Goal: Task Accomplishment & Management: Use online tool/utility

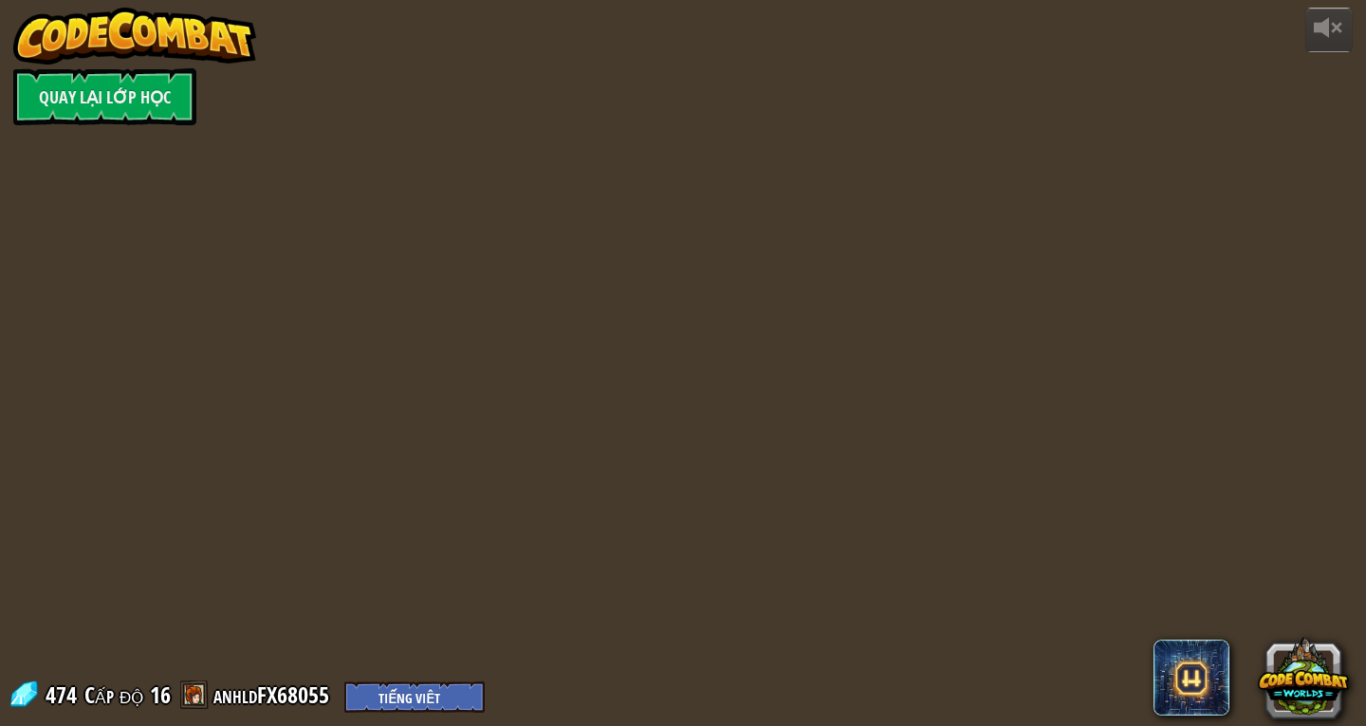
select select "vi"
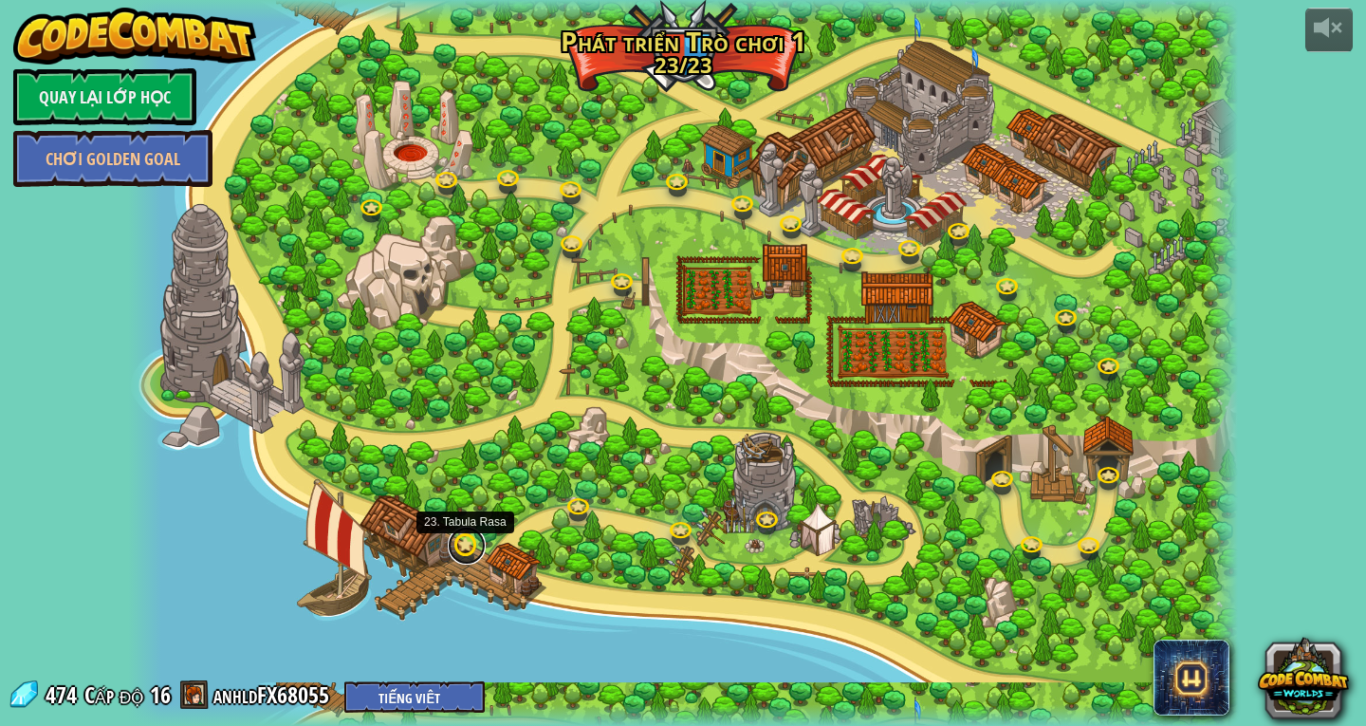
click at [456, 547] on link at bounding box center [467, 545] width 38 height 38
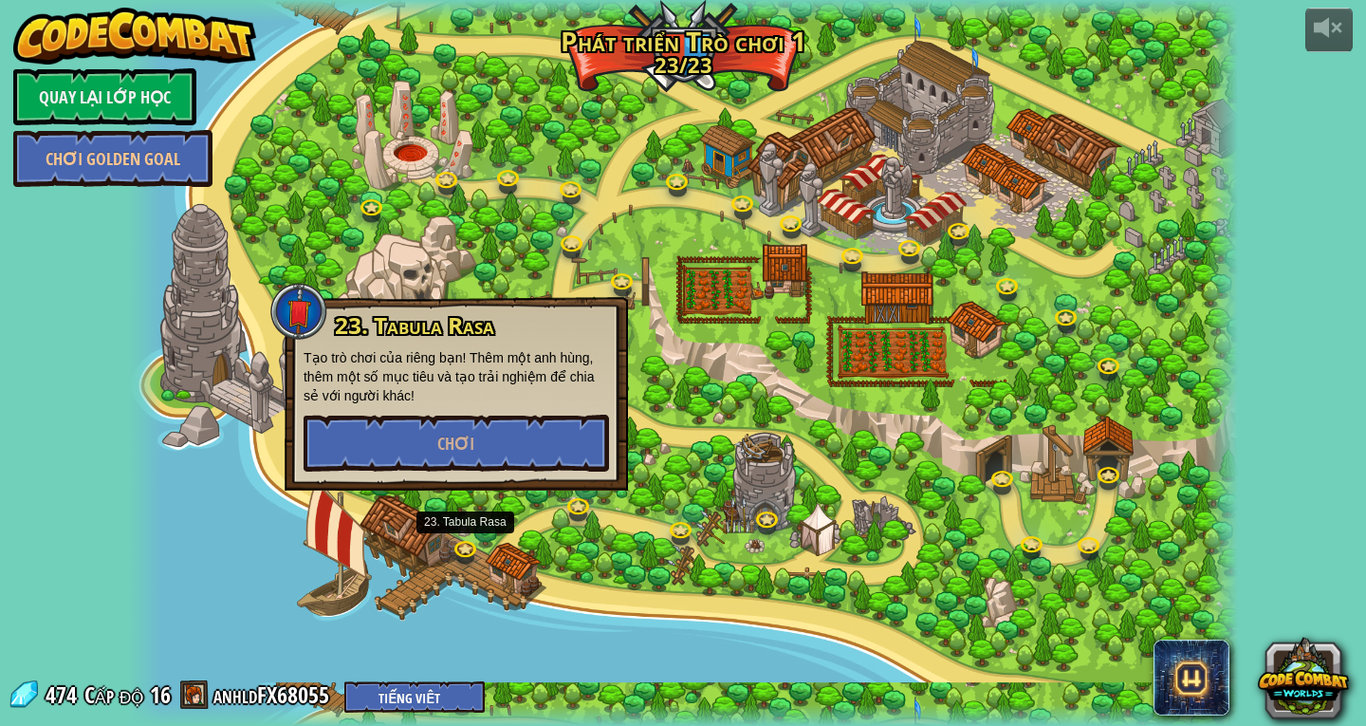
select select "vi"
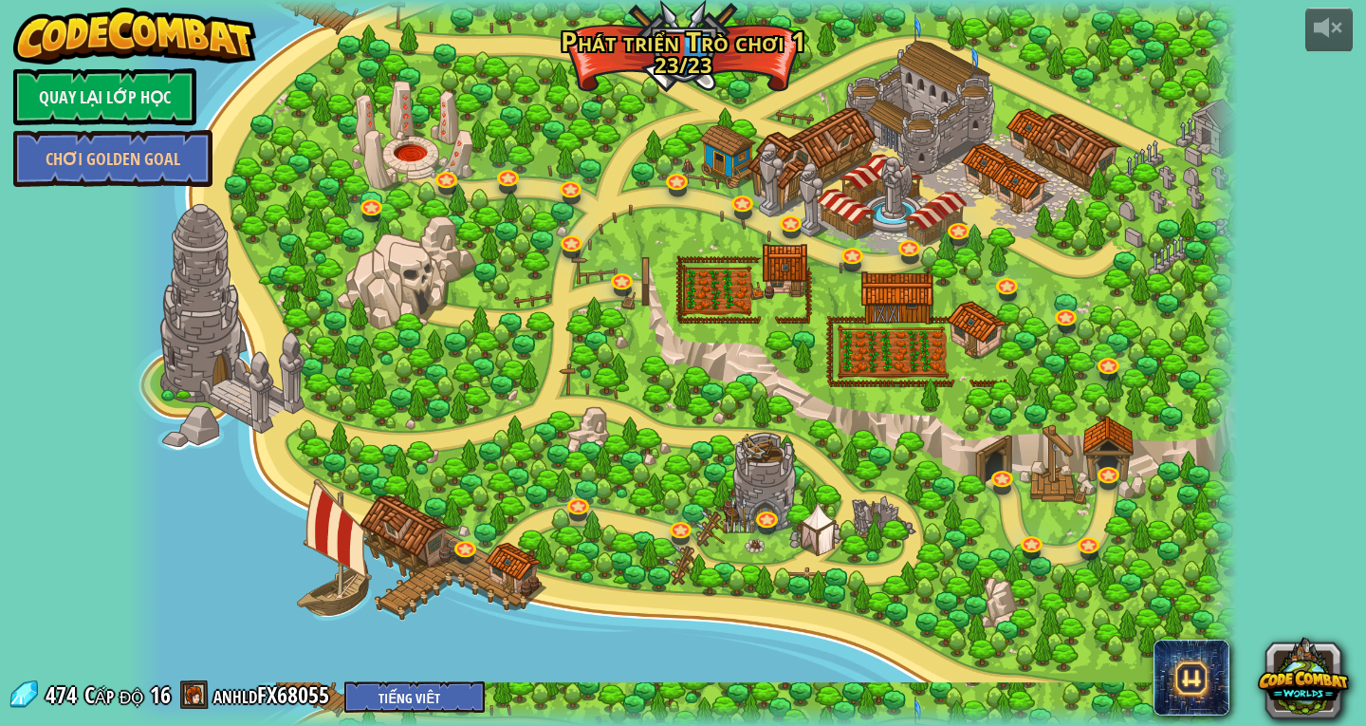
click at [463, 432] on div at bounding box center [683, 363] width 1110 height 726
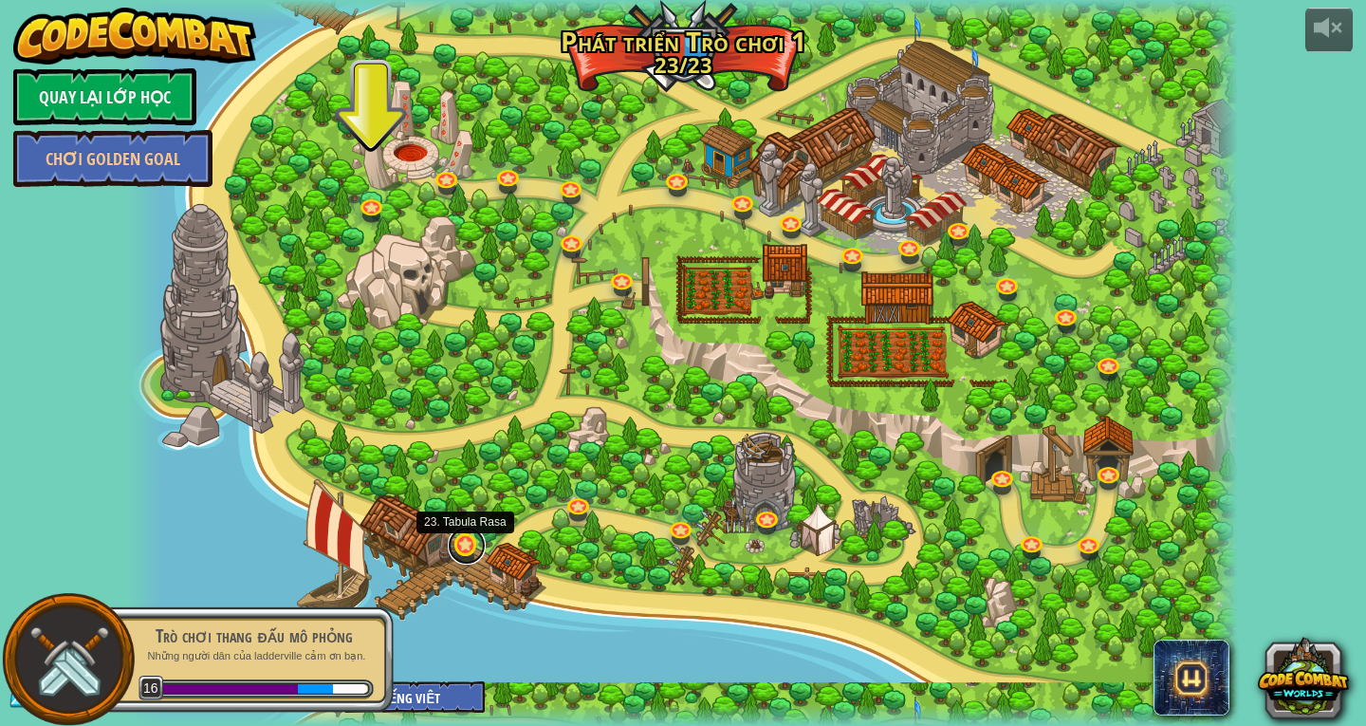
click at [470, 543] on link at bounding box center [467, 545] width 38 height 38
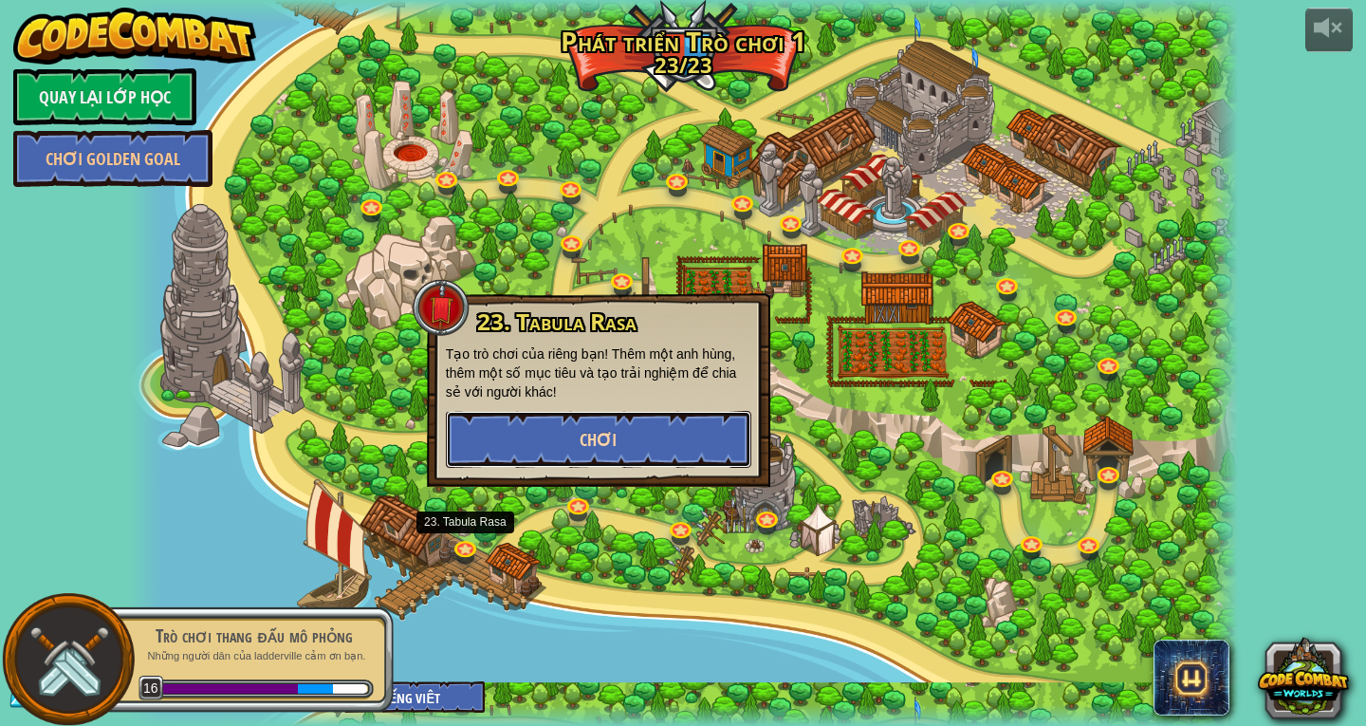
click at [509, 447] on button "Chơi" at bounding box center [598, 439] width 305 height 57
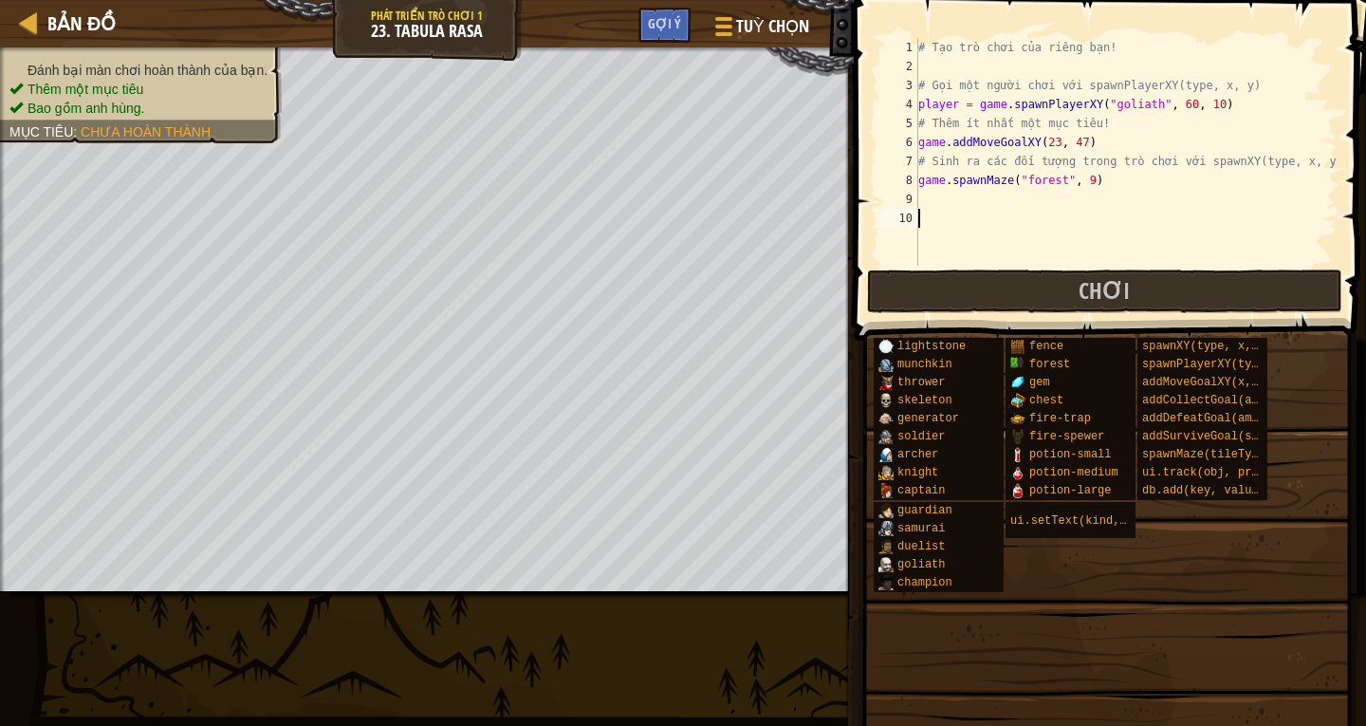
click at [1098, 178] on div "# Tạo trò chơi của riêng bạn! # Gọi một người [PERSON_NAME] với spawnPlayerXY(t…" at bounding box center [1125, 171] width 423 height 266
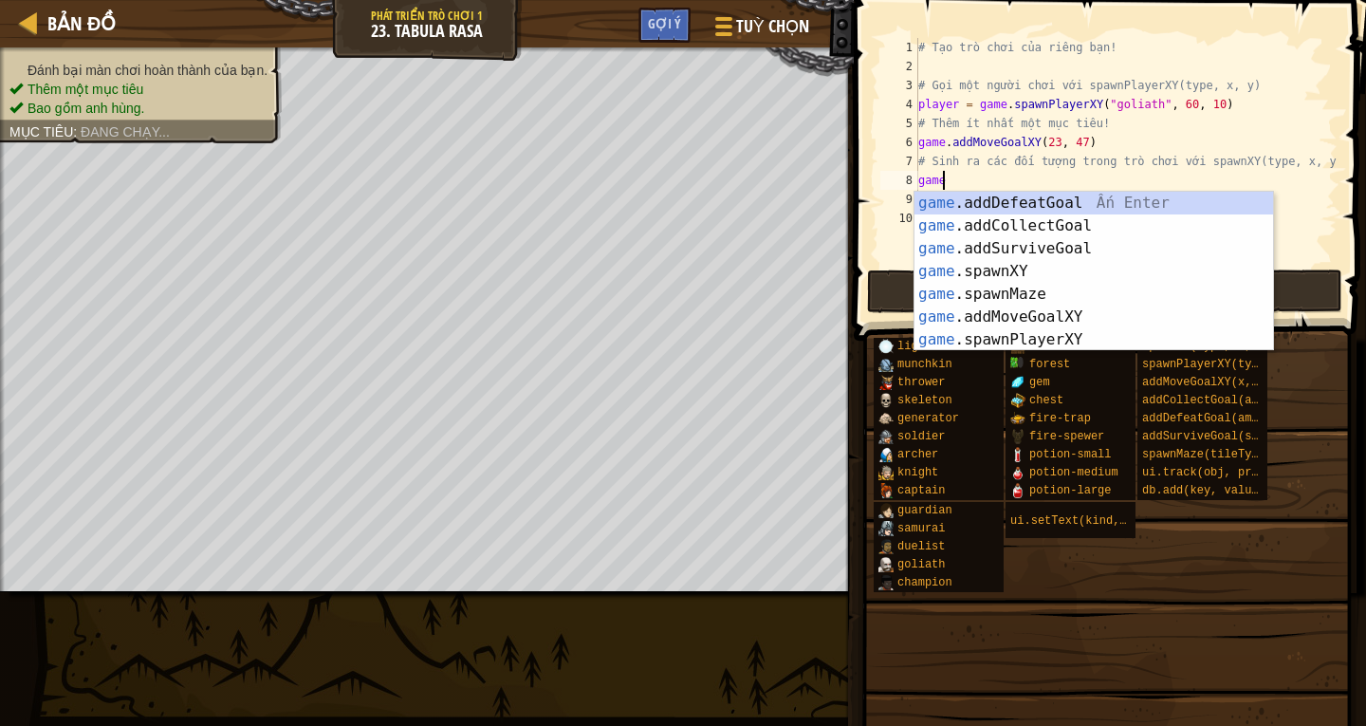
type textarea "g"
type textarea "# Sinh ra các đối tượng trong trò chơi với spawnXY(type, x, y"
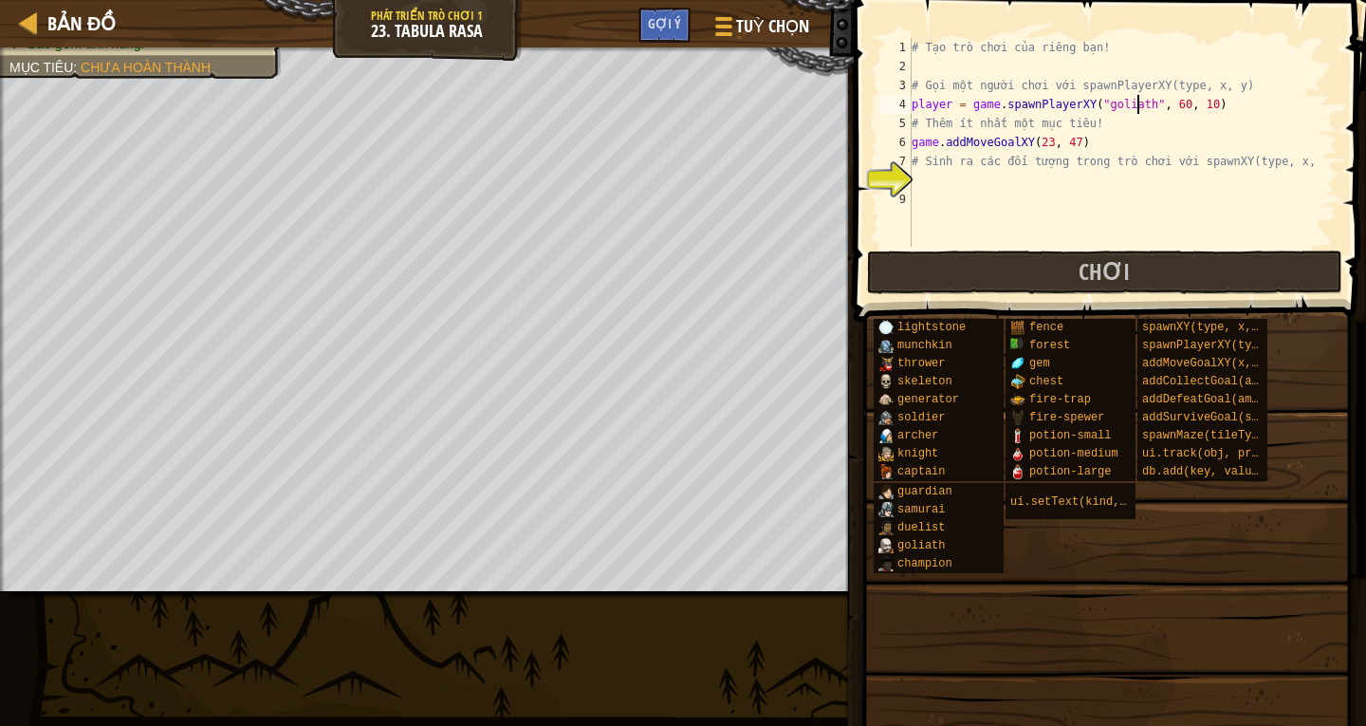
click at [1134, 104] on div "# Tạo trò chơi của riêng bạn! # Gọi một người [PERSON_NAME] với spawnPlayerXY(t…" at bounding box center [1123, 161] width 430 height 247
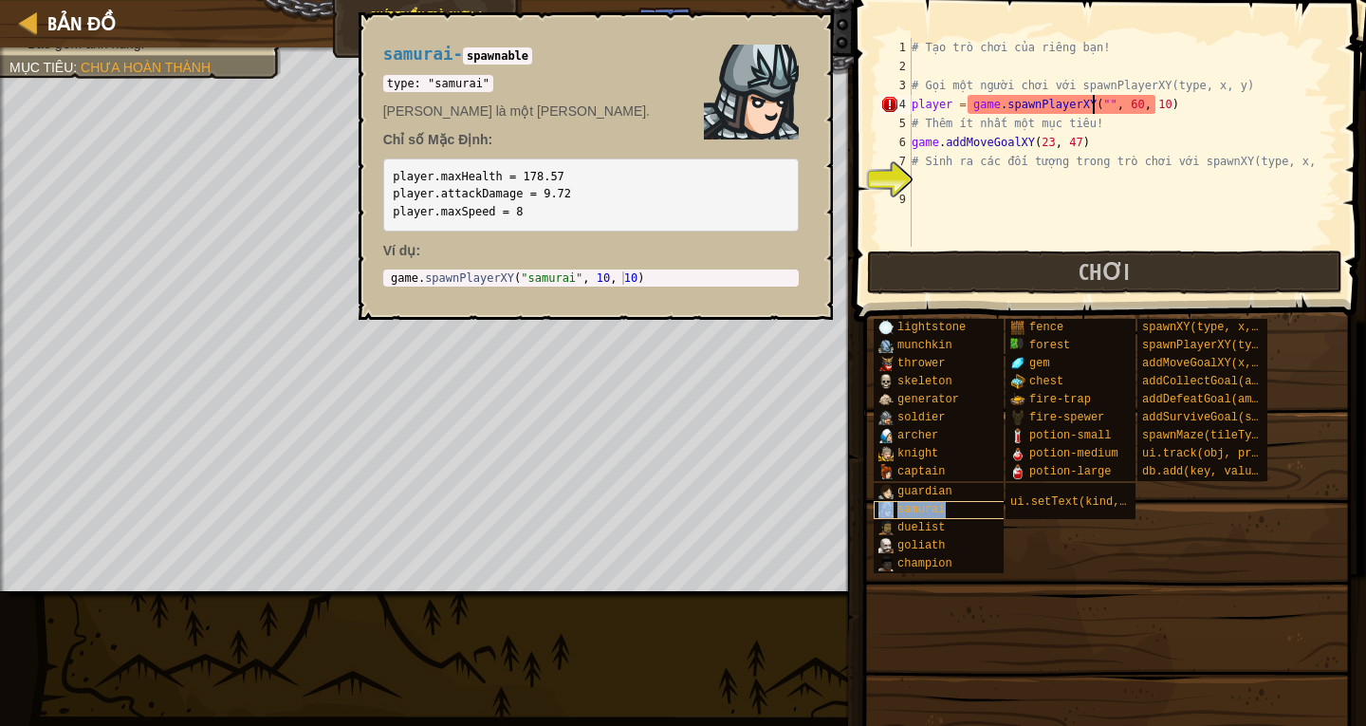
click at [930, 513] on span "samurai" at bounding box center [920, 509] width 47 height 13
drag, startPoint x: 382, startPoint y: 51, endPoint x: 445, endPoint y: 61, distance: 63.3
click at [445, 61] on span "samurai" at bounding box center [418, 54] width 70 height 19
copy span "samurai"
paste textarea "samurai"
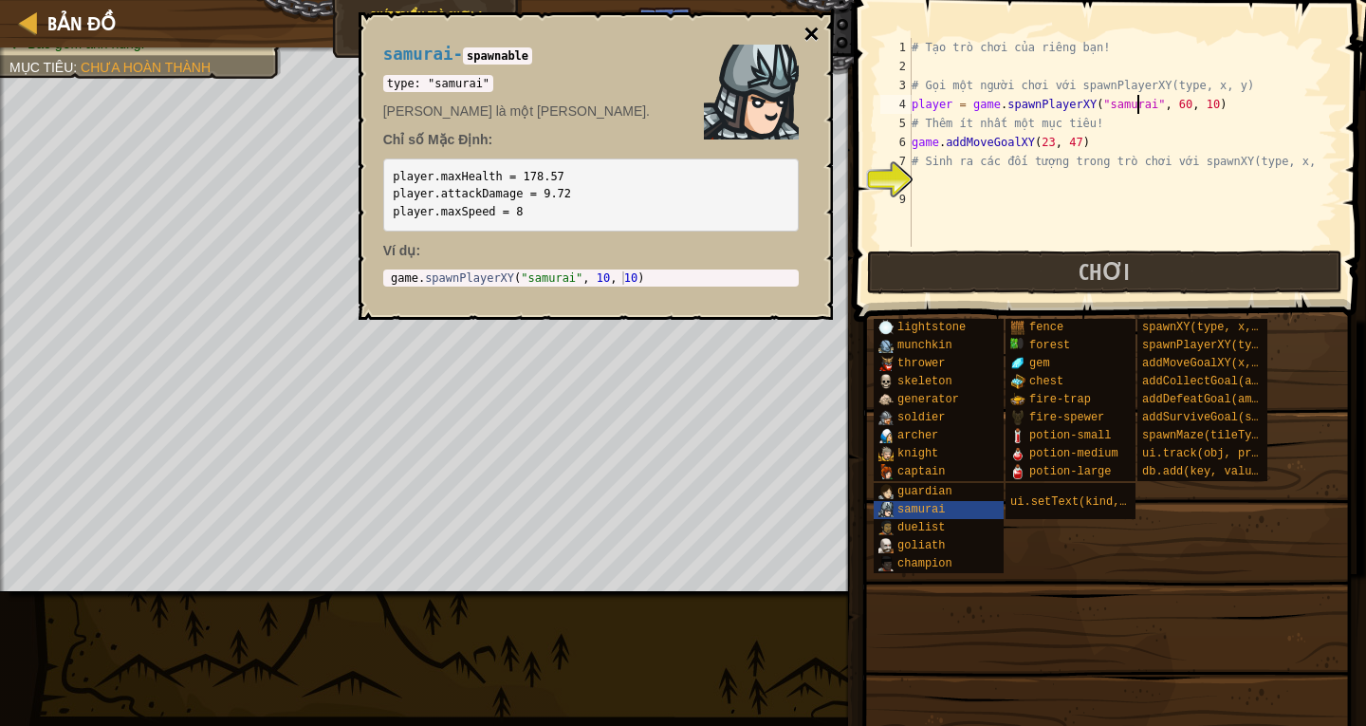
click at [817, 41] on button "×" at bounding box center [810, 34] width 15 height 27
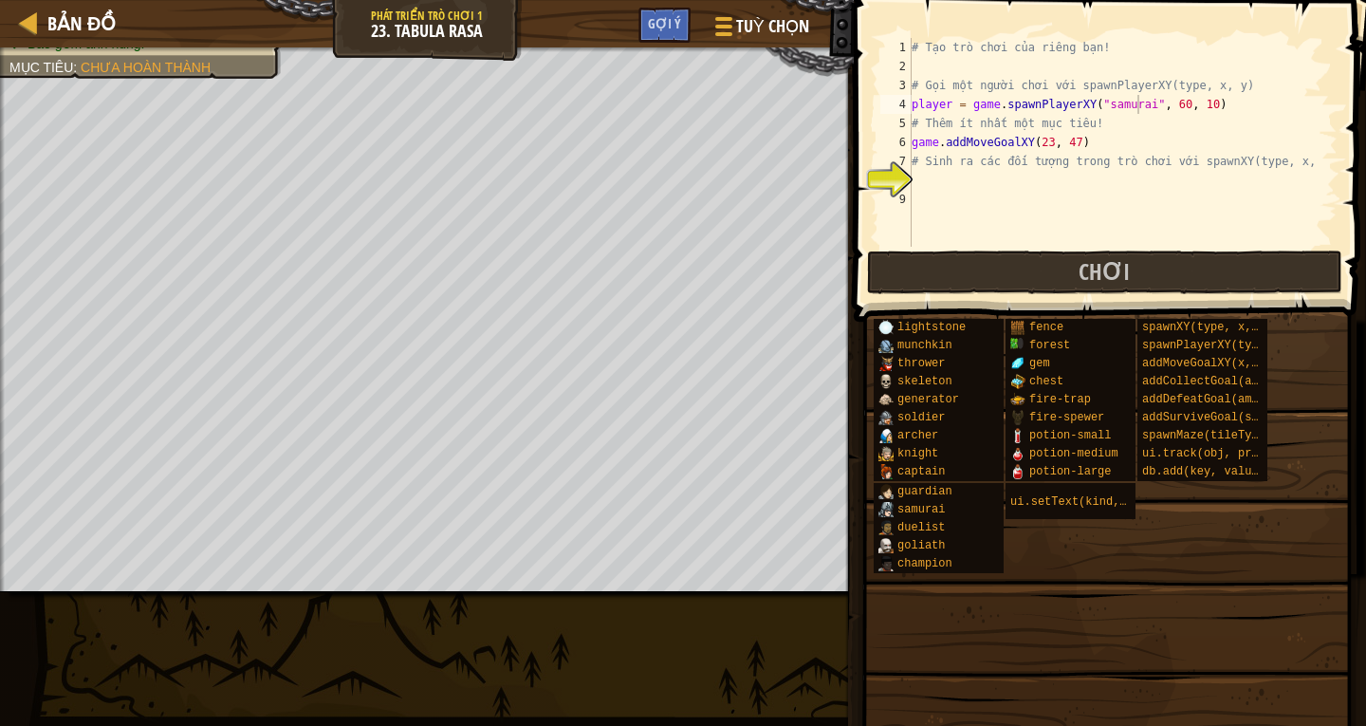
click at [1168, 106] on div "# Tạo trò chơi của riêng bạn! # Gọi một người [PERSON_NAME] với spawnPlayerXY(t…" at bounding box center [1123, 161] width 430 height 247
click at [1193, 105] on div "# Tạo trò chơi của riêng bạn! # Gọi một người [PERSON_NAME] với spawnPlayerXY(t…" at bounding box center [1123, 161] width 430 height 247
click at [1077, 139] on div "# Tạo trò chơi của riêng bạn! # Gọi một người [PERSON_NAME] với spawnPlayerXY(t…" at bounding box center [1123, 161] width 430 height 247
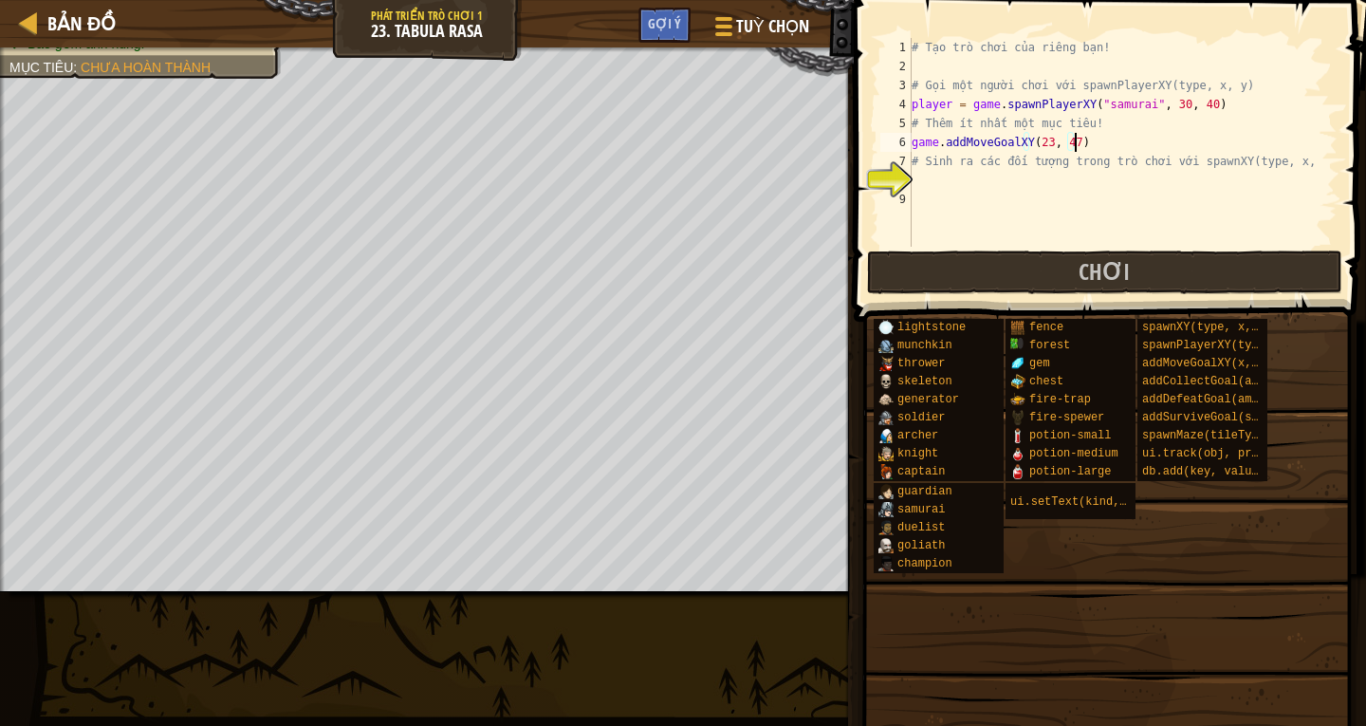
scroll to position [9, 12]
click at [1041, 144] on div "# Tạo trò chơi của riêng bạn! # Gọi một người [PERSON_NAME] với spawnPlayerXY(t…" at bounding box center [1123, 161] width 430 height 247
click at [1077, 140] on div "# Tạo trò chơi của riêng bạn! # Gọi một người [PERSON_NAME] với spawnPlayerXY(t…" at bounding box center [1123, 161] width 430 height 247
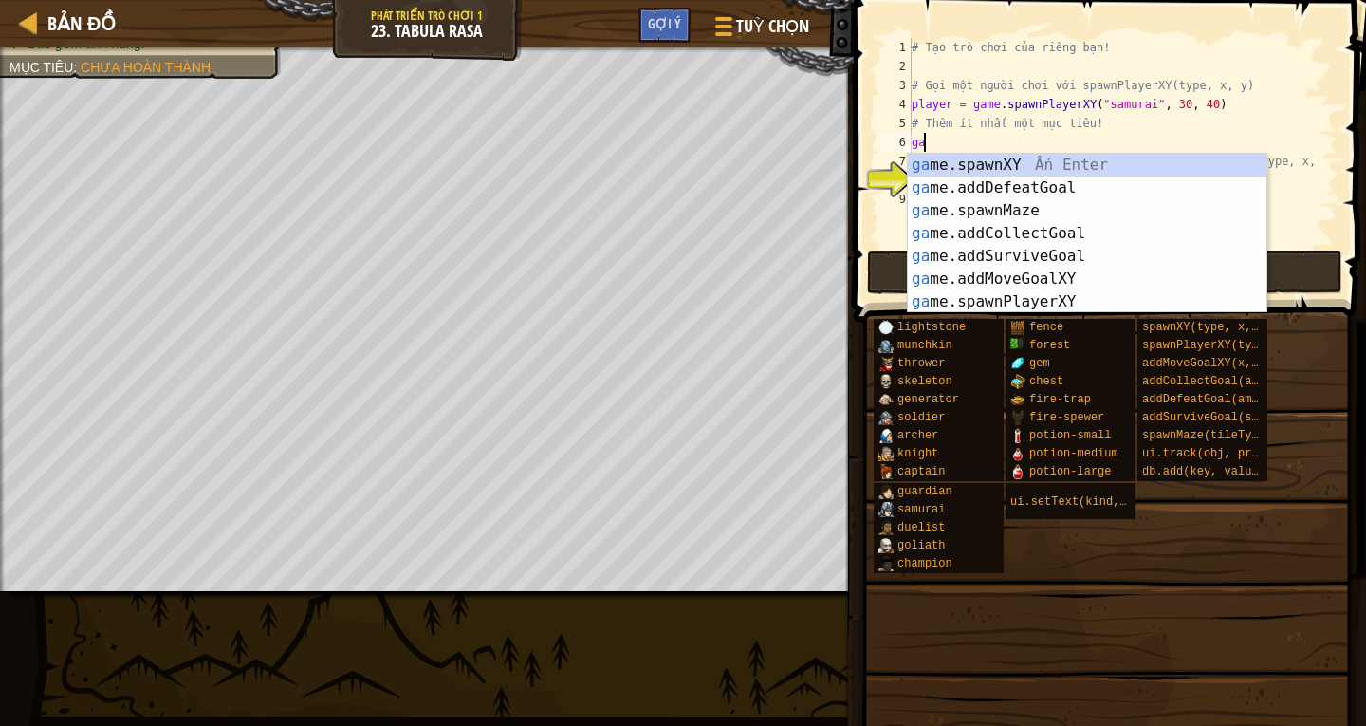
scroll to position [9, 0]
type textarea "g"
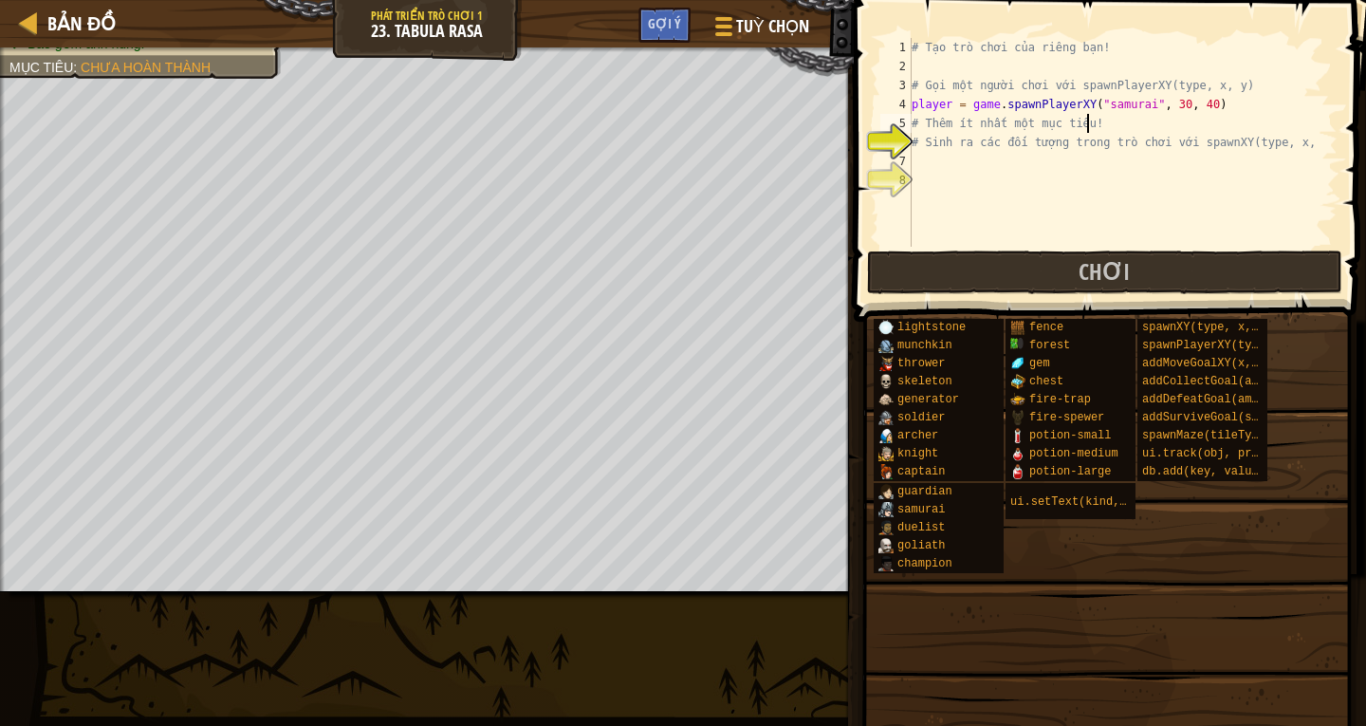
type textarea "# Thêm ít nhất một mục tiêu!"
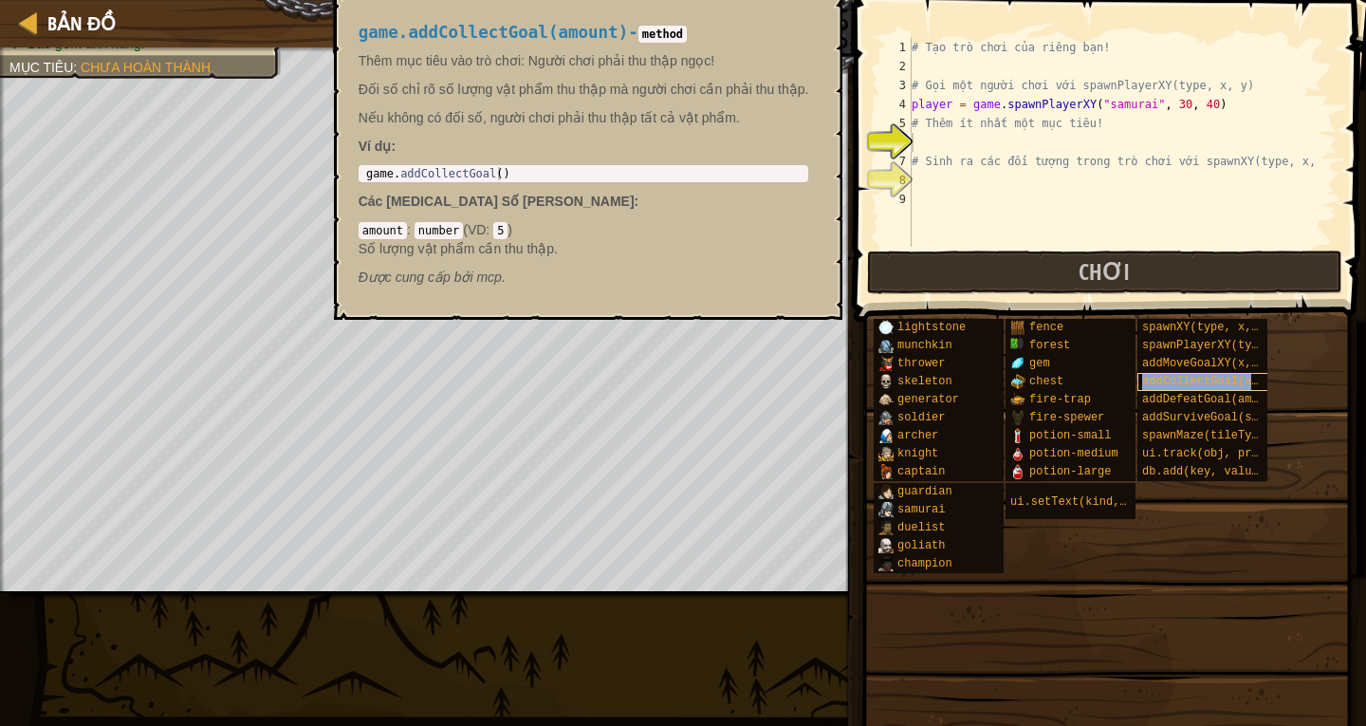
click at [1197, 380] on span "addCollectGoal(amount)" at bounding box center [1217, 381] width 150 height 13
drag, startPoint x: 355, startPoint y: 26, endPoint x: 602, endPoint y: 41, distance: 248.0
click at [602, 41] on div "game.addCollectGoal(amount) - method Thêm mục [PERSON_NAME] vào trò [PERSON_NAM…" at bounding box center [583, 155] width 477 height 299
copy span "game.addCollectGoal(amount)"
click at [816, 16] on button "×" at bounding box center [821, 12] width 15 height 27
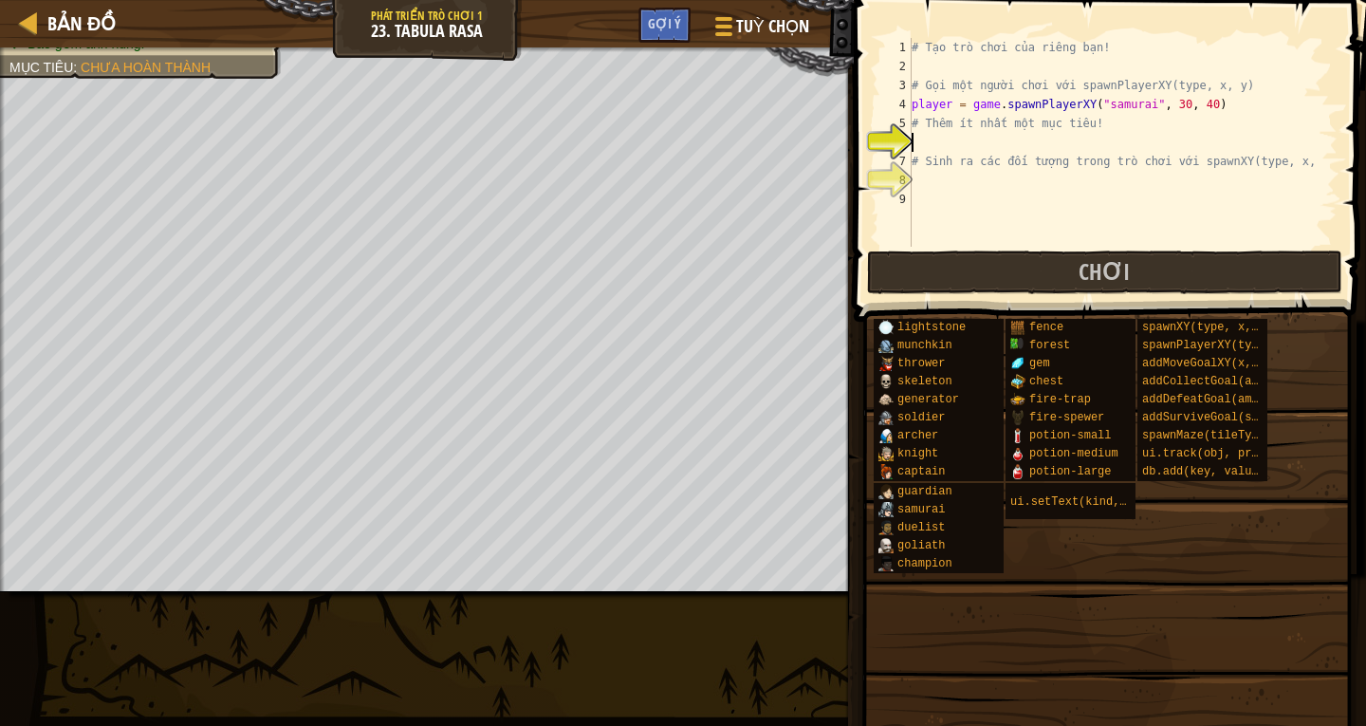
paste textarea "game.addCollectGoal(amount)"
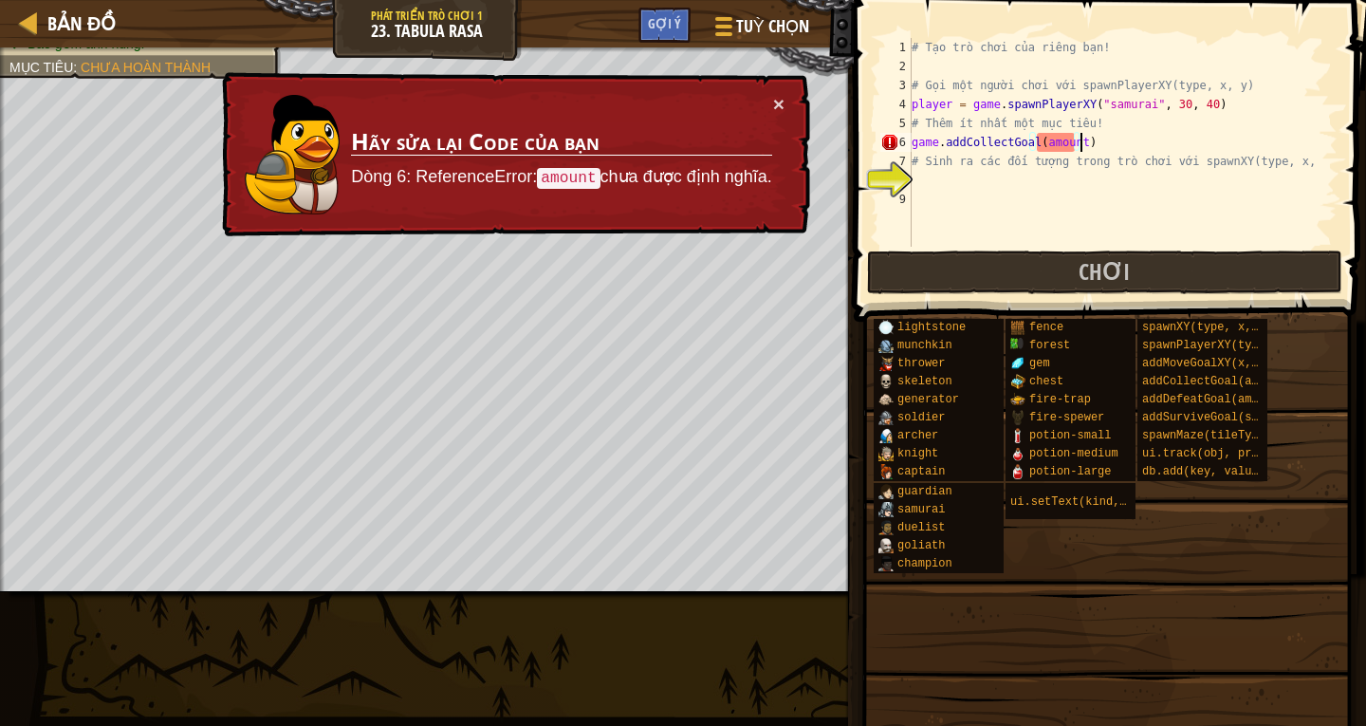
click at [1073, 139] on div "# Tạo trò chơi của riêng bạn! # Gọi một người [PERSON_NAME] với spawnPlayerXY(t…" at bounding box center [1123, 161] width 430 height 247
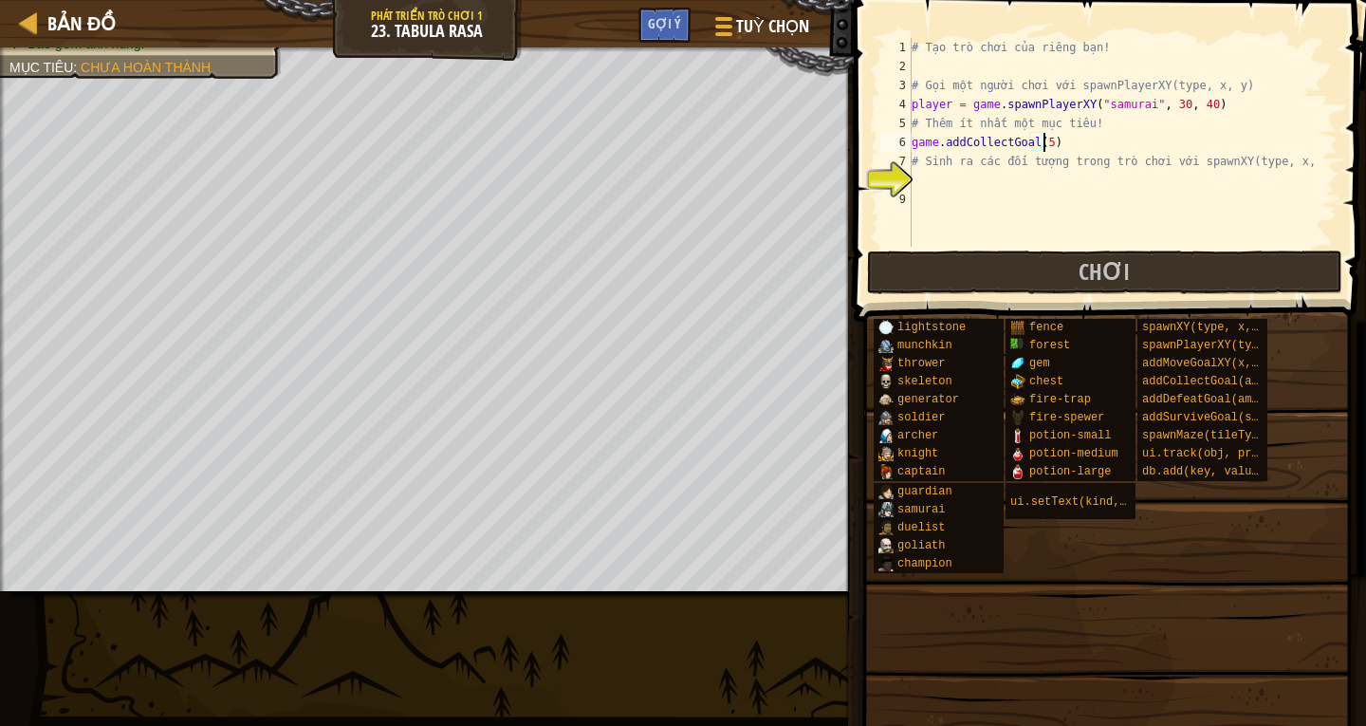
scroll to position [9, 10]
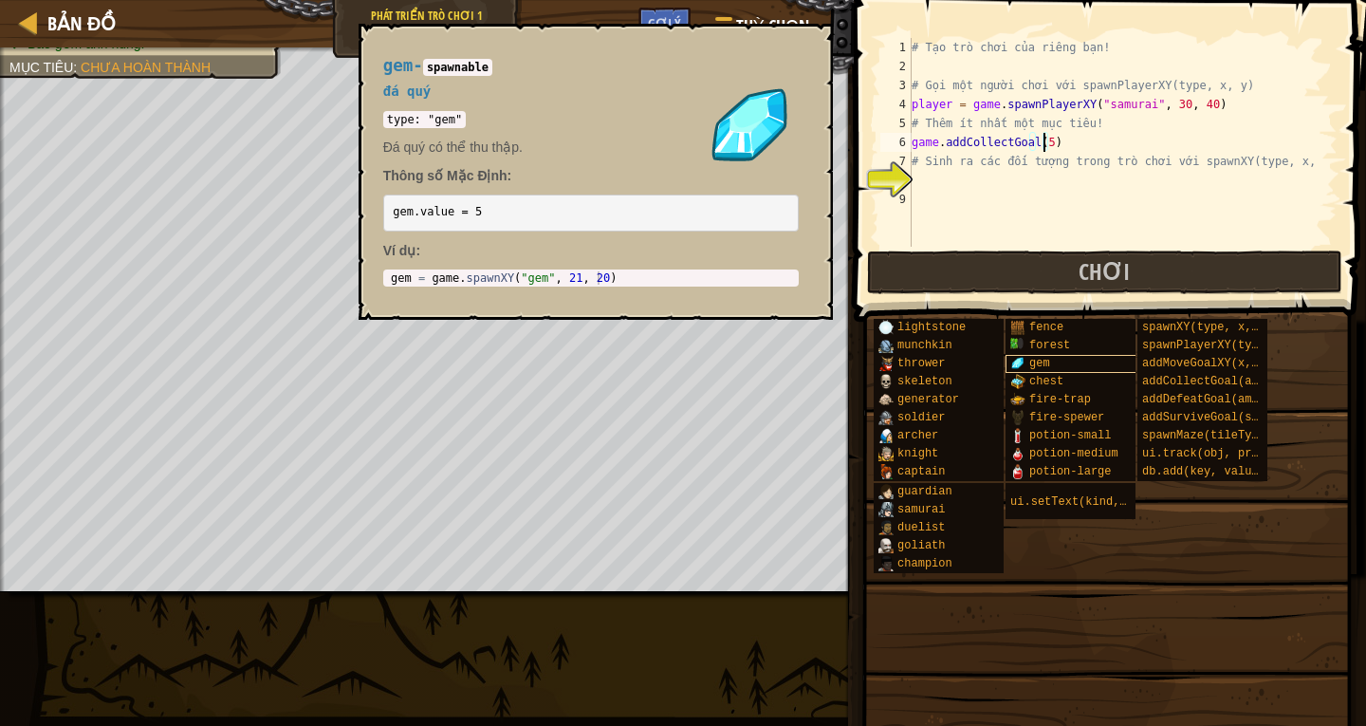
type textarea "game.addCollectGoal(5)"
click at [1039, 359] on span "gem" at bounding box center [1039, 363] width 21 height 13
click at [959, 185] on div "# Tạo trò chơi của riêng bạn! # Gọi một người [PERSON_NAME] với spawnPlayerXY(t…" at bounding box center [1123, 161] width 430 height 247
click at [807, 41] on button "×" at bounding box center [810, 45] width 15 height 27
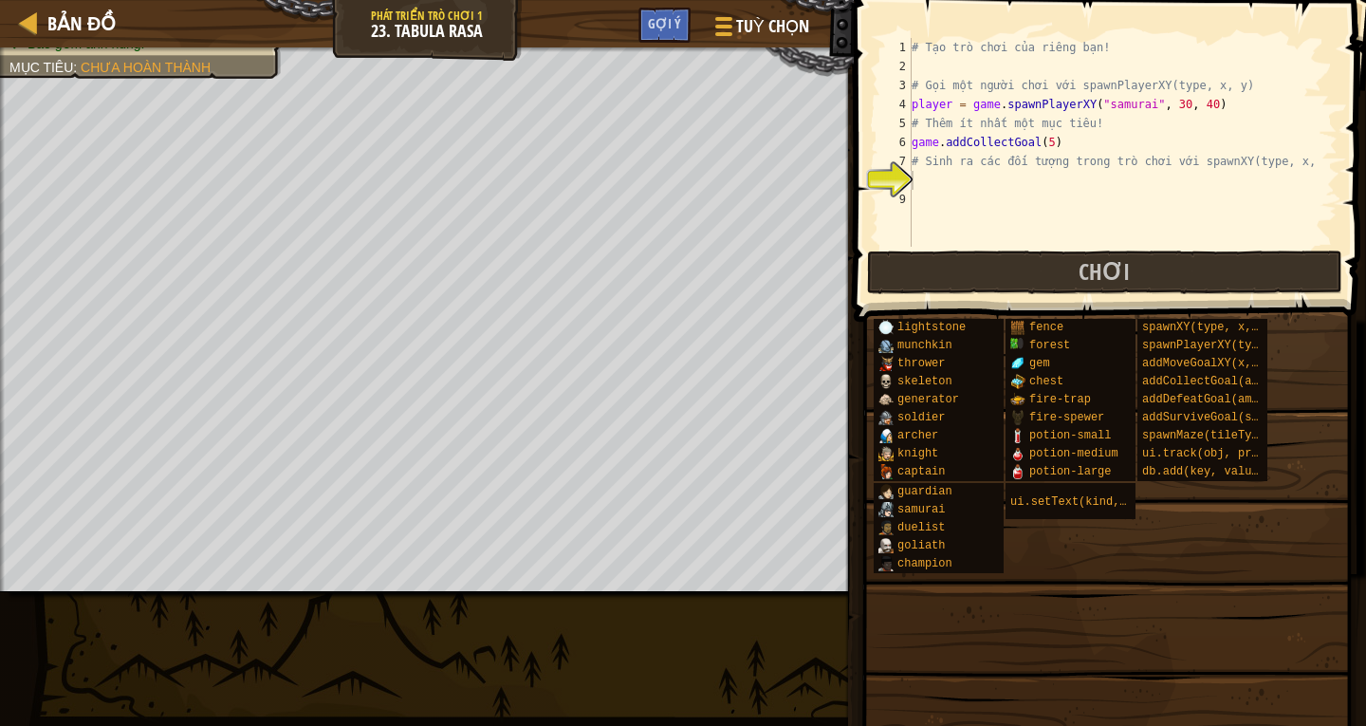
click at [923, 184] on div "# Tạo trò chơi của riêng bạn! # Gọi một người [PERSON_NAME] với spawnPlayerXY(t…" at bounding box center [1123, 161] width 430 height 247
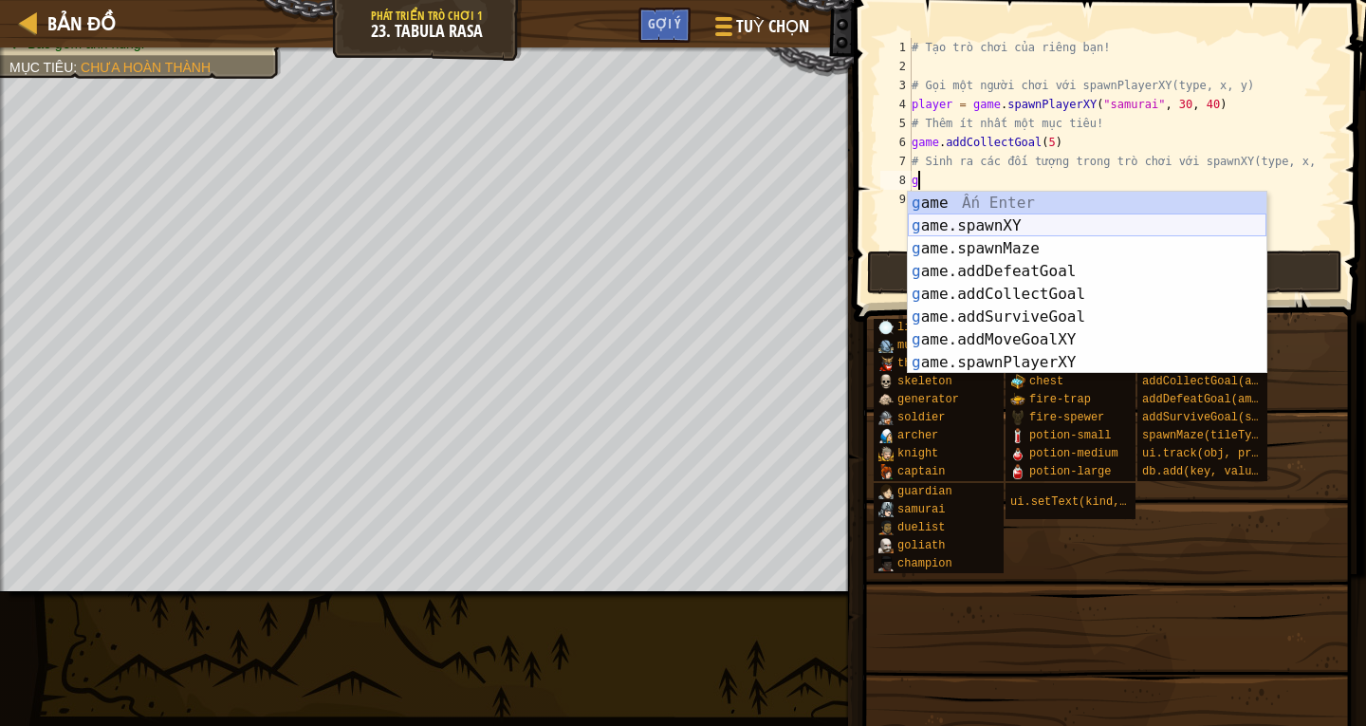
click at [1002, 218] on div "g ame Ấn Enter g ame.spawnXY Ấn Enter g ame.spawnMaze Ấn Enter g ame.addDefeatG…" at bounding box center [1087, 306] width 359 height 228
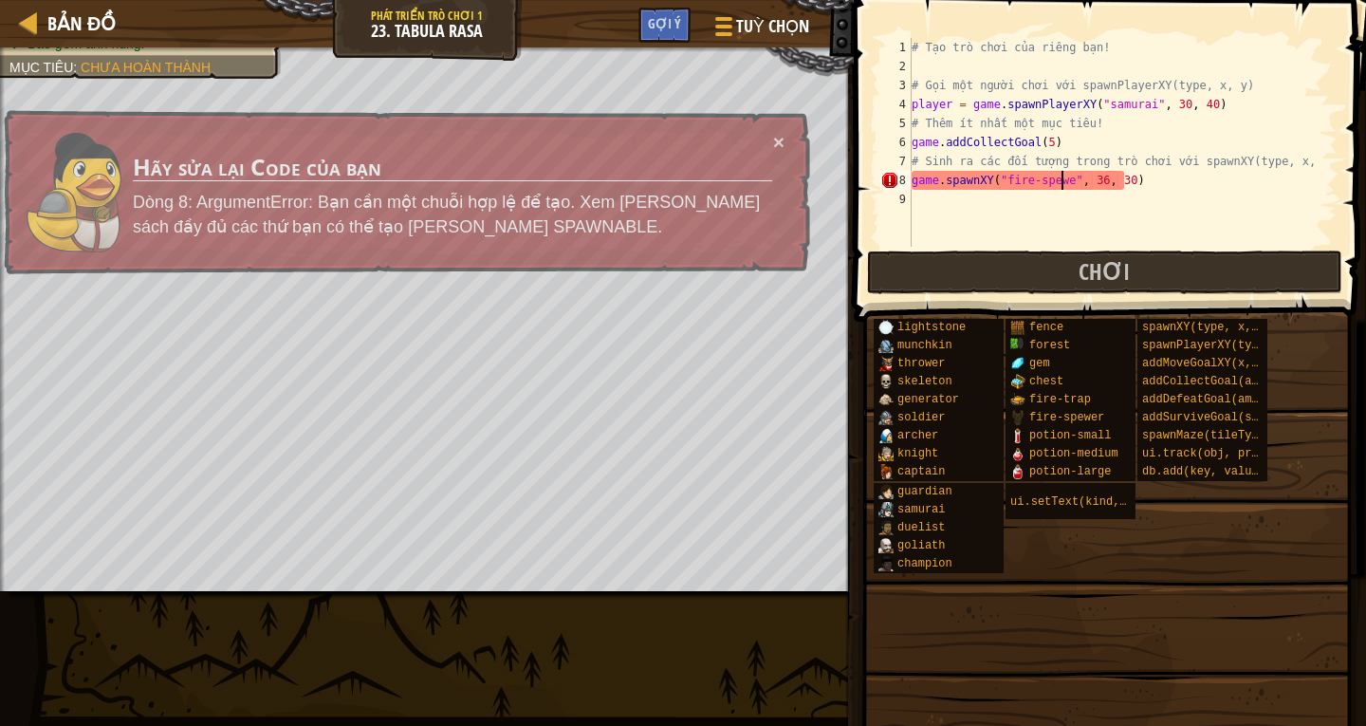
scroll to position [9, 12]
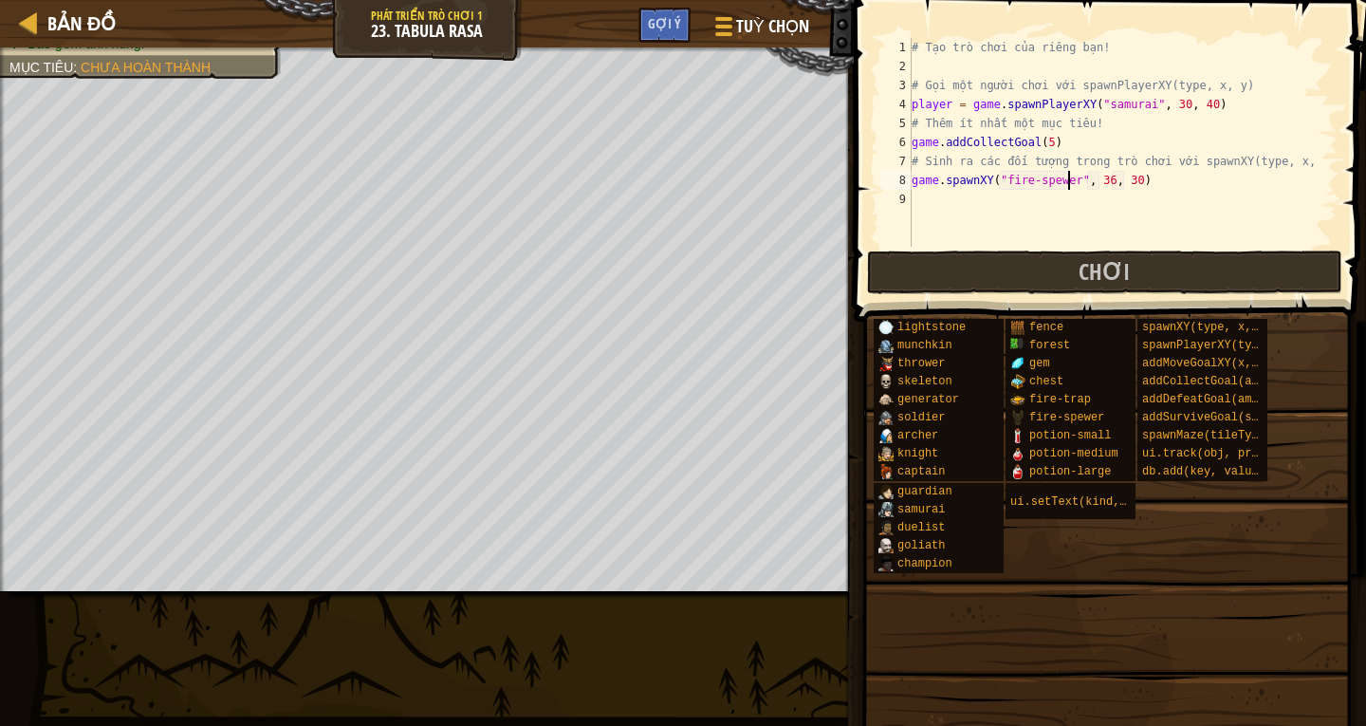
click at [1065, 181] on div "# Tạo trò chơi của riêng bạn! # Gọi một người [PERSON_NAME] với spawnPlayerXY(t…" at bounding box center [1123, 161] width 430 height 247
drag, startPoint x: 1093, startPoint y: 177, endPoint x: 1100, endPoint y: 184, distance: 10.1
click at [1099, 184] on div "# Tạo trò chơi của riêng bạn! # Gọi một người [PERSON_NAME] với spawnPlayerXY(t…" at bounding box center [1123, 161] width 430 height 247
click at [1099, 177] on div "# Tạo trò chơi của riêng bạn! # Gọi một người [PERSON_NAME] với spawnPlayerXY(t…" at bounding box center [1123, 142] width 430 height 209
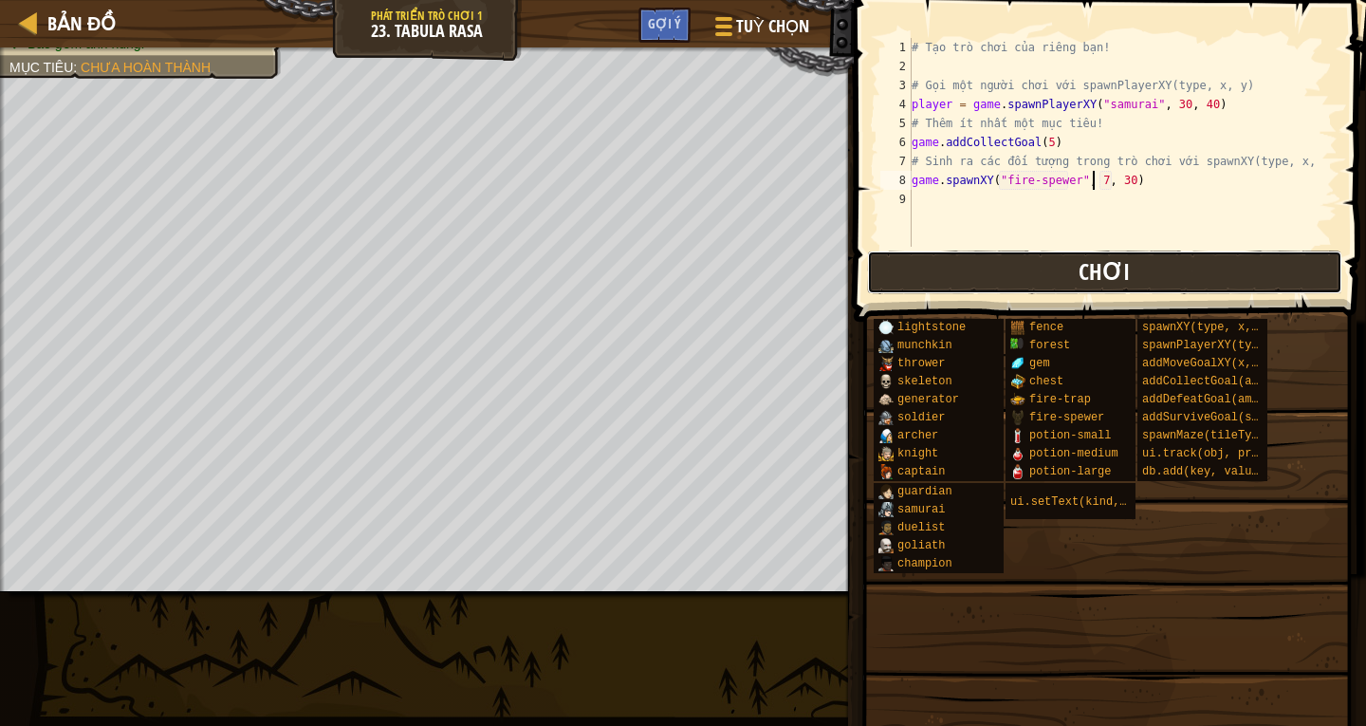
click at [1090, 274] on span "Chơi" at bounding box center [1103, 271] width 51 height 30
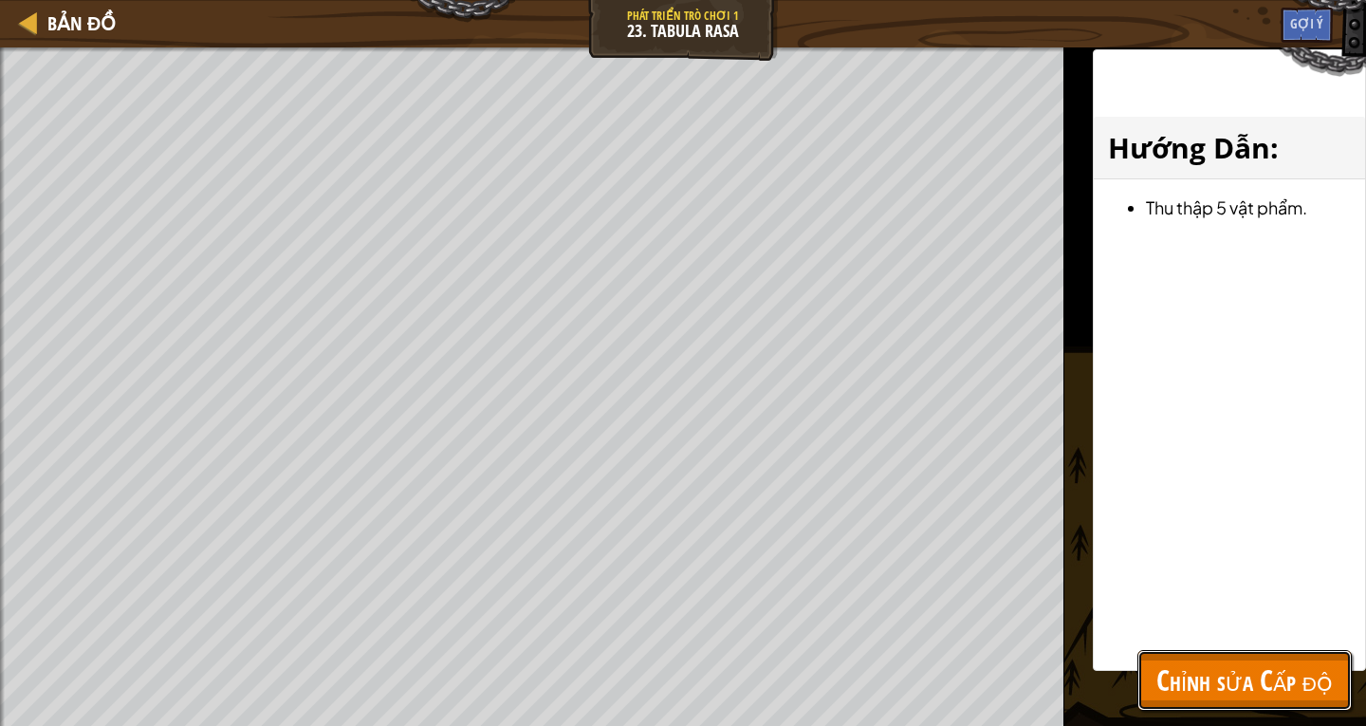
click at [1180, 673] on span "Chỉnh sửa Cấp độ" at bounding box center [1244, 679] width 176 height 39
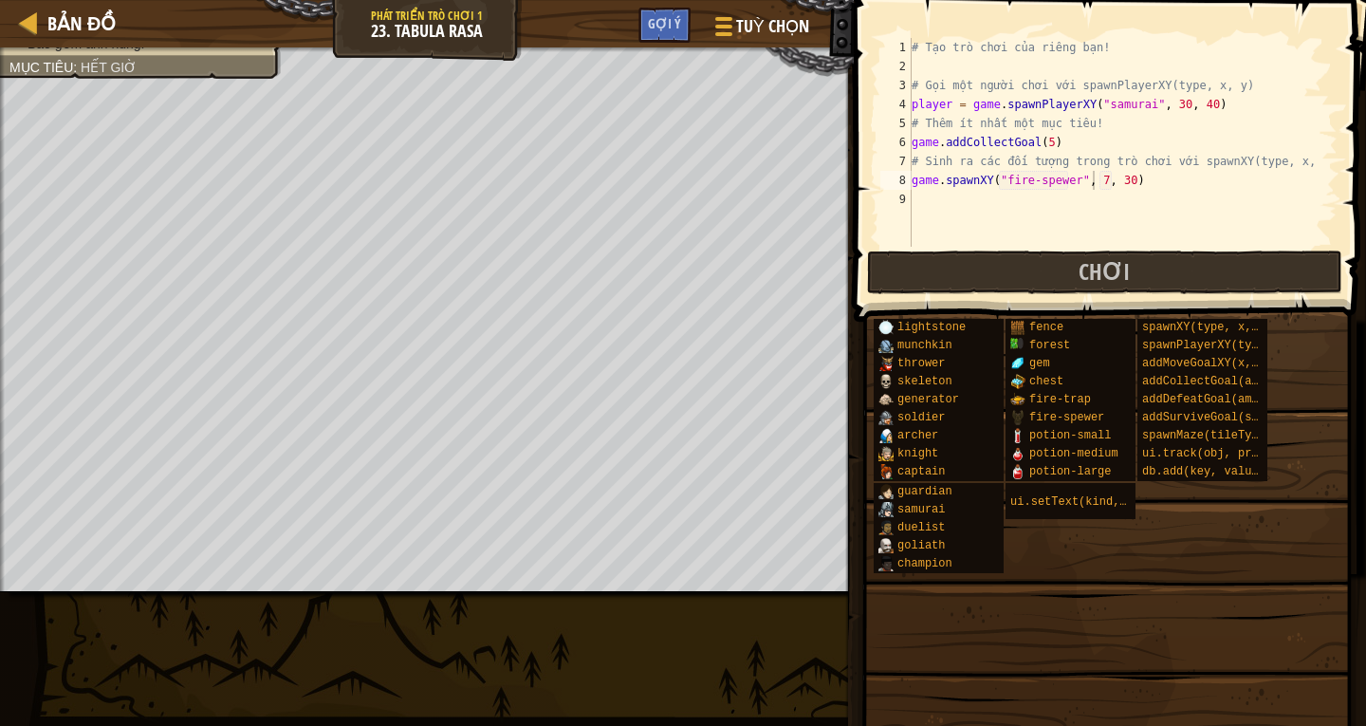
click at [1117, 183] on div "# Tạo trò chơi của riêng bạn! # Gọi một người [PERSON_NAME] với spawnPlayerXY(t…" at bounding box center [1123, 161] width 430 height 247
click at [1119, 183] on div "# Tạo trò chơi của riêng bạn! # Gọi một người [PERSON_NAME] với spawnPlayerXY(t…" at bounding box center [1123, 161] width 430 height 247
type textarea "game.spawnXY("fire-spewer", 7, 10)"
click at [918, 192] on div "# Tạo trò chơi của riêng bạn! # Gọi một người [PERSON_NAME] với spawnPlayerXY(t…" at bounding box center [1123, 161] width 430 height 247
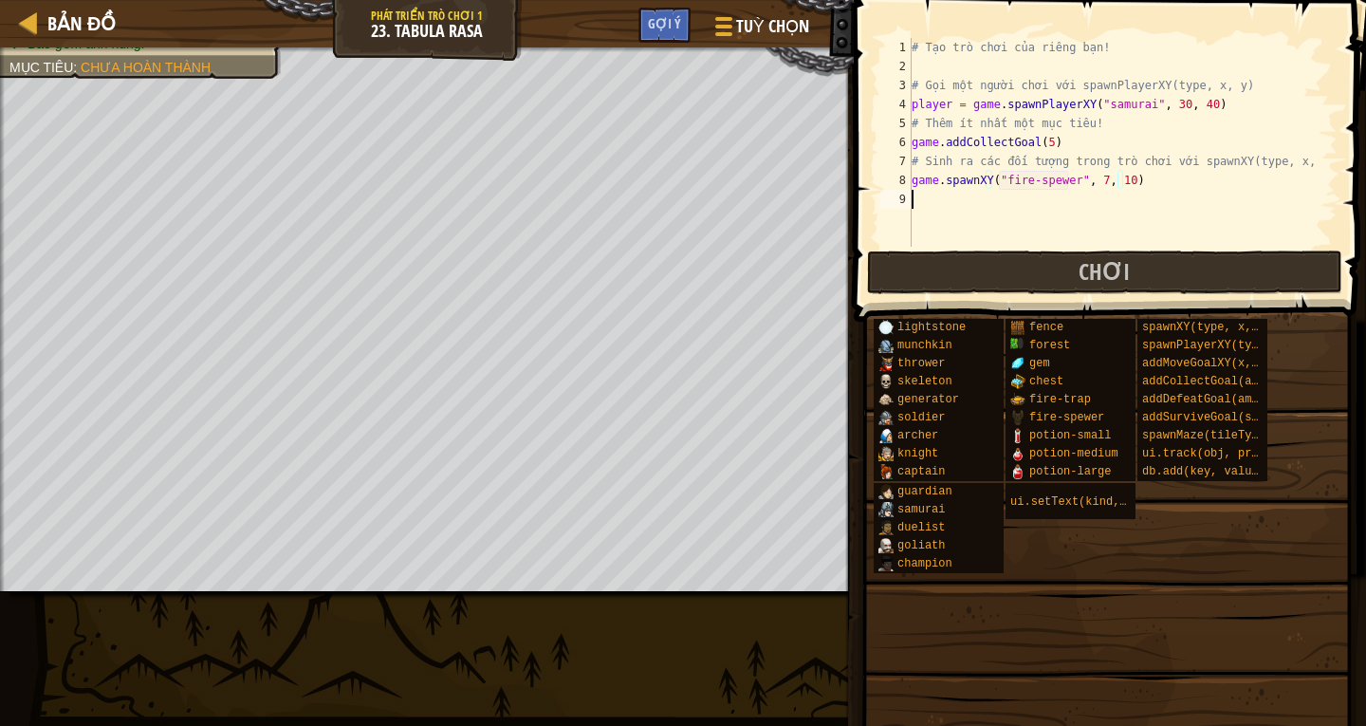
scroll to position [9, 0]
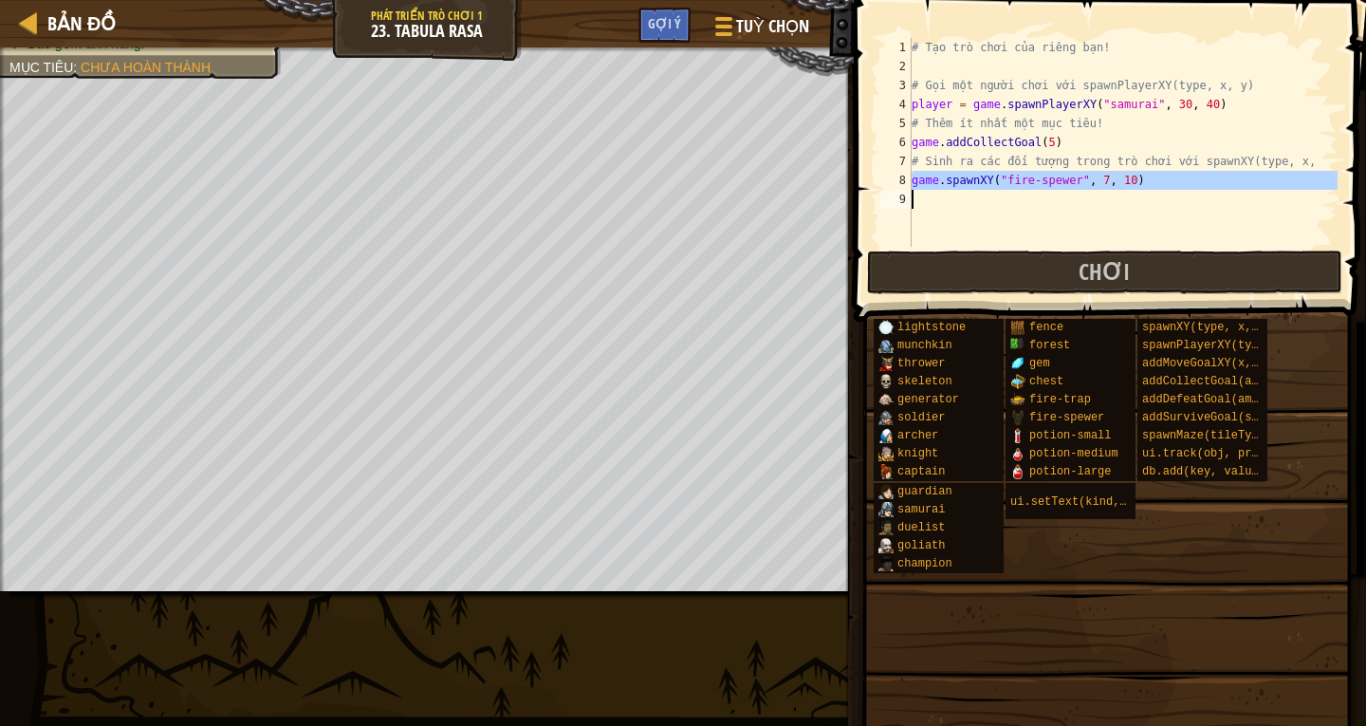
drag, startPoint x: 909, startPoint y: 178, endPoint x: 981, endPoint y: 183, distance: 72.2
click at [981, 183] on div "1 2 3 4 5 6 7 8 9 # Tạo trò chơi của riêng bạn! # Gọi một người [PERSON_NAME] v…" at bounding box center [1106, 142] width 461 height 209
type textarea "game.spawnXY("fire-spewer", 7, 10)"
click at [920, 194] on div "# Tạo trò chơi của riêng bạn! # Gọi một người [PERSON_NAME] với spawnPlayerXY(t…" at bounding box center [1123, 142] width 430 height 209
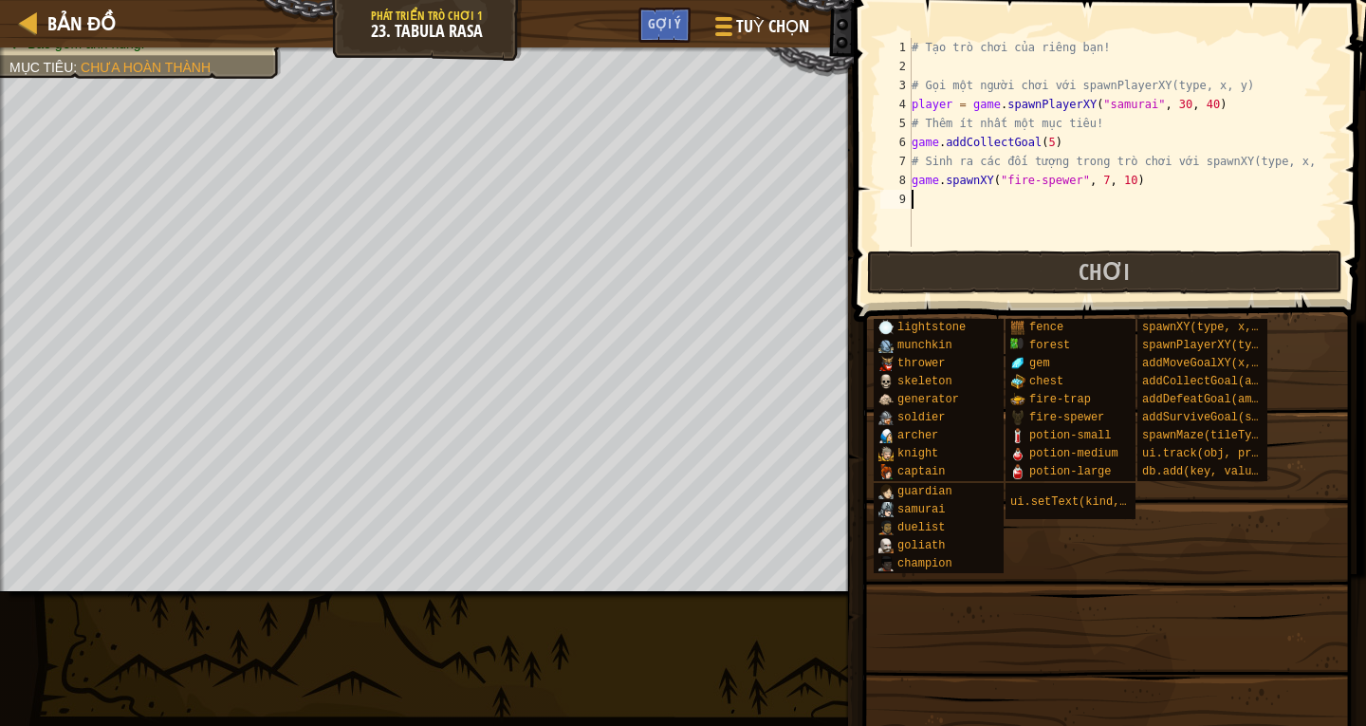
click at [919, 195] on div "# Tạo trò chơi của riêng bạn! # Gọi một người [PERSON_NAME] với spawnPlayerXY(t…" at bounding box center [1123, 161] width 430 height 247
paste textarea "game.spawnXY("fire-spewer", 7, 10)"
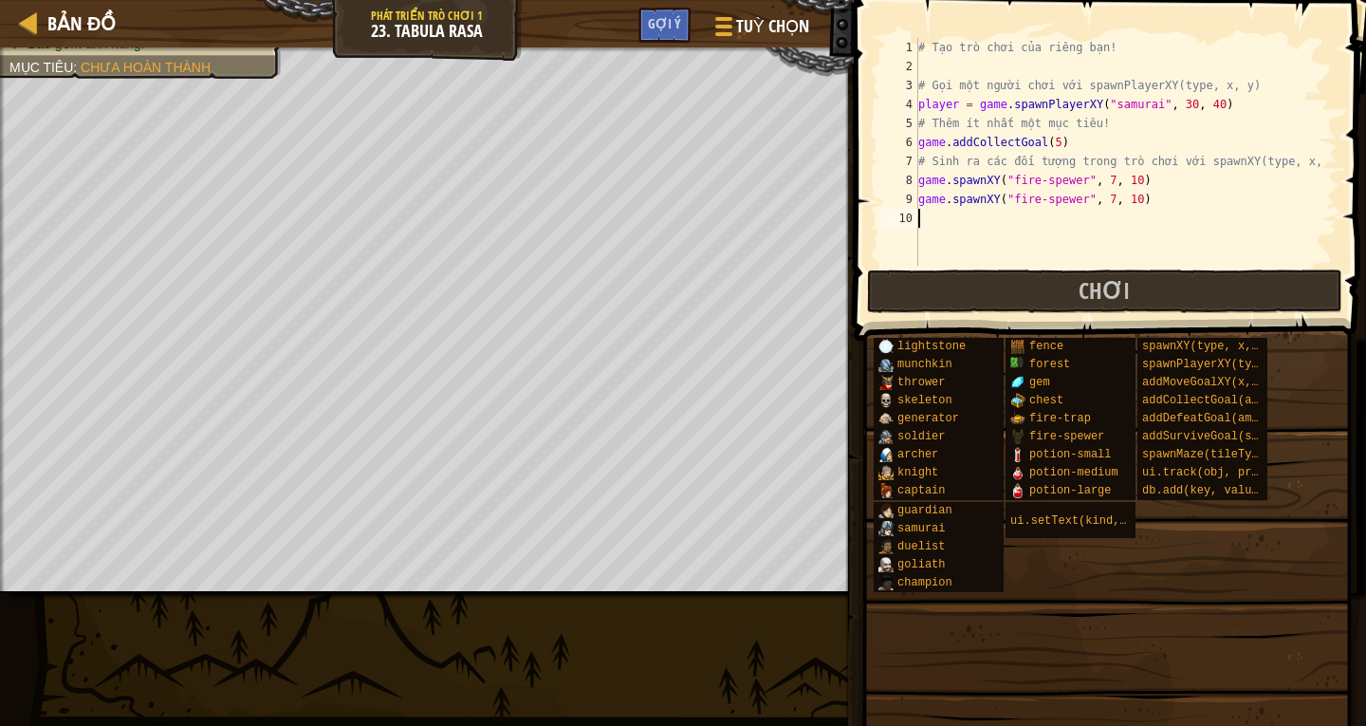
click at [1098, 200] on div "# Tạo trò chơi của riêng bạn! # Gọi một người [PERSON_NAME] với spawnPlayerXY(t…" at bounding box center [1125, 171] width 423 height 266
click at [1123, 200] on div "# Tạo trò chơi của riêng bạn! # Gọi một người [PERSON_NAME] với spawnPlayerXY(t…" at bounding box center [1125, 171] width 423 height 266
click at [1055, 288] on button "Chơi" at bounding box center [1104, 291] width 475 height 44
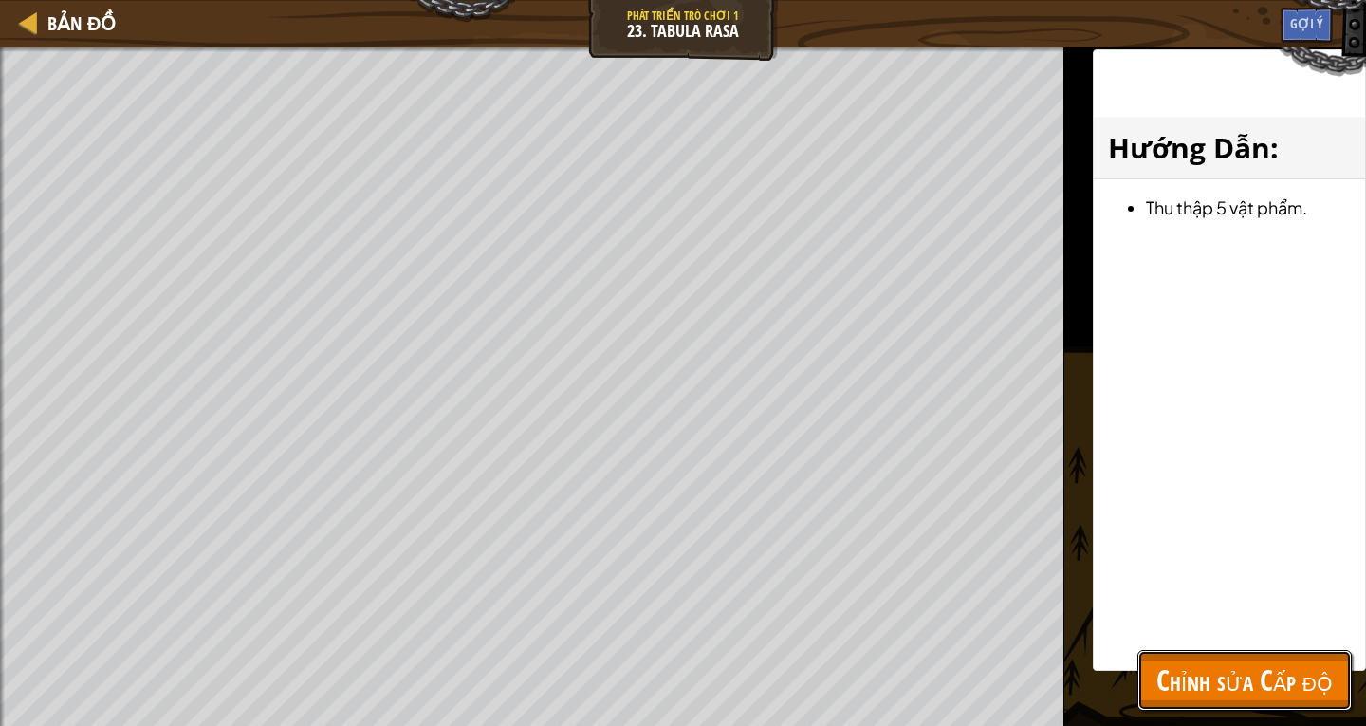
click at [1278, 665] on span "Chỉnh sửa Cấp độ" at bounding box center [1244, 679] width 176 height 39
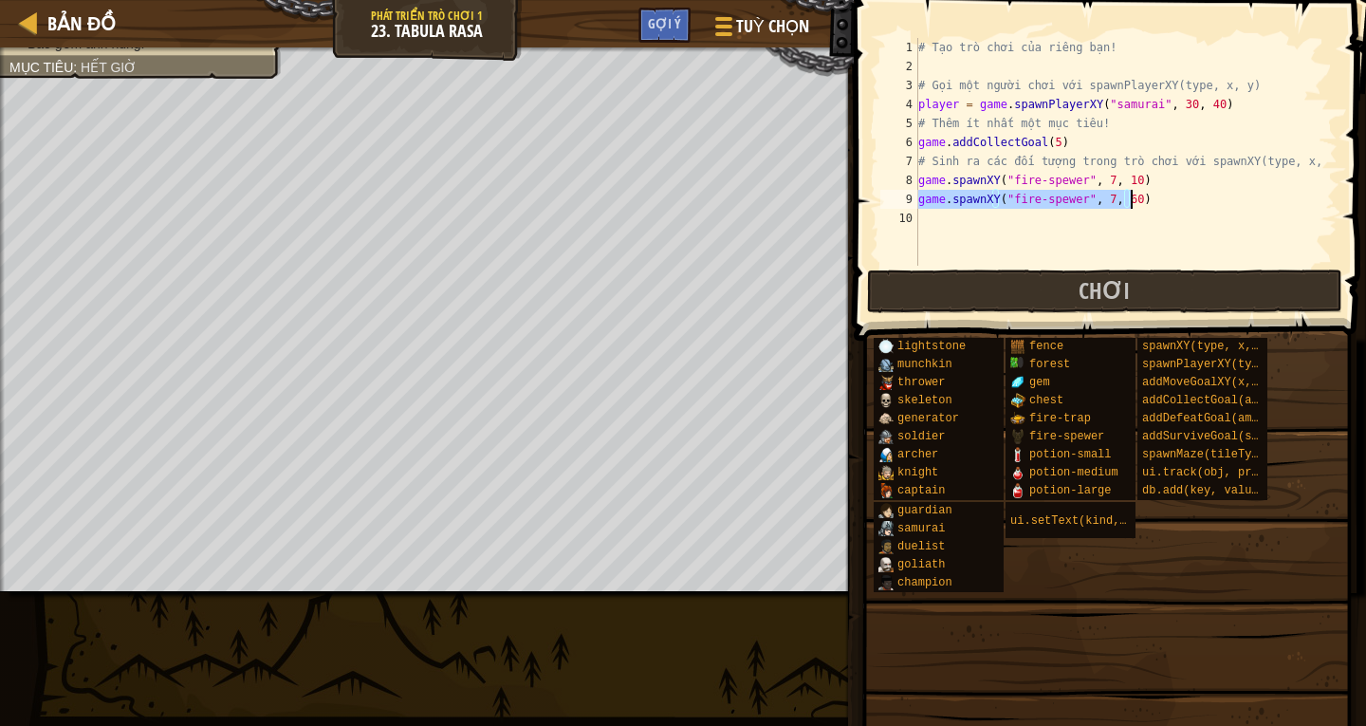
drag, startPoint x: 918, startPoint y: 200, endPoint x: 1135, endPoint y: 199, distance: 217.2
click at [1135, 199] on div "# Tạo trò chơi của riêng bạn! # Gọi một người [PERSON_NAME] với spawnPlayerXY(t…" at bounding box center [1125, 171] width 423 height 266
click at [1144, 194] on div "# Tạo trò chơi của riêng bạn! # Gọi một người [PERSON_NAME] với spawnPlayerXY(t…" at bounding box center [1125, 152] width 423 height 228
click at [1122, 198] on div "# Tạo trò chơi của riêng bạn! # Gọi một người [PERSON_NAME] với spawnPlayerXY(t…" at bounding box center [1125, 171] width 423 height 266
click at [1122, 178] on div "# Tạo trò chơi của riêng bạn! # Gọi một người [PERSON_NAME] với spawnPlayerXY(t…" at bounding box center [1125, 171] width 423 height 266
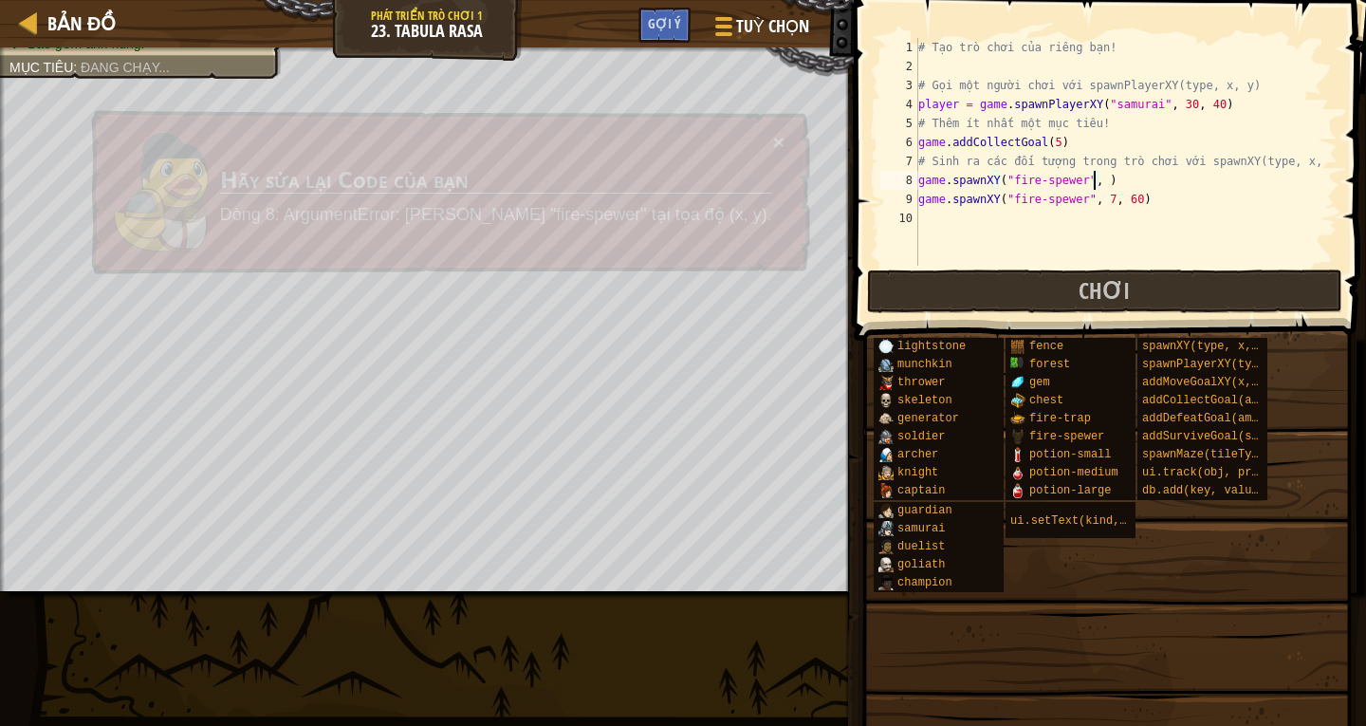
scroll to position [9, 14]
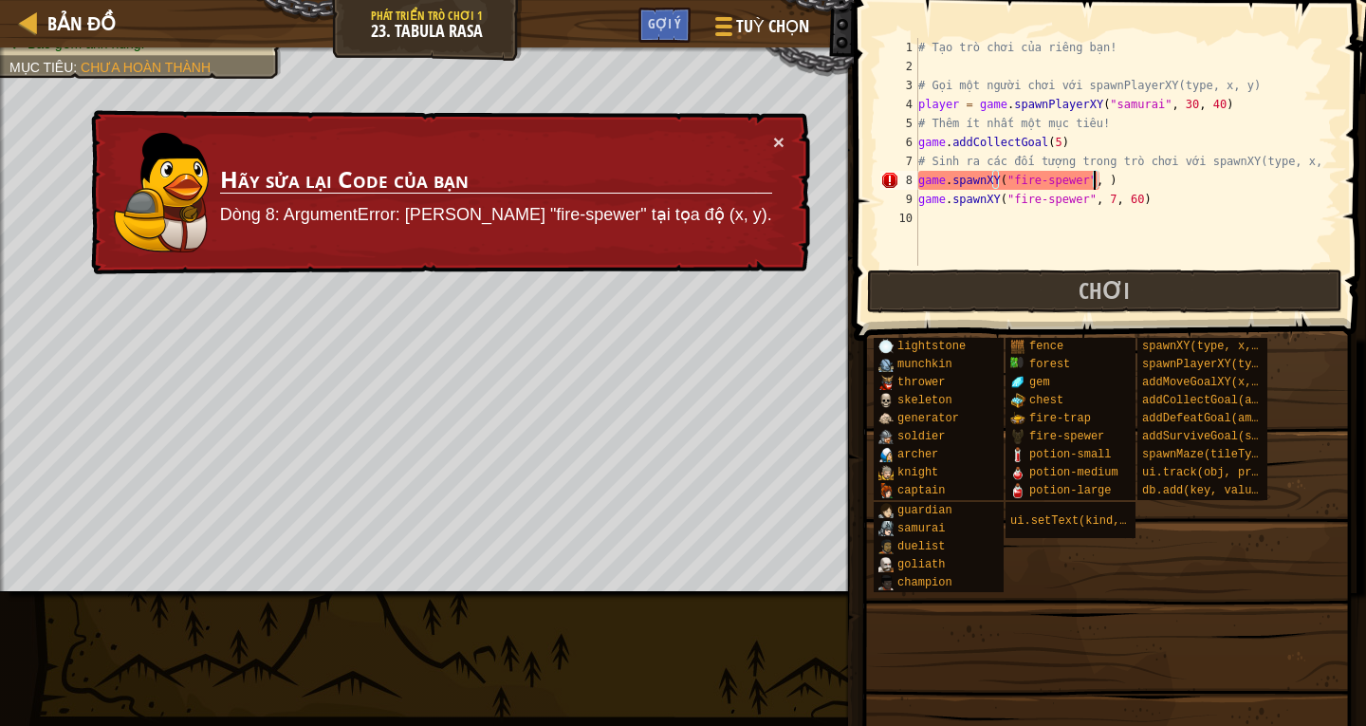
click at [1114, 181] on div "# Tạo trò chơi của riêng bạn! # Gọi một người [PERSON_NAME] với spawnPlayerXY(t…" at bounding box center [1125, 171] width 423 height 266
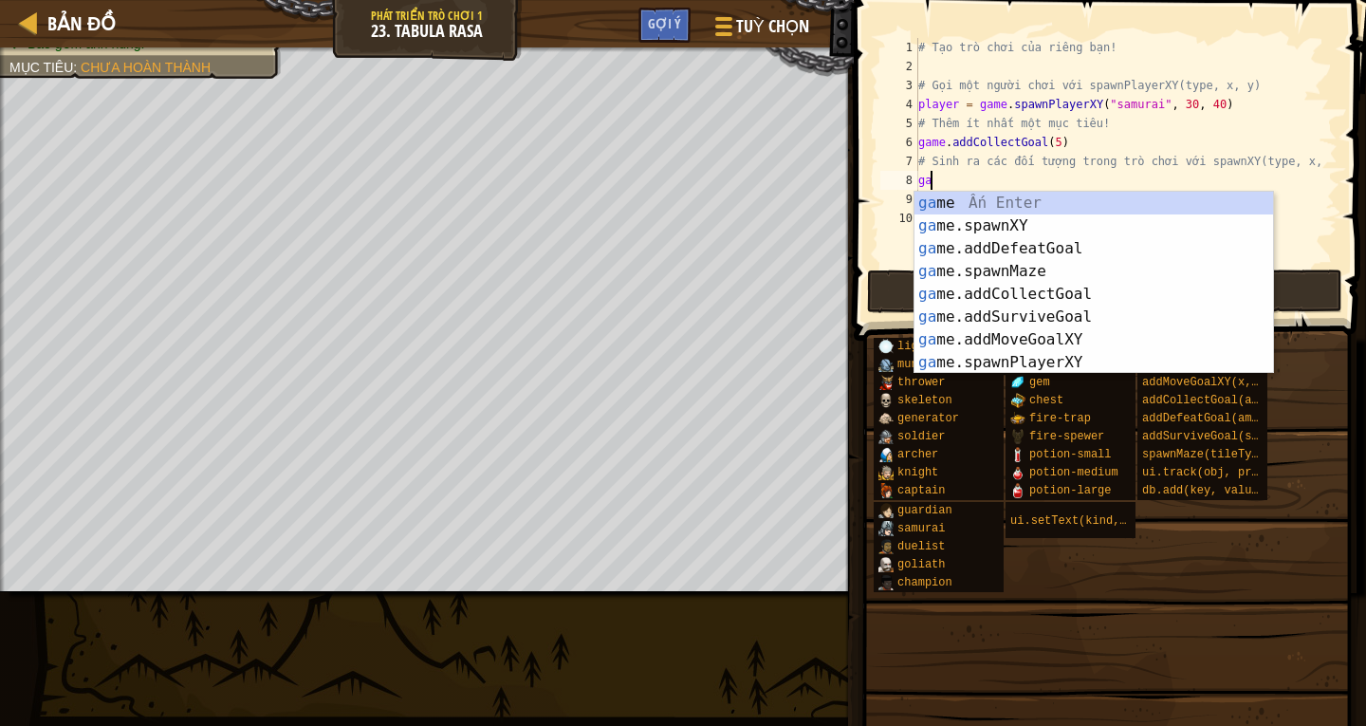
scroll to position [9, 0]
type textarea "g"
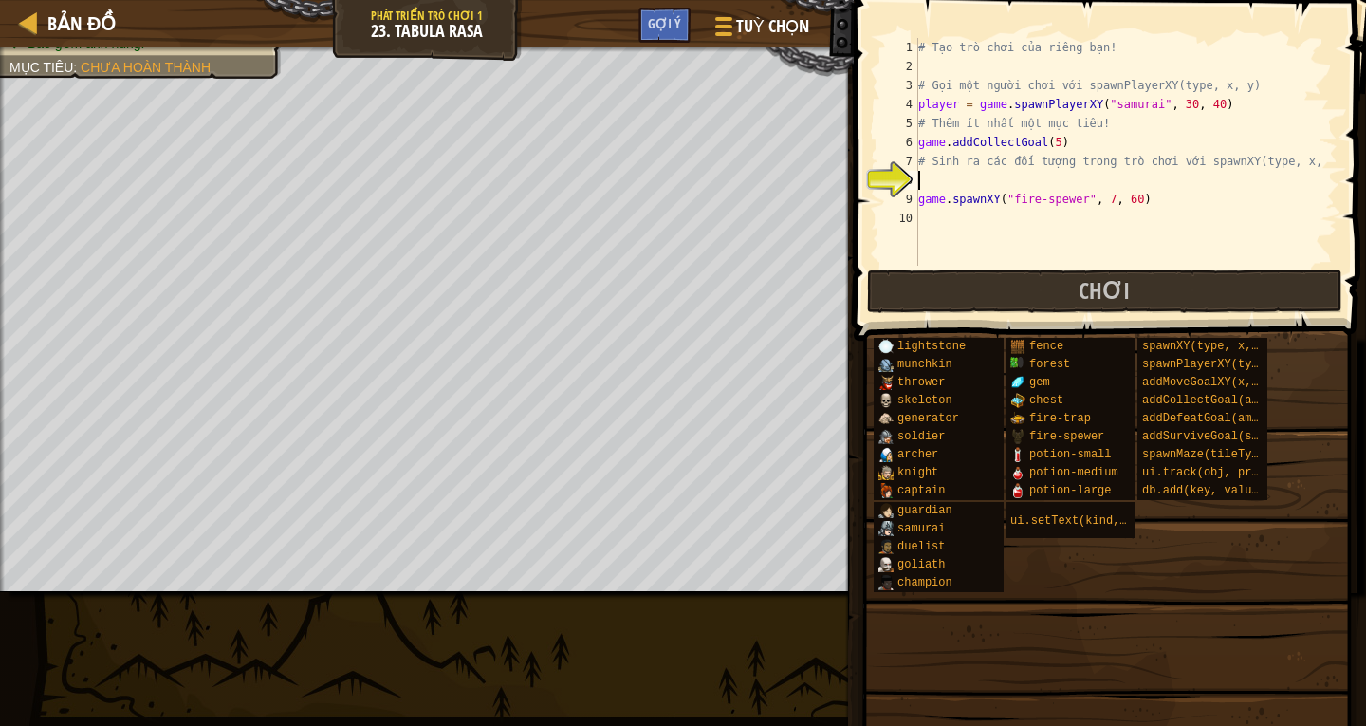
click at [1133, 203] on div "# Tạo trò chơi của riêng bạn! # Gọi một người [PERSON_NAME] với spawnPlayerXY(t…" at bounding box center [1125, 171] width 423 height 266
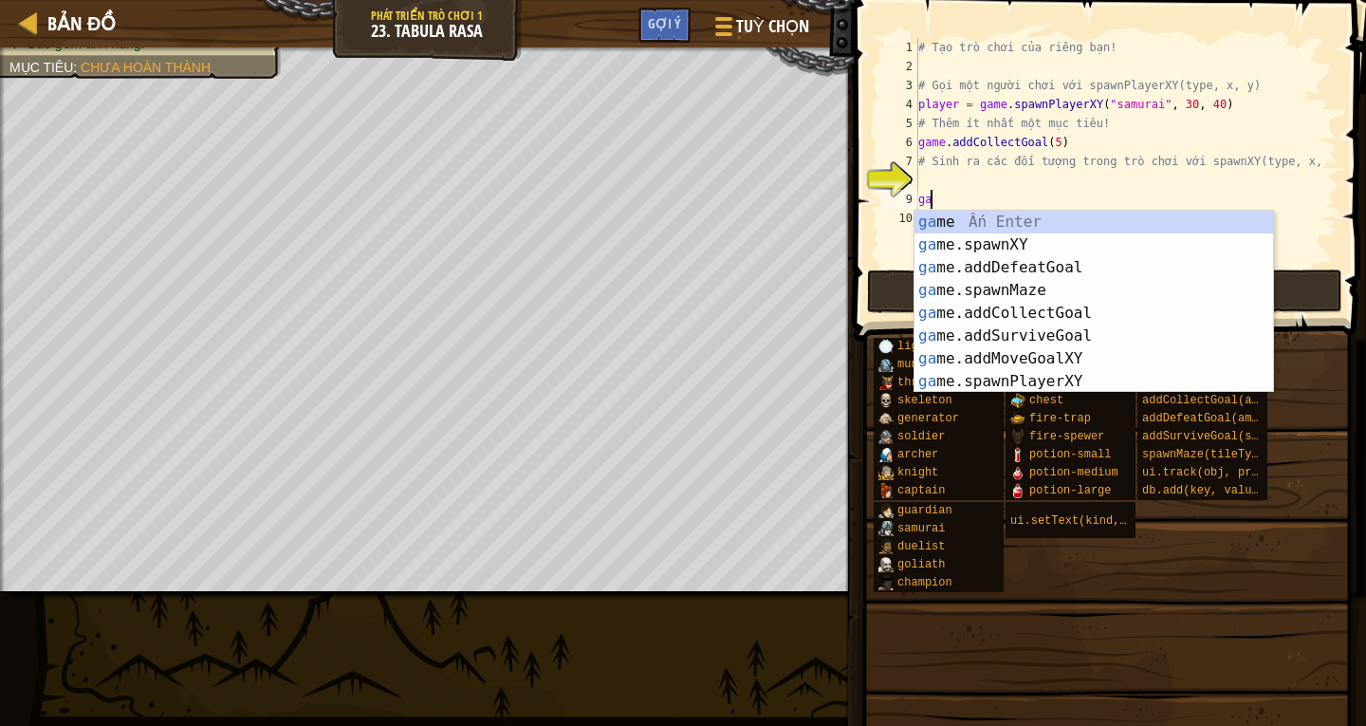
type textarea "g"
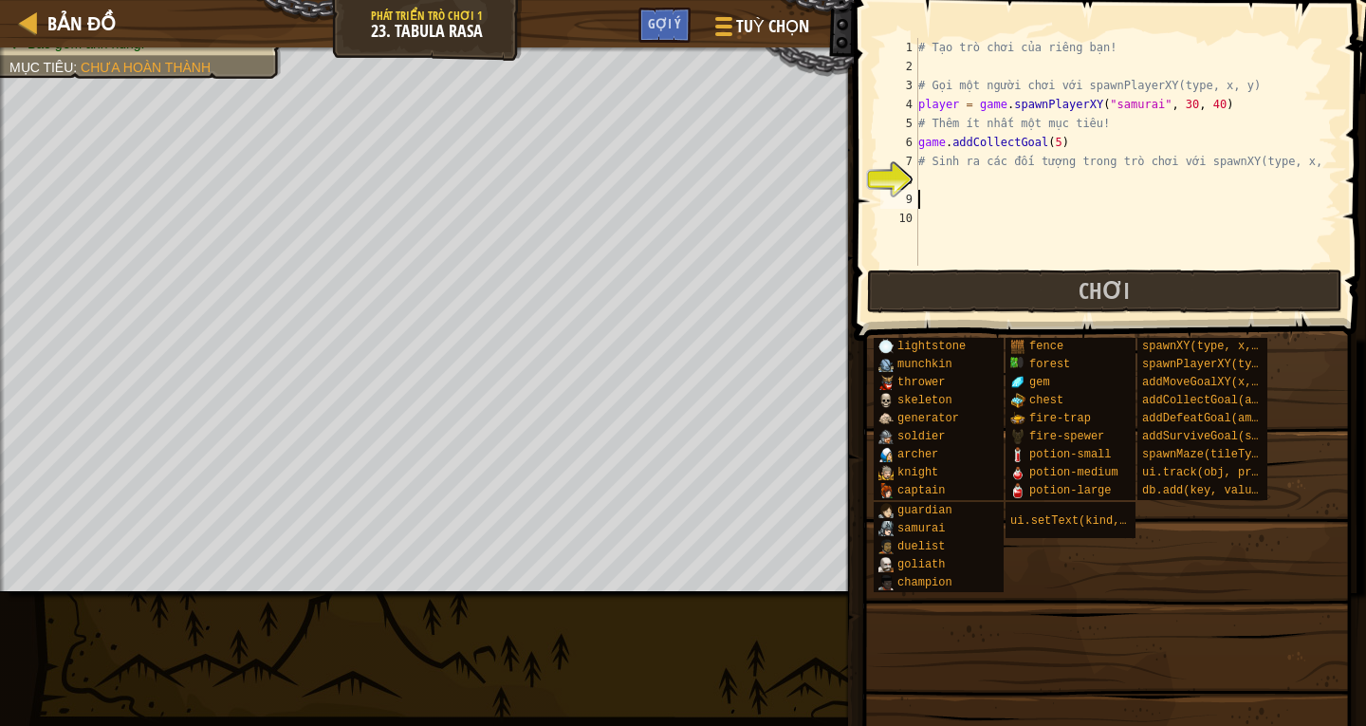
click at [921, 186] on div "# Tạo trò chơi của riêng bạn! # Gọi một người [PERSON_NAME] với spawnPlayerXY(t…" at bounding box center [1125, 171] width 423 height 266
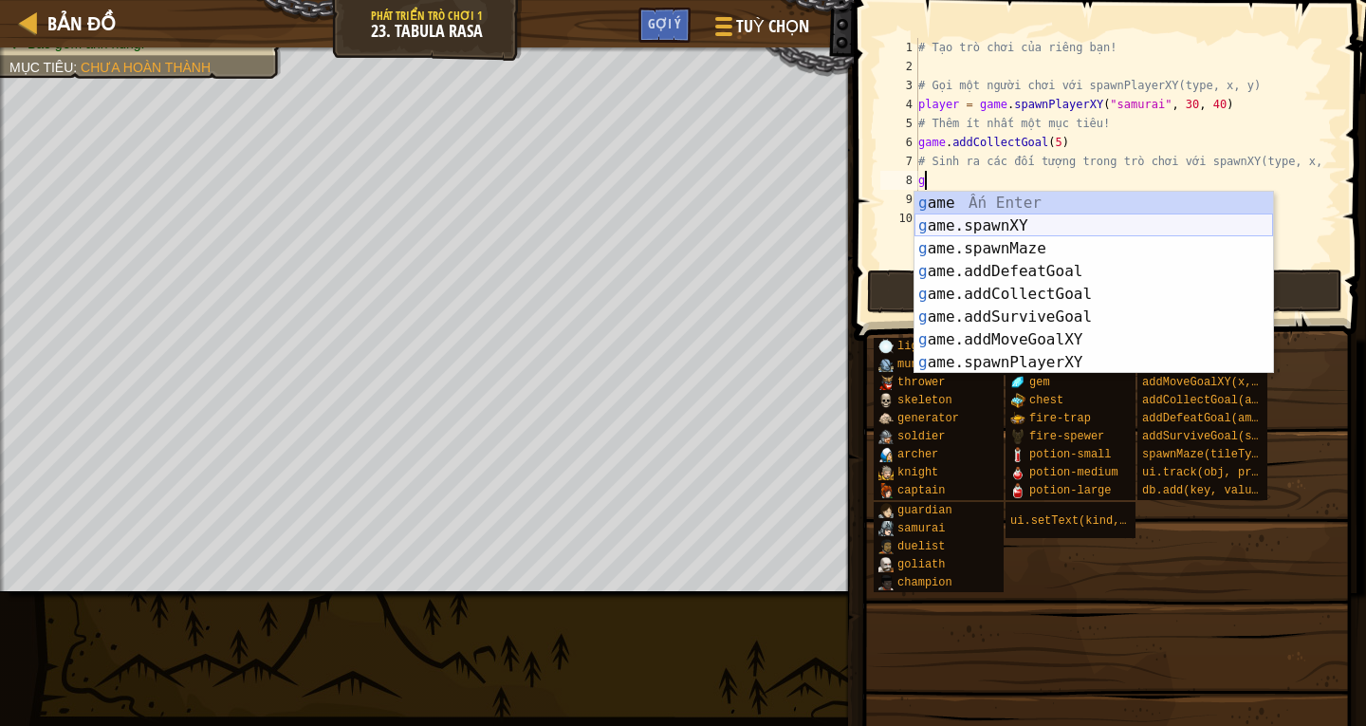
click at [975, 226] on div "g ame Ấn Enter g ame.spawnXY Ấn Enter g ame.spawnMaze Ấn Enter g ame.addDefeatG…" at bounding box center [1093, 306] width 359 height 228
type textarea "game.spawnXY("fence", 36, 30)"
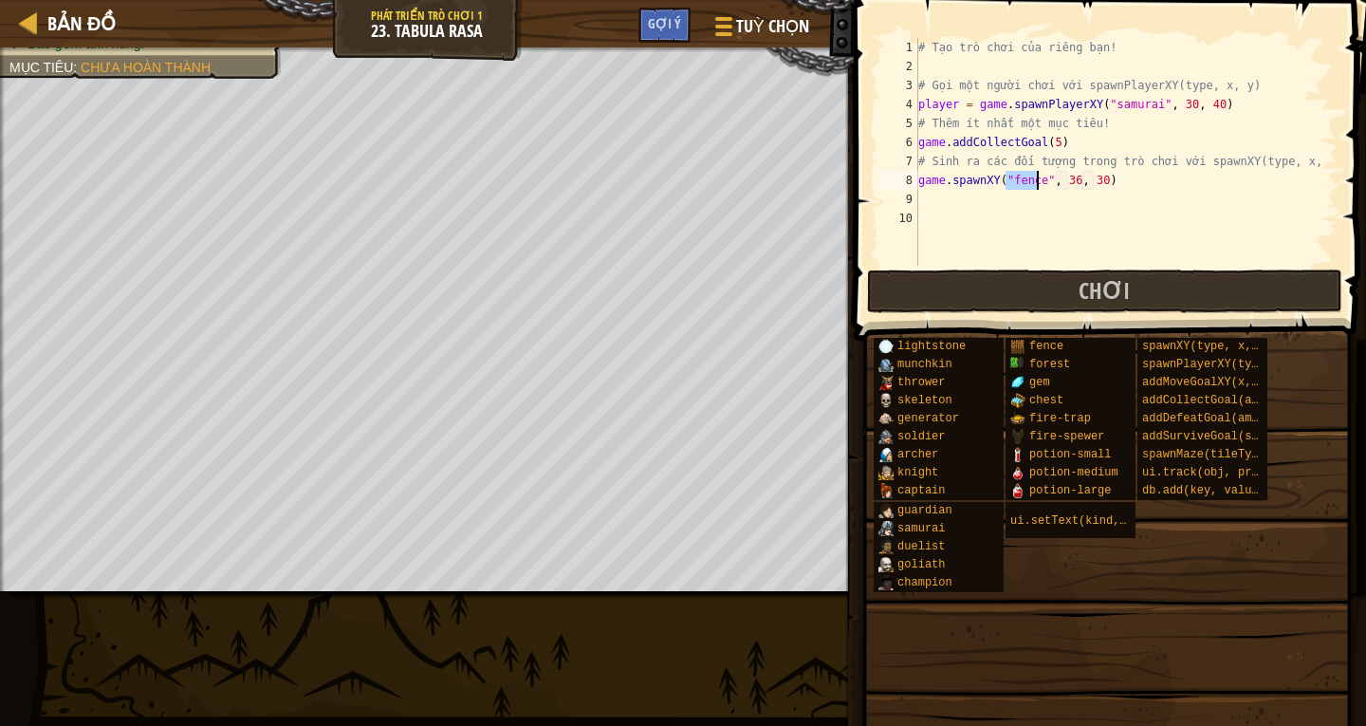
click at [929, 199] on div "# Tạo trò chơi của riêng bạn! # Gọi một người [PERSON_NAME] với spawnPlayerXY(t…" at bounding box center [1125, 171] width 423 height 266
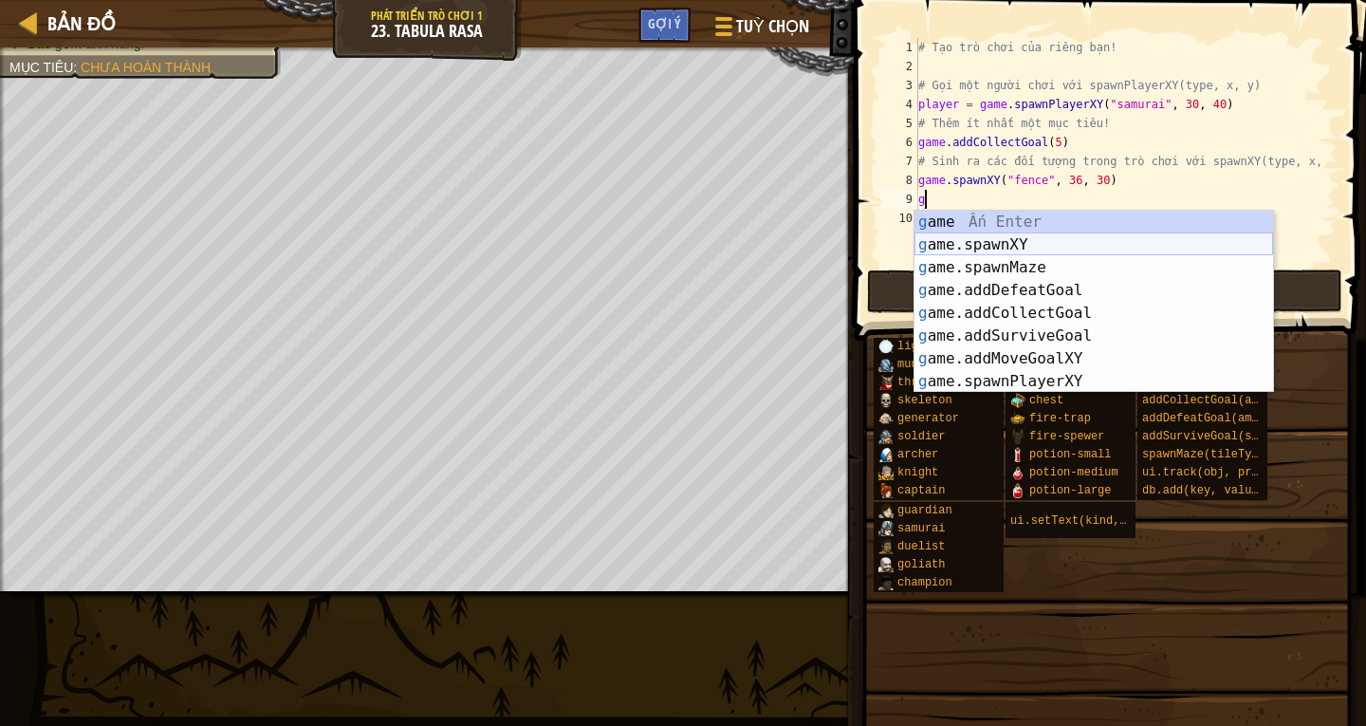
click at [1011, 240] on div "g ame Ấn Enter g ame.spawnXY Ấn Enter g ame.spawnMaze Ấn Enter g ame.addDefeatG…" at bounding box center [1093, 325] width 359 height 228
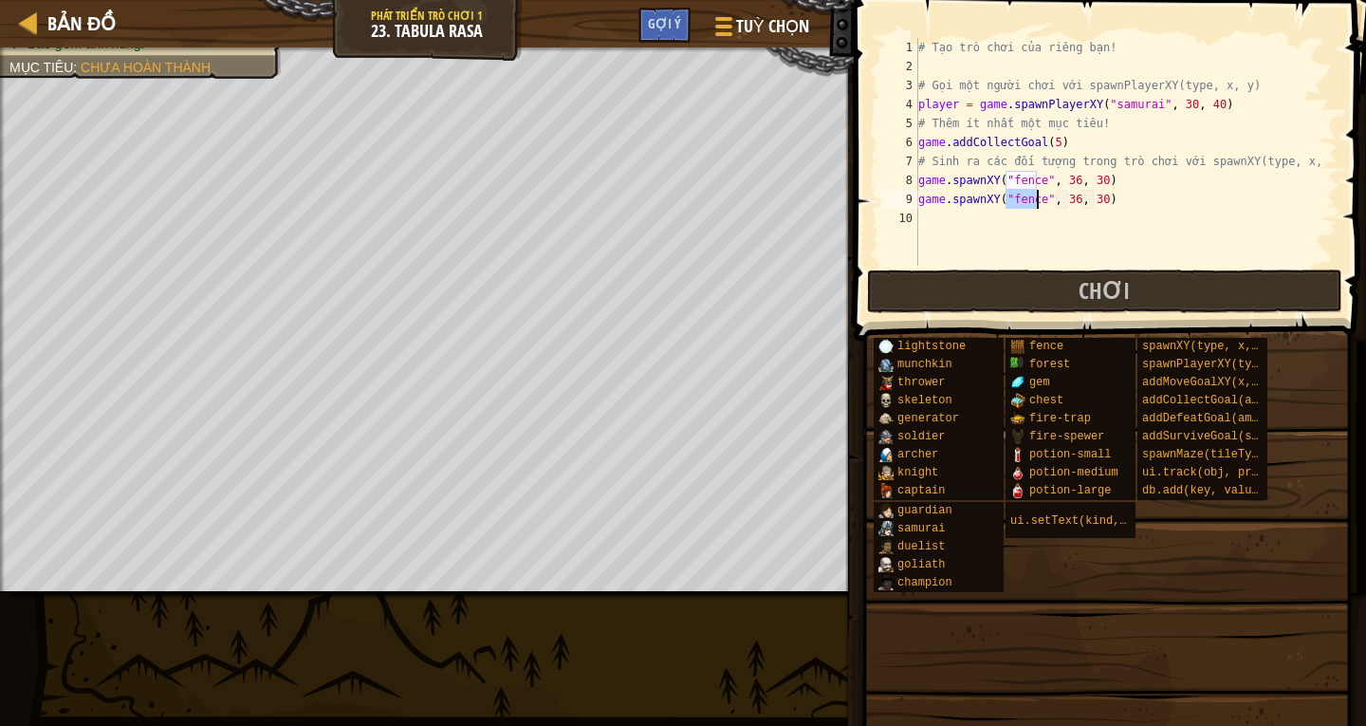
click at [1066, 200] on div "# Tạo trò chơi của riêng bạn! # Gọi một người [PERSON_NAME] với spawnPlayerXY(t…" at bounding box center [1125, 171] width 423 height 266
click at [1091, 203] on div "# Tạo trò chơi của riêng bạn! # Gọi một người [PERSON_NAME] với spawnPlayerXY(t…" at bounding box center [1125, 171] width 423 height 266
click at [1065, 198] on div "# Tạo trò chơi của riêng bạn! # Gọi một người [PERSON_NAME] với spawnPlayerXY(t…" at bounding box center [1125, 171] width 423 height 266
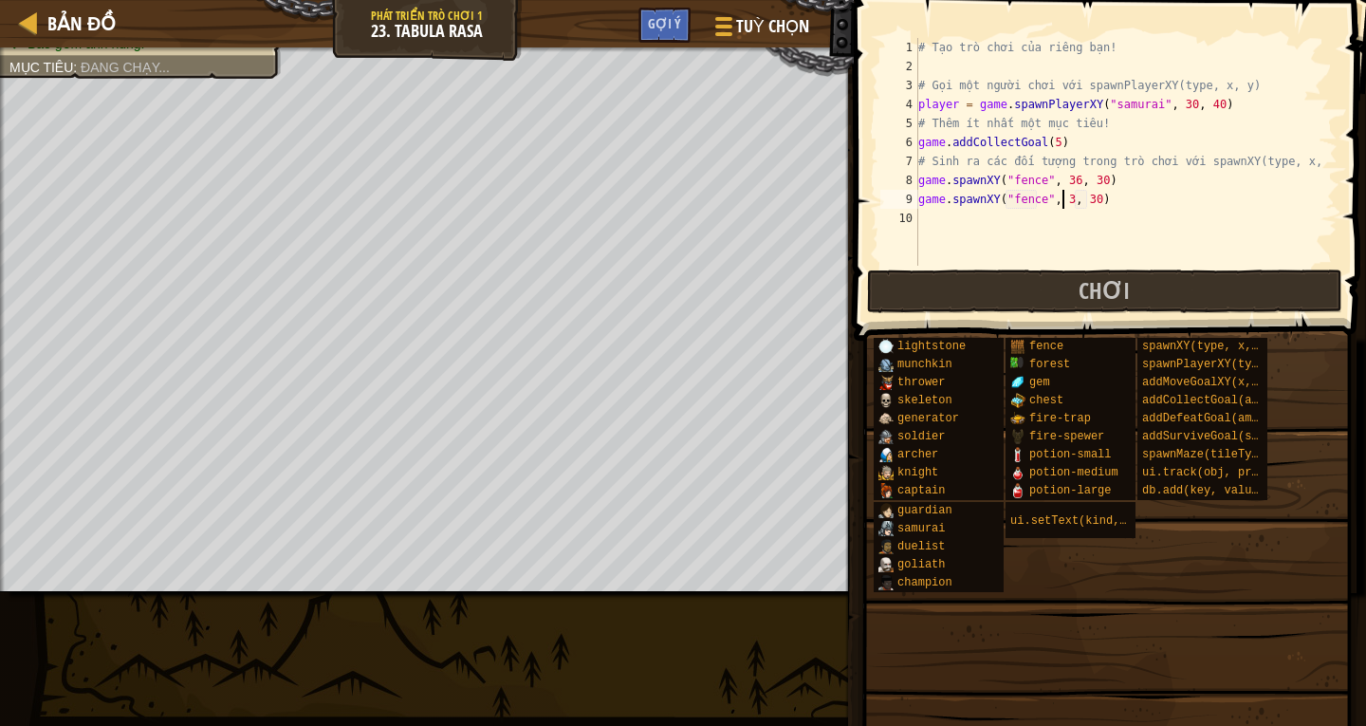
scroll to position [9, 13]
type textarea "game.spawnXY("fence", 31, 30)"
click at [927, 230] on div "# Tạo trò chơi của riêng bạn! # Gọi một người [PERSON_NAME] với spawnPlayerXY(t…" at bounding box center [1125, 171] width 423 height 266
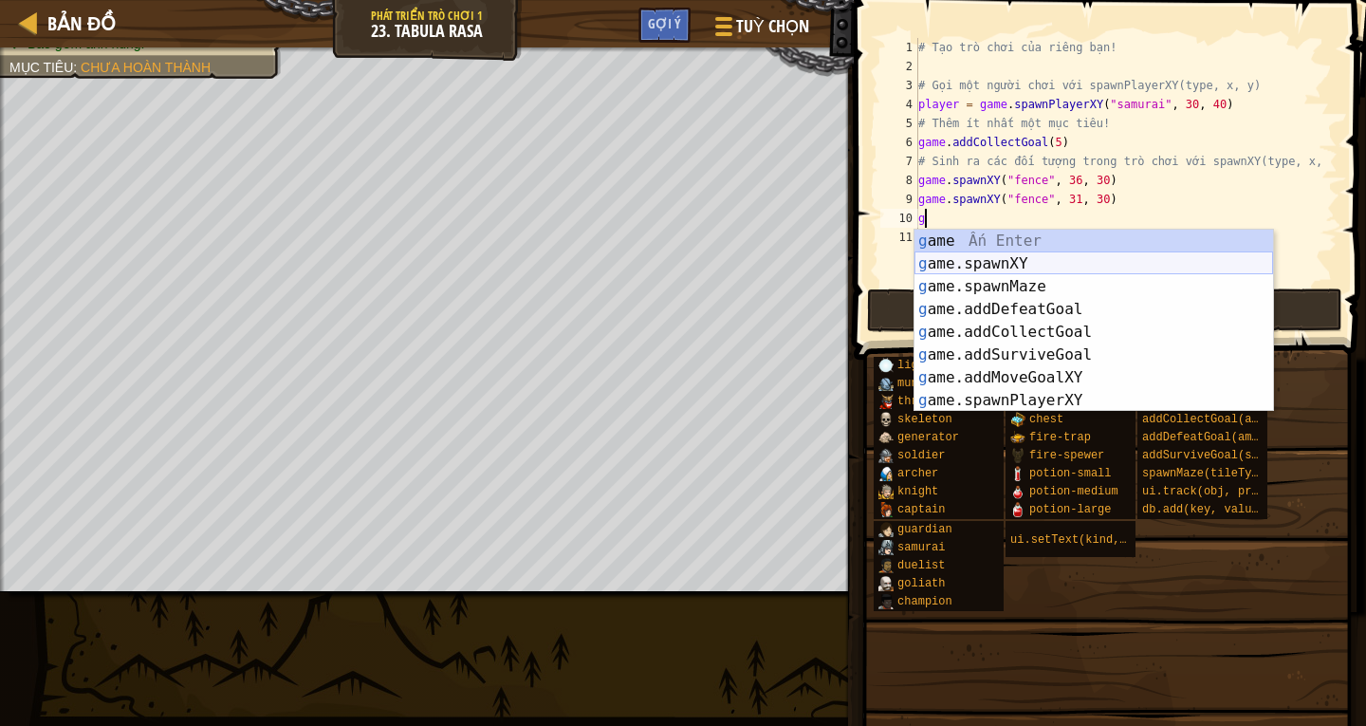
click at [1002, 259] on div "g ame Ấn Enter g ame.spawnXY Ấn Enter g ame.spawnMaze Ấn Enter g ame.addDefeatG…" at bounding box center [1093, 344] width 359 height 228
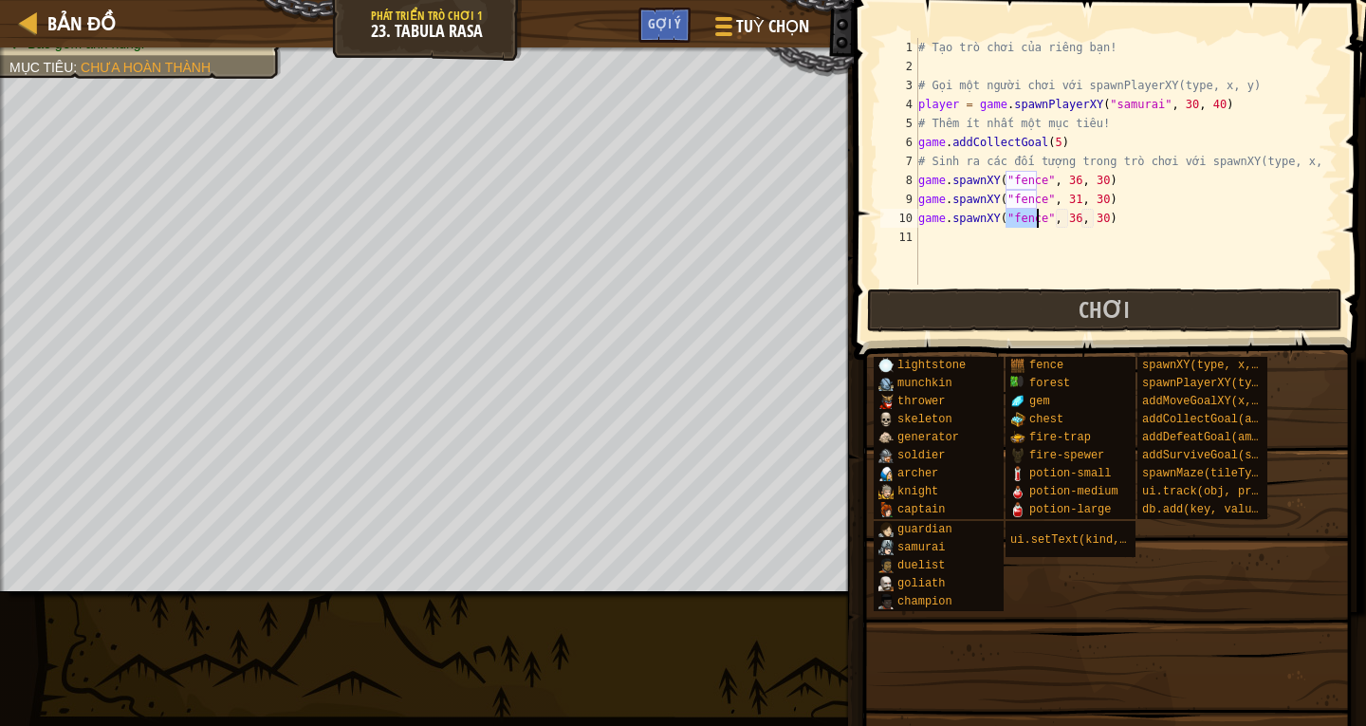
click at [1066, 219] on div "# Tạo trò chơi của riêng bạn! # Gọi một người [PERSON_NAME] với spawnPlayerXY(t…" at bounding box center [1125, 180] width 423 height 285
type textarea "game.spawnXY("fence", 16, 30)"
click at [940, 243] on div "# Tạo trò chơi của riêng bạn! # Gọi một người [PERSON_NAME] với spawnPlayerXY(t…" at bounding box center [1125, 180] width 423 height 285
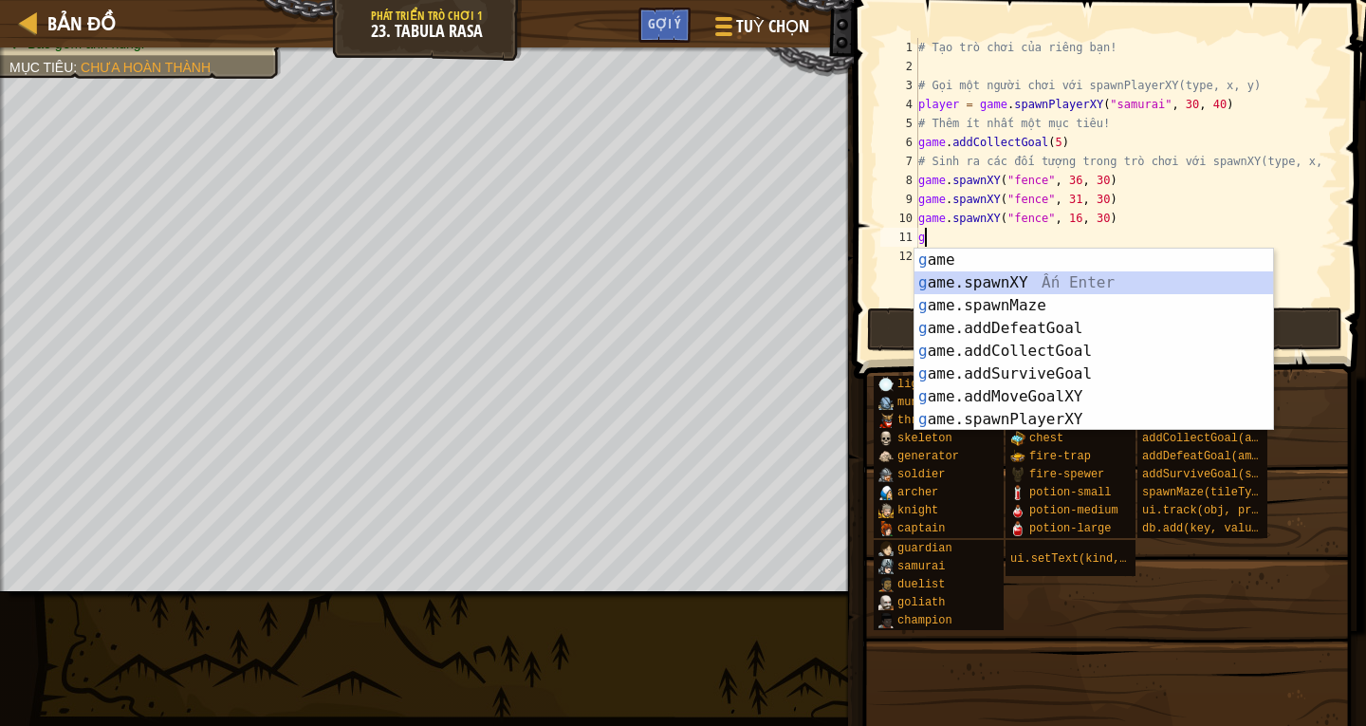
click at [996, 281] on div "g ame Ấn Enter g ame.spawnXY Ấn Enter g ame.spawnMaze Ấn Enter g ame.addDefeatG…" at bounding box center [1093, 362] width 359 height 228
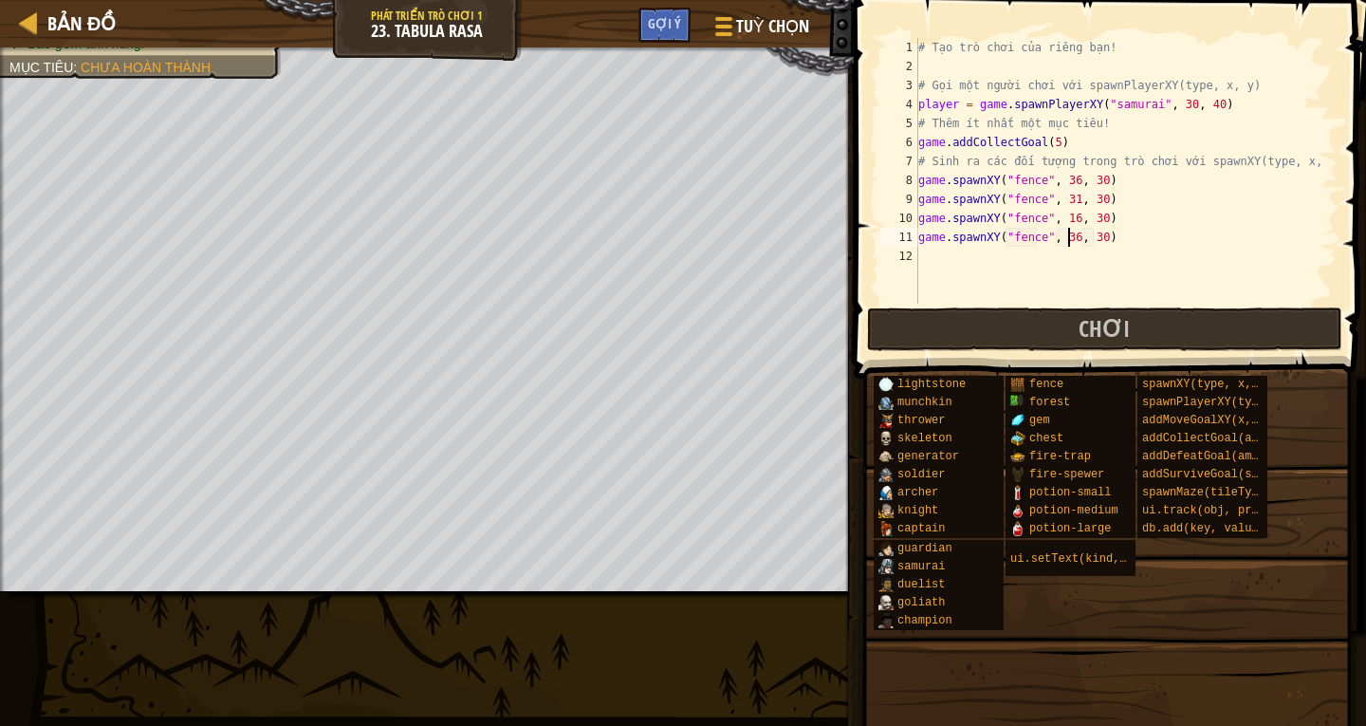
click at [1069, 238] on div "# Tạo trò chơi của riêng bạn! # Gọi một người [PERSON_NAME] với spawnPlayerXY(t…" at bounding box center [1125, 189] width 423 height 303
type textarea "game.spawnXY("fence", 41, 30)"
click at [926, 254] on div "# Tạo trò chơi của riêng bạn! # Gọi một người [PERSON_NAME] với spawnPlayerXY(t…" at bounding box center [1125, 189] width 423 height 303
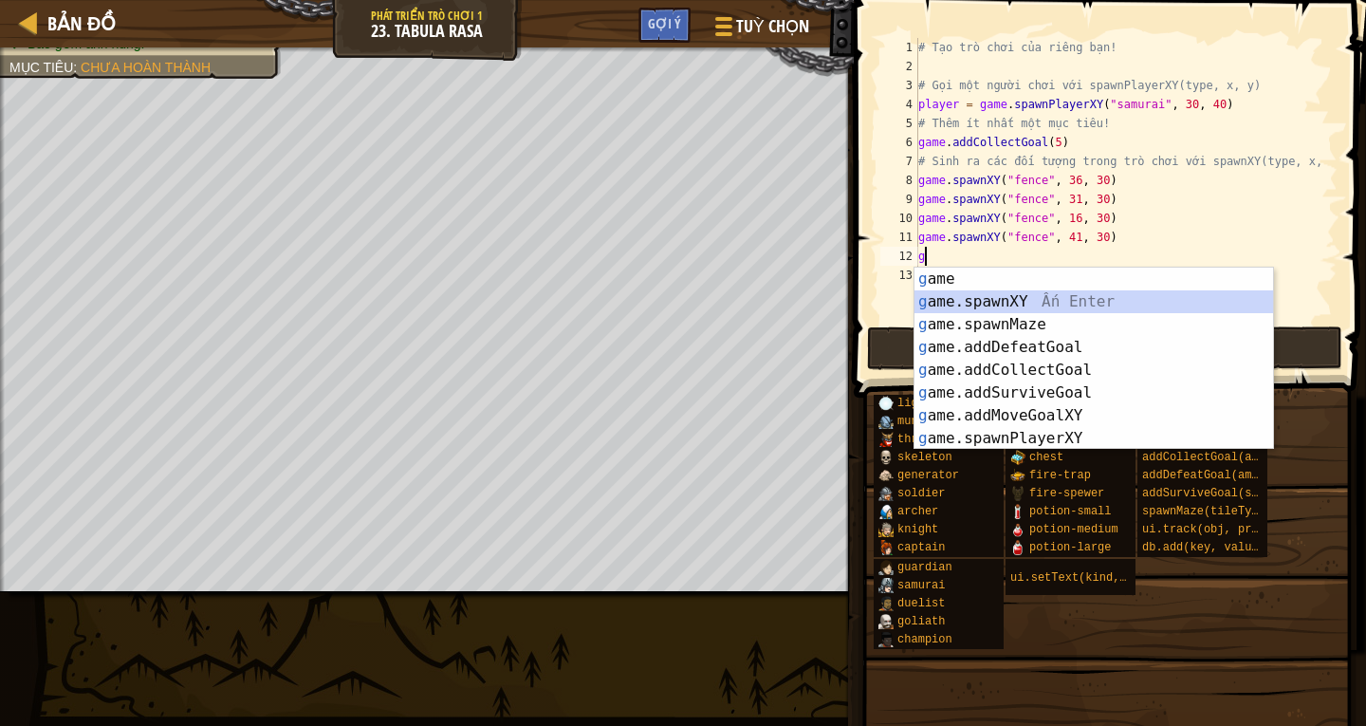
click at [1018, 303] on div "g ame Ấn Enter g ame.spawnXY Ấn Enter g ame.spawnMaze Ấn Enter g ame.addDefeatG…" at bounding box center [1093, 381] width 359 height 228
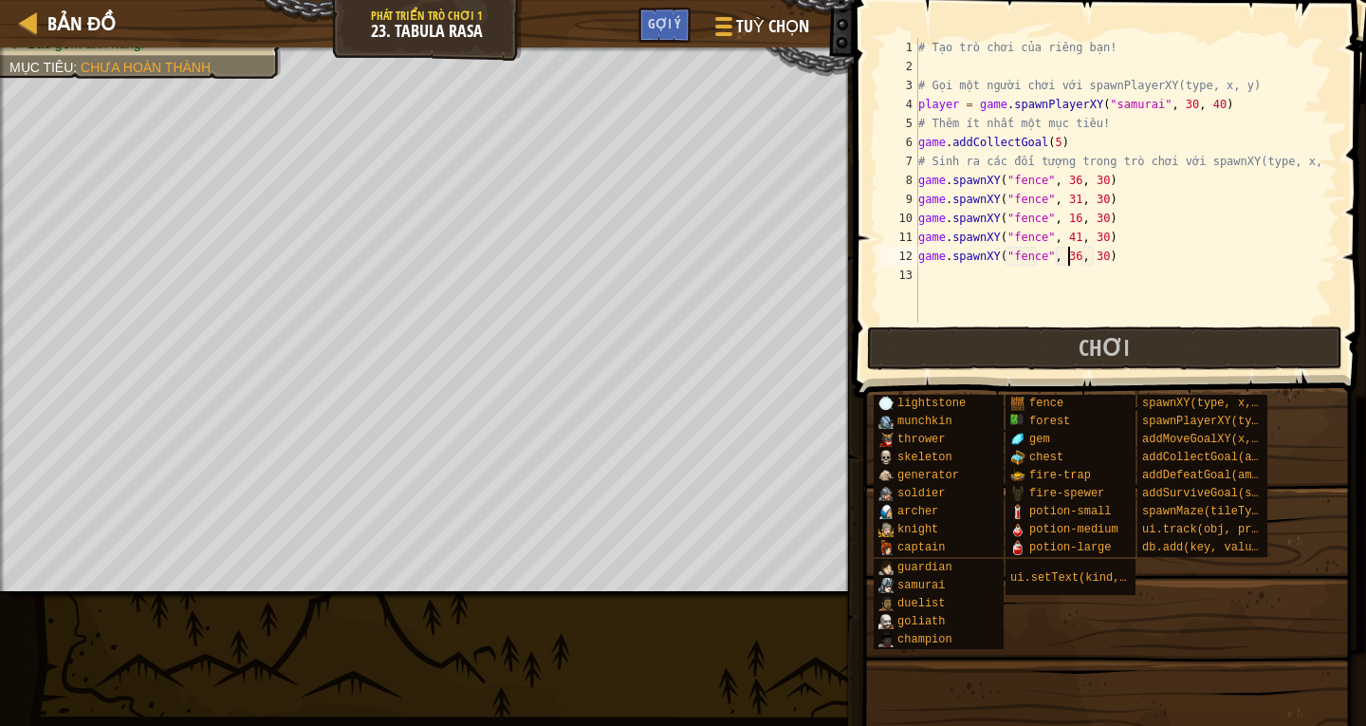
click at [1066, 259] on div "# Tạo trò chơi của riêng bạn! # Gọi một người [PERSON_NAME] với spawnPlayerXY(t…" at bounding box center [1125, 199] width 423 height 322
click at [1084, 256] on div "# Tạo trò chơi của riêng bạn! # Gọi một người [PERSON_NAME] với spawnPlayerXY(t…" at bounding box center [1125, 199] width 423 height 322
click at [1087, 256] on div "# Tạo trò chơi của riêng bạn! # Gọi một người [PERSON_NAME] với spawnPlayerXY(t…" at bounding box center [1125, 199] width 423 height 322
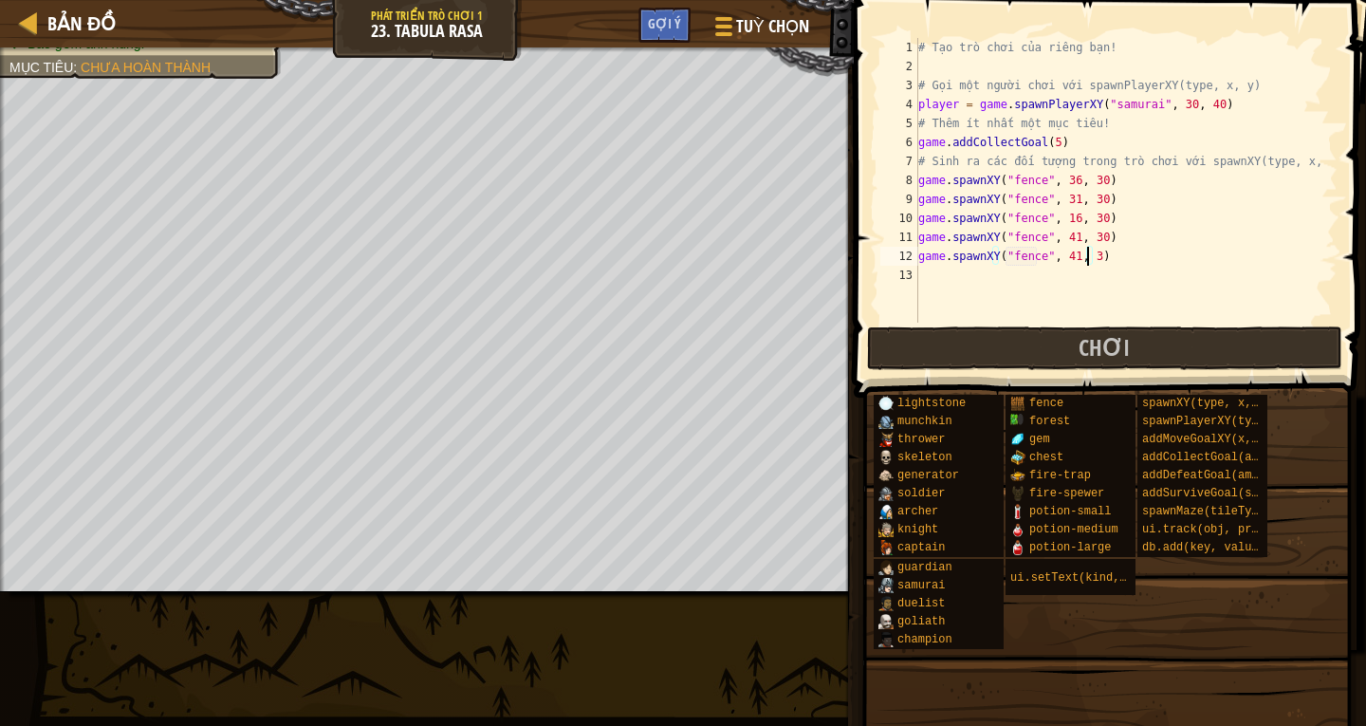
type textarea "game.spawnXY("fence", 41, 34)"
click at [925, 277] on div "# Tạo trò chơi của riêng bạn! # Gọi một người [PERSON_NAME] với spawnPlayerXY(t…" at bounding box center [1125, 199] width 423 height 322
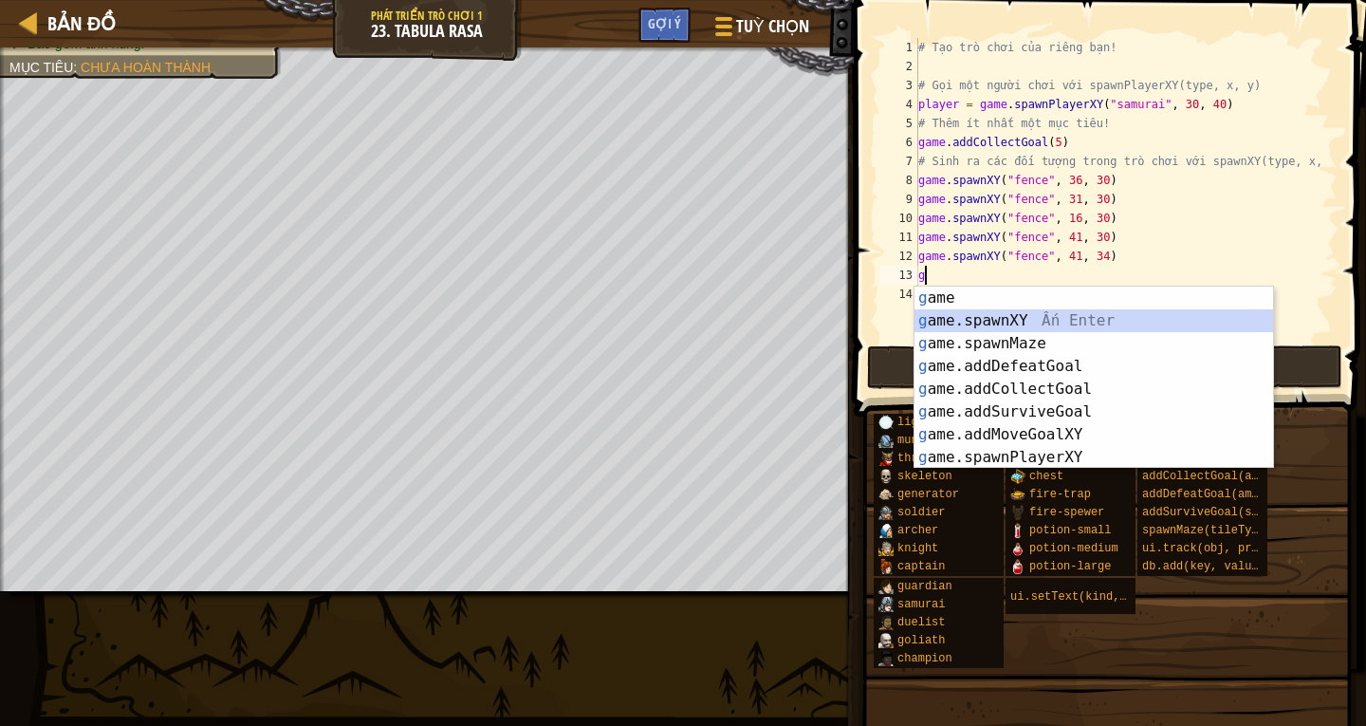
click at [1004, 324] on div "g ame Ấn Enter g ame.spawnXY Ấn Enter g ame.spawnMaze Ấn Enter g ame.addDefeatG…" at bounding box center [1093, 400] width 359 height 228
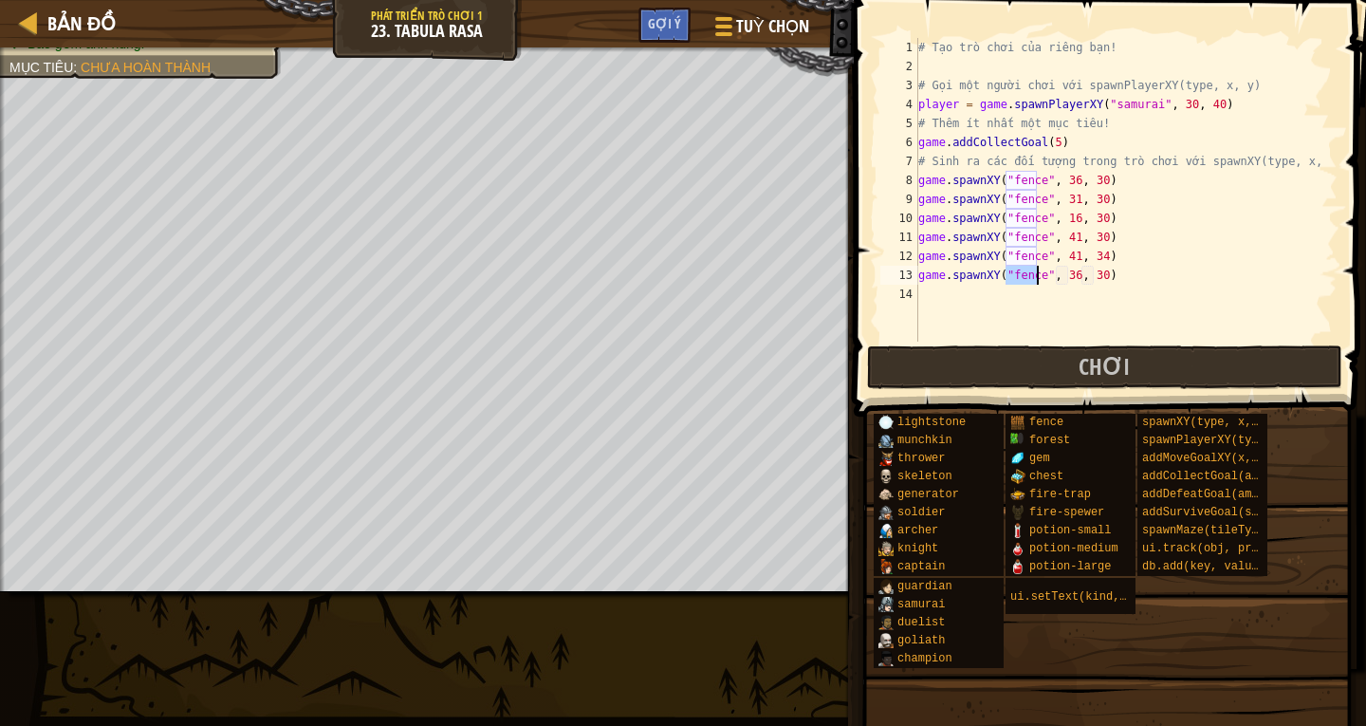
click at [1069, 275] on div "# Tạo trò chơi của riêng bạn! # Gọi một người [PERSON_NAME] với spawnPlayerXY(t…" at bounding box center [1125, 208] width 423 height 341
click at [1091, 274] on div "# Tạo trò chơi của riêng bạn! # Gọi một người [PERSON_NAME] với spawnPlayerXY(t…" at bounding box center [1125, 208] width 423 height 341
type textarea "game.spawnXY("fence", 41, 38)"
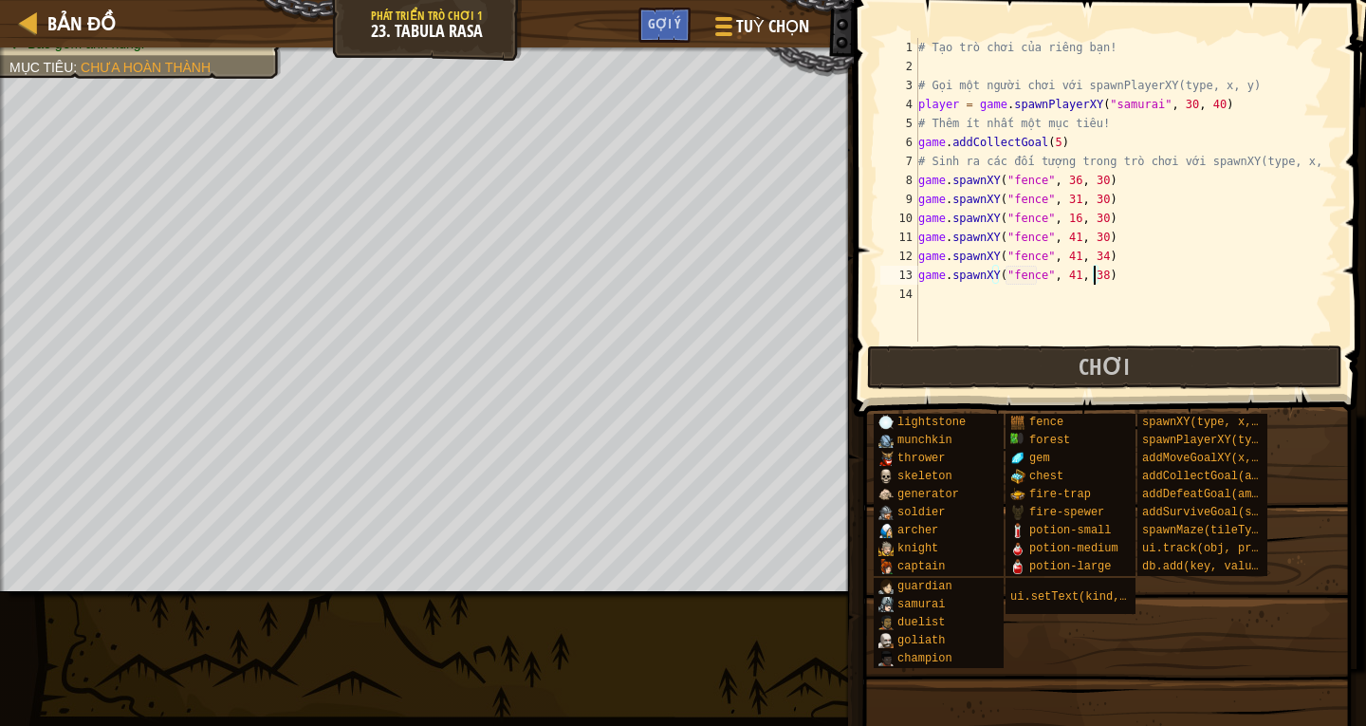
click at [938, 294] on div "# Tạo trò chơi của riêng bạn! # Gọi một người [PERSON_NAME] với spawnPlayerXY(t…" at bounding box center [1125, 208] width 423 height 341
click at [1172, 104] on div "# Tạo trò chơi của riêng bạn! # Gọi một người [PERSON_NAME] với spawnPlayerXY(t…" at bounding box center [1125, 208] width 423 height 341
click at [1200, 107] on div "# Tạo trò chơi của riêng bạn! # Gọi một người [PERSON_NAME] với spawnPlayerXY(t…" at bounding box center [1125, 208] width 423 height 341
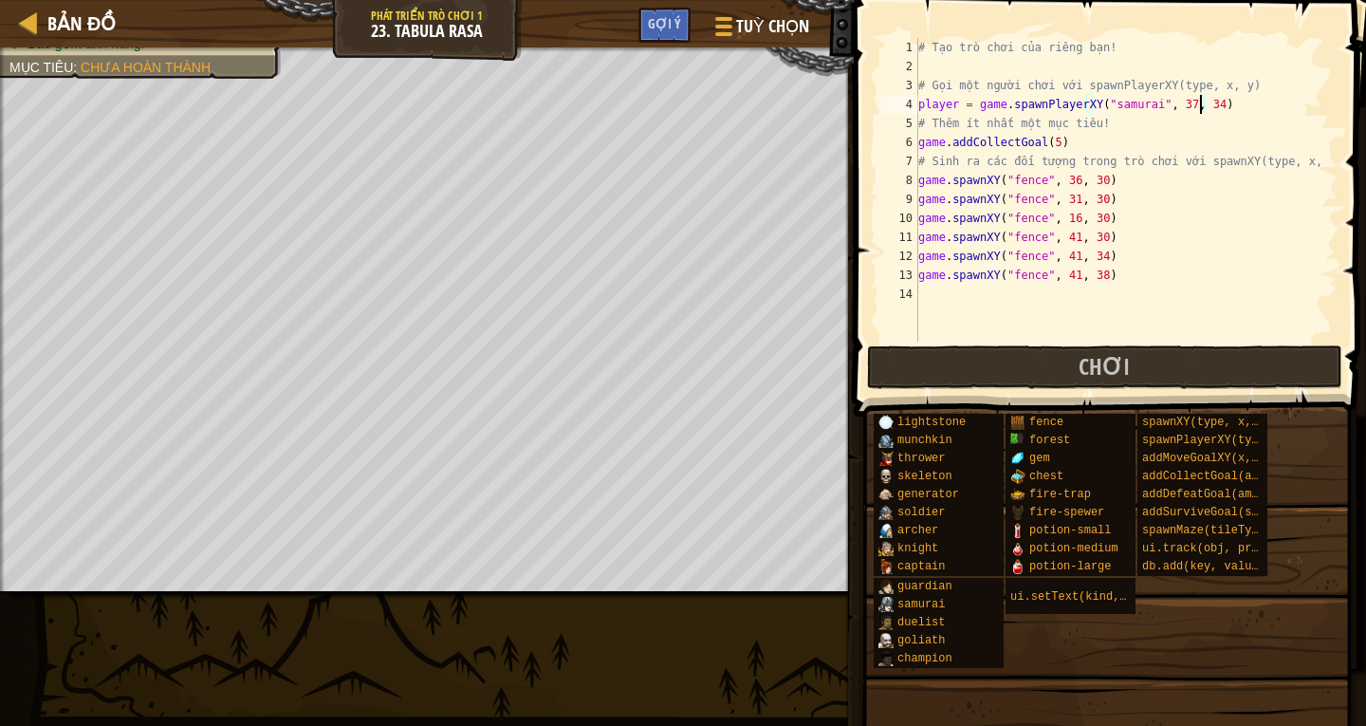
scroll to position [9, 22]
type textarea "player = game.spawnPlayerXY("samurai", 37, 35)"
click at [925, 303] on div "# Tạo trò chơi của riêng bạn! # Gọi một người [PERSON_NAME] với spawnPlayerXY(t…" at bounding box center [1125, 208] width 423 height 341
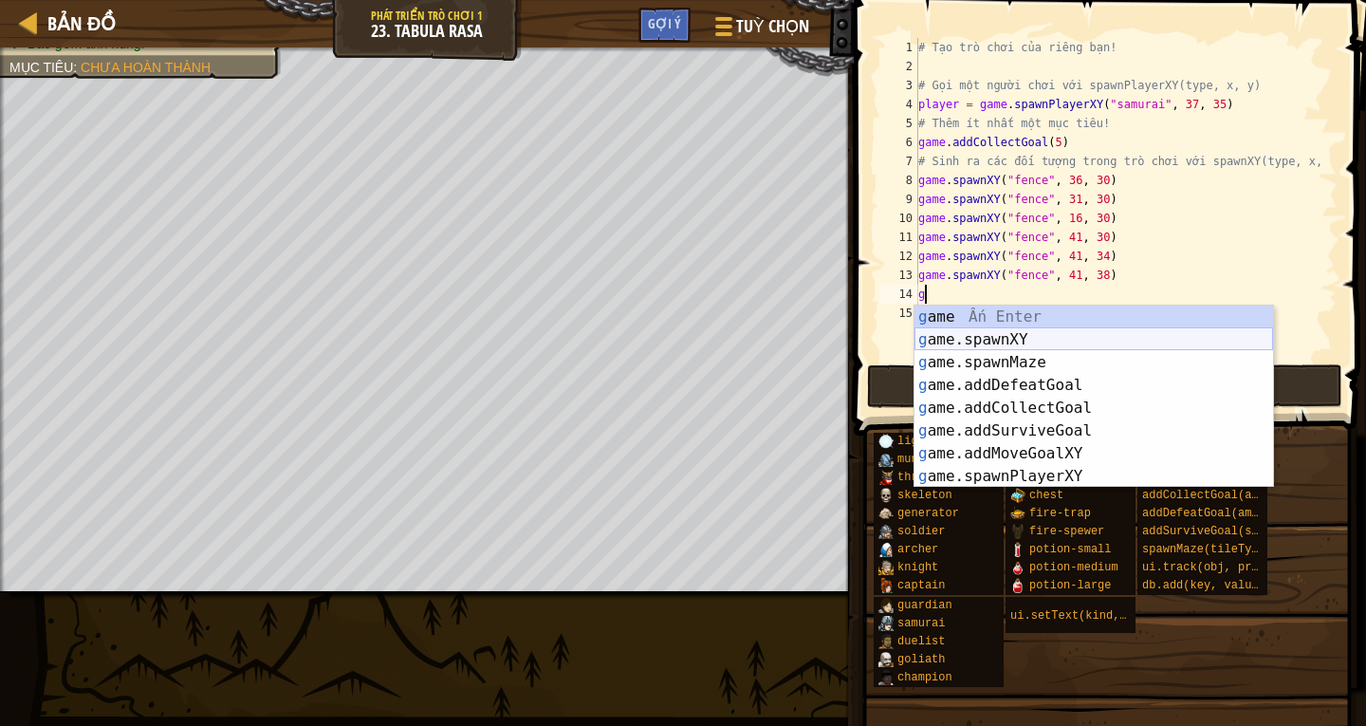
click at [995, 341] on div "g ame Ấn Enter g ame.spawnXY Ấn Enter g ame.spawnMaze Ấn Enter g ame.addDefeatG…" at bounding box center [1093, 419] width 359 height 228
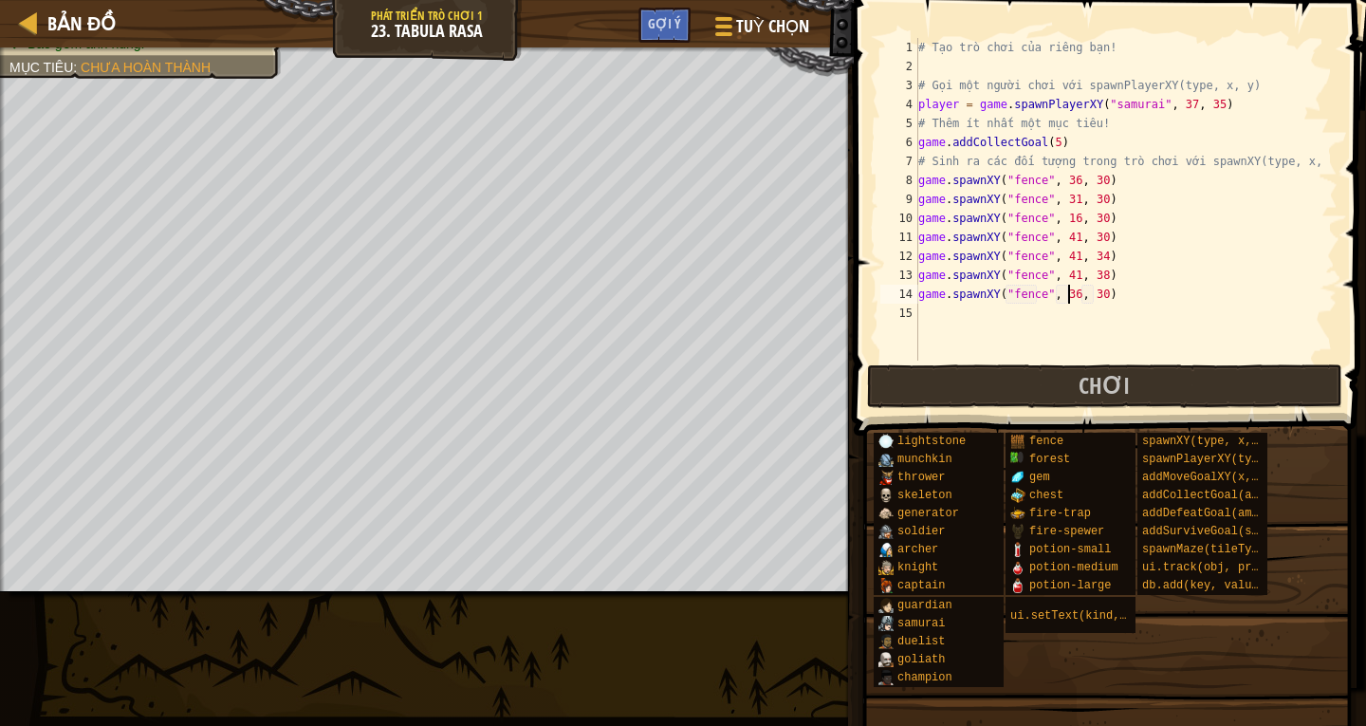
click at [1066, 294] on div "# Tạo trò chơi của riêng bạn! # Gọi một người [PERSON_NAME] với spawnPlayerXY(t…" at bounding box center [1125, 218] width 423 height 360
click at [1091, 296] on div "# Tạo trò chơi của riêng bạn! # Gọi một người [PERSON_NAME] với spawnPlayerXY(t…" at bounding box center [1125, 218] width 423 height 360
type textarea "game.spawnXY("fence", 31, 38)"
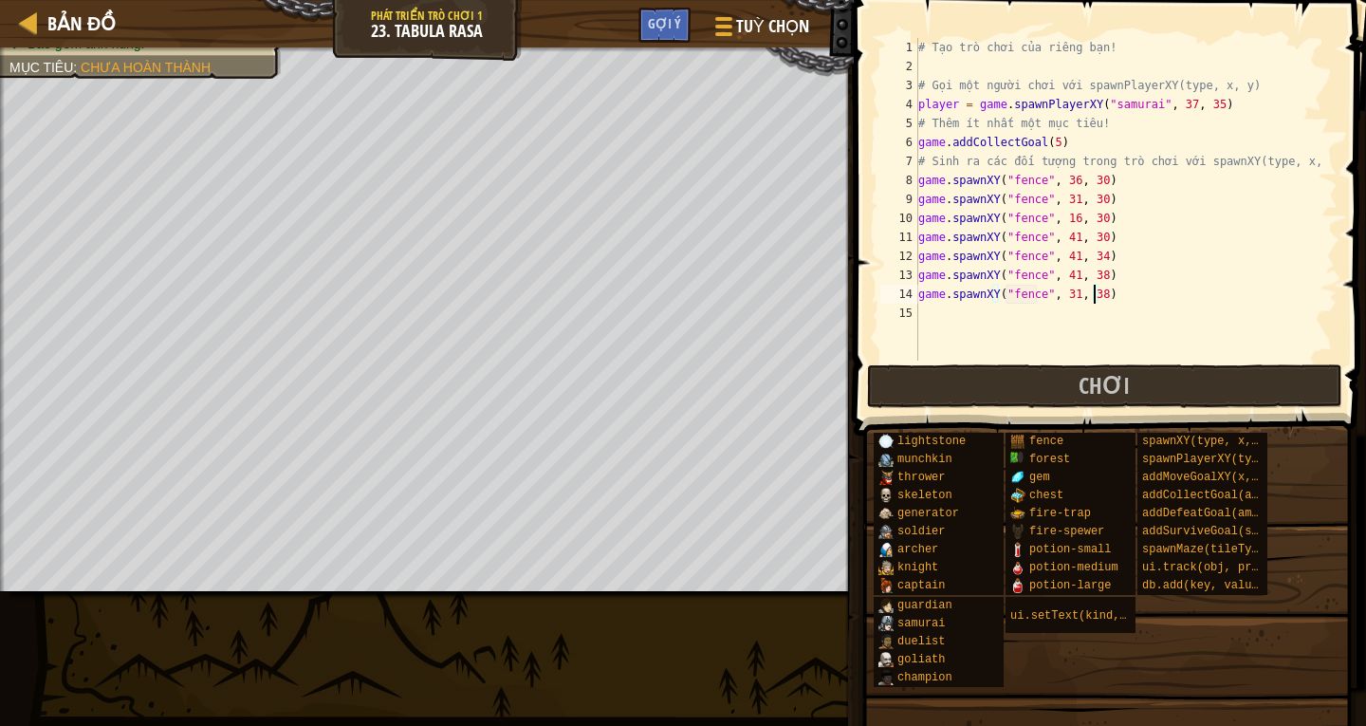
click at [927, 308] on div "# Tạo trò chơi của riêng bạn! # Gọi một người [PERSON_NAME] với spawnPlayerXY(t…" at bounding box center [1125, 218] width 423 height 360
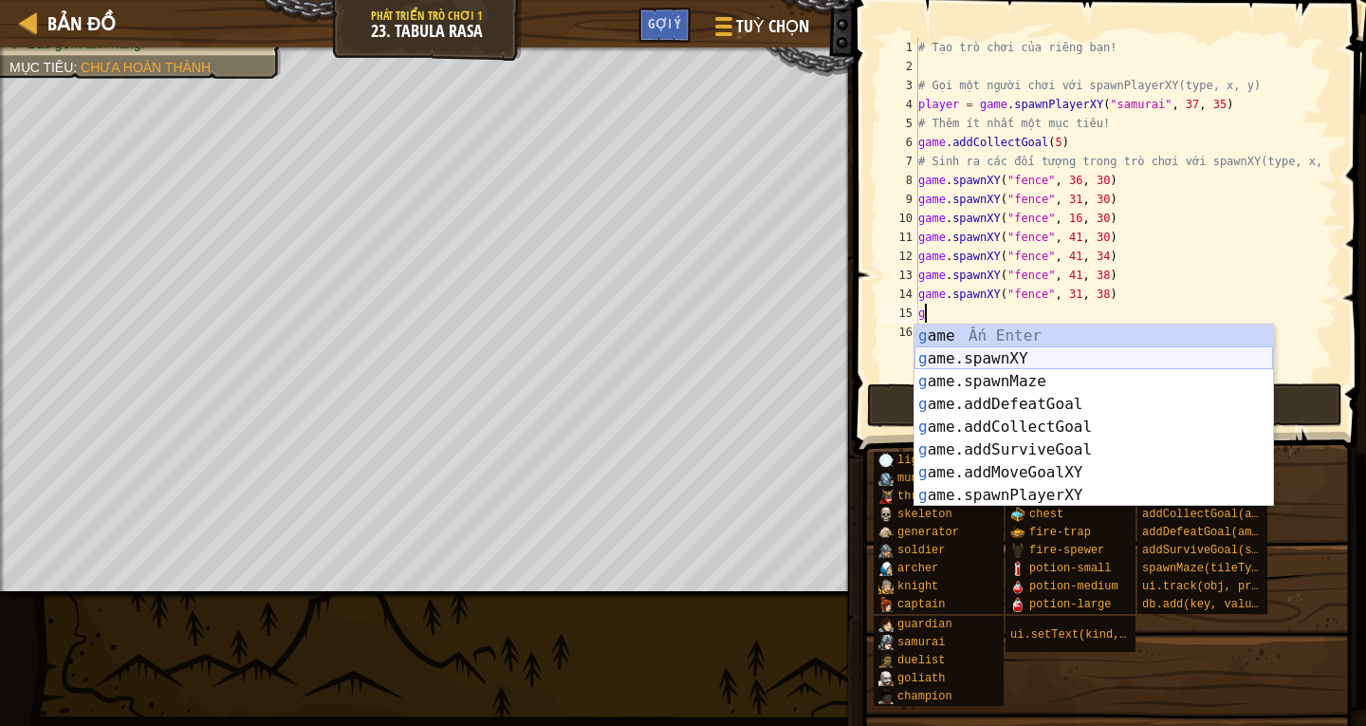
click at [1039, 358] on div "g ame Ấn Enter g ame.spawnXY Ấn Enter g ame.spawnMaze Ấn Enter g ame.addDefeatG…" at bounding box center [1093, 438] width 359 height 228
type textarea "game.spawnXY("fence", 36, 30)"
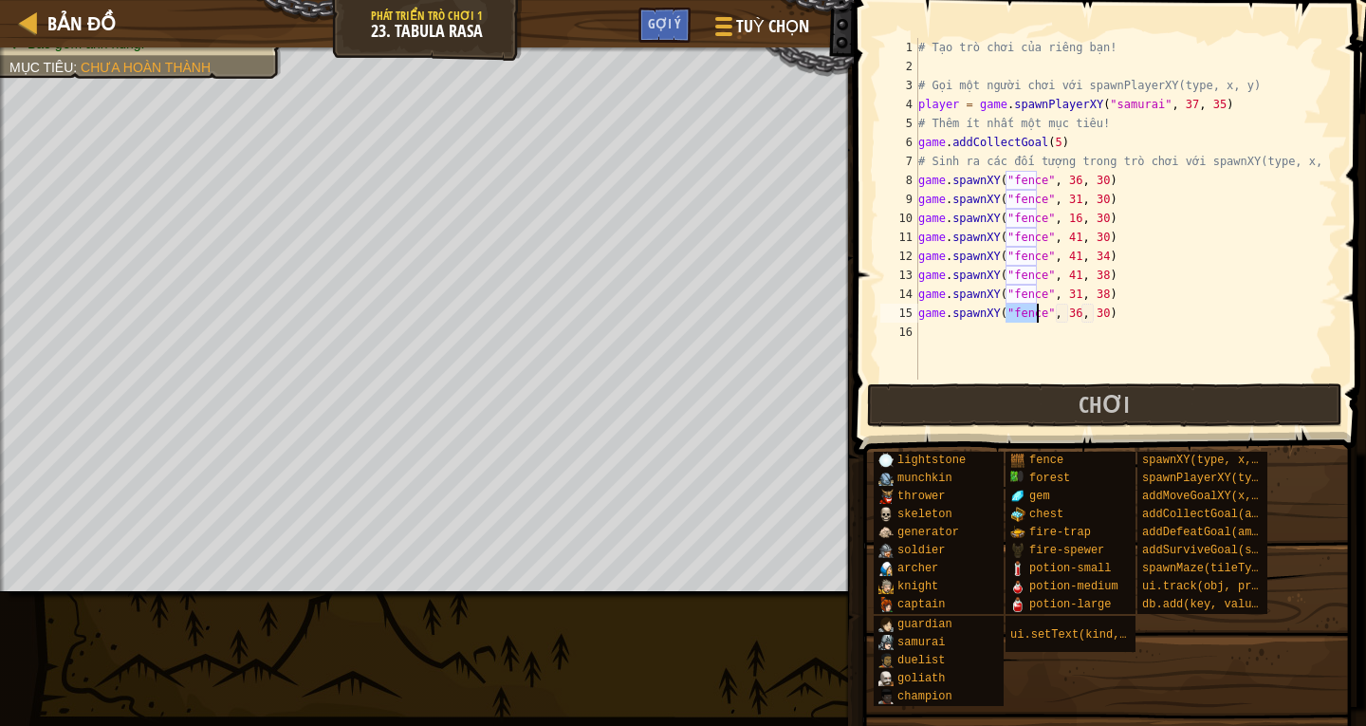
click at [1066, 318] on div "# Tạo trò chơi của riêng bạn! # Gọi một người [PERSON_NAME] với spawnPlayerXY(t…" at bounding box center [1125, 227] width 423 height 379
click at [924, 335] on div "# Tạo trò chơi của riêng bạn! # Gọi một người [PERSON_NAME] với spawnPlayerXY(t…" at bounding box center [1125, 227] width 423 height 379
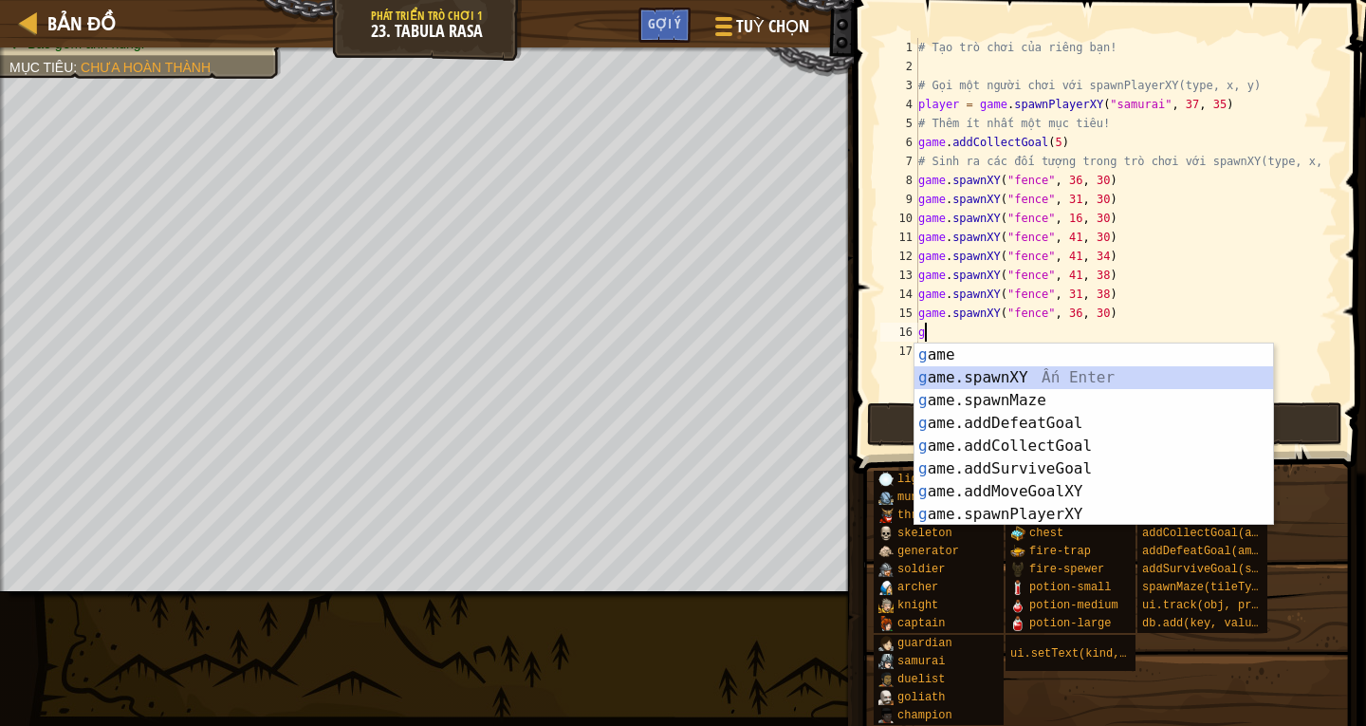
click at [960, 371] on div "g ame Ấn Enter g ame.spawnXY Ấn Enter g ame.spawnMaze Ấn Enter g ame.addDefeatG…" at bounding box center [1093, 457] width 359 height 228
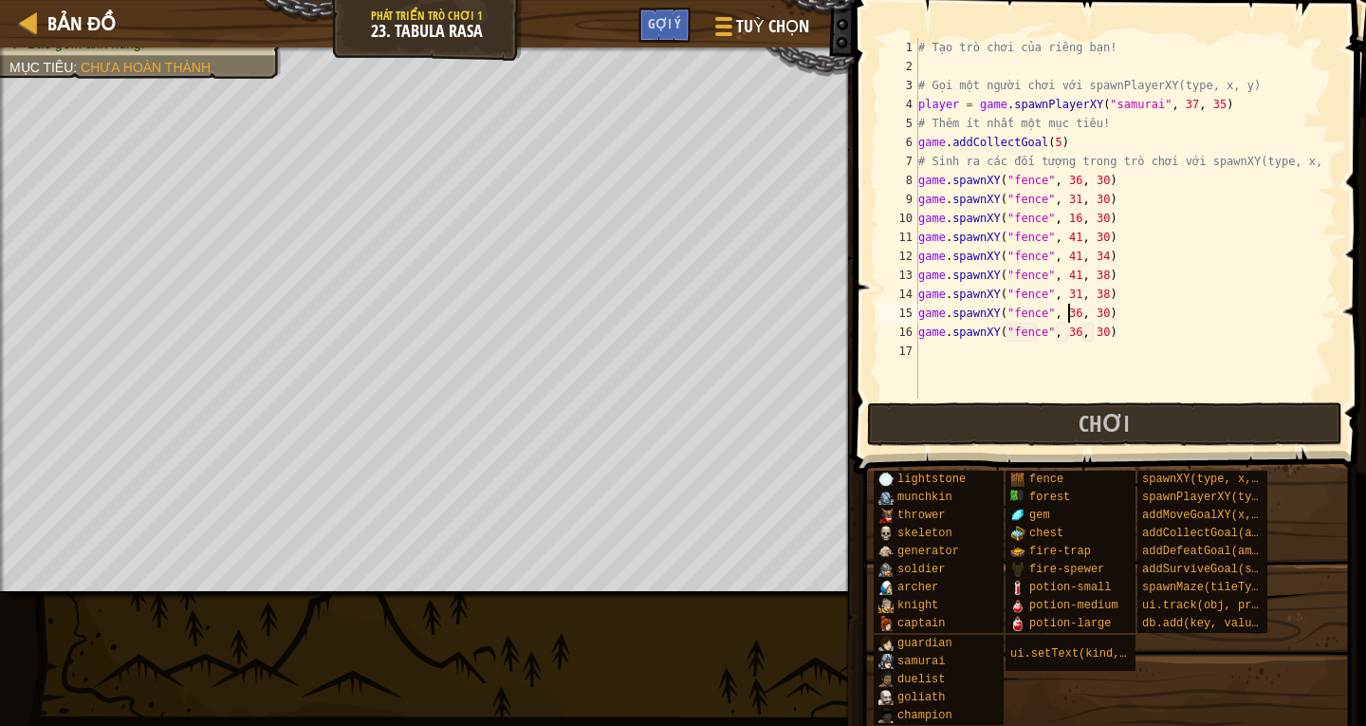
click at [1066, 316] on div "# Tạo trò chơi của riêng bạn! # Gọi một người [PERSON_NAME] với spawnPlayerXY(t…" at bounding box center [1125, 237] width 423 height 398
click at [1091, 312] on div "# Tạo trò chơi của riêng bạn! # Gọi một người [PERSON_NAME] với spawnPlayerXY(t…" at bounding box center [1125, 237] width 423 height 398
click at [1068, 332] on div "# Tạo trò chơi của riêng bạn! # Gọi một người [PERSON_NAME] với spawnPlayerXY(t…" at bounding box center [1125, 237] width 423 height 398
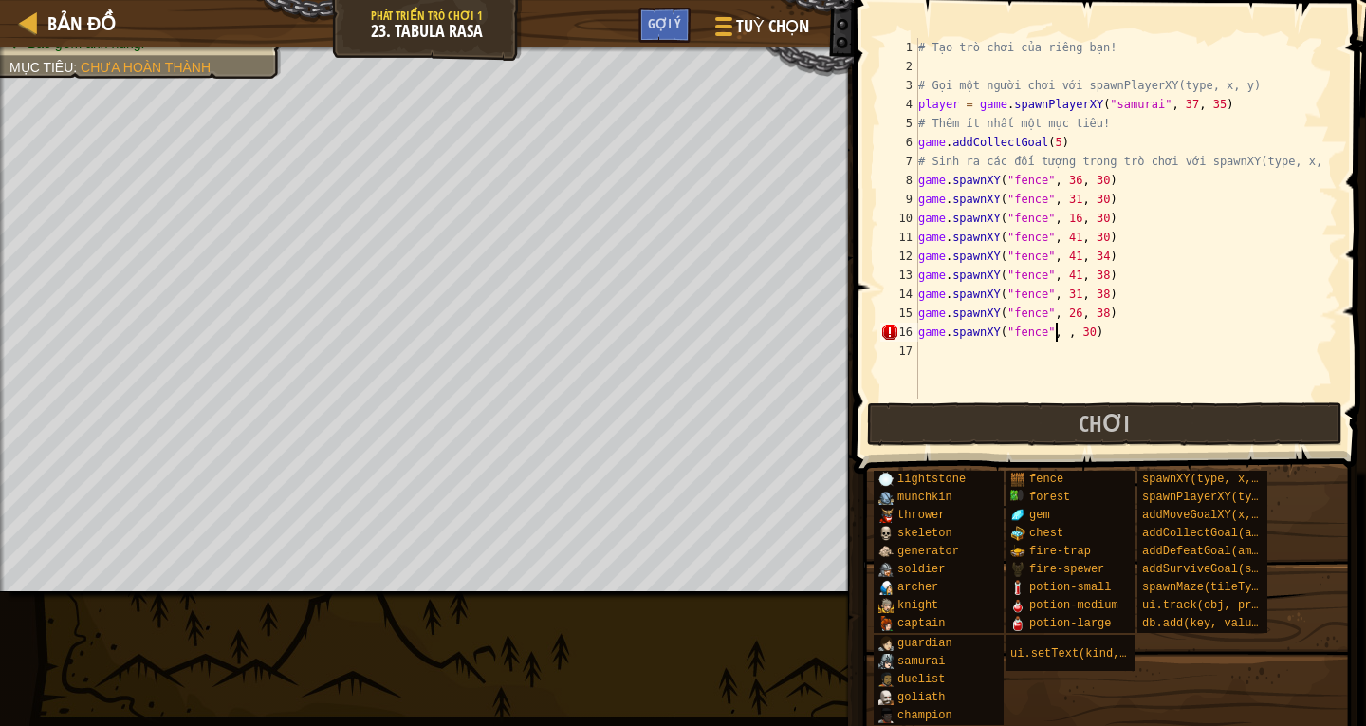
scroll to position [9, 12]
click at [1093, 331] on div "# Tạo trò chơi của riêng bạn! # Gọi một người [PERSON_NAME] với spawnPlayerXY(t…" at bounding box center [1125, 237] width 423 height 398
type textarea "game.spawnXY("fence", 21, 38)"
click at [927, 351] on div "# Tạo trò chơi của riêng bạn! # Gọi một người [PERSON_NAME] với spawnPlayerXY(t…" at bounding box center [1125, 237] width 423 height 398
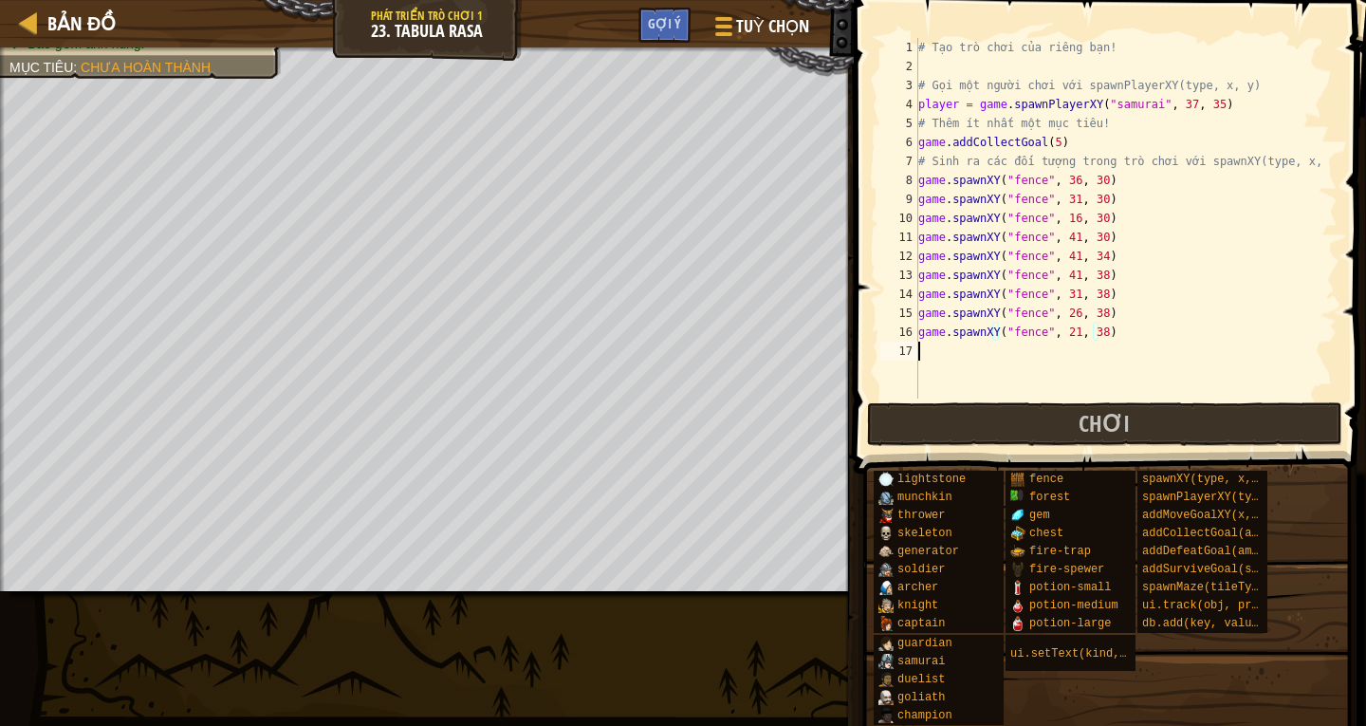
scroll to position [9, 0]
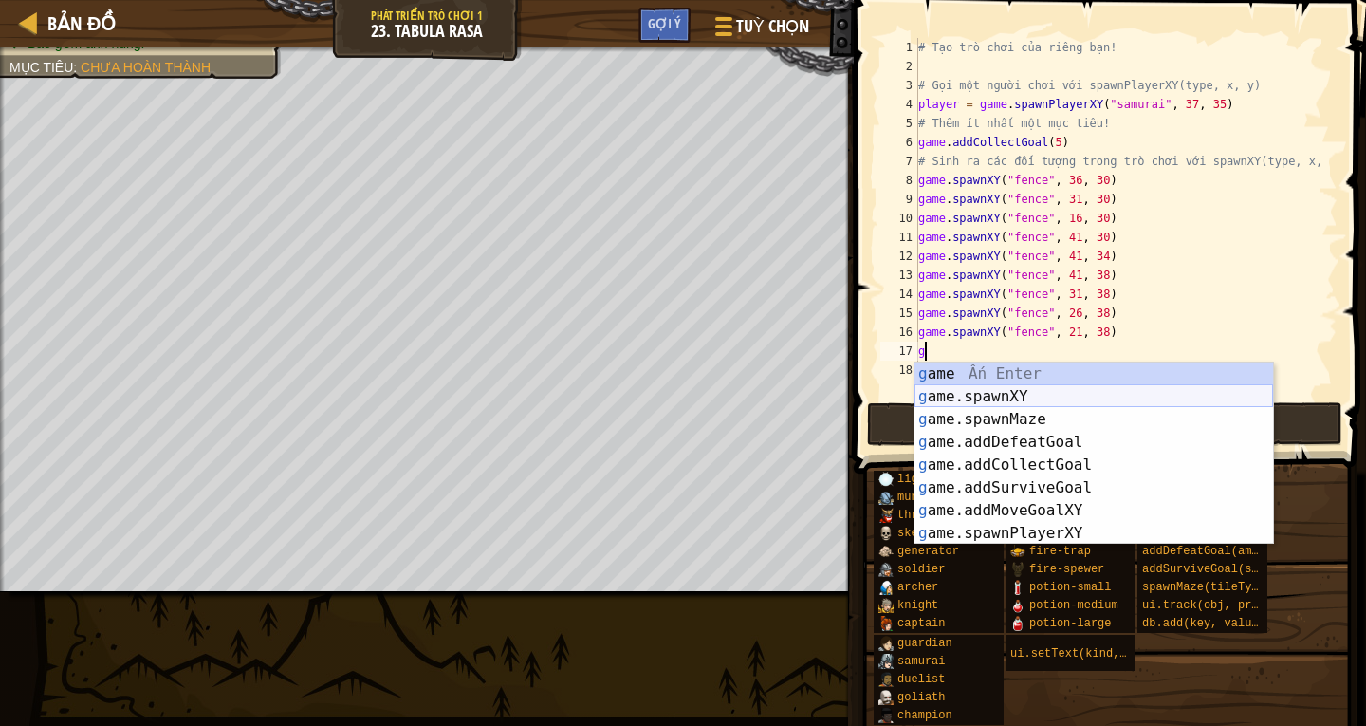
click at [1102, 387] on div "g ame Ấn Enter g ame.spawnXY Ấn Enter g ame.spawnMaze Ấn Enter g ame.addDefeatG…" at bounding box center [1093, 476] width 359 height 228
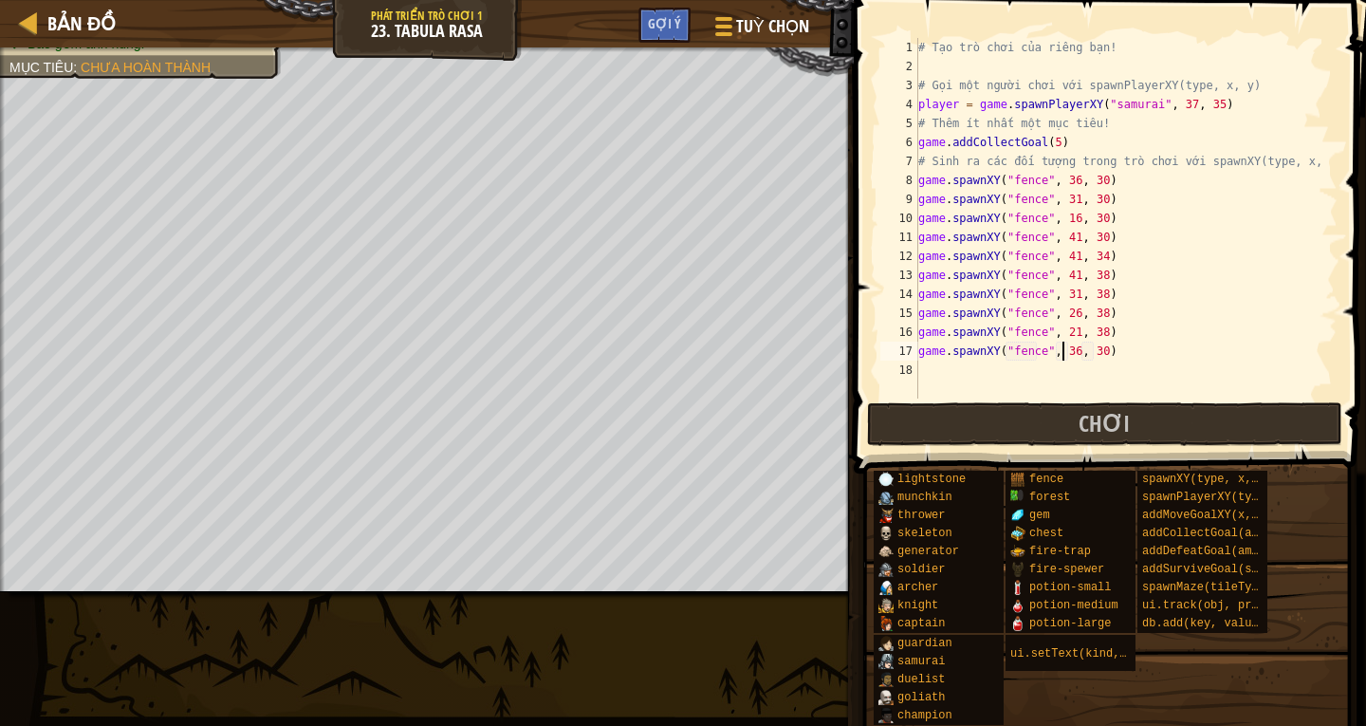
click at [1064, 353] on div "# Tạo trò chơi của riêng bạn! # Gọi một người [PERSON_NAME] với spawnPlayerXY(t…" at bounding box center [1125, 237] width 423 height 398
click at [1071, 351] on div "# Tạo trò chơi của riêng bạn! # Gọi một người [PERSON_NAME] với spawnPlayerXY(t…" at bounding box center [1125, 237] width 423 height 398
drag, startPoint x: 1089, startPoint y: 356, endPoint x: 1134, endPoint y: 350, distance: 45.9
click at [1090, 356] on div "# Tạo trò chơi của riêng bạn! # Gọi một người [PERSON_NAME] với spawnPlayerXY(t…" at bounding box center [1125, 237] width 423 height 398
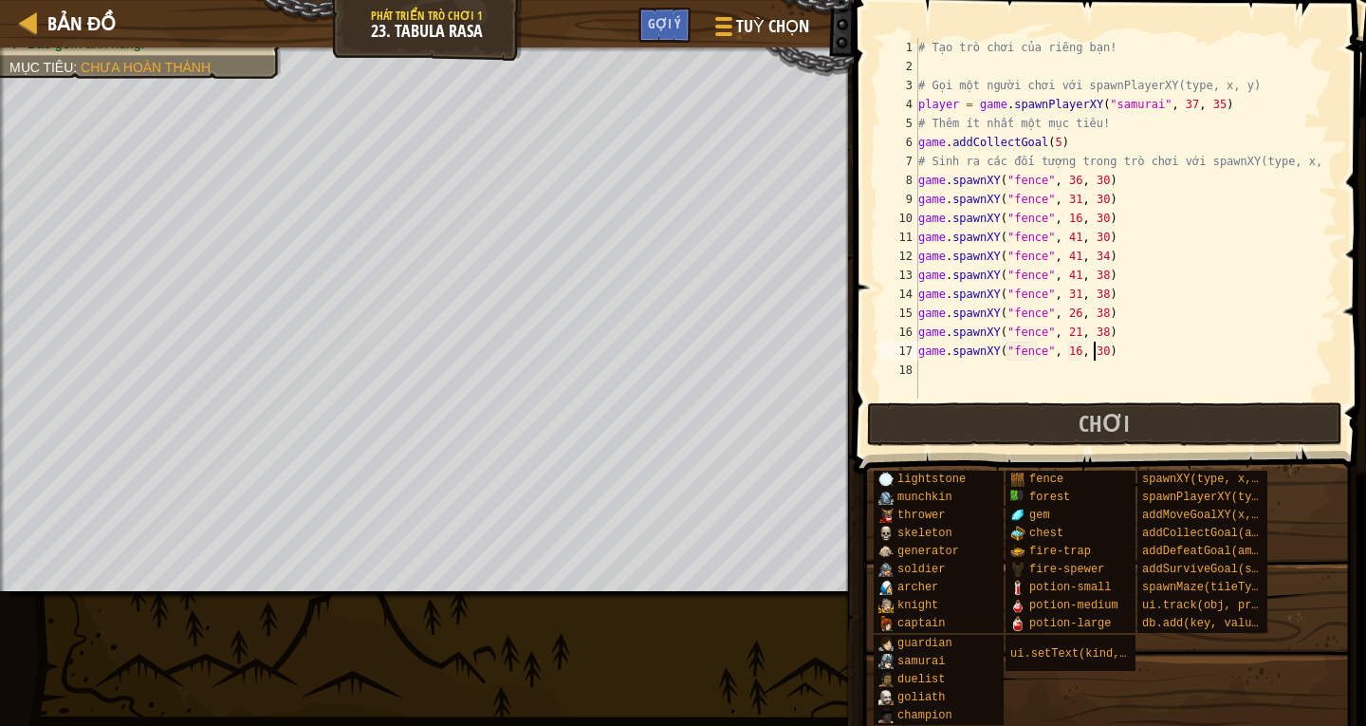
drag, startPoint x: 1091, startPoint y: 349, endPoint x: 1105, endPoint y: 349, distance: 14.2
click at [1094, 349] on div "# Tạo trò chơi của riêng bạn! # Gọi một người [PERSON_NAME] với spawnPlayerXY(t…" at bounding box center [1125, 237] width 423 height 398
type textarea "game.spawnXY("fence", 16, 38)"
click at [919, 369] on div "# Tạo trò chơi của riêng bạn! # Gọi một người [PERSON_NAME] với spawnPlayerXY(t…" at bounding box center [1125, 237] width 423 height 398
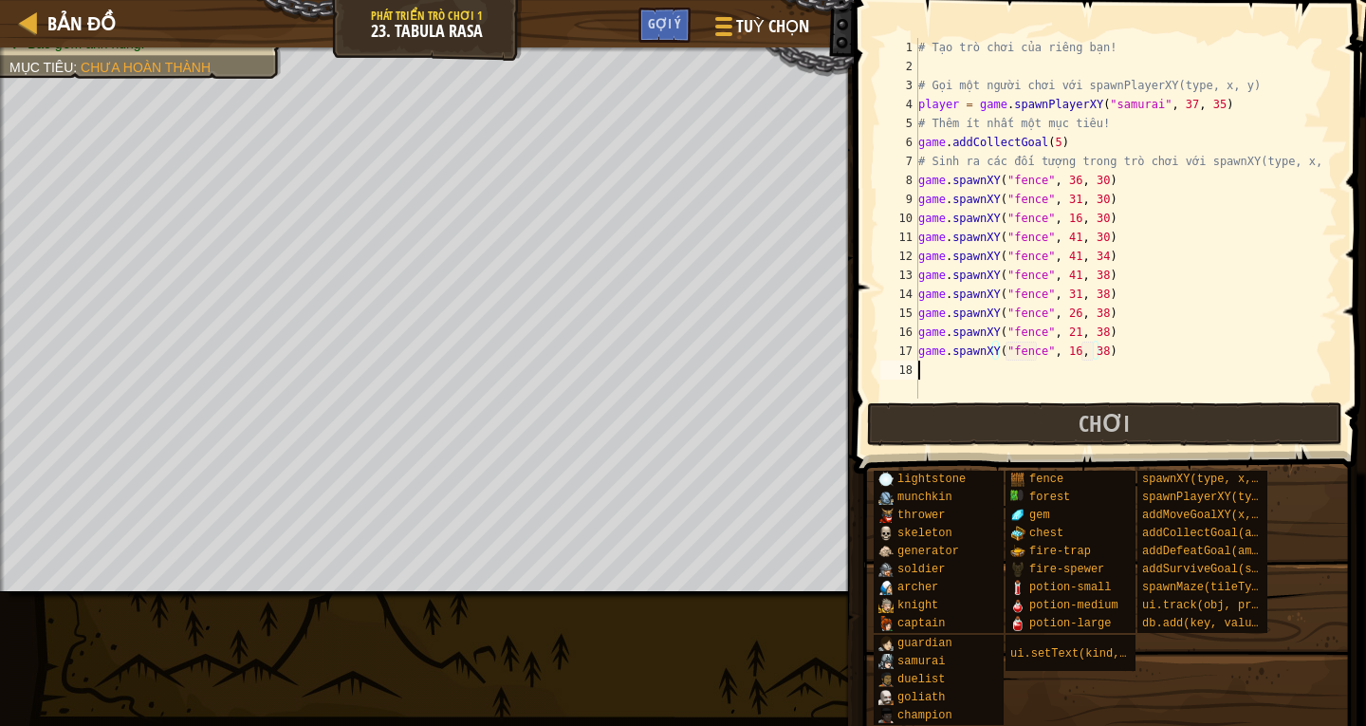
scroll to position [9, 0]
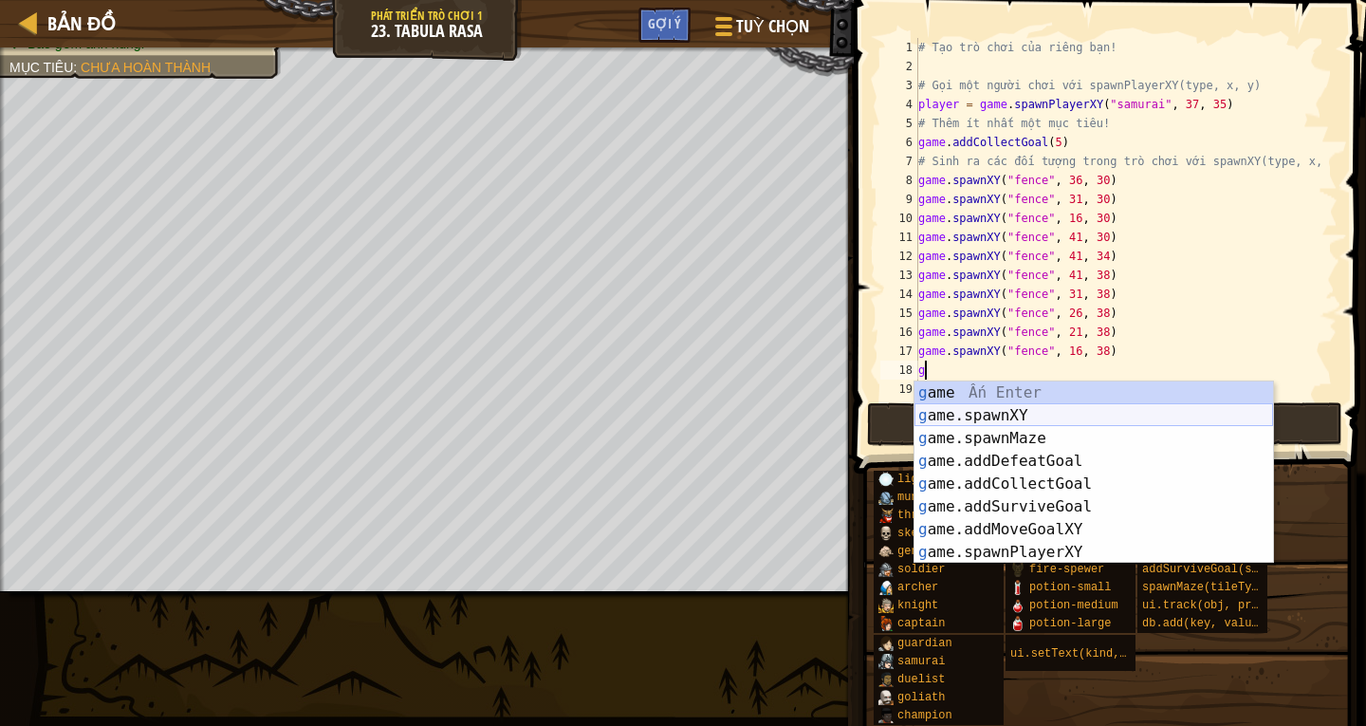
click at [1001, 412] on div "g ame Ấn Enter g ame.spawnXY Ấn Enter g ame.spawnMaze Ấn Enter g ame.addDefeatG…" at bounding box center [1093, 495] width 359 height 228
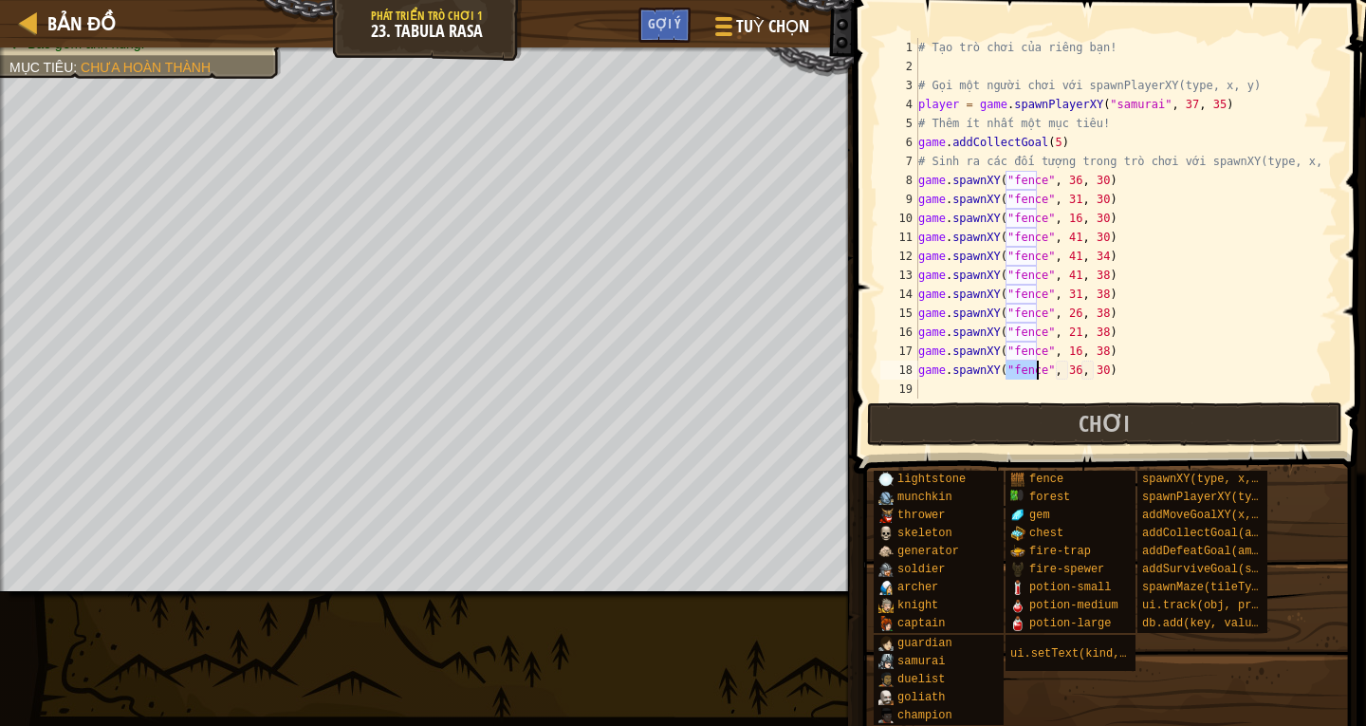
click at [1064, 376] on div "# Tạo trò chơi của riêng bạn! # Gọi một người [PERSON_NAME] với spawnPlayerXY(t…" at bounding box center [1125, 237] width 423 height 398
click at [1068, 370] on div "# Tạo trò chơi của riêng bạn! # Gọi một người [PERSON_NAME] với spawnPlayerXY(t…" at bounding box center [1125, 237] width 423 height 398
click at [1068, 370] on div "# Tạo trò chơi của riêng bạn! # Gọi một người [PERSON_NAME] với spawnPlayerXY(t…" at bounding box center [1125, 218] width 423 height 360
click at [1094, 366] on div "# Tạo trò chơi của riêng bạn! # Gọi một người [PERSON_NAME] với spawnPlayerXY(t…" at bounding box center [1125, 237] width 423 height 398
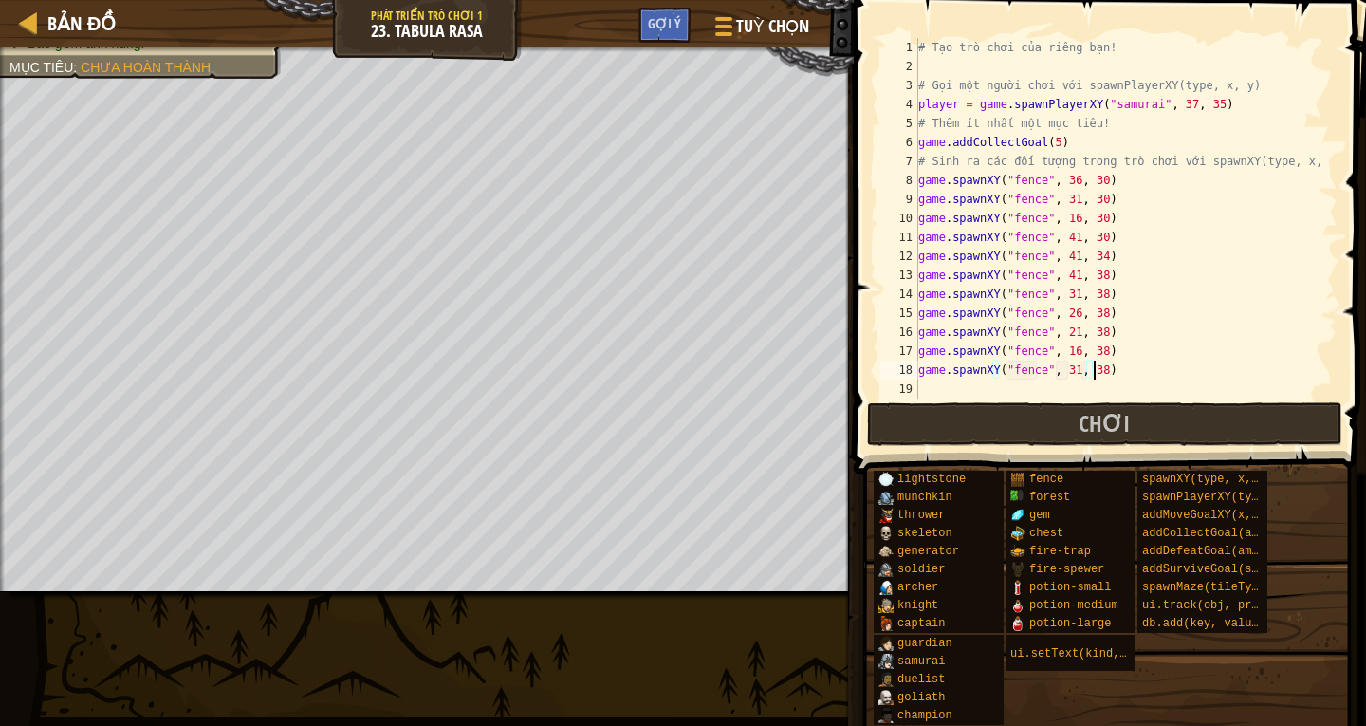
scroll to position [9, 14]
click at [1067, 372] on div "# Tạo trò chơi của riêng bạn! # Gọi một người [PERSON_NAME] với spawnPlayerXY(t…" at bounding box center [1125, 237] width 423 height 398
click at [1069, 372] on div "# Tạo trò chơi của riêng bạn! # Gọi một người [PERSON_NAME] với spawnPlayerXY(t…" at bounding box center [1125, 218] width 423 height 360
click at [1080, 370] on div "# Tạo trò chơi của riêng bạn! # Gọi một người [PERSON_NAME] với spawnPlayerXY(t…" at bounding box center [1125, 237] width 423 height 398
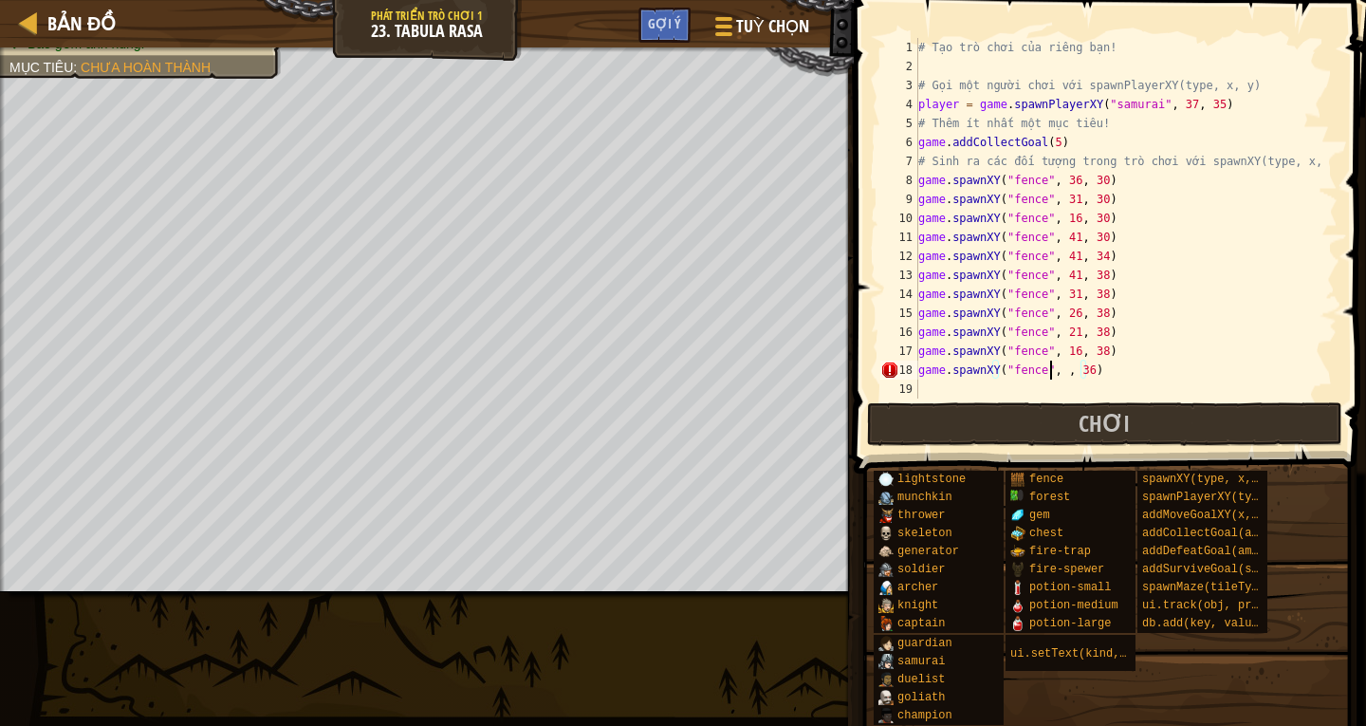
click at [1049, 371] on div "# Tạo trò chơi của riêng bạn! # Gọi một người [PERSON_NAME] với spawnPlayerXY(t…" at bounding box center [1125, 237] width 423 height 398
click at [1086, 371] on div "# Tạo trò chơi của riêng bạn! # Gọi một người [PERSON_NAME] với spawnPlayerXY(t…" at bounding box center [1125, 237] width 423 height 398
click at [1055, 374] on div "# Tạo trò chơi của riêng bạn! # Gọi một người [PERSON_NAME] với spawnPlayerXY(t…" at bounding box center [1125, 237] width 423 height 398
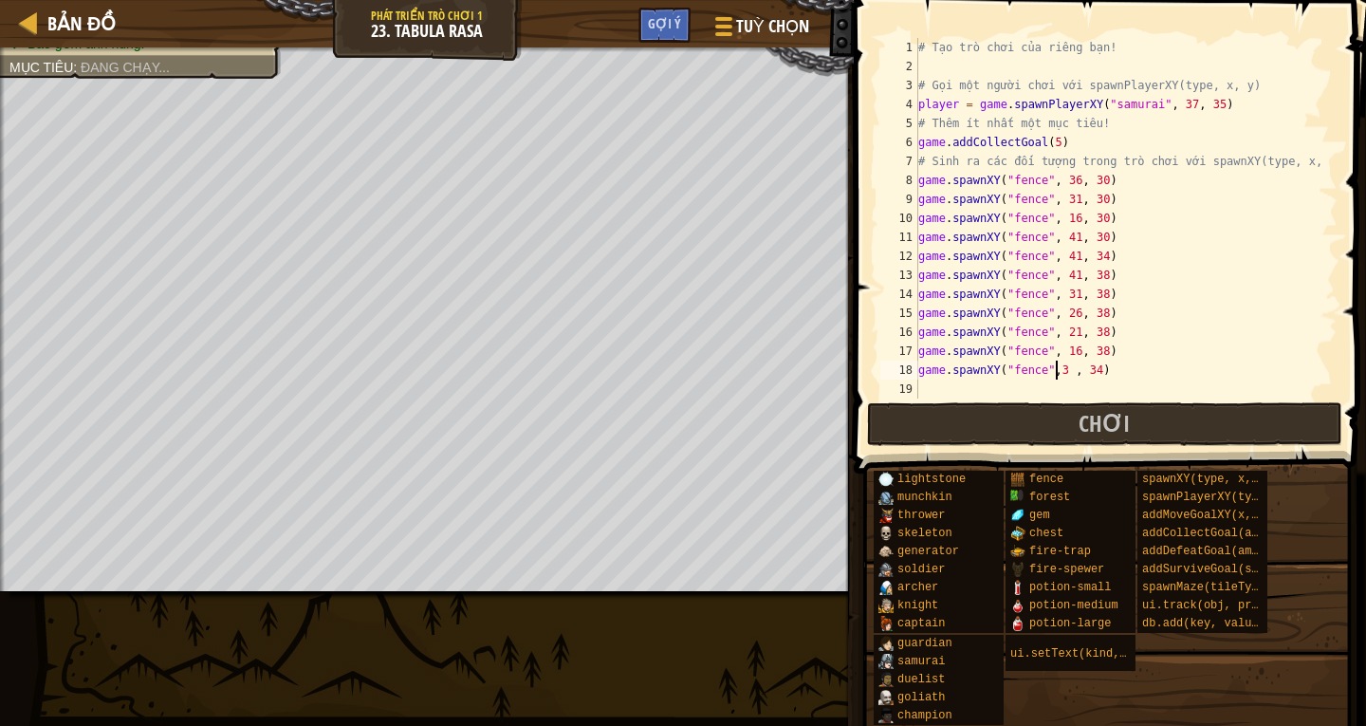
scroll to position [9, 11]
type textarea "game.spawnXY("fence",16 , 34)"
click at [918, 389] on div "# Tạo trò chơi của riêng bạn! # Gọi một người [PERSON_NAME] với spawnPlayerXY(t…" at bounding box center [1125, 237] width 423 height 398
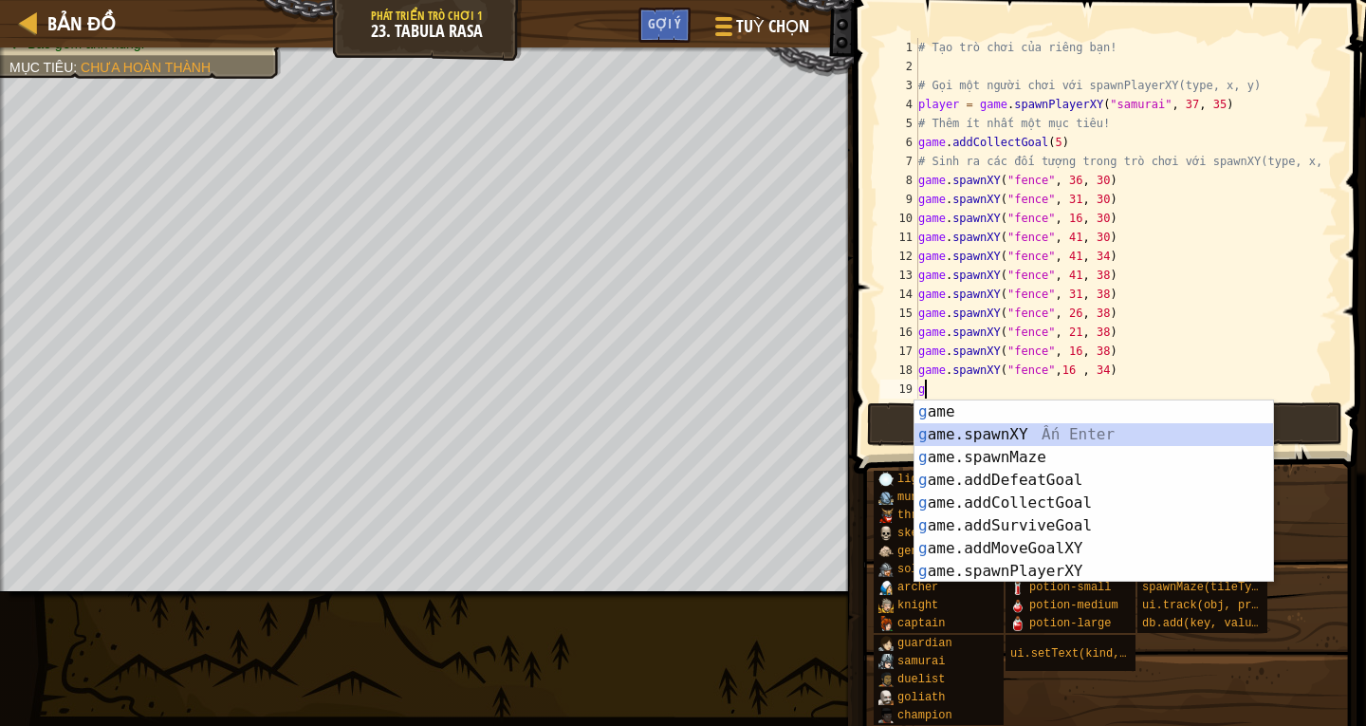
click at [992, 443] on div "g ame Ấn Enter g ame.spawnXY Ấn Enter g ame.spawnMaze Ấn Enter g ame.addDefeatG…" at bounding box center [1093, 514] width 359 height 228
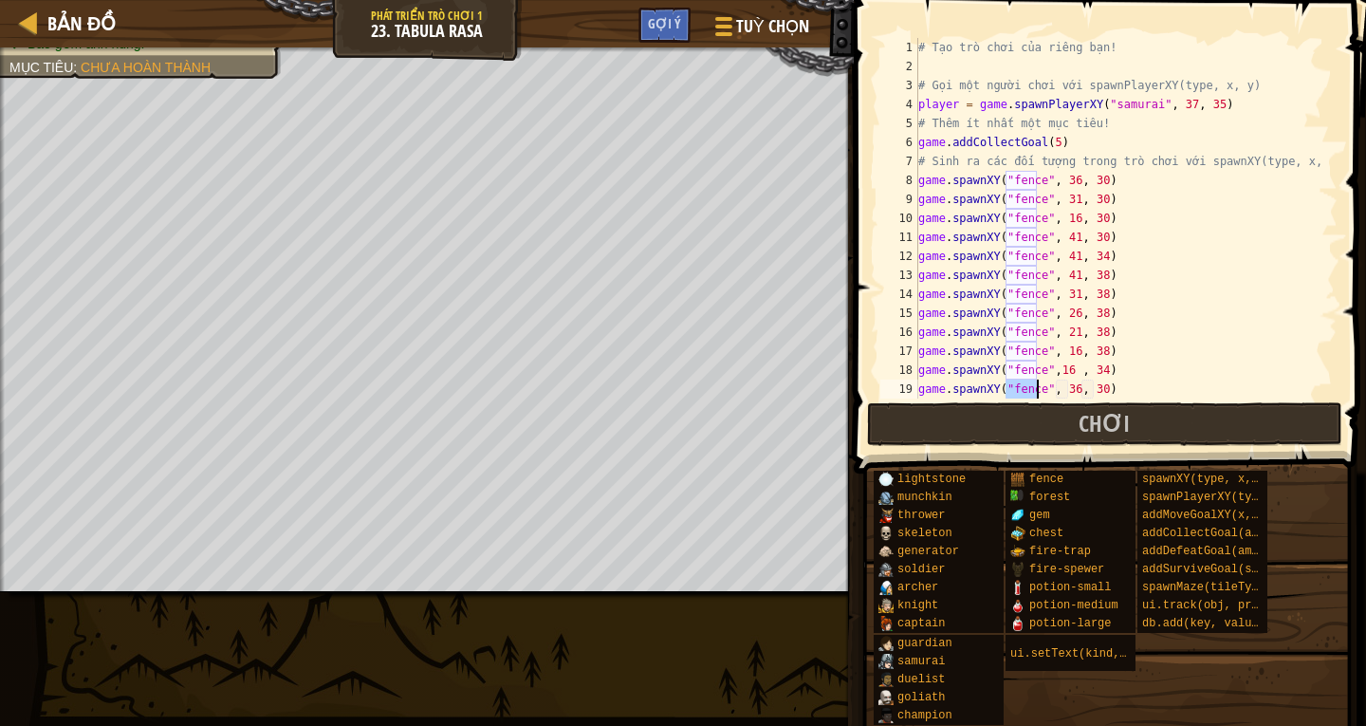
click at [1036, 390] on div "# Tạo trò chơi của riêng bạn! # Gọi một người [PERSON_NAME] với spawnPlayerXY(t…" at bounding box center [1118, 218] width 409 height 360
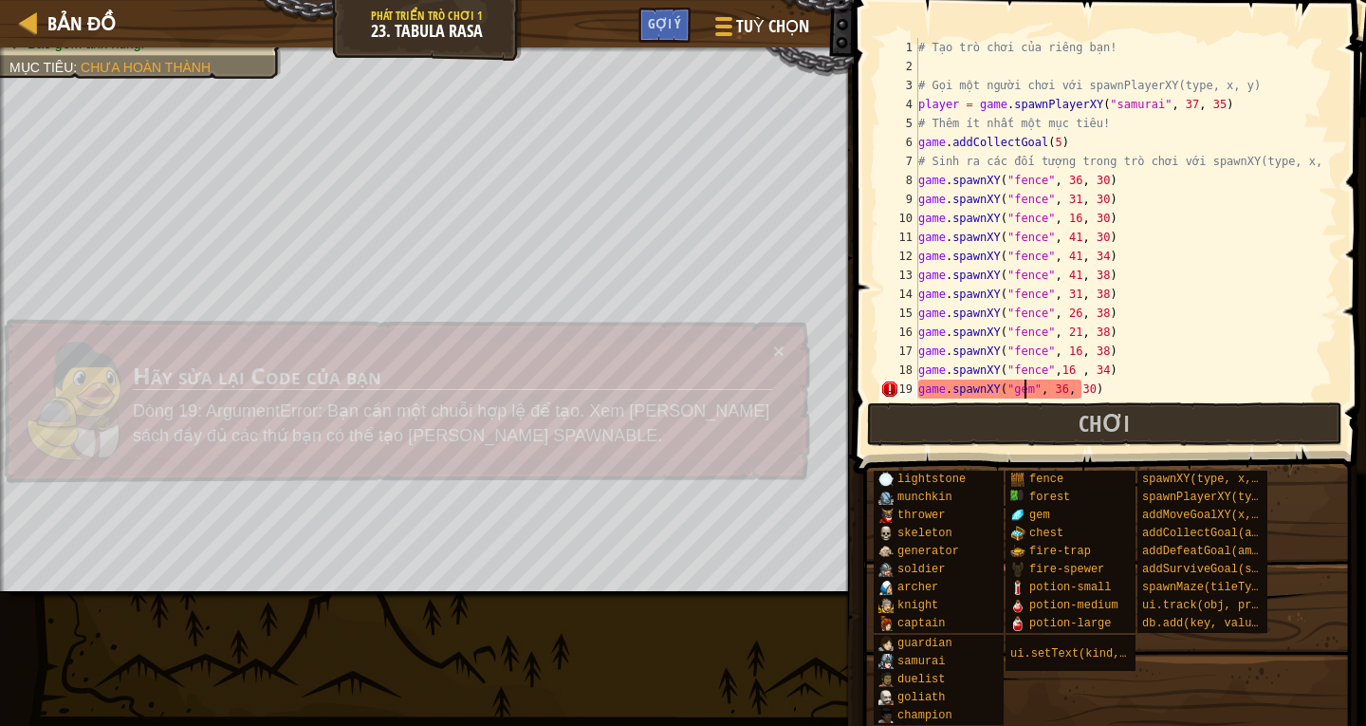
scroll to position [9, 9]
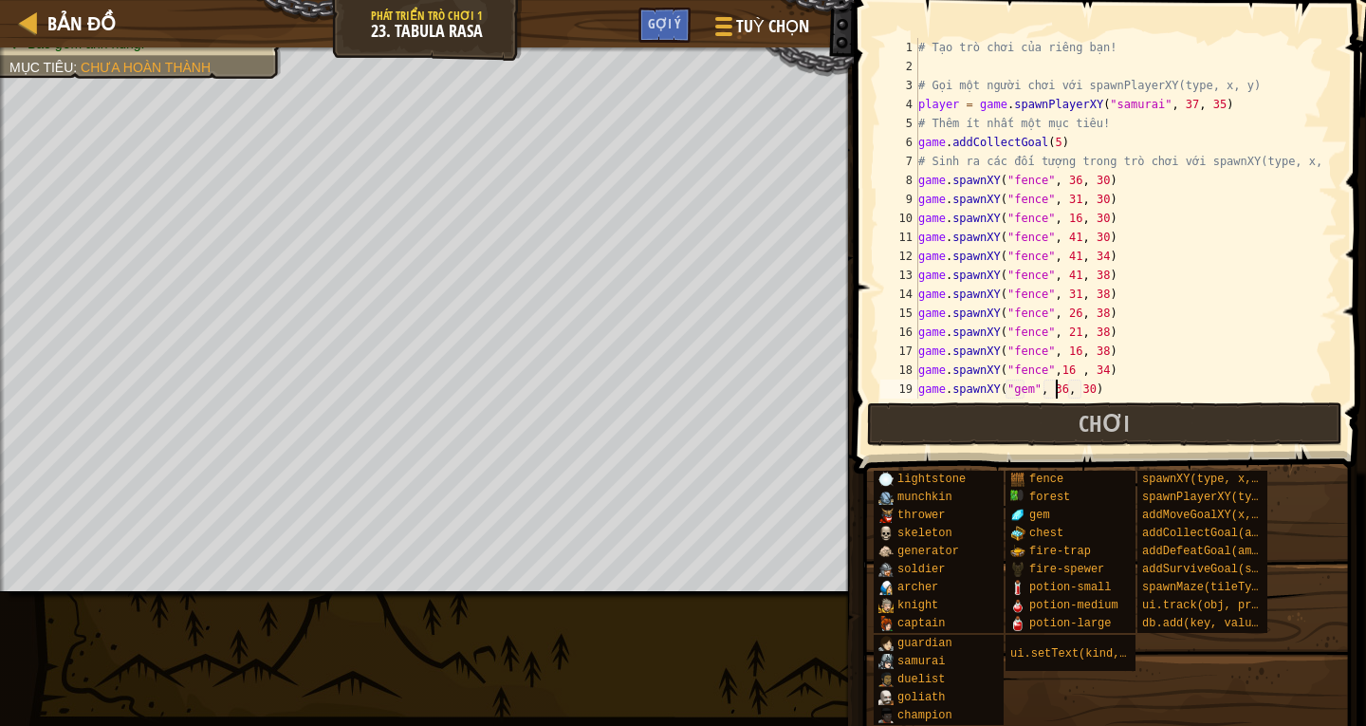
click at [1054, 392] on div "# Tạo trò chơi của riêng bạn! # Gọi một người [PERSON_NAME] với spawnPlayerXY(t…" at bounding box center [1118, 237] width 409 height 398
click at [1082, 391] on div "# Tạo trò chơi của riêng bạn! # Gọi một người [PERSON_NAME] với spawnPlayerXY(t…" at bounding box center [1118, 237] width 409 height 398
type textarea "game.spawnXY("gem", 20, 34)"
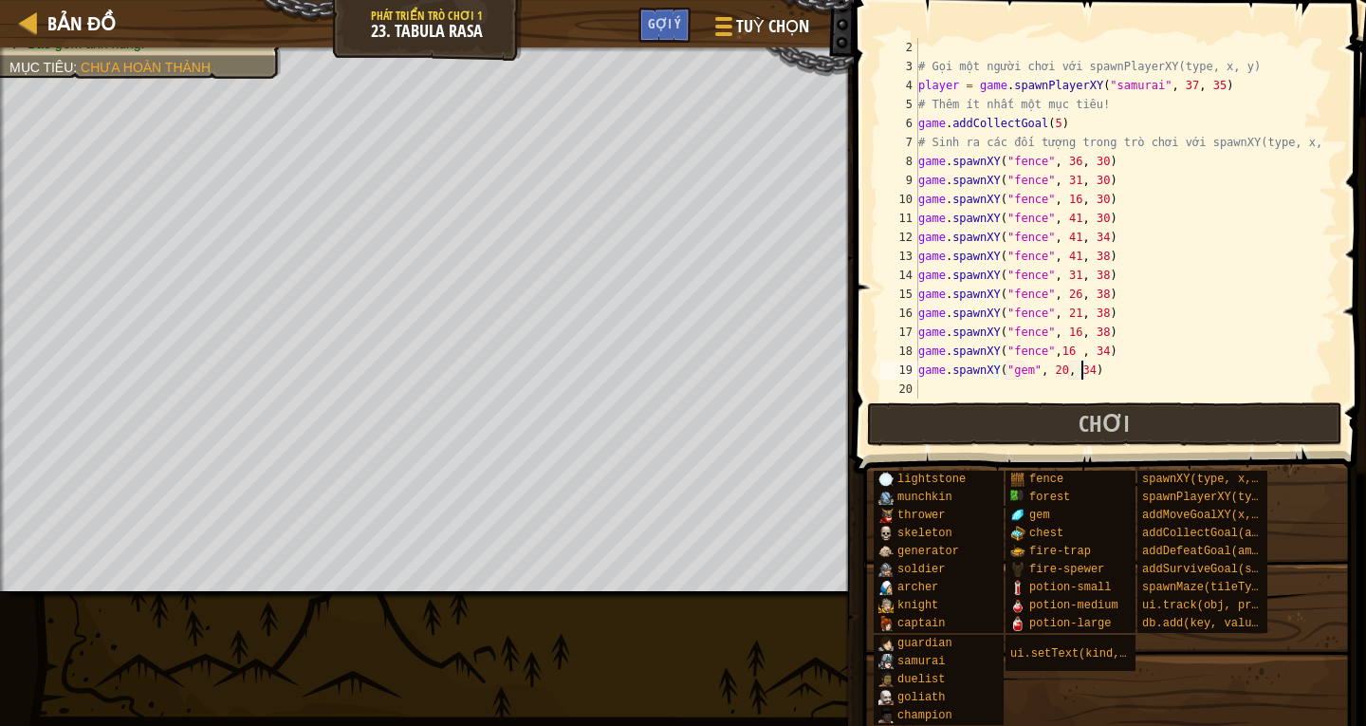
scroll to position [19, 0]
click at [940, 386] on div "# Gọi một người [PERSON_NAME] với spawnPlayerXY(type, x, y) player = game . spa…" at bounding box center [1118, 237] width 409 height 398
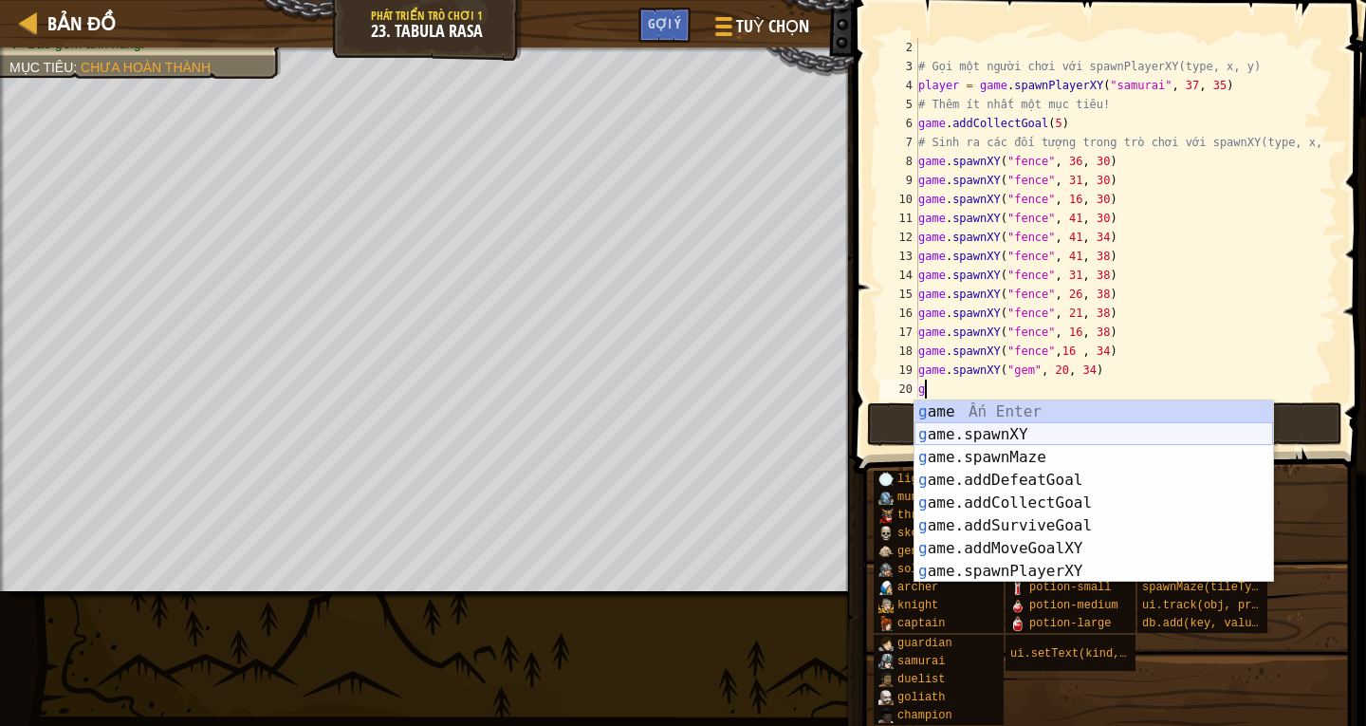
click at [1001, 431] on div "g ame Ấn Enter g ame.spawnXY Ấn Enter g ame.spawnMaze Ấn Enter g ame.addDefeatG…" at bounding box center [1093, 514] width 359 height 228
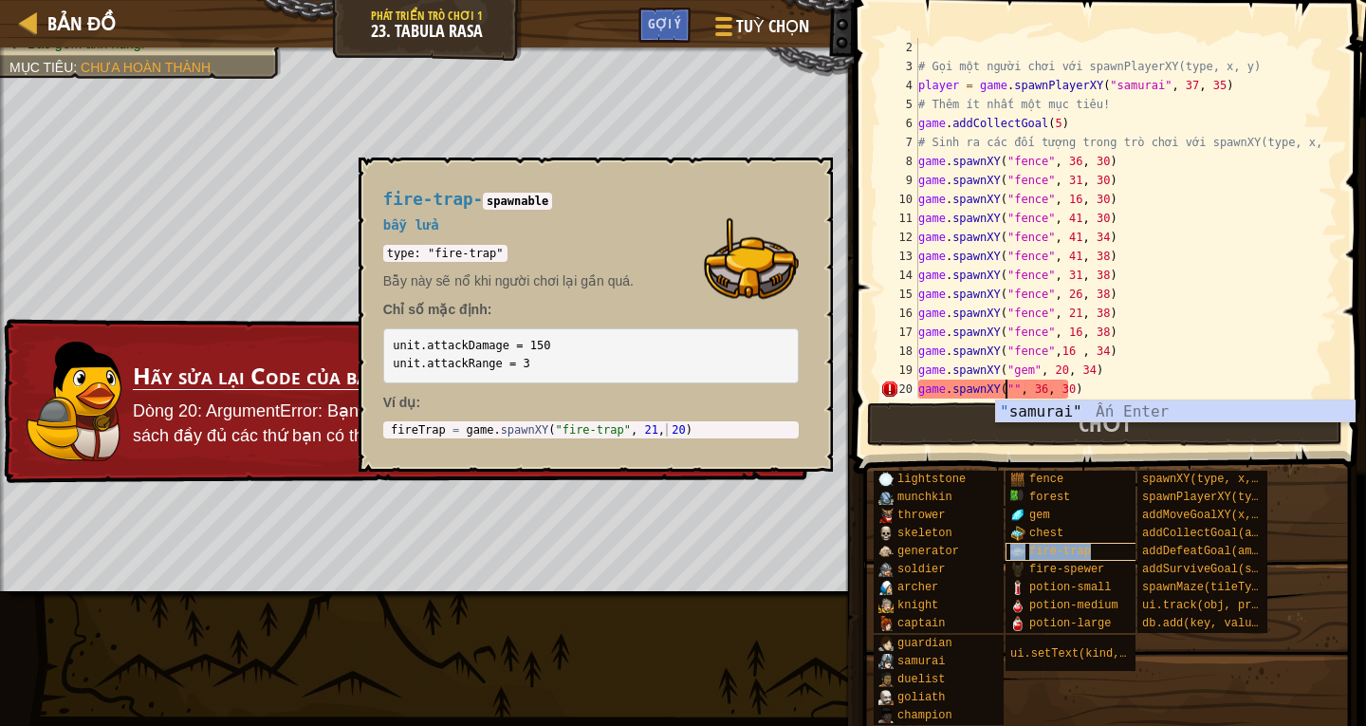
click at [1061, 555] on span "fire-trap" at bounding box center [1060, 550] width 62 height 13
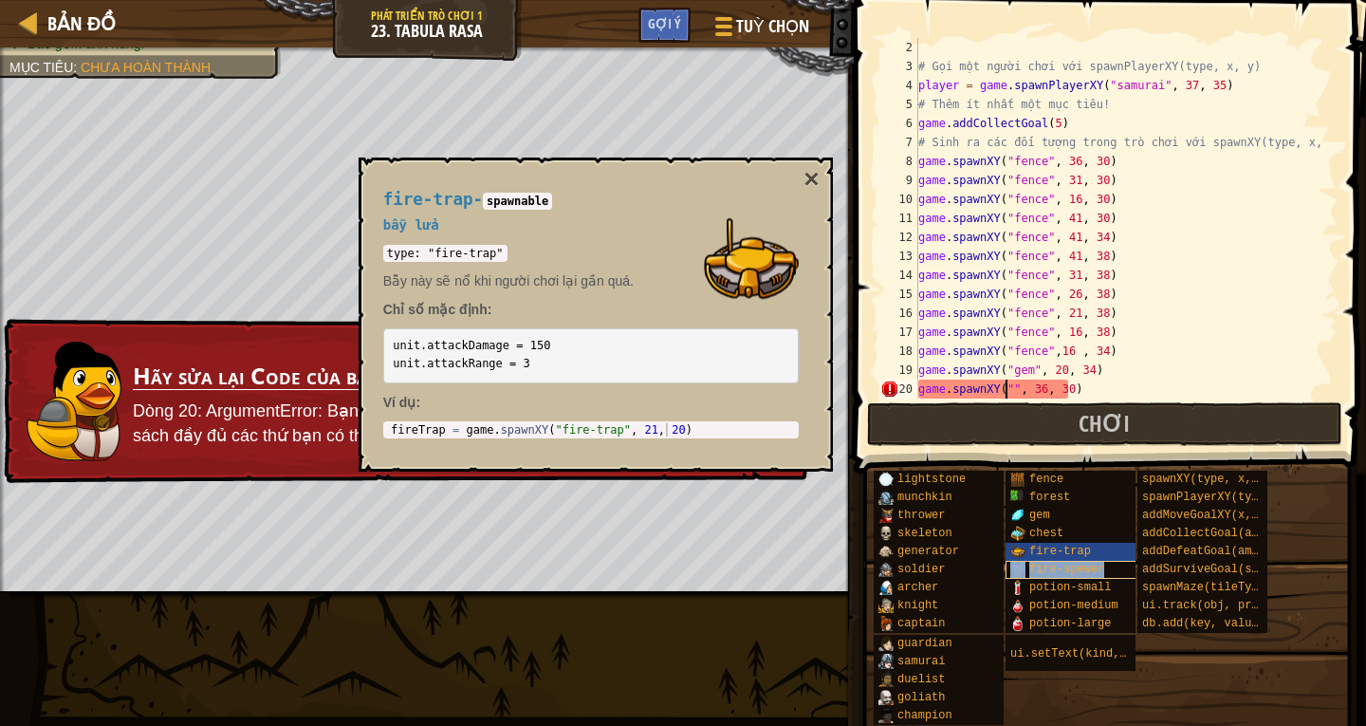
click at [1062, 564] on span "fire-spewer" at bounding box center [1066, 568] width 75 height 13
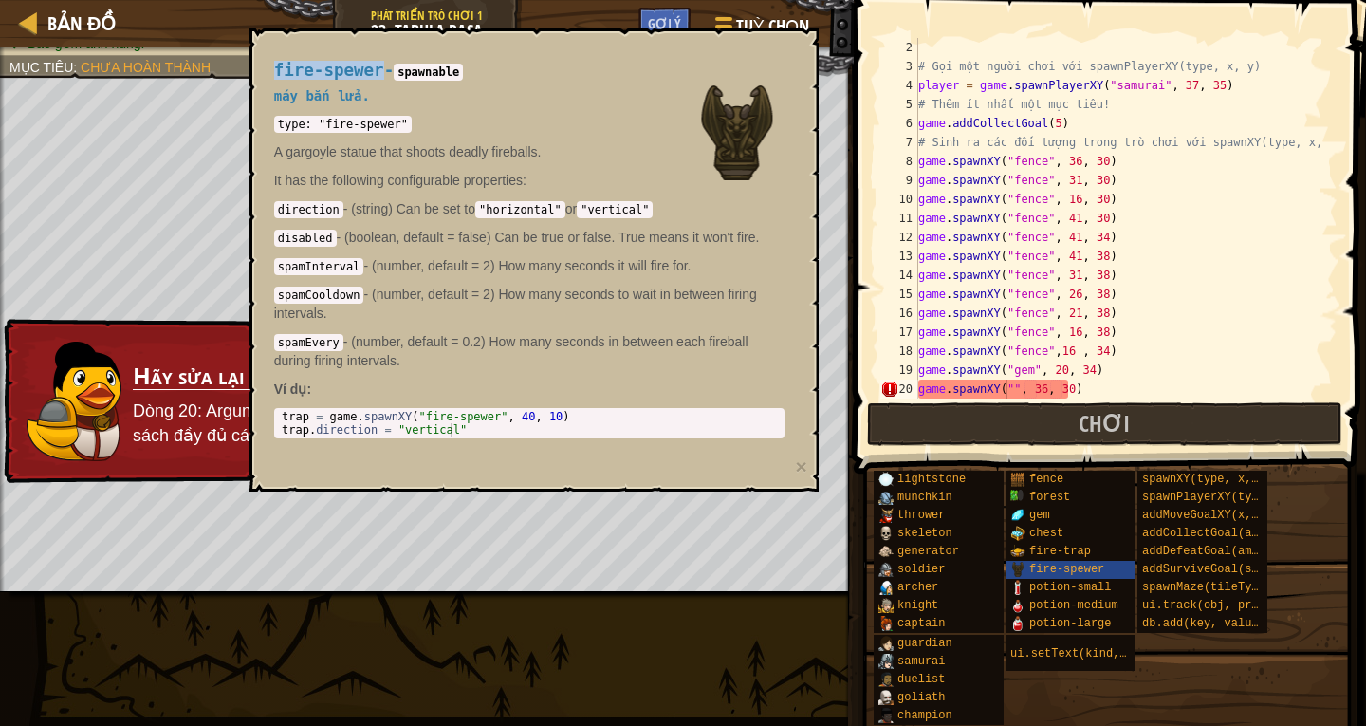
drag, startPoint x: 277, startPoint y: 69, endPoint x: 376, endPoint y: 73, distance: 98.7
click at [376, 73] on h4 "fire-spewer - spawnable" at bounding box center [529, 71] width 510 height 18
copy span "fire-spewer"
click at [800, 462] on button "×" at bounding box center [800, 466] width 11 height 20
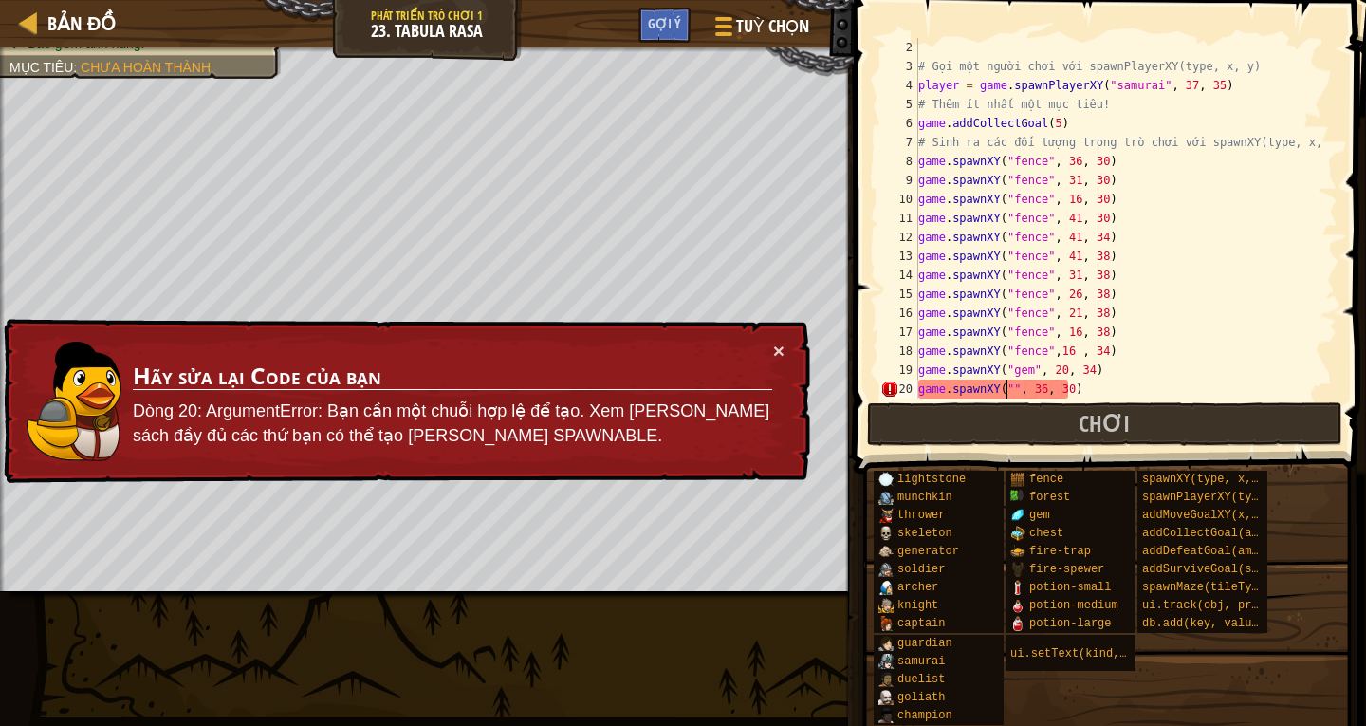
paste textarea "fire-spewer"
type textarea "game.spawnXY("fire-spewer", 36, 30)"
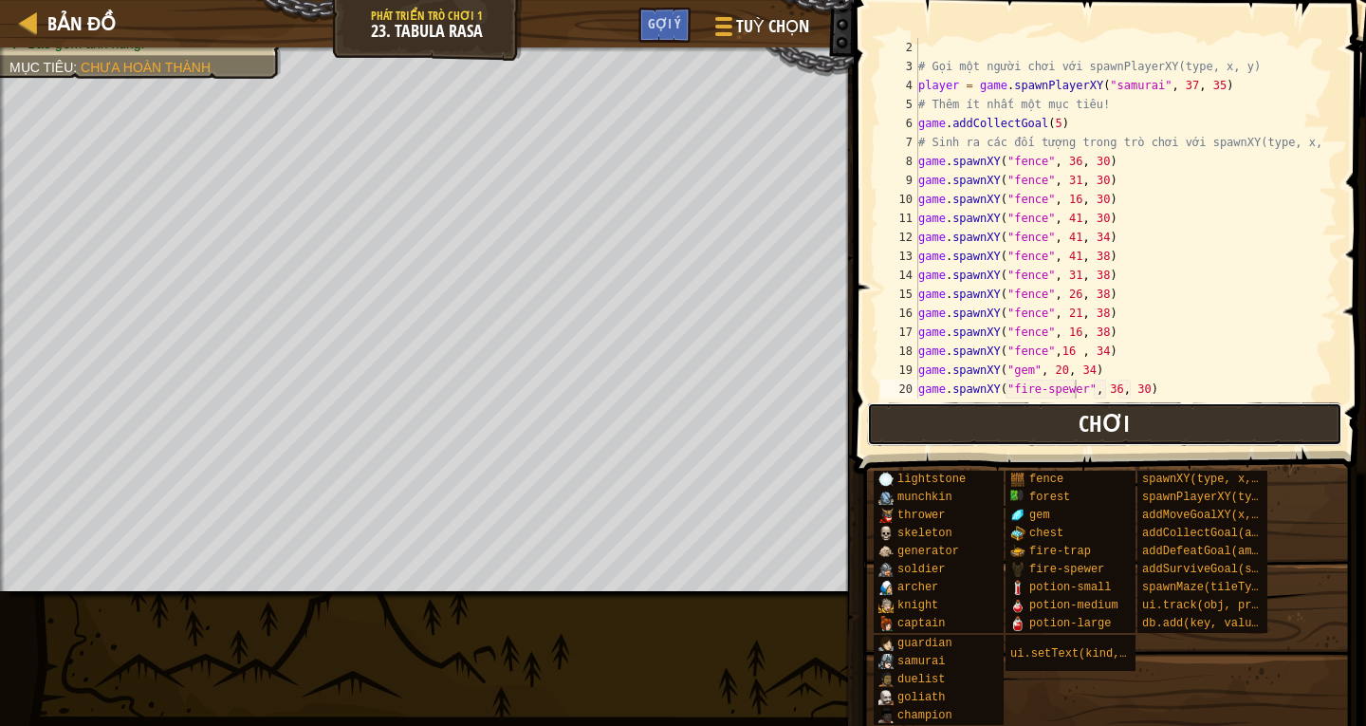
click at [1138, 419] on button "Chơi" at bounding box center [1104, 424] width 475 height 44
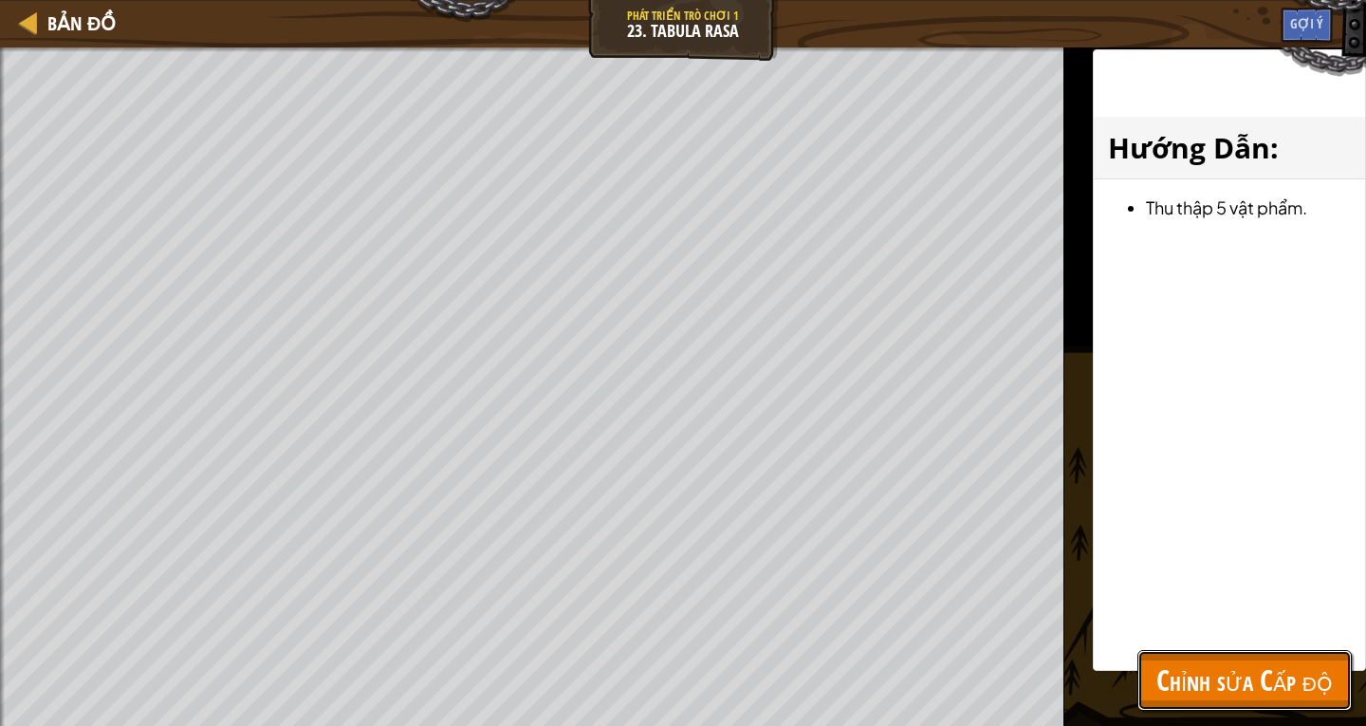
click at [1307, 671] on span "Chỉnh sửa Cấp độ" at bounding box center [1244, 679] width 176 height 39
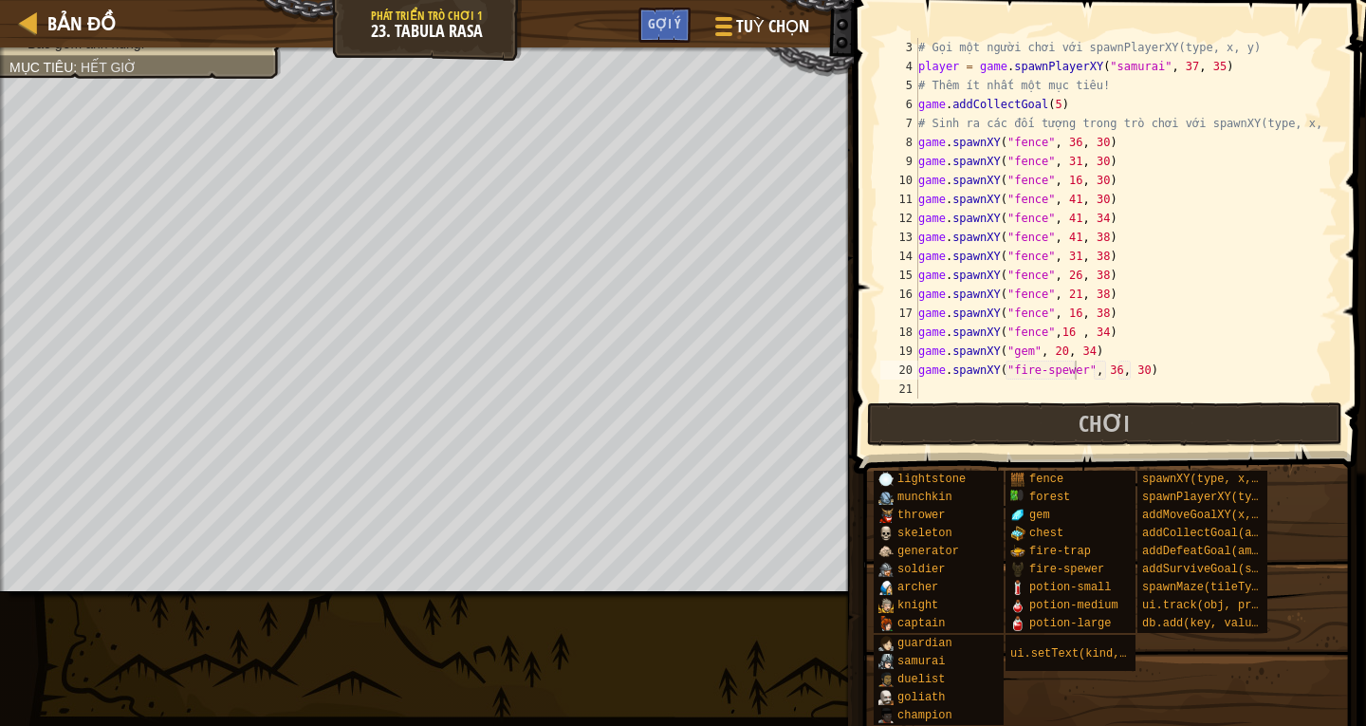
scroll to position [38, 0]
click at [943, 390] on div "# Gọi một người [PERSON_NAME] với spawnPlayerXY(type, x, y) player = game . spa…" at bounding box center [1118, 237] width 409 height 398
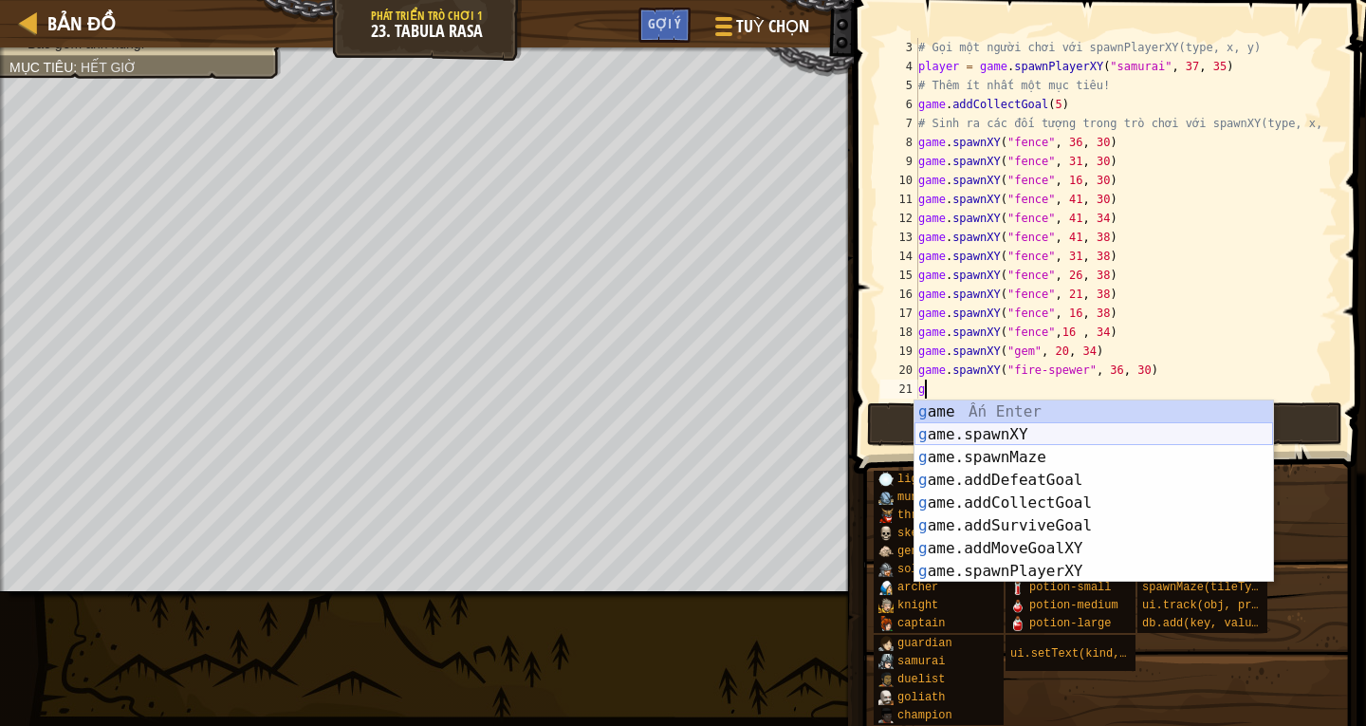
click at [1004, 440] on div "g ame Ấn Enter g ame.spawnXY Ấn Enter g ame.spawnMaze Ấn Enter g ame.addDefeatG…" at bounding box center [1093, 514] width 359 height 228
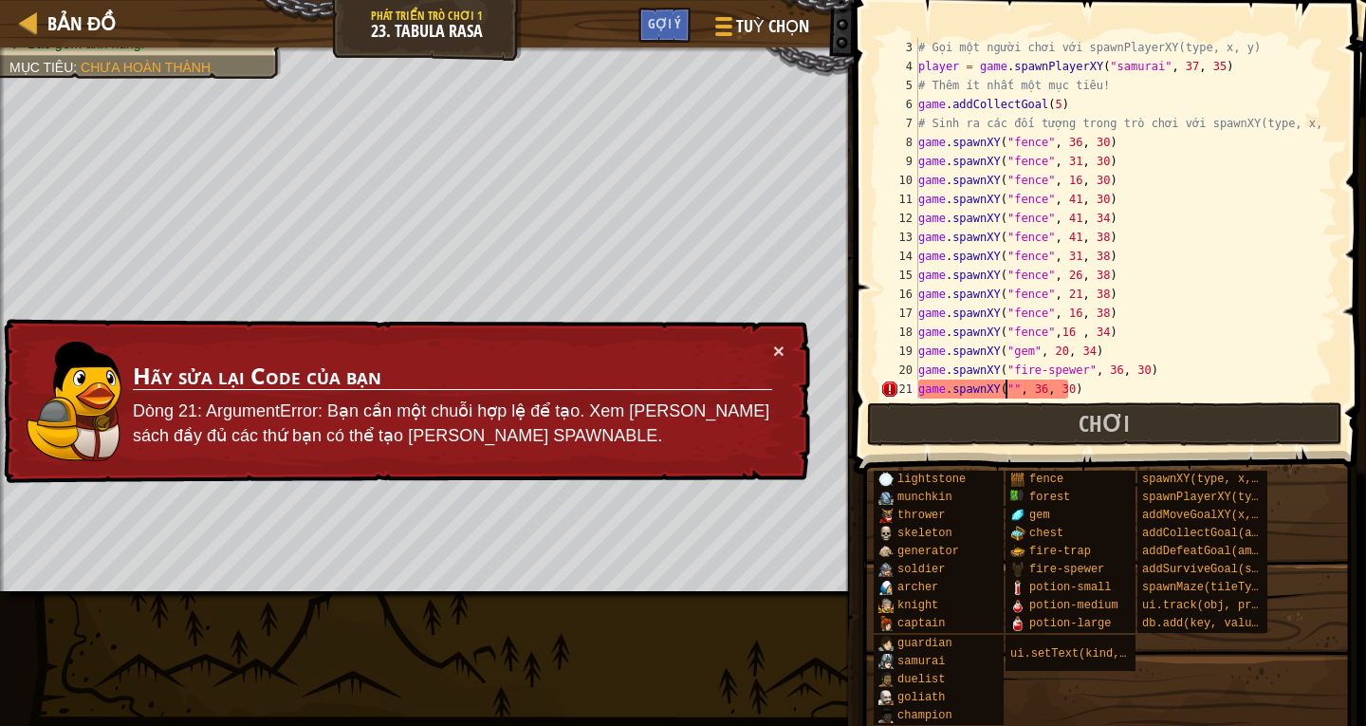
paste textarea "fire-spewer"
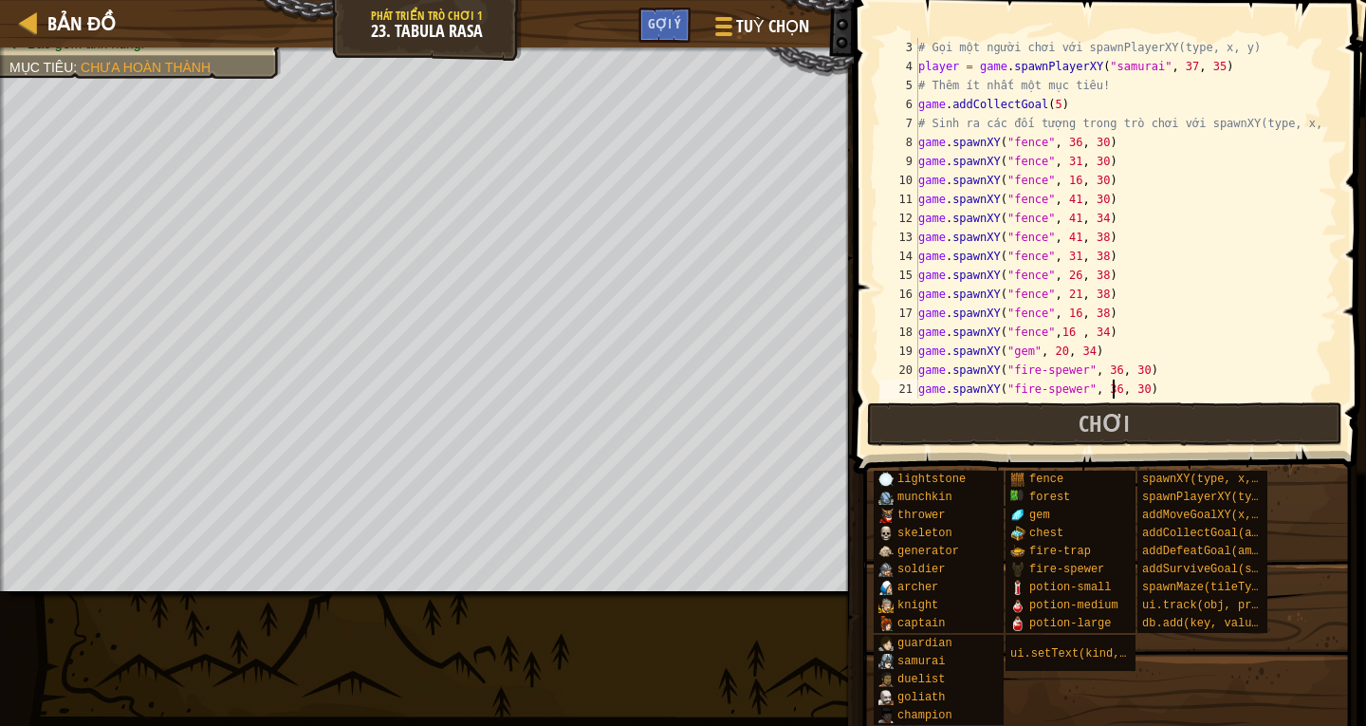
click at [1110, 392] on div "# Gọi một người [PERSON_NAME] với spawnPlayerXY(type, x, y) player = game . spa…" at bounding box center [1118, 237] width 409 height 398
click at [1103, 389] on div "# Gọi một người [PERSON_NAME] với spawnPlayerXY(type, x, y) player = game . spa…" at bounding box center [1118, 237] width 409 height 398
click at [1131, 393] on div "# Gọi một người [PERSON_NAME] với spawnPlayerXY(type, x, y) player = game . spa…" at bounding box center [1118, 237] width 409 height 398
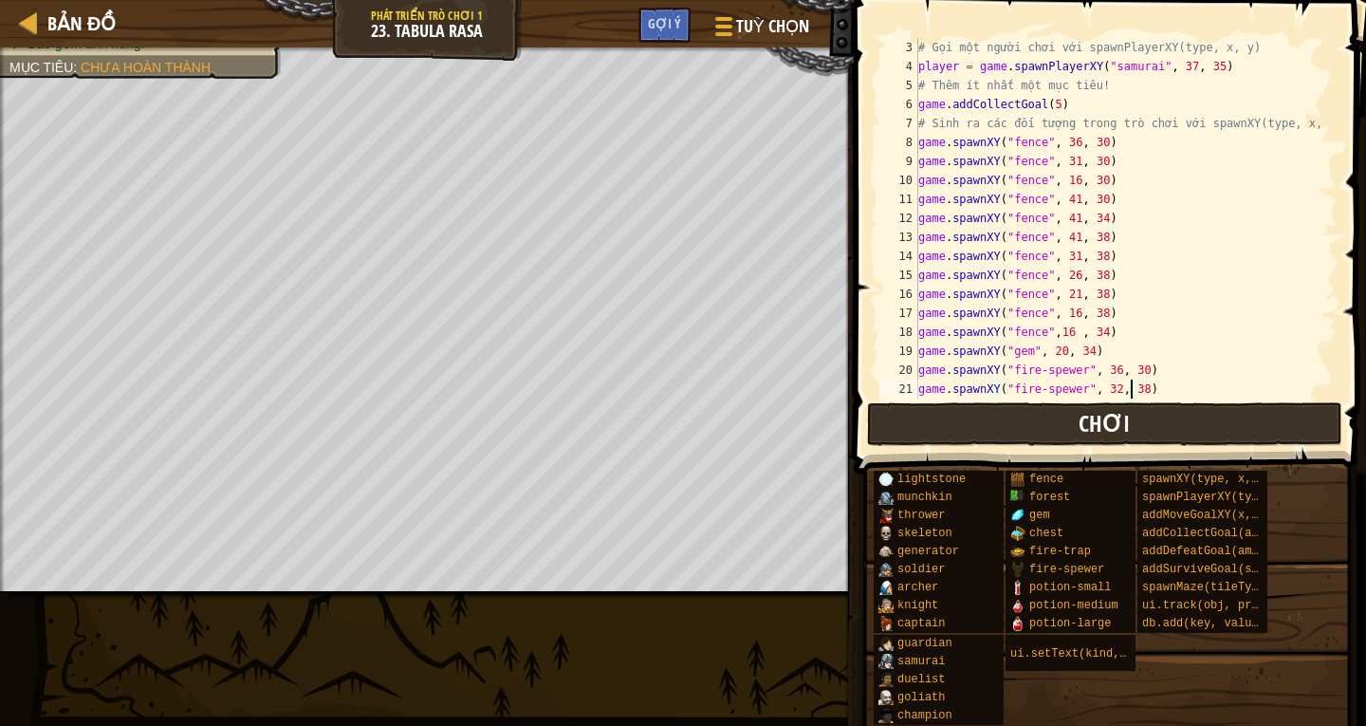
type textarea "game.spawnXY("fire-spewer", 32, 38)"
click at [1127, 428] on span "Chơi" at bounding box center [1103, 423] width 51 height 30
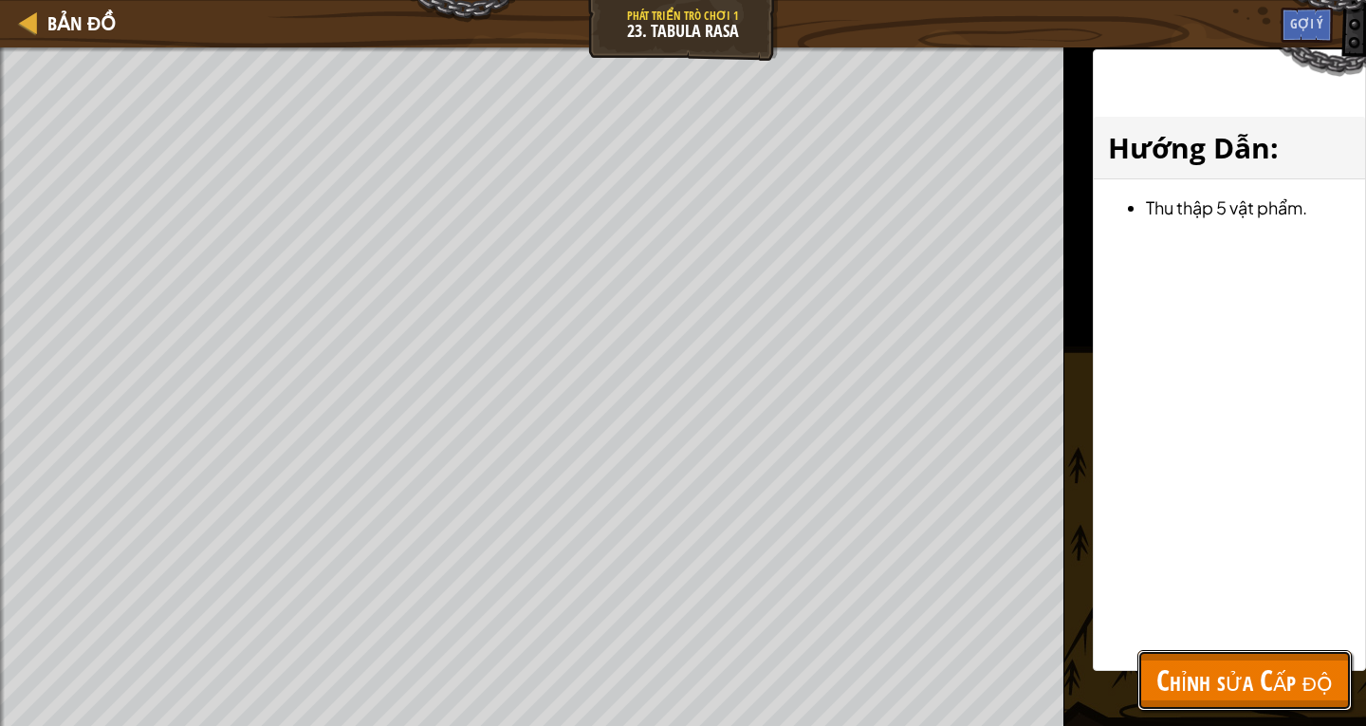
click at [1229, 679] on span "Chỉnh sửa Cấp độ" at bounding box center [1244, 679] width 176 height 39
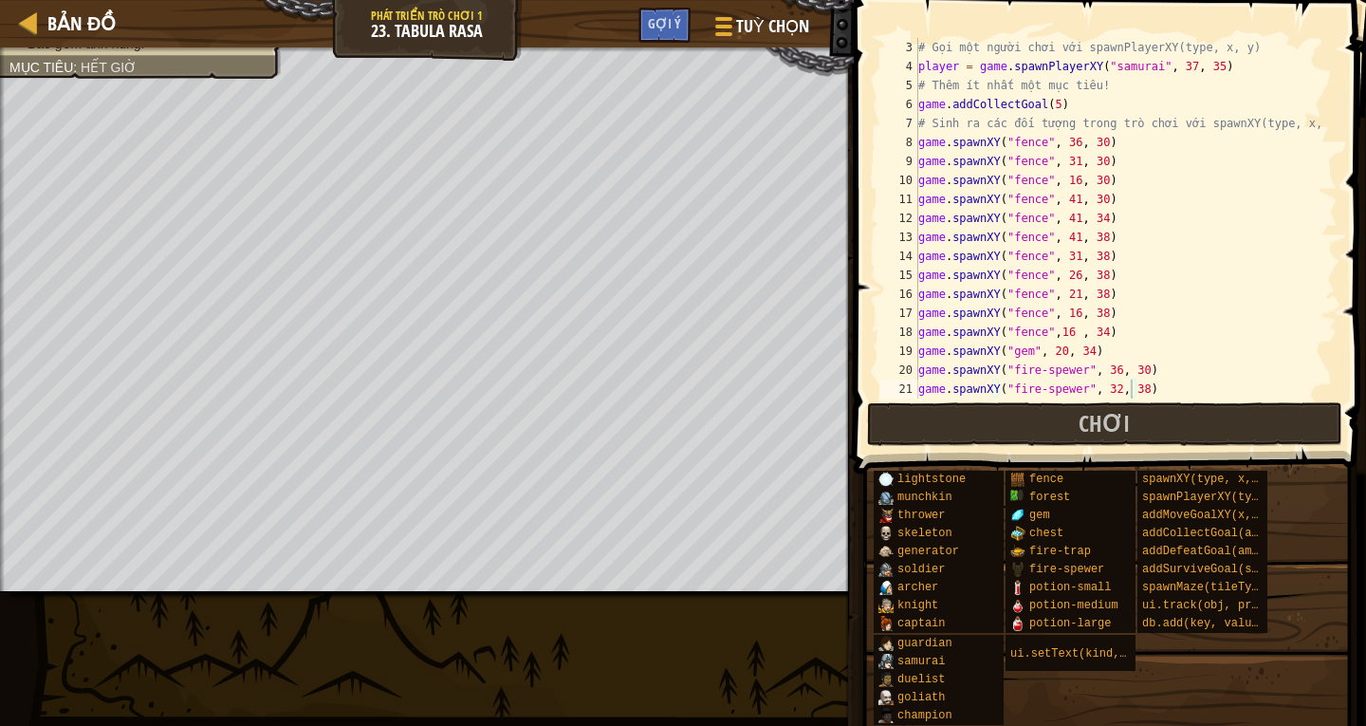
scroll to position [57, 0]
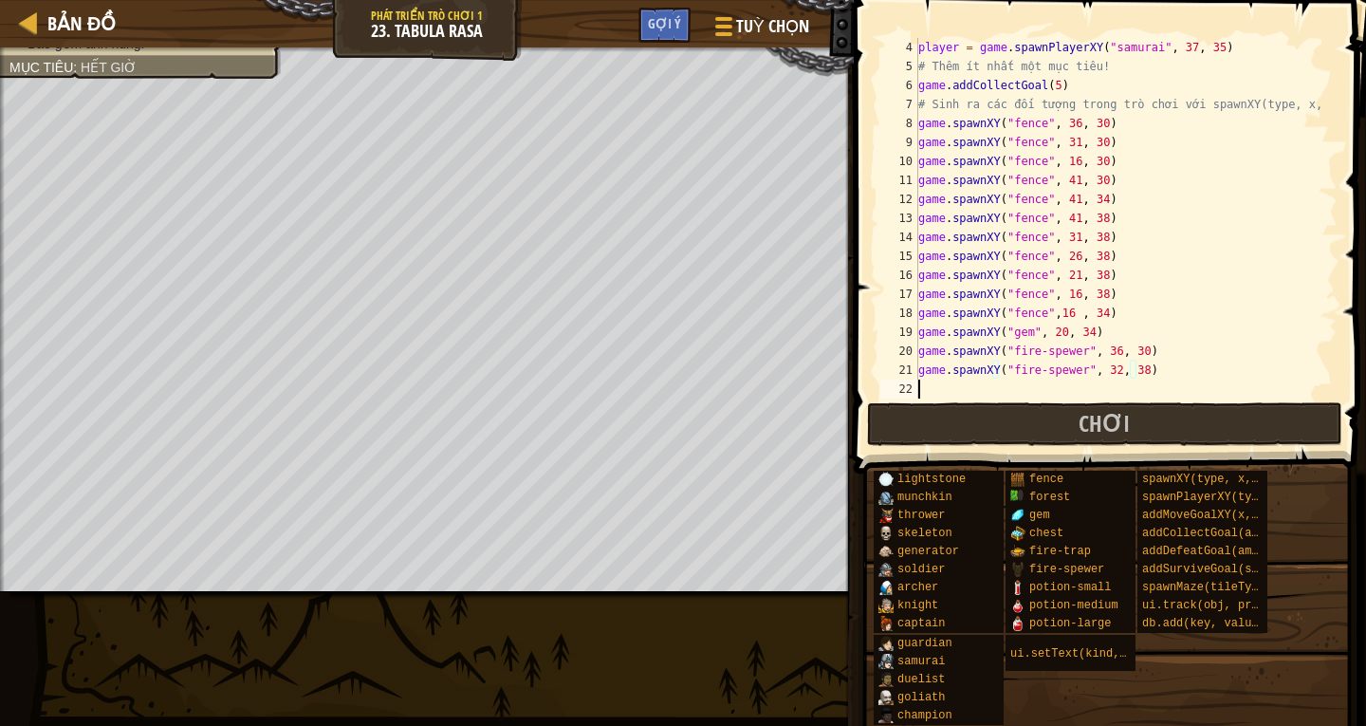
click at [930, 385] on div "player = game . spawnPlayerXY ( "samurai" , 37 , 35 ) # Thêm ít nhất một mục [P…" at bounding box center [1118, 237] width 409 height 398
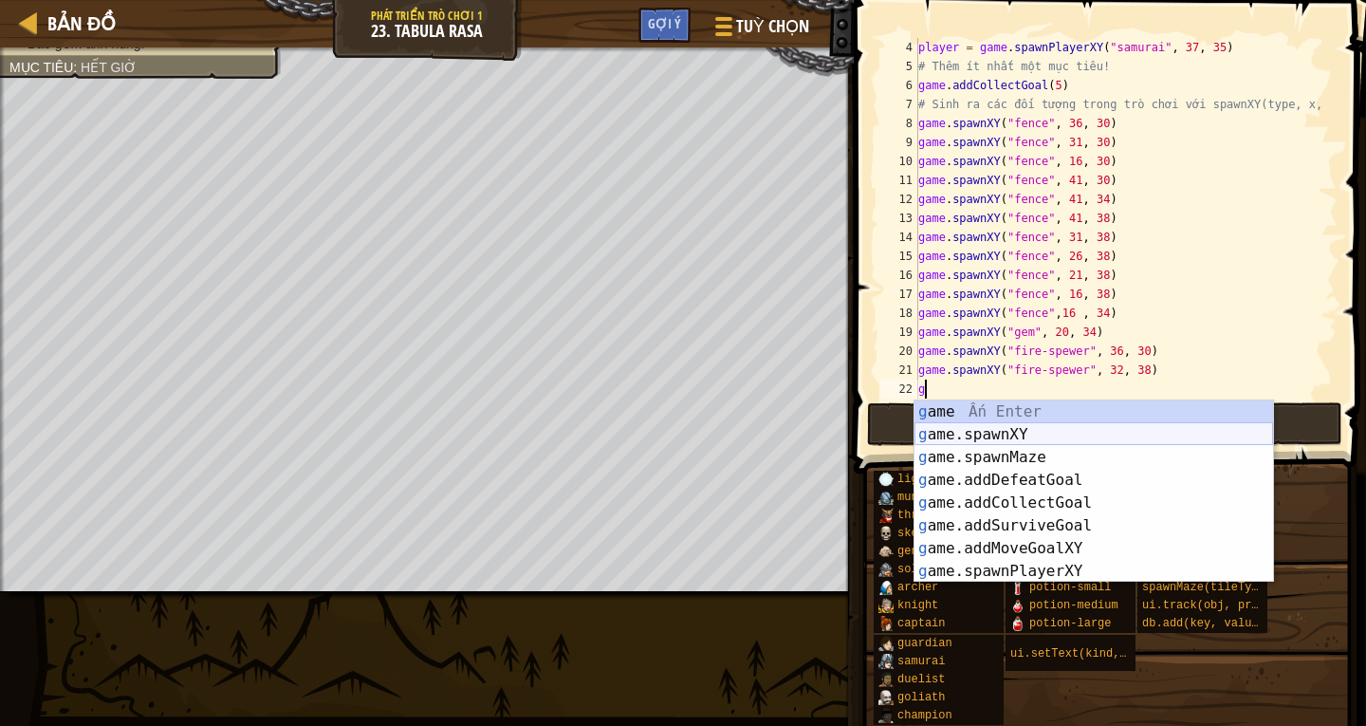
click at [959, 438] on div "g ame Ấn Enter g ame.spawnXY Ấn Enter g ame.spawnMaze Ấn Enter g ame.addDefeatG…" at bounding box center [1093, 514] width 359 height 228
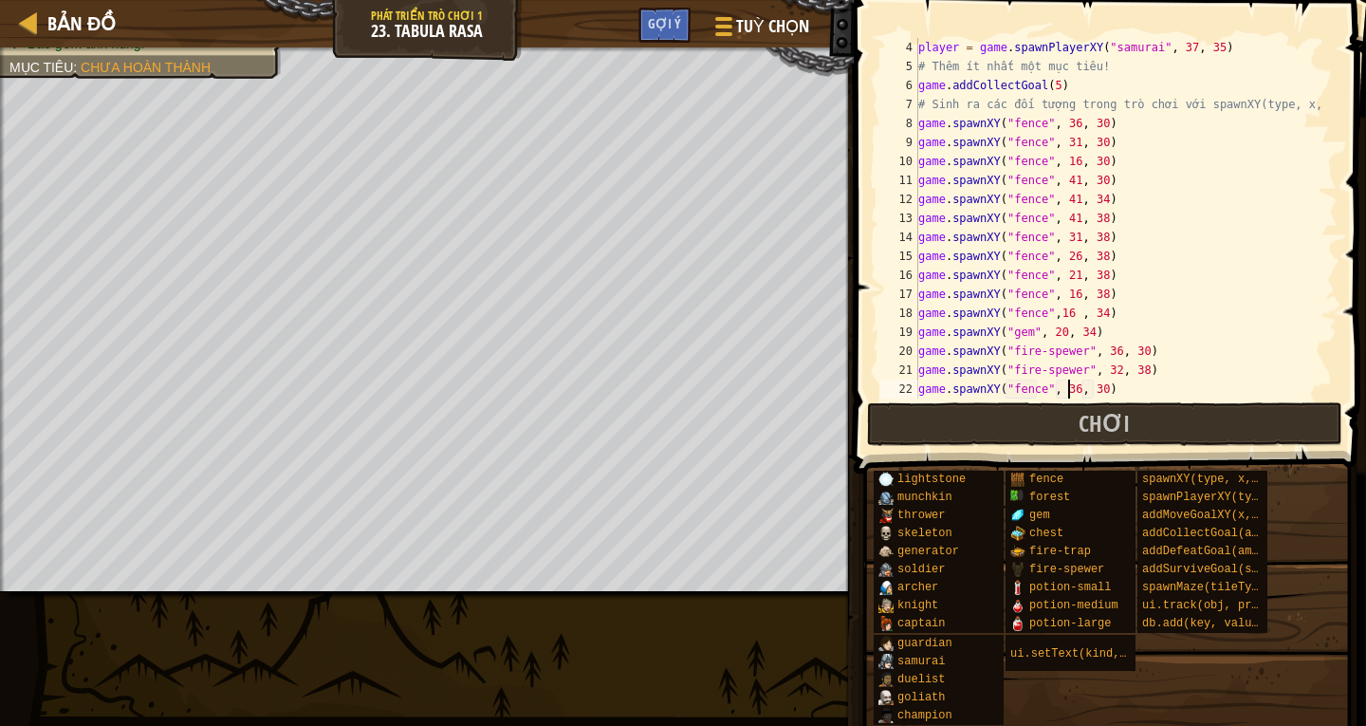
click at [1067, 395] on div "player = game . spawnPlayerXY ( "samurai" , 37 , 35 ) # Thêm ít nhất một mục [P…" at bounding box center [1118, 237] width 409 height 398
click at [1092, 391] on div "player = game . spawnPlayerXY ( "samurai" , 37 , 35 ) # Thêm ít nhất một mục [P…" at bounding box center [1118, 237] width 409 height 398
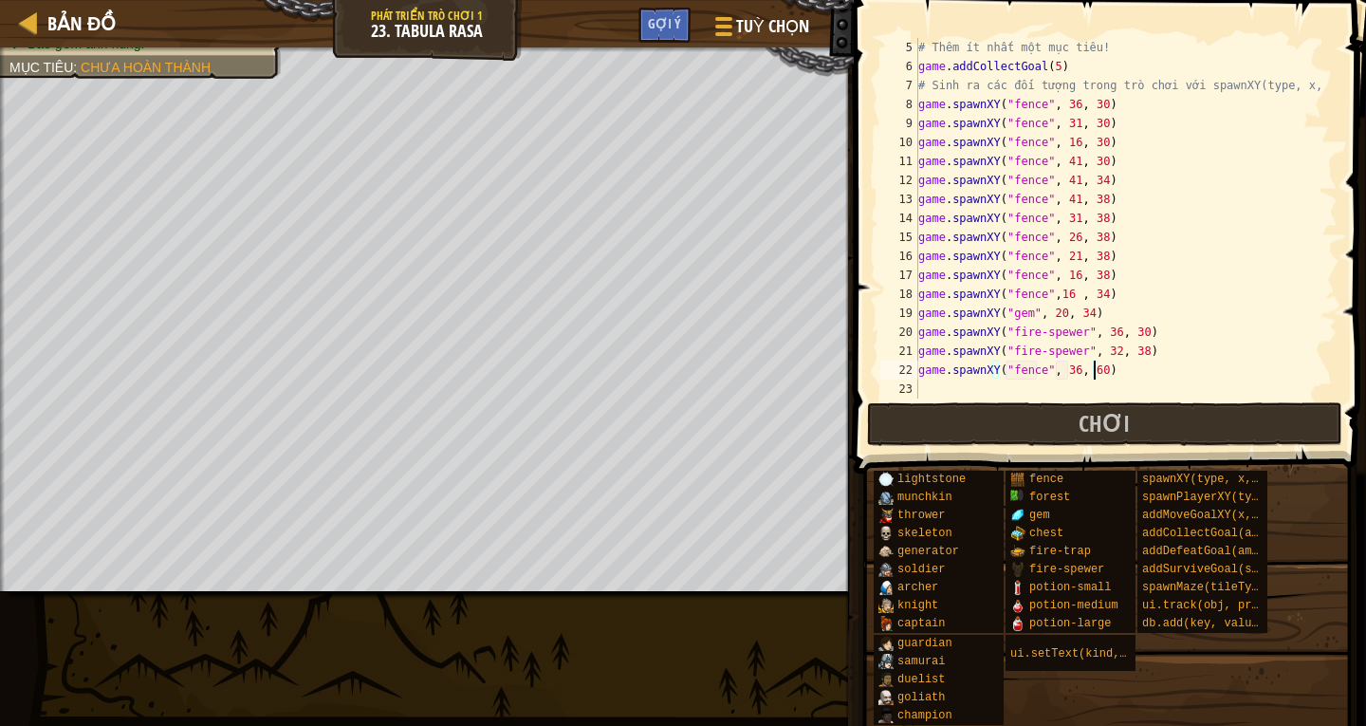
type textarea "game.spawnXY("fence", 36, 60)"
click at [937, 398] on span at bounding box center [1111, 209] width 527 height 529
click at [937, 384] on div "# Thêm ít nhất một mục [PERSON_NAME]! game . addCollectGoal ( 5 ) # Sinh ra các…" at bounding box center [1118, 237] width 409 height 398
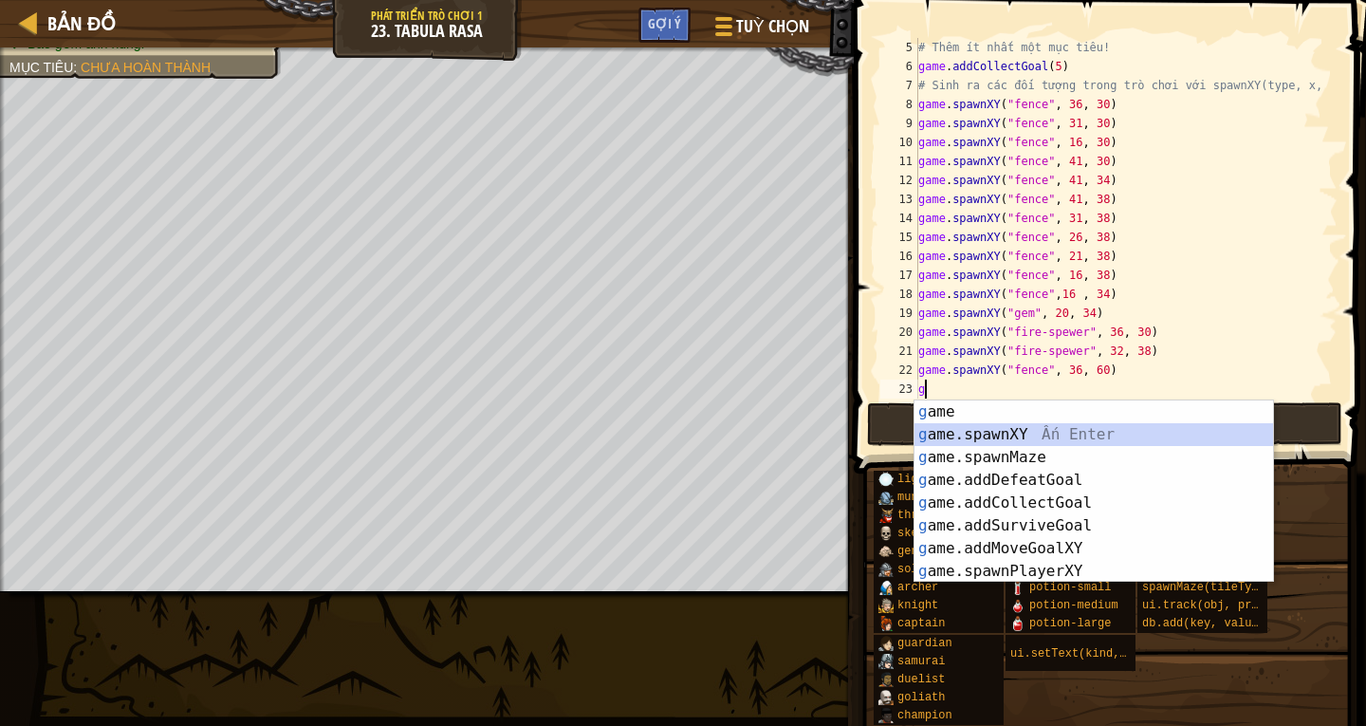
click at [1004, 430] on div "g ame Ấn Enter g ame.spawnXY Ấn Enter g ame.spawnMaze Ấn Enter g ame.addDefeatG…" at bounding box center [1093, 514] width 359 height 228
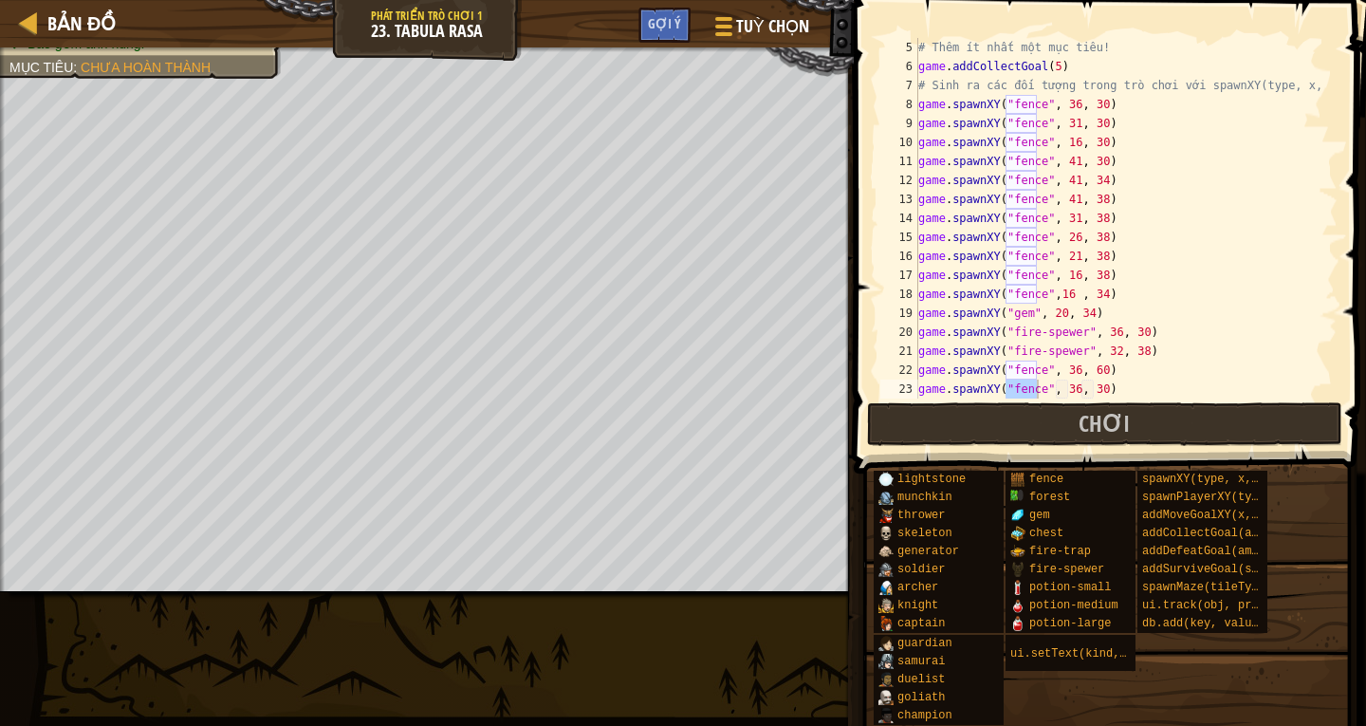
click at [1034, 386] on div "# Thêm ít nhất một mục [PERSON_NAME]! game . addCollectGoal ( 5 ) # Sinh ra các…" at bounding box center [1118, 218] width 409 height 360
click at [1066, 392] on div "# Thêm ít nhất một mục [PERSON_NAME]! game . addCollectGoal ( 5 ) # Sinh ra các…" at bounding box center [1118, 237] width 409 height 398
click at [1090, 390] on div "# Thêm ít nhất một mục [PERSON_NAME]! game . addCollectGoal ( 5 ) # Sinh ra các…" at bounding box center [1118, 237] width 409 height 398
click at [1092, 391] on div "# Thêm ít nhất một mục [PERSON_NAME]! game . addCollectGoal ( 5 ) # Sinh ra các…" at bounding box center [1118, 237] width 409 height 398
type textarea "game.spawnXY("fence", 36, 50)"
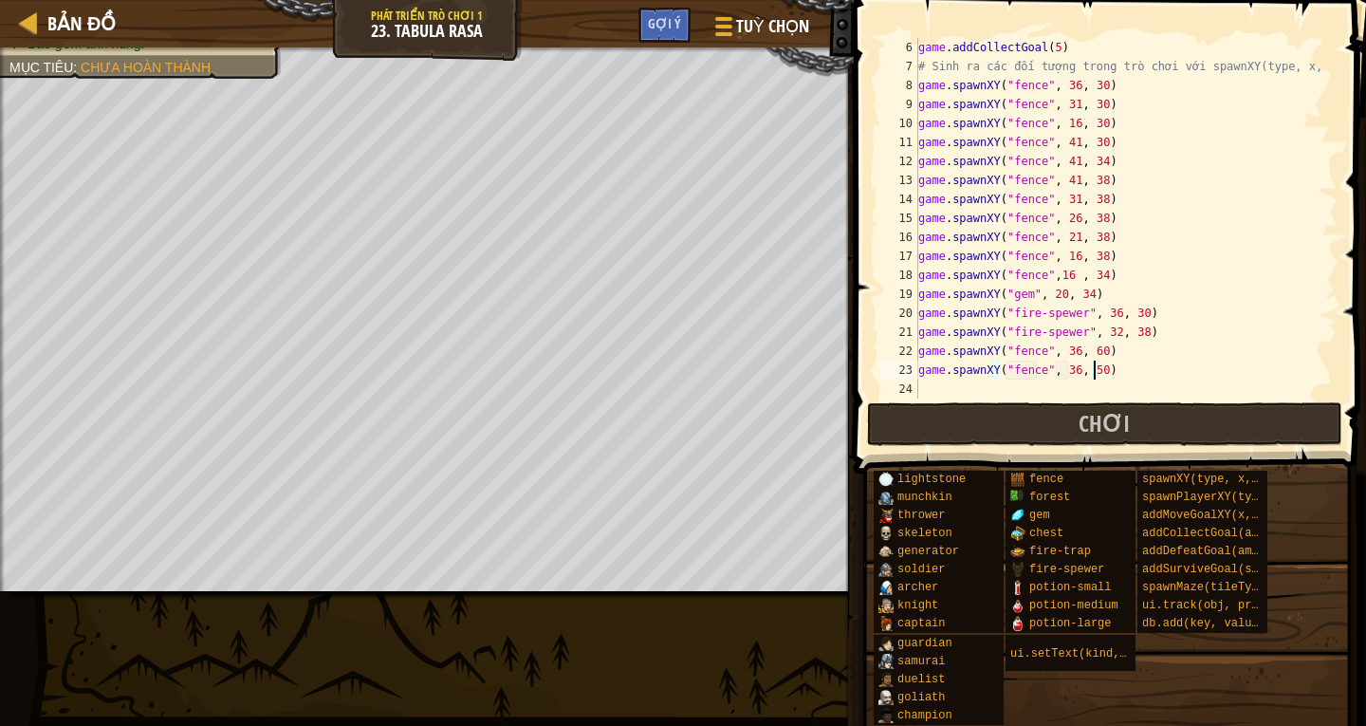
scroll to position [95, 0]
click at [922, 389] on div "game . addCollectGoal ( 5 ) # Sinh ra các đối [PERSON_NAME] trò [PERSON_NAME] v…" at bounding box center [1118, 237] width 409 height 398
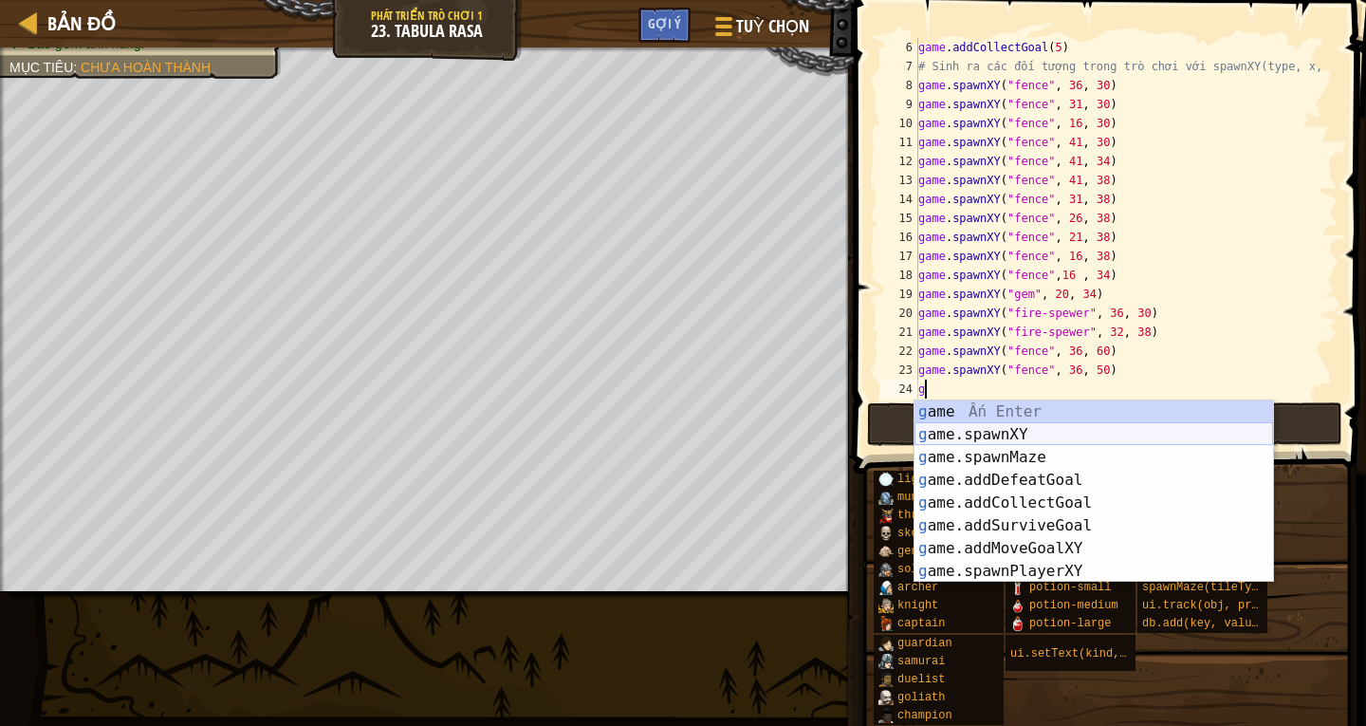
click at [962, 440] on div "g ame Ấn Enter g ame.spawnXY Ấn Enter g ame.spawnMaze Ấn Enter g ame.addDefeatG…" at bounding box center [1093, 514] width 359 height 228
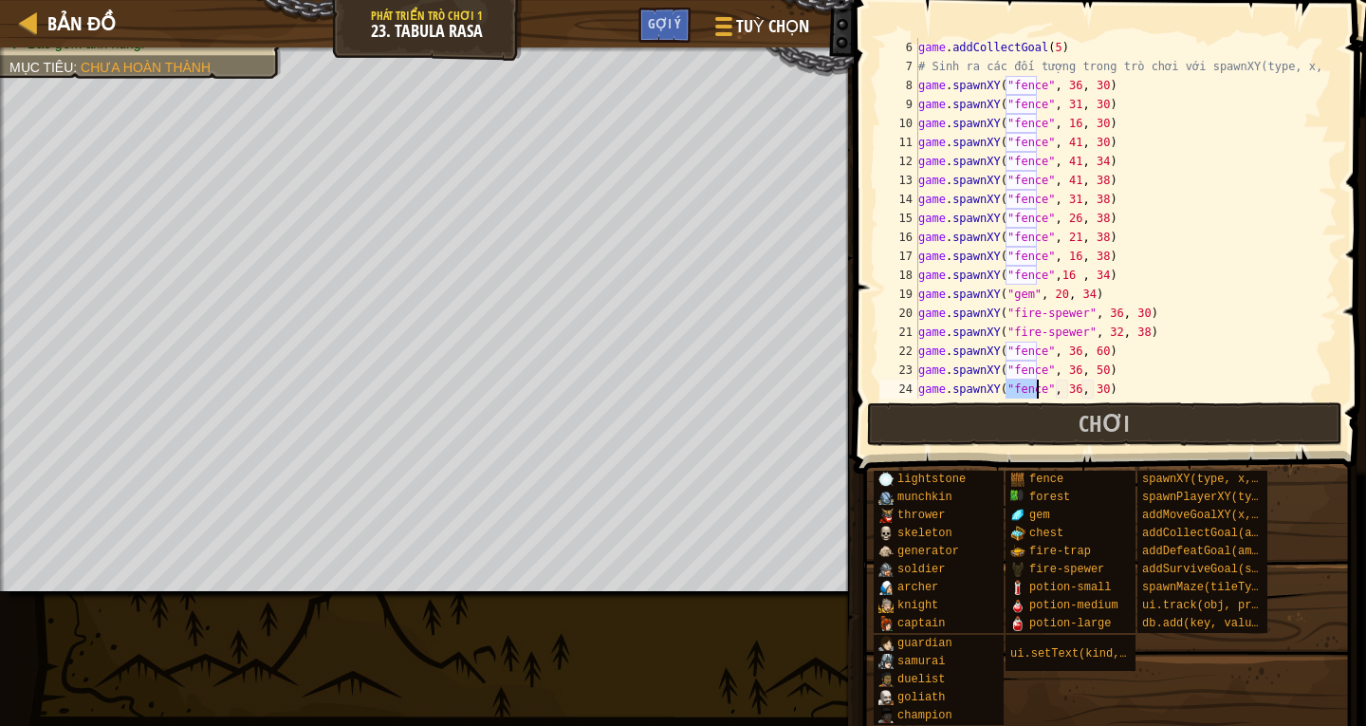
click at [1092, 389] on div "game . addCollectGoal ( 5 ) # Sinh ra các đối [PERSON_NAME] trò [PERSON_NAME] v…" at bounding box center [1118, 237] width 409 height 398
type textarea "game.spawnXY("fence", 36, 55)"
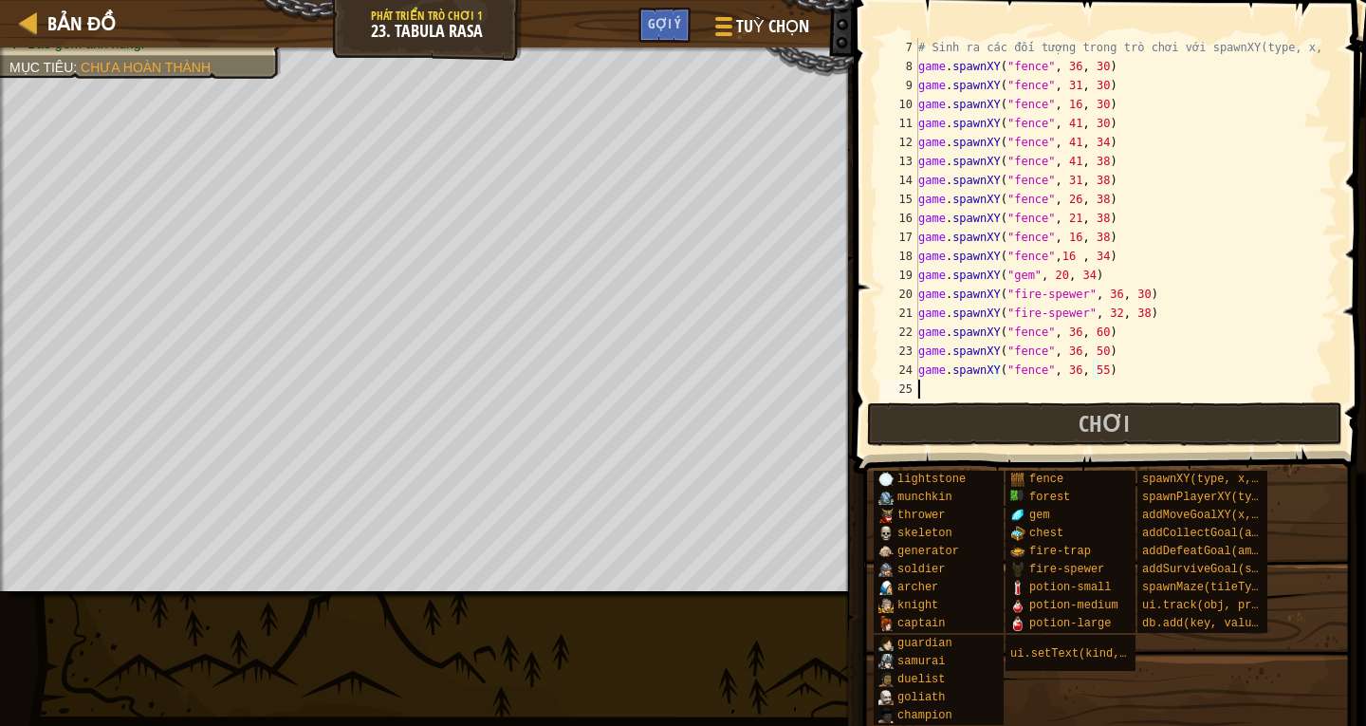
click at [929, 386] on div "# Sinh ra các đối [PERSON_NAME] trò [PERSON_NAME] với spawnXY(type, x, game . s…" at bounding box center [1118, 237] width 409 height 398
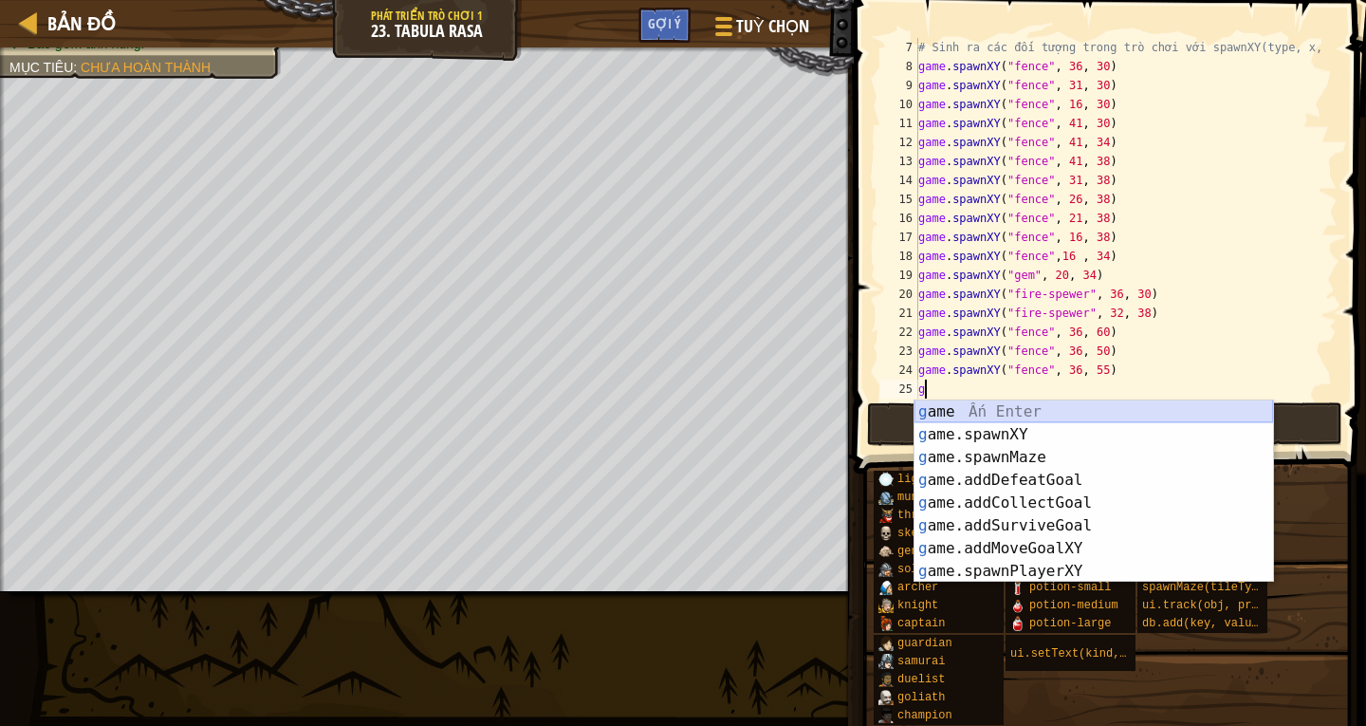
click at [992, 422] on div "g ame Ấn Enter g ame.spawnXY Ấn Enter g ame.spawnMaze Ấn Enter g ame.addDefeatG…" at bounding box center [1093, 514] width 359 height 228
type textarea "g"
click at [1000, 431] on div "g ame Ấn Enter g ame.spawnXY Ấn Enter g ame.spawnMaze Ấn Enter g ame.addDefeatG…" at bounding box center [1093, 514] width 359 height 228
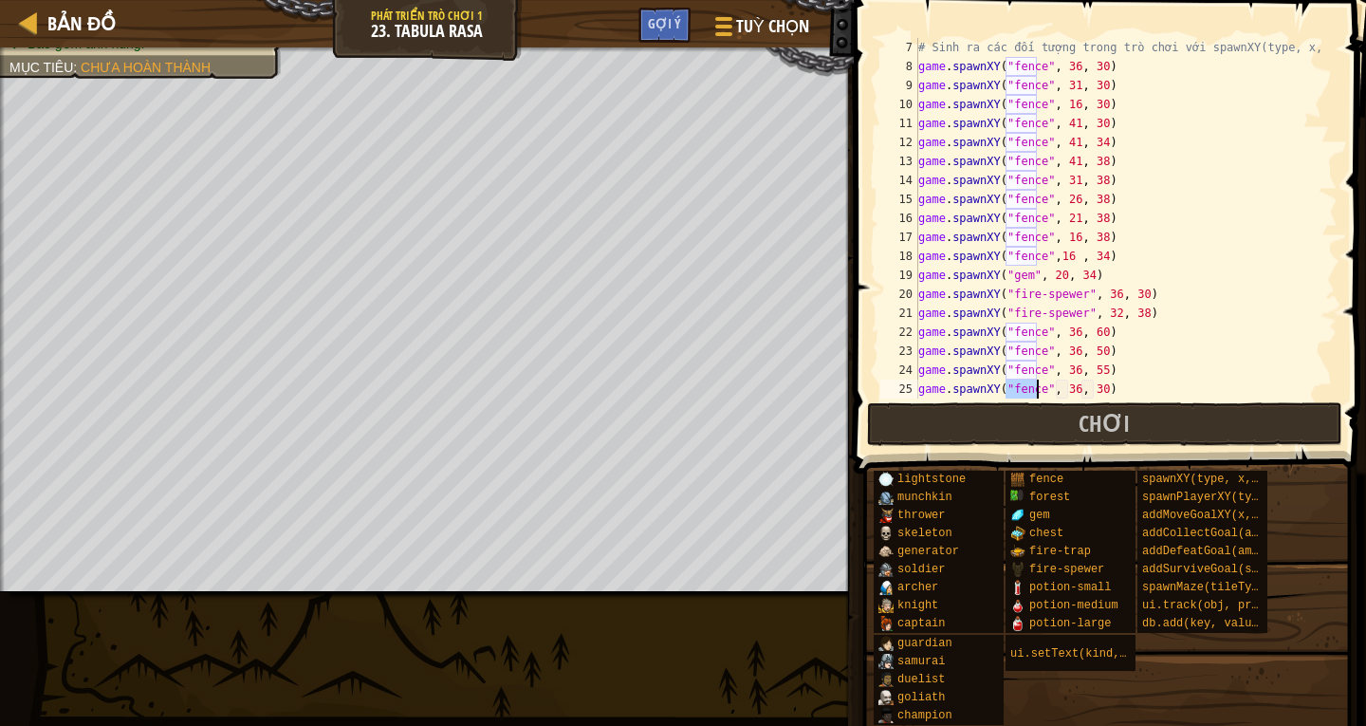
click at [1067, 387] on div "# Sinh ra các đối [PERSON_NAME] trò [PERSON_NAME] với spawnXY(type, x, game . s…" at bounding box center [1118, 237] width 409 height 398
click at [1090, 385] on div "# Sinh ra các đối [PERSON_NAME] trò [PERSON_NAME] với spawnXY(type, x, game . s…" at bounding box center [1118, 237] width 409 height 398
click at [1092, 387] on div "# Sinh ra các đối [PERSON_NAME] trò [PERSON_NAME] với spawnXY(type, x, game . s…" at bounding box center [1118, 237] width 409 height 398
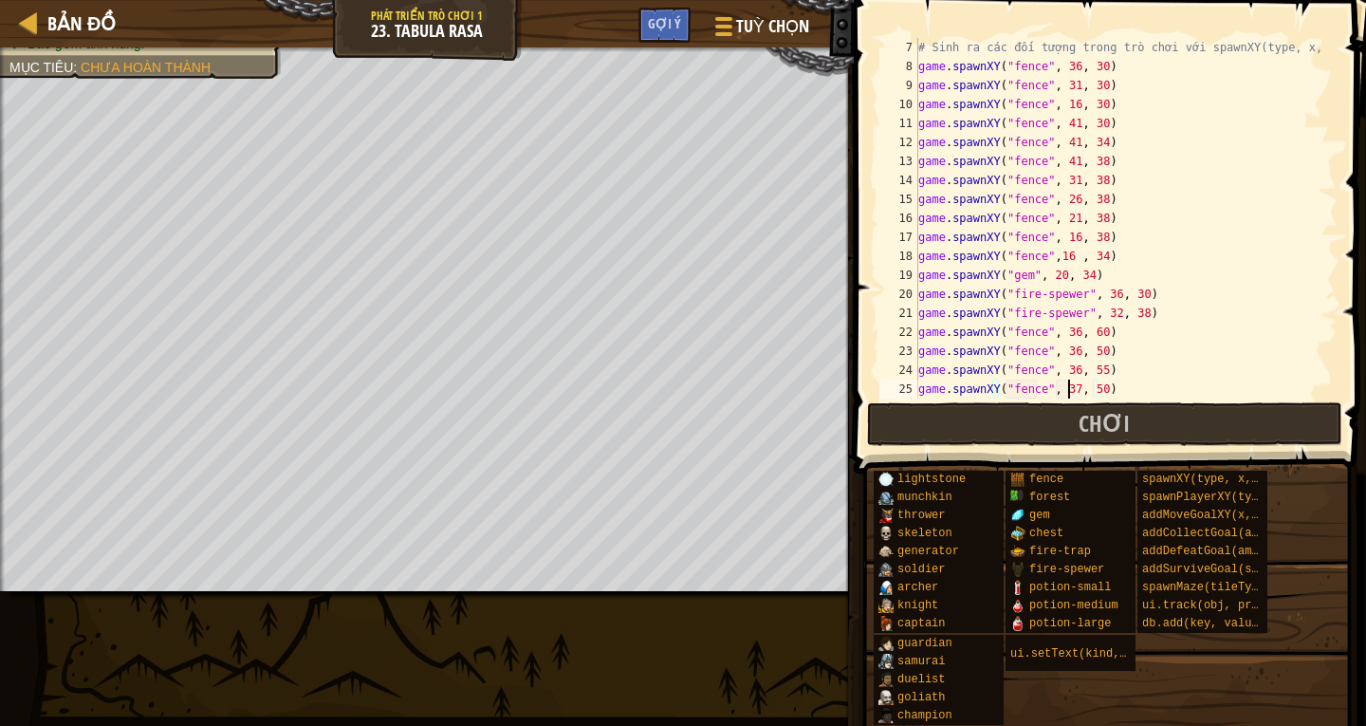
drag, startPoint x: 1066, startPoint y: 391, endPoint x: 1137, endPoint y: 349, distance: 82.5
click at [1067, 391] on div "# Sinh ra các đối [PERSON_NAME] trò [PERSON_NAME] với spawnXY(type, x, game . s…" at bounding box center [1118, 237] width 409 height 398
type textarea "game.spawnXY("fence", 31, 50)"
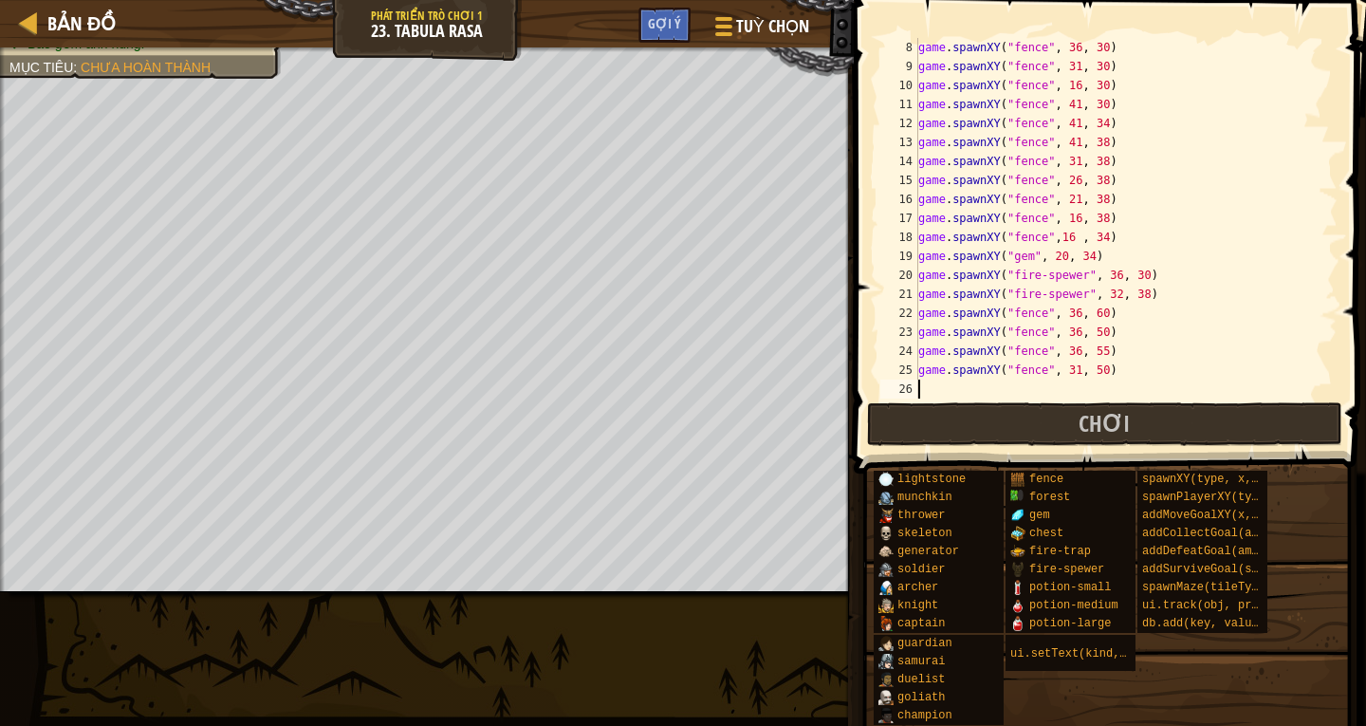
click at [947, 391] on div "game . spawnXY ( "fence" , 36 , 30 ) game . spawnXY ( "fence" , 31 , 30 ) game …" at bounding box center [1118, 237] width 409 height 398
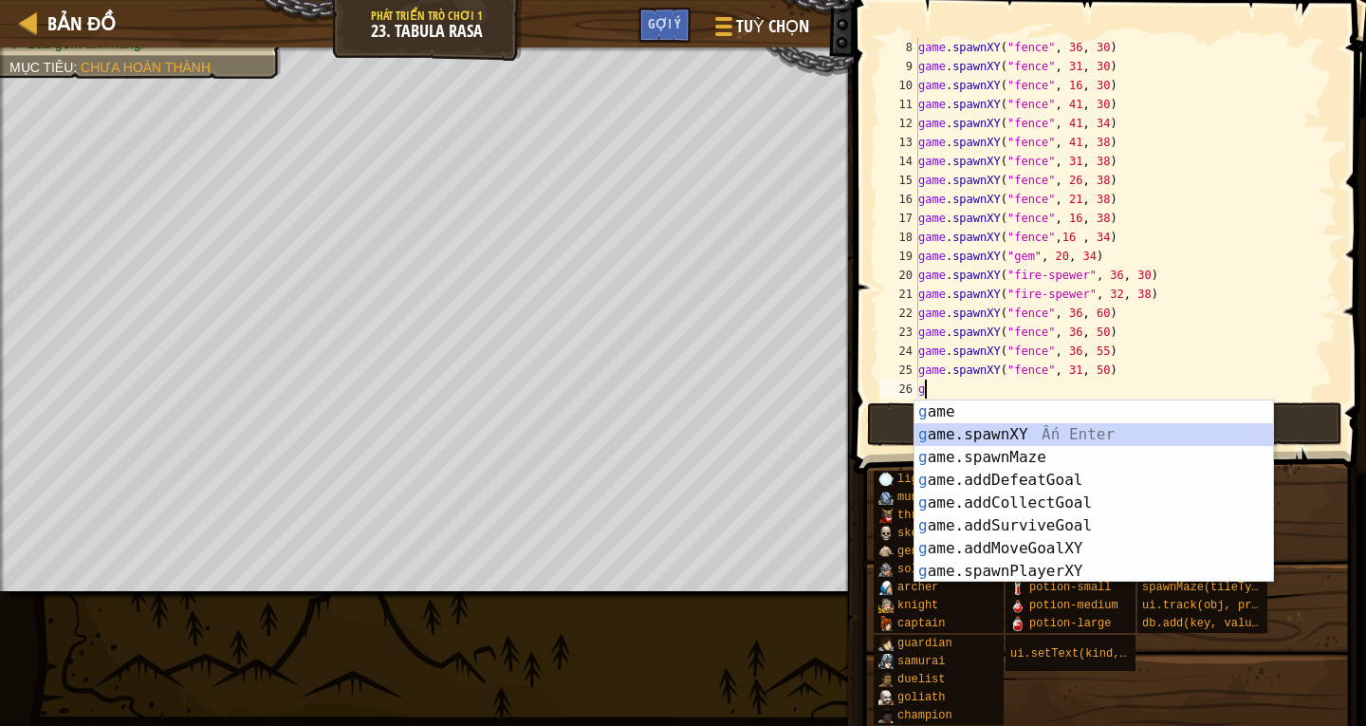
click at [1005, 437] on div "g ame Ấn Enter g ame.spawnXY Ấn Enter g ame.spawnMaze Ấn Enter g ame.addDefeatG…" at bounding box center [1093, 514] width 359 height 228
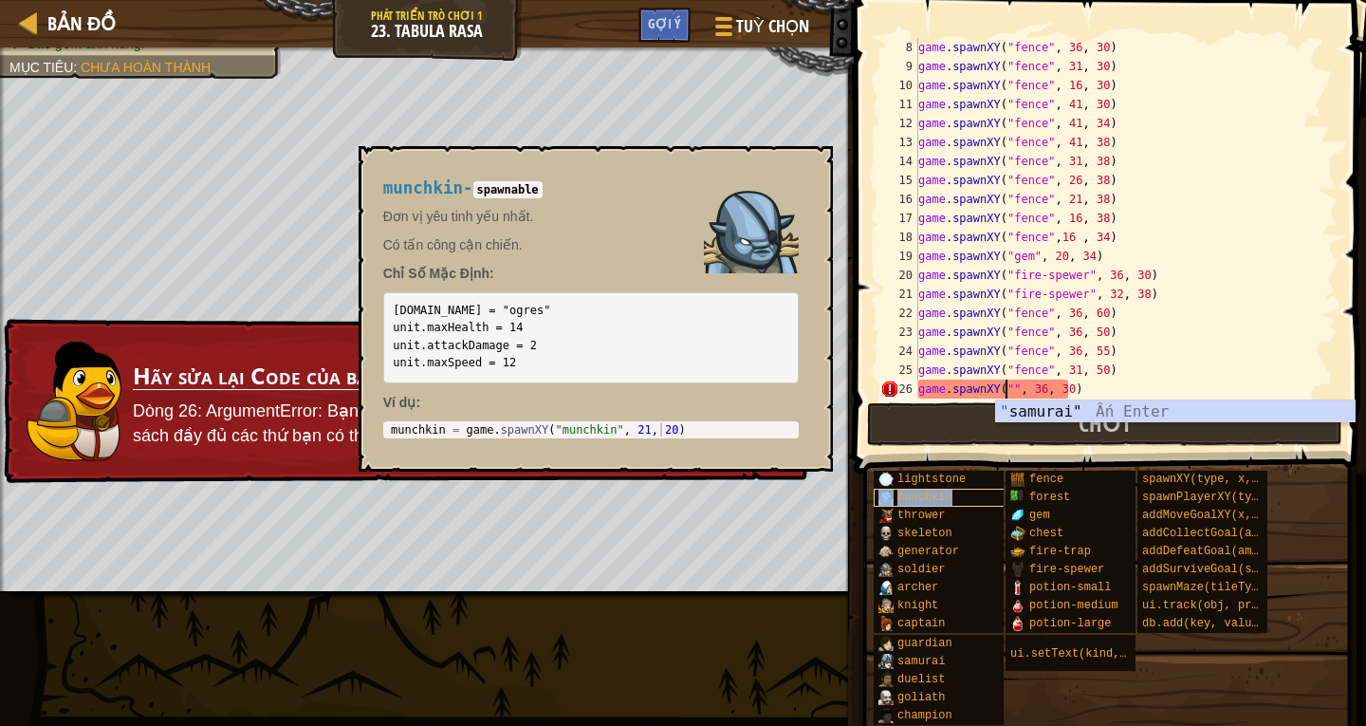
click at [927, 500] on span "munchkin" at bounding box center [924, 496] width 55 height 13
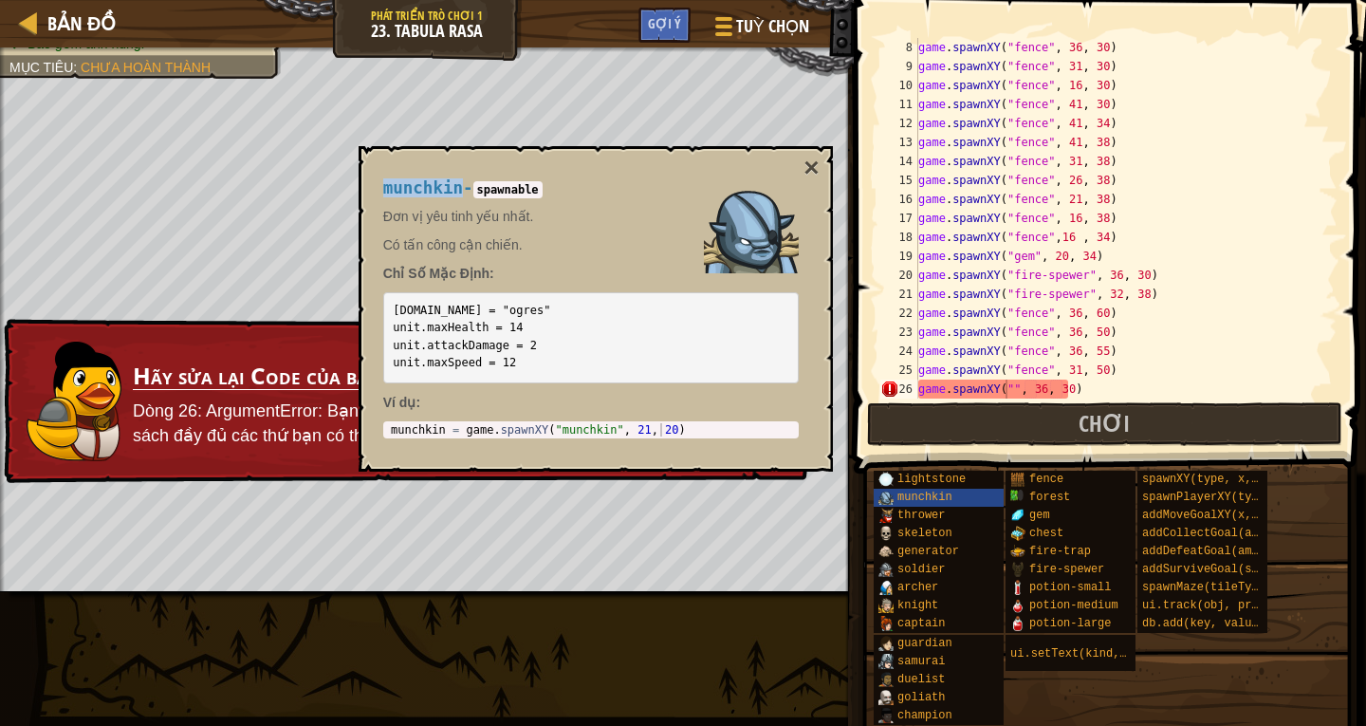
drag, startPoint x: 391, startPoint y: 184, endPoint x: 438, endPoint y: 179, distance: 47.7
click at [457, 192] on div "munchkin - spawnable Đơn vị yêu [PERSON_NAME] nhất. Có tấn công cận chiến. Chỉ …" at bounding box center [591, 308] width 442 height 295
copy span "munchkin"
drag, startPoint x: 1005, startPoint y: 390, endPoint x: 807, endPoint y: 160, distance: 303.3
click at [807, 160] on button "×" at bounding box center [810, 168] width 15 height 27
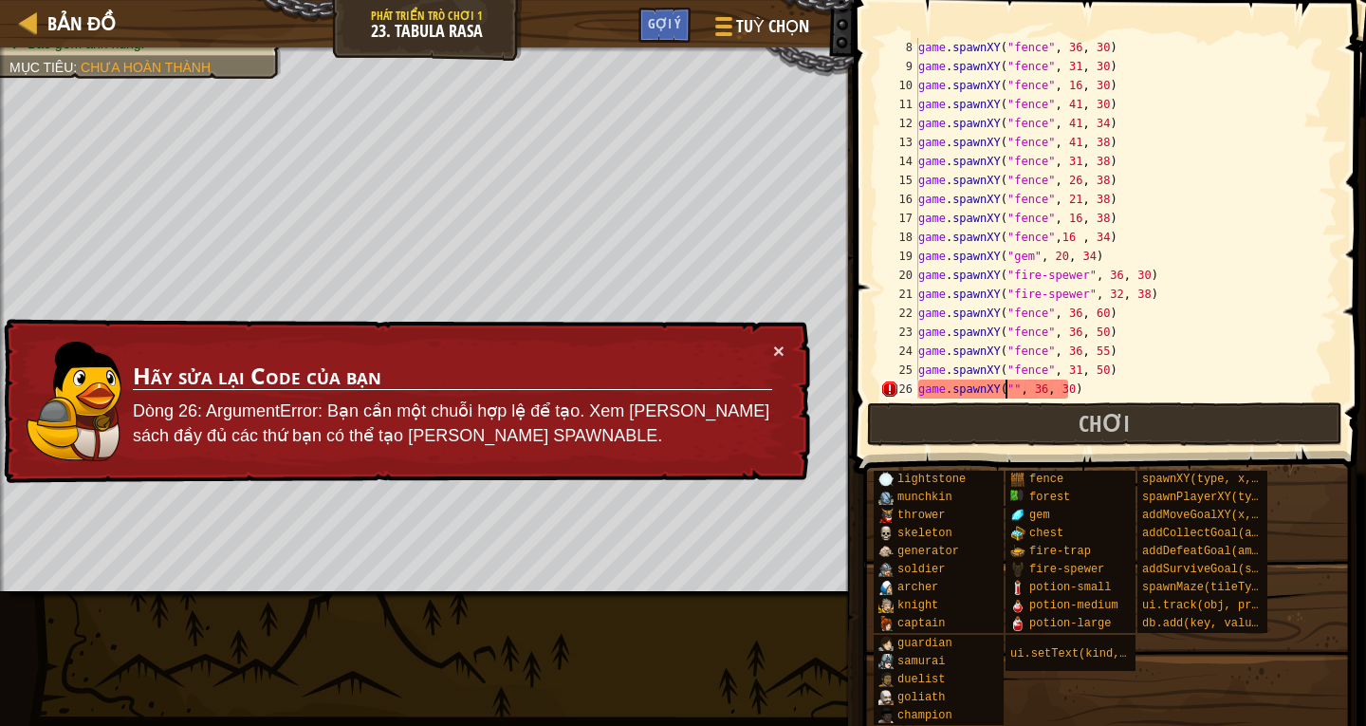
paste textarea "munchkin"
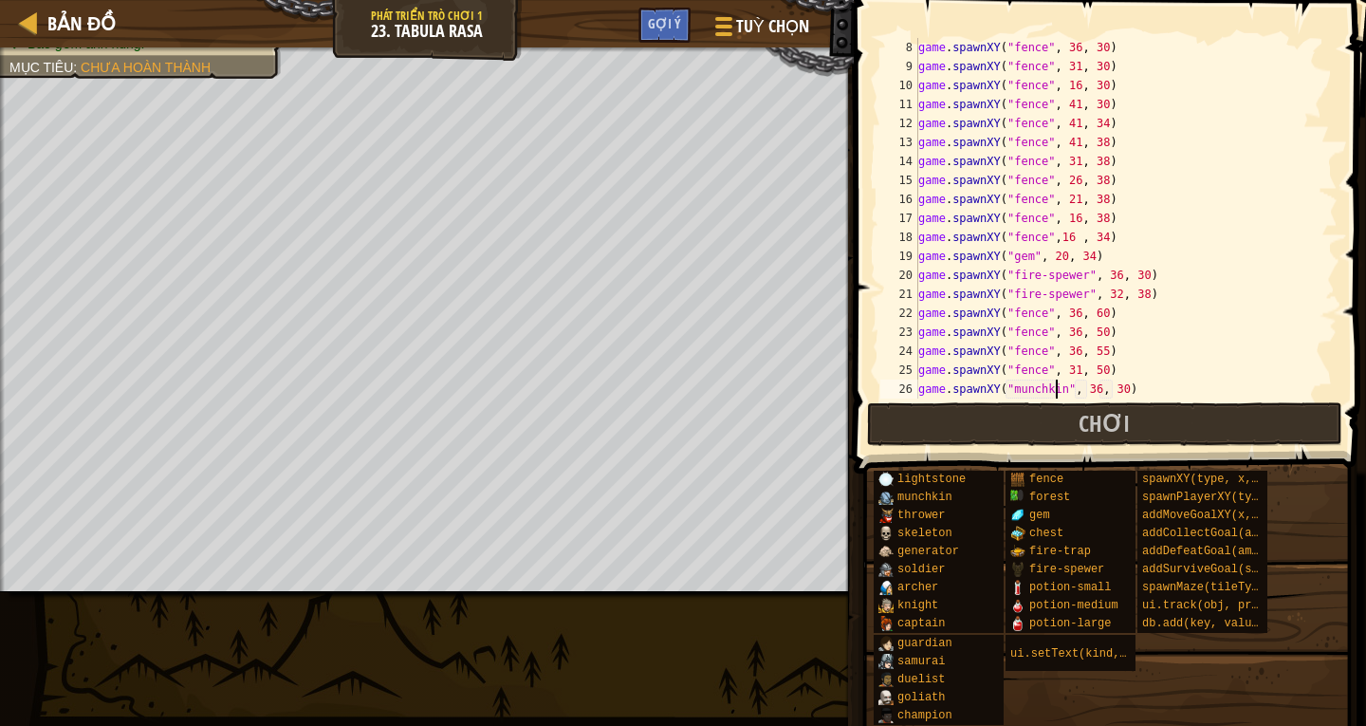
drag, startPoint x: 1084, startPoint y: 392, endPoint x: 1144, endPoint y: 377, distance: 61.6
click at [1084, 392] on div "game . spawnXY ( "fence" , 36 , 30 ) game . spawnXY ( "fence" , 31 , 30 ) game …" at bounding box center [1118, 237] width 409 height 398
click at [1109, 395] on div "game . spawnXY ( "fence" , 36 , 30 ) game . spawnXY ( "fence" , 31 , 30 ) game …" at bounding box center [1118, 237] width 409 height 398
type textarea "game.spawnXY("munchkin", 27, 31)"
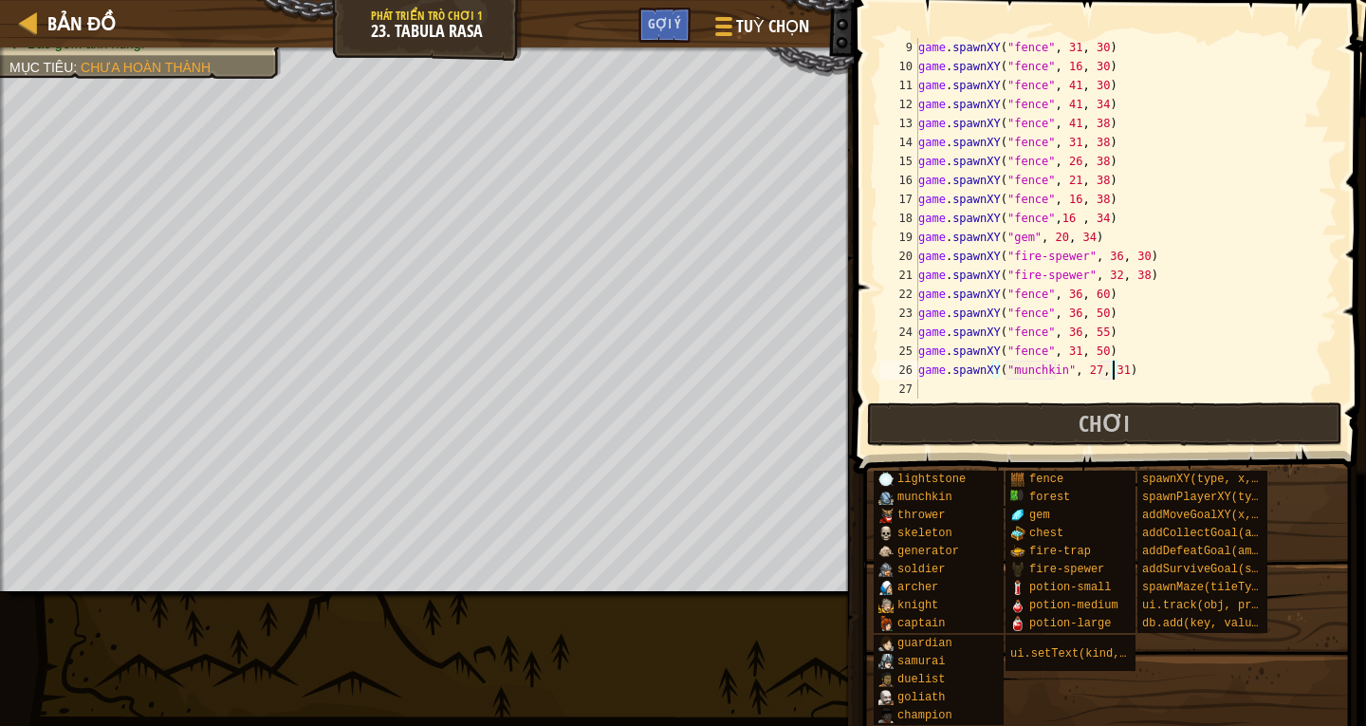
scroll to position [152, 0]
click at [924, 392] on div "game . spawnXY ( "fence" , 31 , 30 ) game . spawnXY ( "fence" , 16 , 30 ) game …" at bounding box center [1118, 237] width 409 height 398
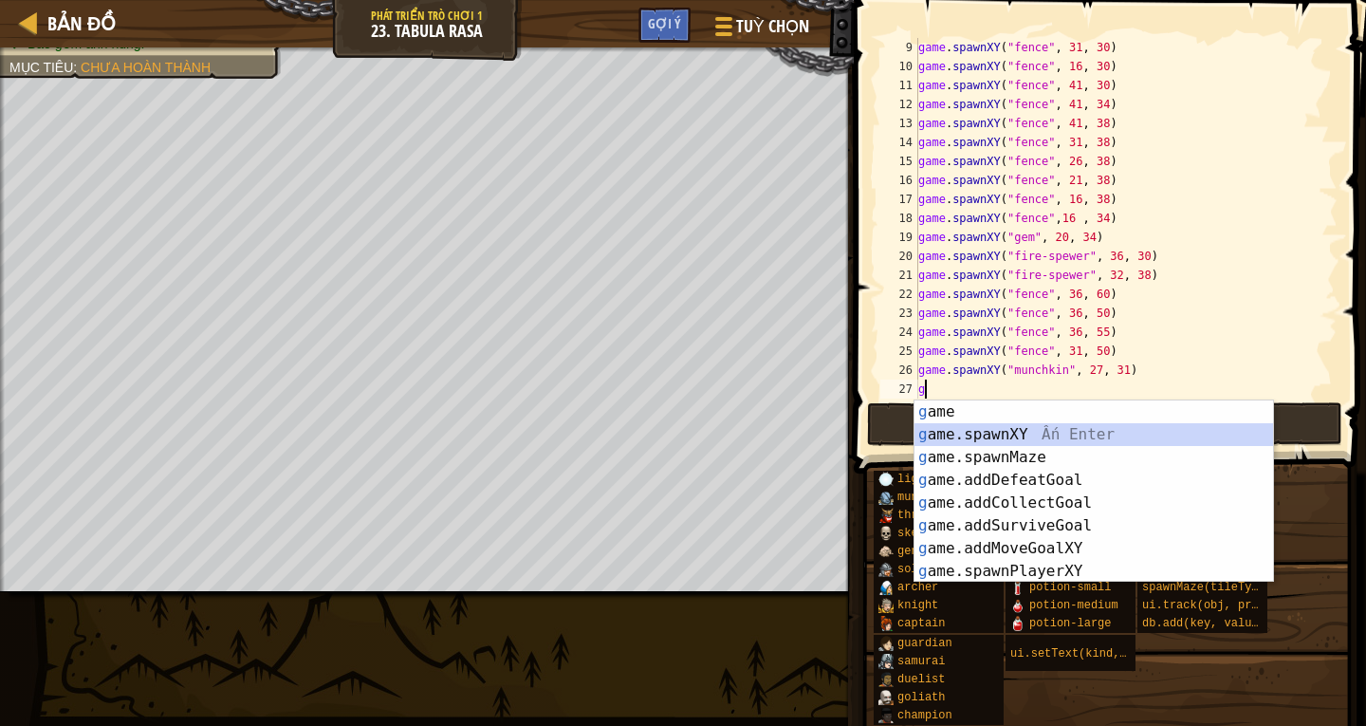
click at [1027, 438] on div "g ame Ấn Enter g ame.spawnXY Ấn Enter g ame.spawnMaze Ấn Enter g ame.addDefeatG…" at bounding box center [1093, 514] width 359 height 228
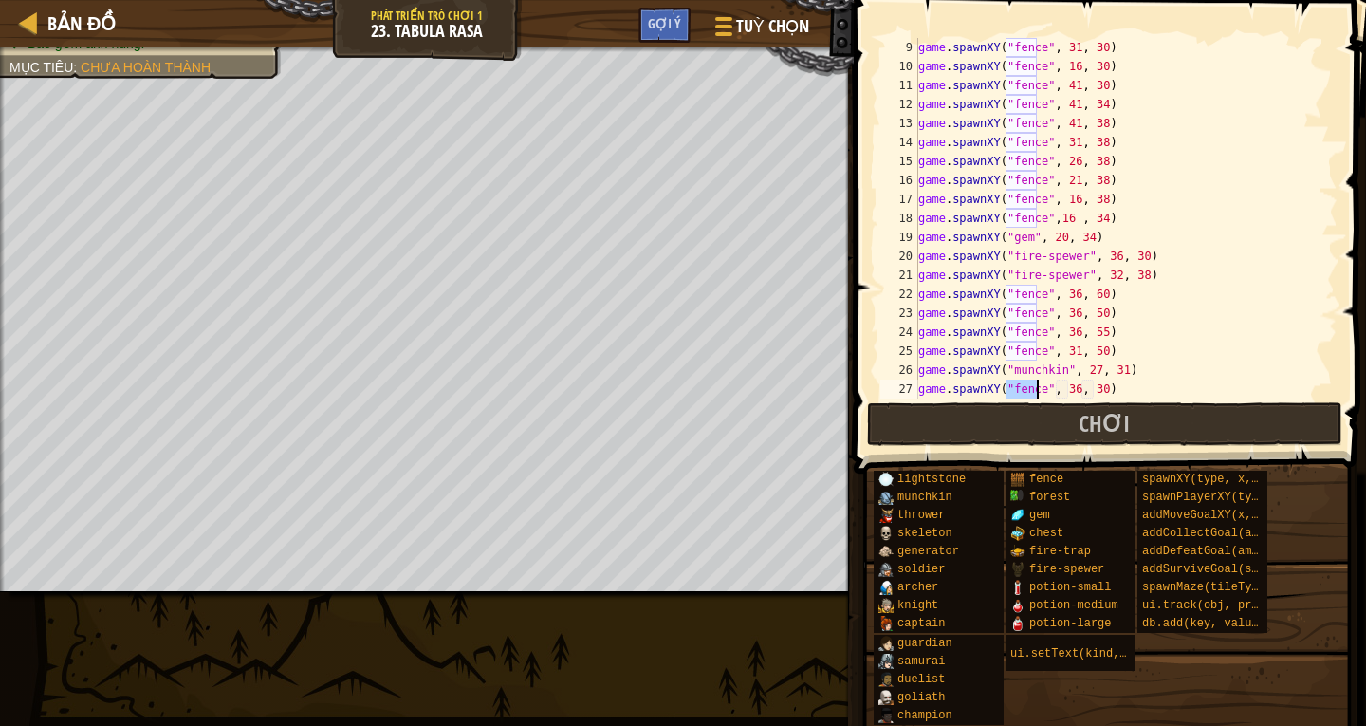
drag, startPoint x: 1067, startPoint y: 389, endPoint x: 1135, endPoint y: 388, distance: 68.3
click at [1090, 391] on div "game . spawnXY ( "fence" , 31 , 30 ) game . spawnXY ( "fence" , 16 , 30 ) game …" at bounding box center [1118, 237] width 409 height 398
click at [1066, 388] on div "game . spawnXY ( "fence" , 31 , 30 ) game . spawnXY ( "fence" , 16 , 30 ) game …" at bounding box center [1118, 218] width 409 height 360
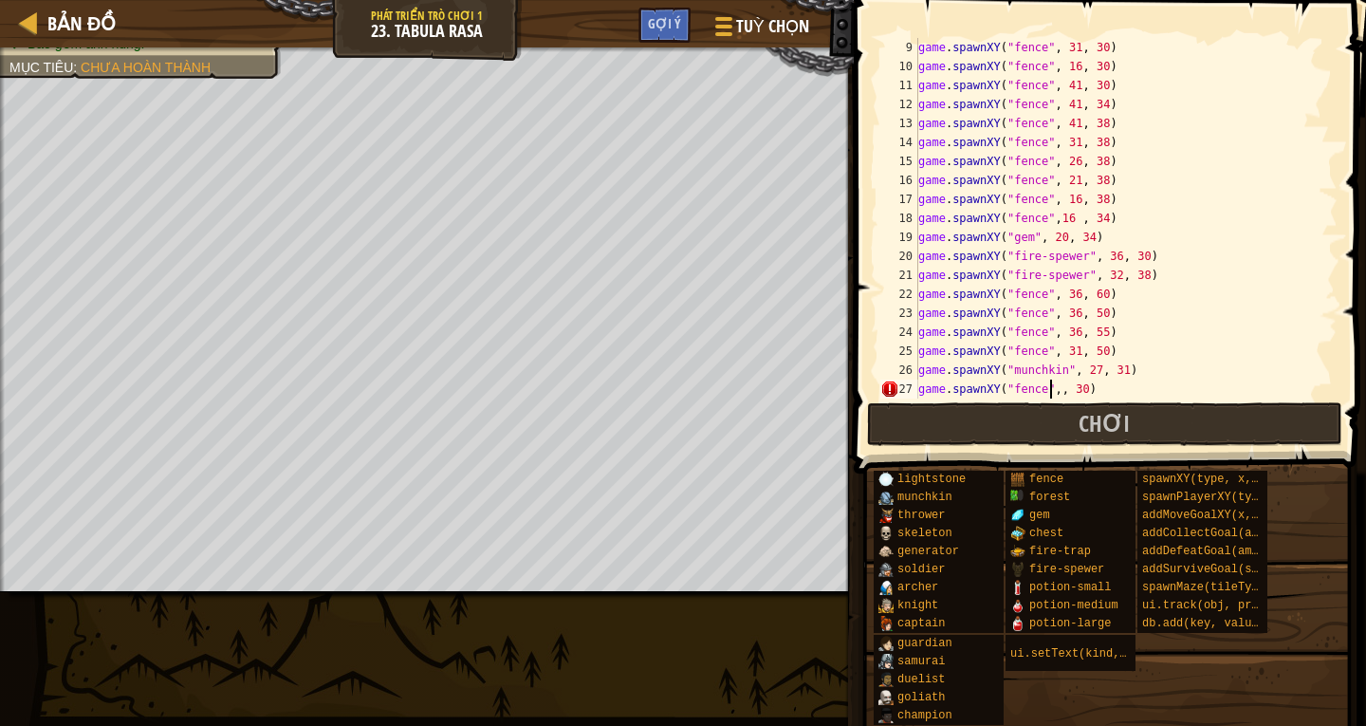
scroll to position [9, 11]
click at [1079, 391] on div "game . spawnXY ( "fence" , 31 , 30 ) game . spawnXY ( "fence" , 16 , 30 ) game …" at bounding box center [1118, 237] width 409 height 398
type textarea "game.spawnXY("fence",6, 49)"
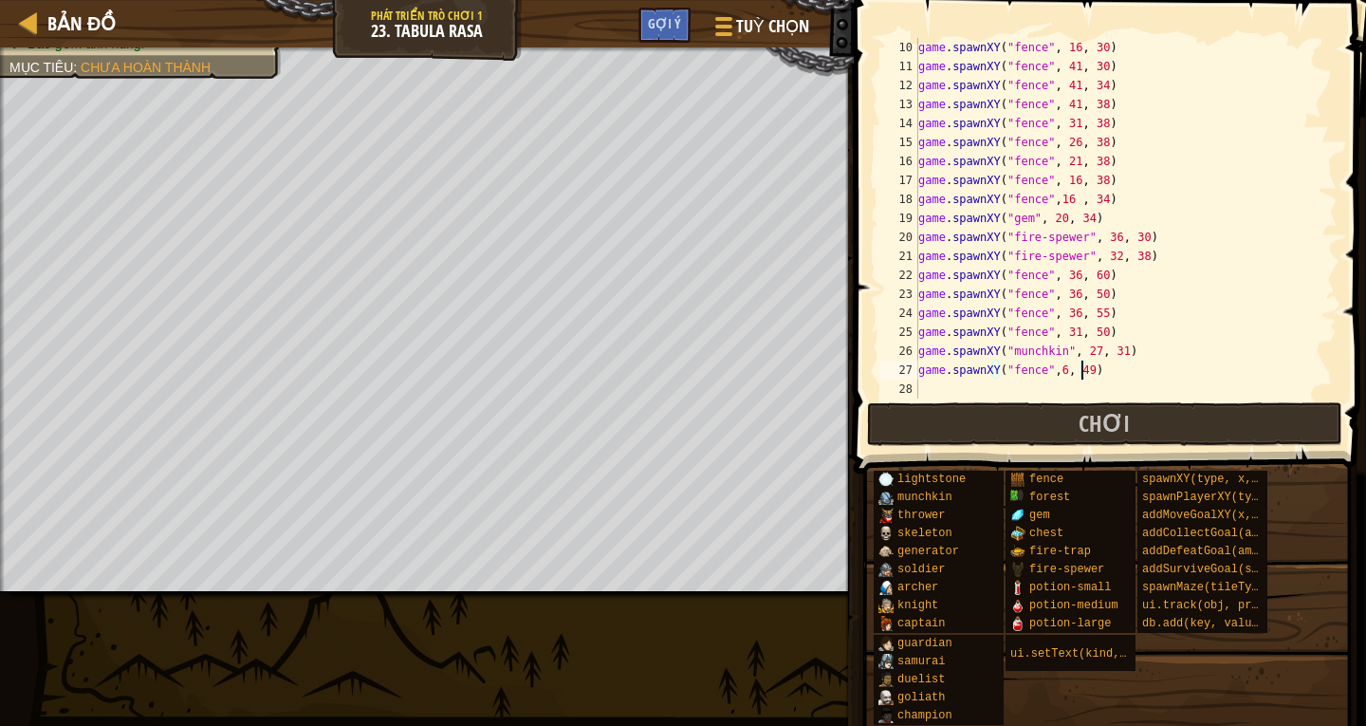
click at [927, 392] on div "game . spawnXY ( "fence" , 16 , 30 ) game . spawnXY ( "fence" , 41 , 30 ) game …" at bounding box center [1118, 237] width 409 height 398
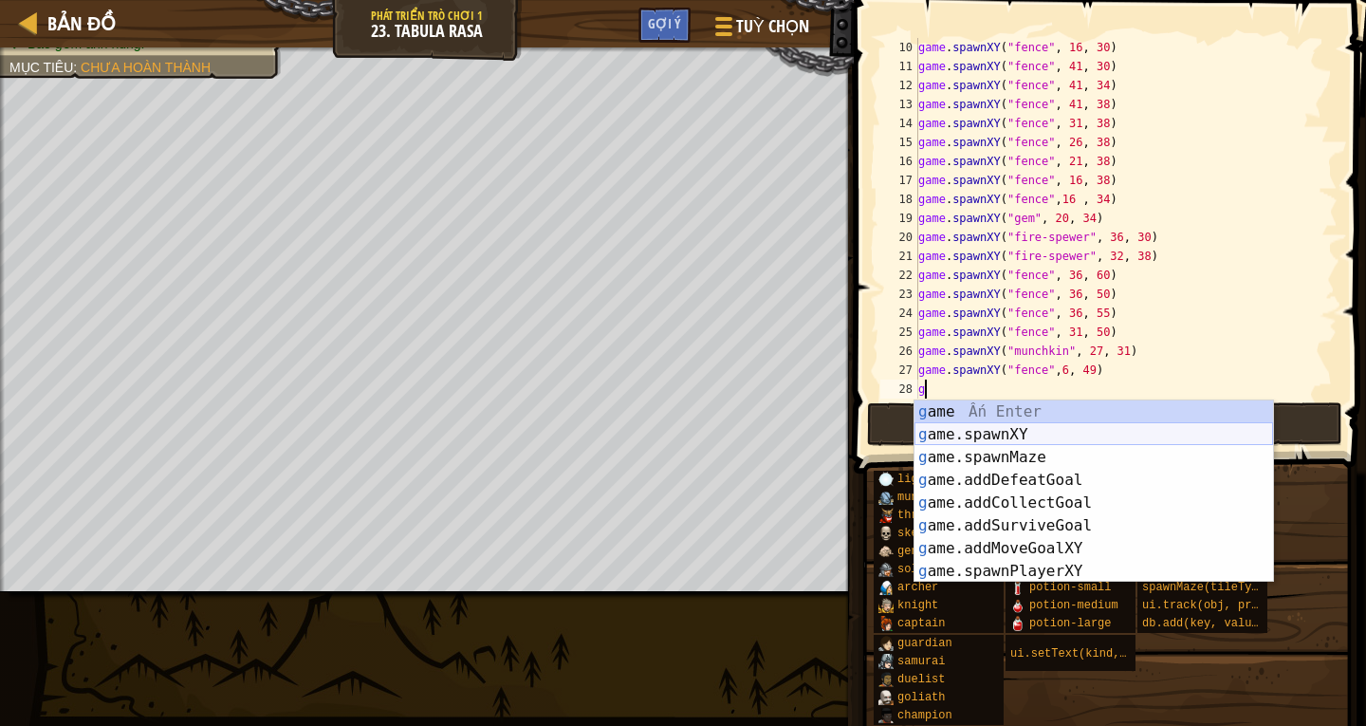
click at [1016, 432] on div "g ame Ấn Enter g ame.spawnXY Ấn Enter g ame.spawnMaze Ấn Enter g ame.addDefeatG…" at bounding box center [1093, 514] width 359 height 228
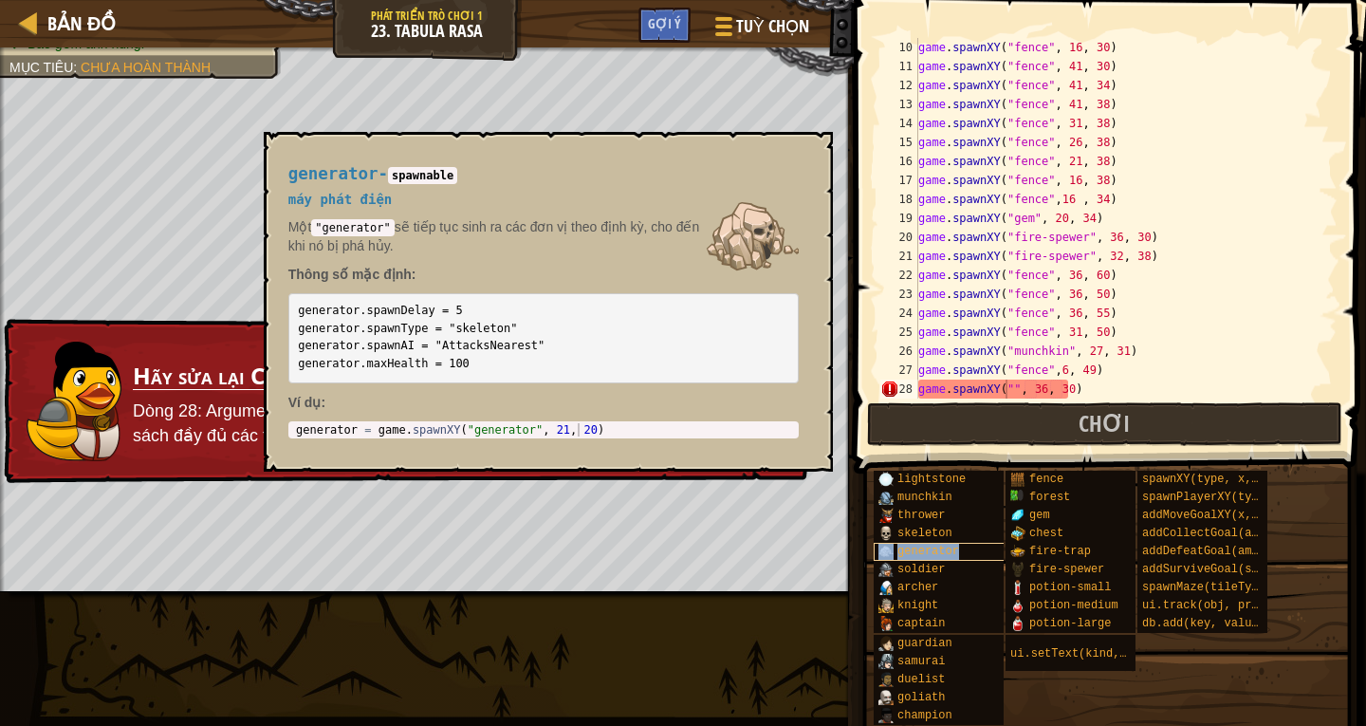
click at [937, 550] on span "generator" at bounding box center [928, 550] width 62 height 13
drag, startPoint x: 289, startPoint y: 177, endPoint x: 369, endPoint y: 179, distance: 79.7
click at [369, 179] on span "generator" at bounding box center [333, 173] width 90 height 19
copy span "generator"
click at [812, 156] on button "×" at bounding box center [810, 153] width 15 height 27
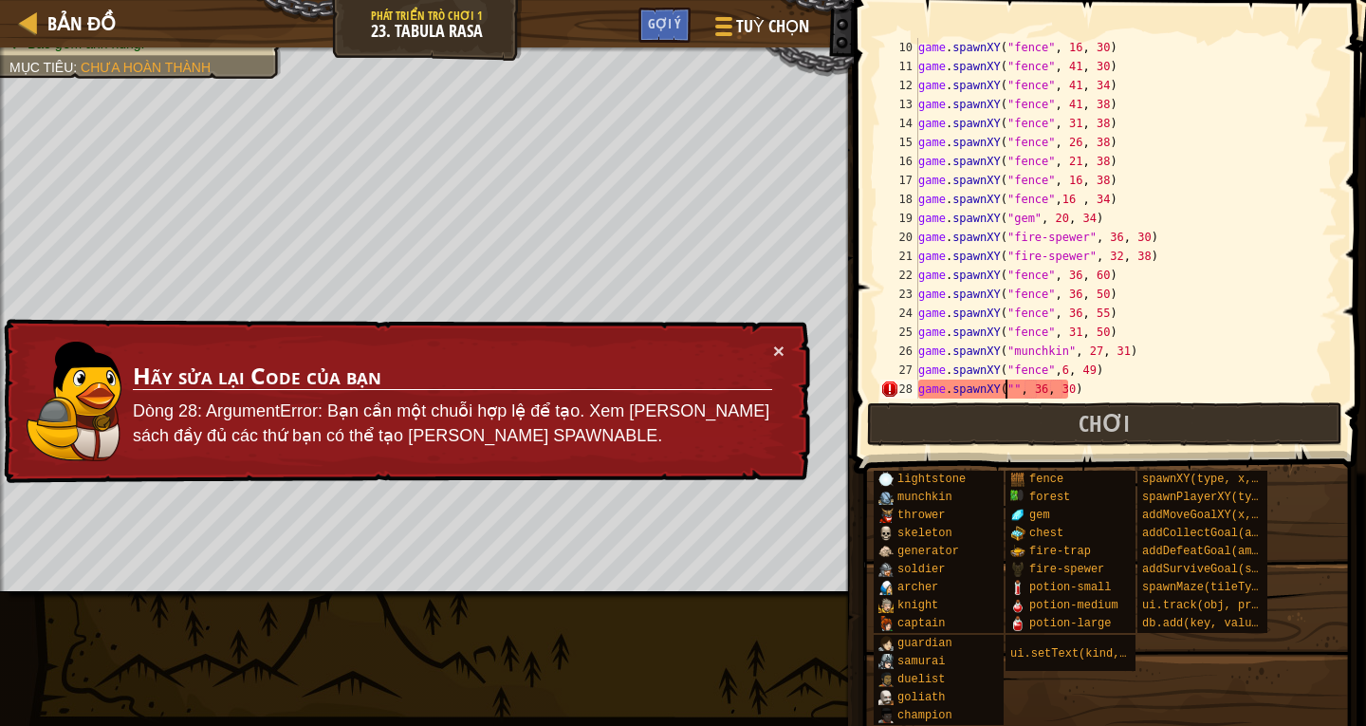
paste textarea "generator"
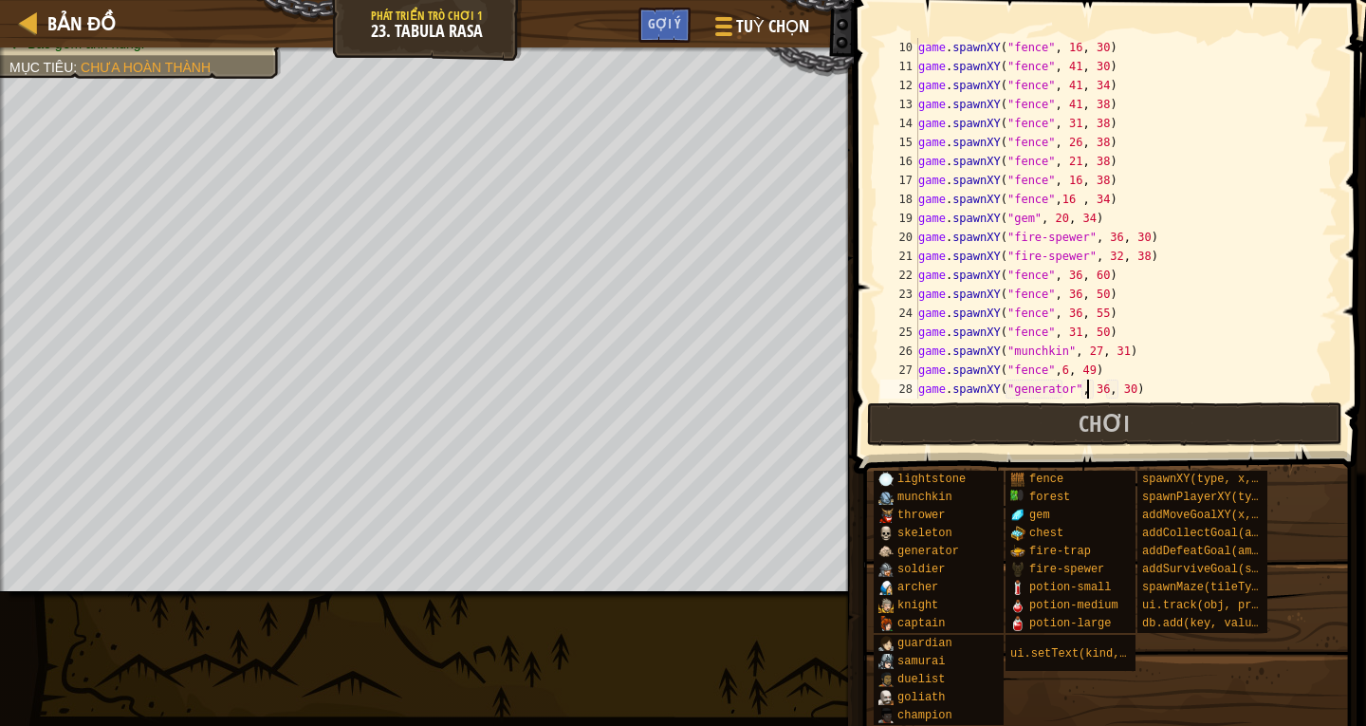
click at [1090, 390] on div "game . spawnXY ( "fence" , 16 , 30 ) game . spawnXY ( "fence" , 41 , 30 ) game …" at bounding box center [1118, 237] width 409 height 398
click at [1091, 393] on div "game . spawnXY ( "fence" , 16 , 30 ) game . spawnXY ( "fence" , 41 , 30 ) game …" at bounding box center [1118, 237] width 409 height 398
click at [1109, 390] on div "game . spawnXY ( "fence" , 16 , 30 ) game . spawnXY ( "fence" , 41 , 30 ) game …" at bounding box center [1118, 237] width 409 height 398
type textarea "game.spawnXY("generator", 6, 60)"
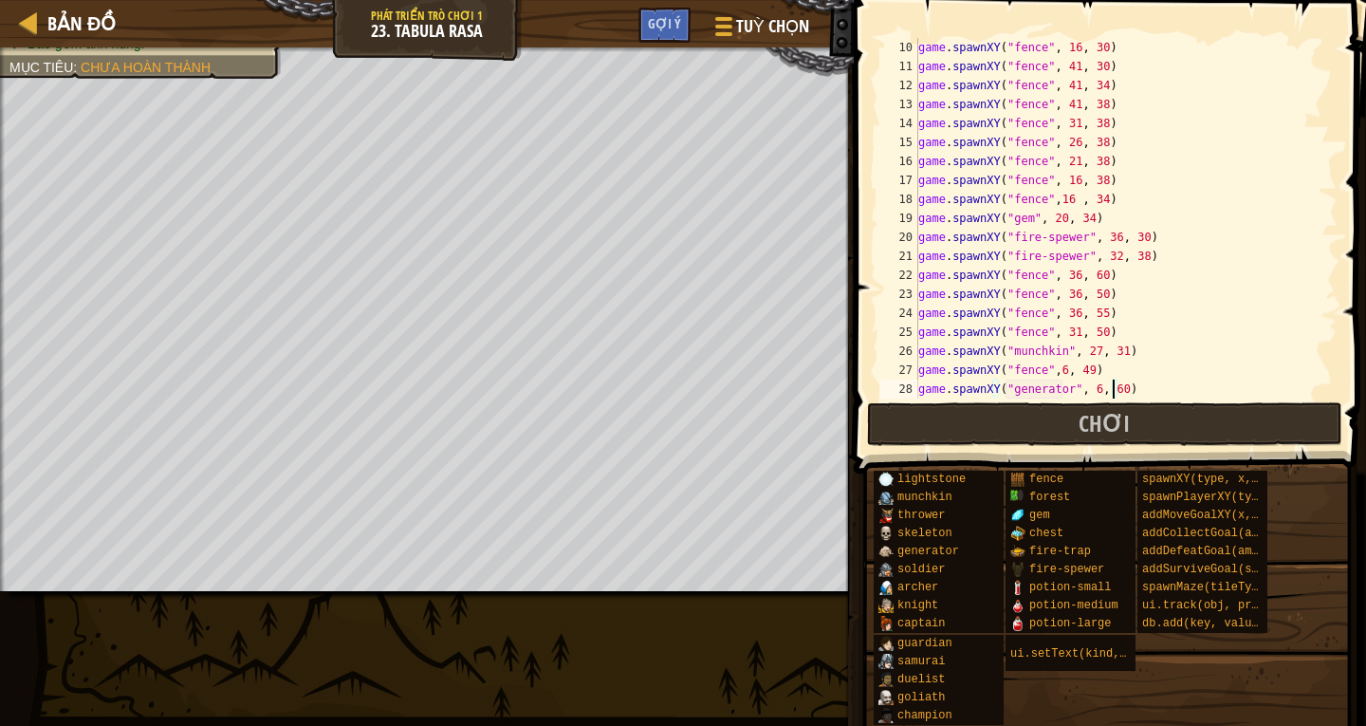
scroll to position [190, 0]
click at [947, 393] on div "game . spawnXY ( "fence" , 41 , 30 ) game . spawnXY ( "fence" , 41 , 34 ) game …" at bounding box center [1118, 237] width 409 height 398
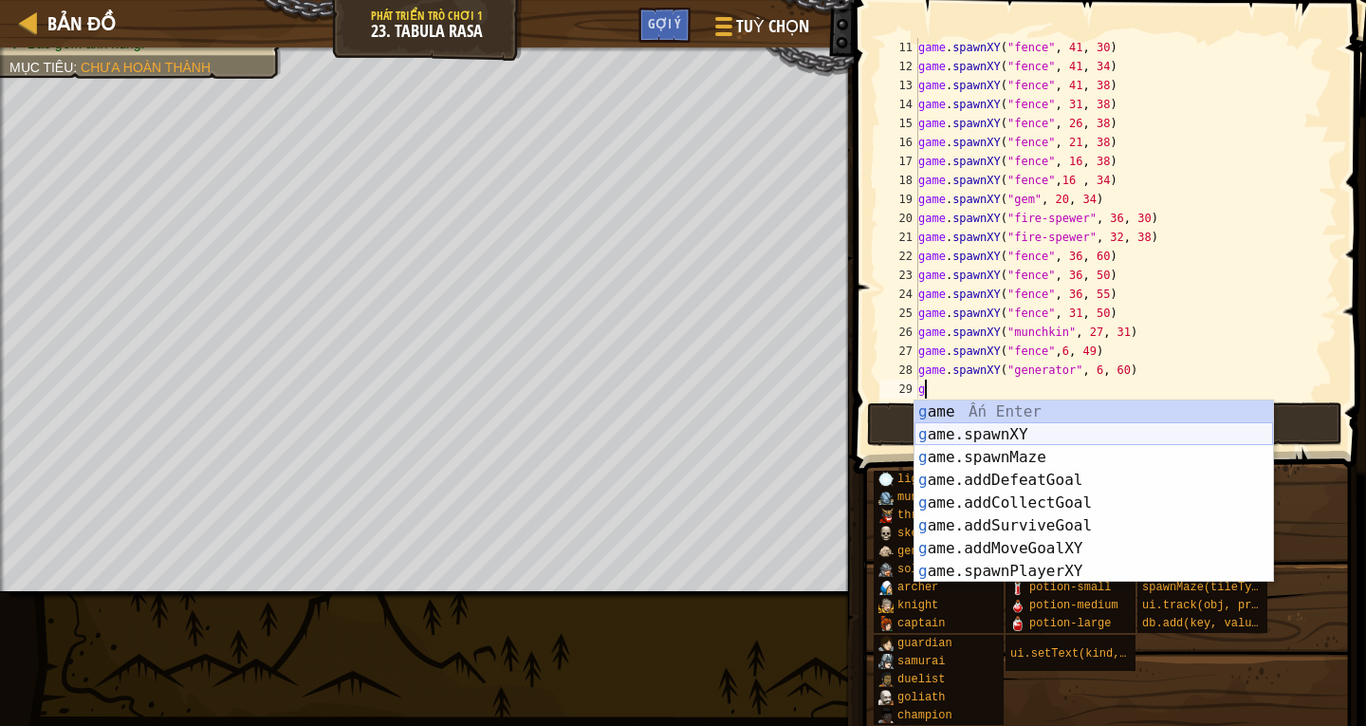
click at [1021, 434] on div "g ame Ấn Enter g ame.spawnXY Ấn Enter g ame.spawnMaze Ấn Enter g ame.addDefeatG…" at bounding box center [1093, 514] width 359 height 228
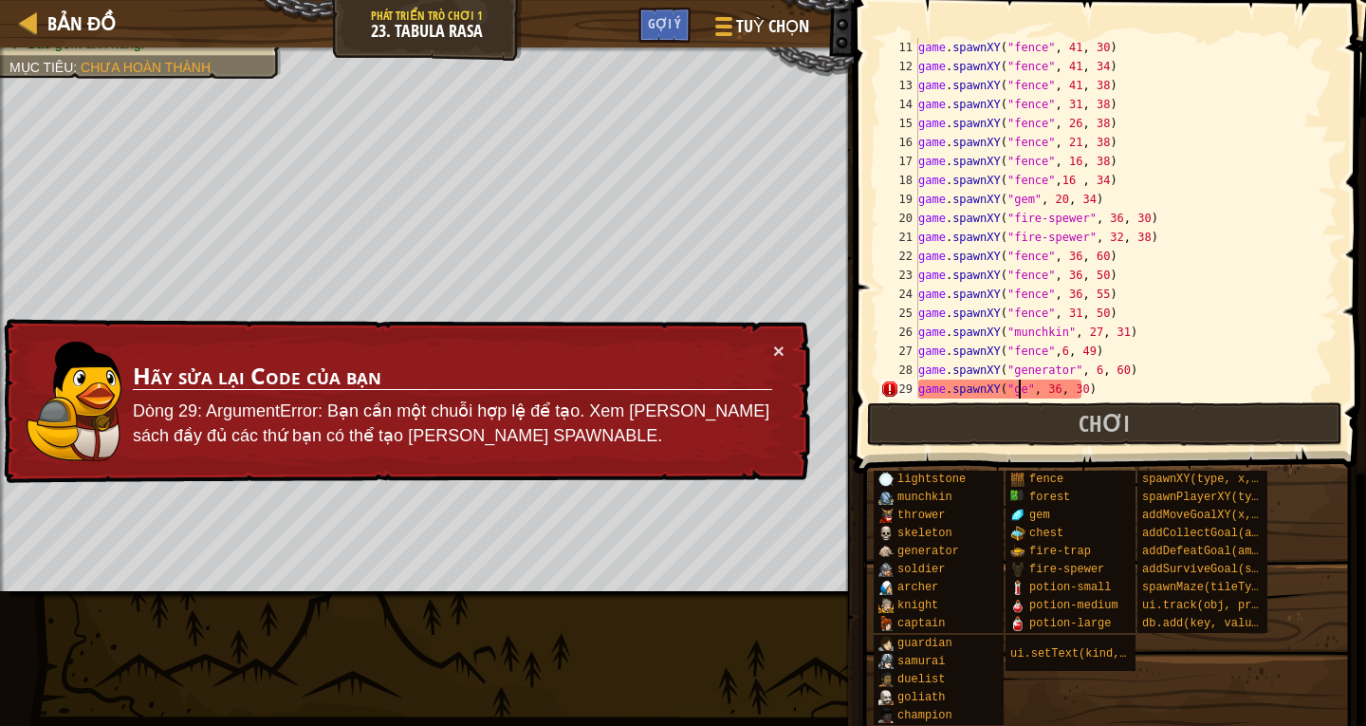
scroll to position [9, 9]
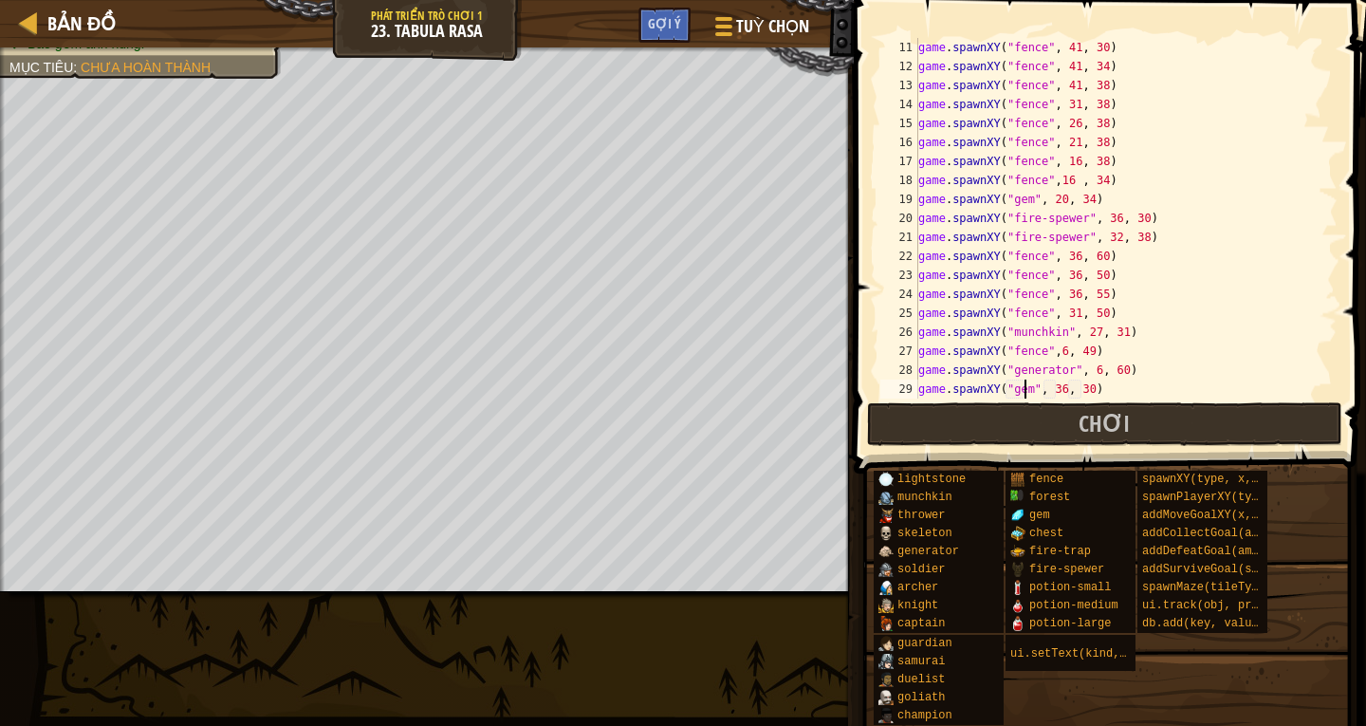
click at [1057, 392] on div "game . spawnXY ( "fence" , 41 , 30 ) game . spawnXY ( "fence" , 41 , 34 ) game …" at bounding box center [1118, 237] width 409 height 398
drag, startPoint x: 1066, startPoint y: 392, endPoint x: 1287, endPoint y: 374, distance: 221.7
click at [1067, 392] on div "game . spawnXY ( "fence" , 41 , 30 ) game . spawnXY ( "fence" , 41 , 34 ) game …" at bounding box center [1118, 237] width 409 height 398
type textarea "game.spawnXY("gem", 6, 60)"
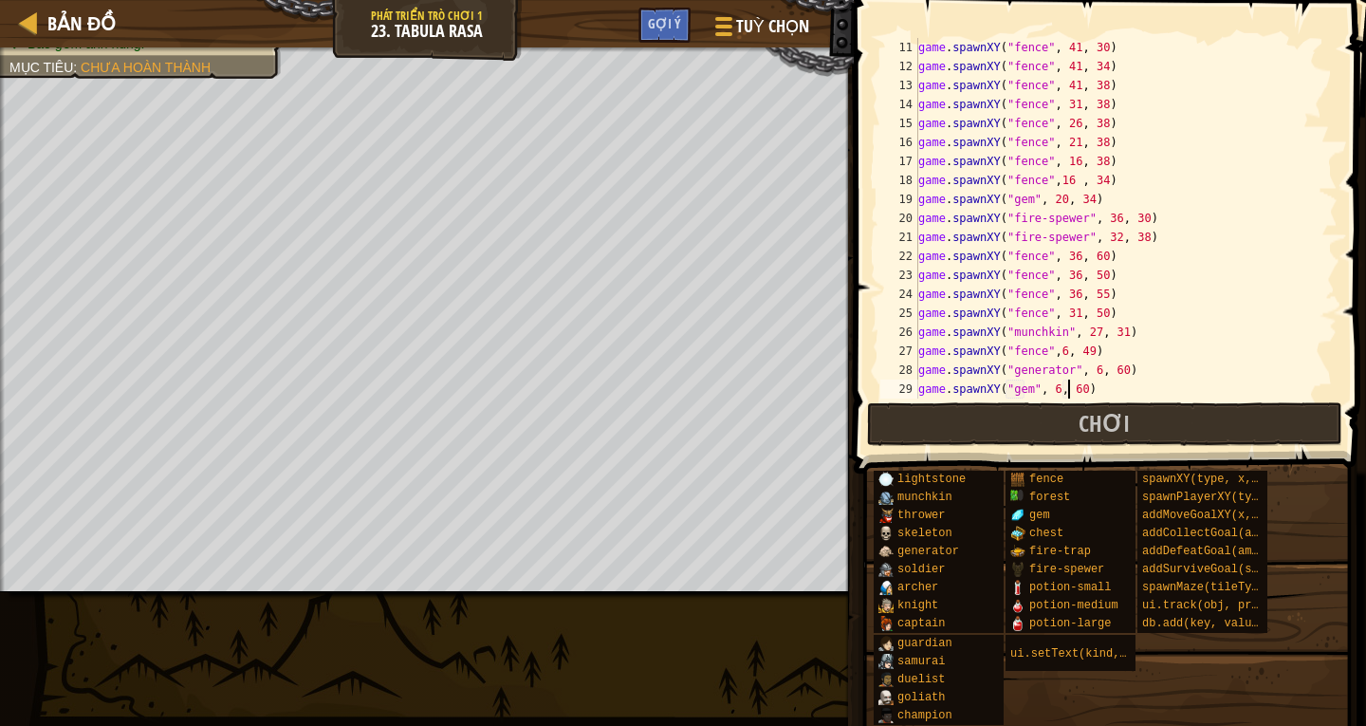
scroll to position [209, 0]
click at [948, 393] on div "game . spawnXY ( "fence" , 41 , 34 ) game . spawnXY ( "fence" , 41 , 38 ) game …" at bounding box center [1118, 237] width 409 height 398
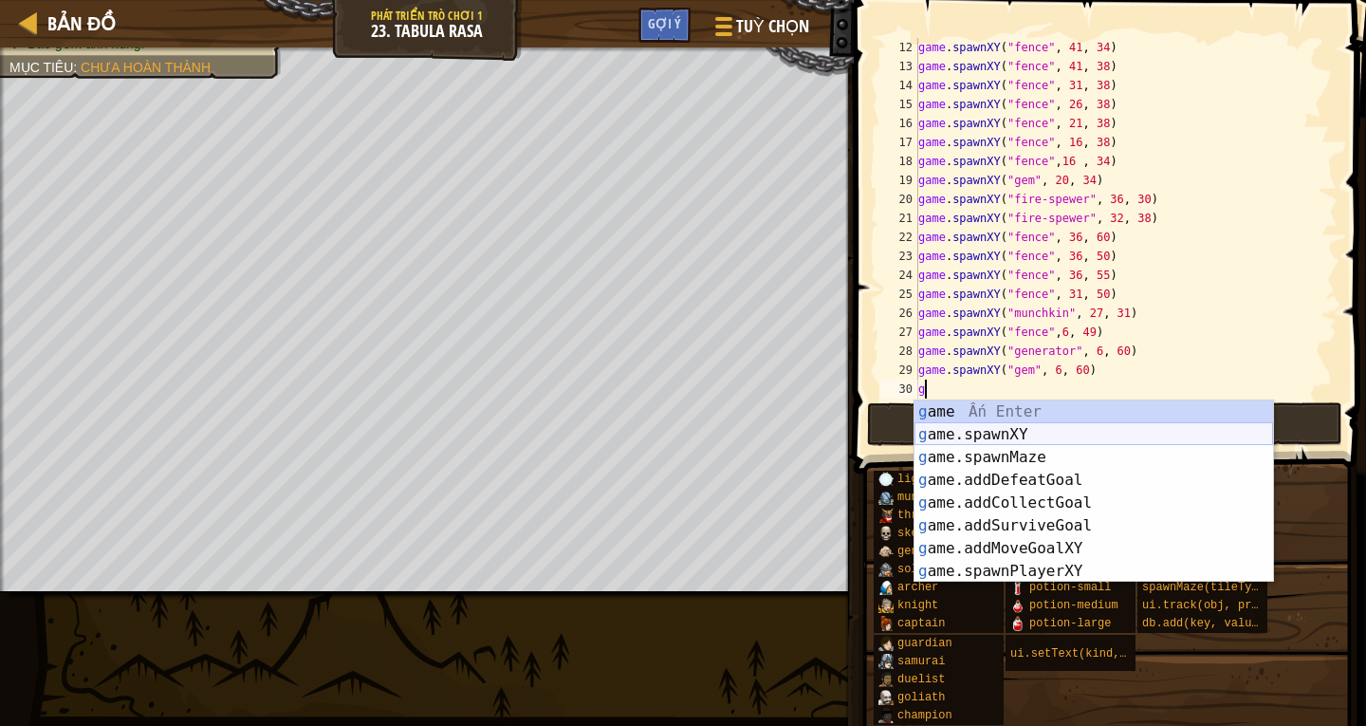
click at [1077, 434] on div "g ame Ấn Enter g ame.spawnXY Ấn Enter g ame.spawnMaze Ấn Enter g ame.addDefeatG…" at bounding box center [1093, 514] width 359 height 228
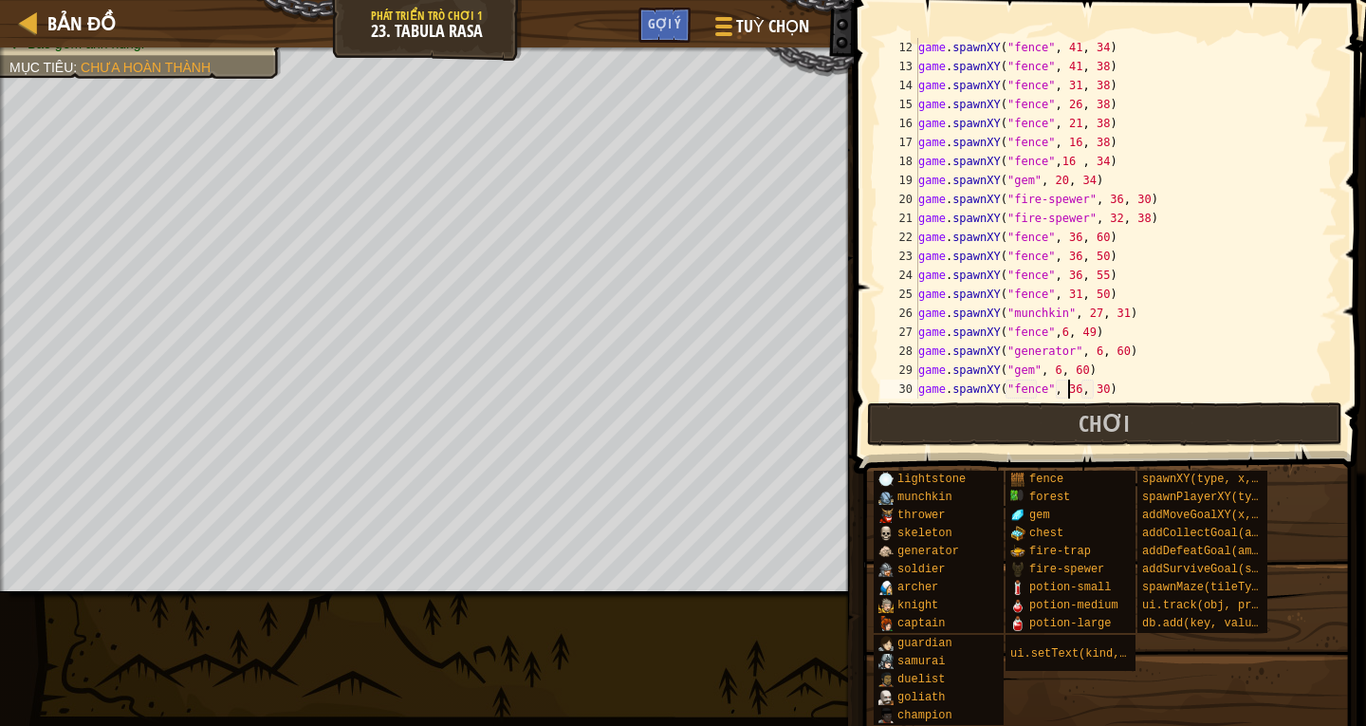
click at [1067, 393] on div "game . spawnXY ( "fence" , 41 , 34 ) game . spawnXY ( "fence" , 41 , 38 ) game …" at bounding box center [1118, 237] width 409 height 398
click at [1087, 392] on div "game . spawnXY ( "fence" , 41 , 34 ) game . spawnXY ( "fence" , 41 , 38 ) game …" at bounding box center [1118, 237] width 409 height 398
type textarea "game.spawnXY("fence", 41, 50)"
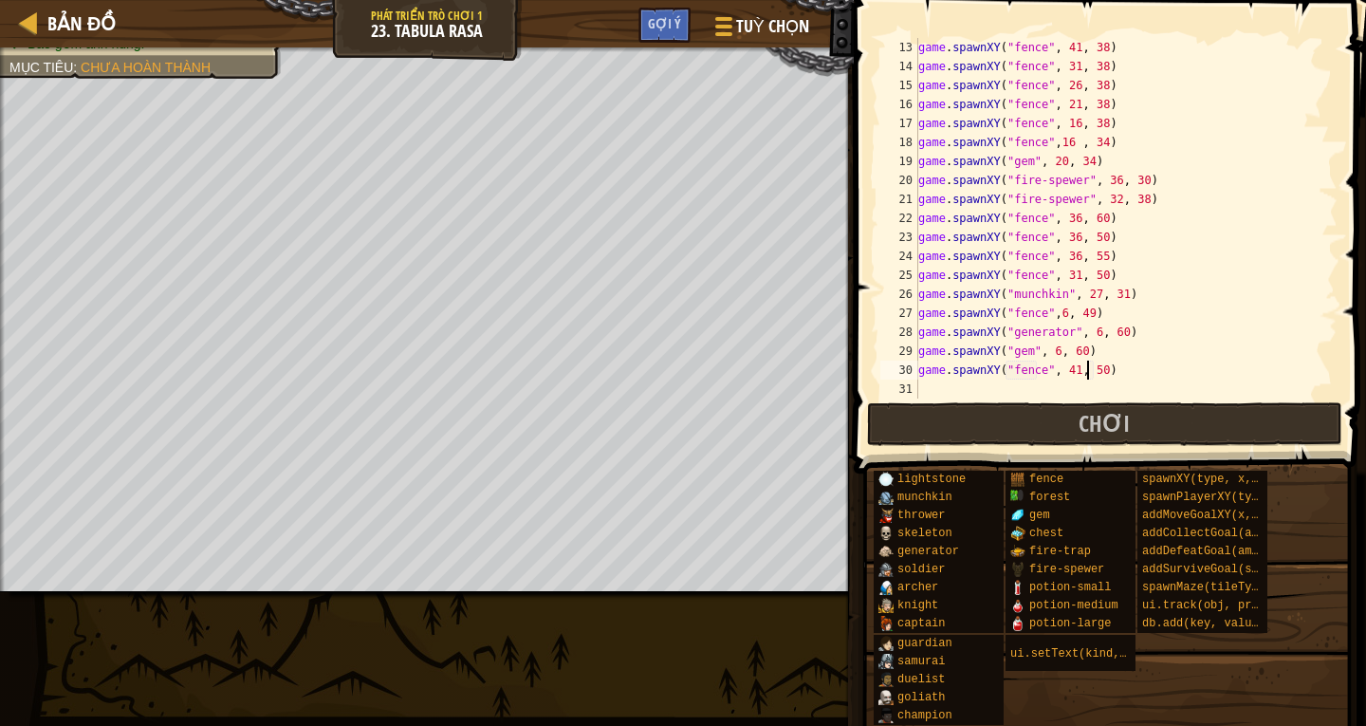
scroll to position [228, 0]
click at [928, 384] on div "game . spawnXY ( "fence" , 41 , 38 ) game . spawnXY ( "fence" , 31 , 38 ) game …" at bounding box center [1118, 237] width 409 height 398
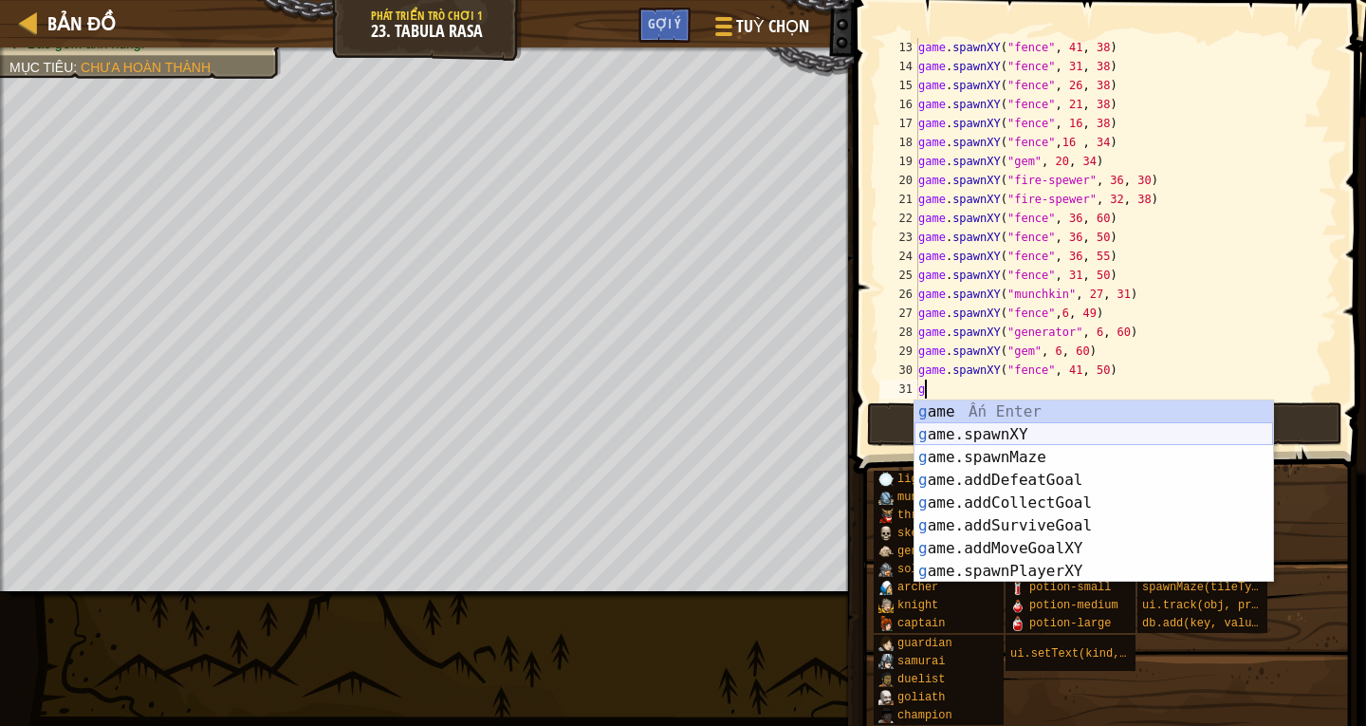
click at [1044, 432] on div "g ame Ấn Enter g ame.spawnXY Ấn Enter g ame.spawnMaze Ấn Enter g ame.addDefeatG…" at bounding box center [1093, 514] width 359 height 228
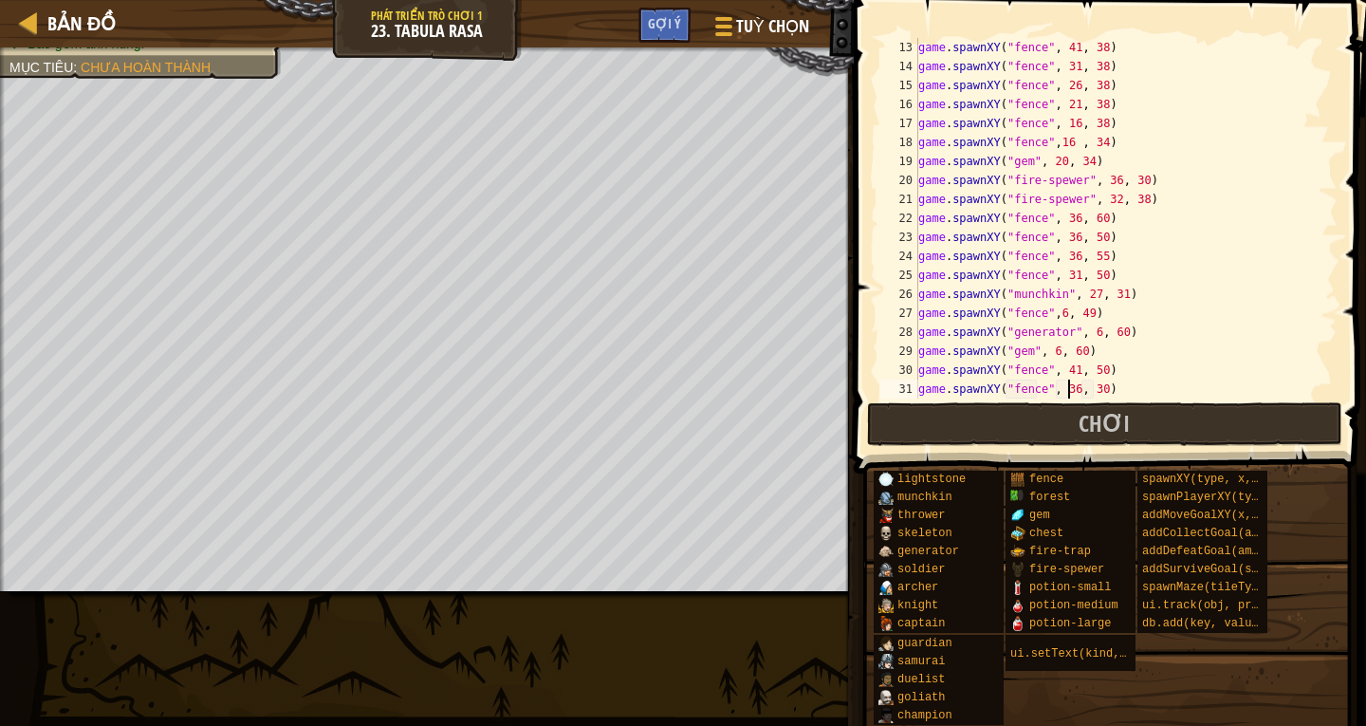
click at [1066, 393] on div "game . spawnXY ( "fence" , 41 , 38 ) game . spawnXY ( "fence" , 31 , 38 ) game …" at bounding box center [1118, 237] width 409 height 398
click at [1091, 394] on div "game . spawnXY ( "fence" , 41 , 38 ) game . spawnXY ( "fence" , 31 , 38 ) game …" at bounding box center [1118, 237] width 409 height 398
type textarea "game.spawnXY("fence", 74, 50)"
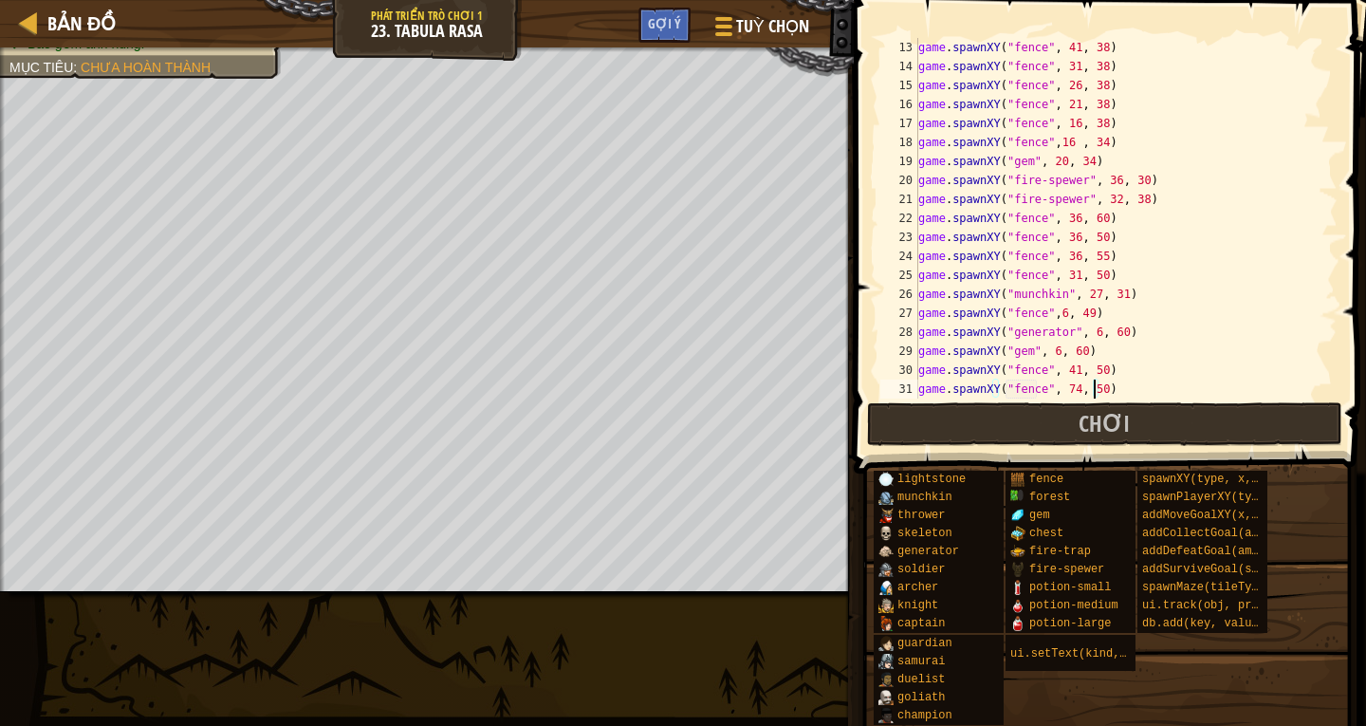
scroll to position [247, 0]
click at [928, 387] on div "game . spawnXY ( "fence" , 31 , 38 ) game . spawnXY ( "fence" , 26 , 38 ) game …" at bounding box center [1118, 237] width 409 height 398
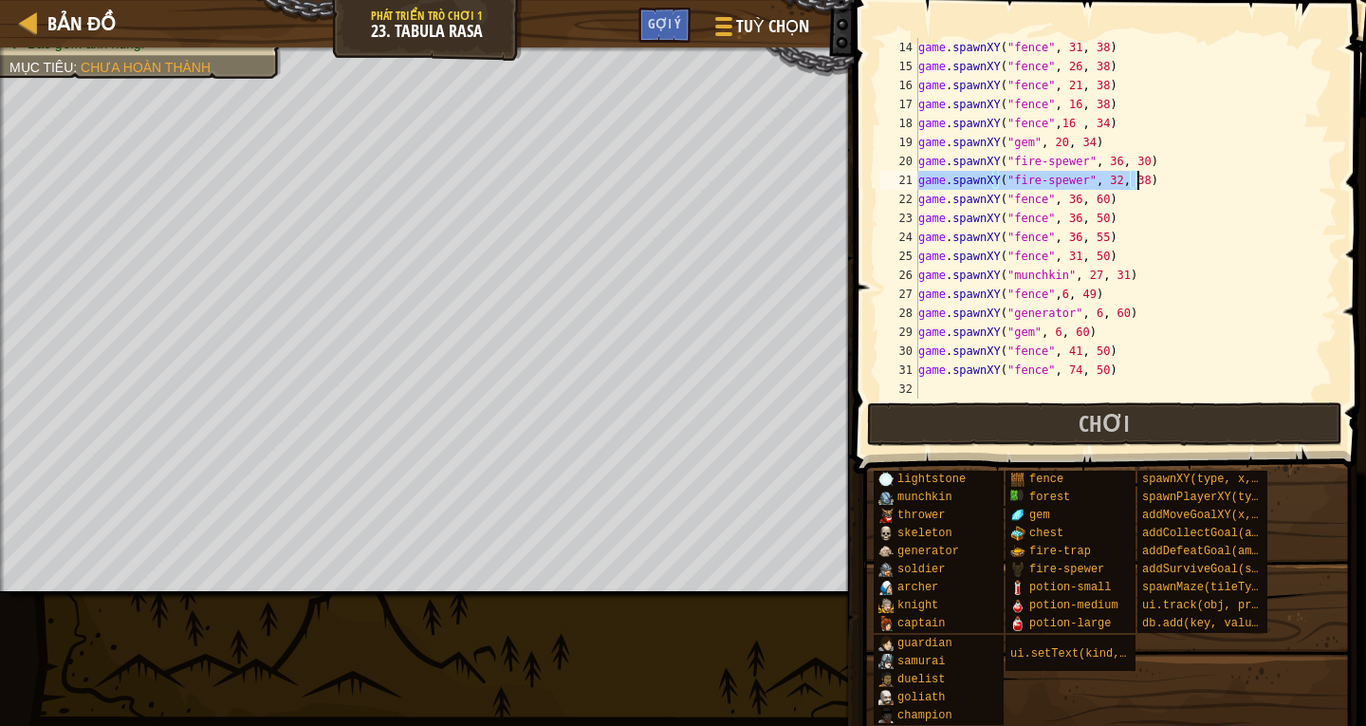
drag, startPoint x: 919, startPoint y: 178, endPoint x: 1123, endPoint y: 185, distance: 204.0
click at [1144, 189] on div "game . spawnXY ( "fence" , 31 , 38 ) game . spawnXY ( "fence" , 26 , 38 ) game …" at bounding box center [1118, 237] width 409 height 398
type textarea "game.spawnXY("fire-spewer", 32, 38)"
paste textarea
paste textarea "game.spawnXY("fire-spewer", 32, 38)"
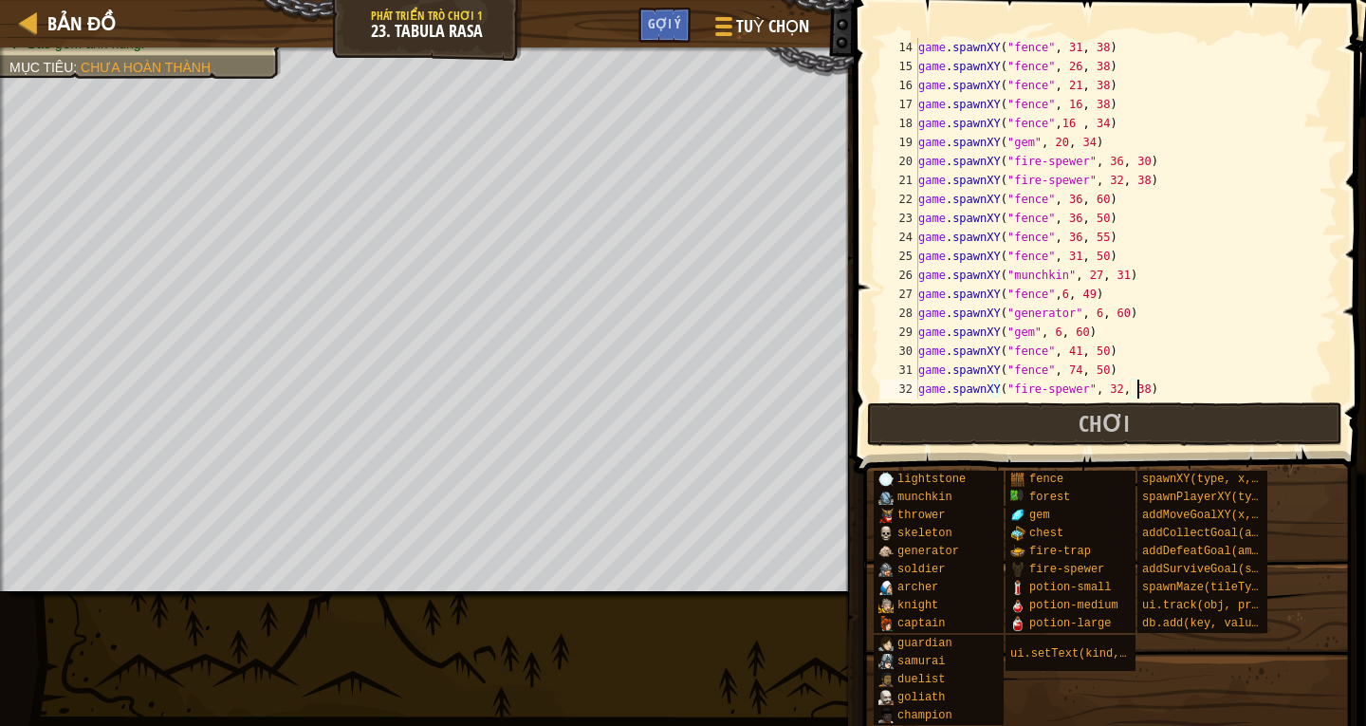
click at [1104, 388] on div "game . spawnXY ( "fence" , 31 , 38 ) game . spawnXY ( "fence" , 26 , 38 ) game …" at bounding box center [1118, 237] width 409 height 398
click at [1124, 387] on div "game . spawnXY ( "fence" , 31 , 38 ) game . spawnXY ( "fence" , 26 , 38 ) game …" at bounding box center [1118, 237] width 409 height 398
click at [1130, 390] on div "game . spawnXY ( "fence" , 31 , 38 ) game . spawnXY ( "fence" , 26 , 38 ) game …" at bounding box center [1118, 237] width 409 height 398
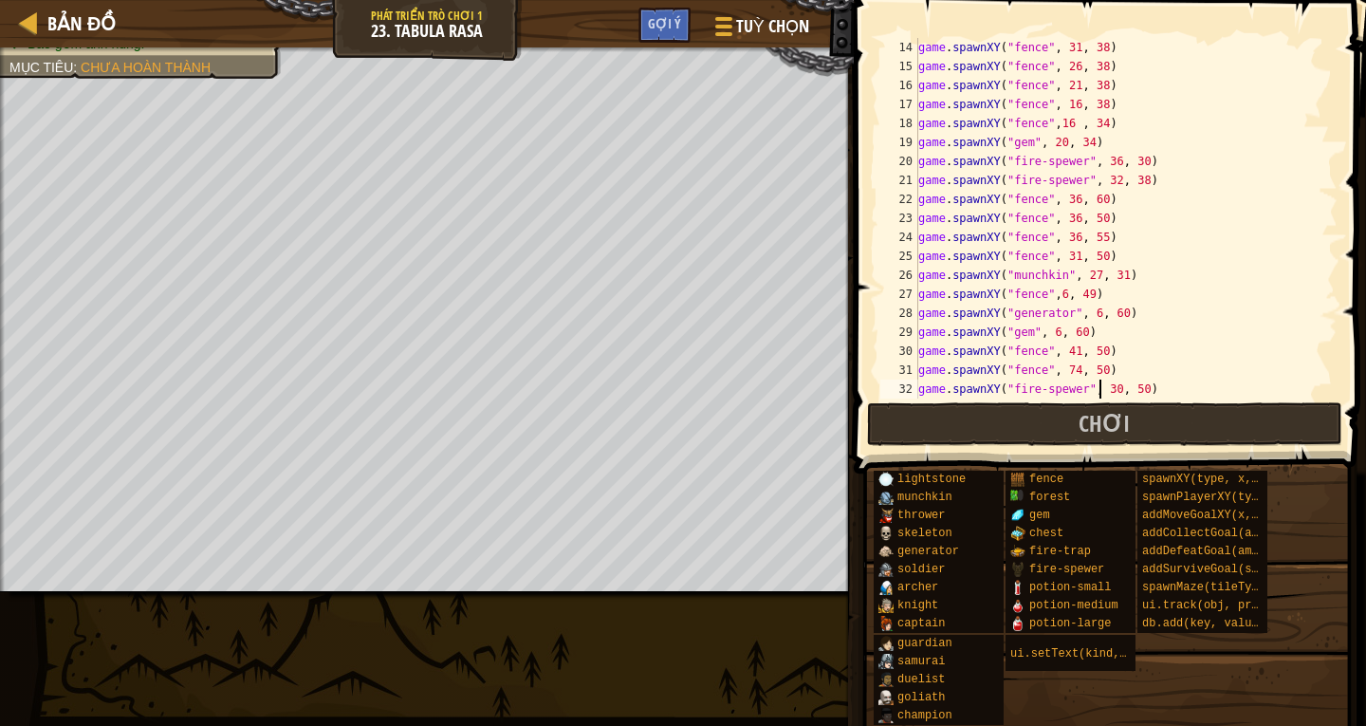
click at [1104, 387] on div "game . spawnXY ( "fence" , 31 , 38 ) game . spawnXY ( "fence" , 26 , 38 ) game …" at bounding box center [1118, 237] width 409 height 398
type textarea "game.spawnXY("fire-spewer", 34, 50)"
click at [1056, 417] on button "Chơi" at bounding box center [1104, 424] width 475 height 44
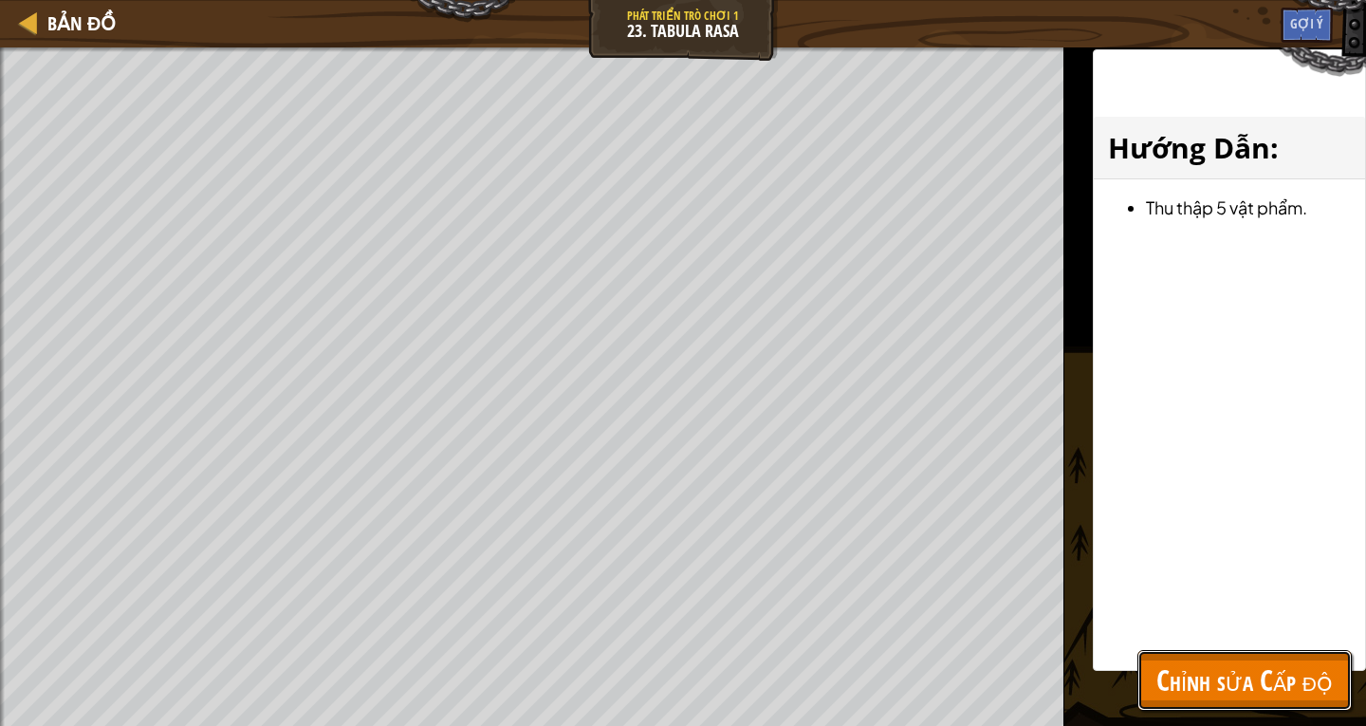
click at [1314, 686] on span "Chỉnh sửa Cấp độ" at bounding box center [1244, 679] width 176 height 39
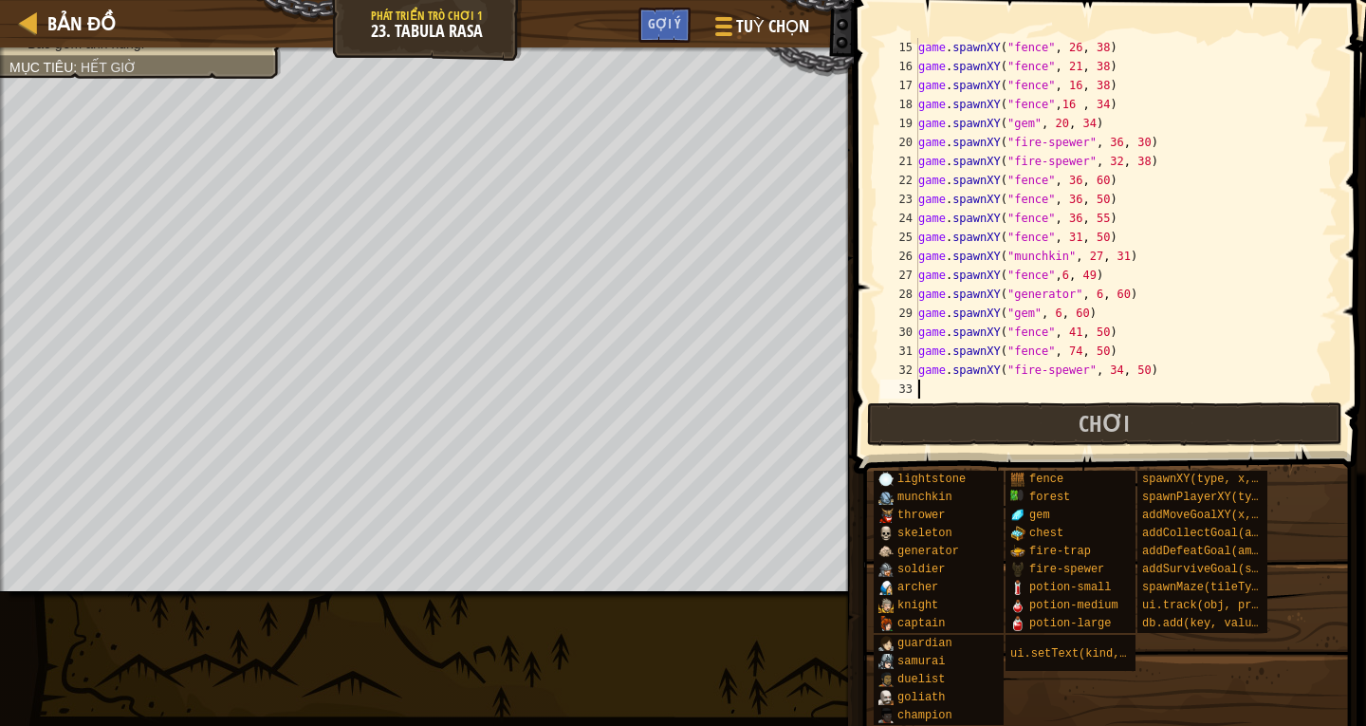
scroll to position [9, 0]
click at [924, 386] on div "game . spawnXY ( "fence" , 26 , 38 ) game . spawnXY ( "fence" , 21 , 38 ) game …" at bounding box center [1118, 237] width 409 height 398
type textarea "g"
drag, startPoint x: 921, startPoint y: 292, endPoint x: 1122, endPoint y: 291, distance: 201.1
click at [1122, 291] on div "game . spawnXY ( "fence" , 26 , 38 ) game . spawnXY ( "fence" , 21 , 38 ) game …" at bounding box center [1118, 237] width 409 height 398
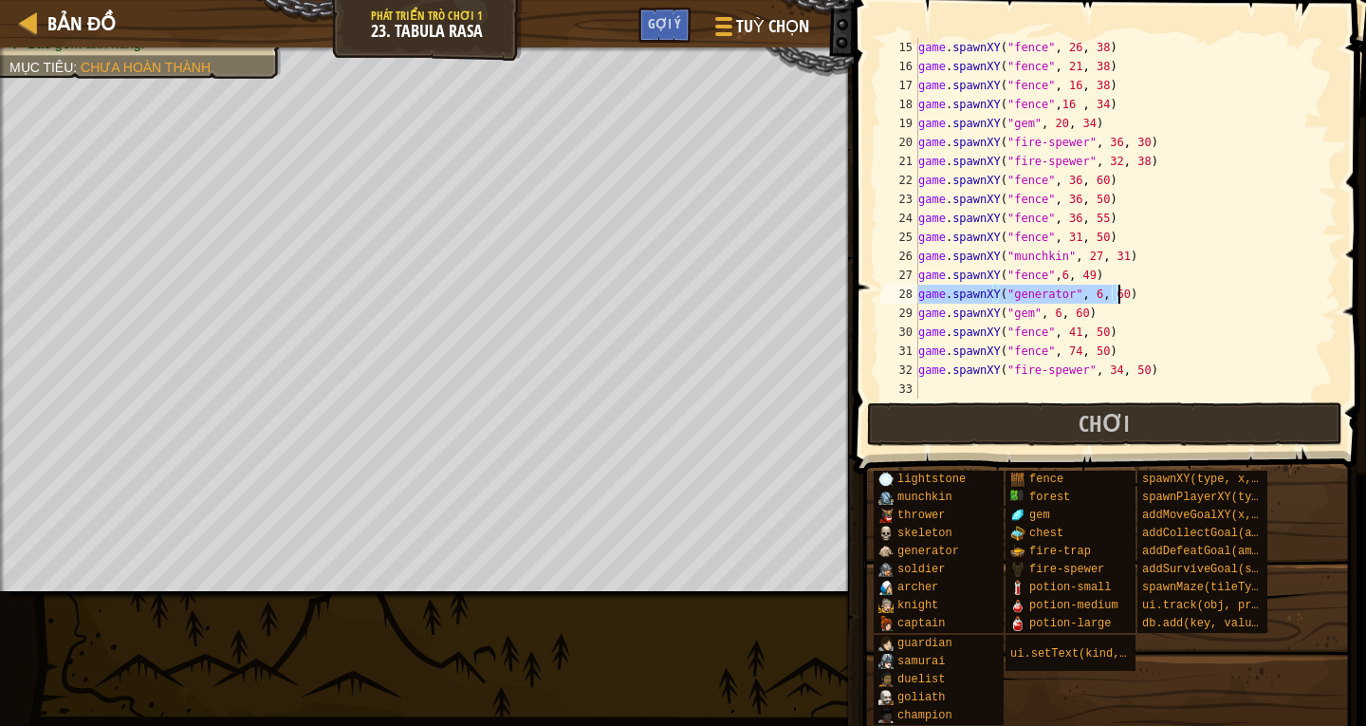
type textarea "game.spawnXY("generator", 6, 60)"
click at [929, 392] on div "game . spawnXY ( "fence" , 26 , 38 ) game . spawnXY ( "fence" , 21 , 38 ) game …" at bounding box center [1118, 237] width 409 height 398
paste textarea "game.spawnXY("generator", 6, 60)"
drag, startPoint x: 1083, startPoint y: 389, endPoint x: 1089, endPoint y: 380, distance: 10.3
click at [1087, 380] on div "game . spawnXY ( "fence" , 26 , 38 ) game . spawnXY ( "fence" , 21 , 38 ) game …" at bounding box center [1118, 237] width 409 height 398
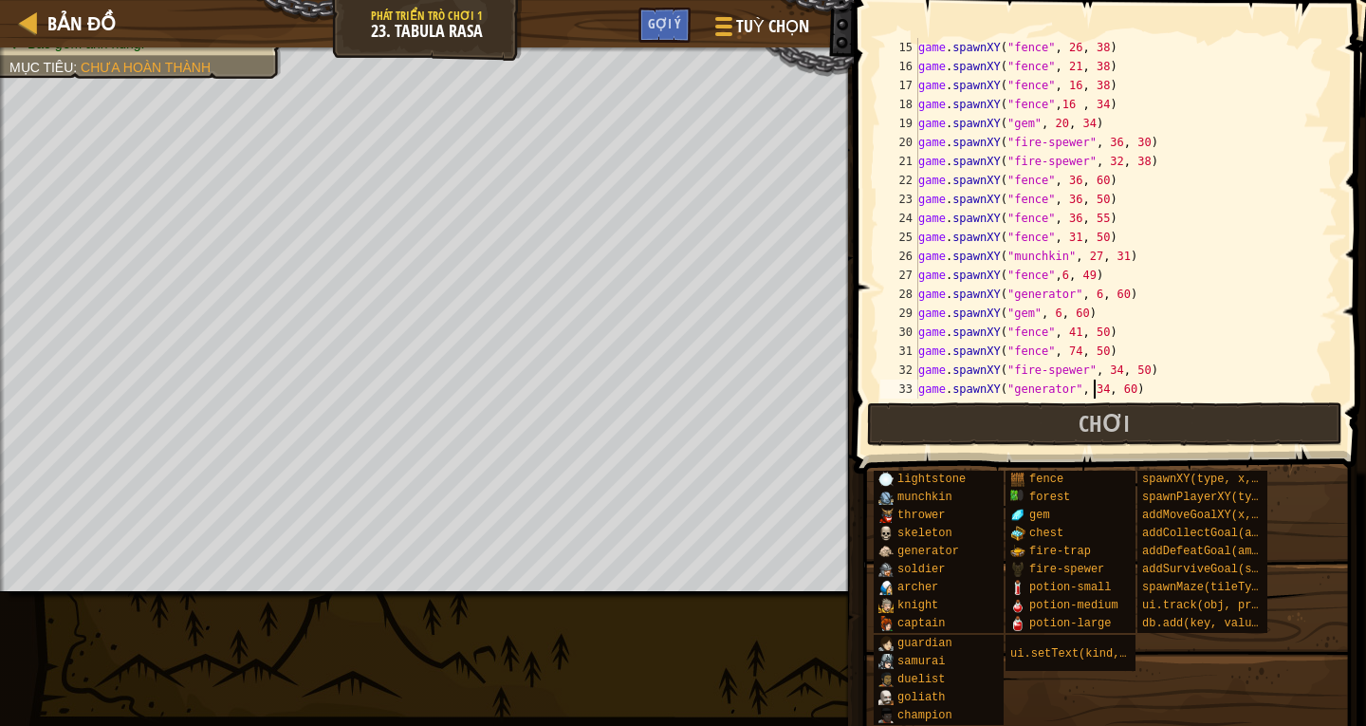
scroll to position [9, 14]
type textarea "game.spawnXY("generator", 42, 60)"
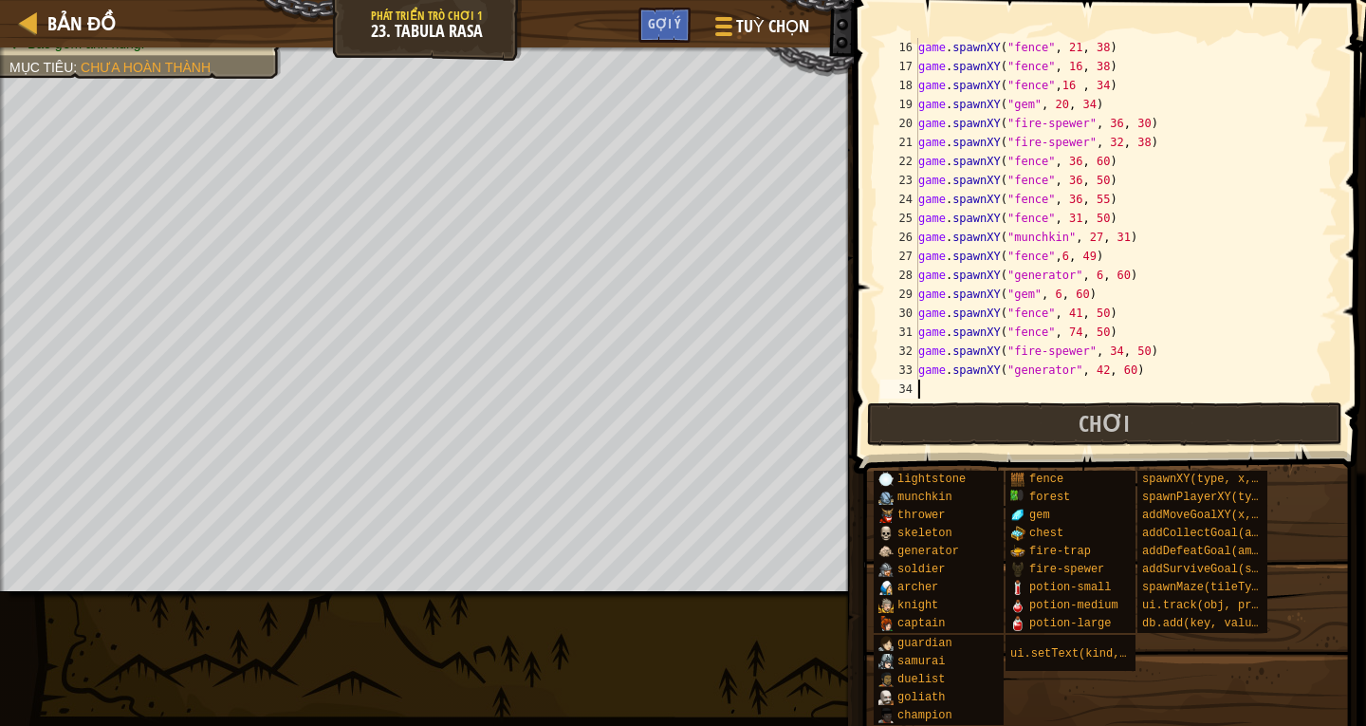
click at [933, 395] on div "game . spawnXY ( "fence" , 21 , 38 ) game . spawnXY ( "fence" , 16 , 38 ) game …" at bounding box center [1118, 237] width 409 height 398
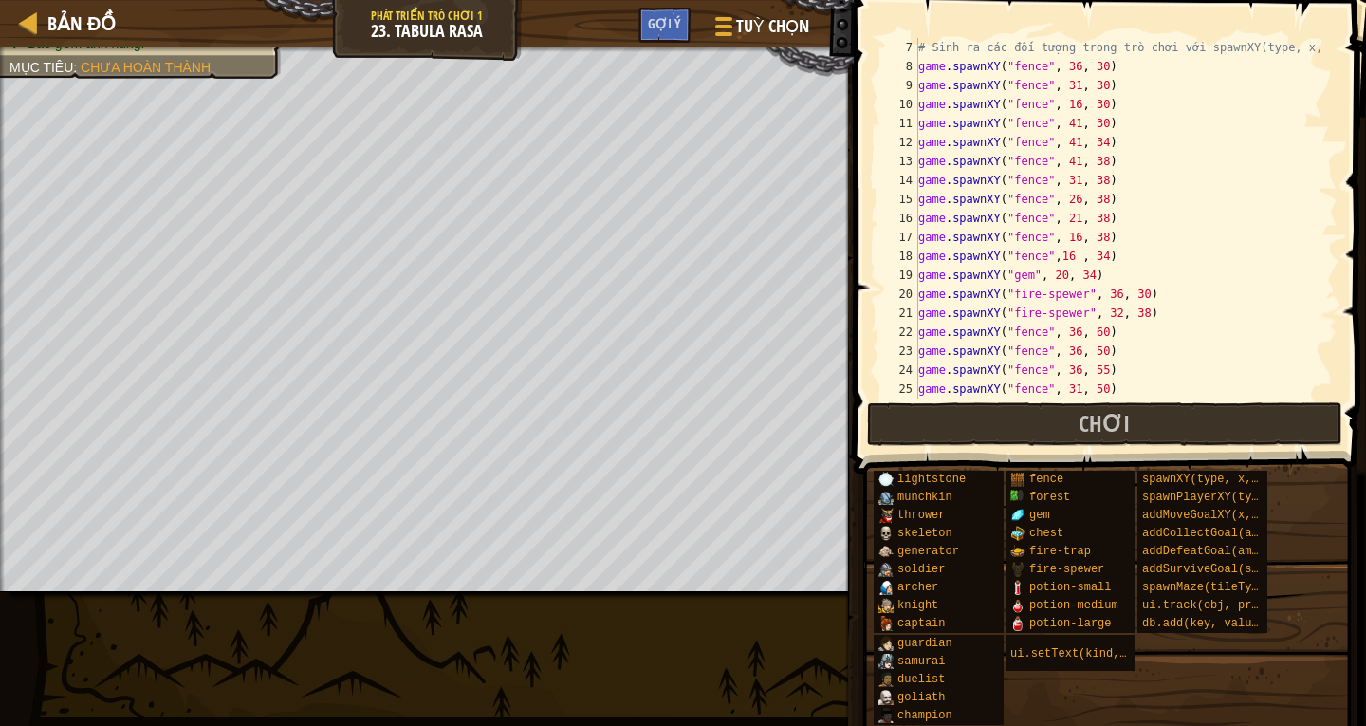
scroll to position [171, 0]
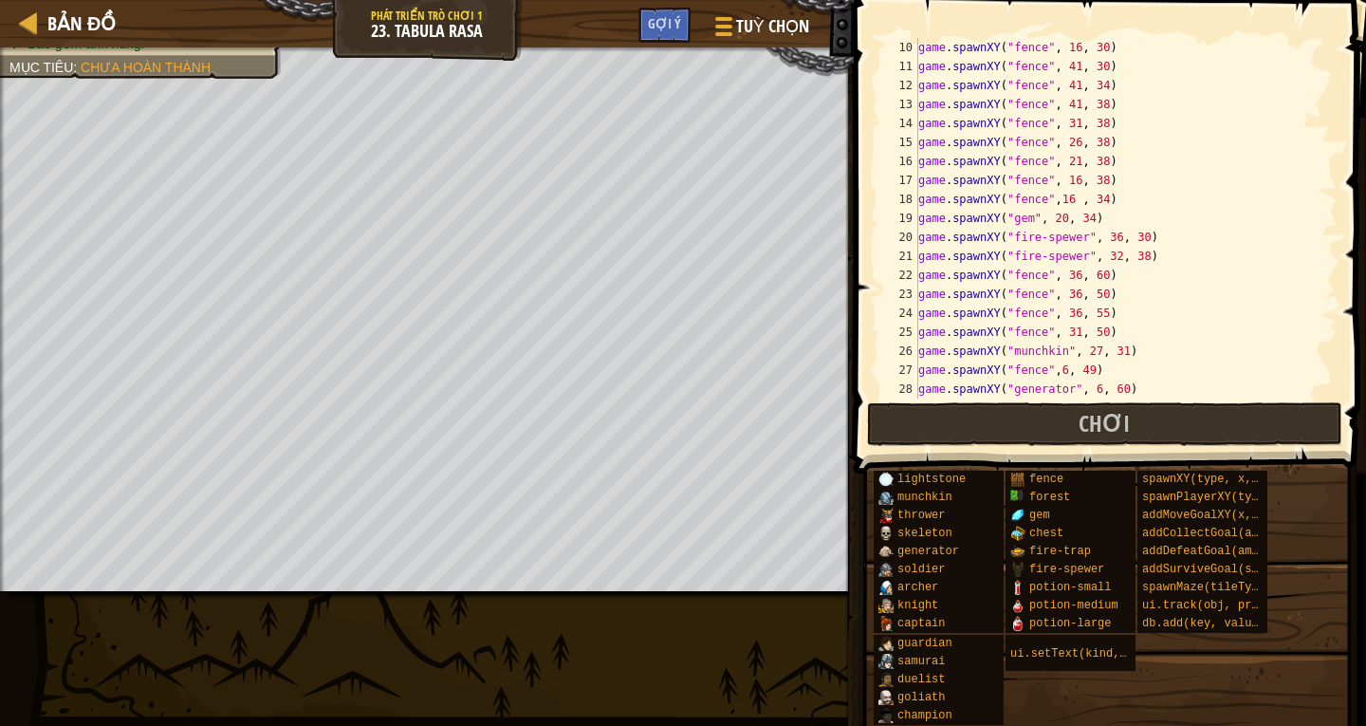
click at [1085, 353] on div "game . spawnXY ( "fence" , 16 , 30 ) game . spawnXY ( "fence" , 41 , 30 ) game …" at bounding box center [1118, 237] width 409 height 398
click at [1111, 350] on div "game . spawnXY ( "fence" , 16 , 30 ) game . spawnXY ( "fence" , 41 , 30 ) game …" at bounding box center [1118, 237] width 409 height 398
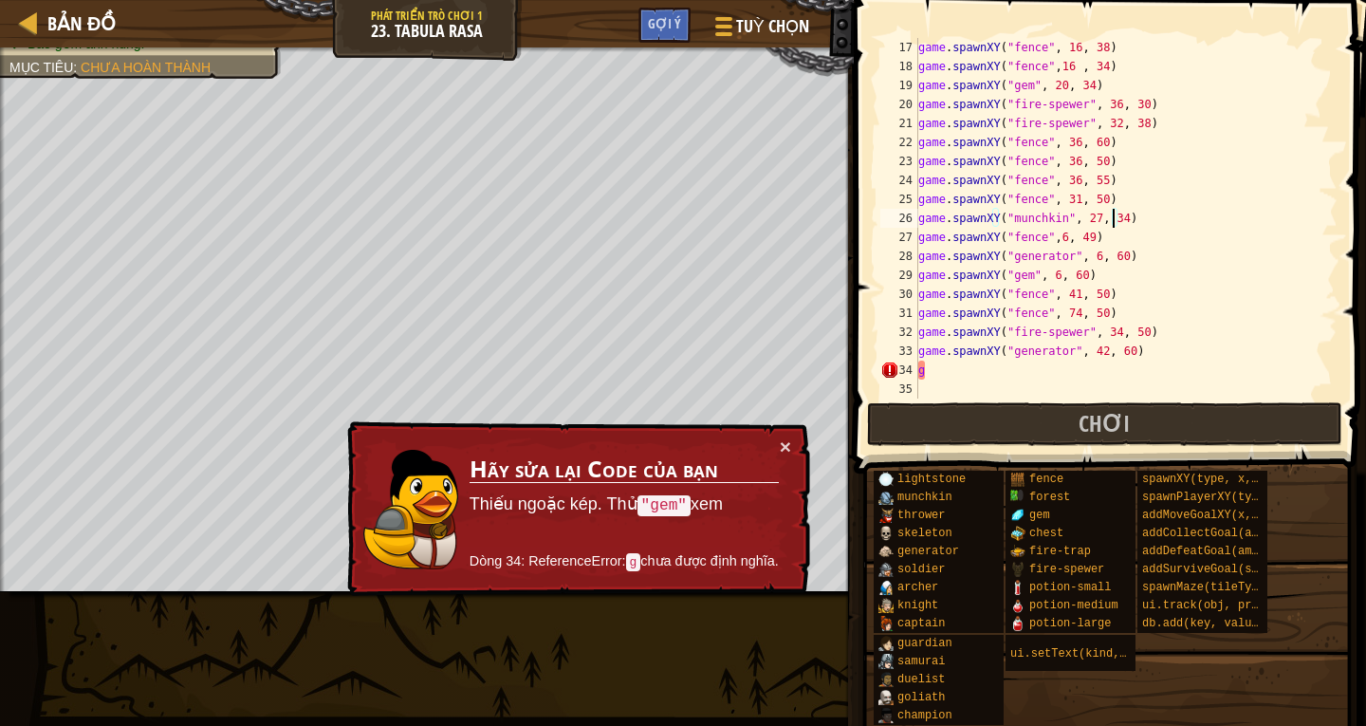
scroll to position [303, 0]
click at [954, 368] on div "game . spawnXY ( "fence" , 16 , 38 ) game . spawnXY ( "fence" , 16 , 34 ) game …" at bounding box center [1118, 237] width 409 height 398
type textarea "g"
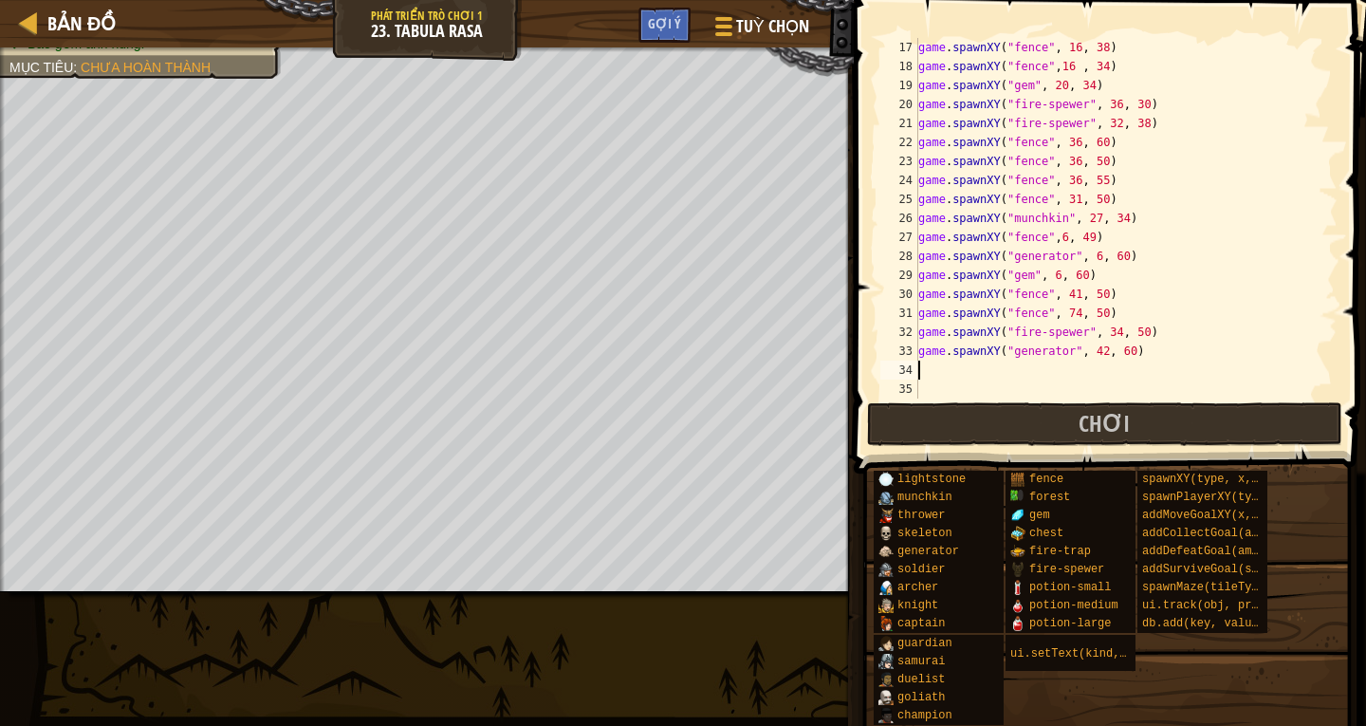
paste textarea "game.spawnXY("generator", 6, 60)"
click at [1086, 369] on div "game . spawnXY ( "fence" , 16 , 38 ) game . spawnXY ( "fence" , 16 , 34 ) game …" at bounding box center [1118, 237] width 409 height 398
click at [1117, 373] on div "game . spawnXY ( "fence" , 16 , 38 ) game . spawnXY ( "fence" , 16 , 34 ) game …" at bounding box center [1118, 237] width 409 height 398
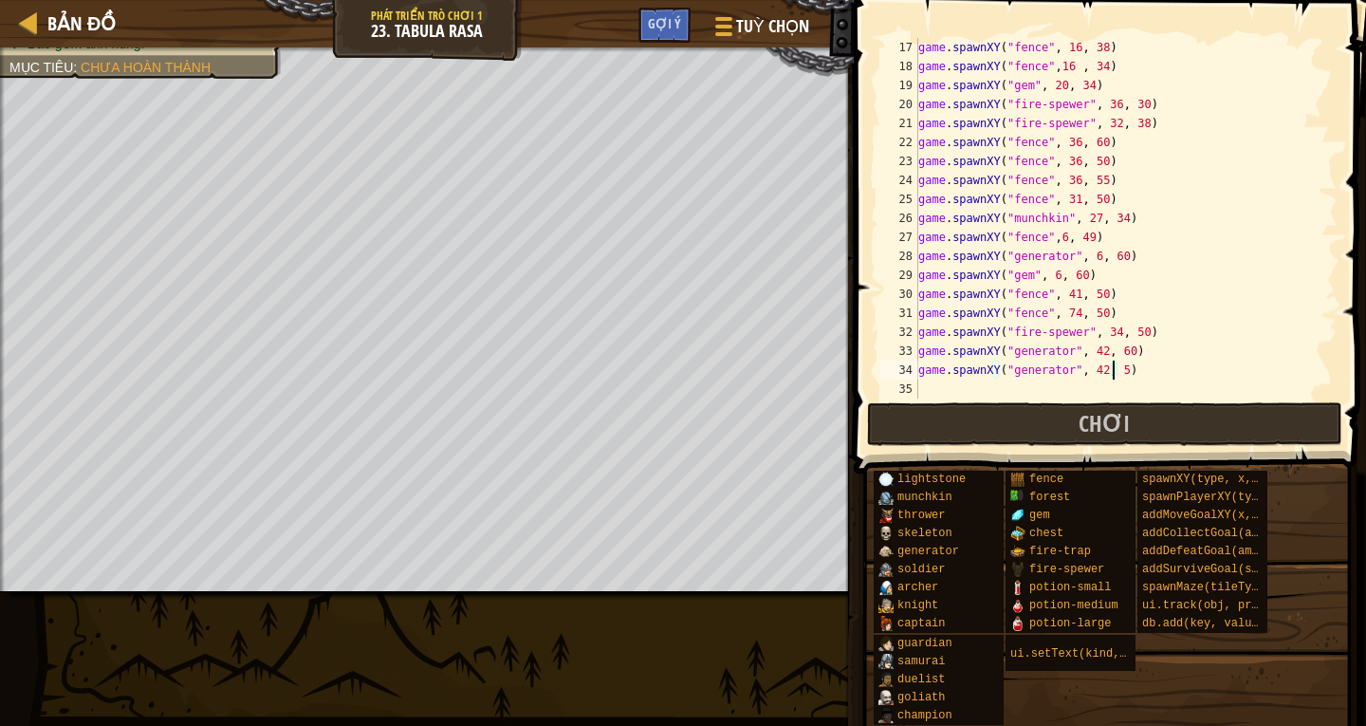
type textarea "game.spawnXY("generator", 42, 54)"
click at [926, 386] on div "game . spawnXY ( "fence" , 16 , 38 ) game . spawnXY ( "fence" , 16 , 34 ) game …" at bounding box center [1118, 237] width 409 height 398
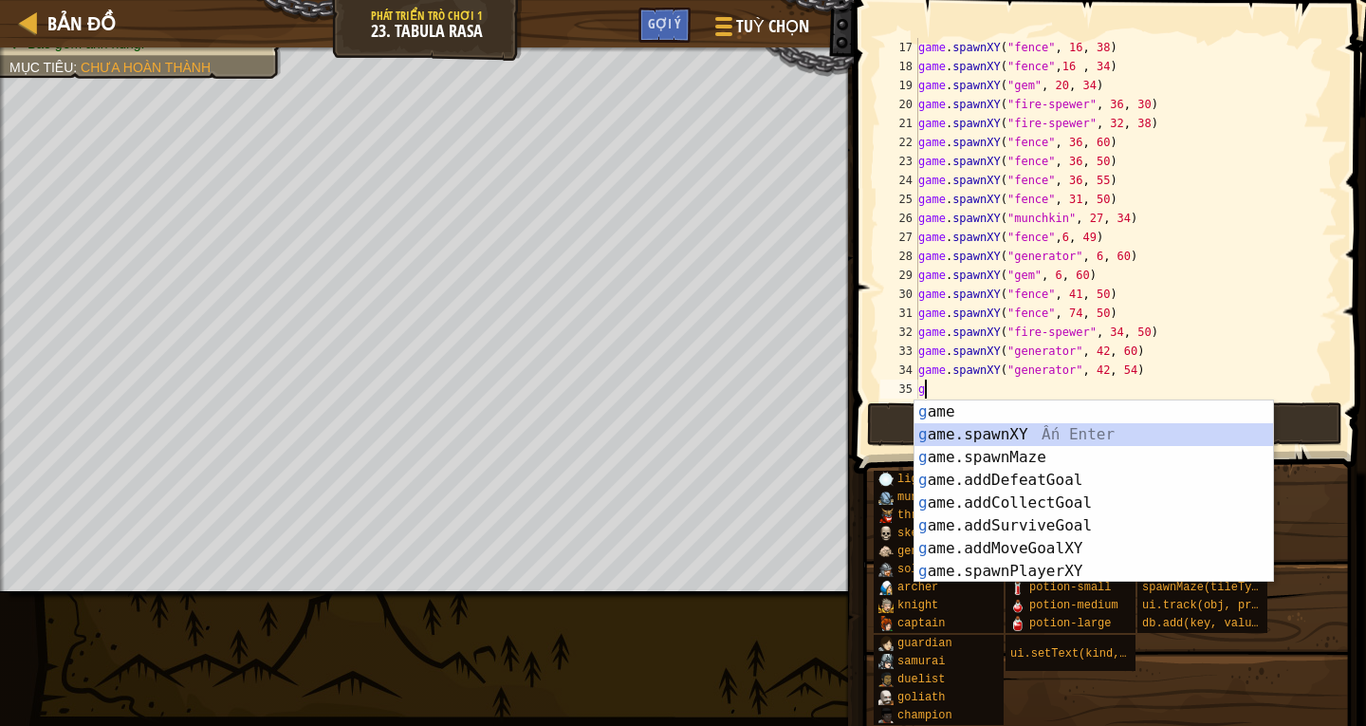
click at [986, 424] on div "g ame Ấn Enter g ame.spawnXY Ấn Enter g ame.spawnMaze Ấn Enter g ame.addDefeatG…" at bounding box center [1093, 514] width 359 height 228
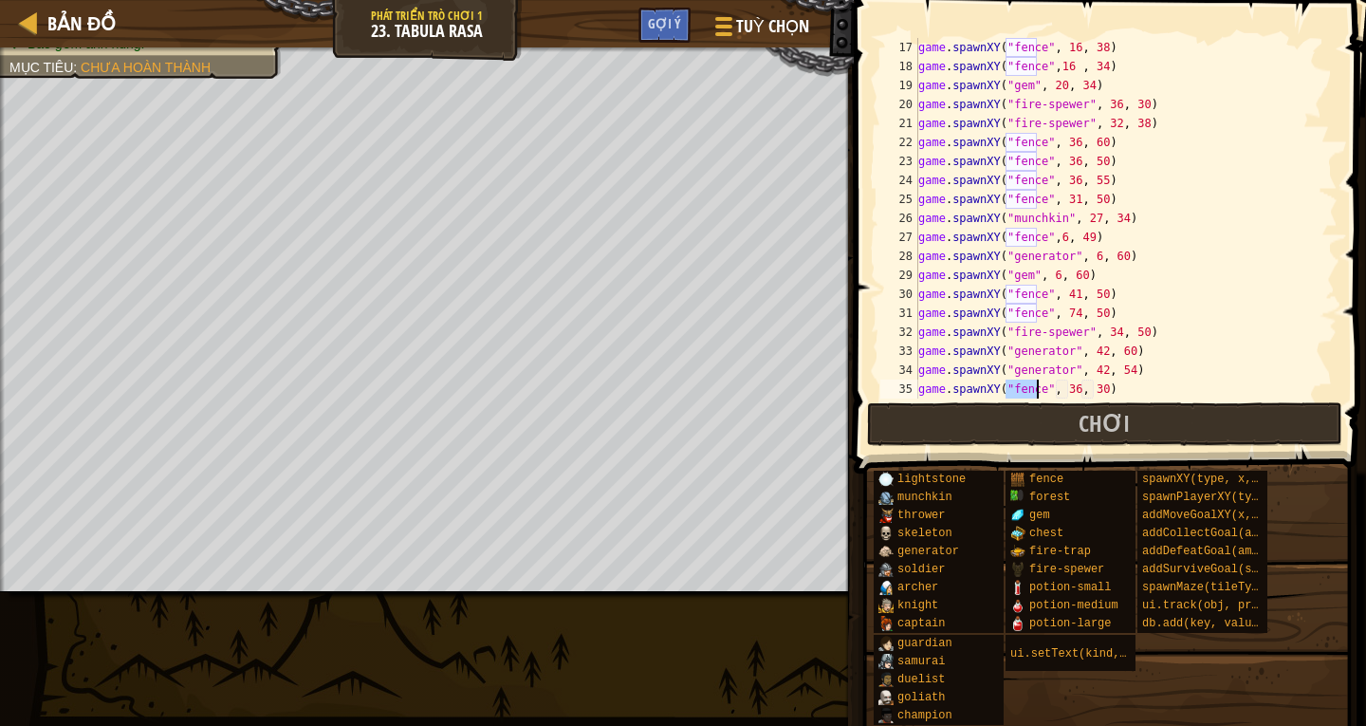
click at [1069, 392] on div "game . spawnXY ( "fence" , 16 , 38 ) game . spawnXY ( "fence" , 16 , 34 ) game …" at bounding box center [1118, 237] width 409 height 398
click at [1092, 391] on div "game . spawnXY ( "fence" , 16 , 38 ) game . spawnXY ( "fence" , 16 , 34 ) game …" at bounding box center [1118, 237] width 409 height 398
click at [1068, 388] on div "game . spawnXY ( "fence" , 16 , 38 ) game . spawnXY ( "fence" , 16 , 34 ) game …" at bounding box center [1118, 237] width 409 height 398
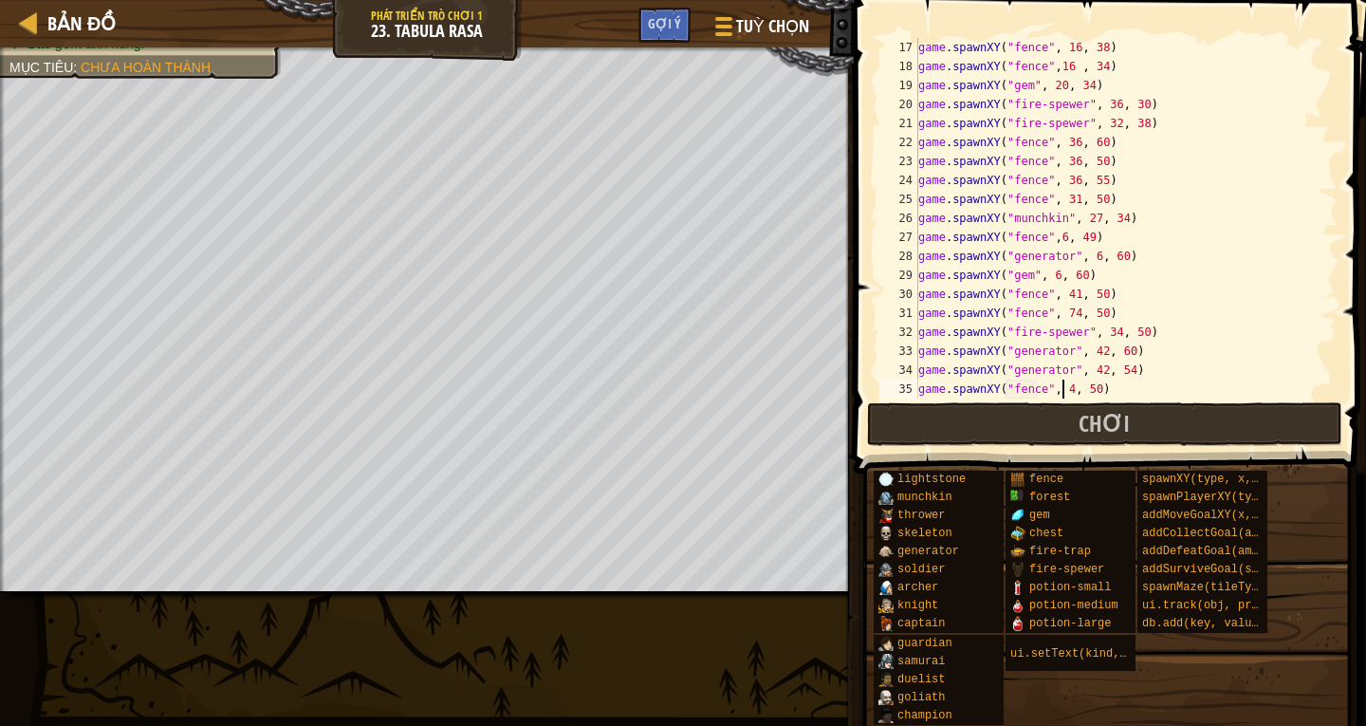
scroll to position [9, 13]
type textarea "game.spawnXY("fence", 46, 50)"
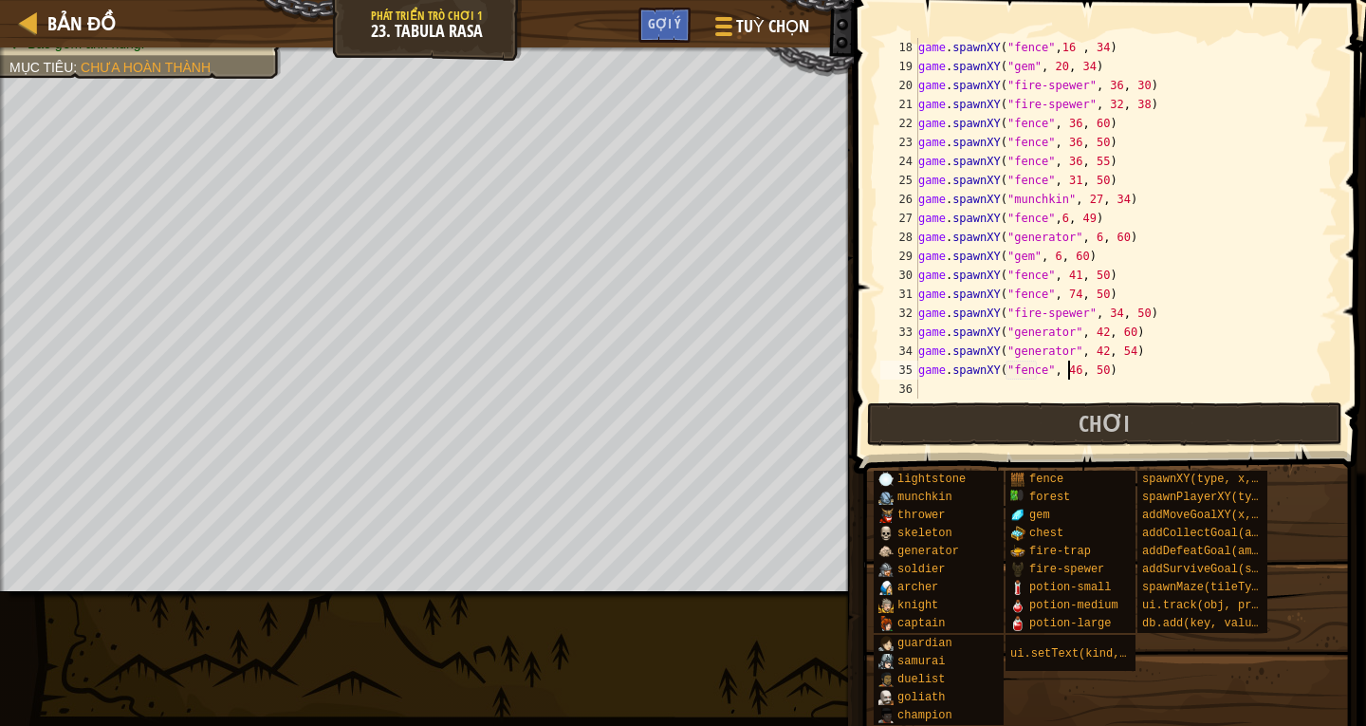
scroll to position [322, 0]
click at [931, 396] on div "game . spawnXY ( "fence" , 16 , 34 ) game . spawnXY ( "gem" , 20 , 34 ) game . …" at bounding box center [1118, 237] width 409 height 398
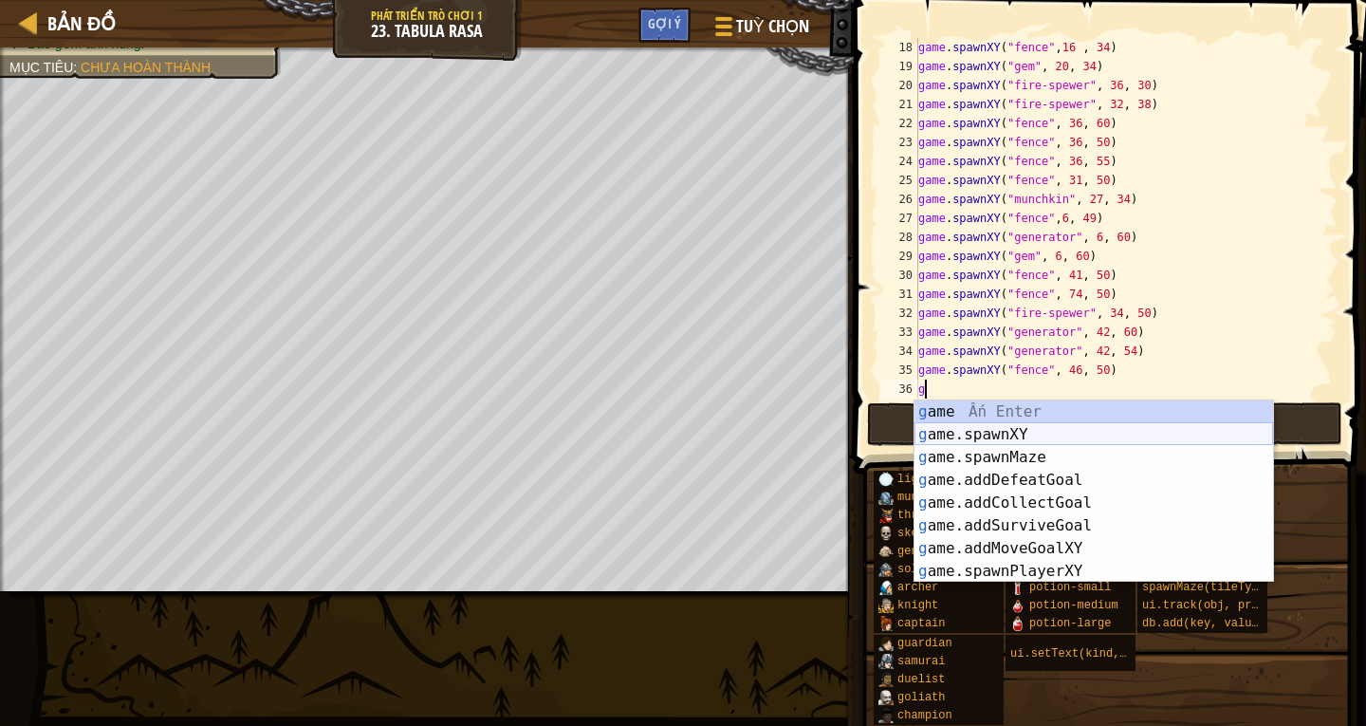
click at [989, 441] on div "g ame Ấn Enter g ame.spawnXY Ấn Enter g ame.spawnMaze Ấn Enter g ame.addDefeatG…" at bounding box center [1093, 514] width 359 height 228
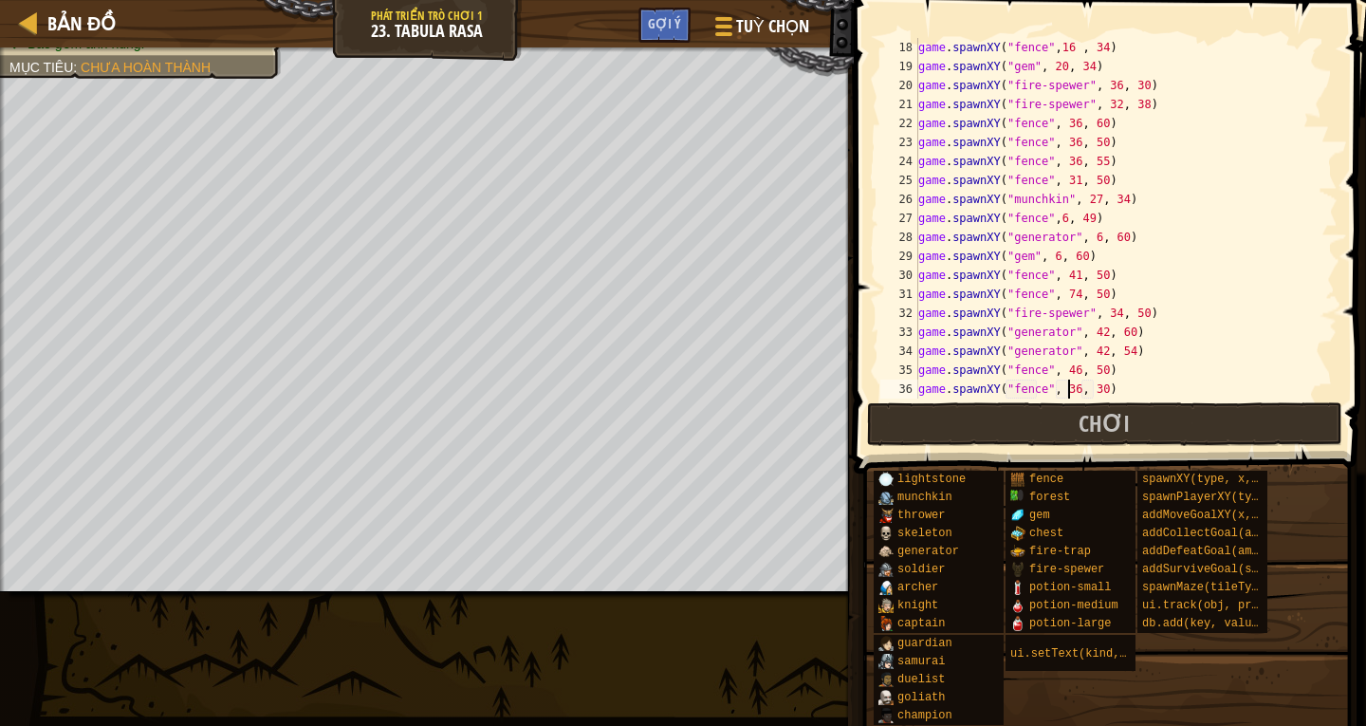
drag, startPoint x: 1066, startPoint y: 390, endPoint x: 1091, endPoint y: 387, distance: 24.8
click at [1068, 390] on div "game . spawnXY ( "fence" , 16 , 34 ) game . spawnXY ( "gem" , 20 , 34 ) game . …" at bounding box center [1118, 237] width 409 height 398
click at [1083, 393] on div "game . spawnXY ( "fence" , 16 , 34 ) game . spawnXY ( "gem" , 20 , 34 ) game . …" at bounding box center [1118, 237] width 409 height 398
click at [1087, 390] on div "game . spawnXY ( "fence" , 16 , 34 ) game . spawnXY ( "gem" , 20 , 34 ) game . …" at bounding box center [1118, 237] width 409 height 398
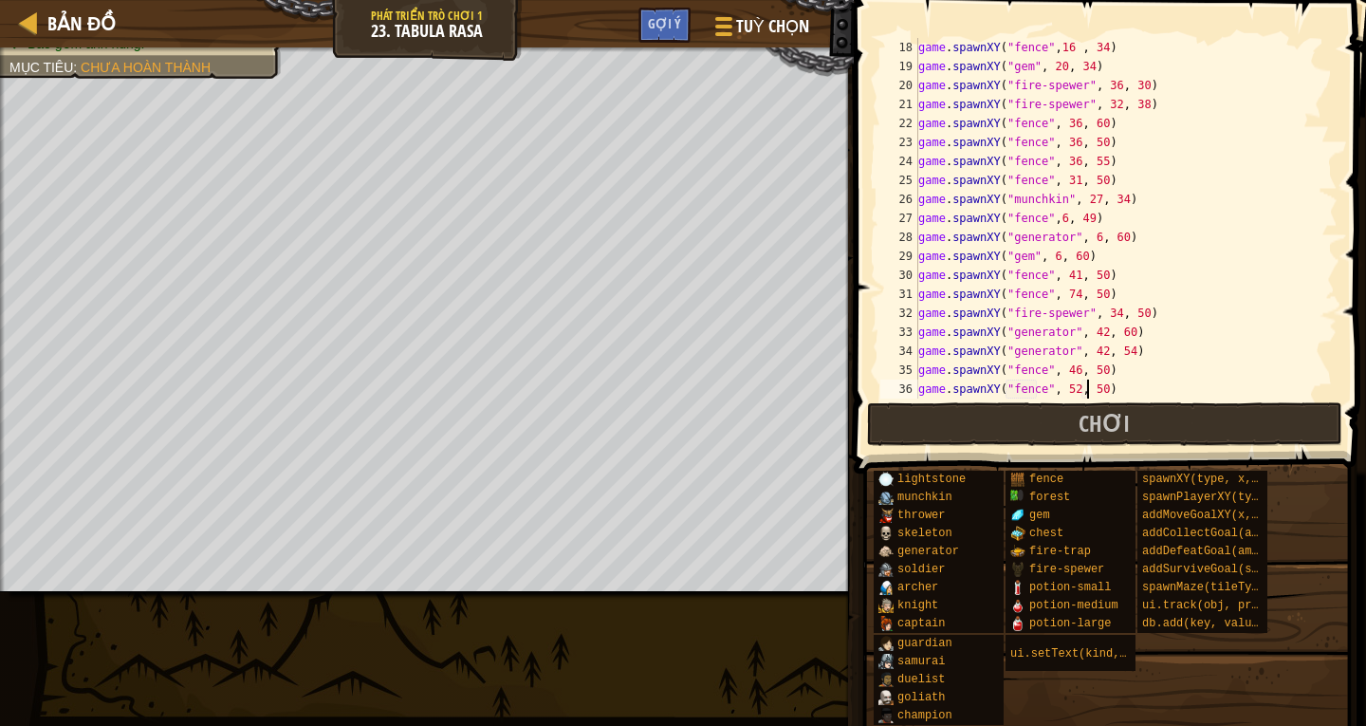
scroll to position [9, 14]
click at [1066, 388] on div "game . spawnXY ( "fence" , 16 , 34 ) game . spawnXY ( "gem" , 20 , 34 ) game . …" at bounding box center [1118, 237] width 409 height 398
type textarea "game.spawnXY("fence", 51, 50)"
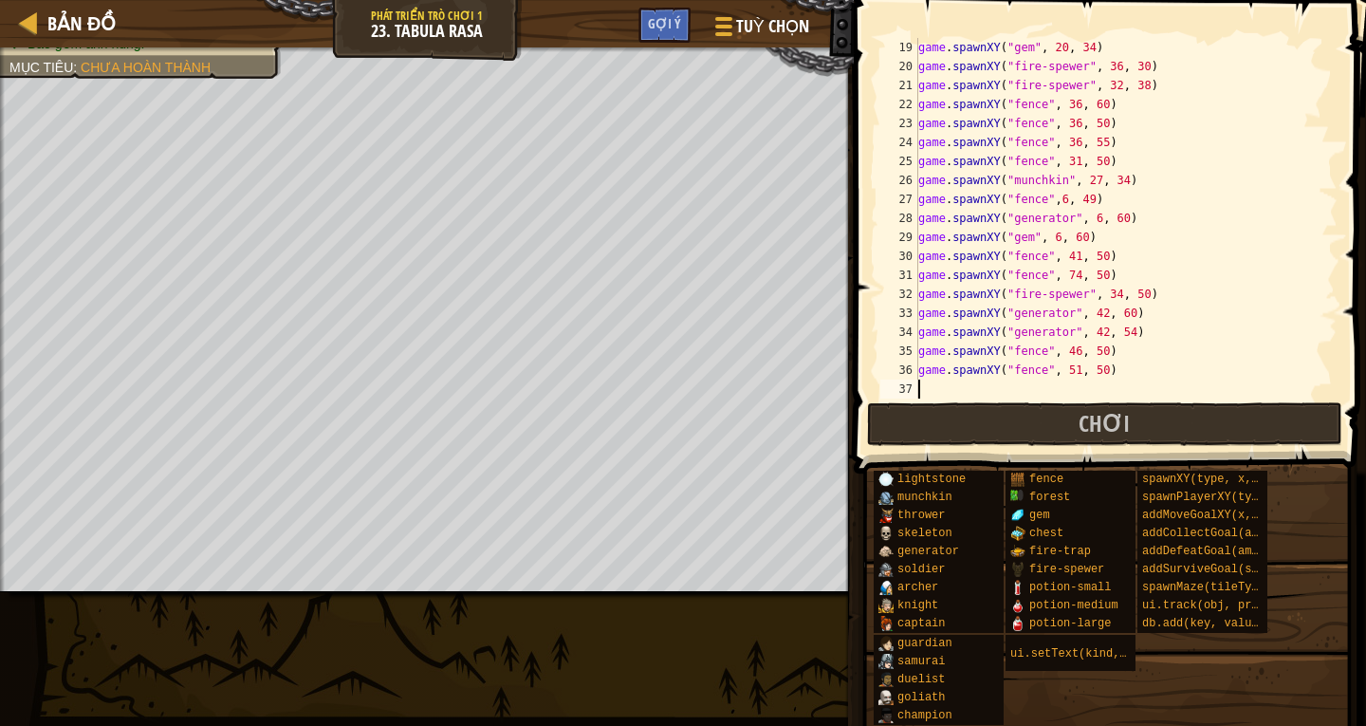
click at [925, 395] on div "game . spawnXY ( "gem" , 20 , 34 ) game . spawnXY ( "fire-spewer" , 36 , 30 ) g…" at bounding box center [1118, 237] width 409 height 398
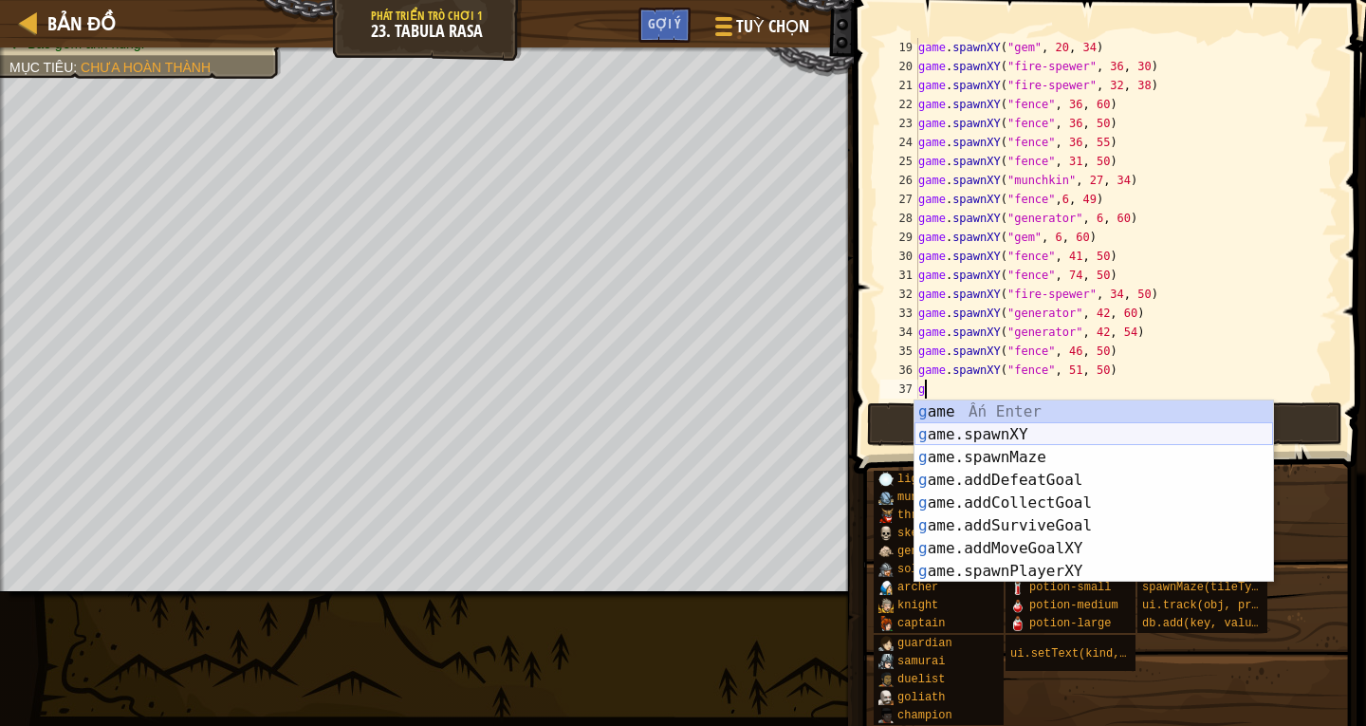
click at [1110, 436] on div "g ame Ấn Enter g ame.spawnXY Ấn Enter g ame.spawnMaze Ấn Enter g ame.addDefeatG…" at bounding box center [1093, 514] width 359 height 228
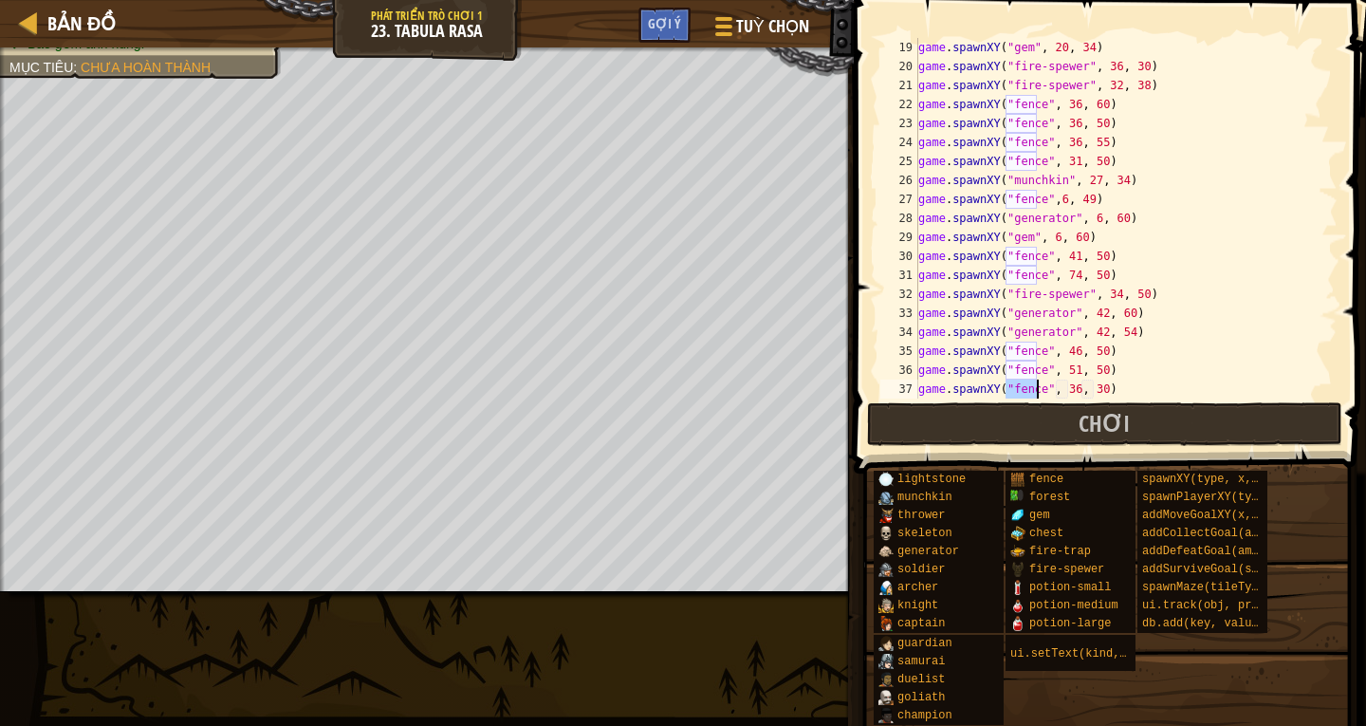
click at [1034, 388] on div "game . spawnXY ( "gem" , 20 , 34 ) game . spawnXY ( "fire-spewer" , 36 , 30 ) g…" at bounding box center [1118, 218] width 409 height 360
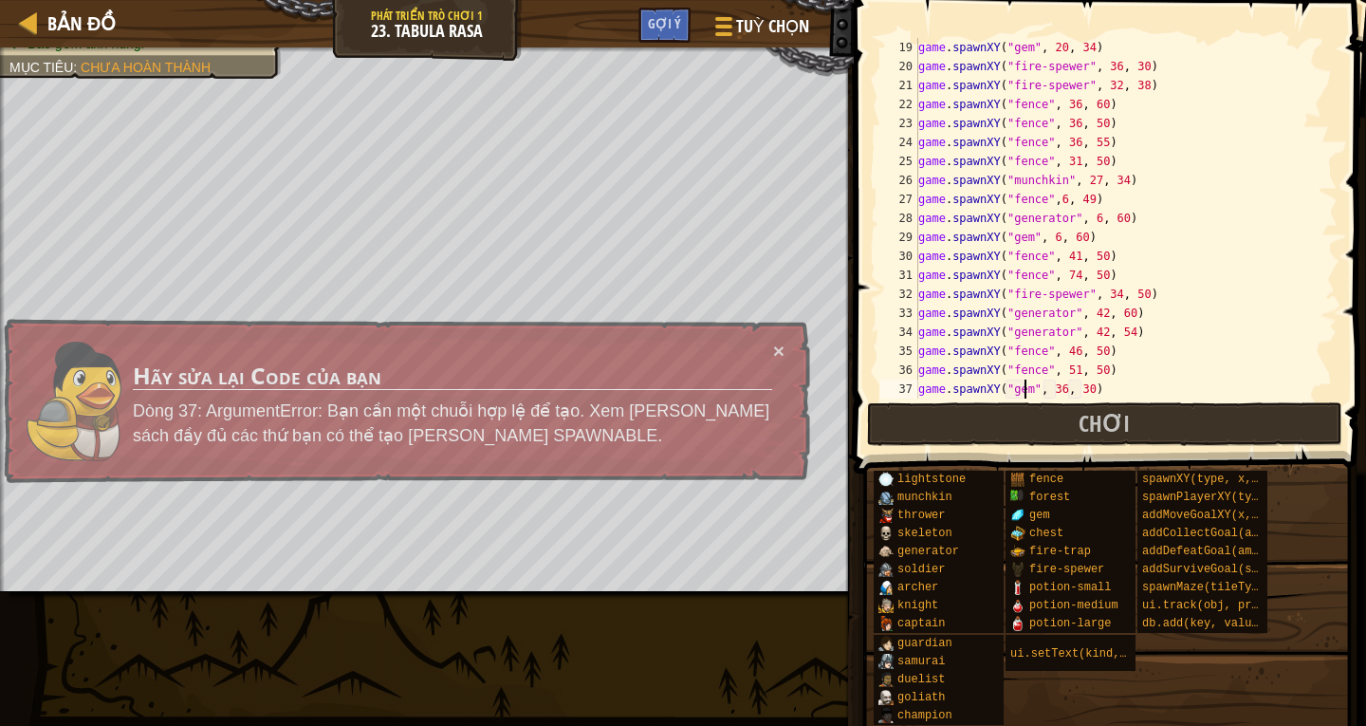
scroll to position [9, 9]
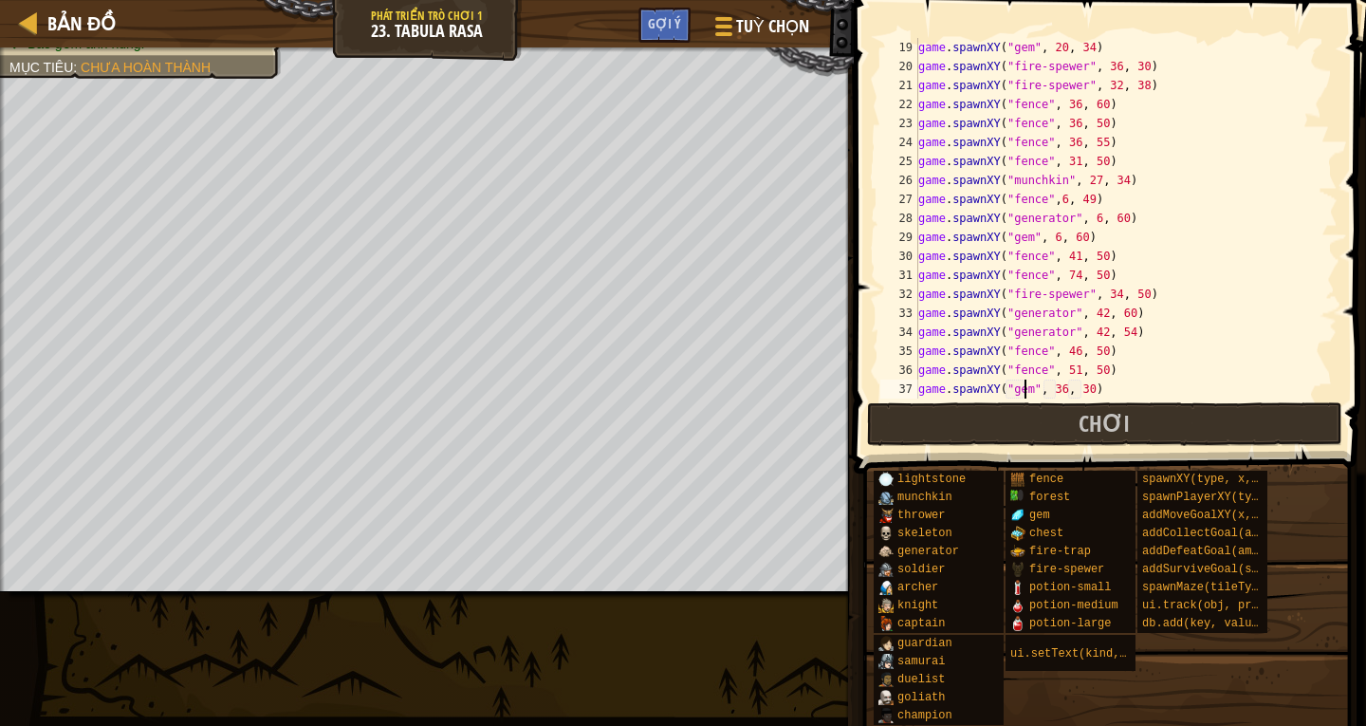
click at [1053, 389] on div "game . spawnXY ( "gem" , 20 , 34 ) game . spawnXY ( "fire-spewer" , 36 , 30 ) g…" at bounding box center [1118, 237] width 409 height 398
click at [1074, 387] on div "game . spawnXY ( "gem" , 20 , 34 ) game . spawnXY ( "fire-spewer" , 36 , 30 ) g…" at bounding box center [1118, 237] width 409 height 398
click at [1056, 389] on div "game . spawnXY ( "gem" , 20 , 34 ) game . spawnXY ( "fire-spewer" , 36 , 30 ) g…" at bounding box center [1118, 237] width 409 height 398
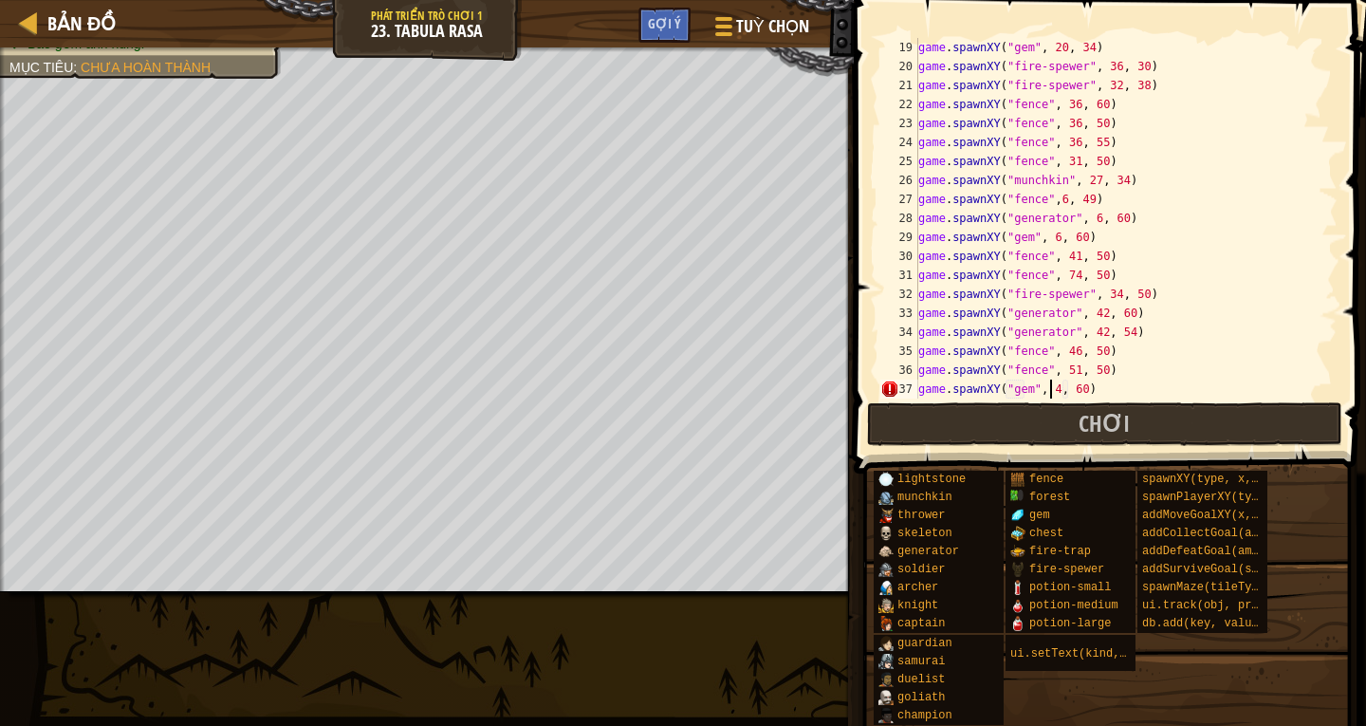
scroll to position [9, 11]
click at [1210, 425] on button "Chơi" at bounding box center [1104, 424] width 475 height 44
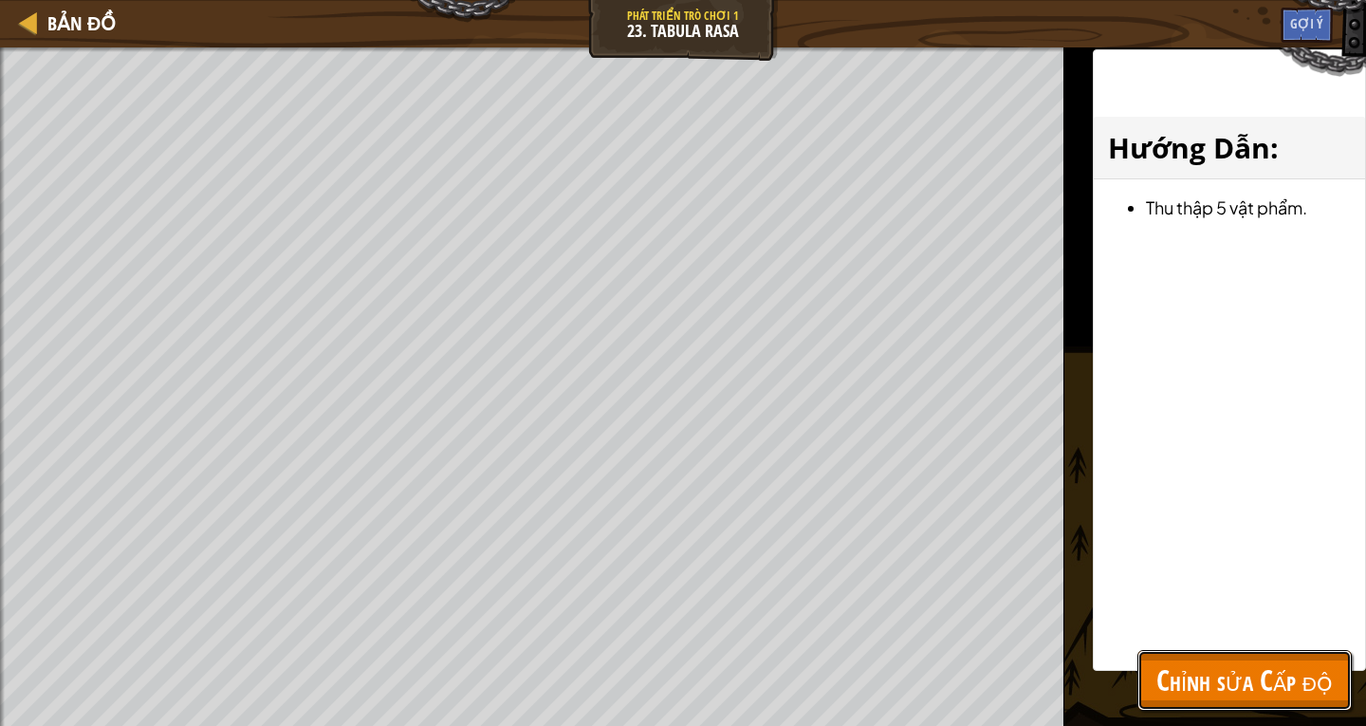
click at [1281, 664] on span "Chỉnh sửa Cấp độ" at bounding box center [1244, 679] width 176 height 39
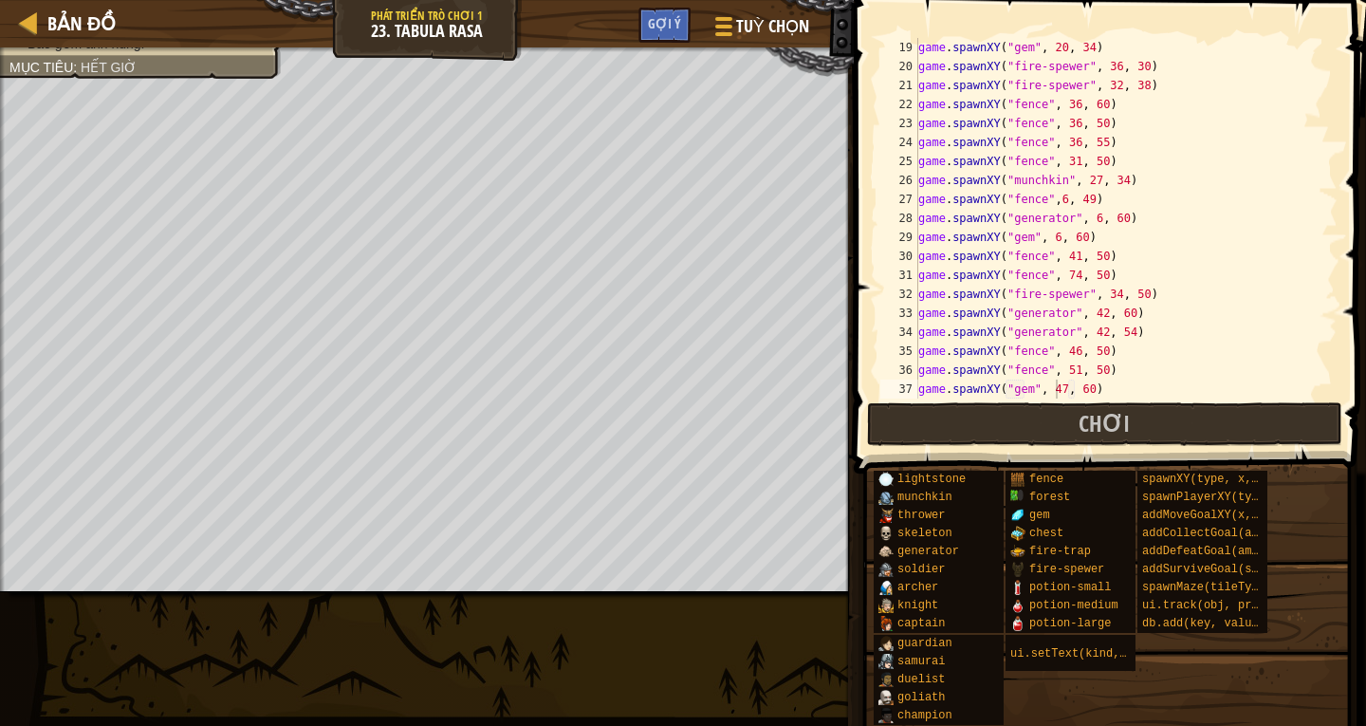
click at [1050, 239] on div "game . spawnXY ( "gem" , 20 , 34 ) game . spawnXY ( "fire-spewer" , 36 , 30 ) g…" at bounding box center [1118, 237] width 409 height 398
type textarea "game.spawnXY("gem", 13, 60)"
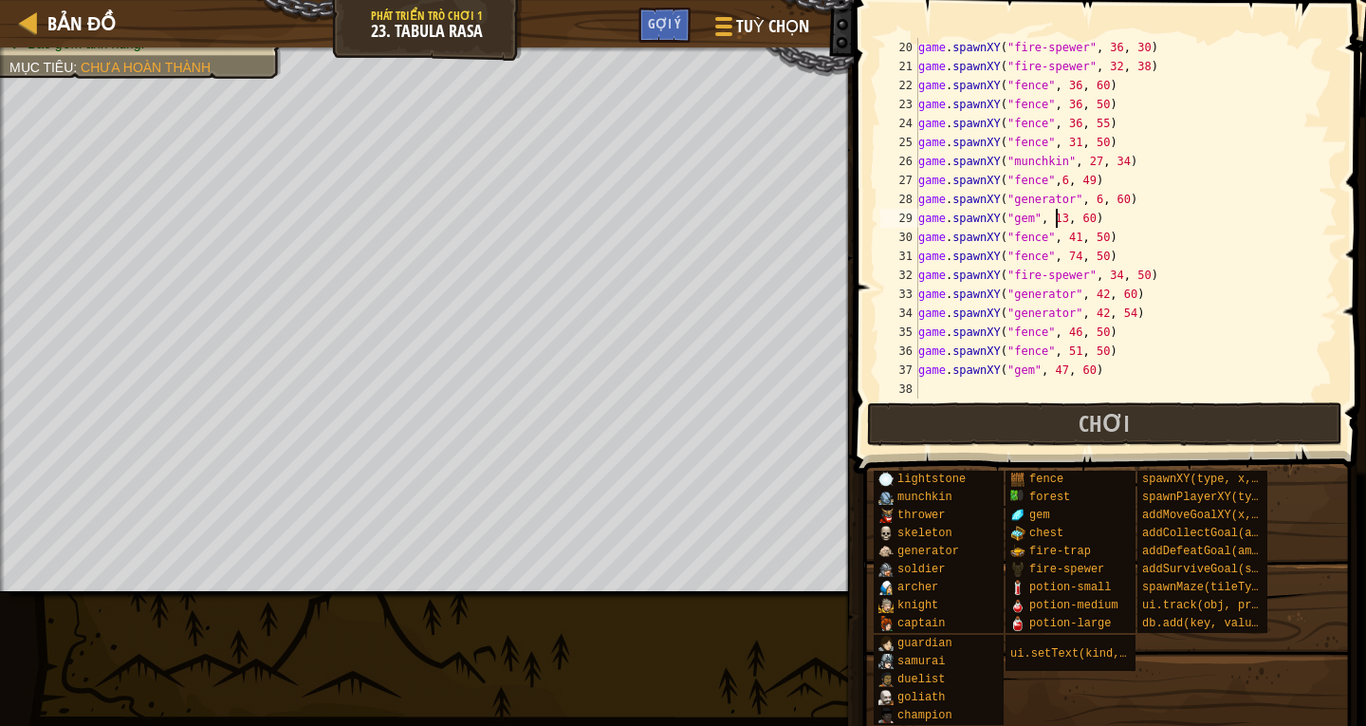
scroll to position [360, 0]
click at [929, 386] on div "game . spawnXY ( "fire-spewer" , 36 , 30 ) game . spawnXY ( "fire-spewer" , 32 …" at bounding box center [1118, 237] width 409 height 398
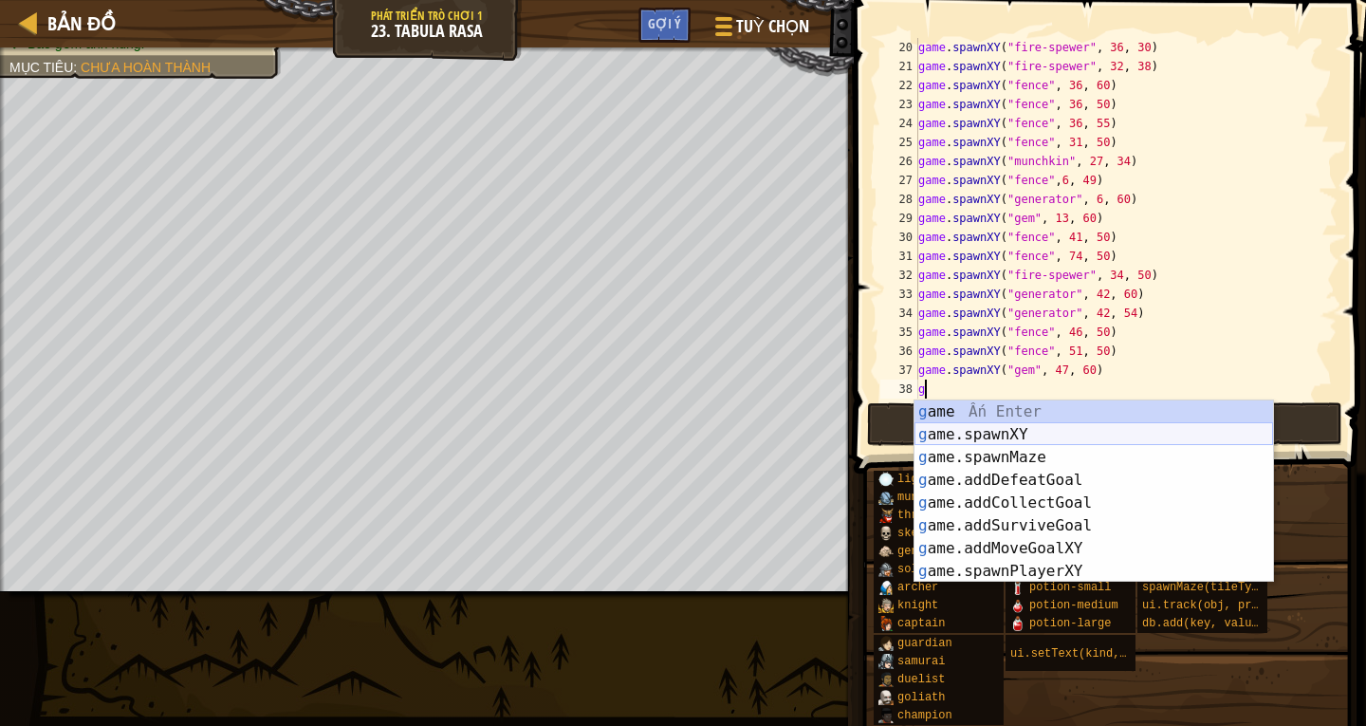
click at [978, 432] on div "g ame Ấn Enter g ame.spawnXY Ấn Enter g ame.spawnMaze Ấn Enter g ame.addDefeatG…" at bounding box center [1093, 514] width 359 height 228
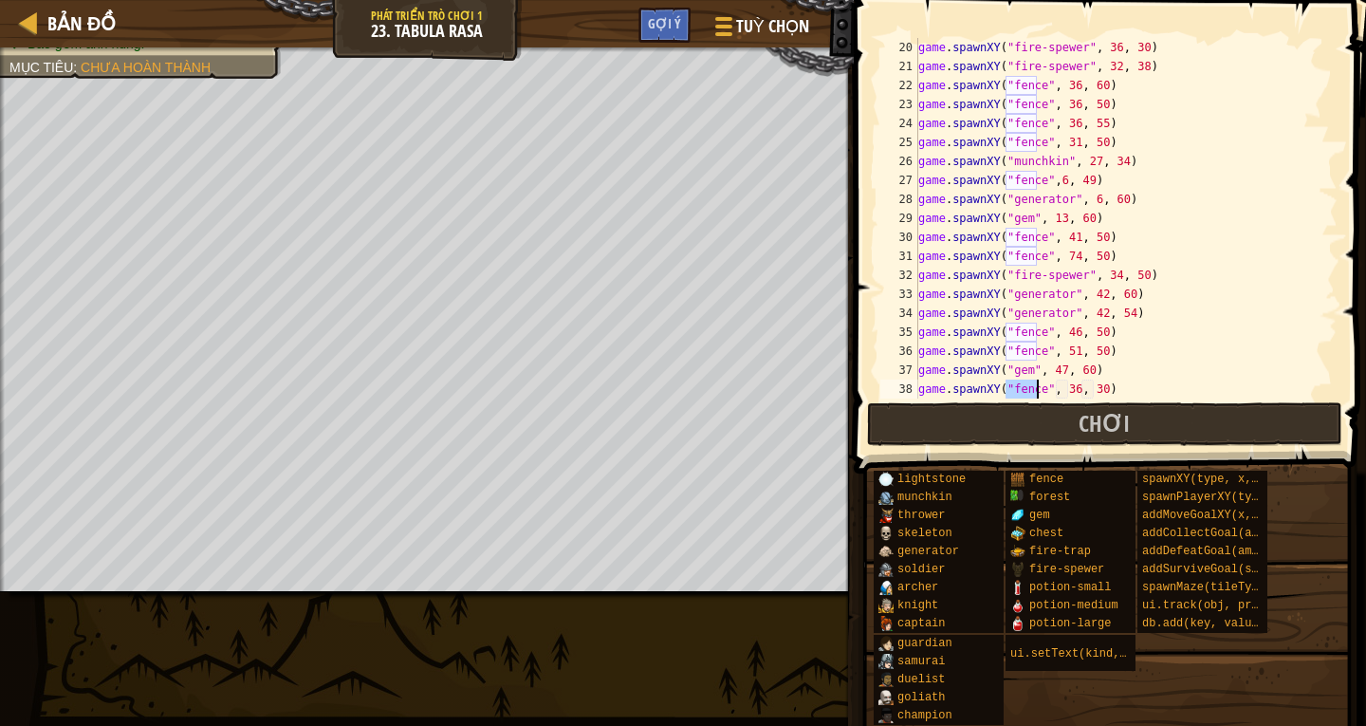
click at [1091, 390] on div "game . spawnXY ( "fire-spewer" , 36 , 30 ) game . spawnXY ( "fire-spewer" , 32 …" at bounding box center [1118, 237] width 409 height 398
click at [1066, 387] on div "game . spawnXY ( "fire-spewer" , 36 , 30 ) game . spawnXY ( "fire-spewer" , 32 …" at bounding box center [1118, 237] width 409 height 398
drag, startPoint x: 1093, startPoint y: 393, endPoint x: 1101, endPoint y: 386, distance: 10.8
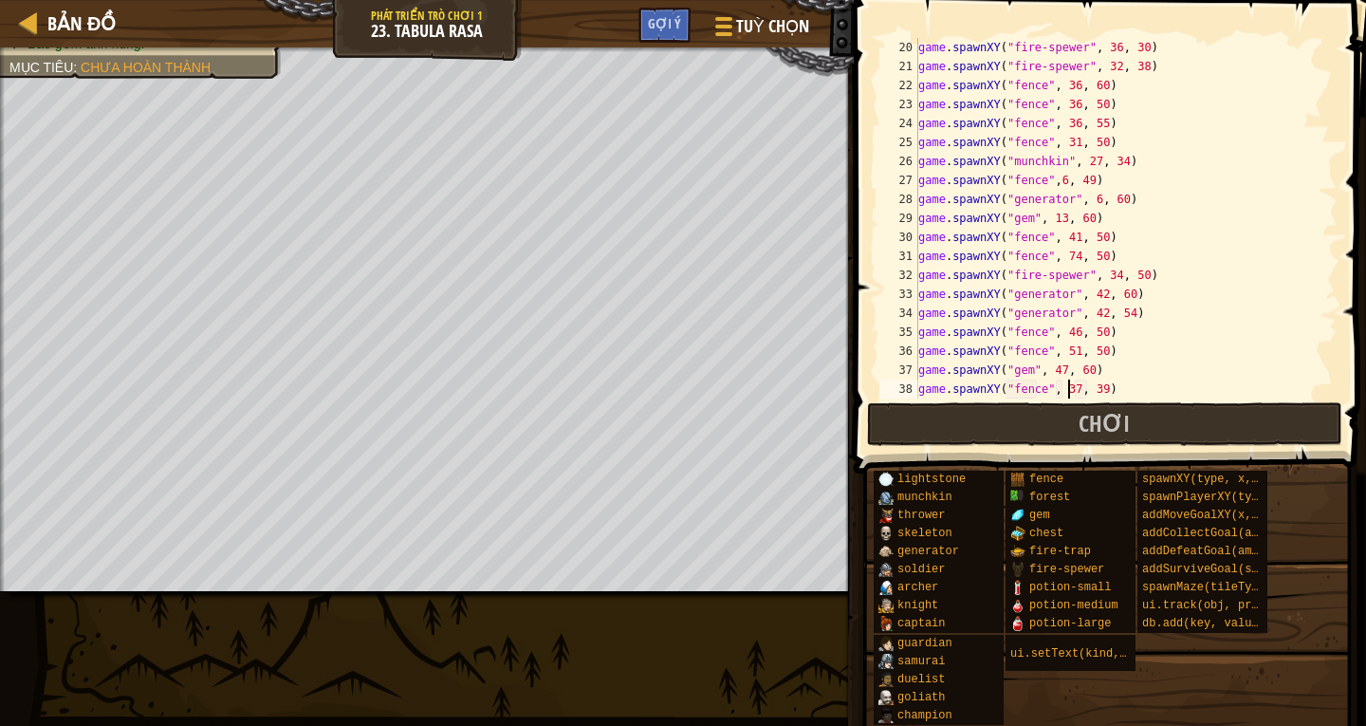
click at [1093, 392] on div "game . spawnXY ( "fire-spewer" , 36 , 30 ) game . spawnXY ( "fire-spewer" , 32 …" at bounding box center [1118, 237] width 409 height 398
click at [1064, 389] on div "game . spawnXY ( "fire-spewer" , 36 , 30 ) game . spawnXY ( "fire-spewer" , 32 …" at bounding box center [1118, 237] width 409 height 398
drag, startPoint x: 1069, startPoint y: 389, endPoint x: 1106, endPoint y: 371, distance: 41.1
click at [1069, 389] on div "game . spawnXY ( "fire-spewer" , 36 , 30 ) game . spawnXY ( "fire-spewer" , 32 …" at bounding box center [1118, 237] width 409 height 398
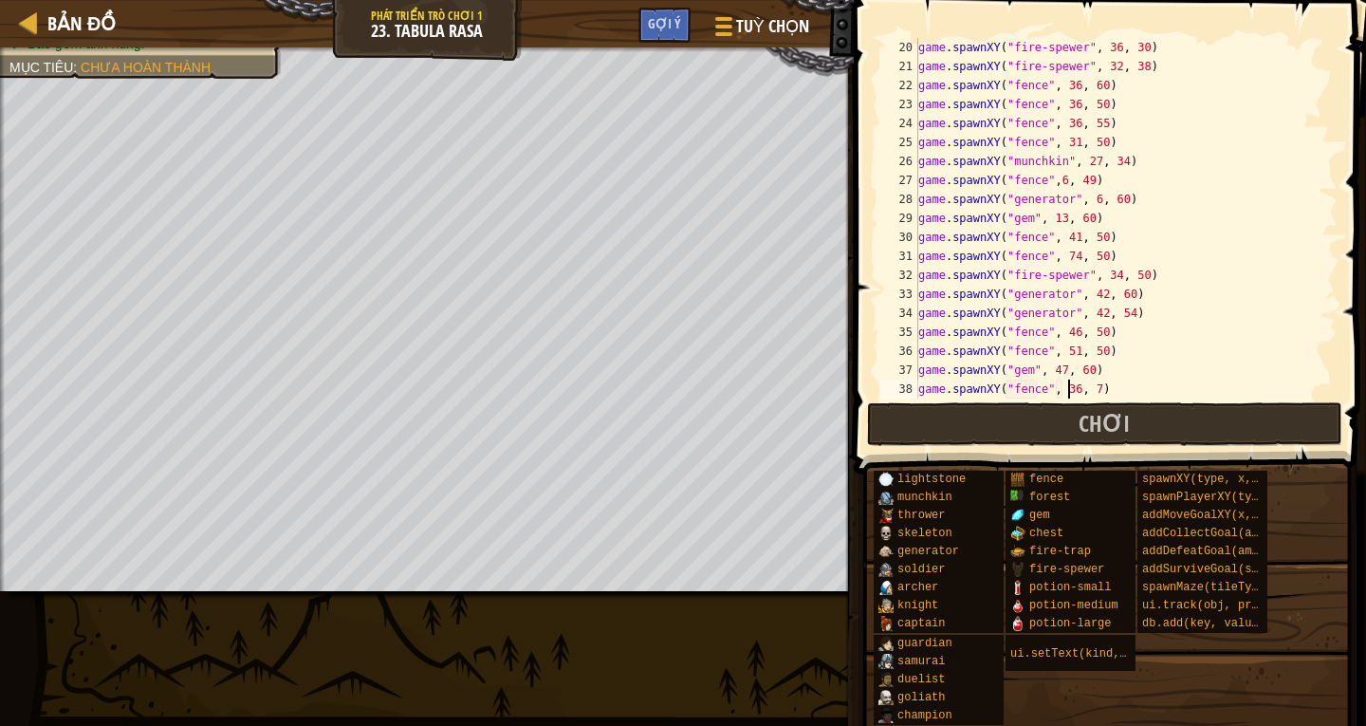
scroll to position [9, 12]
click at [1090, 391] on div "game . spawnXY ( "fire-spewer" , 36 , 30 ) game . spawnXY ( "fire-spewer" , 32 …" at bounding box center [1118, 237] width 409 height 398
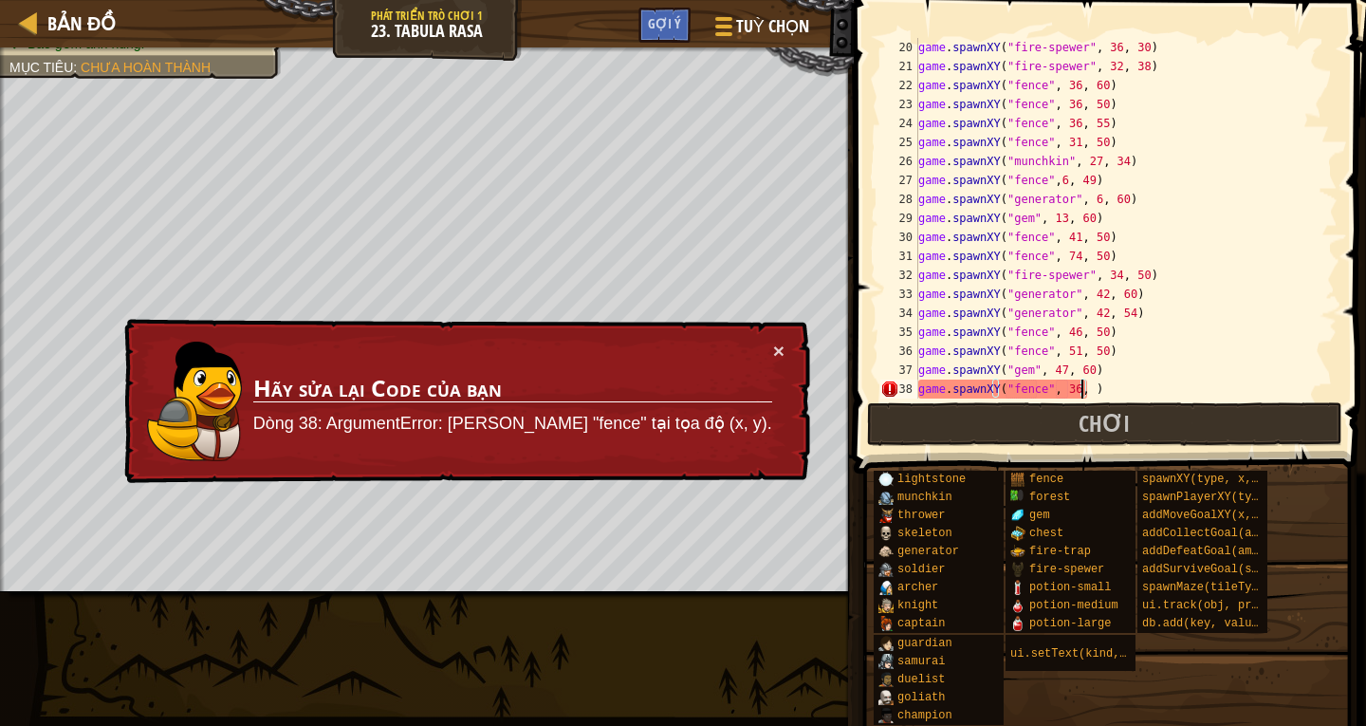
scroll to position [9, 13]
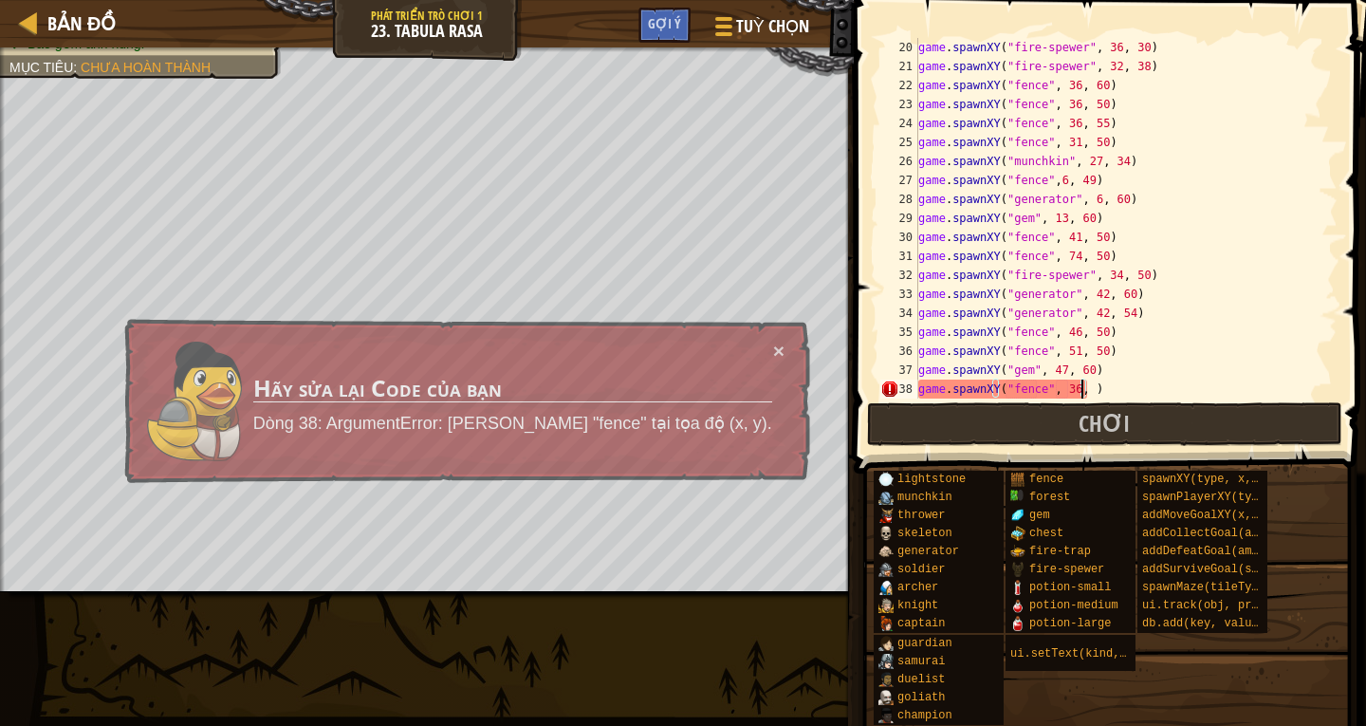
type textarea "game.spawnXY("fence", 36, 5)"
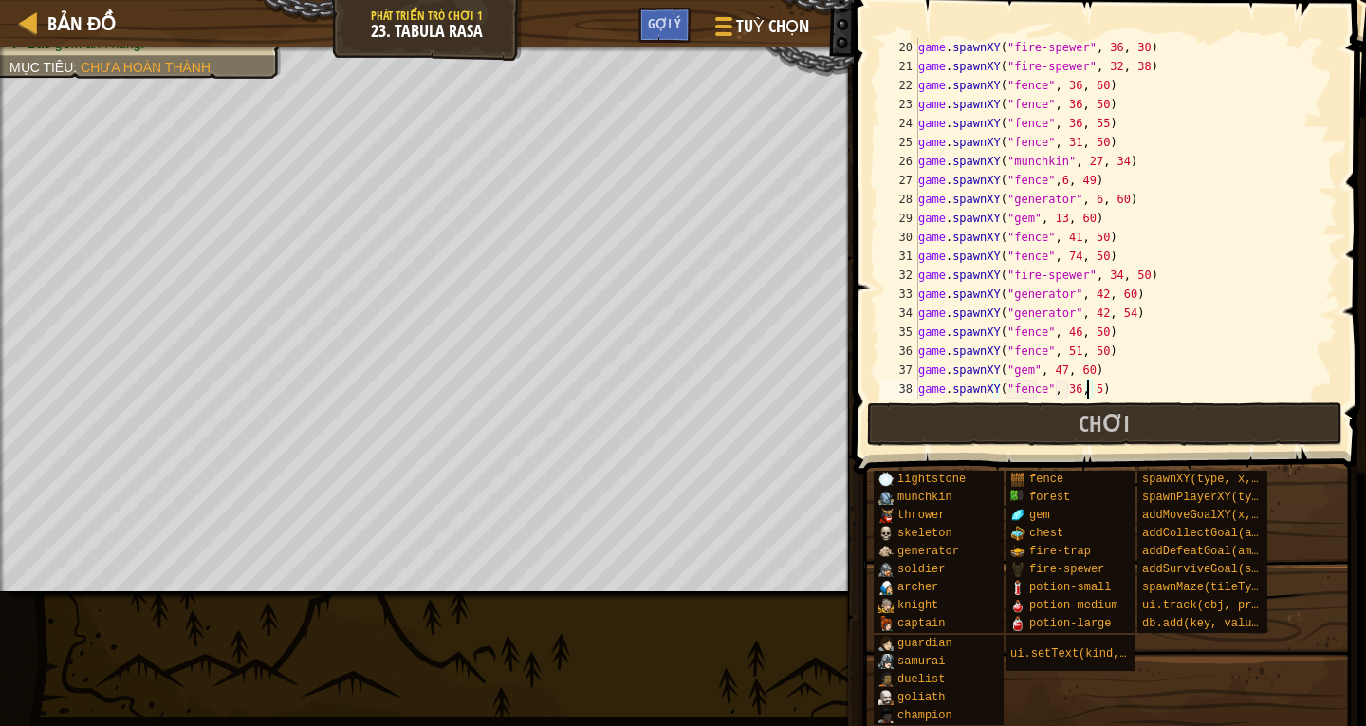
scroll to position [379, 0]
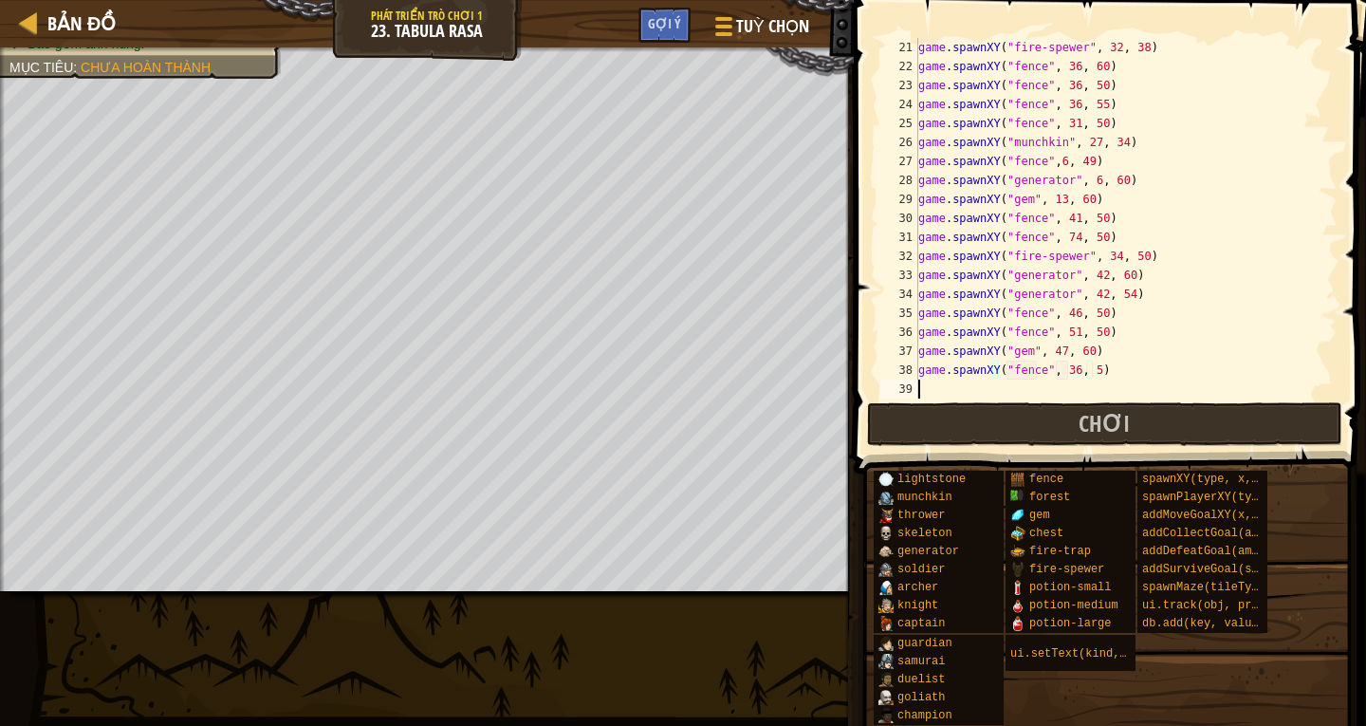
click at [925, 385] on div "game . spawnXY ( "fire-spewer" , 32 , 38 ) game . spawnXY ( "fence" , 36 , 60 )…" at bounding box center [1118, 237] width 409 height 398
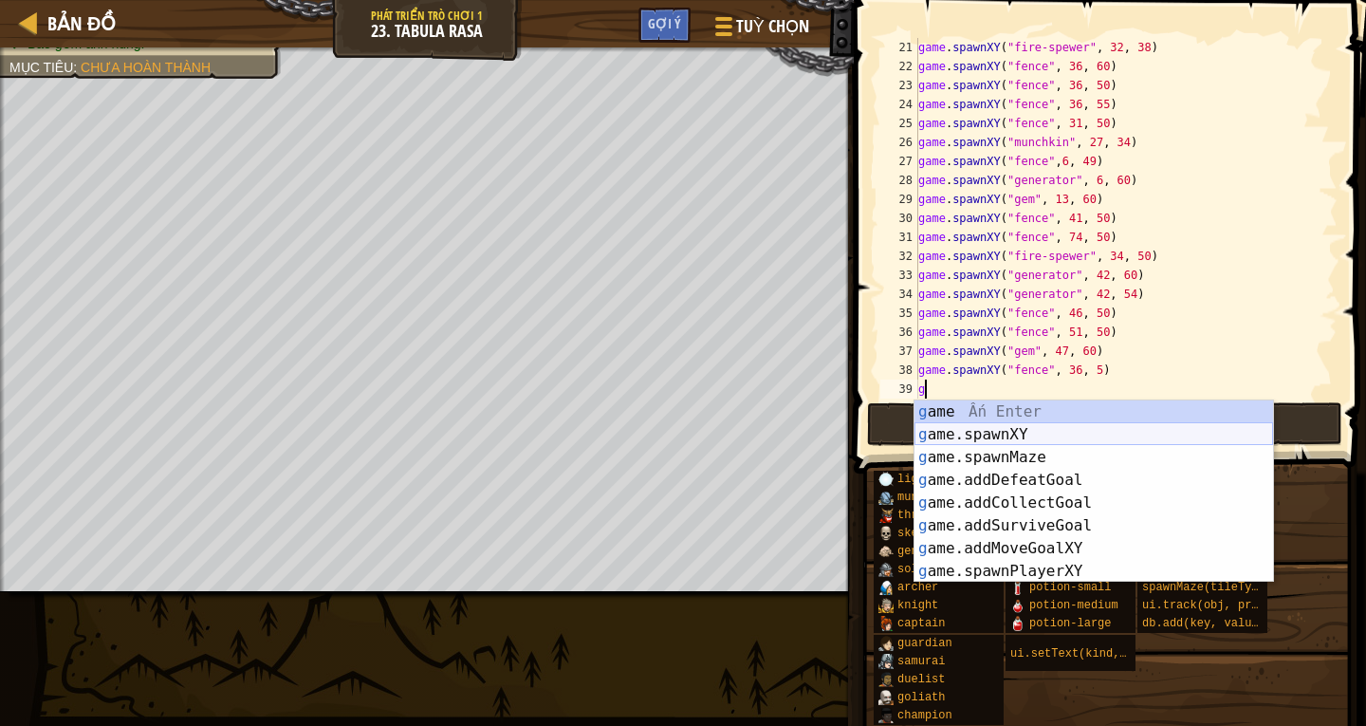
click at [1004, 435] on div "g ame Ấn Enter g ame.spawnXY Ấn Enter g ame.spawnMaze Ấn Enter g ame.addDefeatG…" at bounding box center [1093, 514] width 359 height 228
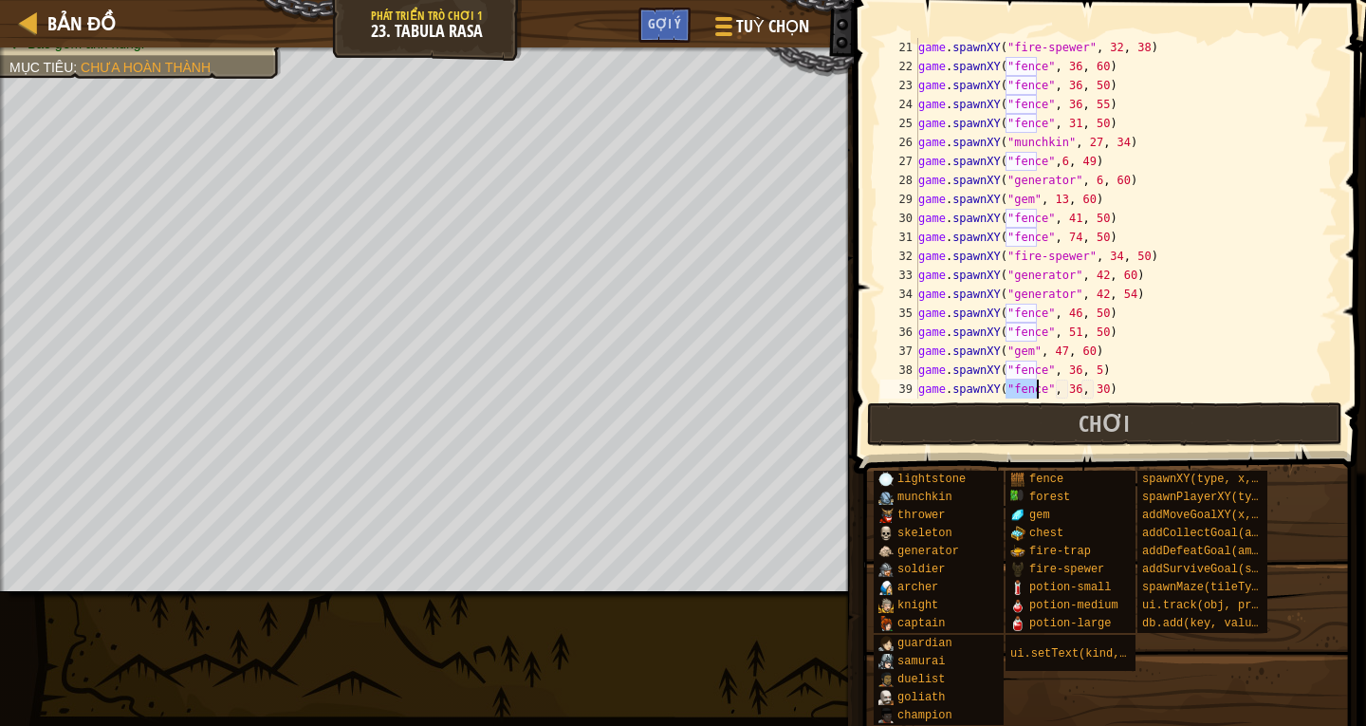
scroll to position [398, 0]
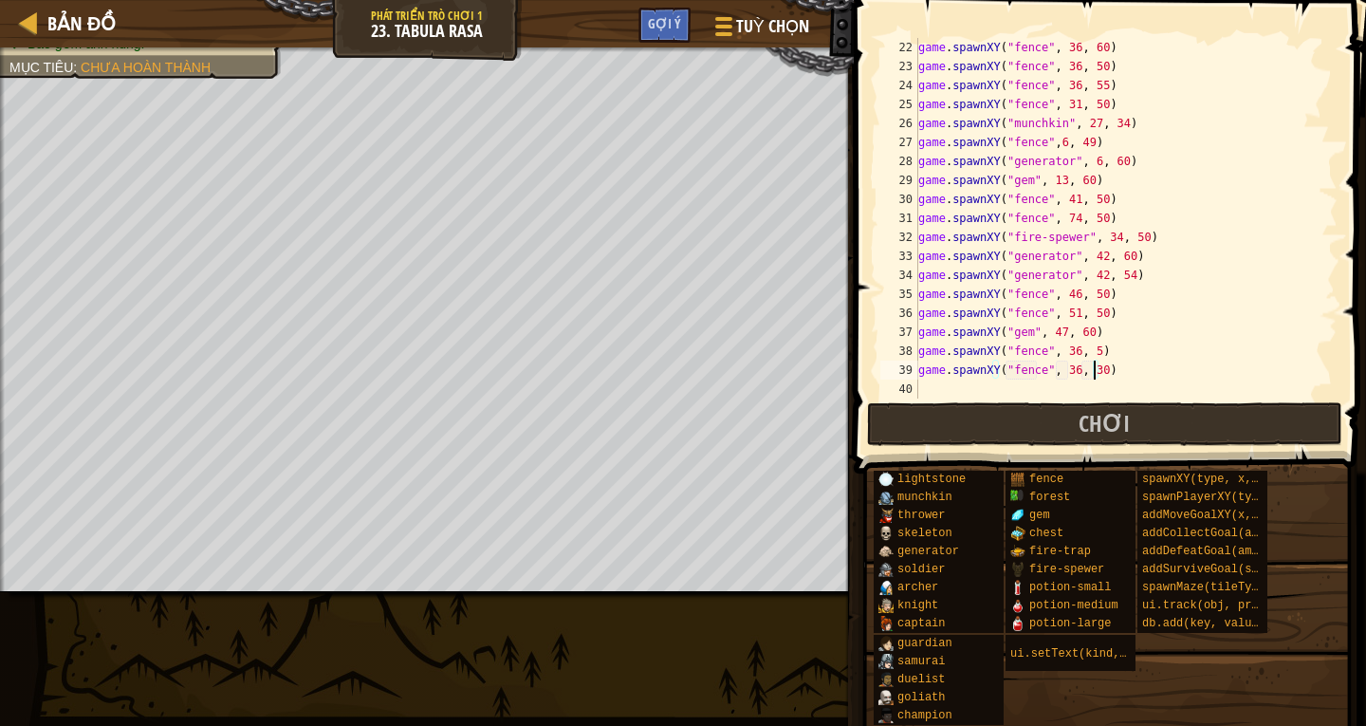
click at [1091, 372] on div "game . spawnXY ( "fence" , 36 , 60 ) game . spawnXY ( "fence" , 36 , 50 ) game …" at bounding box center [1118, 237] width 409 height 398
type textarea "game.spawnXY("fence", 36, 10)"
click at [930, 384] on div "game . spawnXY ( "fence" , 36 , 60 ) game . spawnXY ( "fence" , 36 , 50 ) game …" at bounding box center [1118, 237] width 409 height 398
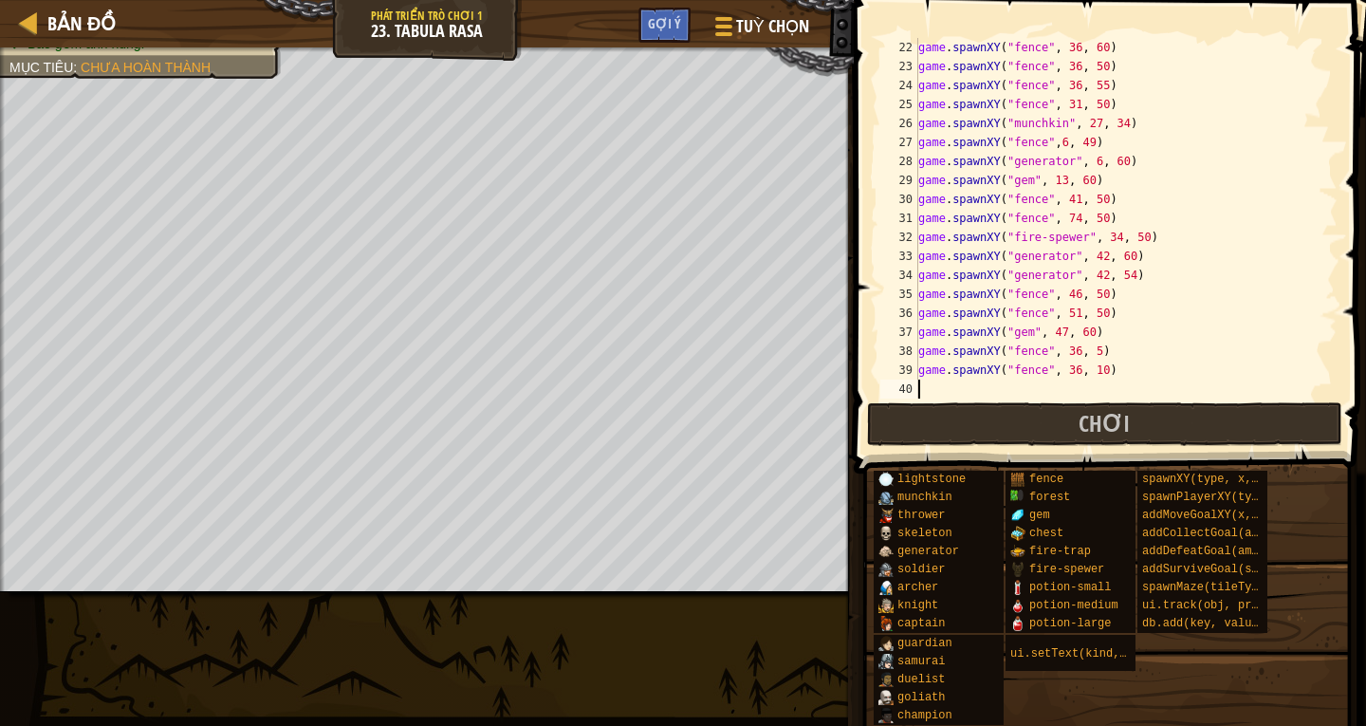
scroll to position [9, 0]
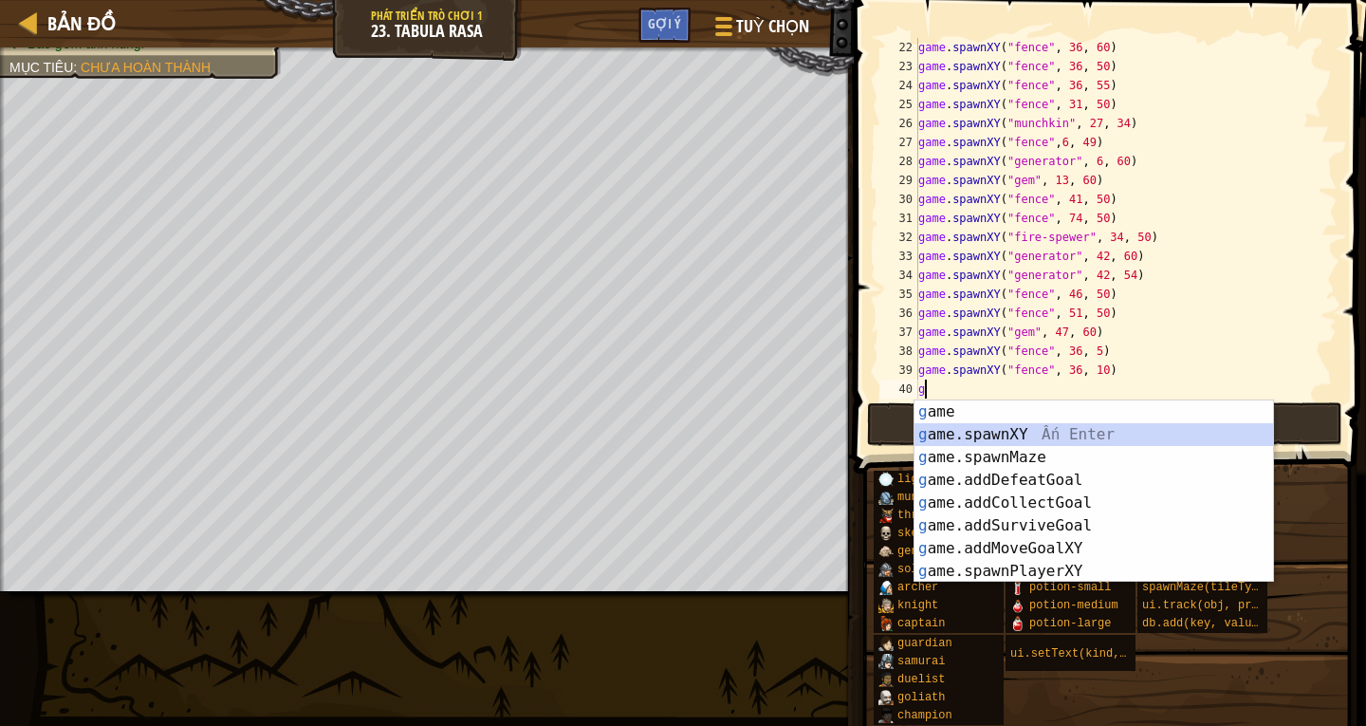
click at [1010, 428] on div "g ame Ấn Enter g ame.spawnXY Ấn Enter g ame.spawnMaze Ấn Enter g ame.addDefeatG…" at bounding box center [1093, 514] width 359 height 228
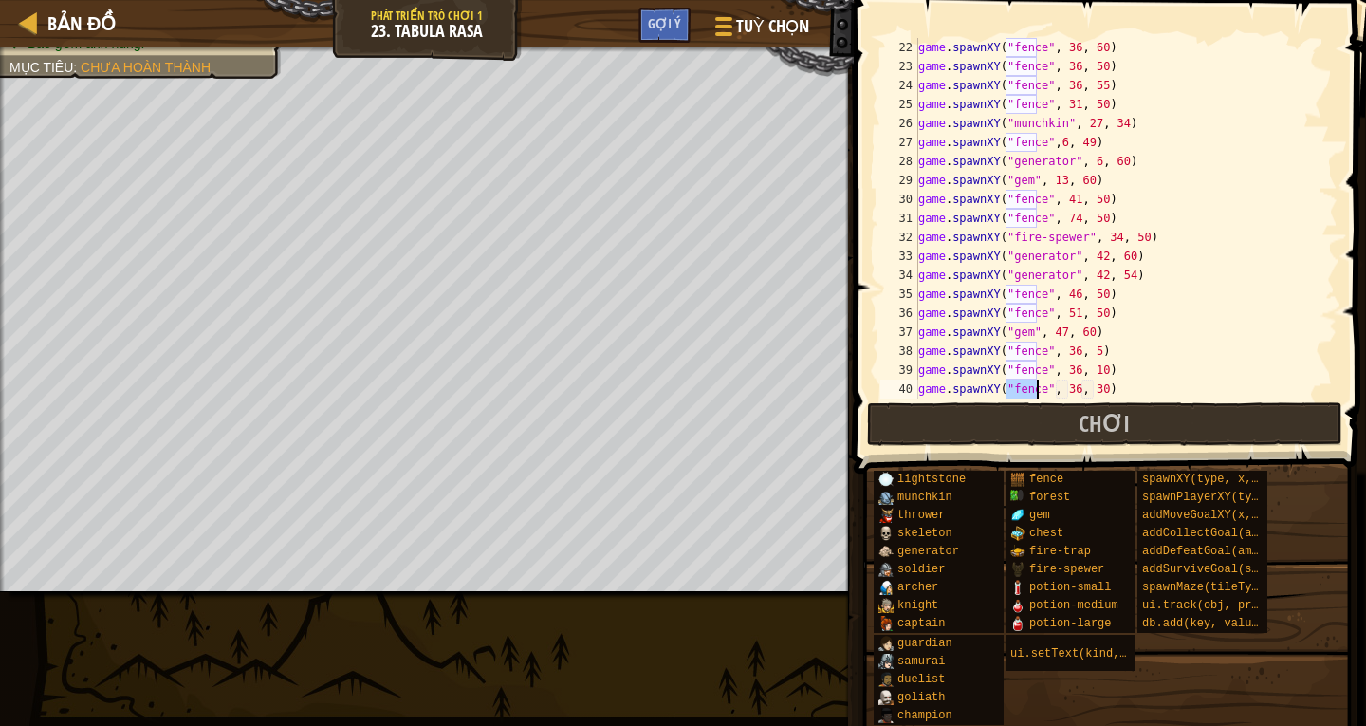
click at [1092, 390] on div "game . spawnXY ( "fence" , 36 , 60 ) game . spawnXY ( "fence" , 36 , 50 ) game …" at bounding box center [1118, 237] width 409 height 398
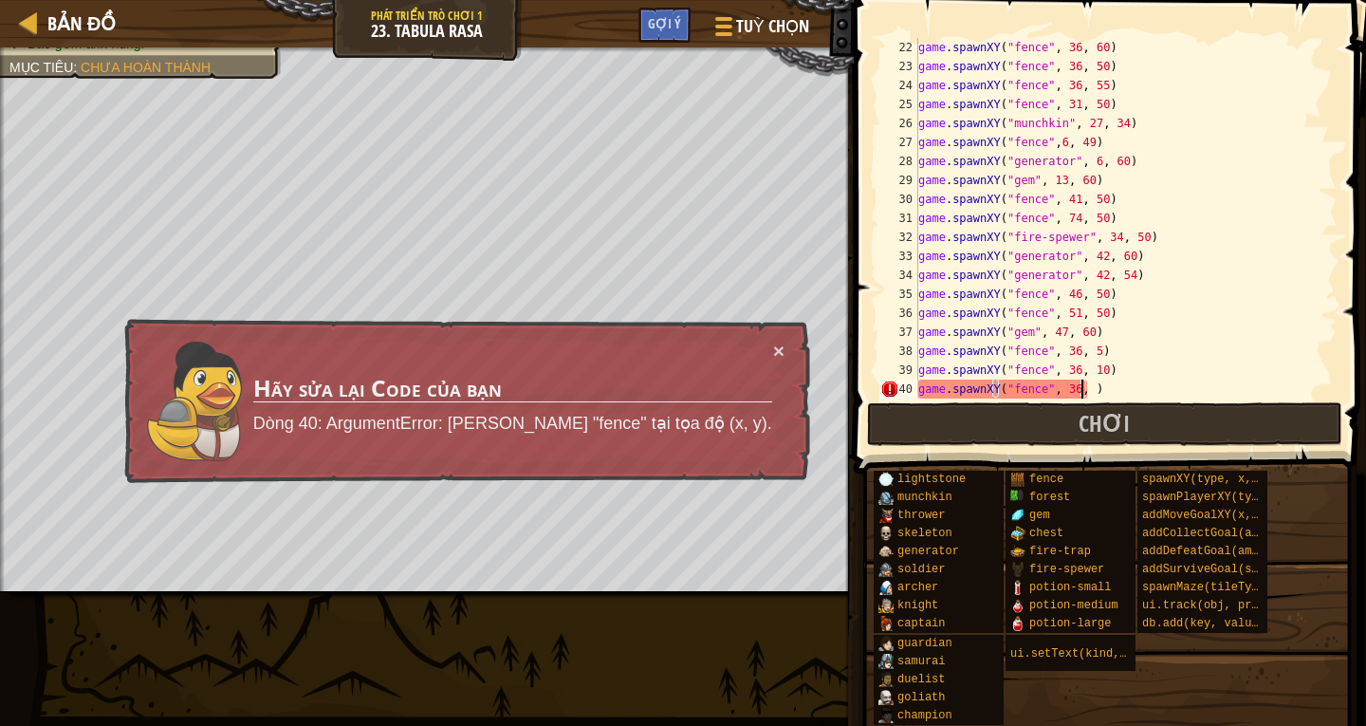
scroll to position [9, 13]
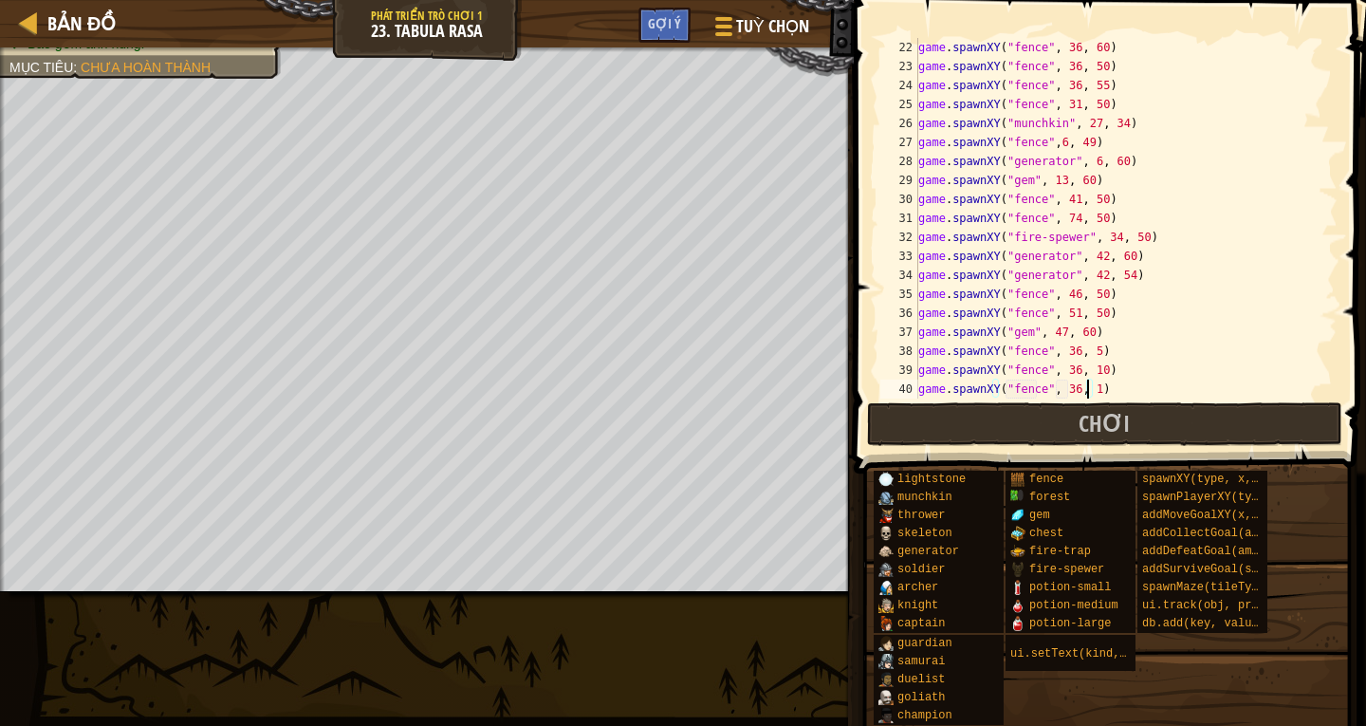
type textarea "game.spawnXY("fence", 36, 16)"
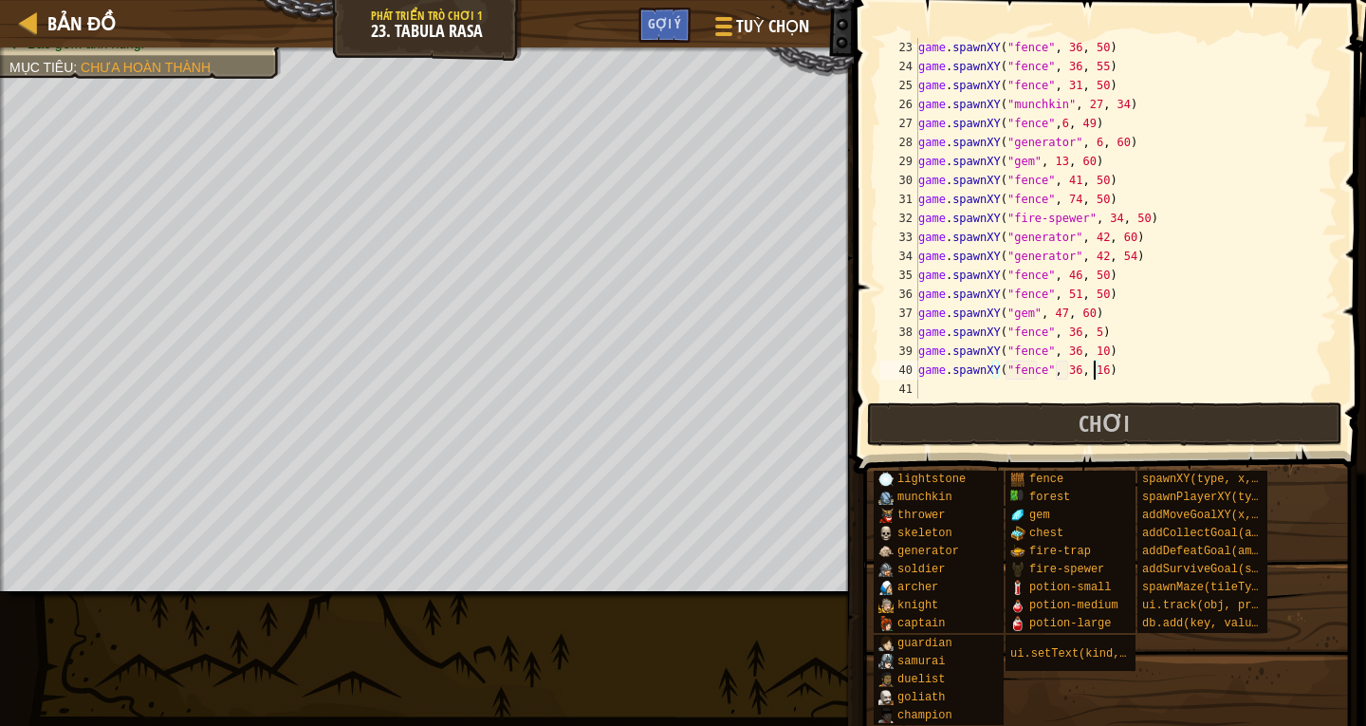
click at [930, 396] on div "game . spawnXY ( "fence" , 36 , 50 ) game . spawnXY ( "fence" , 36 , 55 ) game …" at bounding box center [1118, 237] width 409 height 398
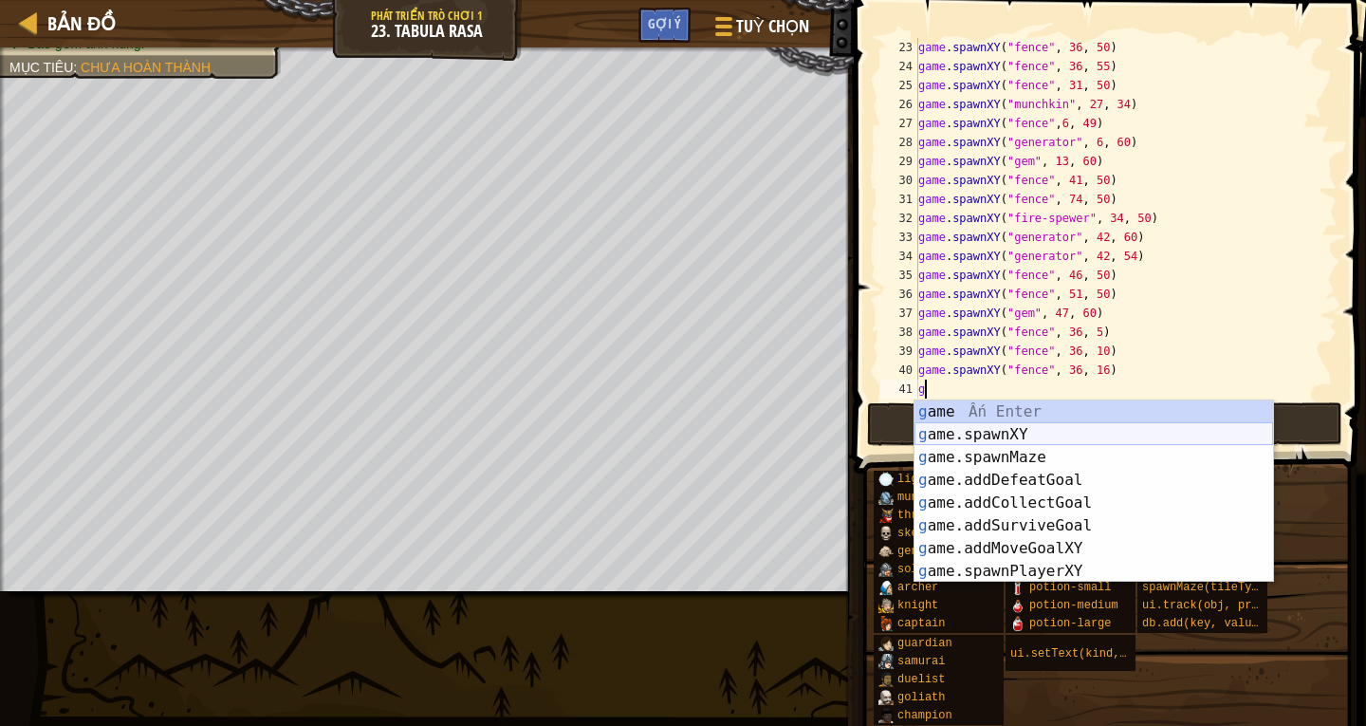
click at [969, 432] on div "g ame Ấn Enter g ame.spawnXY Ấn Enter g ame.spawnMaze Ấn Enter g ame.addDefeatG…" at bounding box center [1093, 514] width 359 height 228
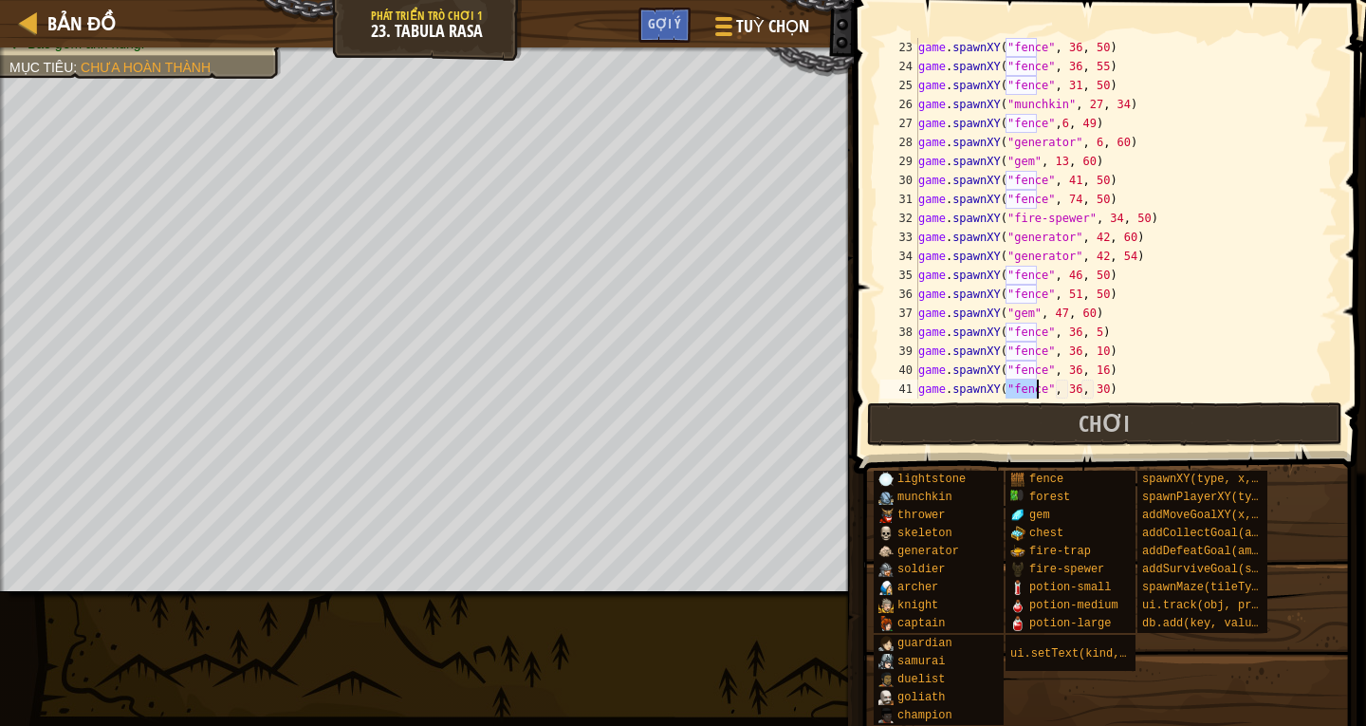
click at [1067, 386] on div "game . spawnXY ( "fence" , 36 , 50 ) game . spawnXY ( "fence" , 36 , 55 ) game …" at bounding box center [1118, 237] width 409 height 398
click at [1092, 388] on div "game . spawnXY ( "fence" , 36 , 50 ) game . spawnXY ( "fence" , 36 , 55 ) game …" at bounding box center [1118, 237] width 409 height 398
click at [1068, 392] on div "game . spawnXY ( "fence" , 36 , 50 ) game . spawnXY ( "fence" , 36 , 55 ) game …" at bounding box center [1118, 237] width 409 height 398
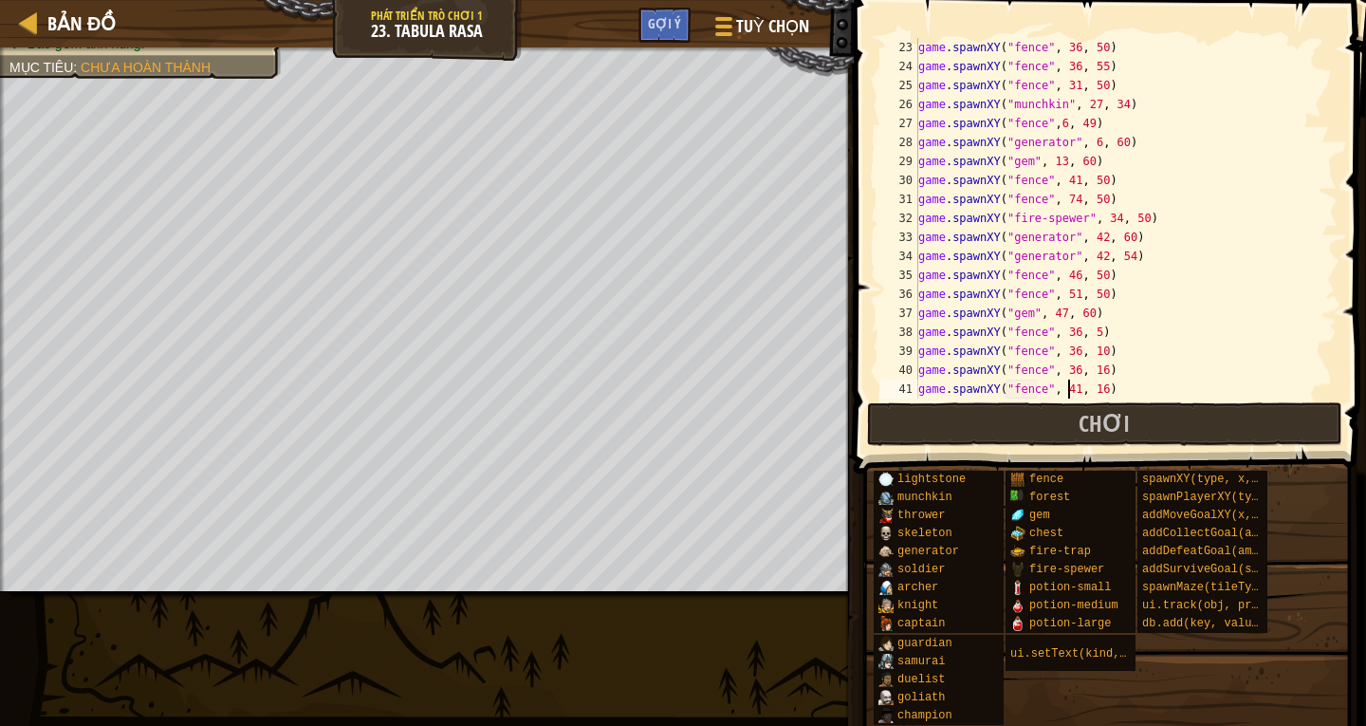
scroll to position [436, 0]
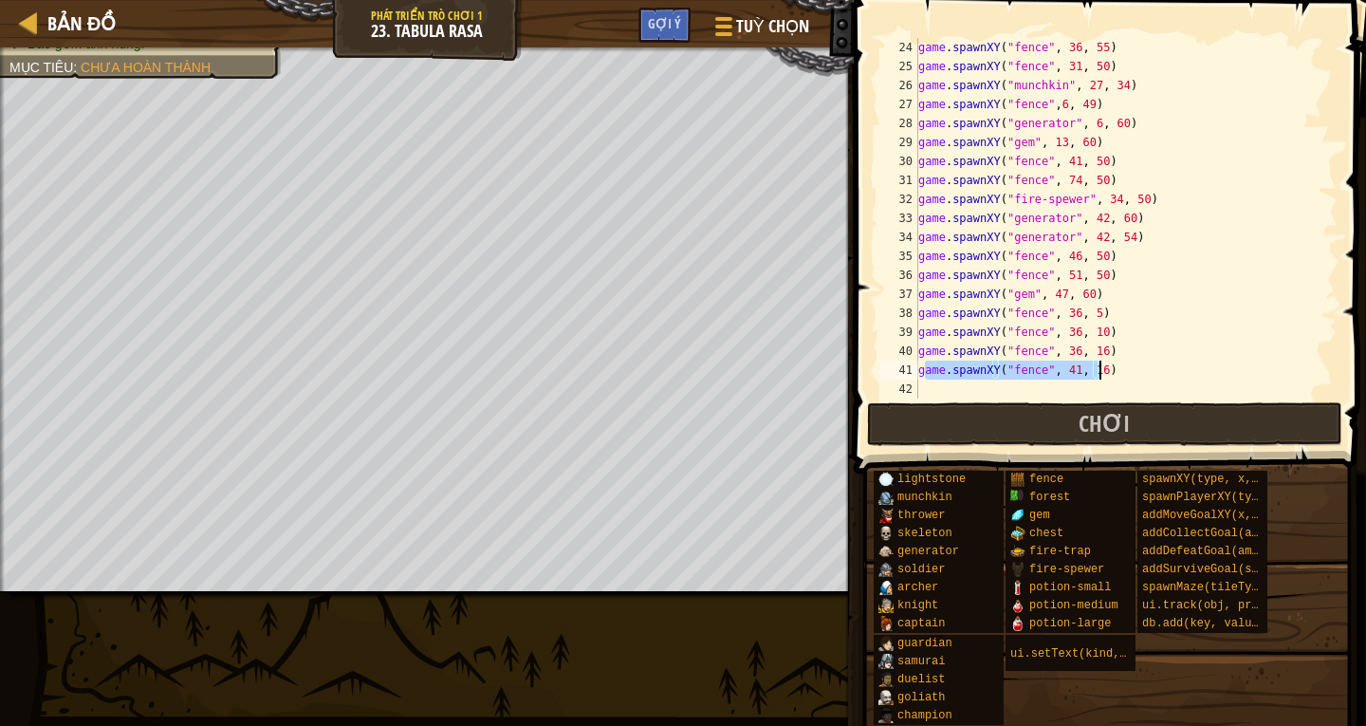
drag, startPoint x: 922, startPoint y: 370, endPoint x: 1101, endPoint y: 370, distance: 179.3
click at [1101, 370] on div "game . spawnXY ( "fence" , 36 , 55 ) game . spawnXY ( "fence" , 31 , 50 ) game …" at bounding box center [1118, 237] width 409 height 398
click at [1126, 373] on div "game . spawnXY ( "fence" , 36 , 55 ) game . spawnXY ( "fence" , 31 , 50 ) game …" at bounding box center [1118, 218] width 409 height 360
drag, startPoint x: 917, startPoint y: 373, endPoint x: 1083, endPoint y: 373, distance: 166.0
click at [1083, 373] on div "game.spawnXY("fence", 41, 16) 24 25 26 27 28 29 30 31 32 33 34 35 36 37 38 39 4…" at bounding box center [1106, 218] width 461 height 360
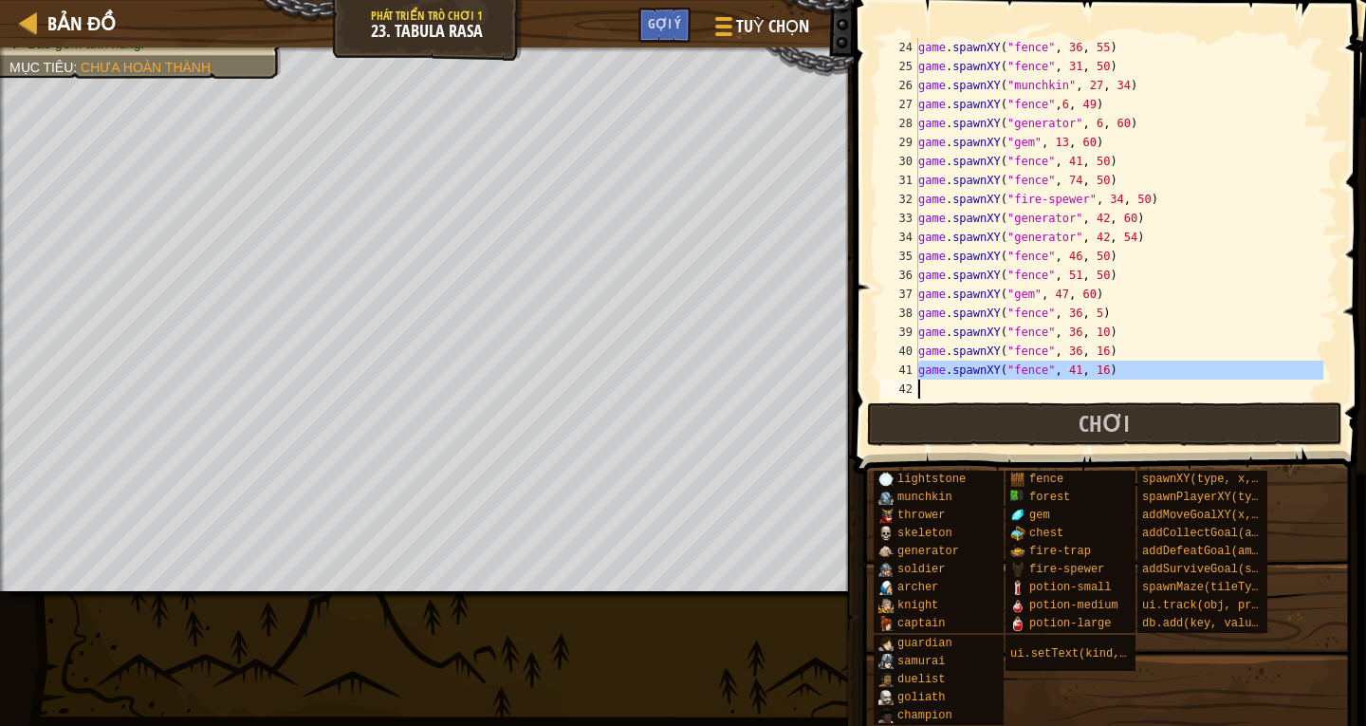
type textarea "game.spawnXY("fence", 41, 16)"
paste textarea
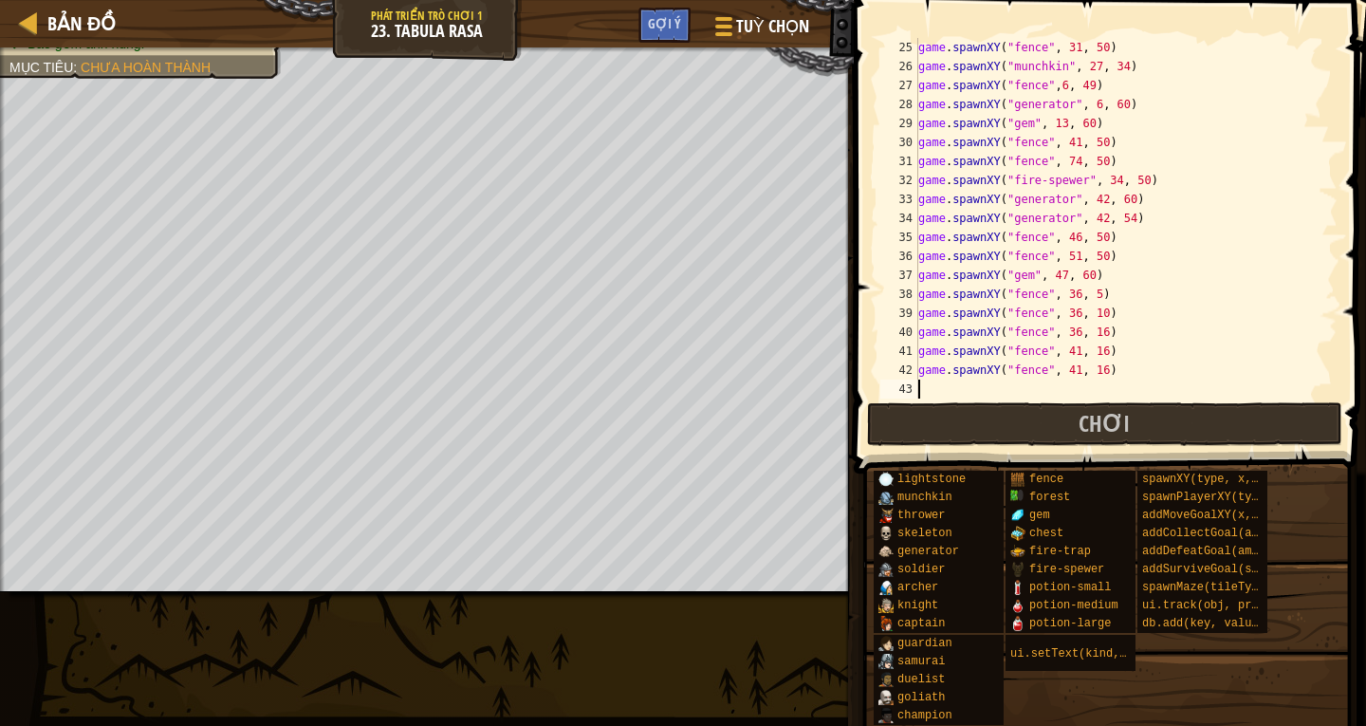
scroll to position [474, 0]
click at [1064, 354] on div "game . spawnXY ( "munchkin" , 27 , 34 ) game . spawnXY ( "fence" , 6 , 49 ) gam…" at bounding box center [1118, 237] width 409 height 398
click at [1069, 353] on div "game . spawnXY ( "munchkin" , 27 , 34 ) game . spawnXY ( "fence" , 6 , 49 ) gam…" at bounding box center [1118, 237] width 409 height 398
click at [1065, 373] on div "game . spawnXY ( "munchkin" , 27 , 34 ) game . spawnXY ( "fence" , 6 , 49 ) gam…" at bounding box center [1118, 237] width 409 height 398
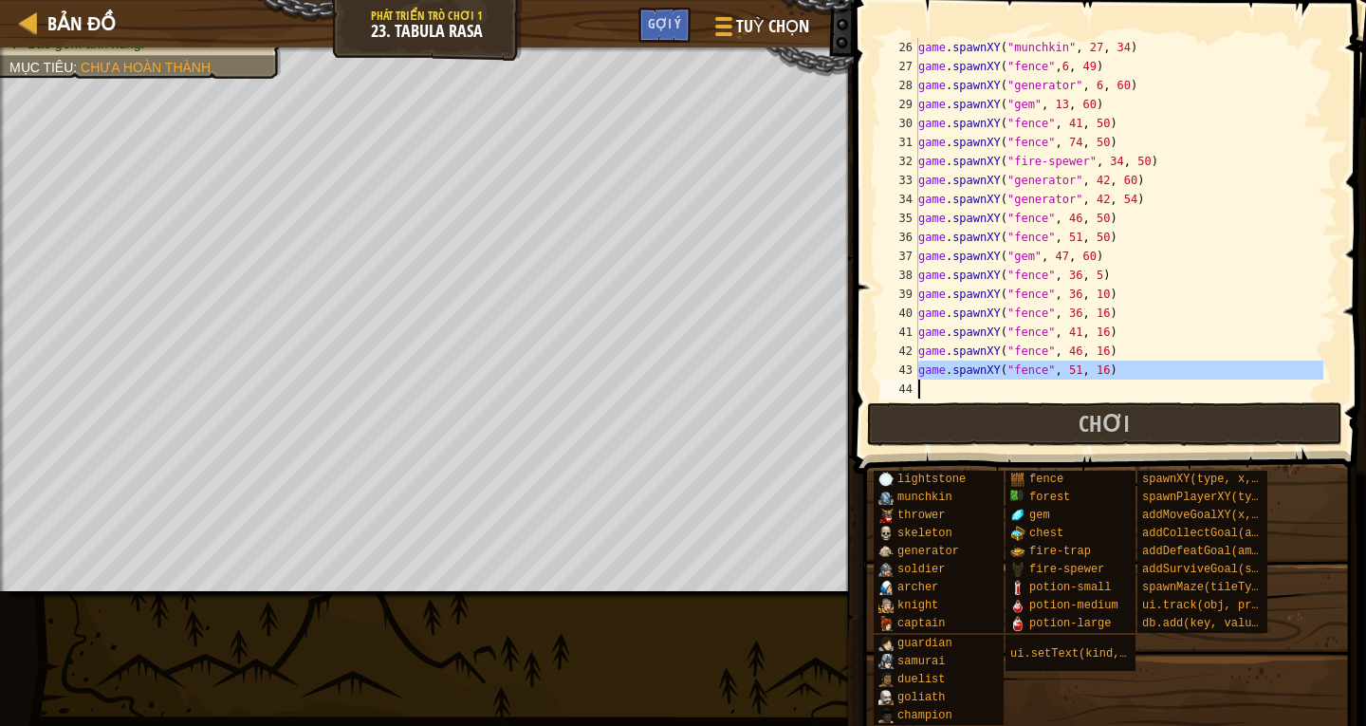
drag, startPoint x: 916, startPoint y: 371, endPoint x: 1039, endPoint y: 370, distance: 123.3
click at [1043, 372] on div "game.spawnXY("fence", 51, 16) 26 27 28 29 30 31 32 33 34 35 36 37 38 39 40 41 4…" at bounding box center [1106, 218] width 461 height 360
type textarea "game.spawnXY("fence", 51, 16)"
paste textarea
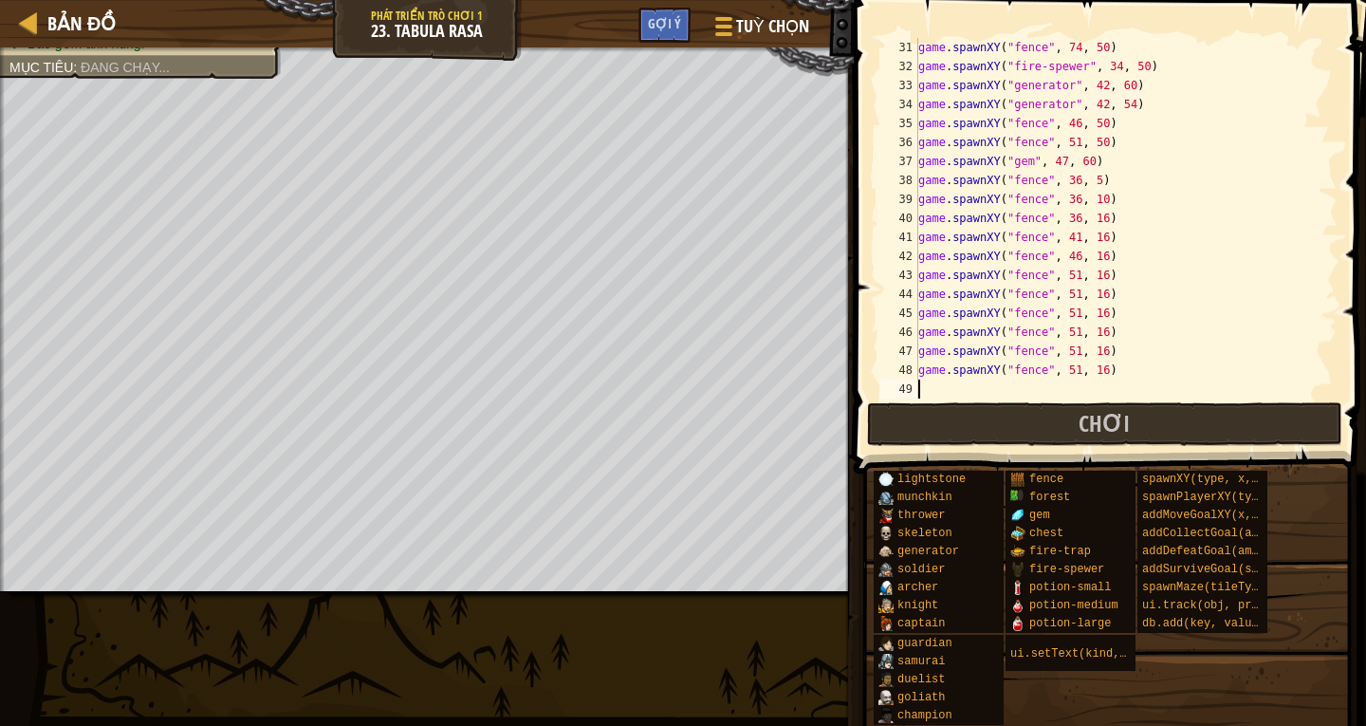
scroll to position [569, 0]
click at [1072, 277] on div "game . spawnXY ( "fence" , 74 , 50 ) game . spawnXY ( "fire-spewer" , 34 , 50 )…" at bounding box center [1118, 237] width 409 height 398
click at [1075, 275] on div "game . spawnXY ( "fence" , 74 , 50 ) game . spawnXY ( "fire-spewer" , 34 , 50 )…" at bounding box center [1118, 237] width 409 height 398
click at [1066, 278] on div "game . spawnXY ( "fence" , 74 , 50 ) game . spawnXY ( "fire-spewer" , 34 , 50 )…" at bounding box center [1118, 237] width 409 height 398
drag, startPoint x: 1065, startPoint y: 298, endPoint x: 1075, endPoint y: 295, distance: 9.9
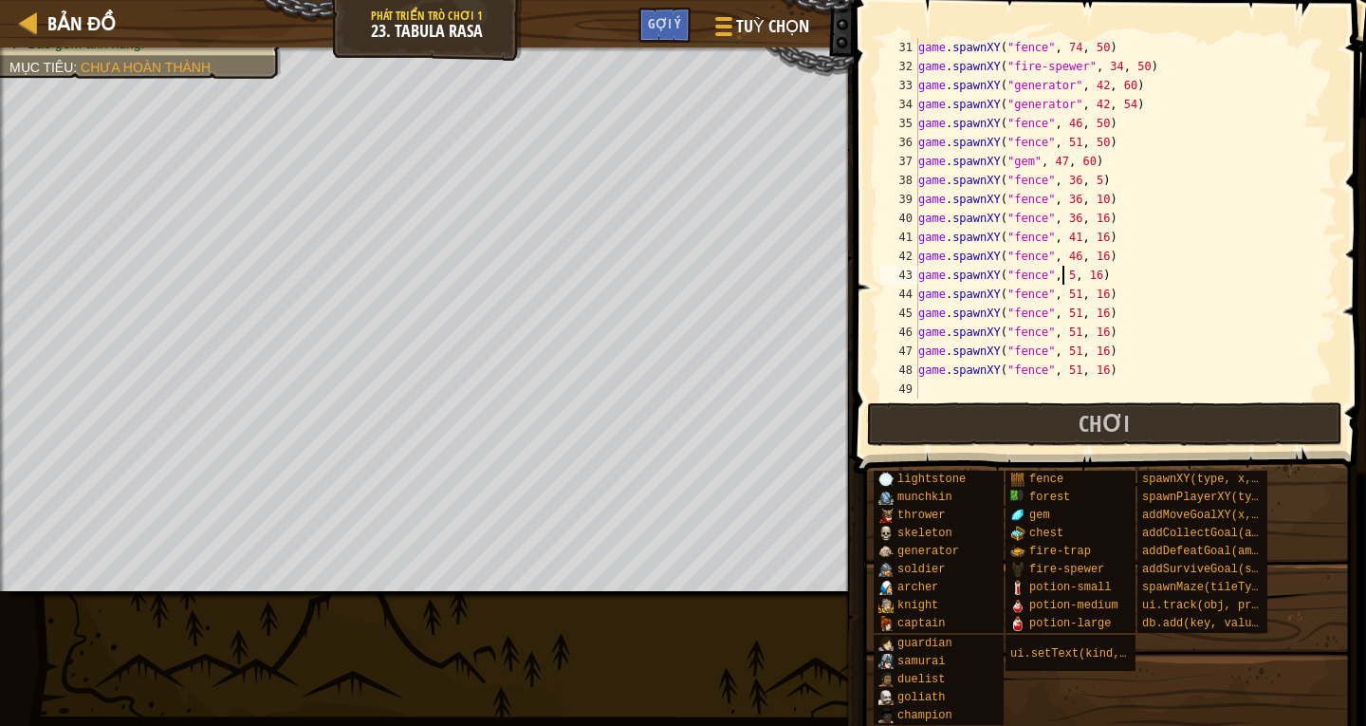
click at [1073, 296] on div "game . spawnXY ( "fence" , 74 , 50 ) game . spawnXY ( "fire-spewer" , 34 , 50 )…" at bounding box center [1118, 237] width 409 height 398
click at [1068, 292] on div "game . spawnXY ( "fence" , 74 , 50 ) game . spawnXY ( "fire-spewer" , 34 , 50 )…" at bounding box center [1118, 218] width 409 height 360
click at [1066, 314] on div "game . spawnXY ( "fence" , 74 , 50 ) game . spawnXY ( "fire-spewer" , 34 , 50 )…" at bounding box center [1118, 237] width 409 height 398
click at [1066, 333] on div "game . spawnXY ( "fence" , 74 , 50 ) game . spawnXY ( "fire-spewer" , 34 , 50 )…" at bounding box center [1118, 237] width 409 height 398
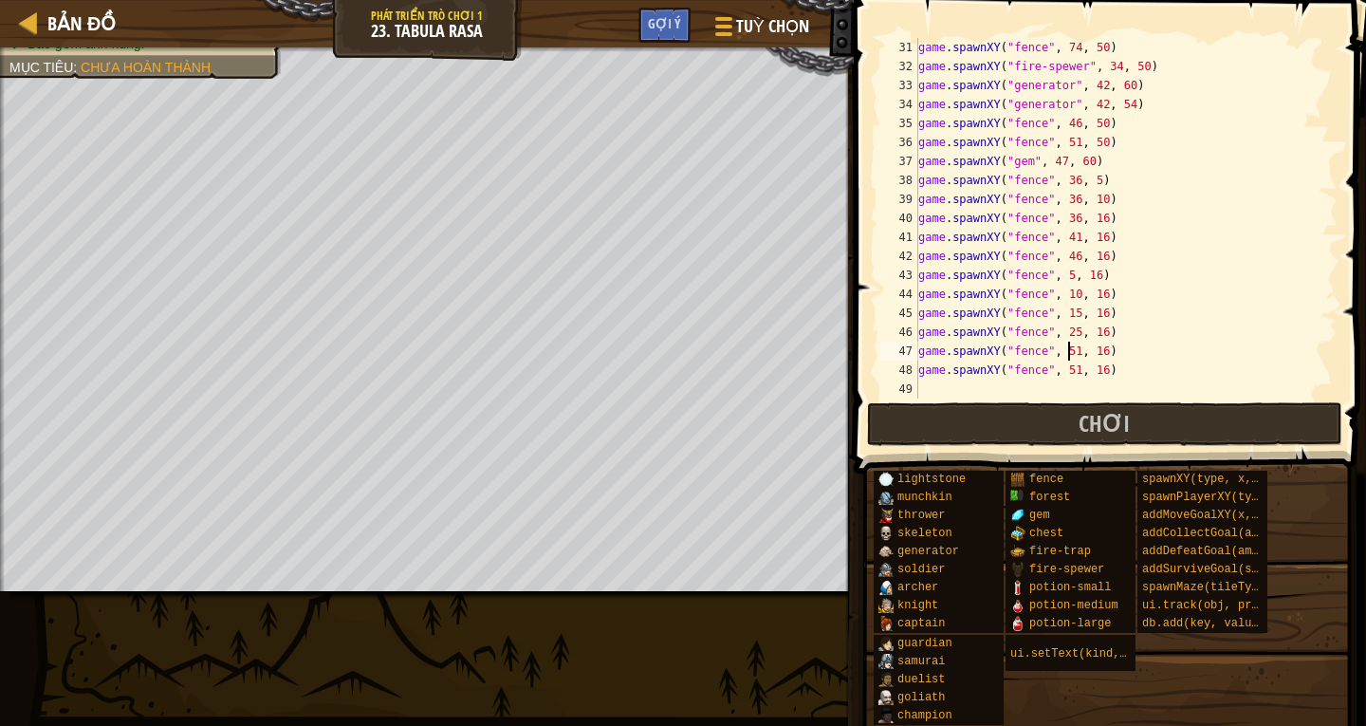
click at [1067, 355] on div "game . spawnXY ( "fence" , 74 , 50 ) game . spawnXY ( "fire-spewer" , 34 , 50 )…" at bounding box center [1118, 237] width 409 height 398
click at [1067, 334] on div "game . spawnXY ( "fence" , 74 , 50 ) game . spawnXY ( "fire-spewer" , 34 , 50 )…" at bounding box center [1118, 237] width 409 height 398
type textarea "game.spawnXY("fence", 26, 16)"
click at [951, 383] on div "game . spawnXY ( "fence" , 74 , 50 ) game . spawnXY ( "fire-spewer" , 34 , 50 )…" at bounding box center [1118, 237] width 409 height 398
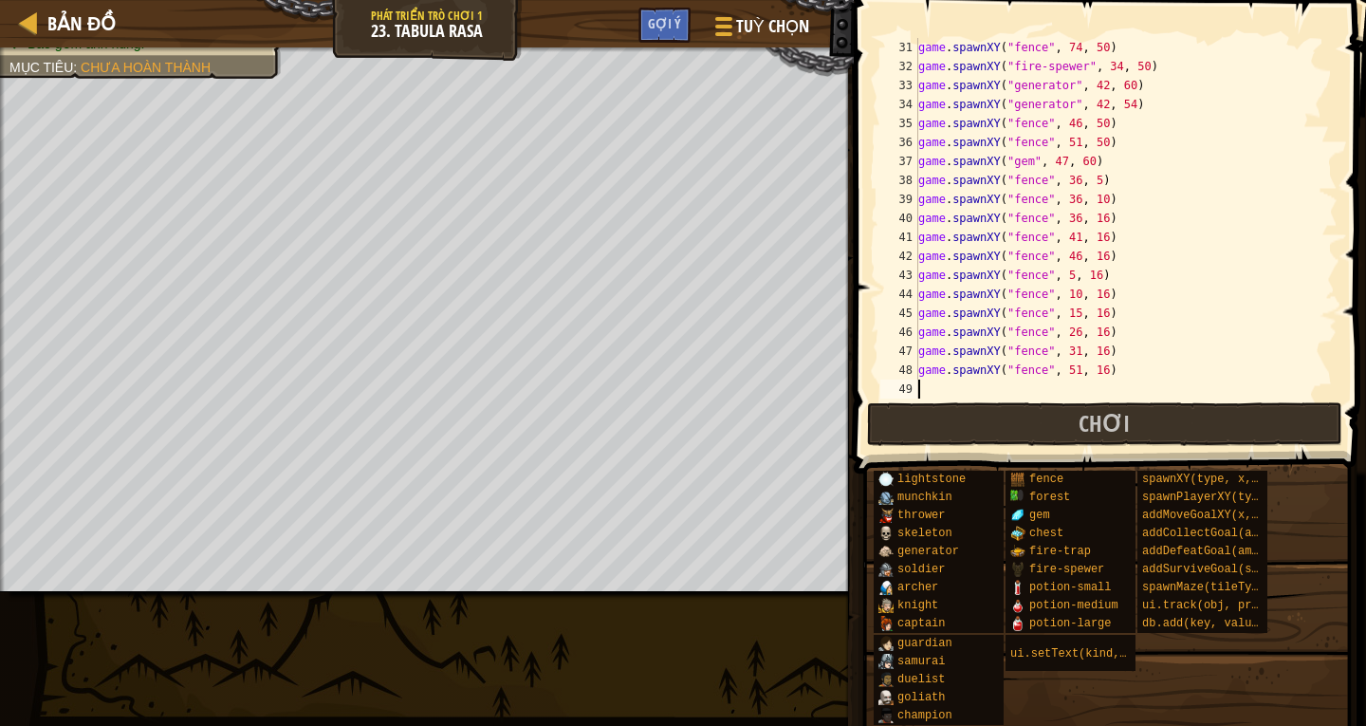
click at [1065, 373] on div "game . spawnXY ( "fence" , 74 , 50 ) game . spawnXY ( "fire-spewer" , 34 , 50 )…" at bounding box center [1118, 237] width 409 height 398
drag, startPoint x: 922, startPoint y: 366, endPoint x: 1113, endPoint y: 382, distance: 191.3
click at [1113, 382] on div "game . spawnXY ( "fence" , 74 , 50 ) game . spawnXY ( "fire-spewer" , 34 , 50 )…" at bounding box center [1118, 237] width 409 height 398
type textarea "game.spawnXY("fence", 57, 16)"
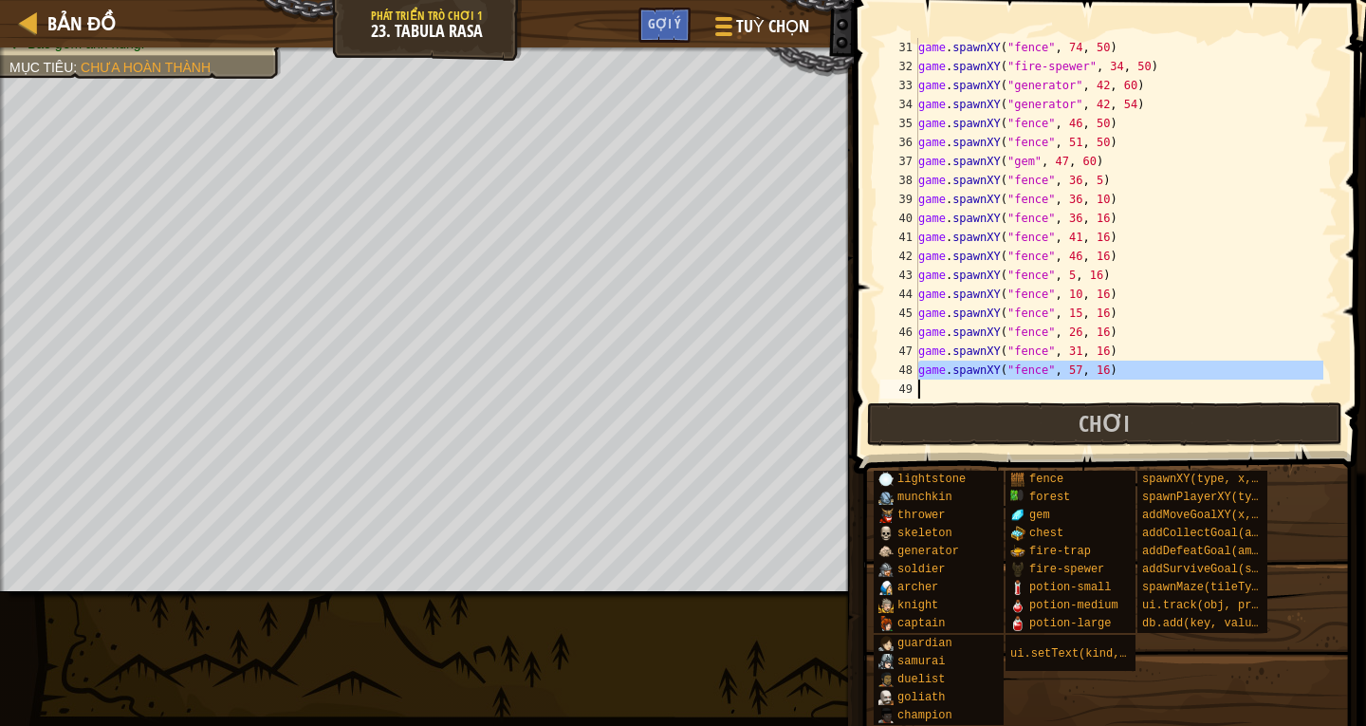
drag, startPoint x: 934, startPoint y: 396, endPoint x: 926, endPoint y: 387, distance: 12.8
paste textarea
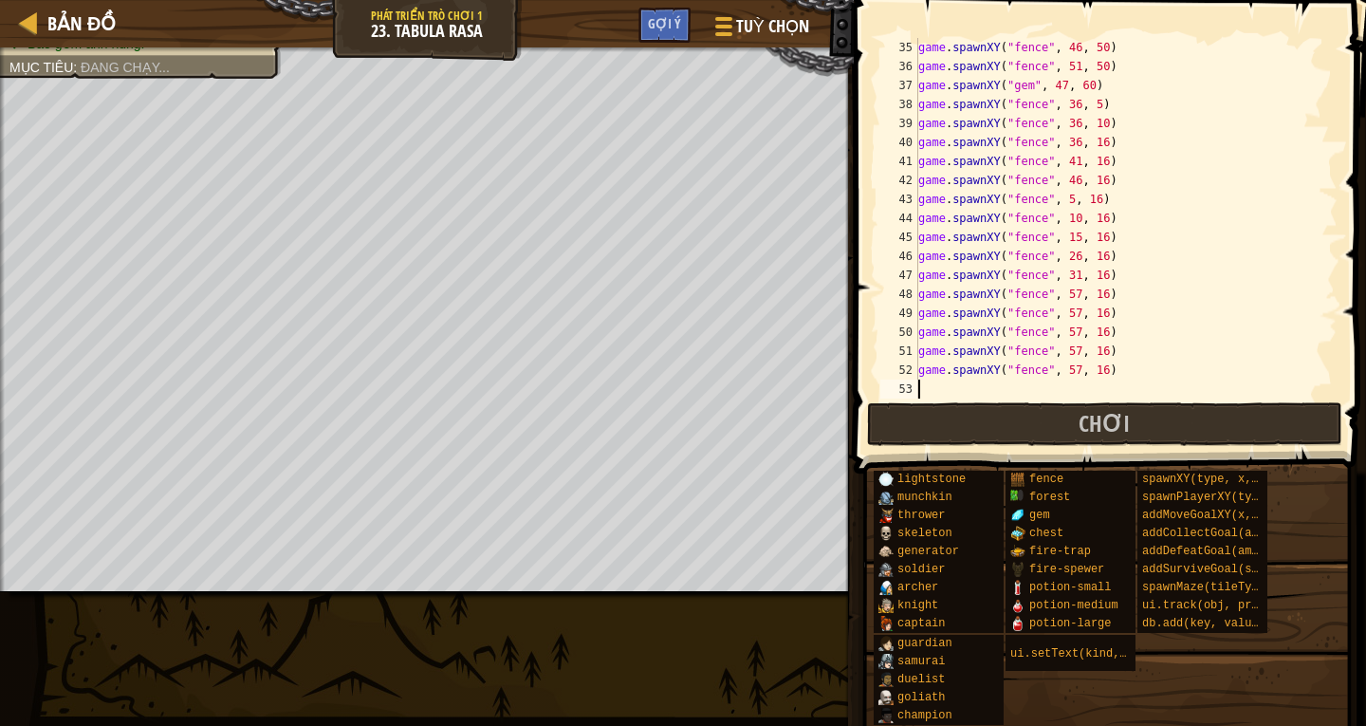
scroll to position [645, 0]
click at [1067, 296] on div "game . spawnXY ( "fence" , 46 , 50 ) game . spawnXY ( "fence" , 51 , 50 ) game …" at bounding box center [1118, 237] width 409 height 398
click at [1067, 312] on div "game . spawnXY ( "fence" , 46 , 50 ) game . spawnXY ( "fence" , 51 , 50 ) game …" at bounding box center [1118, 237] width 409 height 398
click at [1066, 271] on div "game . spawnXY ( "fence" , 46 , 50 ) game . spawnXY ( "fence" , 51 , 50 ) game …" at bounding box center [1118, 237] width 409 height 398
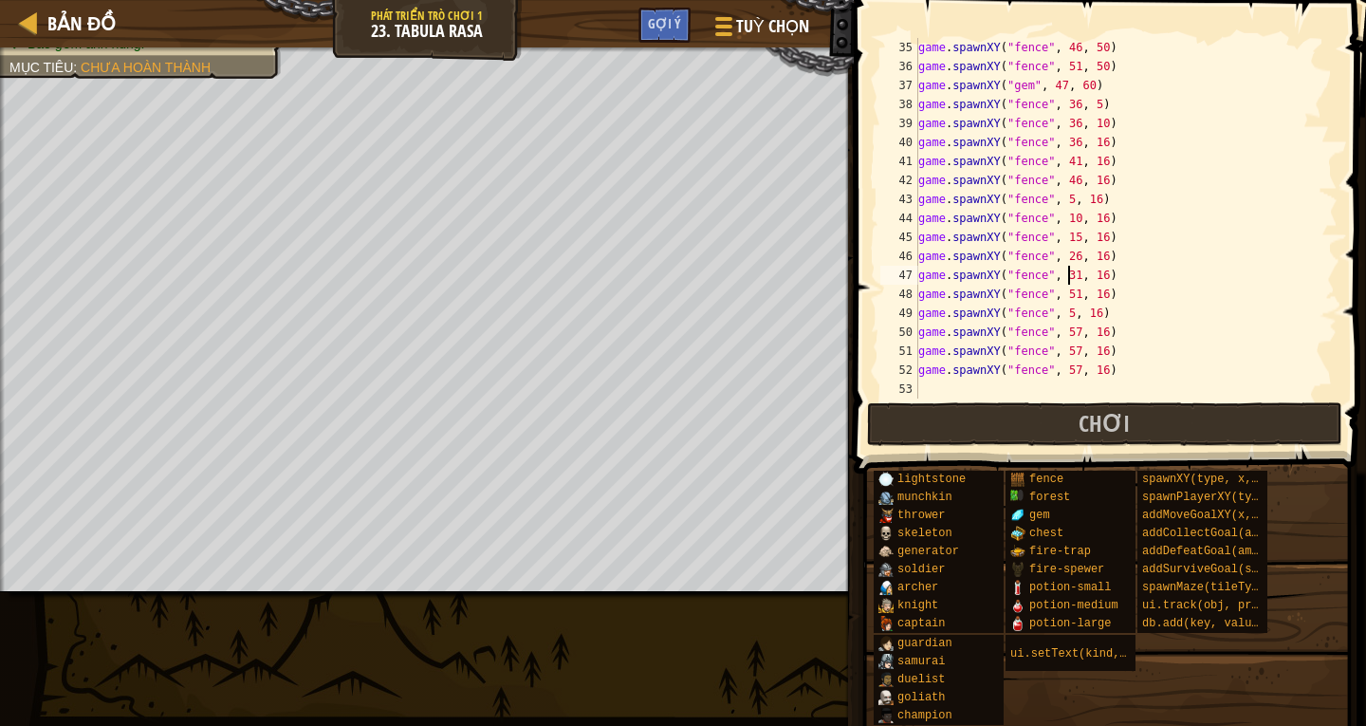
click at [1065, 334] on div "game . spawnXY ( "fence" , 46 , 50 ) game . spawnXY ( "fence" , 51 , 50 ) game …" at bounding box center [1118, 237] width 409 height 398
click at [1066, 354] on div "game . spawnXY ( "fence" , 46 , 50 ) game . spawnXY ( "fence" , 51 , 50 ) game …" at bounding box center [1118, 237] width 409 height 398
click at [1068, 371] on div "game . spawnXY ( "fence" , 46 , 50 ) game . spawnXY ( "fence" , 51 , 50 ) game …" at bounding box center [1118, 237] width 409 height 398
type textarea "game.spawnXY("fence", 75, 16)"
click at [933, 394] on div "game . spawnXY ( "fence" , 46 , 50 ) game . spawnXY ( "fence" , 51 , 50 ) game …" at bounding box center [1118, 237] width 409 height 398
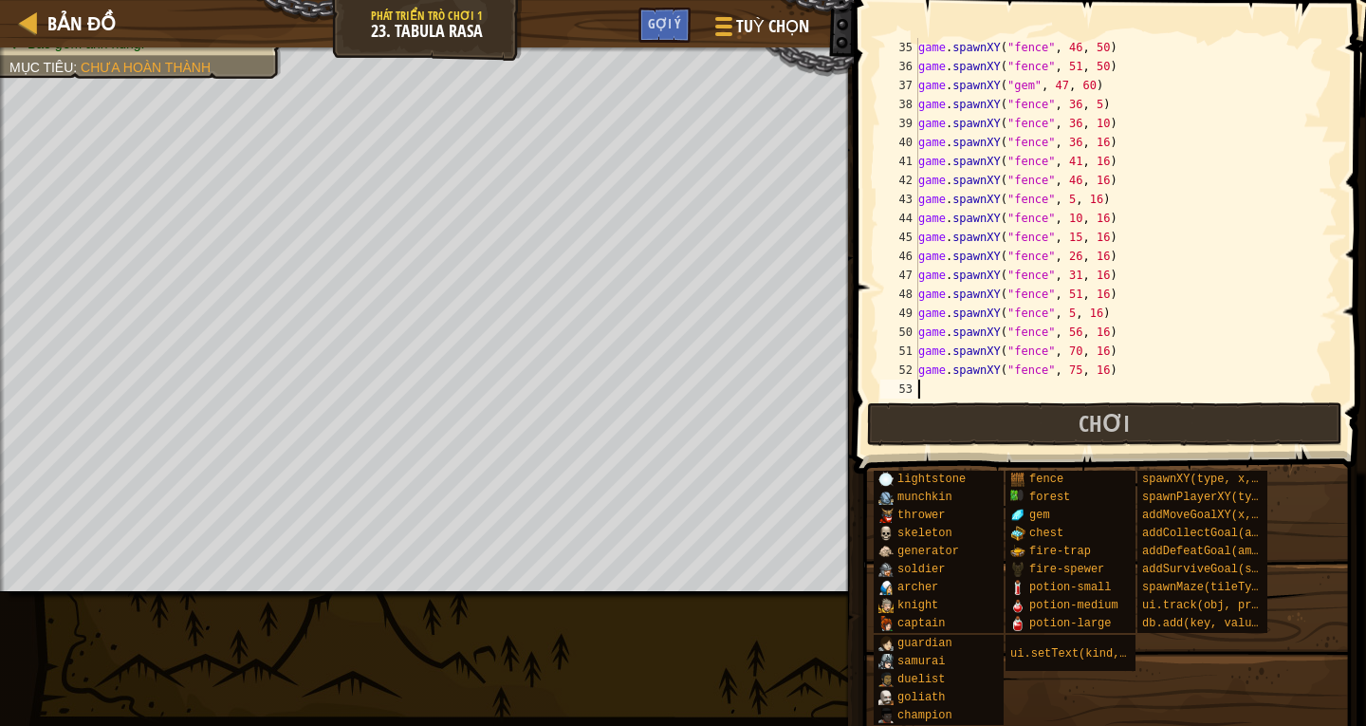
scroll to position [9, 0]
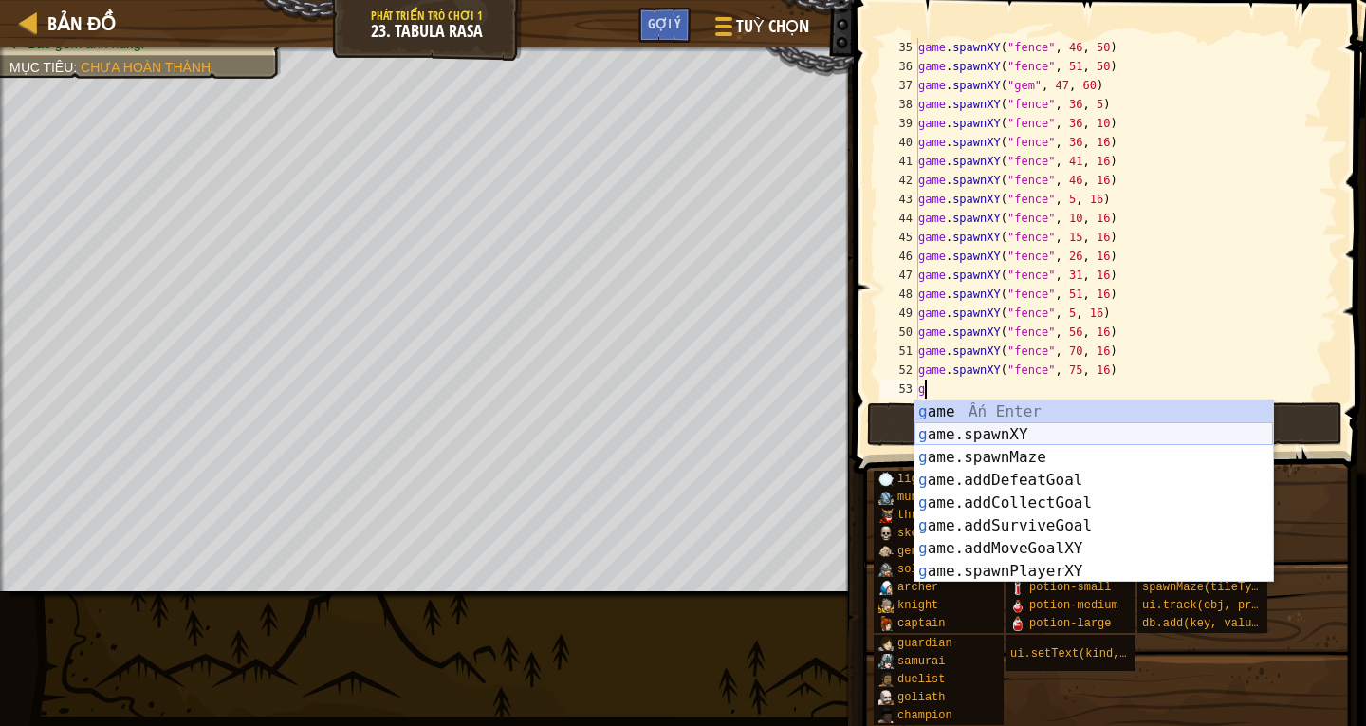
click at [1006, 431] on div "g ame Ấn Enter g ame.spawnXY Ấn Enter g ame.spawnMaze Ấn Enter g ame.addDefeatG…" at bounding box center [1093, 514] width 359 height 228
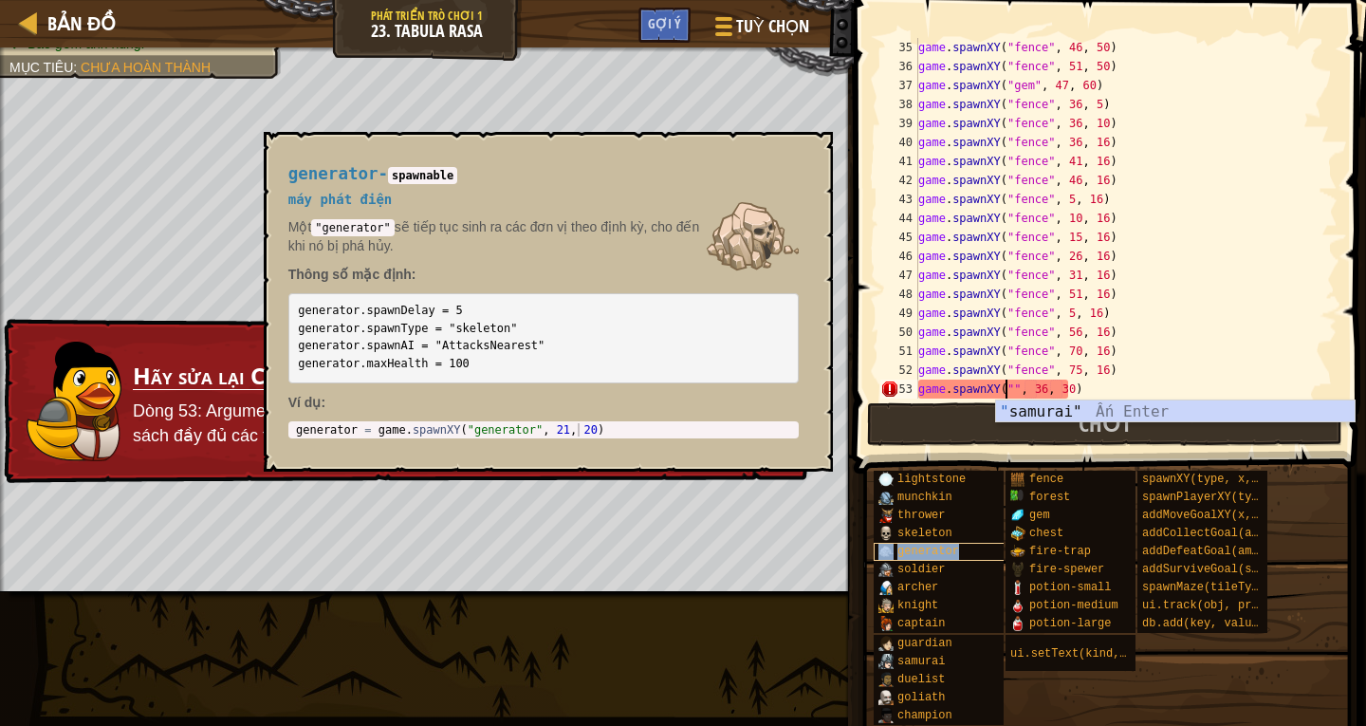
click at [928, 543] on div "generator" at bounding box center [942, 552] width 137 height 18
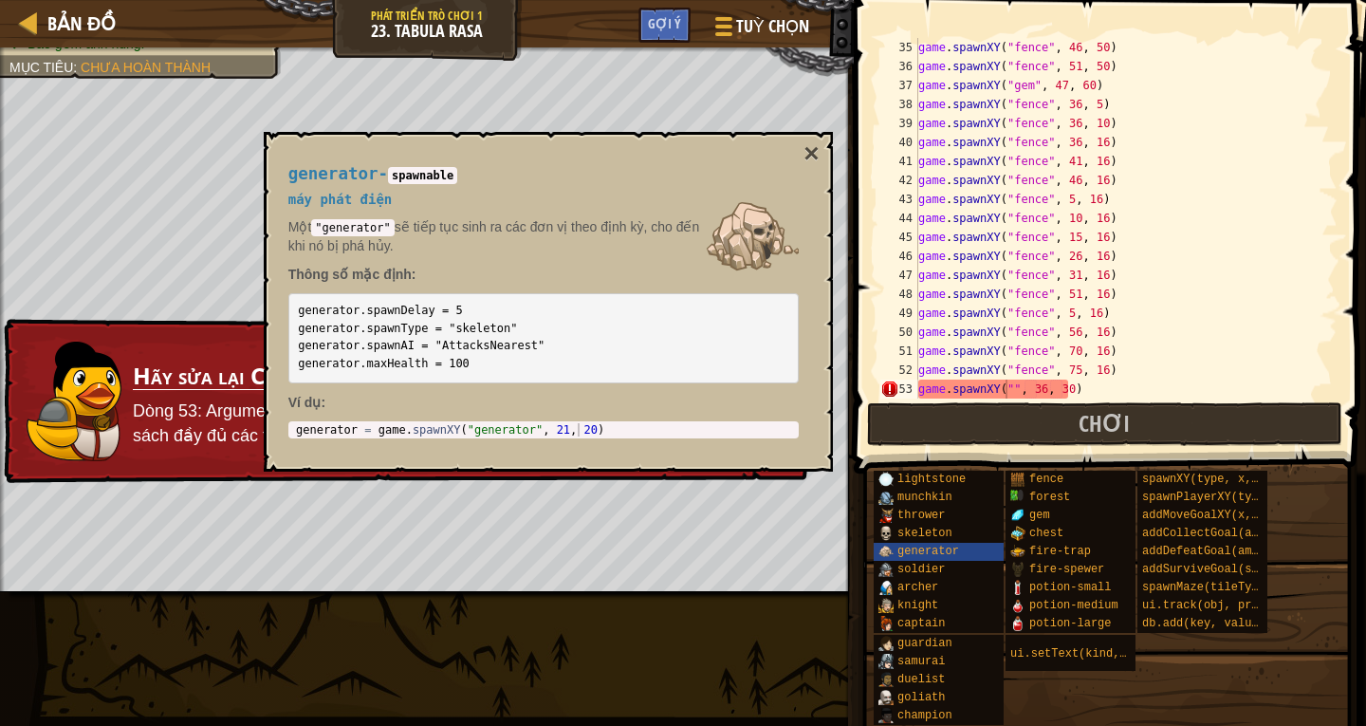
click at [368, 175] on span "generator" at bounding box center [333, 173] width 90 height 19
drag, startPoint x: 289, startPoint y: 176, endPoint x: 367, endPoint y: 176, distance: 77.8
click at [367, 176] on span "generator" at bounding box center [333, 173] width 90 height 19
copy span "generator"
drag, startPoint x: 1005, startPoint y: 388, endPoint x: 1127, endPoint y: 367, distance: 123.2
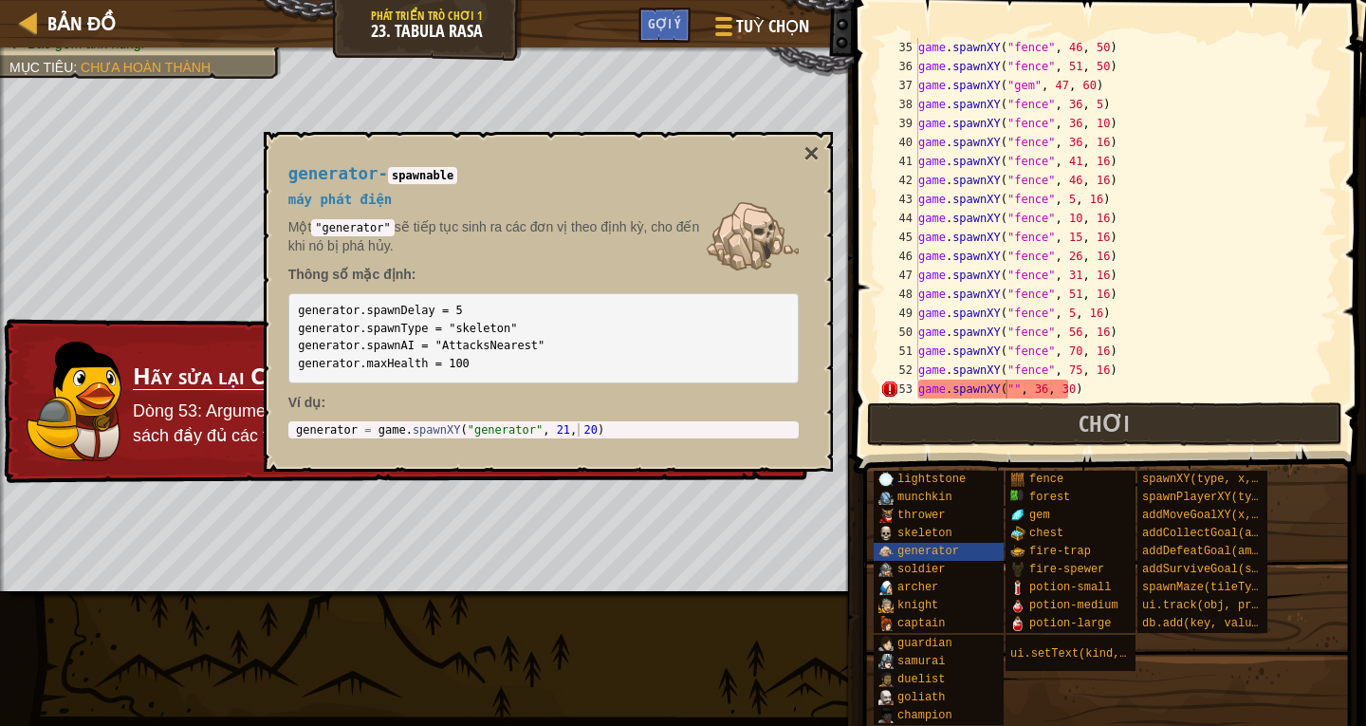
click at [1006, 388] on div "game . spawnXY ( "fence" , 46 , 50 ) game . spawnXY ( "fence" , 51 , 50 ) game …" at bounding box center [1118, 237] width 409 height 398
click at [1235, 350] on div "game . spawnXY ( "fence" , 46 , 50 ) game . spawnXY ( "fence" , 51 , 50 ) game …" at bounding box center [1118, 237] width 409 height 398
paste textarea "generator"
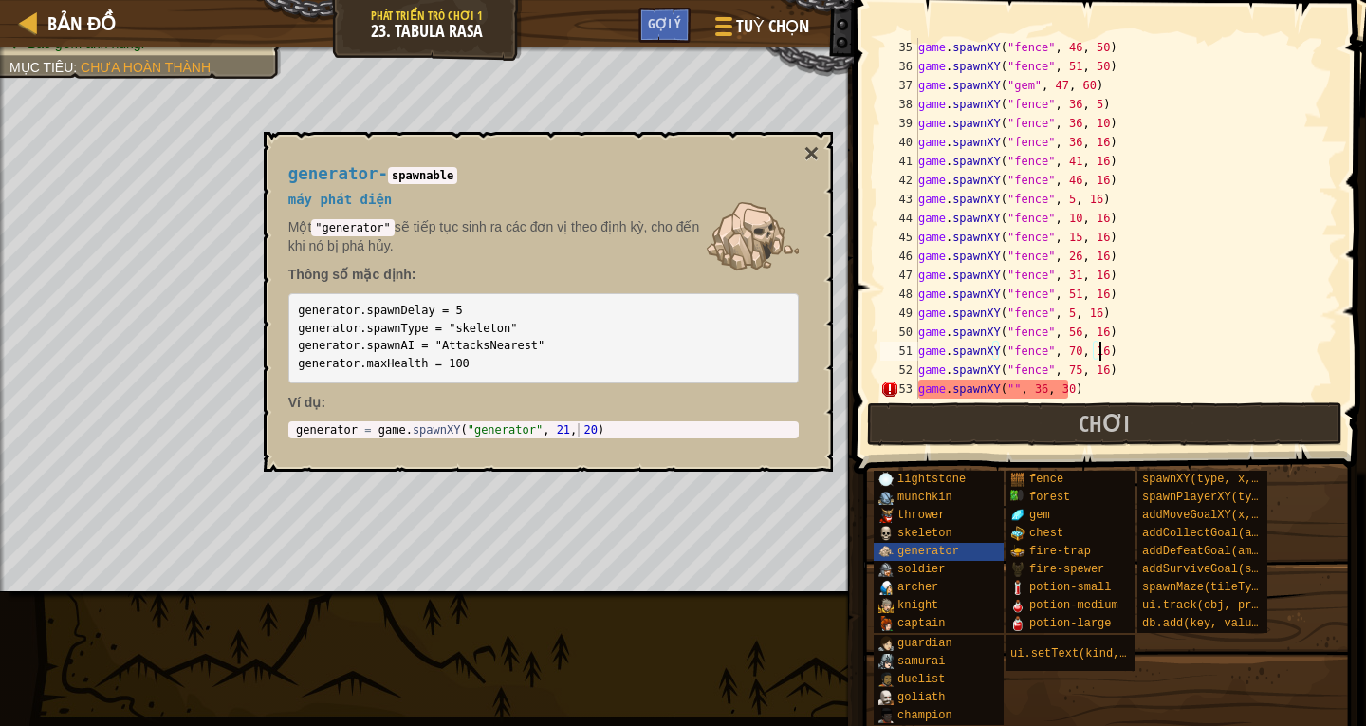
click at [1003, 391] on div "game . spawnXY ( "fence" , 46 , 50 ) game . spawnXY ( "fence" , 51 , 50 ) game …" at bounding box center [1118, 237] width 409 height 398
paste textarea "generator"
click at [809, 156] on button "×" at bounding box center [810, 153] width 15 height 27
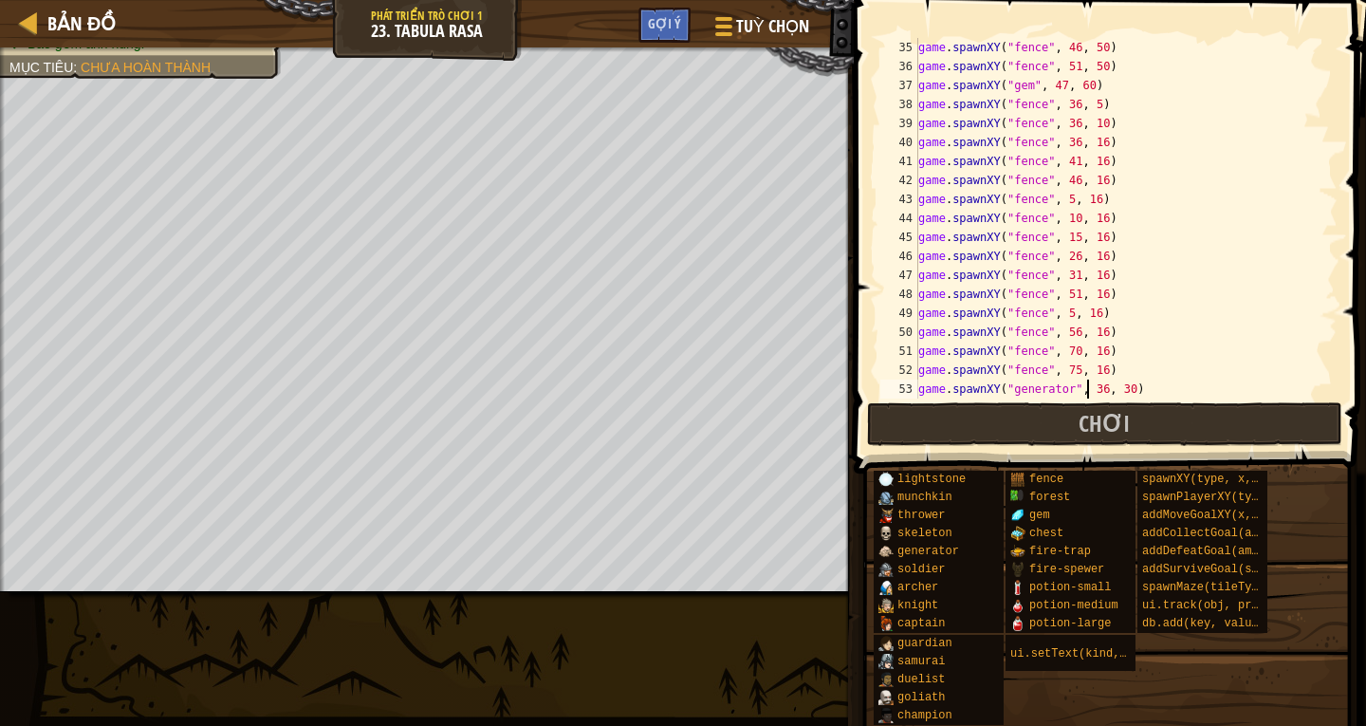
click at [1090, 388] on div "game . spawnXY ( "fence" , 46 , 50 ) game . spawnXY ( "fence" , 51 , 50 ) game …" at bounding box center [1118, 237] width 409 height 398
click at [1092, 389] on div "game . spawnXY ( "fence" , 46 , 50 ) game . spawnXY ( "fence" , 51 , 50 ) game …" at bounding box center [1118, 237] width 409 height 398
click at [1116, 391] on div "game . spawnXY ( "fence" , 46 , 50 ) game . spawnXY ( "fence" , 51 , 50 ) game …" at bounding box center [1118, 237] width 409 height 398
type textarea "game.spawnXY("generator", 44, 3)"
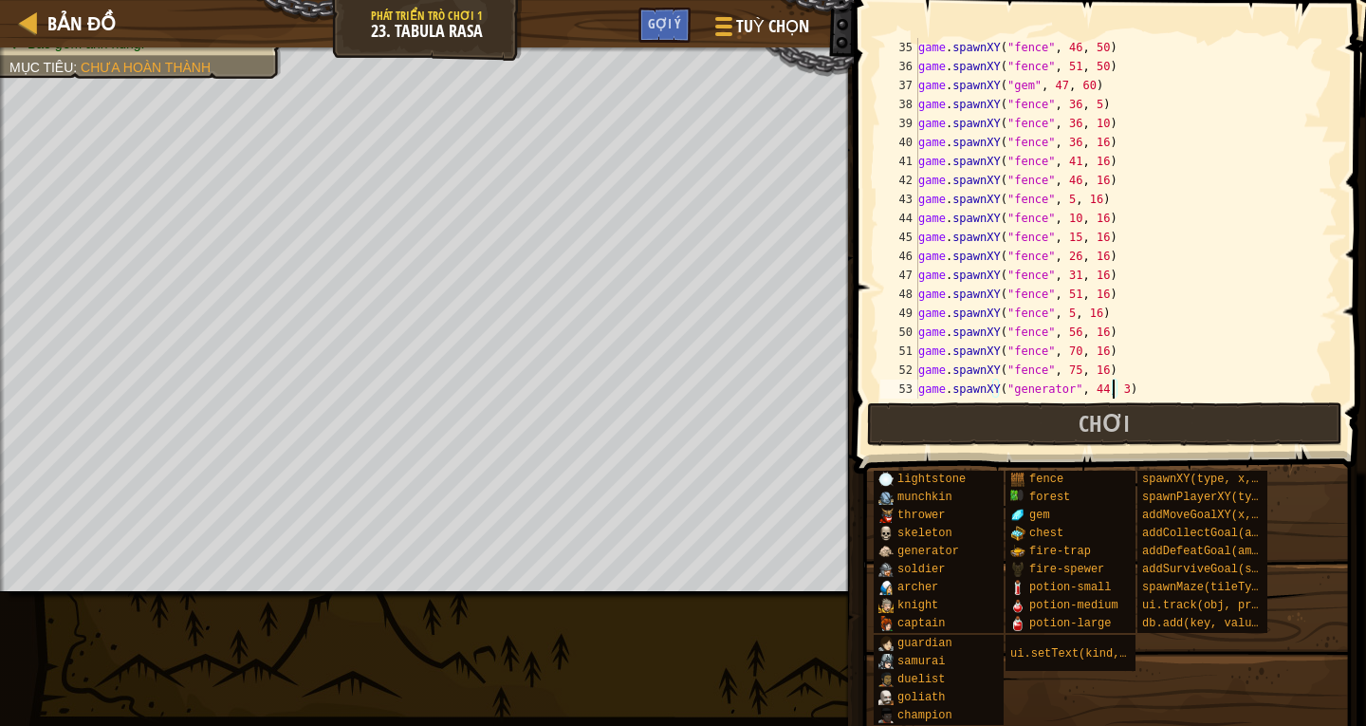
scroll to position [664, 0]
click at [934, 387] on div "game . spawnXY ( "fence" , 51 , 50 ) game . spawnXY ( "gem" , 47 , 60 ) game . …" at bounding box center [1118, 237] width 409 height 398
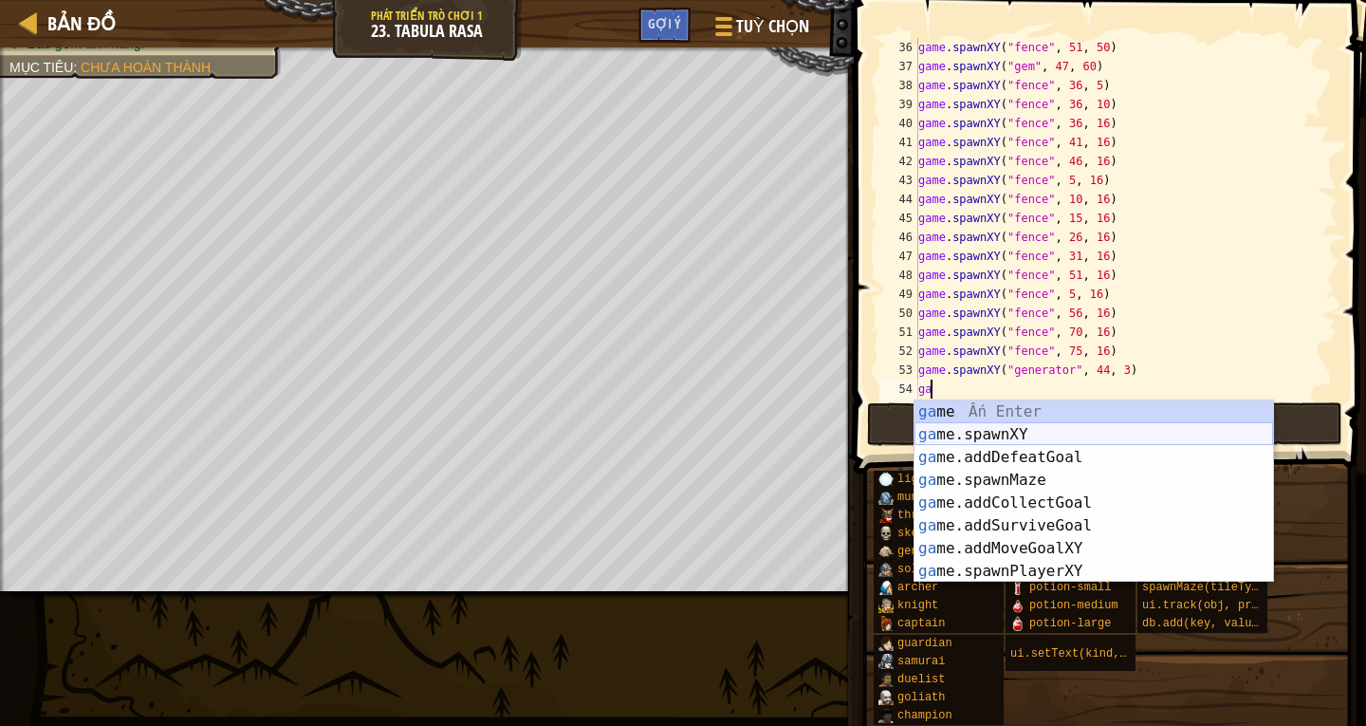
click at [1021, 427] on div "ga me Ấn Enter ga me.spawnXY Ấn Enter ga me.addDefeatGoal Ấn Enter ga me.spawnM…" at bounding box center [1093, 514] width 359 height 228
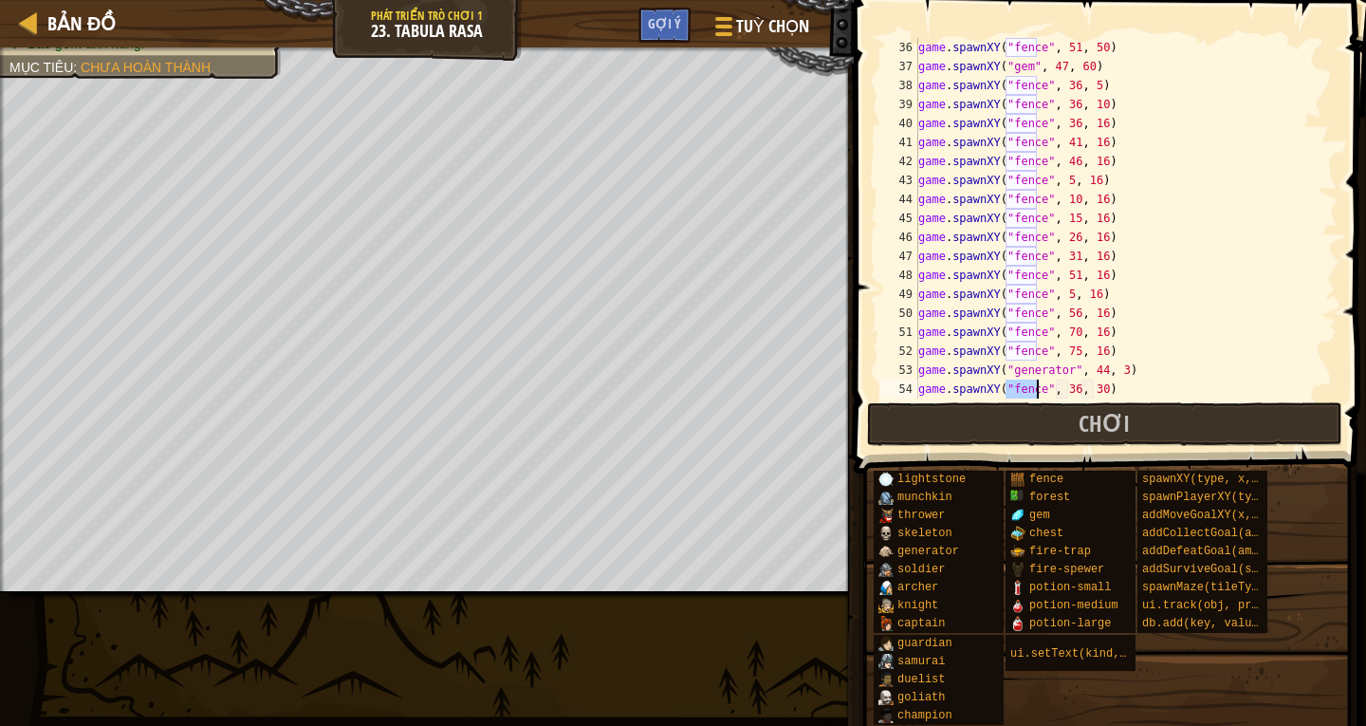
click at [1109, 393] on div "game . spawnXY ( "fence" , 51 , 50 ) game . spawnXY ( "gem" , 47 , 60 ) game . …" at bounding box center [1118, 237] width 409 height 398
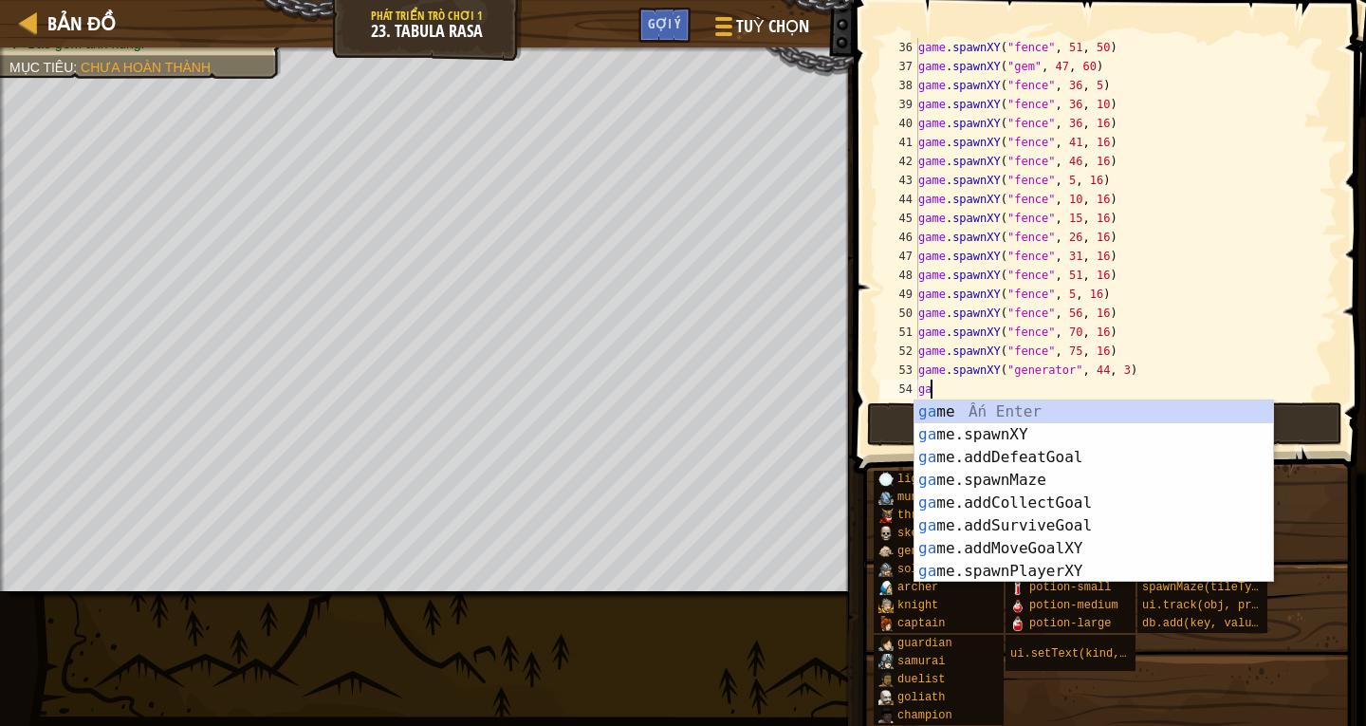
type textarea "g"
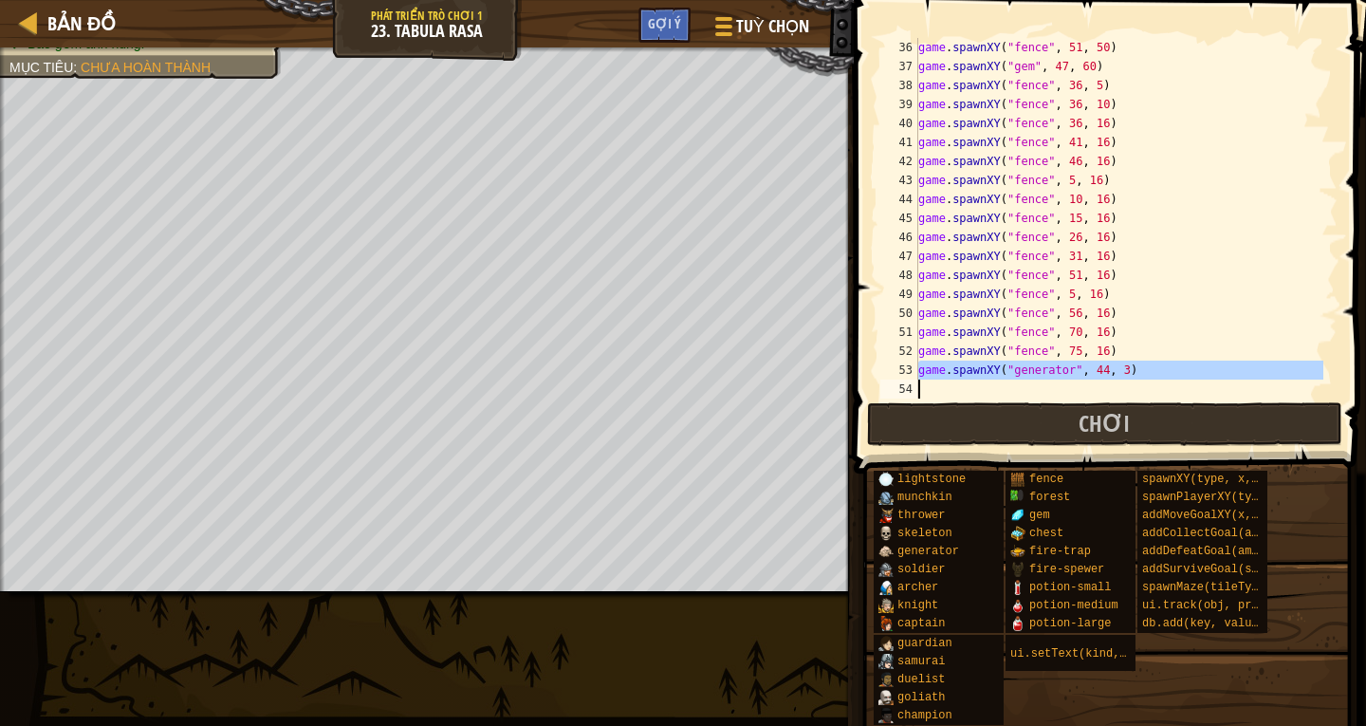
drag, startPoint x: 917, startPoint y: 370, endPoint x: 1064, endPoint y: 370, distance: 147.0
click at [1064, 370] on div "36 37 38 39 40 41 42 43 44 45 46 47 48 49 50 51 52 53 54 55 game . spawnXY ( "f…" at bounding box center [1106, 218] width 461 height 360
type textarea "game.spawnXY("generator", 44, 3)"
click at [925, 388] on div "game . spawnXY ( "fence" , 51 , 50 ) game . spawnXY ( "gem" , 47 , 60 ) game . …" at bounding box center [1118, 218] width 409 height 360
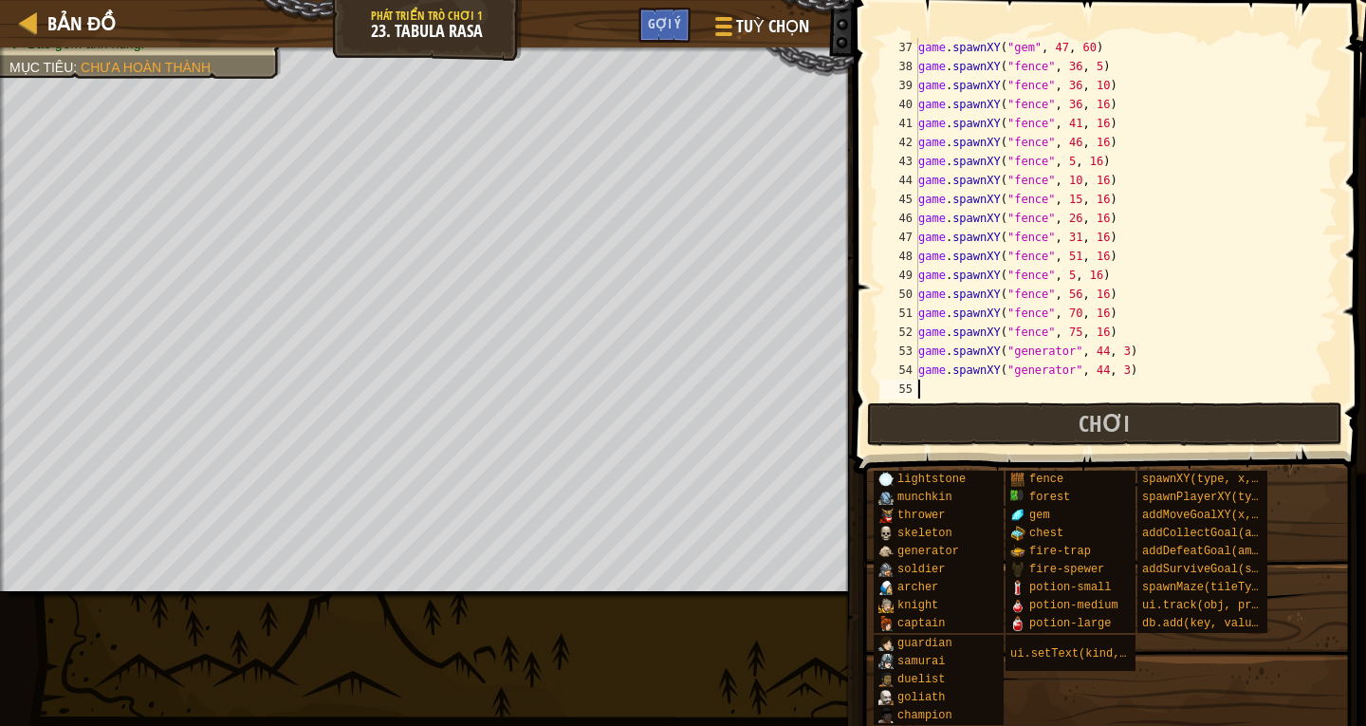
scroll to position [702, 0]
click at [1089, 355] on div "game . spawnXY ( "fence" , 36 , 5 ) game . spawnXY ( "fence" , 36 , 10 ) game .…" at bounding box center [1118, 237] width 409 height 398
click at [1093, 352] on div "game . spawnXY ( "fence" , 36 , 5 ) game . spawnXY ( "fence" , 36 , 10 ) game .…" at bounding box center [1118, 237] width 409 height 398
click at [1109, 355] on div "game . spawnXY ( "fence" , 36 , 5 ) game . spawnXY ( "fence" , 36 , 10 ) game .…" at bounding box center [1118, 237] width 409 height 398
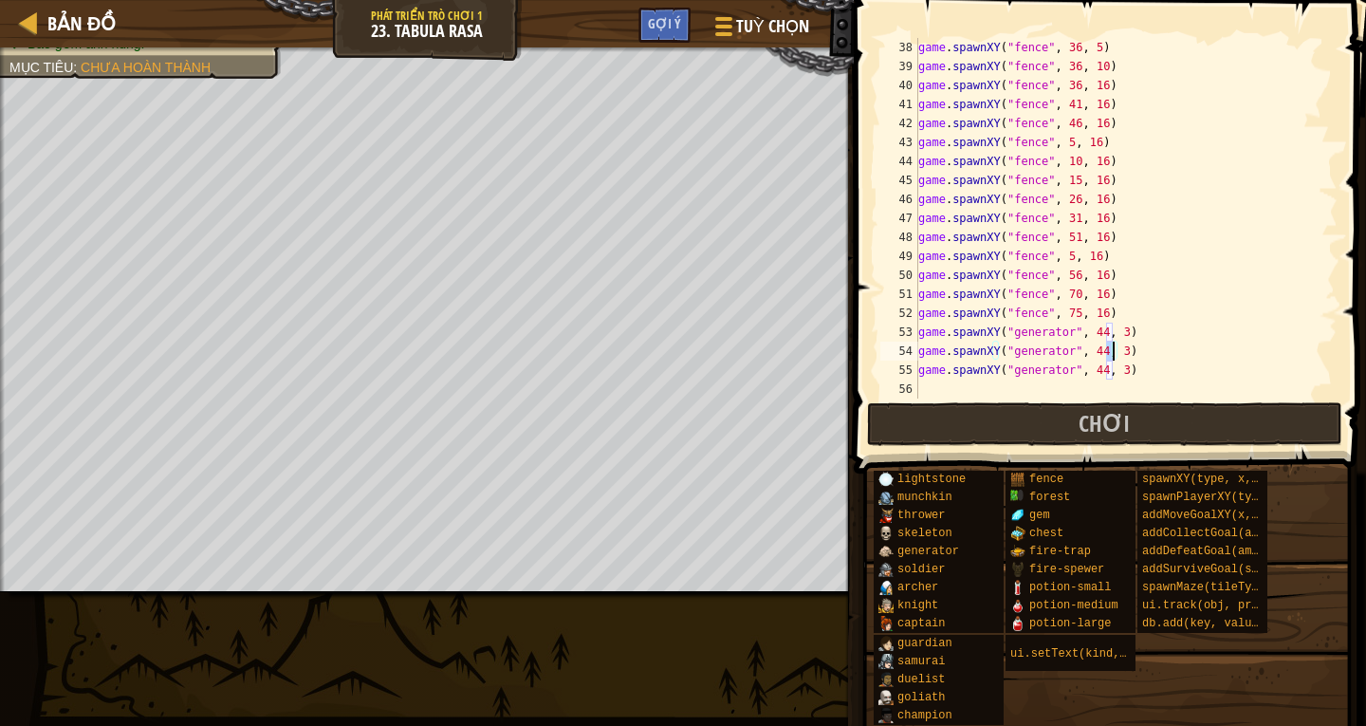
click at [1113, 355] on div "game . spawnXY ( "fence" , 36 , 5 ) game . spawnXY ( "fence" , 36 , 10 ) game .…" at bounding box center [1118, 218] width 409 height 360
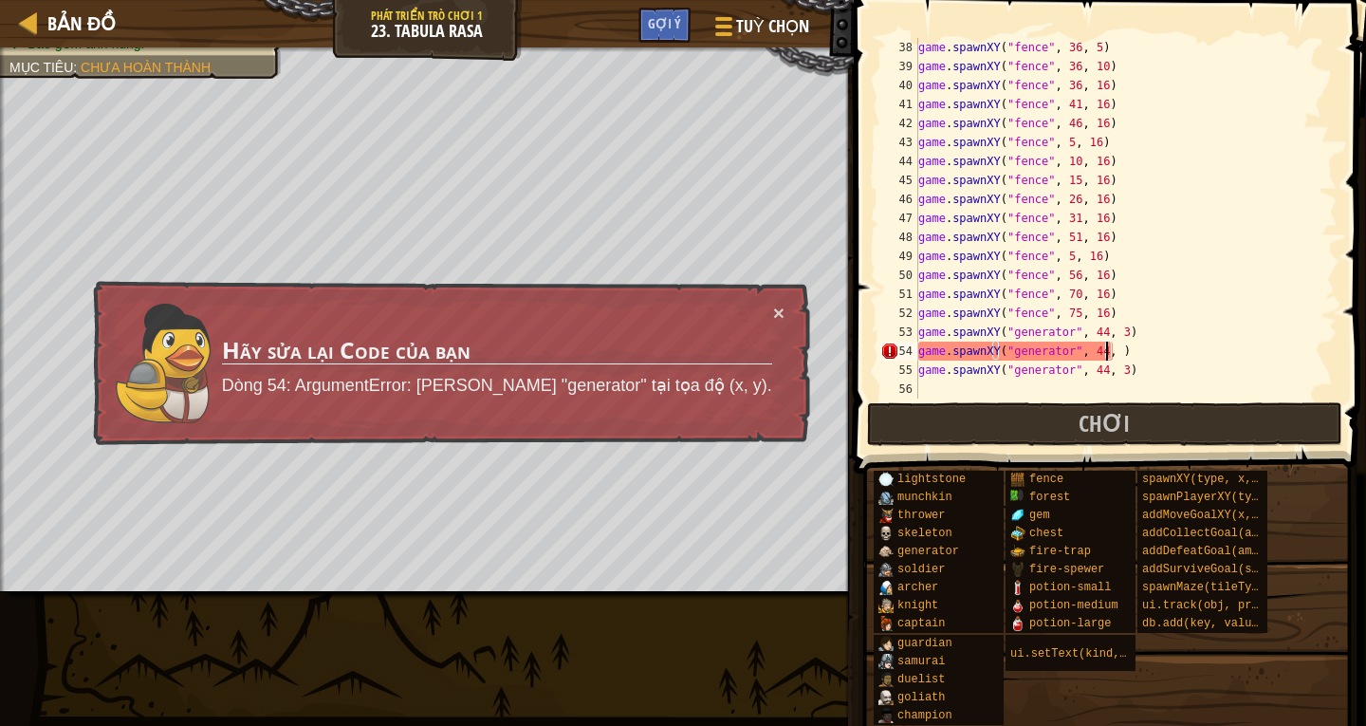
scroll to position [9, 15]
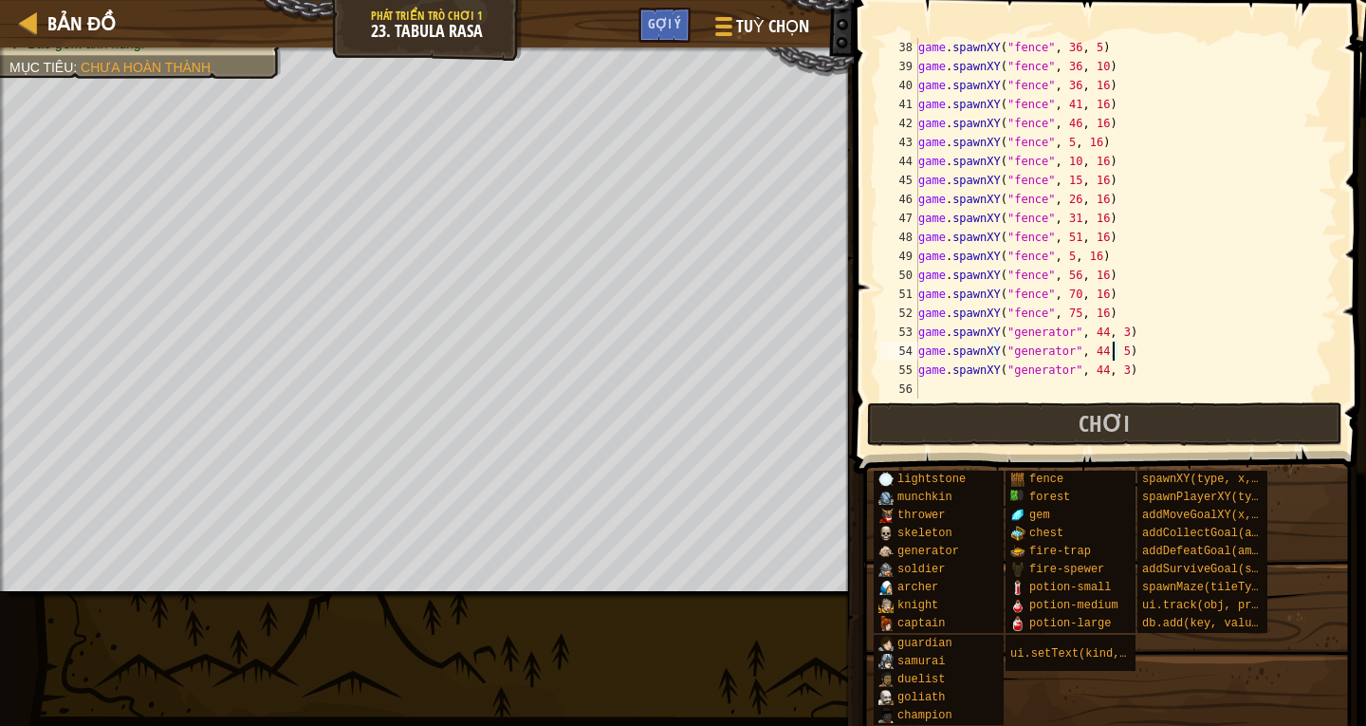
click at [1110, 371] on div "game . spawnXY ( "fence" , 36 , 5 ) game . spawnXY ( "fence" , 36 , 10 ) game .…" at bounding box center [1118, 237] width 409 height 398
click at [1109, 353] on div "game . spawnXY ( "fence" , 36 , 5 ) game . spawnXY ( "fence" , 36 , 10 ) game .…" at bounding box center [1118, 237] width 409 height 398
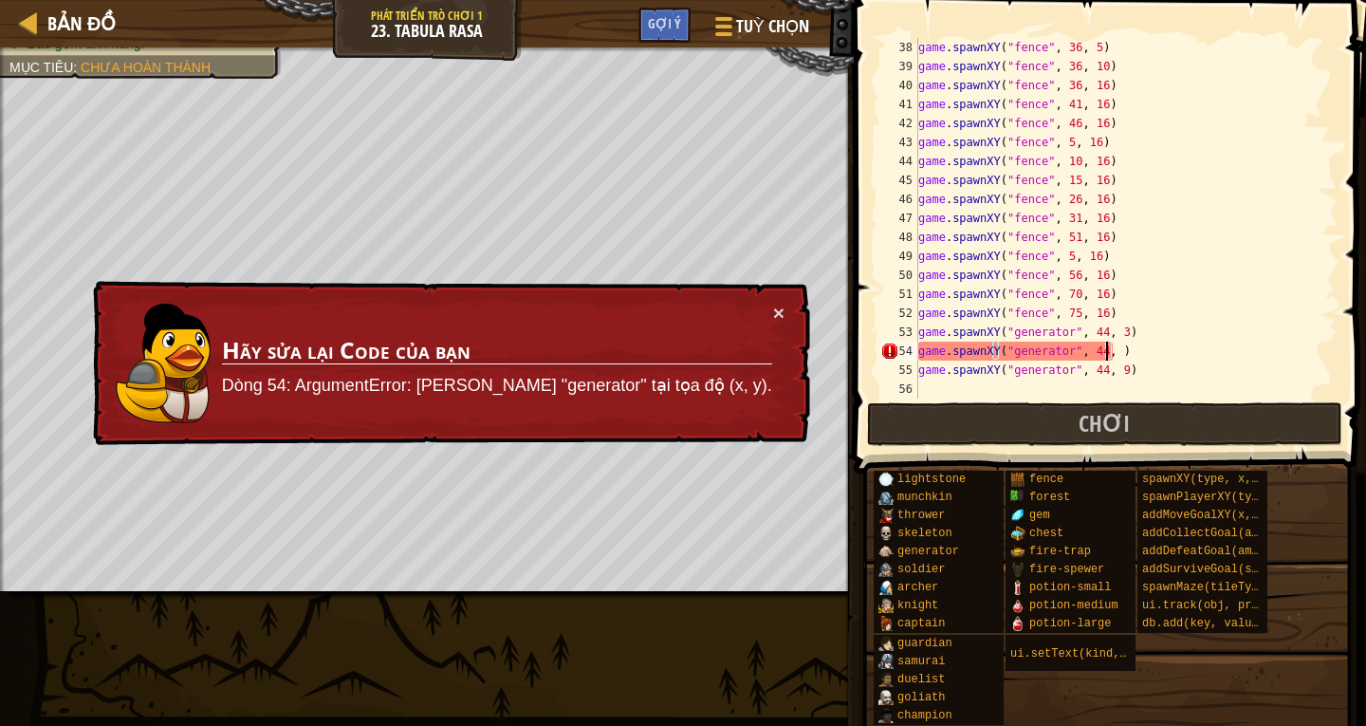
type textarea "game.spawnXY("generator", 44, 6)"
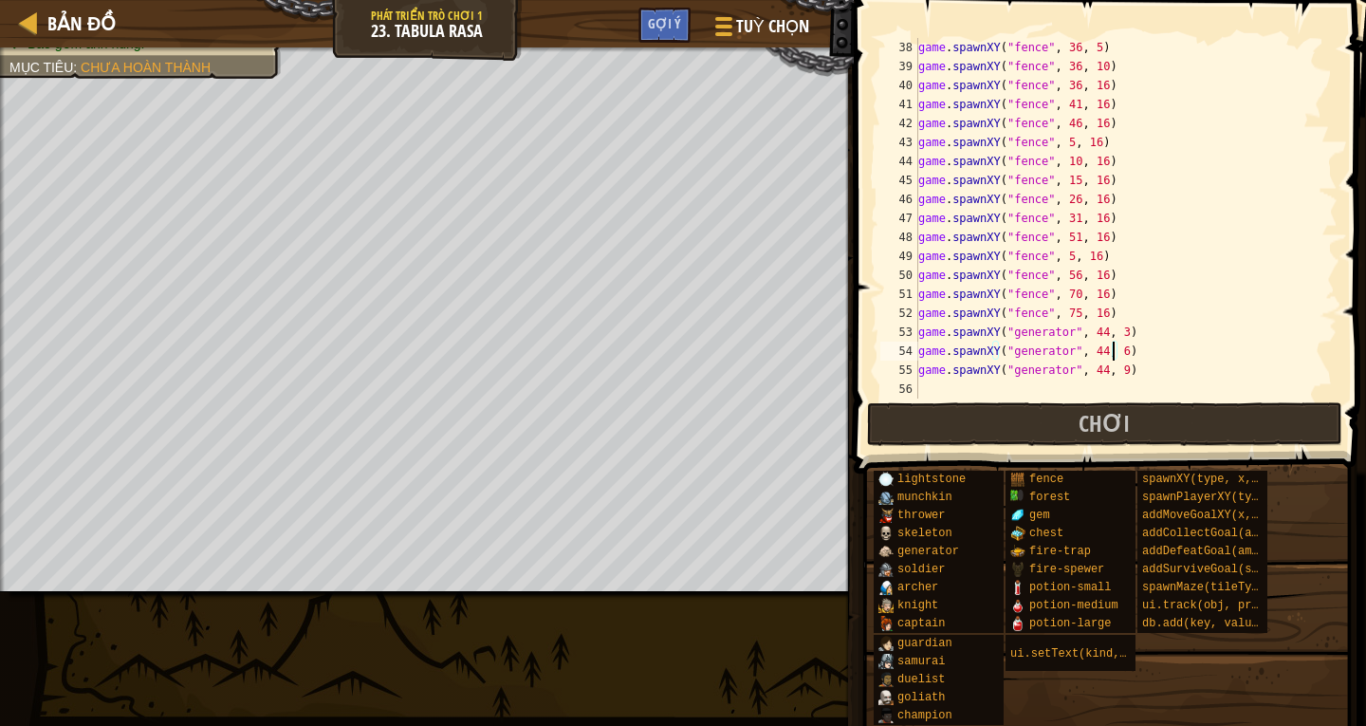
click at [923, 388] on div "game . spawnXY ( "fence" , 36 , 5 ) game . spawnXY ( "fence" , 36 , 10 ) game .…" at bounding box center [1118, 237] width 409 height 398
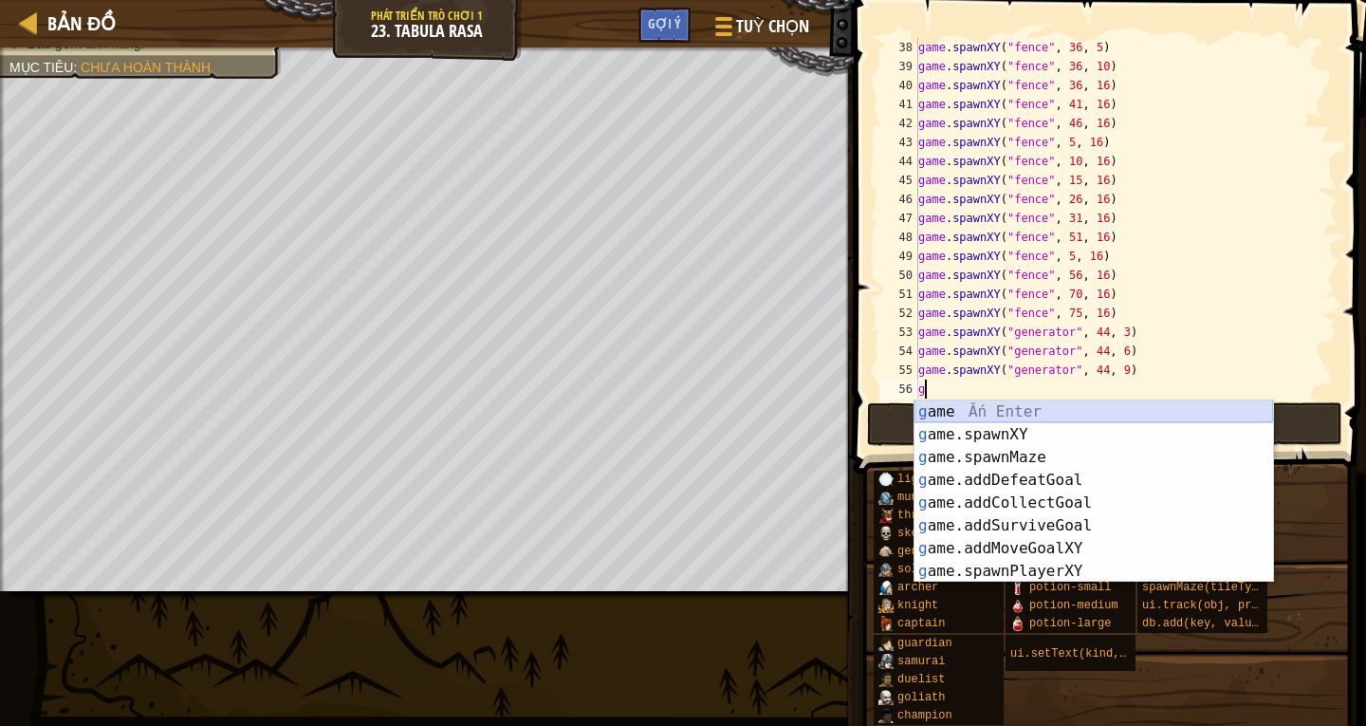
click at [1031, 415] on div "g ame Ấn Enter g ame.spawnXY Ấn Enter g ame.spawnMaze Ấn Enter g ame.addDefeatG…" at bounding box center [1093, 514] width 359 height 228
click at [1086, 441] on div "g ame Ấn Enter g ame.spawnXY Ấn Enter g ame.spawnMaze Ấn Enter g ame.addDefeatG…" at bounding box center [1093, 514] width 359 height 228
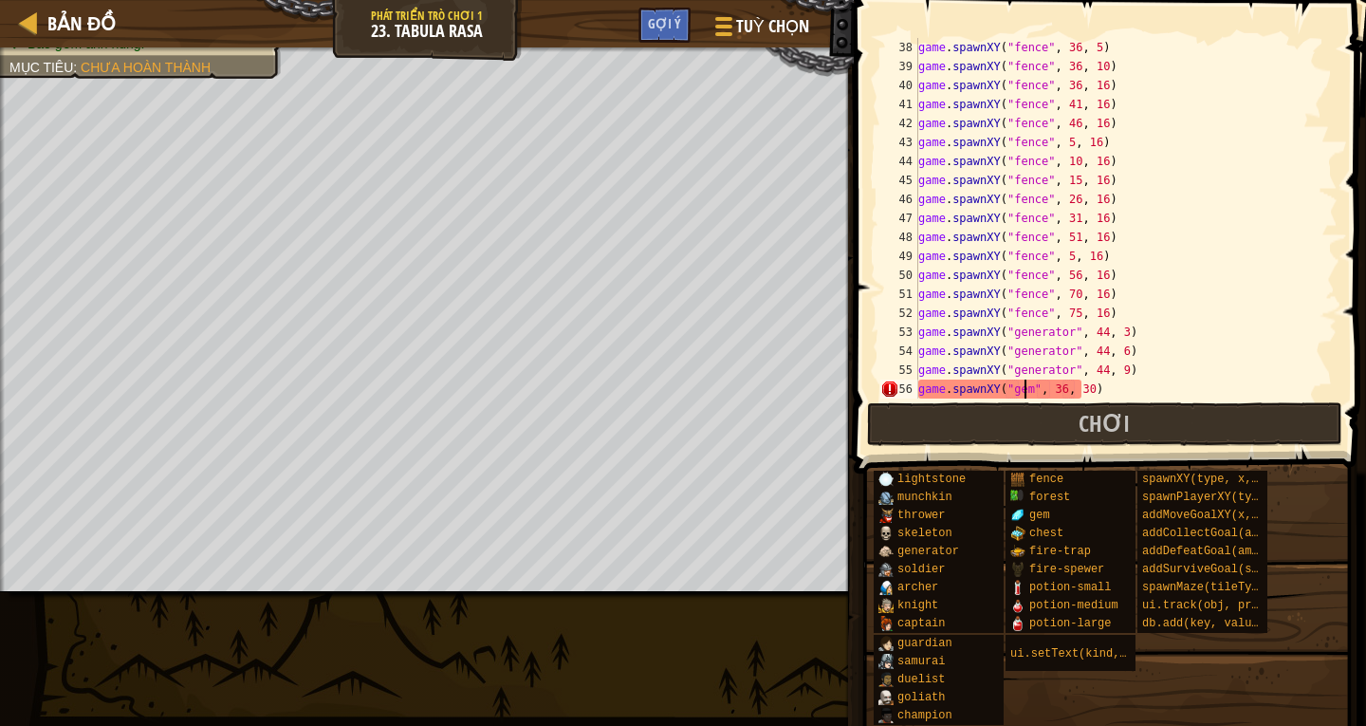
scroll to position [9, 9]
click at [1053, 389] on div "game . spawnXY ( "fence" , 36 , 5 ) game . spawnXY ( "fence" , 36 , 10 ) game .…" at bounding box center [1118, 237] width 409 height 398
click at [1078, 389] on div "game . spawnXY ( "fence" , 36 , 5 ) game . spawnXY ( "fence" , 36 , 10 ) game .…" at bounding box center [1118, 237] width 409 height 398
click at [1078, 390] on div "game . spawnXY ( "fence" , 36 , 5 ) game . spawnXY ( "fence" , 36 , 10 ) game .…" at bounding box center [1118, 218] width 409 height 360
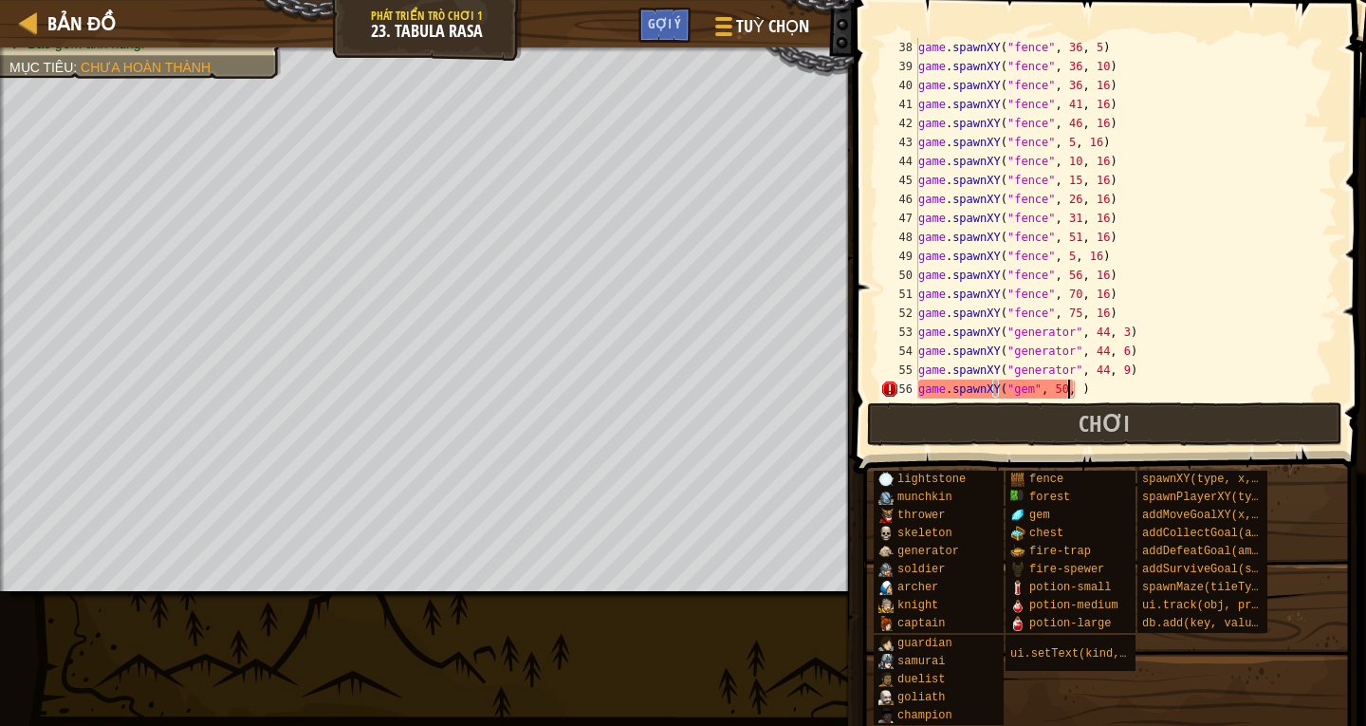
type textarea "game.spawnXY("gem", 50, 6)"
click at [927, 390] on div "game . spawnXY ( "fence" , 36 , 10 ) game . spawnXY ( "fence" , 36 , 16 ) game …" at bounding box center [1118, 237] width 409 height 398
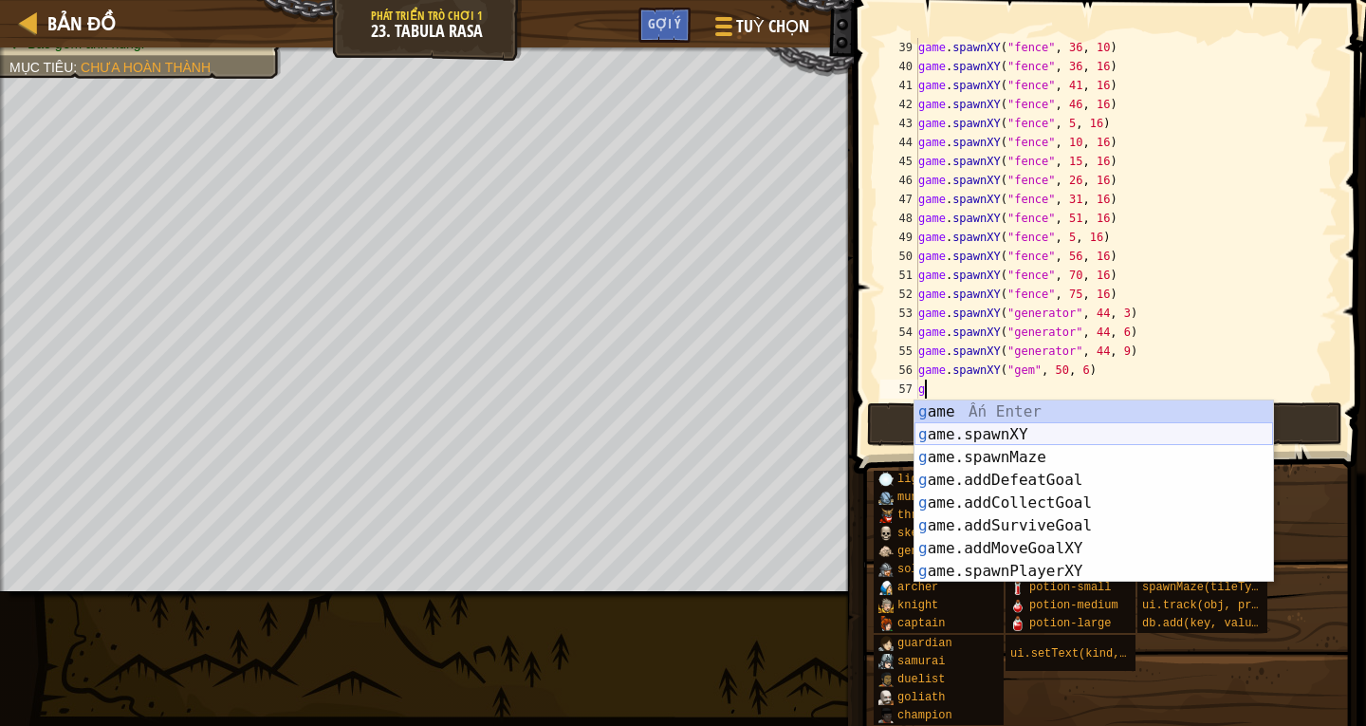
click at [1011, 428] on div "g ame Ấn Enter g ame.spawnXY Ấn Enter g ame.spawnMaze Ấn Enter g ame.addDefeatG…" at bounding box center [1093, 514] width 359 height 228
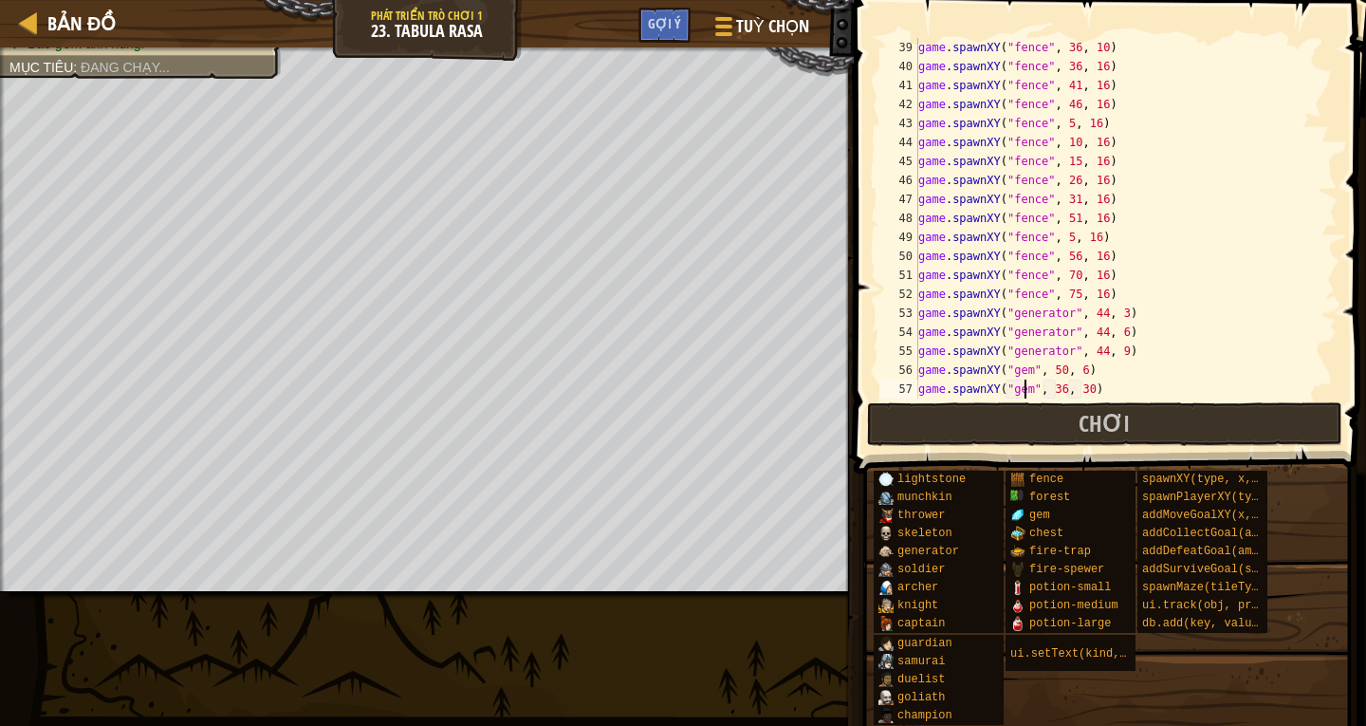
scroll to position [9, 9]
click at [1055, 395] on div "game . spawnXY ( "fence" , 36 , 10 ) game . spawnXY ( "fence" , 36 , 16 ) game …" at bounding box center [1118, 237] width 409 height 398
click at [1079, 392] on div "game . spawnXY ( "fence" , 36 , 10 ) game . spawnXY ( "fence" , 36 , 16 ) game …" at bounding box center [1118, 237] width 409 height 398
type textarea "game.spawnXY("gem", 10, 6)"
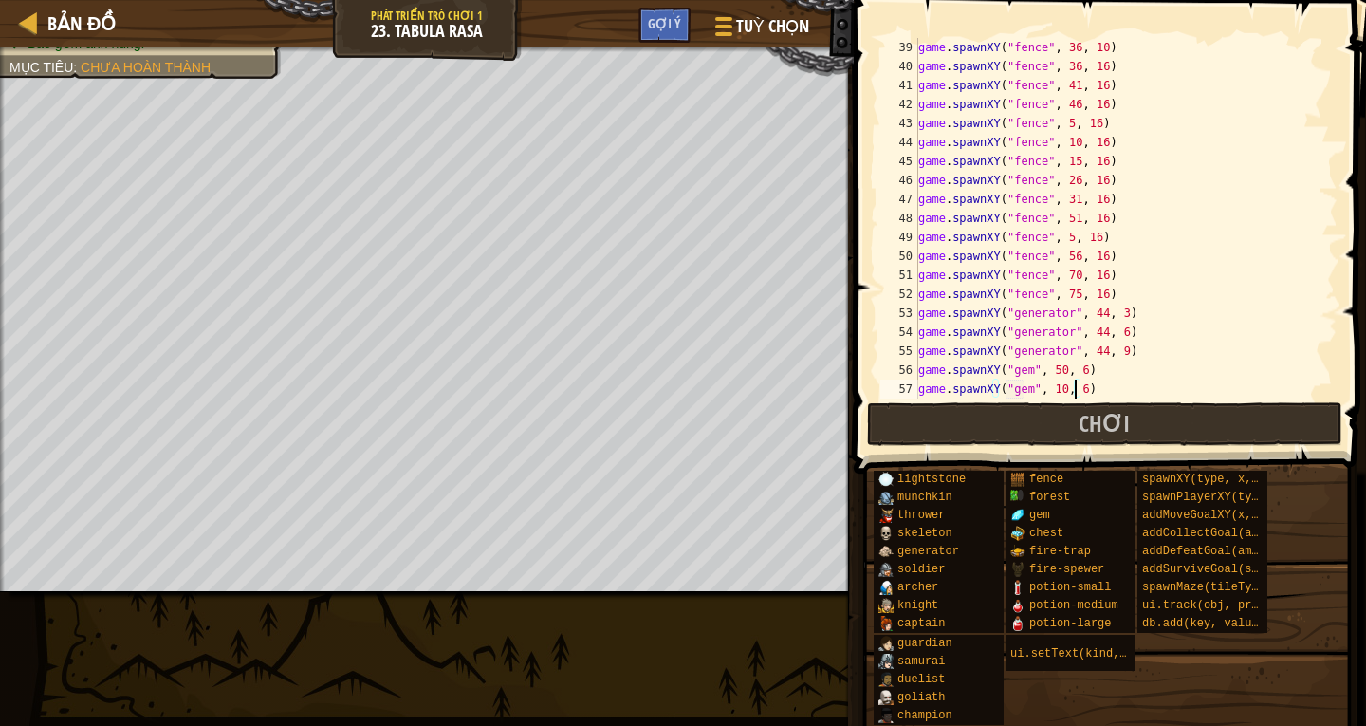
scroll to position [740, 0]
click at [928, 393] on div "game . spawnXY ( "fence" , 36 , 16 ) game . spawnXY ( "fence" , 41 , 16 ) game …" at bounding box center [1118, 237] width 409 height 398
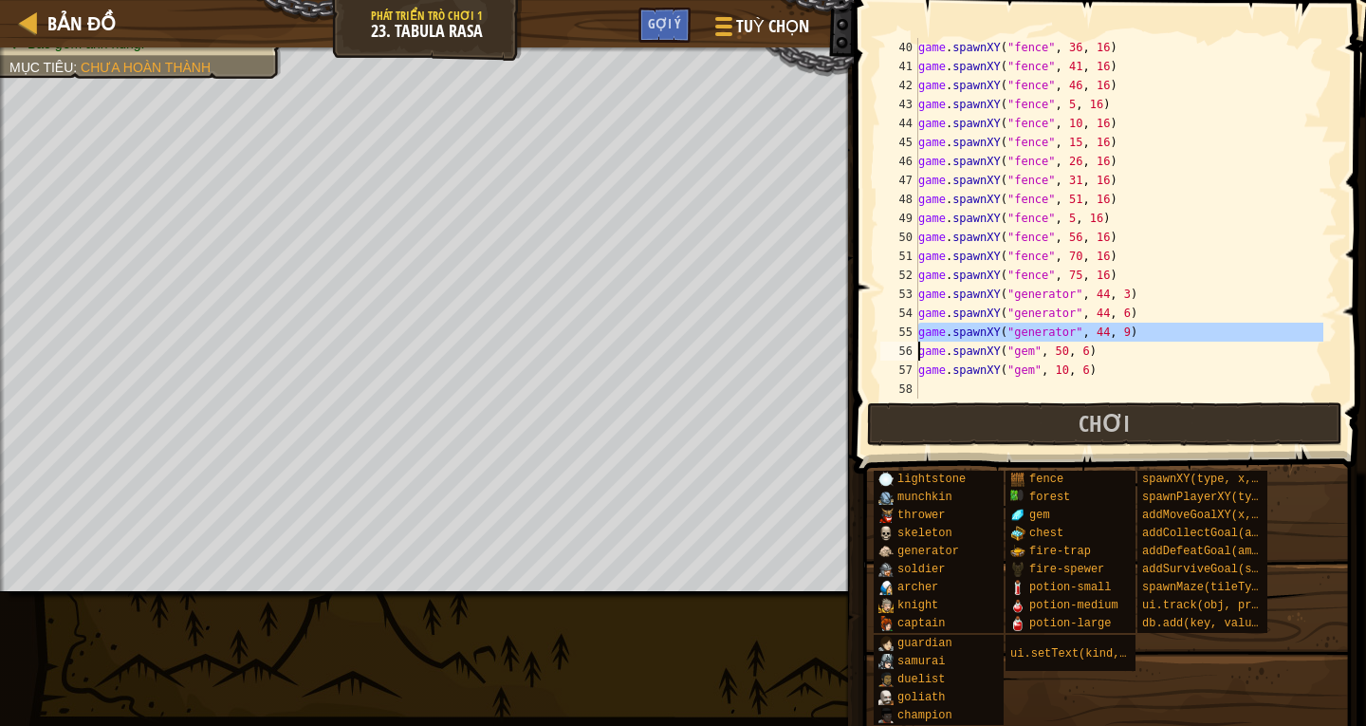
drag, startPoint x: 915, startPoint y: 334, endPoint x: 1079, endPoint y: 335, distance: 164.1
click at [1079, 335] on div "40 41 42 43 44 45 46 47 48 49 50 51 52 53 54 55 56 57 58 game . spawnXY ( "fenc…" at bounding box center [1106, 218] width 461 height 360
type textarea "game.spawnXY("generator", 44, 9) game.spawnXY("gem", 50, 6)"
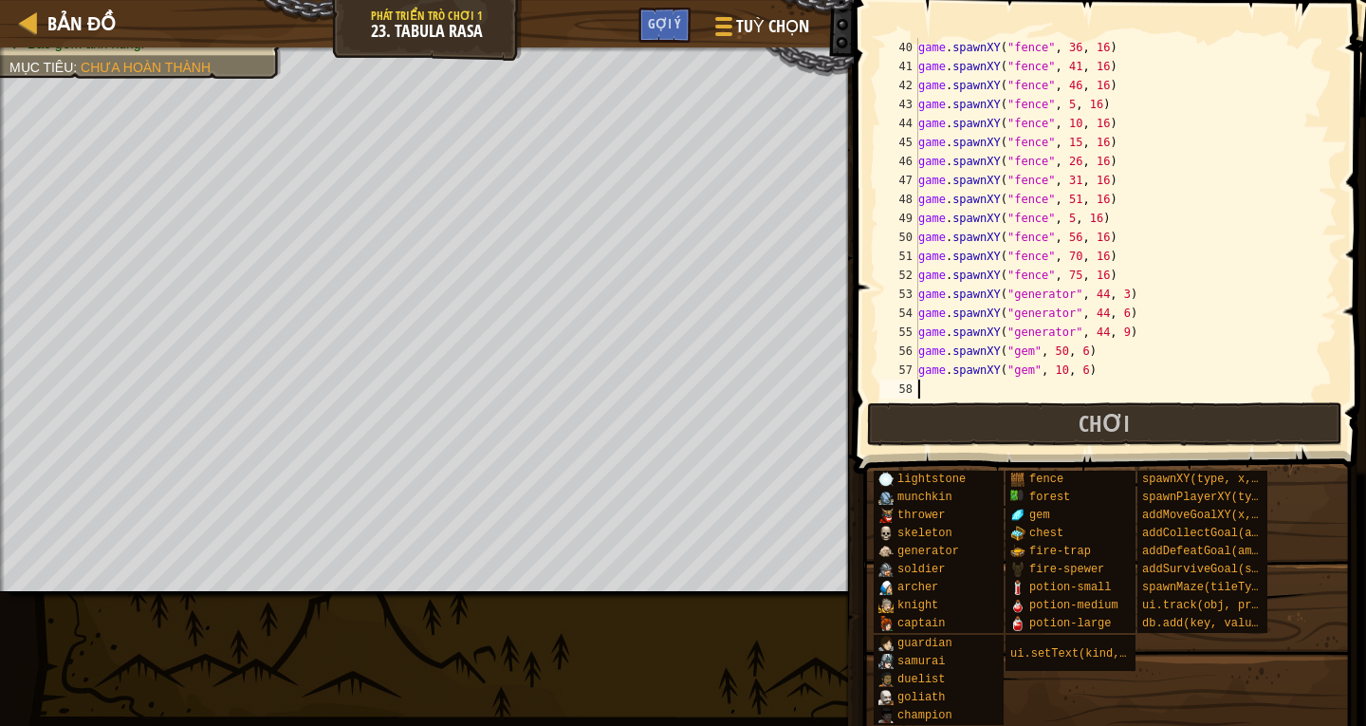
click at [926, 384] on div "game . spawnXY ( "fence" , 36 , 16 ) game . spawnXY ( "fence" , 41 , 16 ) game …" at bounding box center [1118, 237] width 409 height 398
click at [1110, 295] on div "game . spawnXY ( "fence" , 15 , 16 ) game . spawnXY ( "fence" , 26 , 16 ) game …" at bounding box center [1118, 237] width 409 height 398
click at [1092, 293] on div "game . spawnXY ( "fence" , 15 , 16 ) game . spawnXY ( "fence" , 26 , 16 ) game …" at bounding box center [1118, 237] width 409 height 398
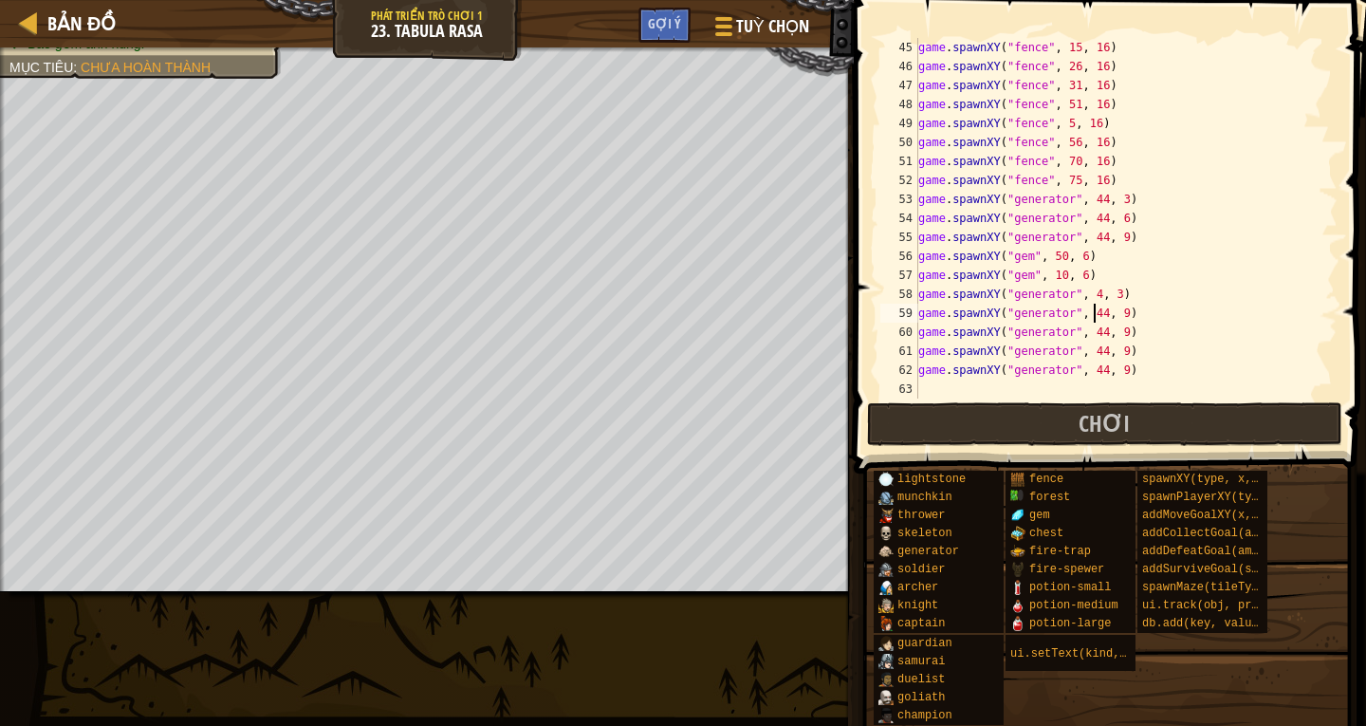
click at [1091, 313] on div "game . spawnXY ( "fence" , 15 , 16 ) game . spawnXY ( "fence" , 26 , 16 ) game …" at bounding box center [1118, 237] width 409 height 398
click at [1093, 336] on div "game . spawnXY ( "fence" , 15 , 16 ) game . spawnXY ( "fence" , 26 , 16 ) game …" at bounding box center [1118, 237] width 409 height 398
click at [1091, 356] on div "game . spawnXY ( "fence" , 15 , 16 ) game . spawnXY ( "fence" , 26 , 16 ) game …" at bounding box center [1118, 237] width 409 height 398
click at [1092, 373] on div "game . spawnXY ( "fence" , 15 , 16 ) game . spawnXY ( "fence" , 26 , 16 ) game …" at bounding box center [1118, 237] width 409 height 398
click at [1104, 313] on div "game . spawnXY ( "fence" , 15 , 16 ) game . spawnXY ( "fence" , 26 , 16 ) game …" at bounding box center [1118, 237] width 409 height 398
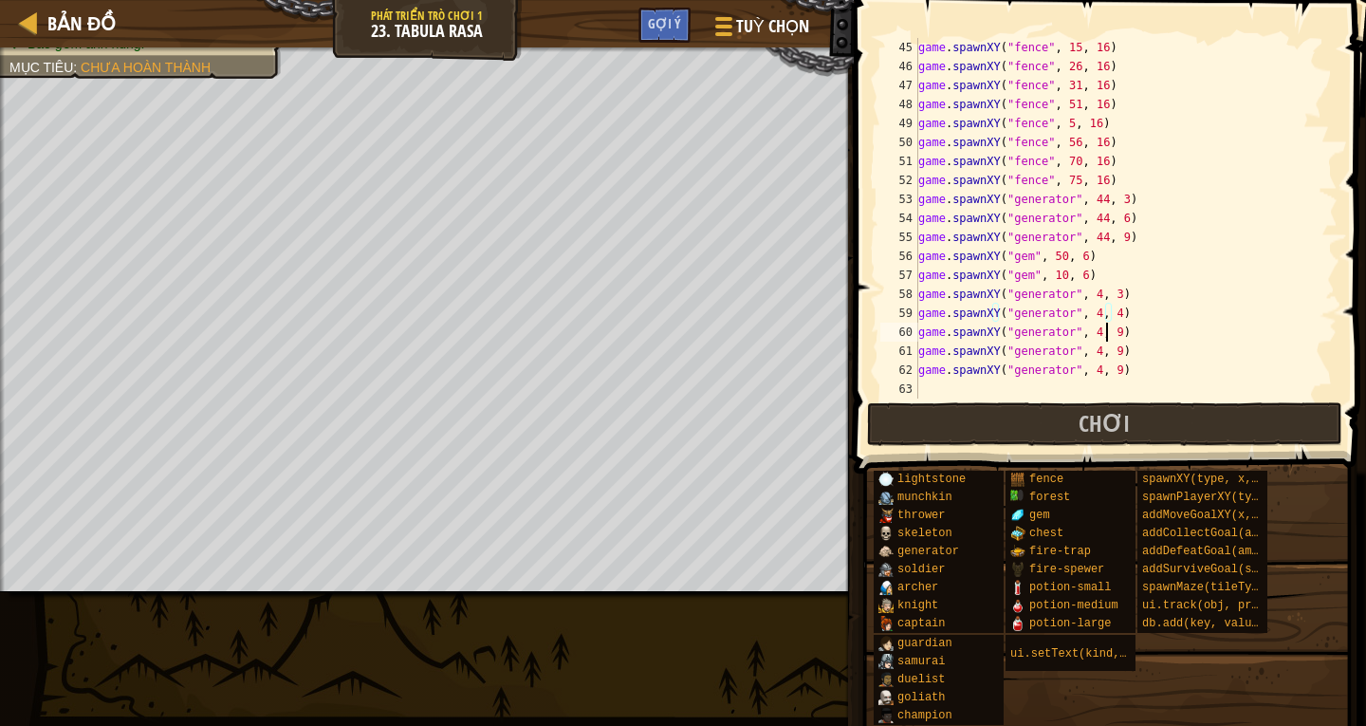
click at [1104, 332] on div "game . spawnXY ( "fence" , 15 , 16 ) game . spawnXY ( "fence" , 26 , 16 ) game …" at bounding box center [1118, 237] width 409 height 398
click at [1106, 349] on div "game . spawnXY ( "fence" , 15 , 16 ) game . spawnXY ( "fence" , 26 , 16 ) game …" at bounding box center [1118, 237] width 409 height 398
click at [1103, 374] on div "game . spawnXY ( "fence" , 15 , 16 ) game . spawnXY ( "fence" , 26 , 16 ) game …" at bounding box center [1118, 237] width 409 height 398
drag, startPoint x: 1105, startPoint y: 347, endPoint x: 1169, endPoint y: 336, distance: 65.5
click at [1106, 347] on div "game . spawnXY ( "fence" , 15 , 16 ) game . spawnXY ( "fence" , 26 , 16 ) game …" at bounding box center [1118, 237] width 409 height 398
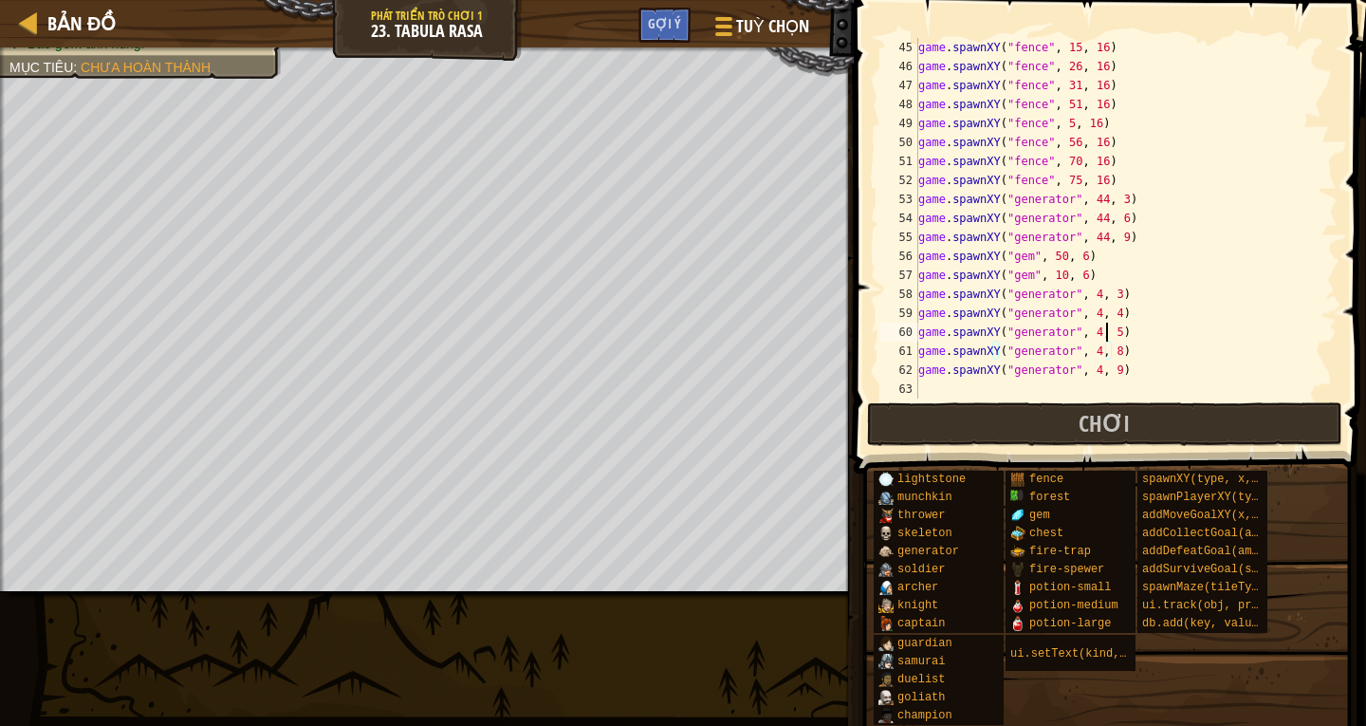
click at [1105, 332] on div "game . spawnXY ( "fence" , 15 , 16 ) game . spawnXY ( "fence" , 26 , 16 ) game …" at bounding box center [1118, 237] width 409 height 398
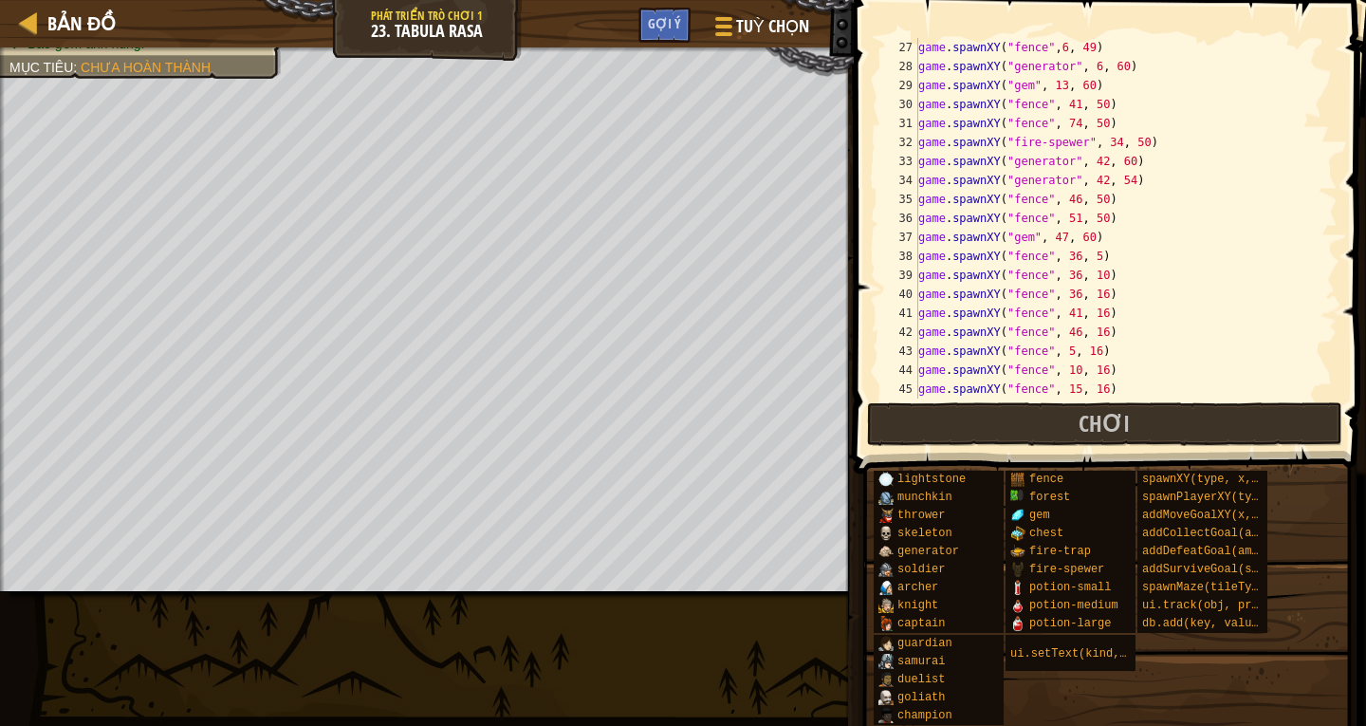
scroll to position [493, 0]
drag, startPoint x: 1135, startPoint y: 145, endPoint x: 915, endPoint y: 138, distance: 220.1
click at [915, 138] on div "game.spawnXY("generator", 4, 7) 27 28 29 30 31 32 33 34 35 36 37 38 39 40 41 42…" at bounding box center [1106, 218] width 461 height 360
type textarea "game.spawnXY("fire-spewer", 34, 50)"
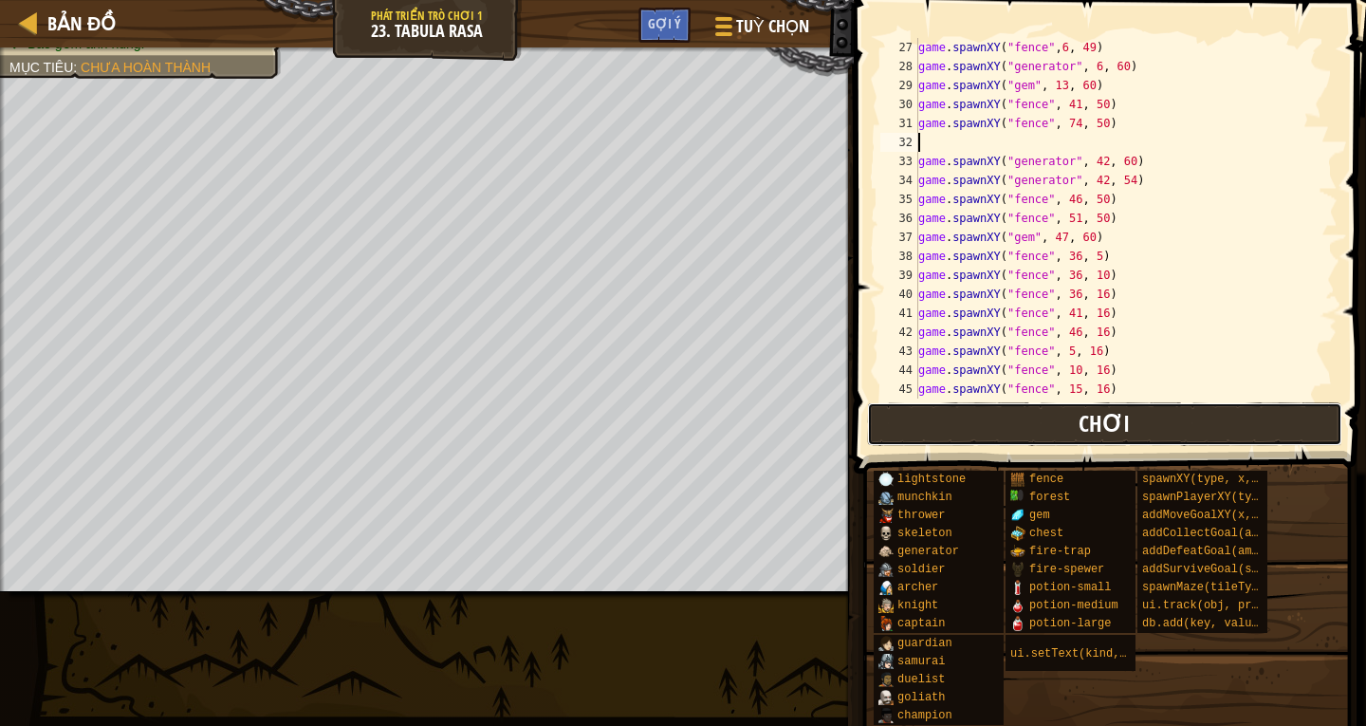
click at [1167, 414] on button "Chơi" at bounding box center [1104, 424] width 475 height 44
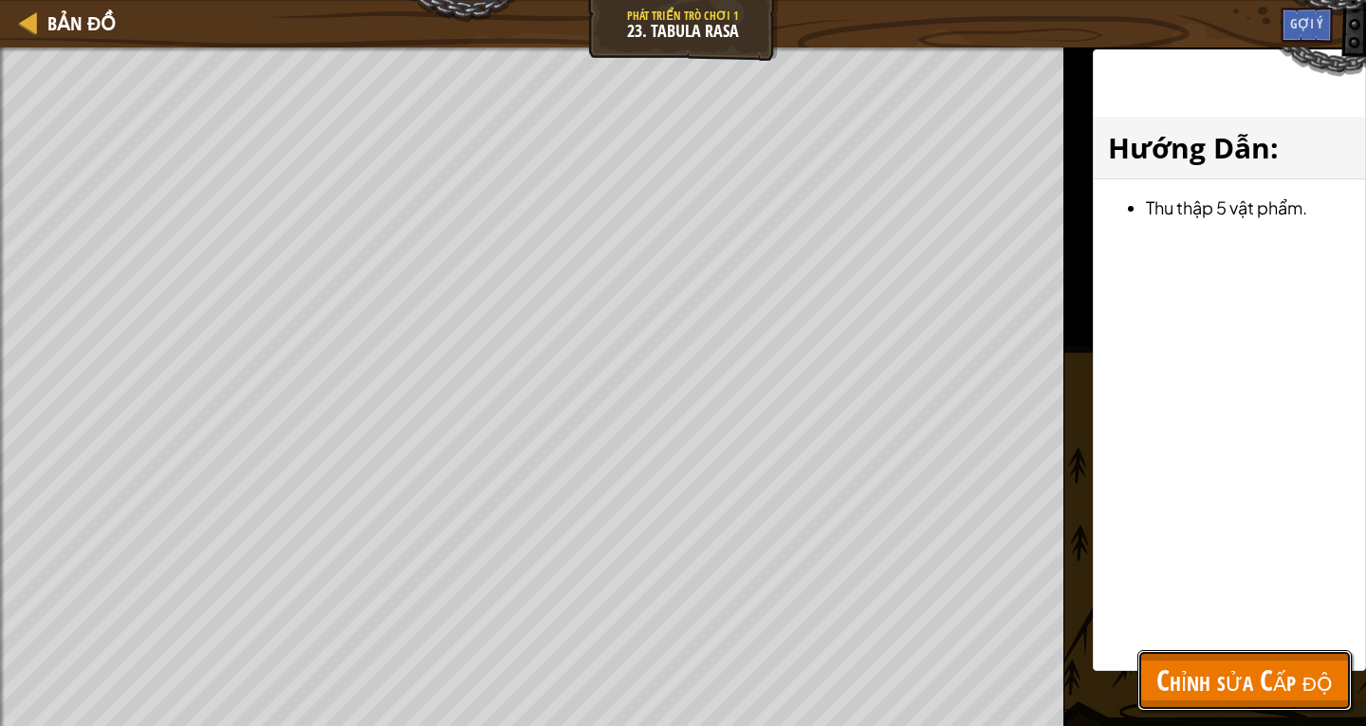
click at [1305, 681] on span "Chỉnh sửa Cấp độ" at bounding box center [1244, 679] width 176 height 39
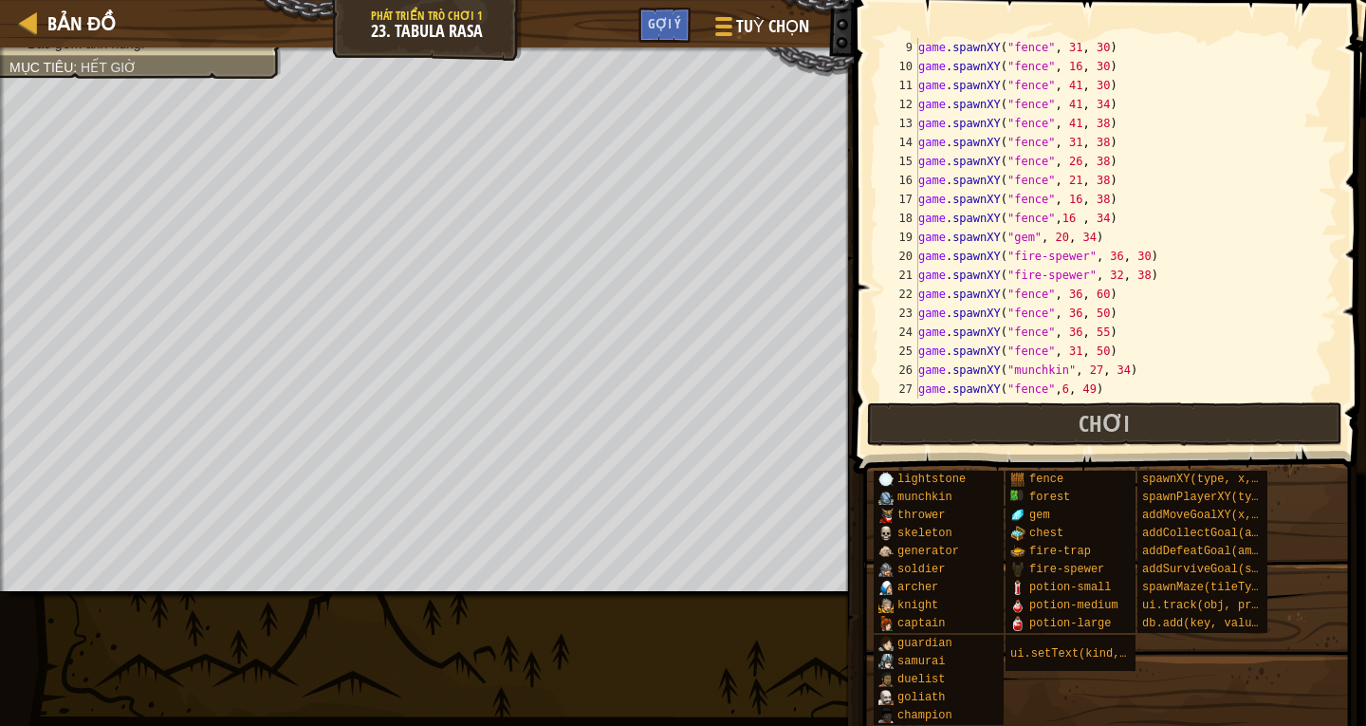
scroll to position [0, 0]
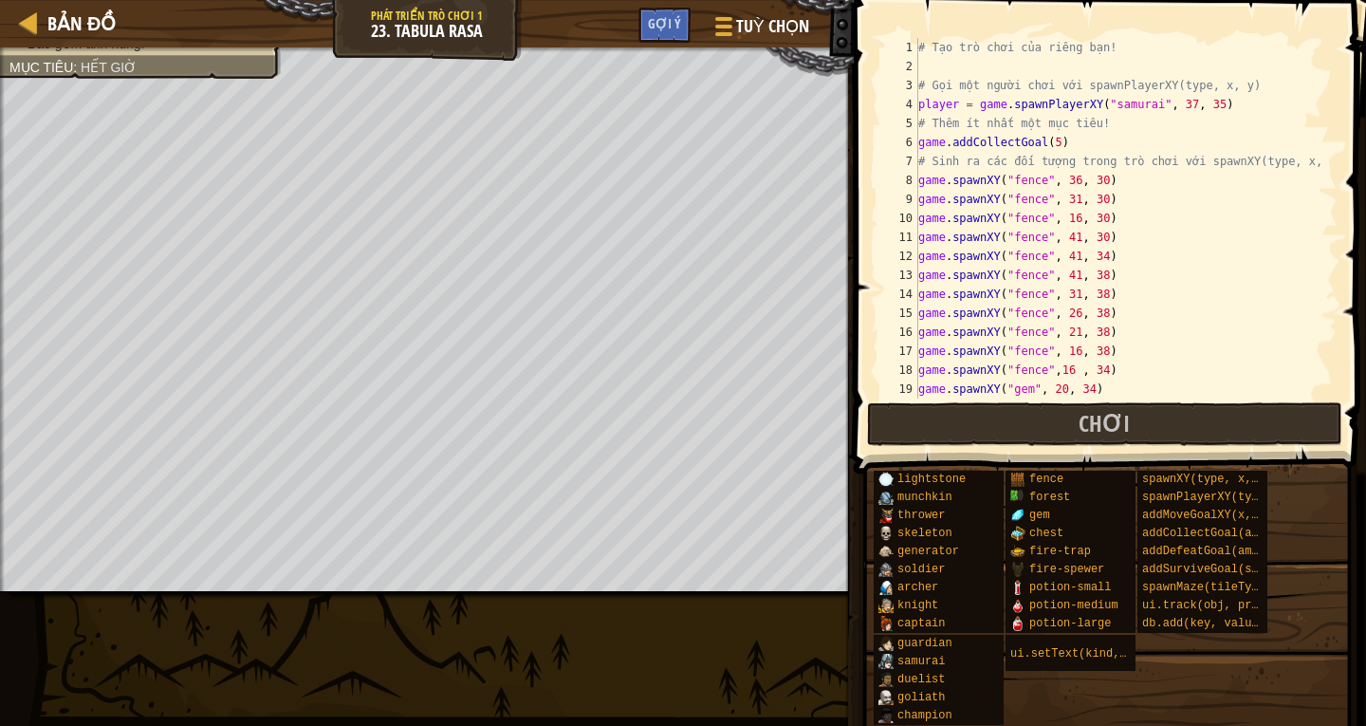
click at [922, 120] on div "# Tạo trò chơi của riêng bạn! # Gọi một người [PERSON_NAME] với spawnPlayerXY(t…" at bounding box center [1118, 237] width 409 height 398
click at [923, 112] on div "# Tạo trò chơi của riêng bạn! # Gọi một người [PERSON_NAME] với spawnPlayerXY(t…" at bounding box center [1118, 237] width 409 height 398
click at [915, 113] on div "4" at bounding box center [899, 104] width 38 height 19
click at [1218, 105] on div "# Tạo trò chơi của riêng bạn! # Gọi một người [PERSON_NAME] với spawnPlayerXY(t…" at bounding box center [1118, 237] width 409 height 398
type textarea "player = game.spawnPlayerXY("samurai", 37, 35"
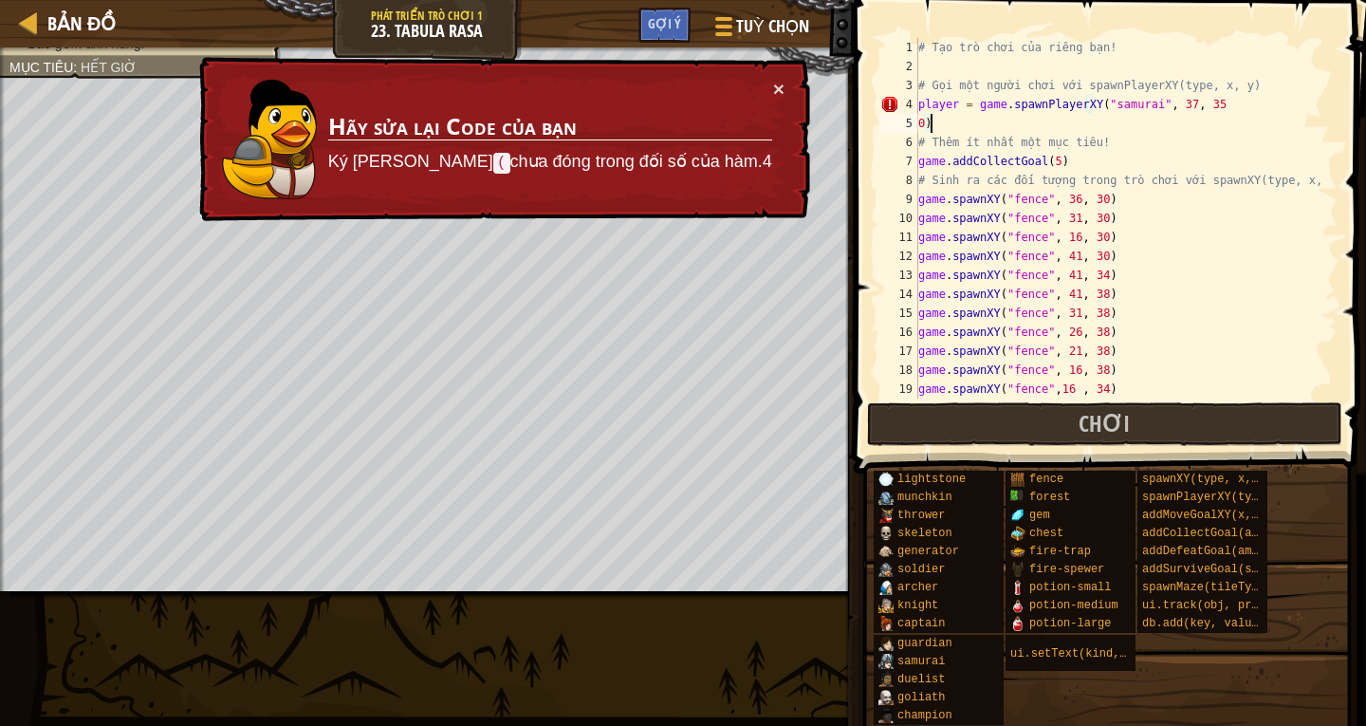
type textarea "0"
click at [1202, 101] on div "# Tạo trò chơi của riêng bạn! # Gọi một người [PERSON_NAME] với spawnPlayerXY(t…" at bounding box center [1118, 237] width 409 height 398
type textarea "player = game.spawnPlayerXY("samurai", 37, 35)"
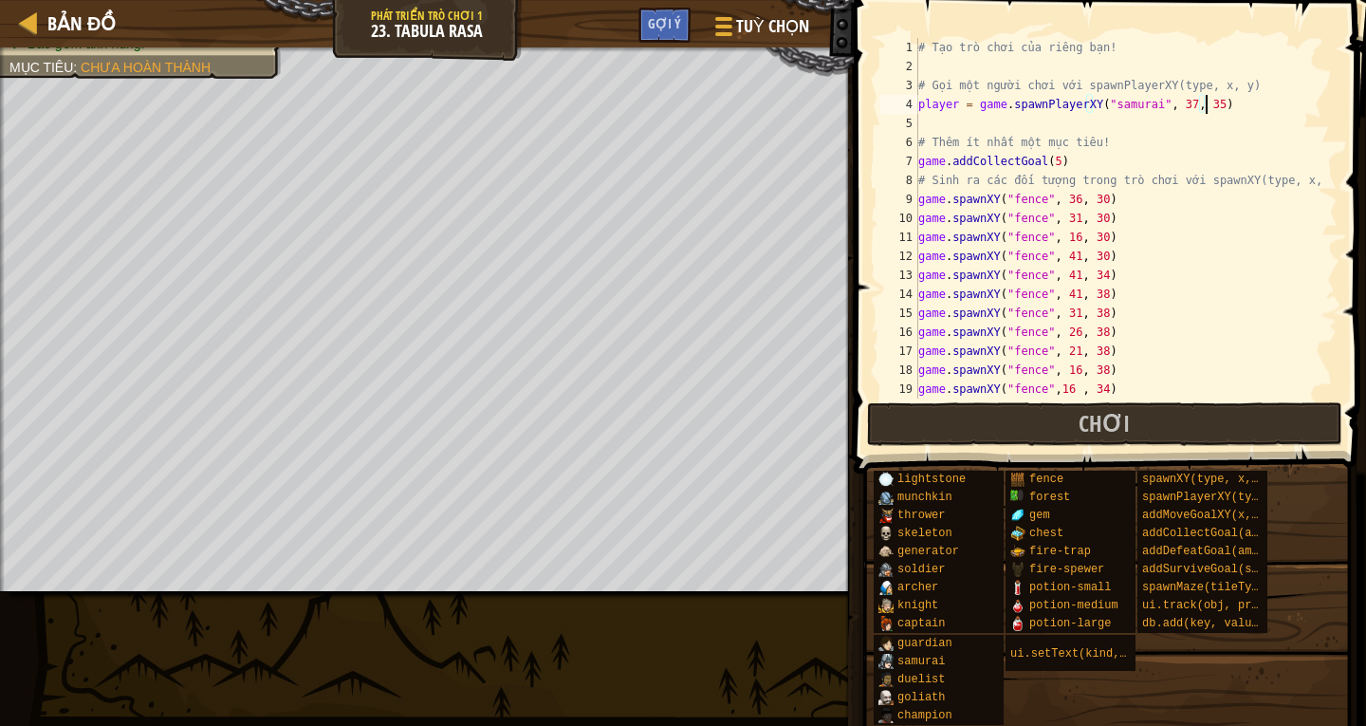
scroll to position [9, 0]
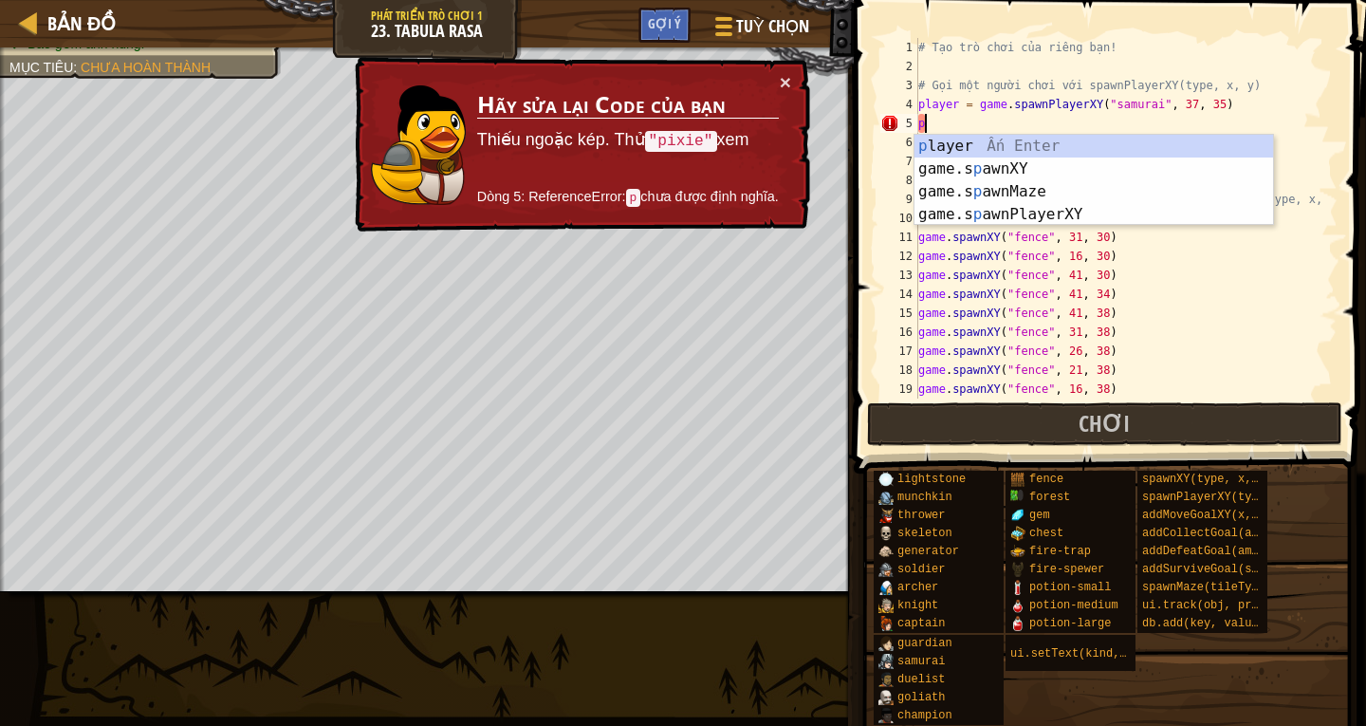
click at [1089, 0] on body "Bản đồ Phát triển trò [PERSON_NAME] 1 23. Tabula Rasa Tuỳ [PERSON_NAME] Gợi ý 1…" at bounding box center [683, 0] width 1366 height 0
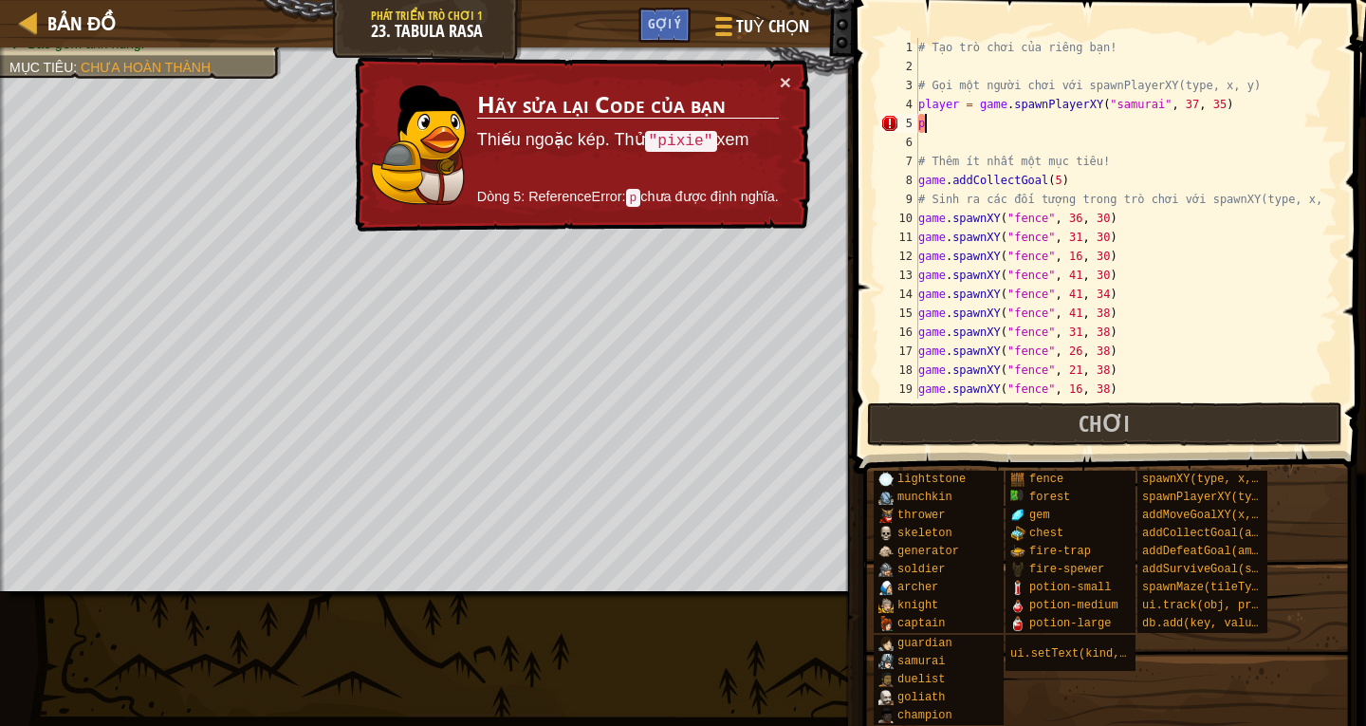
click at [1029, 129] on div "# Tạo trò chơi của riêng bạn! # Gọi một người [PERSON_NAME] với spawnPlayerXY(t…" at bounding box center [1118, 237] width 409 height 398
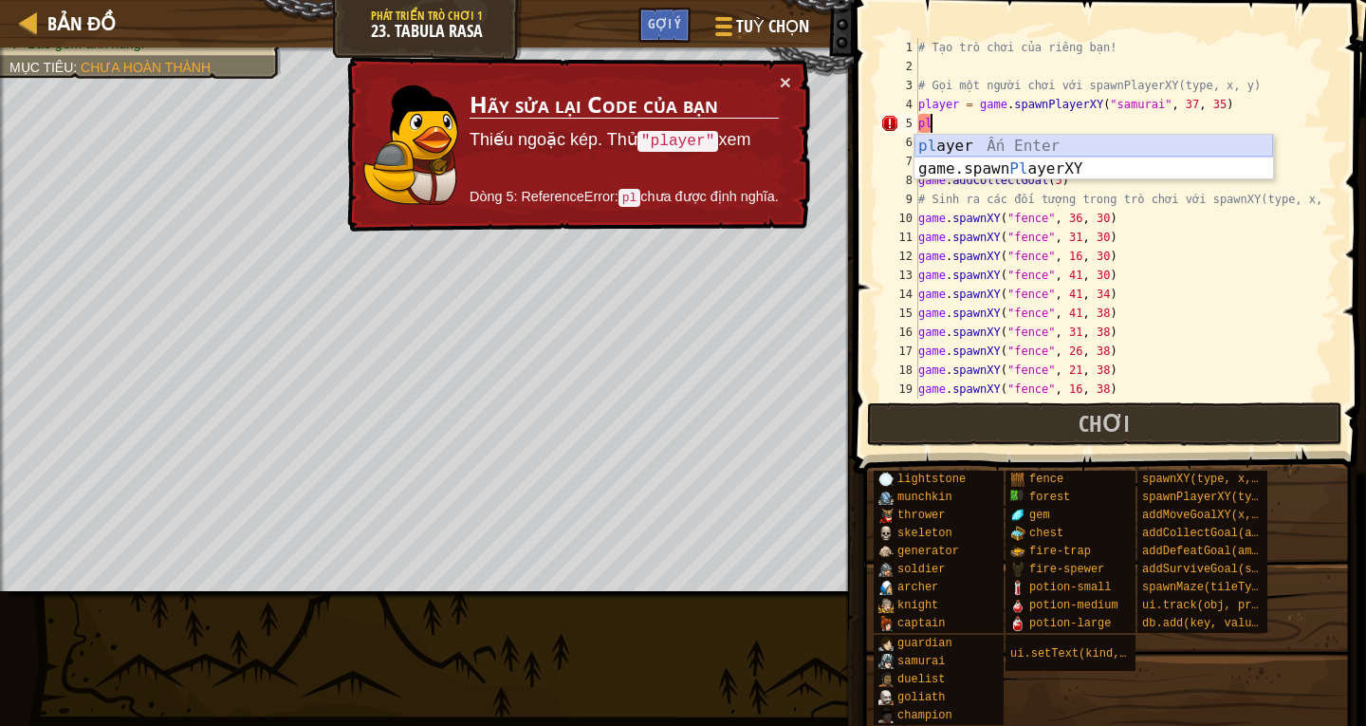
click at [1044, 135] on div "[PERSON_NAME] Ấn Enter game.spawn Pl ayerXY Ấn Enter" at bounding box center [1093, 180] width 359 height 91
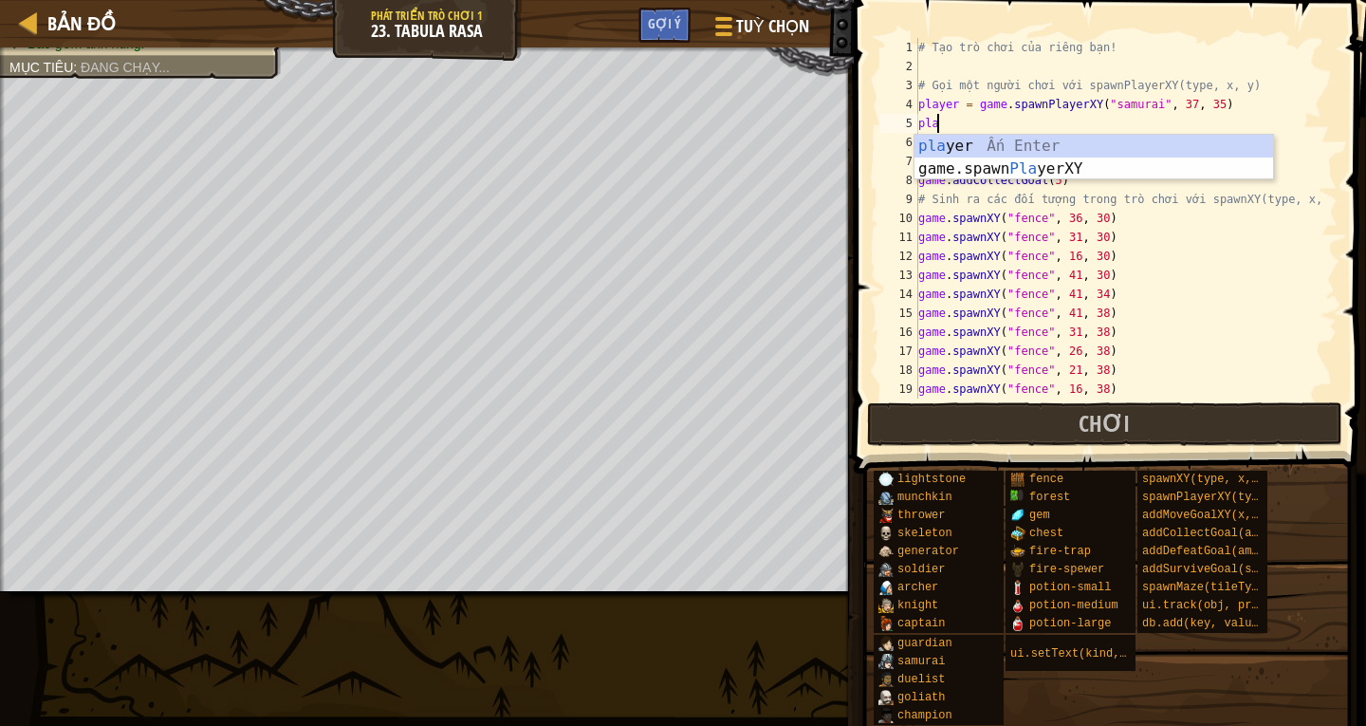
type textarea "p"
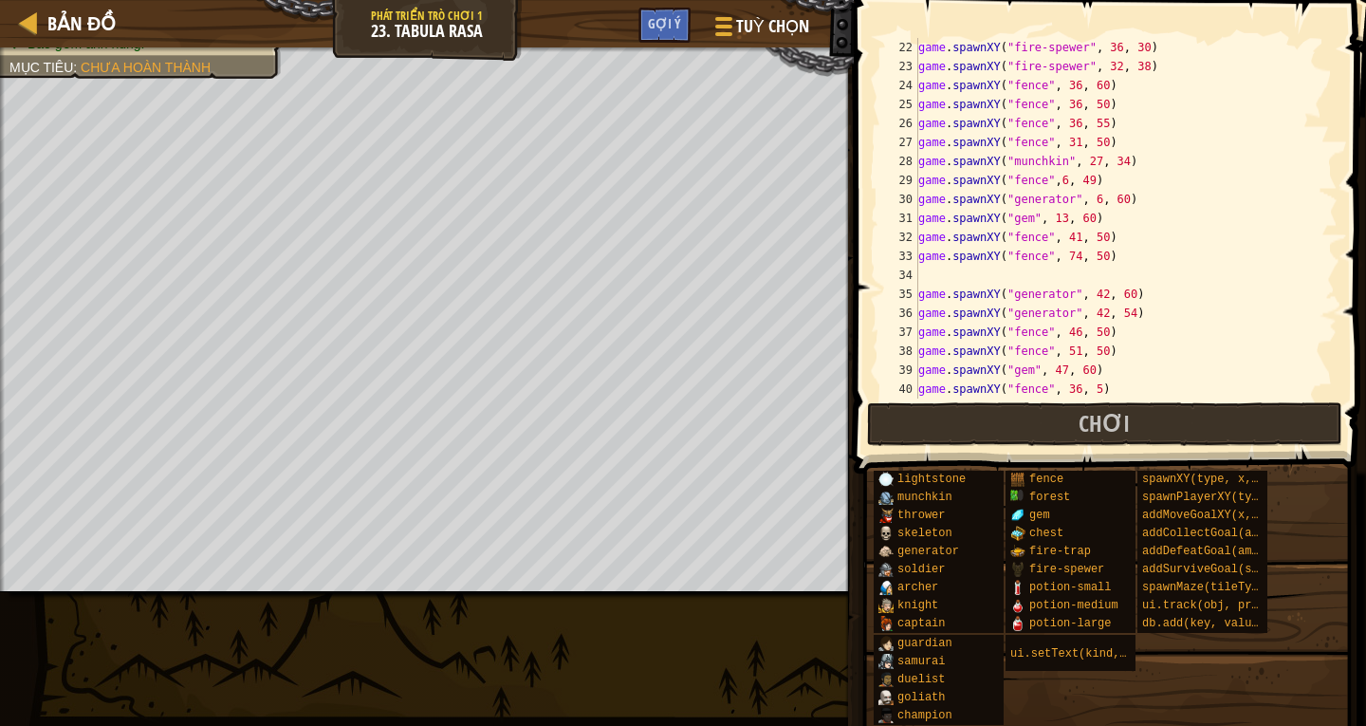
scroll to position [341, 0]
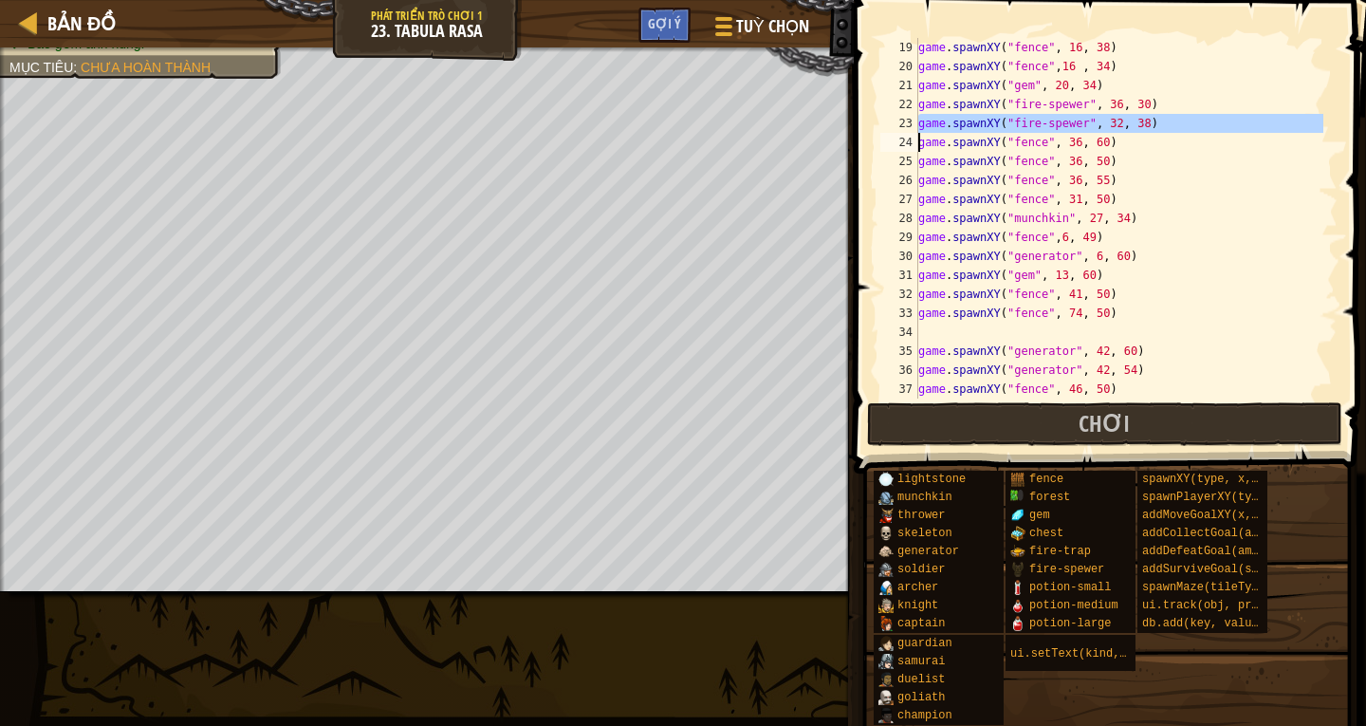
drag, startPoint x: 914, startPoint y: 127, endPoint x: 1010, endPoint y: 125, distance: 95.8
click at [1010, 125] on div "19 20 21 22 23 24 25 26 27 28 29 30 31 32 33 34 35 36 37 38 game . spawnXY ( "f…" at bounding box center [1106, 218] width 461 height 360
type textarea "game.spawnXY("fire-spewer", 32, 38) game.spawnXY("fence", 36, 60)"
click at [926, 332] on div "game . spawnXY ( "fence" , 16 , 38 ) game . spawnXY ( "fence" , 16 , 34 ) game …" at bounding box center [1118, 237] width 409 height 398
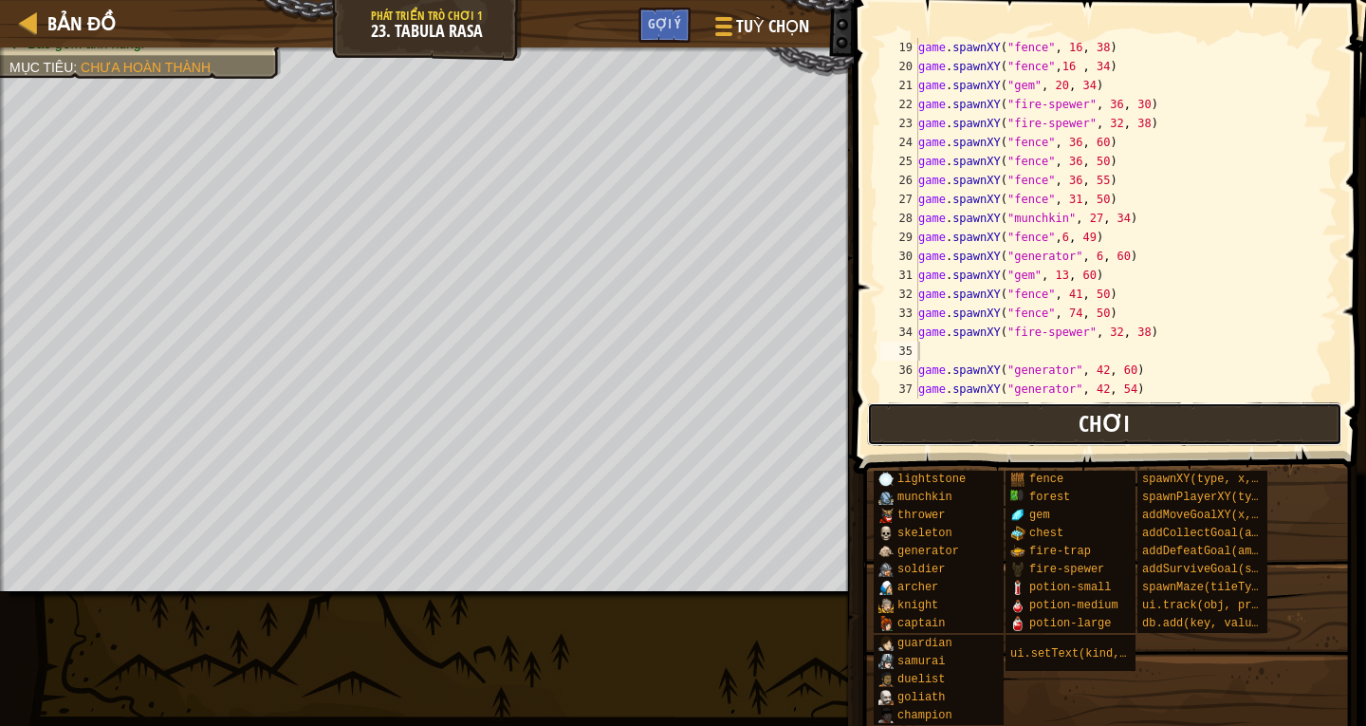
click at [1132, 423] on button "Chơi" at bounding box center [1104, 424] width 475 height 44
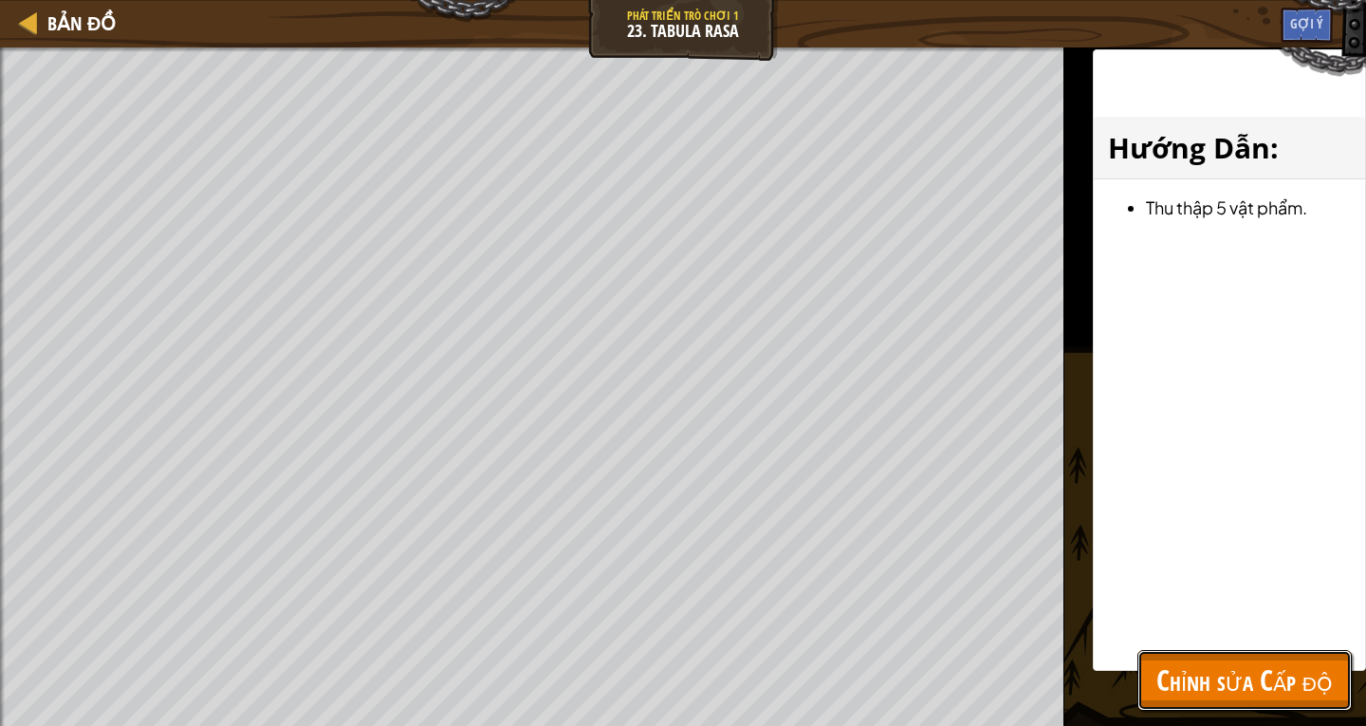
click at [1269, 687] on span "Chỉnh sửa Cấp độ" at bounding box center [1244, 679] width 176 height 39
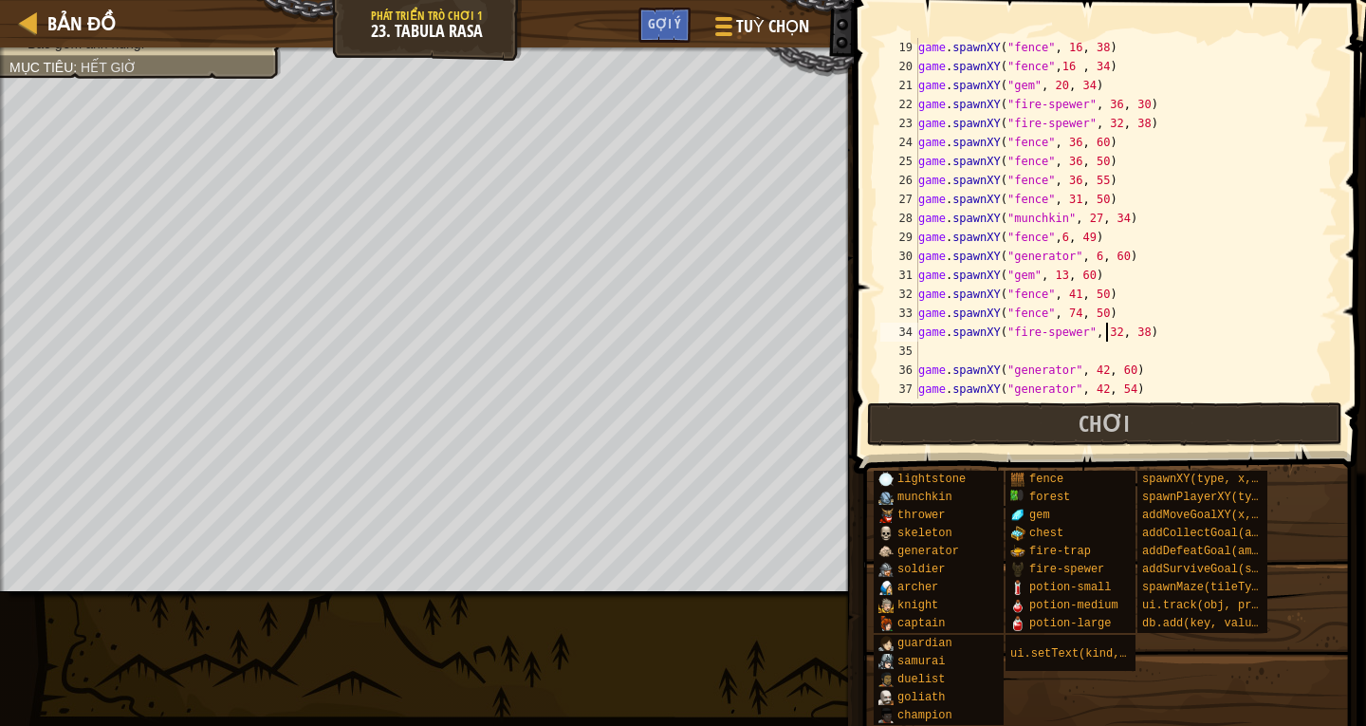
click at [1104, 329] on div "game . spawnXY ( "fence" , 16 , 38 ) game . spawnXY ( "fence" , 16 , 34 ) game …" at bounding box center [1118, 237] width 409 height 398
click at [1129, 334] on div "game . spawnXY ( "fence" , 16 , 38 ) game . spawnXY ( "fence" , 16 , 34 ) game …" at bounding box center [1118, 237] width 409 height 398
type textarea "game.spawnXY("fire-spewer", 36, 52)"
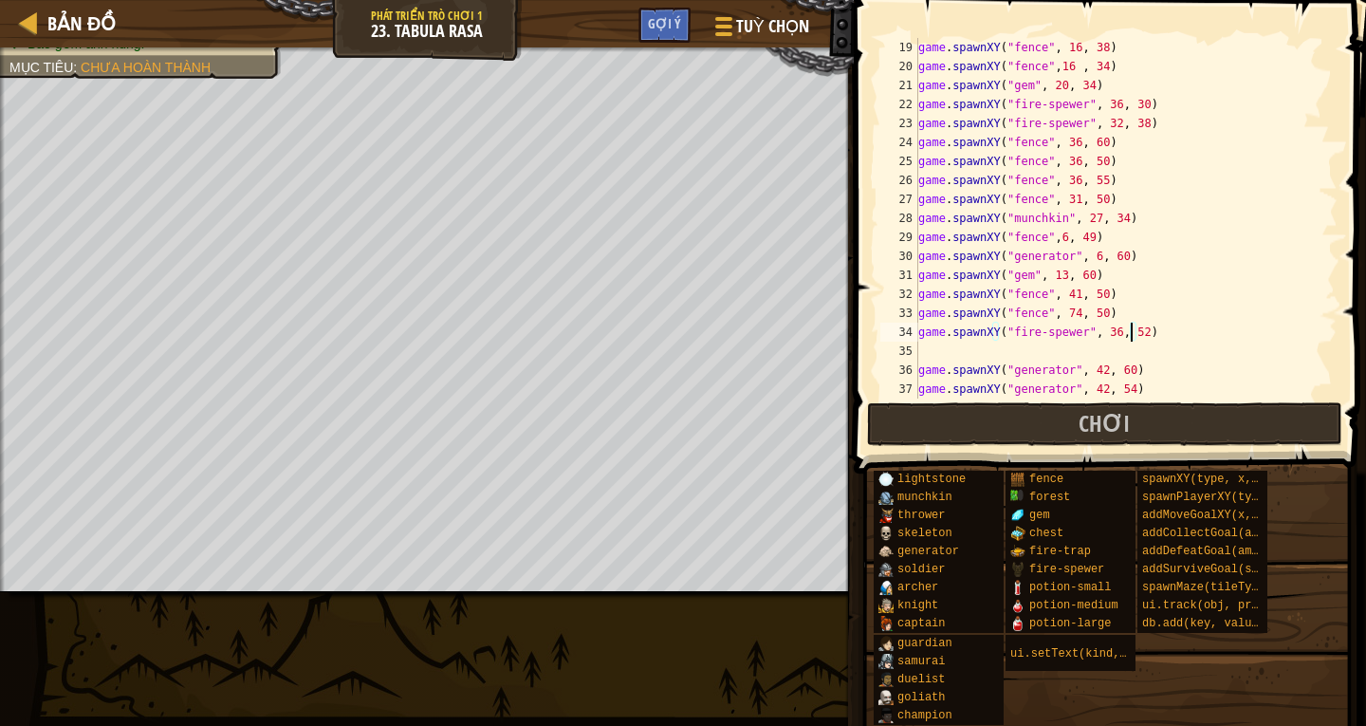
click at [936, 353] on div "game . spawnXY ( "fence" , 16 , 38 ) game . spawnXY ( "fence" , 16 , 34 ) game …" at bounding box center [1118, 237] width 409 height 398
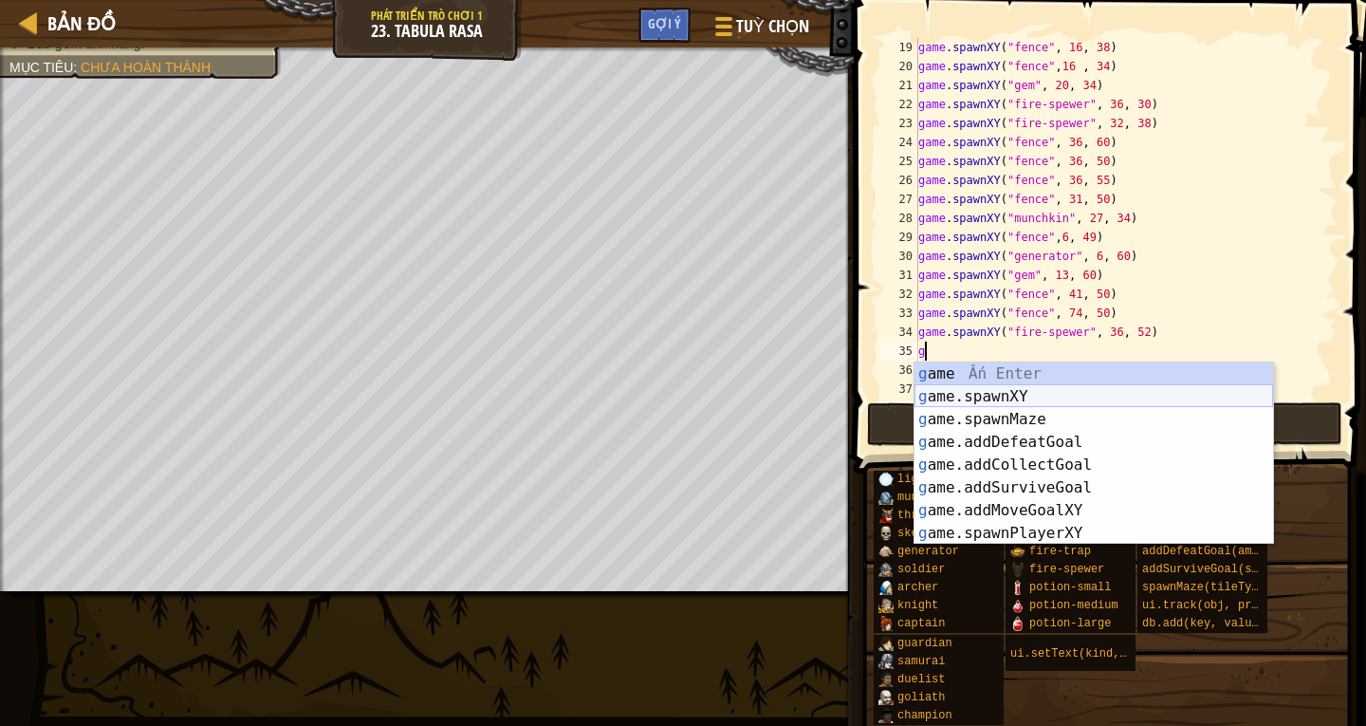
click at [957, 388] on div "g ame Ấn Enter g ame.spawnXY Ấn Enter g ame.spawnMaze Ấn Enter g ame.addDefeatG…" at bounding box center [1093, 476] width 359 height 228
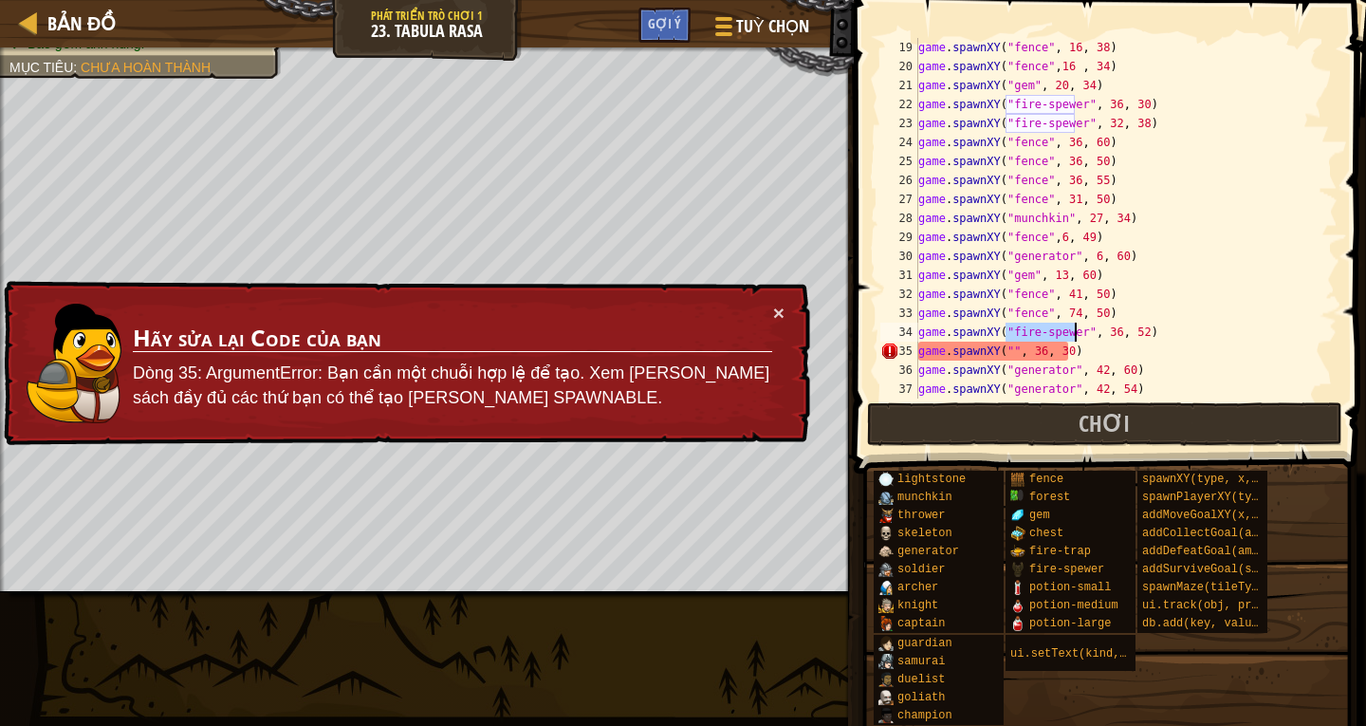
drag, startPoint x: 1005, startPoint y: 332, endPoint x: 1075, endPoint y: 331, distance: 69.2
click at [1075, 331] on div "game . spawnXY ( "fence" , 16 , 38 ) game . spawnXY ( "fence" , 16 , 34 ) game …" at bounding box center [1118, 237] width 409 height 398
click at [1003, 349] on div "game . spawnXY ( "fence" , 16 , 38 ) game . spawnXY ( "fence" , 16 , 34 ) game …" at bounding box center [1118, 237] width 409 height 398
paste textarea "fire-spewer"
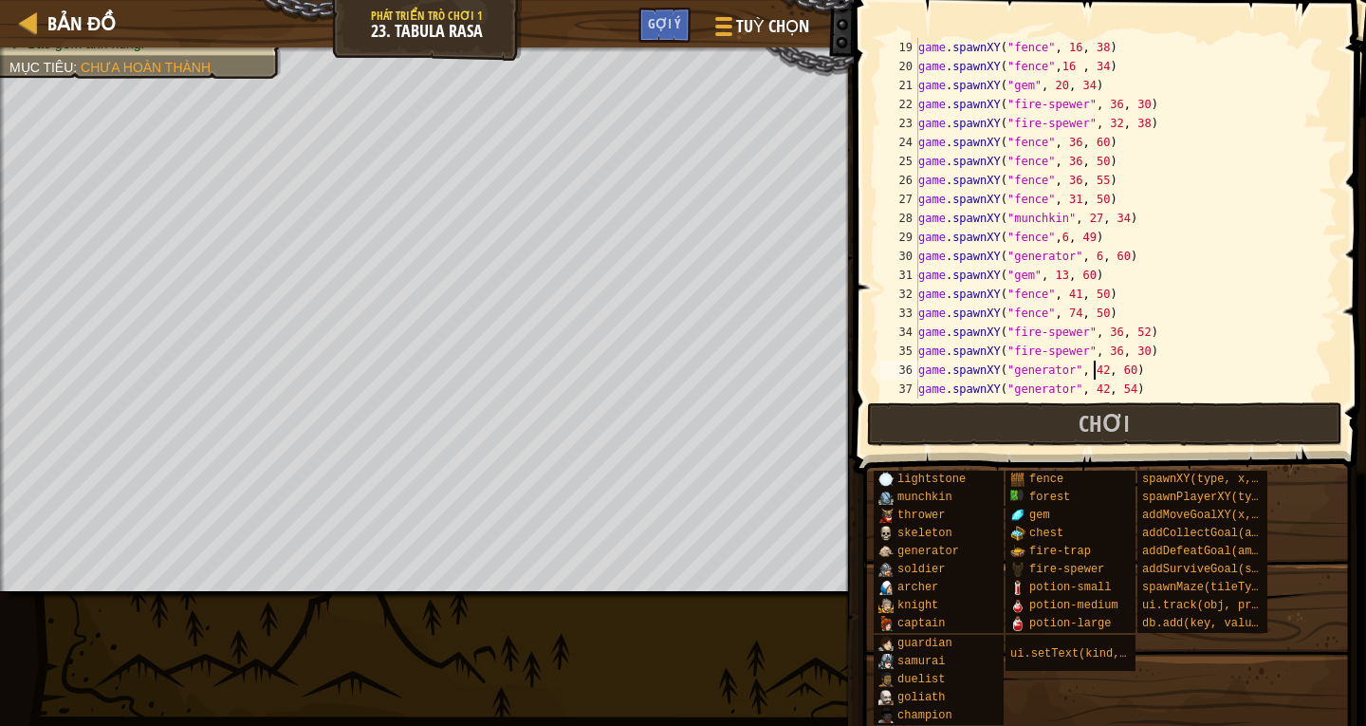
click at [1092, 374] on div "game . spawnXY ( "fence" , 16 , 38 ) game . spawnXY ( "fence" , 16 , 34 ) game …" at bounding box center [1118, 237] width 409 height 398
click at [1111, 377] on div "game . spawnXY ( "fence" , 16 , 38 ) game . spawnXY ( "fence" , 16 , 34 ) game …" at bounding box center [1118, 237] width 409 height 398
click at [1116, 367] on div "game . spawnXY ( "fence" , 16 , 38 ) game . spawnXY ( "fence" , 16 , 34 ) game …" at bounding box center [1118, 237] width 409 height 398
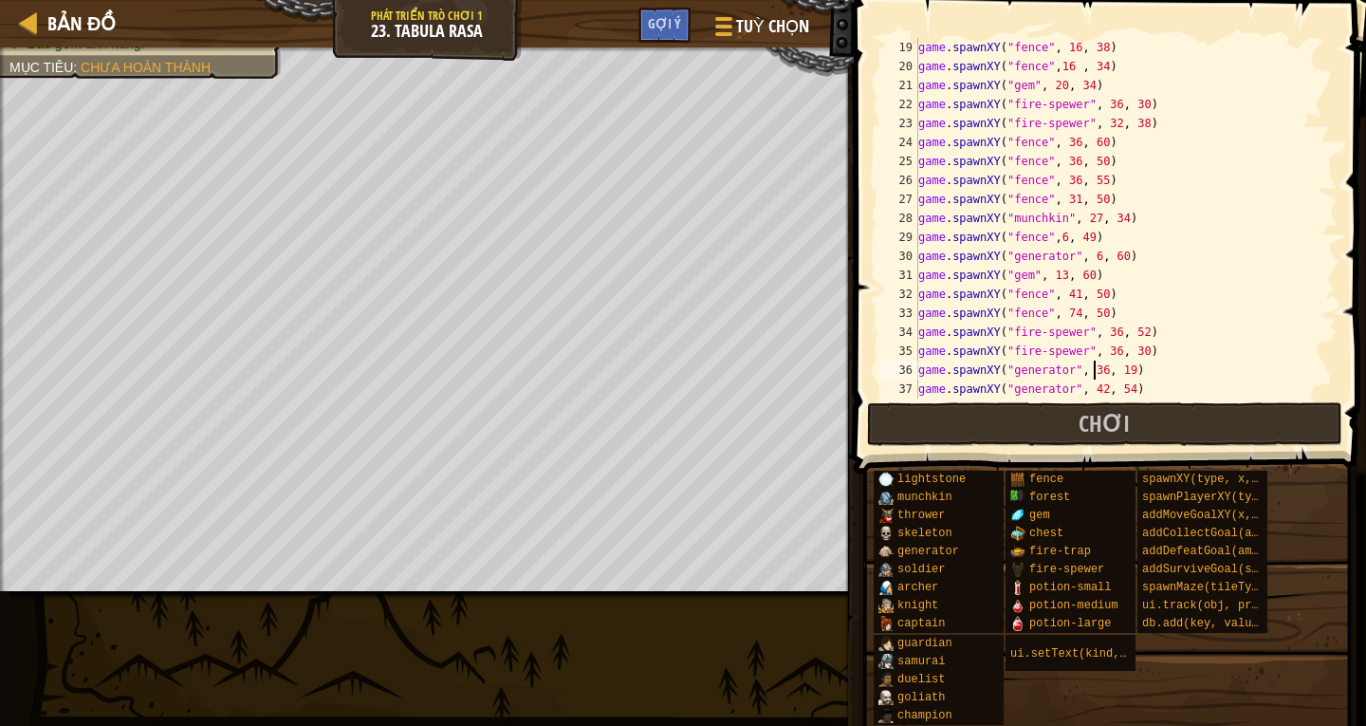
click at [1092, 377] on div "game . spawnXY ( "fence" , 16 , 38 ) game . spawnXY ( "fence" , 16 , 34 ) game …" at bounding box center [1118, 237] width 409 height 398
click at [1117, 372] on div "game . spawnXY ( "fence" , 16 , 38 ) game . spawnXY ( "fence" , 16 , 34 ) game …" at bounding box center [1118, 237] width 409 height 398
click at [1106, 351] on div "game . spawnXY ( "fence" , 16 , 38 ) game . spawnXY ( "fence" , 16 , 34 ) game …" at bounding box center [1118, 237] width 409 height 398
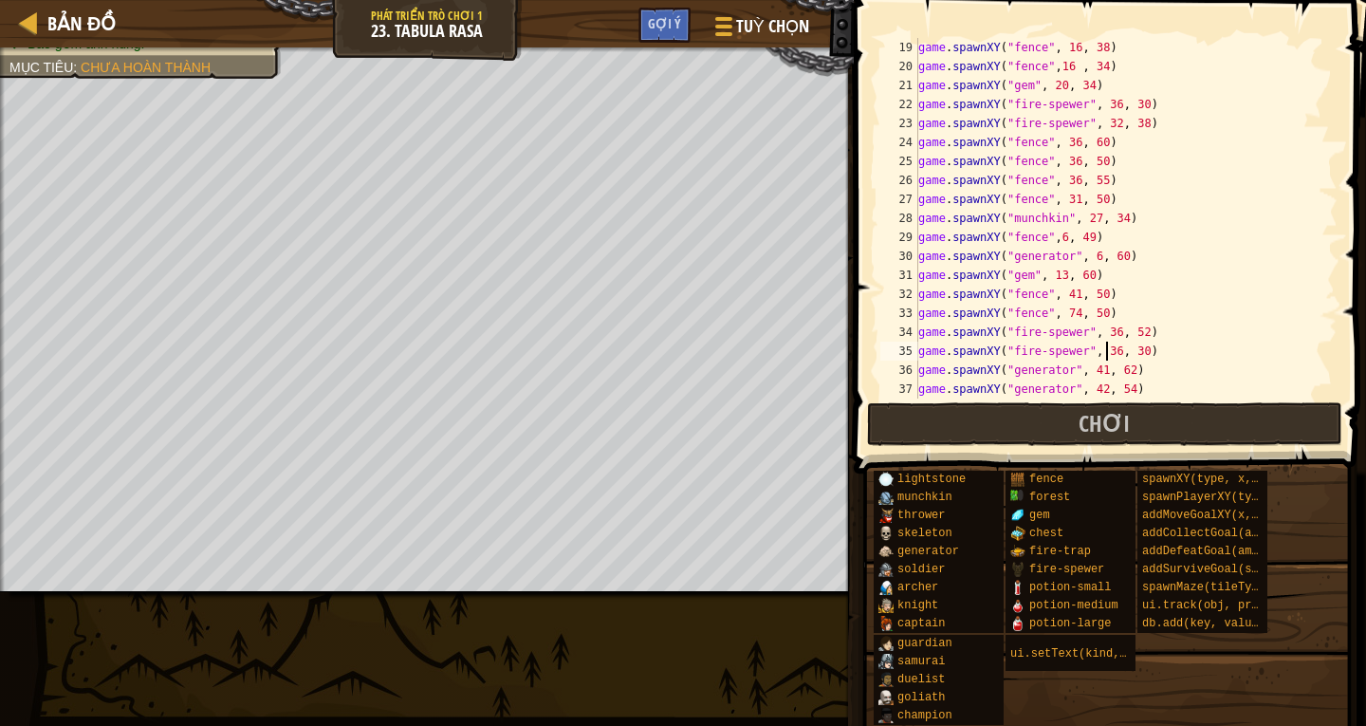
click at [1128, 354] on div "game . spawnXY ( "fence" , 16 , 38 ) game . spawnXY ( "fence" , 16 , 34 ) game …" at bounding box center [1118, 237] width 409 height 398
click at [1212, 429] on button "Chơi" at bounding box center [1104, 424] width 475 height 44
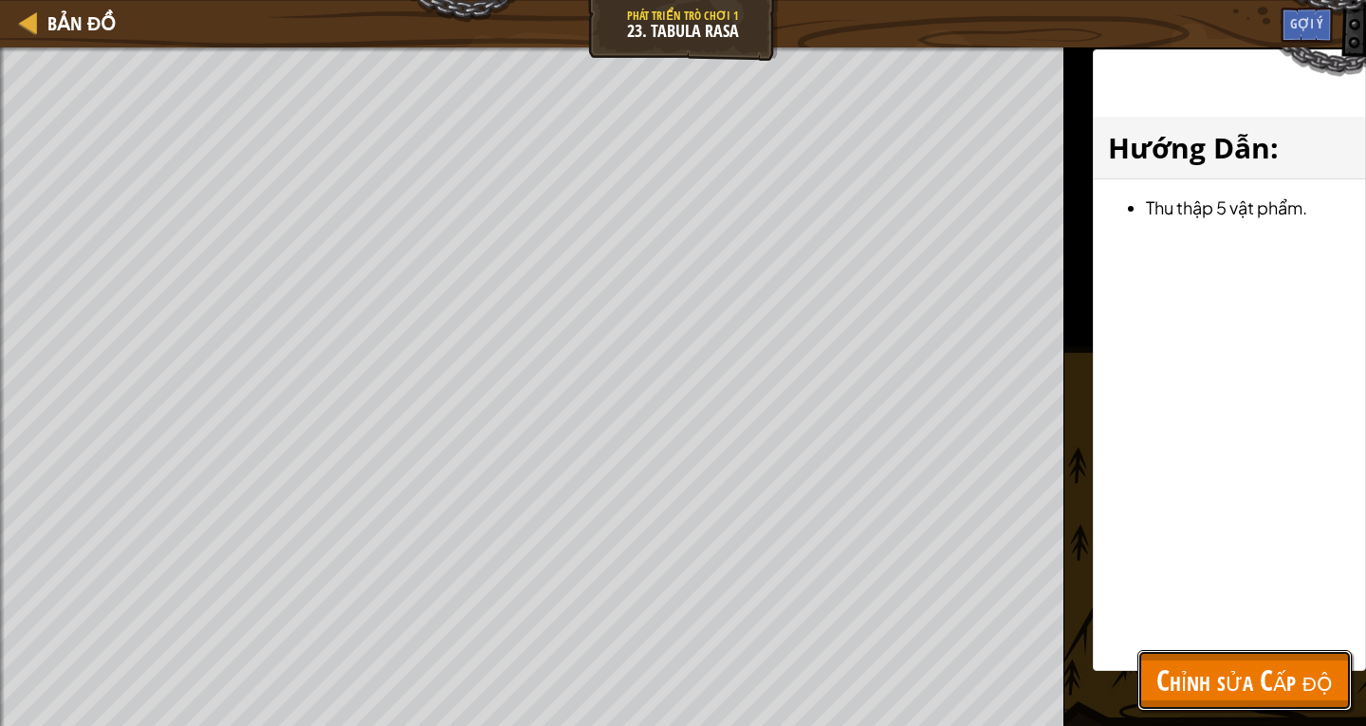
click at [1237, 680] on span "Chỉnh sửa Cấp độ" at bounding box center [1244, 679] width 176 height 39
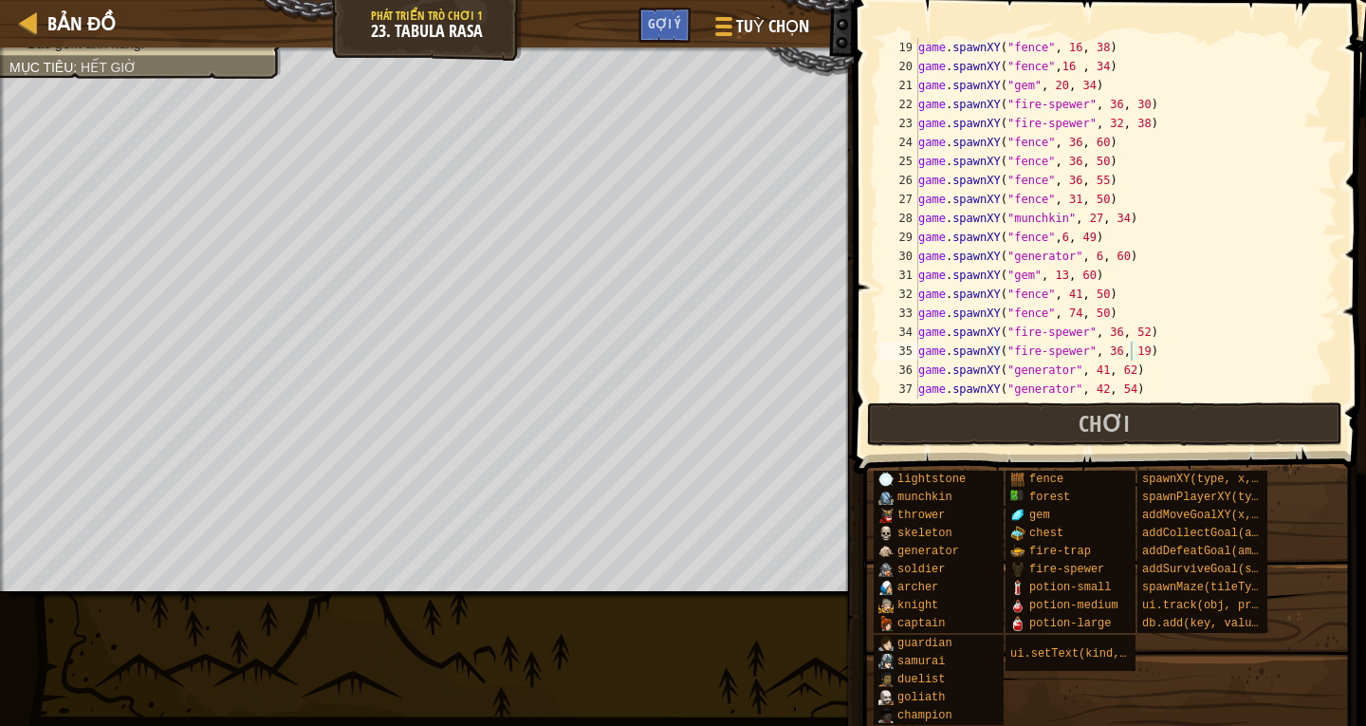
click at [1131, 354] on div "game . spawnXY ( "fence" , 16 , 38 ) game . spawnXY ( "fence" , 16 , 34 ) game …" at bounding box center [1118, 237] width 409 height 398
type textarea "game.spawnXY("fire-spewer", 36, 17)"
click at [1168, 421] on button "Chơi" at bounding box center [1104, 424] width 475 height 44
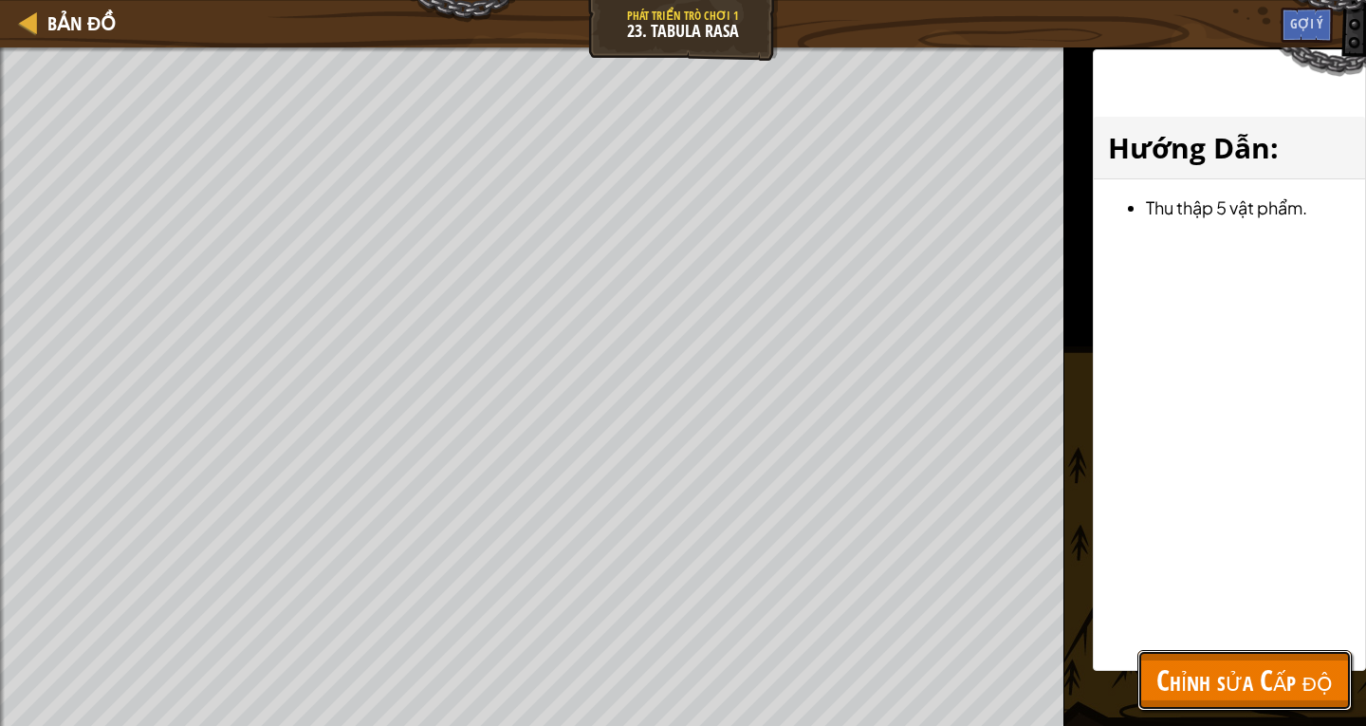
click at [1295, 689] on span "Chỉnh sửa Cấp độ" at bounding box center [1244, 679] width 176 height 39
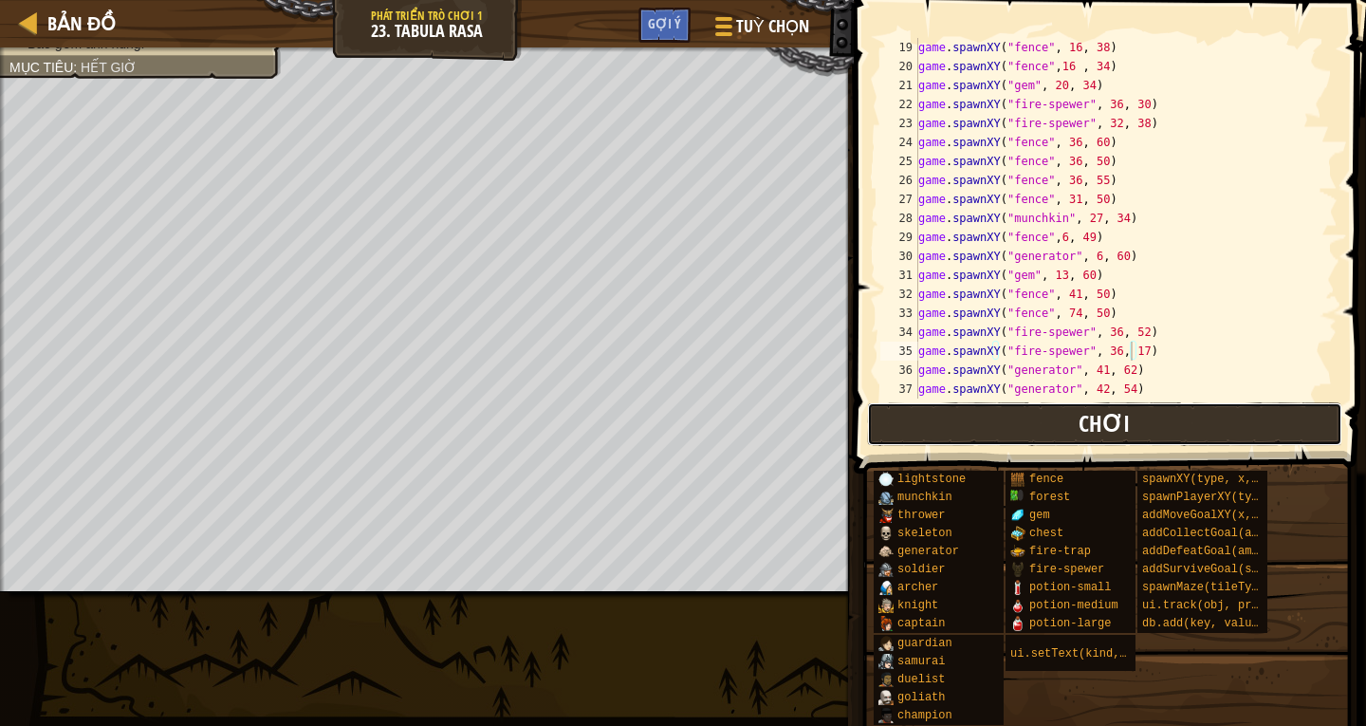
click at [1103, 420] on span "Chơi" at bounding box center [1103, 423] width 51 height 30
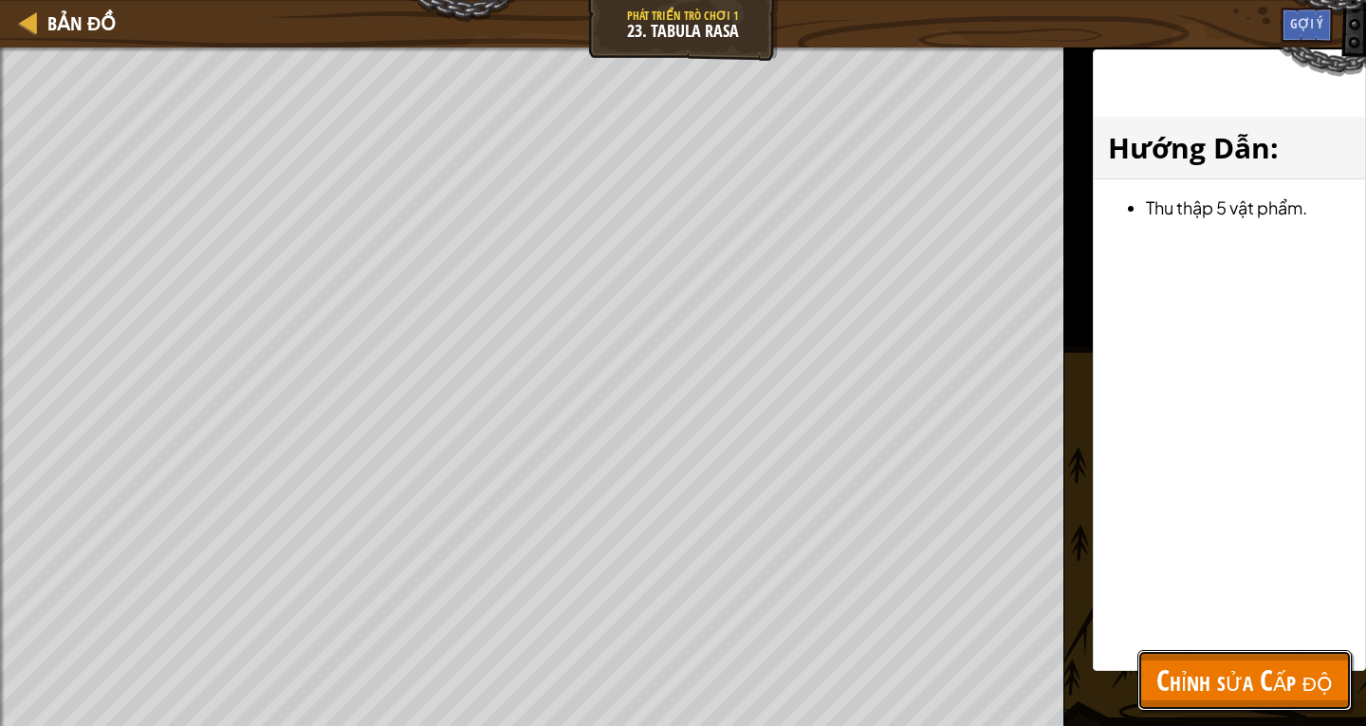
click at [1308, 696] on span "Chỉnh sửa Cấp độ" at bounding box center [1244, 679] width 176 height 39
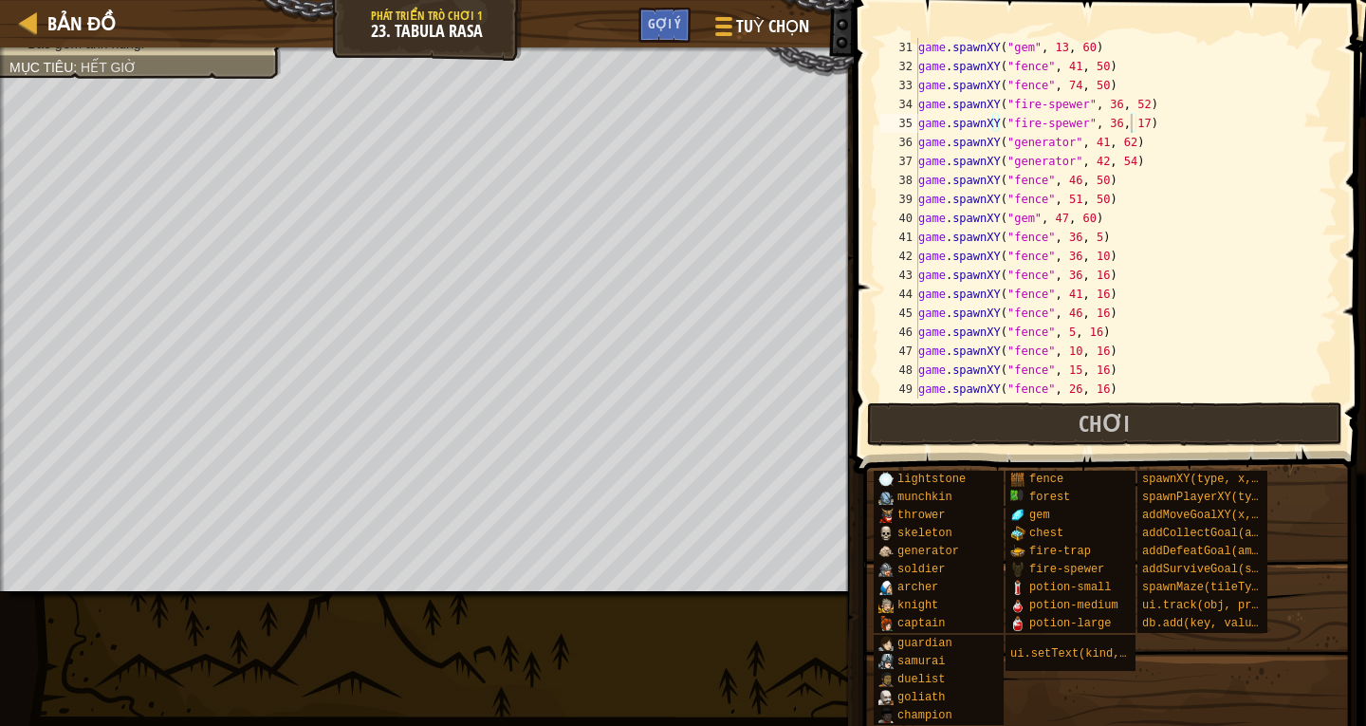
scroll to position [892, 0]
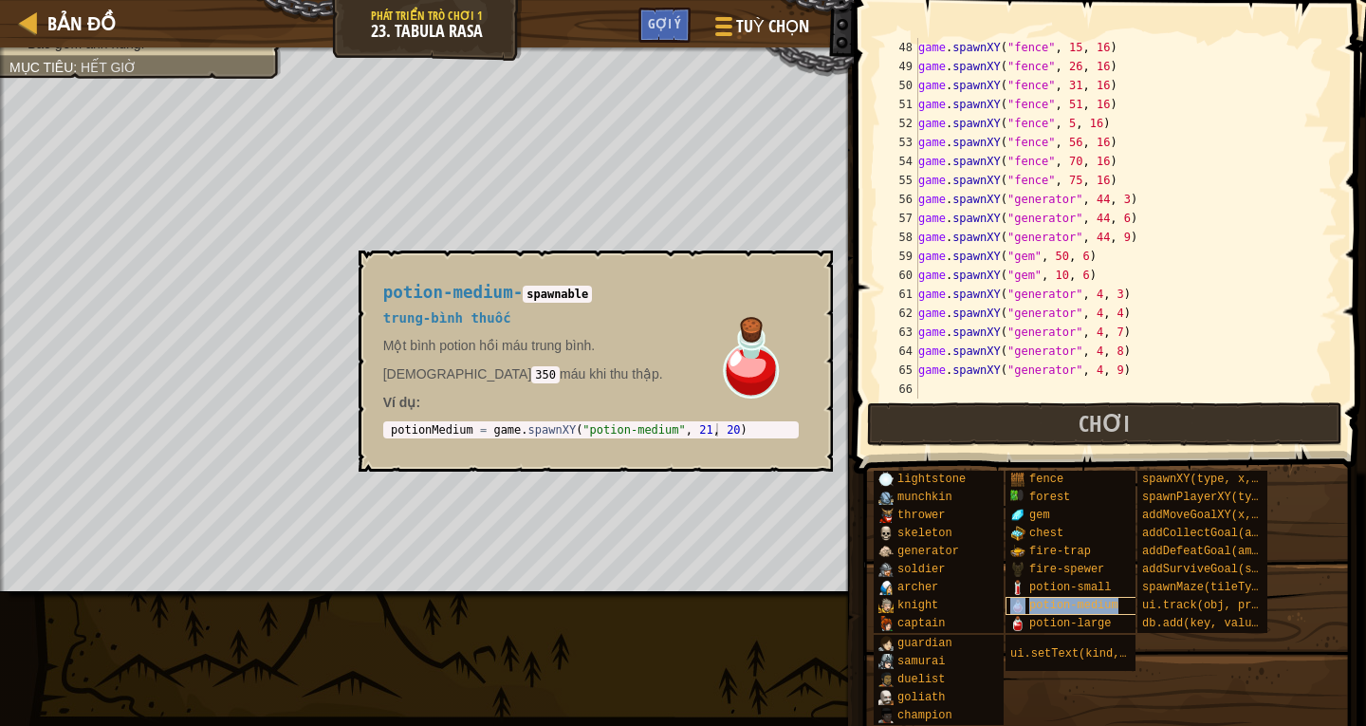
click at [1076, 601] on span "potion-medium" at bounding box center [1073, 604] width 89 height 13
click at [1066, 622] on span "potion-large" at bounding box center [1070, 622] width 82 height 13
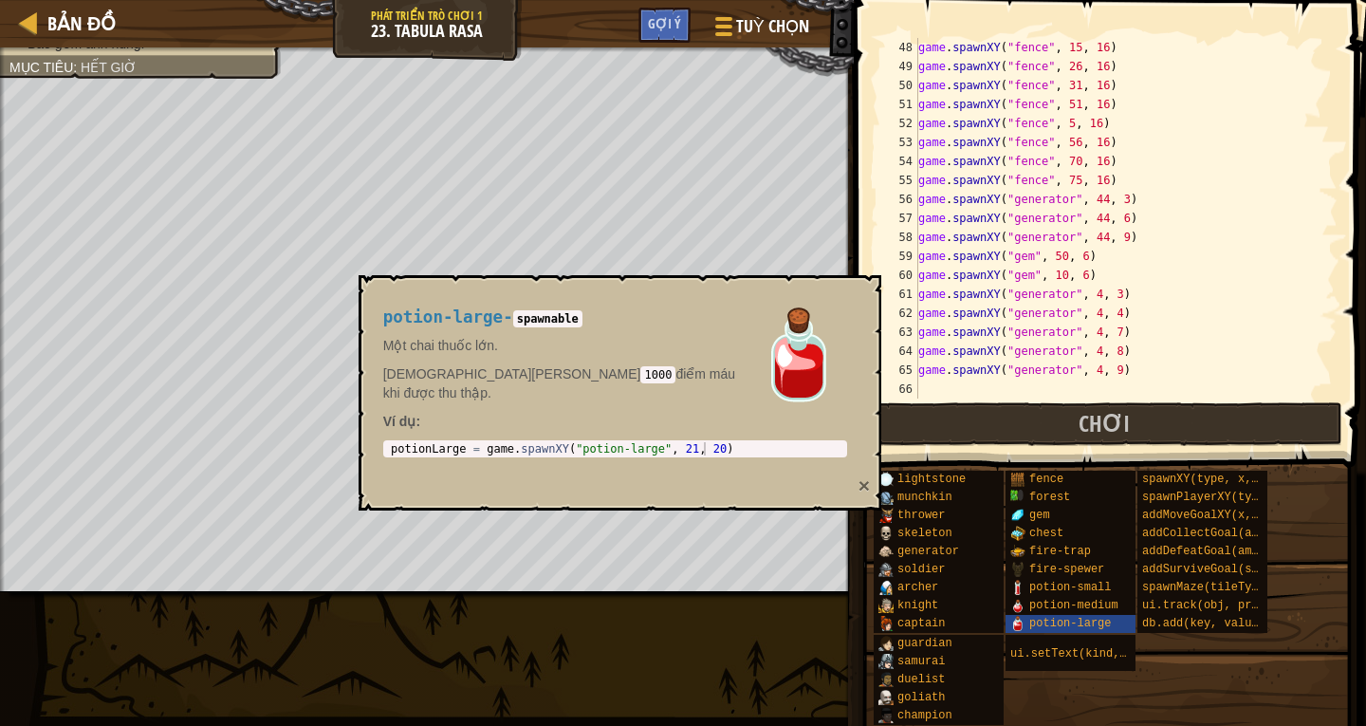
click at [858, 475] on button "×" at bounding box center [863, 485] width 11 height 20
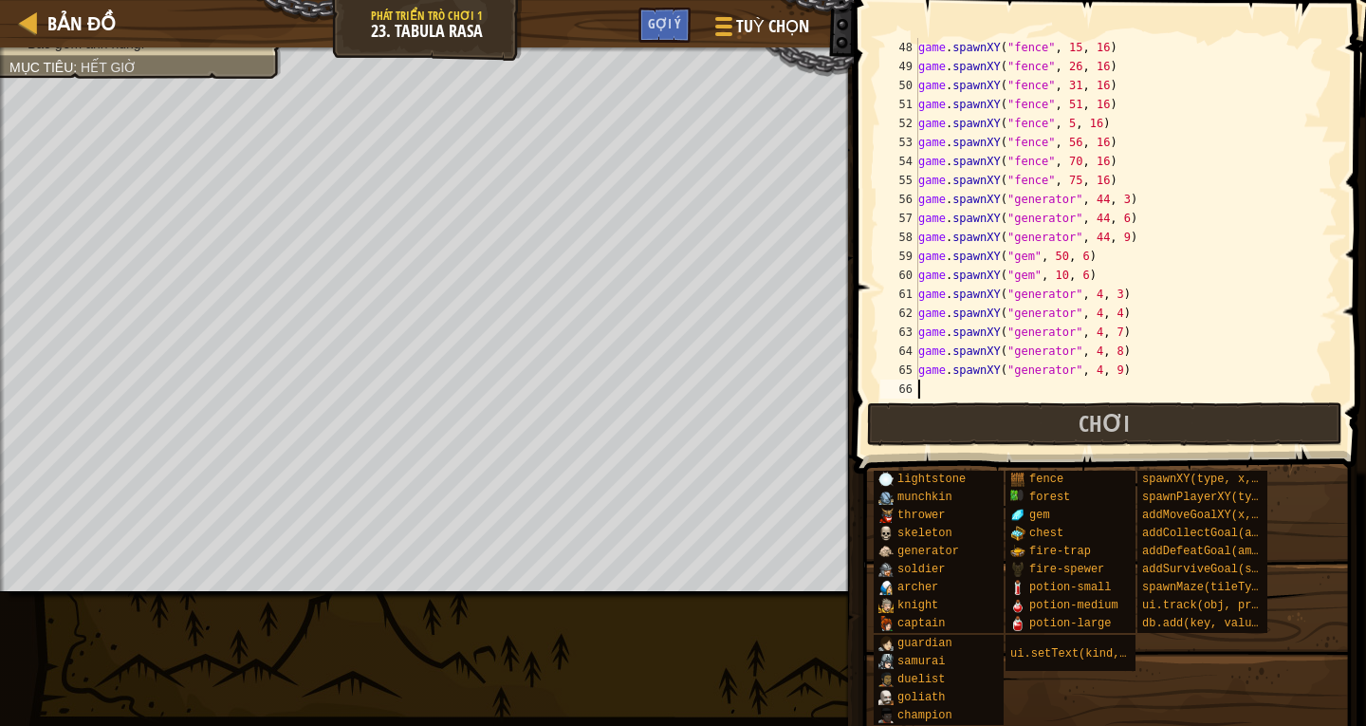
click at [947, 392] on div "game . spawnXY ( "fence" , 15 , 16 ) game . spawnXY ( "fence" , 26 , 16 ) game …" at bounding box center [1118, 237] width 409 height 398
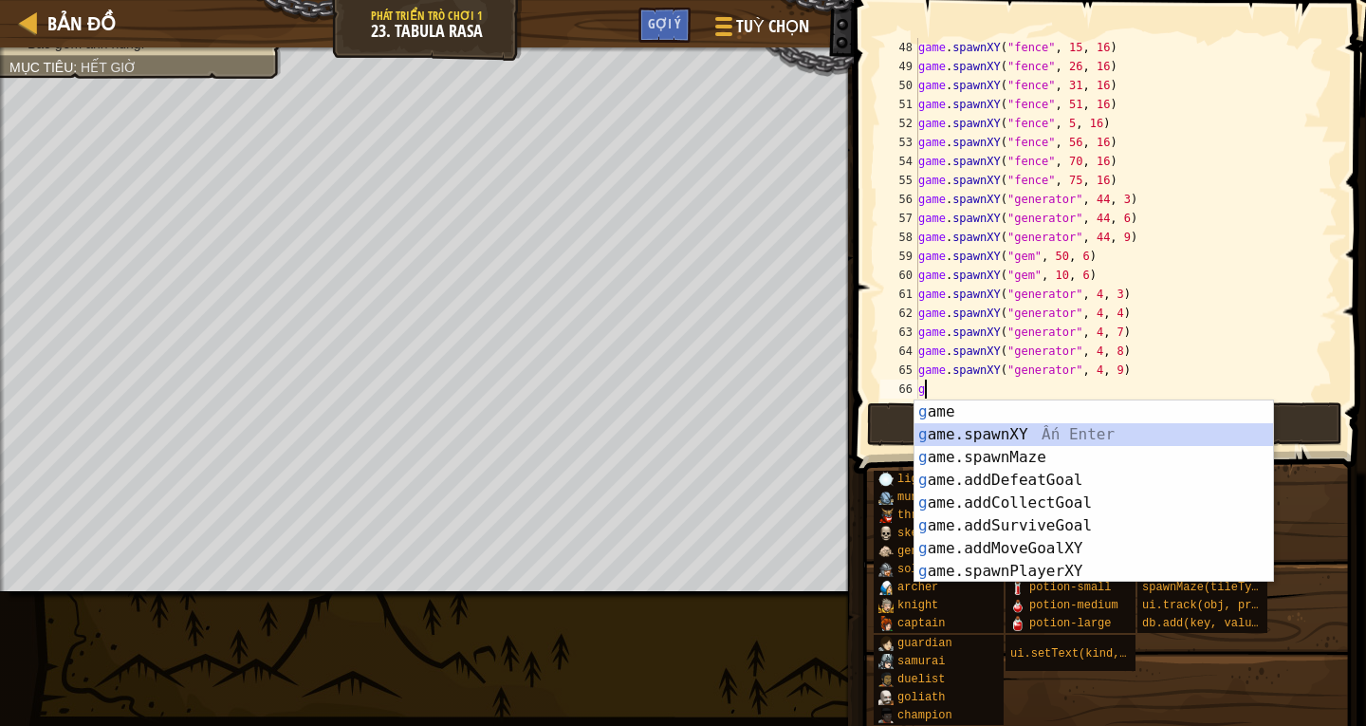
click at [986, 423] on div "g ame Ấn Enter g ame.spawnXY Ấn Enter g ame.spawnMaze Ấn Enter g ame.addDefeatG…" at bounding box center [1093, 514] width 359 height 228
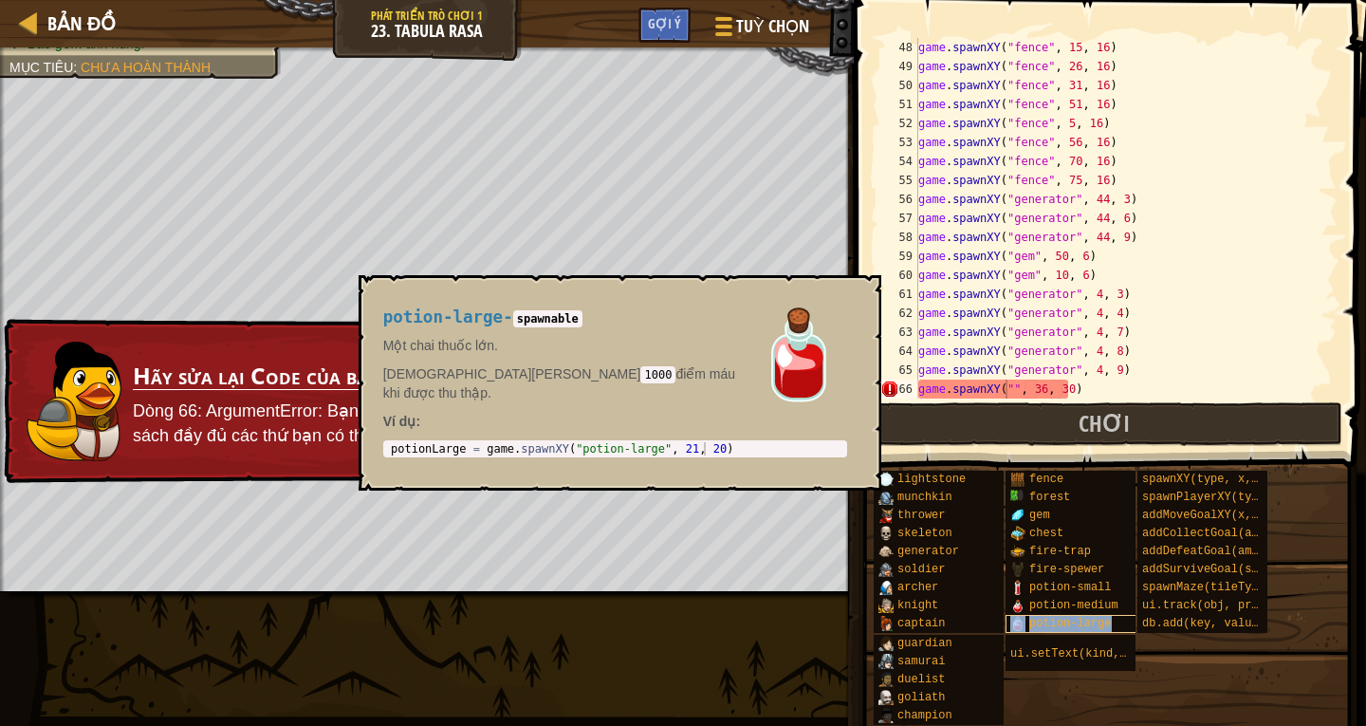
click at [1039, 621] on span "potion-large" at bounding box center [1070, 622] width 82 height 13
drag, startPoint x: 379, startPoint y: 318, endPoint x: 493, endPoint y: 315, distance: 113.8
click at [493, 315] on div "potion-large - spawnable Một [PERSON_NAME] [PERSON_NAME]. [PERSON_NAME] 1000 đi…" at bounding box center [615, 382] width 490 height 185
copy span "potion-large"
paste textarea "potion-large"
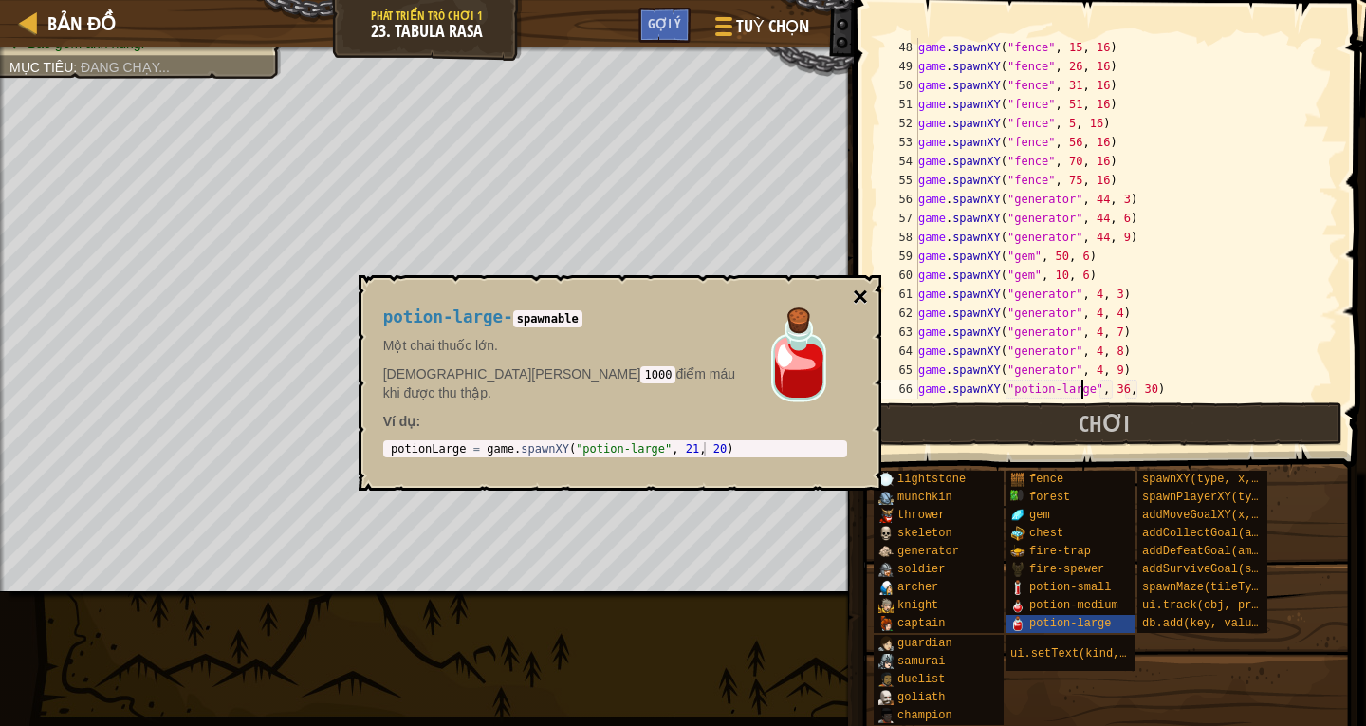
click at [853, 310] on button "×" at bounding box center [860, 297] width 15 height 27
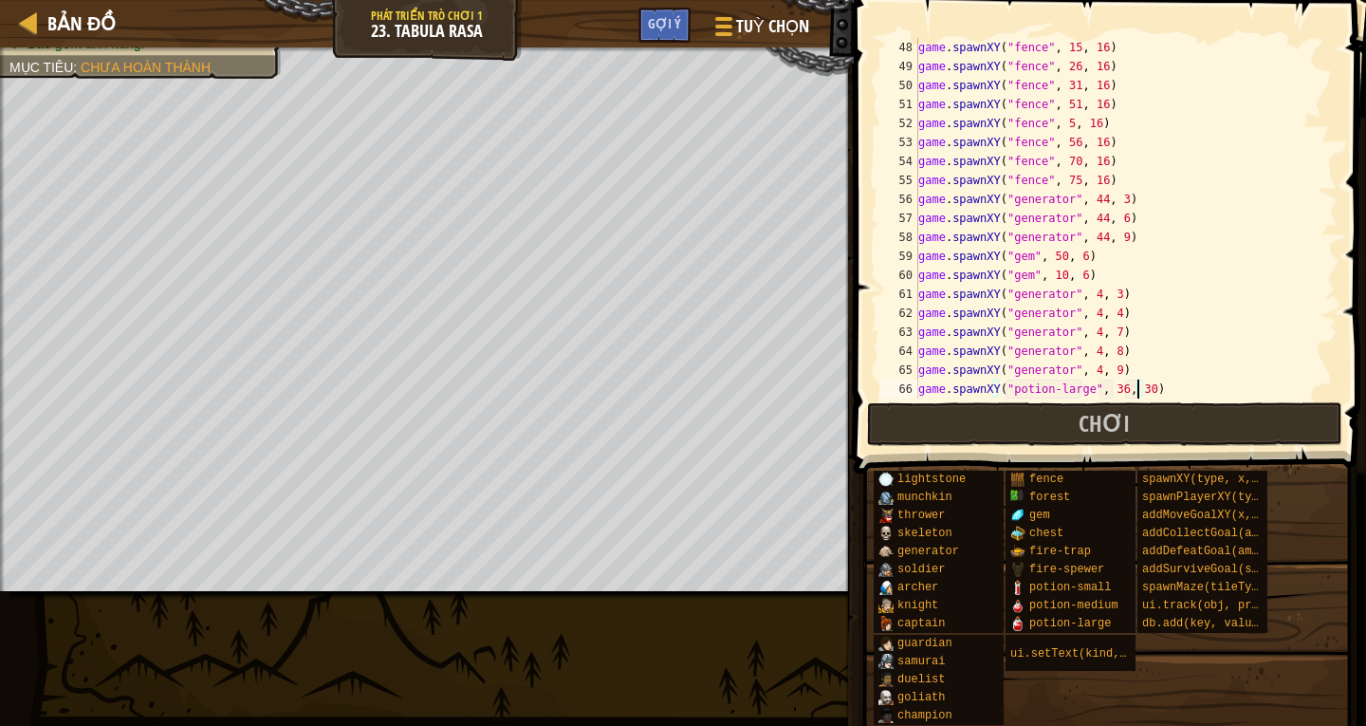
click at [1136, 389] on div "game . spawnXY ( "fence" , 15 , 16 ) game . spawnXY ( "fence" , 26 , 16 ) game …" at bounding box center [1118, 237] width 409 height 398
click at [1102, 389] on div "game . spawnXY ( "fence" , 15 , 16 ) game . spawnXY ( "fence" , 26 , 16 ) game …" at bounding box center [1118, 237] width 409 height 398
click at [1102, 387] on div "game . spawnXY ( "fence" , 15 , 16 ) game . spawnXY ( "fence" , 26 , 16 ) game …" at bounding box center [1118, 237] width 409 height 398
click at [1102, 390] on div "game . spawnXY ( "fence" , 15 , 16 ) game . spawnXY ( "fence" , 26 , 16 ) game …" at bounding box center [1118, 237] width 409 height 398
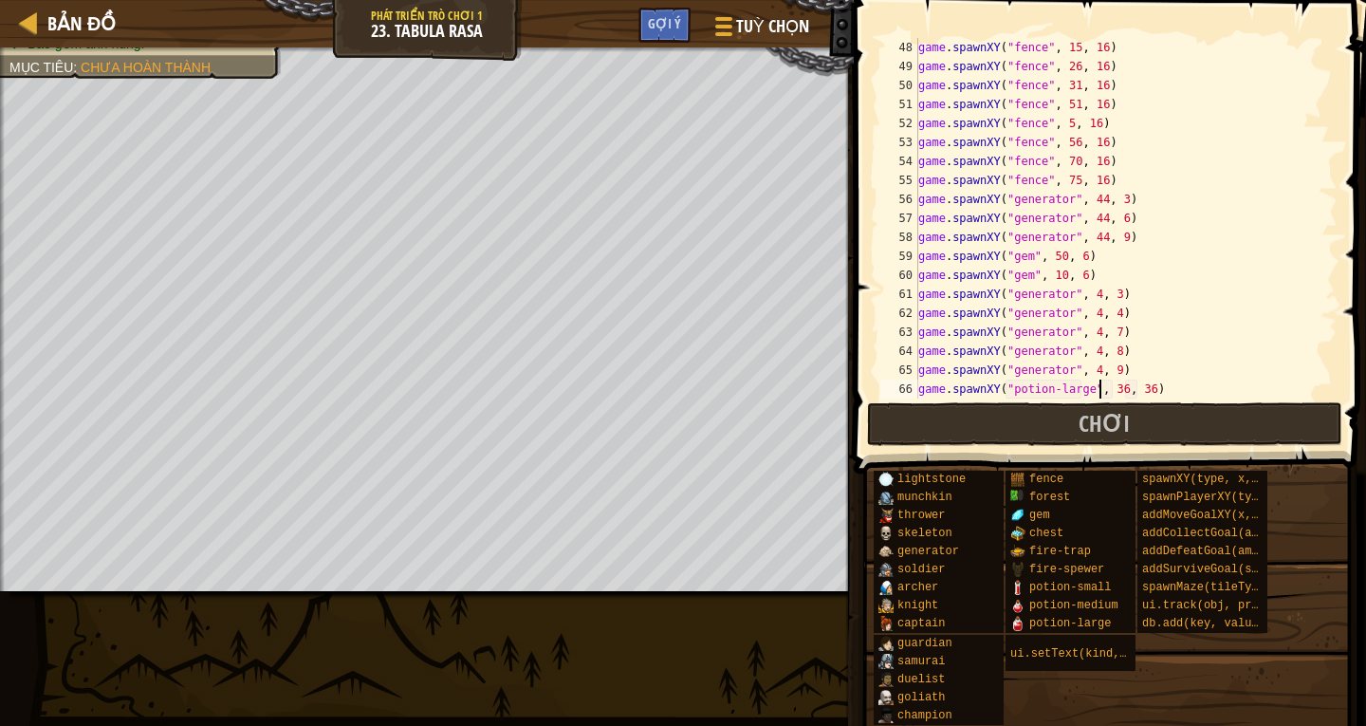
click at [1105, 391] on div "game . spawnXY ( "fence" , 15 , 16 ) game . spawnXY ( "fence" , 26 , 16 ) game …" at bounding box center [1118, 237] width 409 height 398
type textarea "game.spawnXY("potion-large", 6, 36)"
click at [1204, 394] on div "game . spawnXY ( "fence" , 15 , 16 ) game . spawnXY ( "fence" , 26 , 16 ) game …" at bounding box center [1118, 237] width 409 height 398
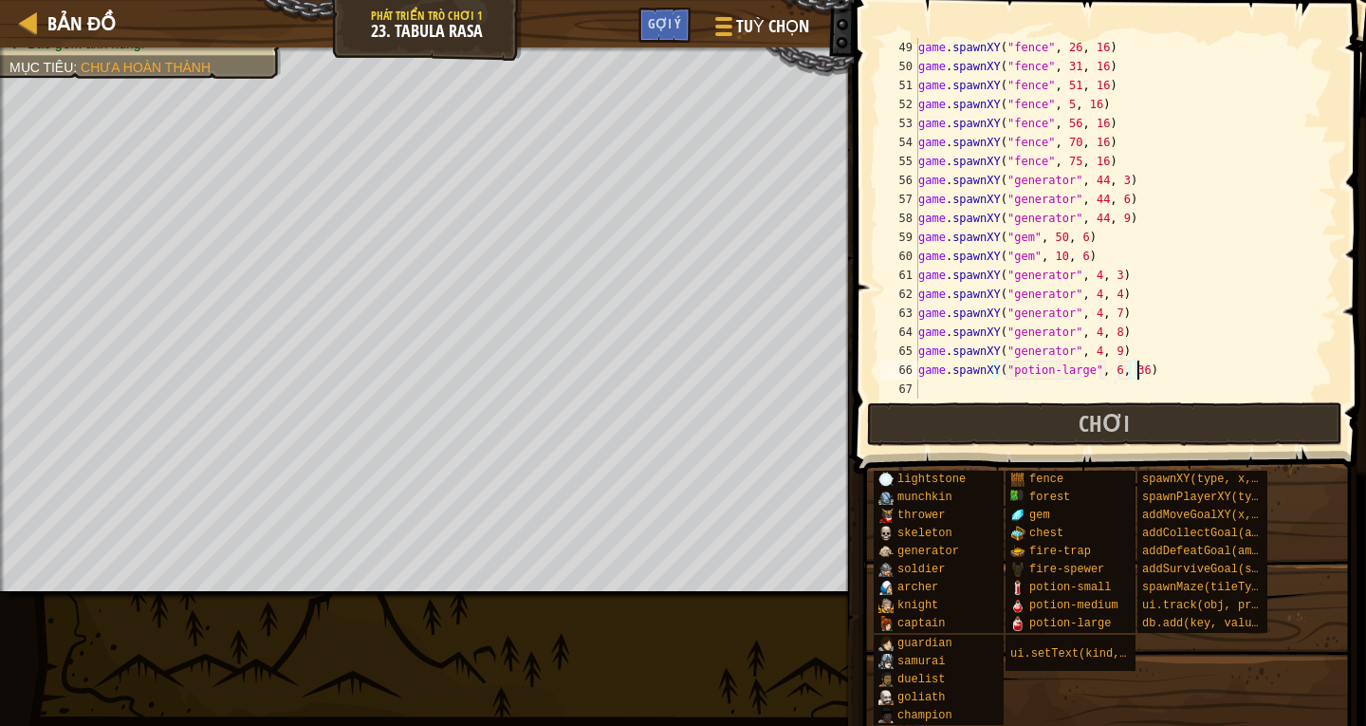
click at [940, 389] on div "game . spawnXY ( "fence" , 26 , 16 ) game . spawnXY ( "fence" , 31 , 16 ) game …" at bounding box center [1118, 237] width 409 height 398
drag, startPoint x: 916, startPoint y: 367, endPoint x: 1049, endPoint y: 366, distance: 132.8
click at [1049, 366] on div "49 50 51 52 53 54 55 56 57 58 59 60 61 62 63 64 65 66 67 game . spawnXY ( "fenc…" at bounding box center [1106, 218] width 461 height 360
type textarea "game.spawnXY("potion-large", 6, 36)"
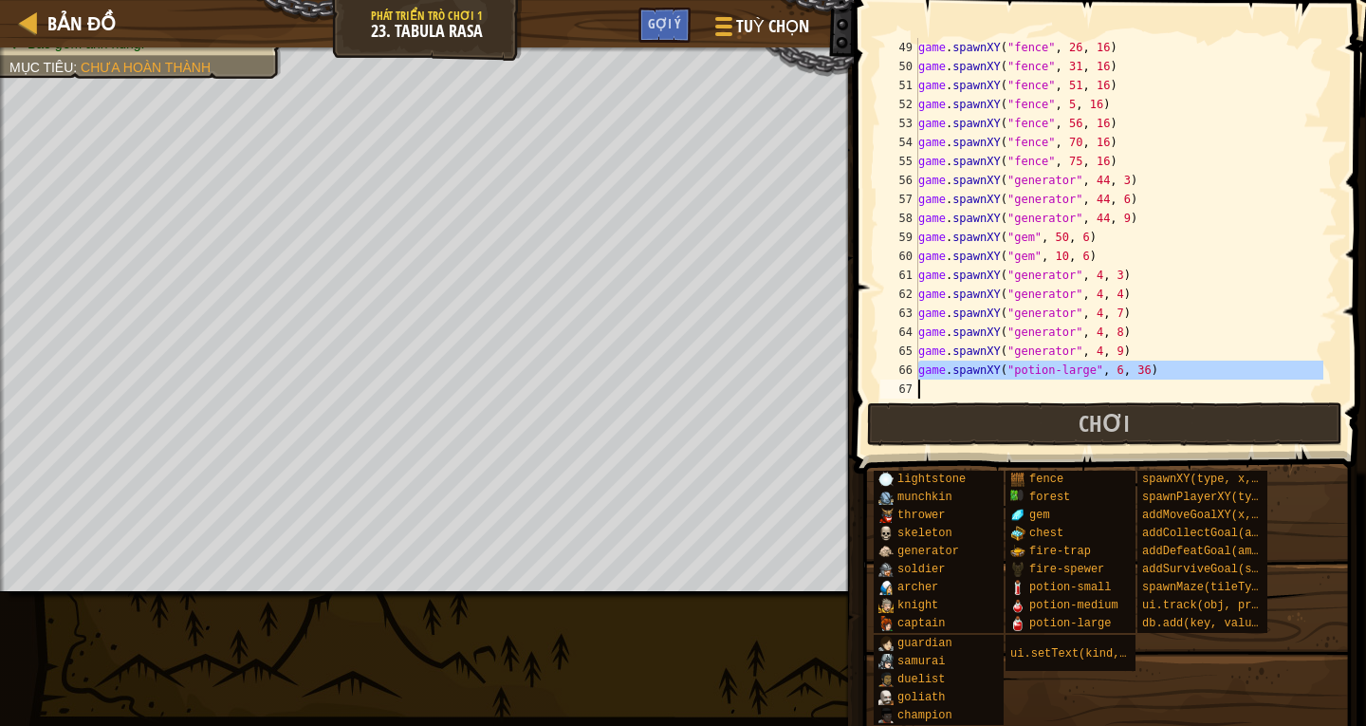
click at [926, 393] on div "game . spawnXY ( "fence" , 26 , 16 ) game . spawnXY ( "fence" , 31 , 16 ) game …" at bounding box center [1118, 218] width 409 height 360
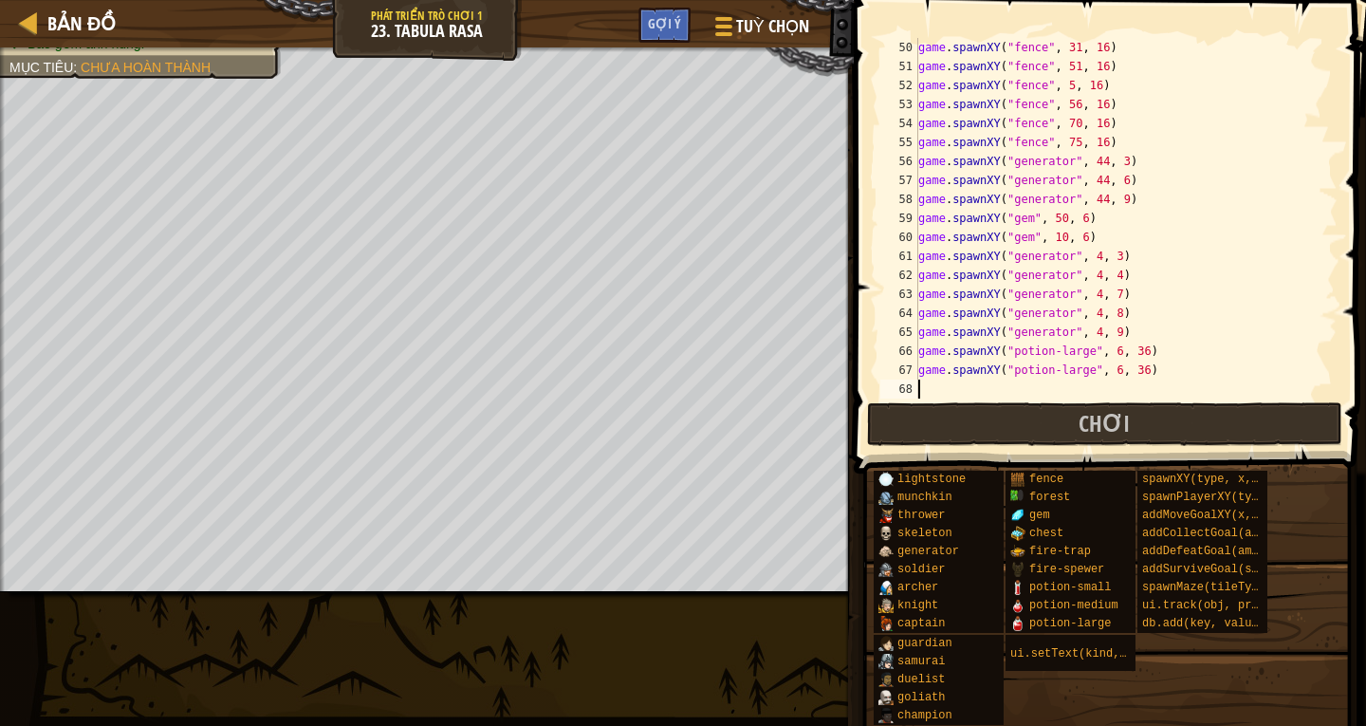
click at [926, 393] on div "game . spawnXY ( "fence" , 31 , 16 ) game . spawnXY ( "fence" , 51 , 16 ) game …" at bounding box center [1118, 237] width 409 height 398
click at [1131, 330] on div "game . spawnXY ( "fence" , 5 , 16 ) game . spawnXY ( "fence" , 56 , 16 ) game .…" at bounding box center [1118, 237] width 409 height 398
click at [1130, 354] on div "game . spawnXY ( "fence" , 5 , 16 ) game . spawnXY ( "fence" , 56 , 16 ) game .…" at bounding box center [1118, 237] width 409 height 398
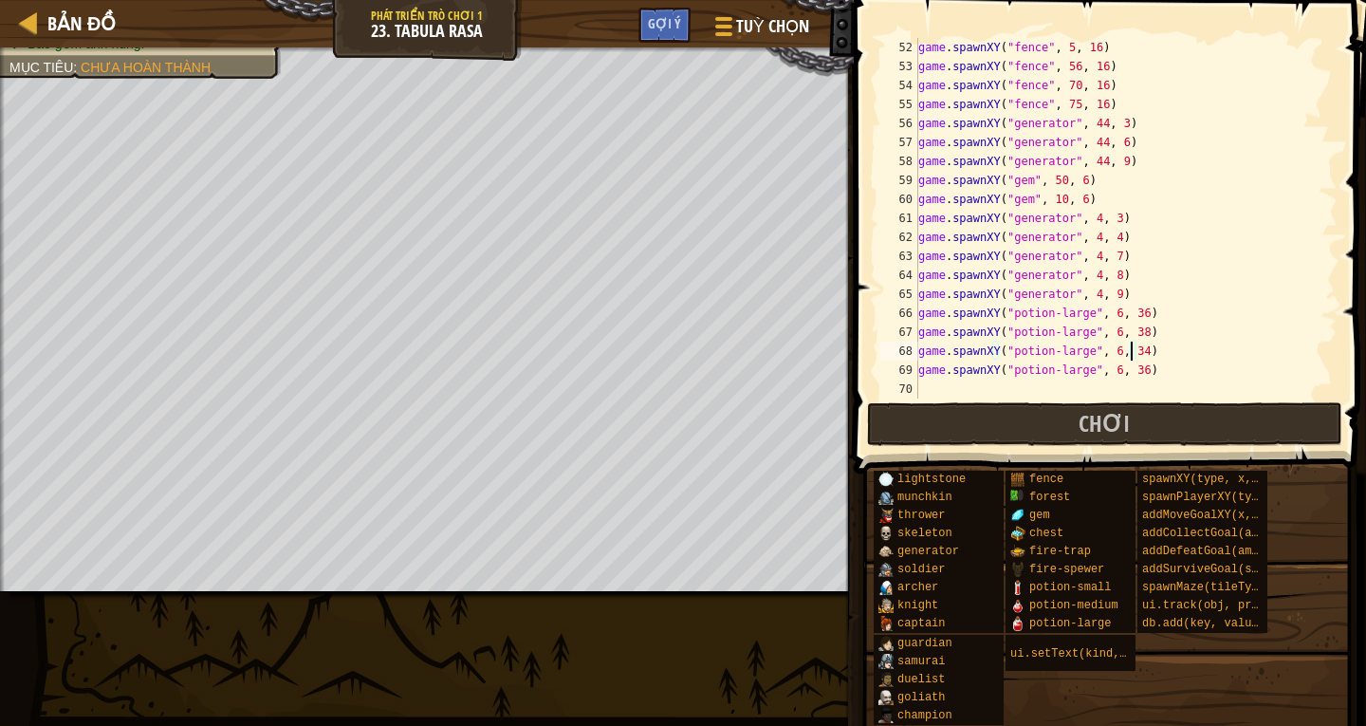
click at [1128, 371] on div "game . spawnXY ( "fence" , 5 , 16 ) game . spawnXY ( "fence" , 56 , 16 ) game .…" at bounding box center [1118, 237] width 409 height 398
click at [1130, 430] on button "Chơi" at bounding box center [1104, 424] width 475 height 44
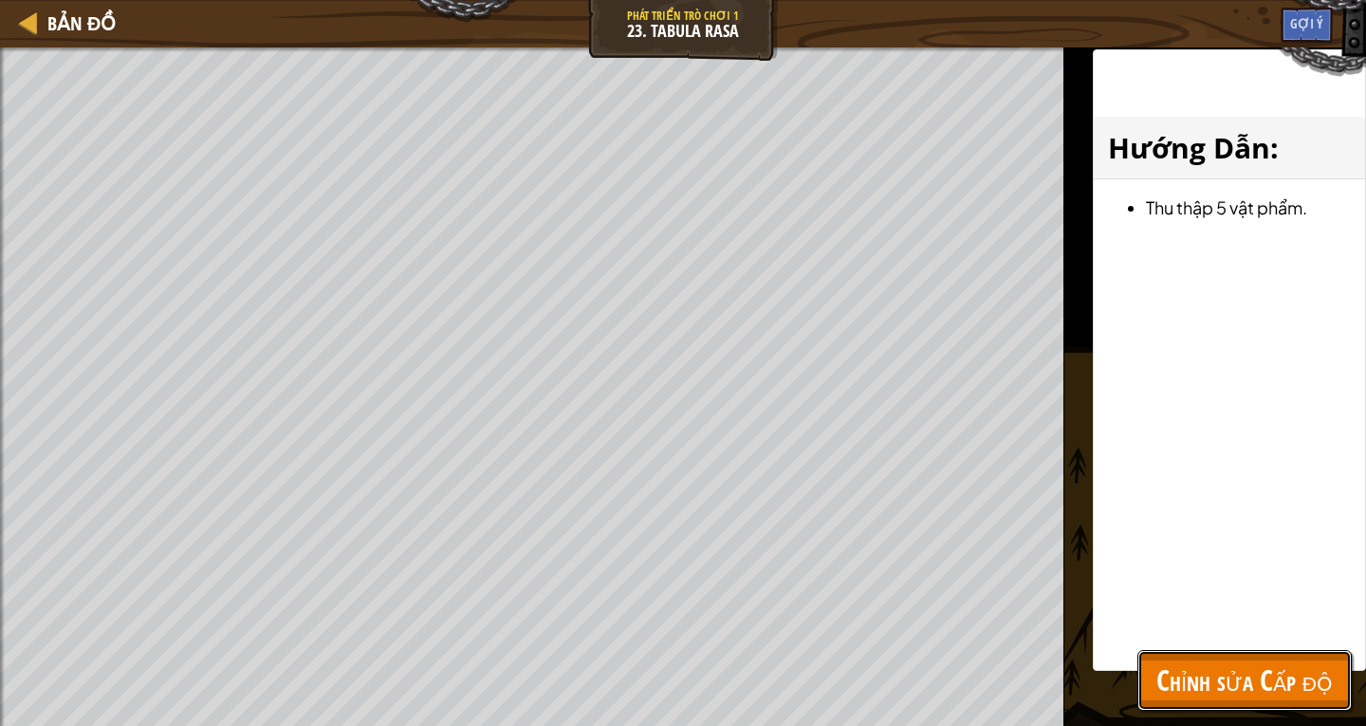
click at [1291, 688] on span "Chỉnh sửa Cấp độ" at bounding box center [1244, 679] width 176 height 39
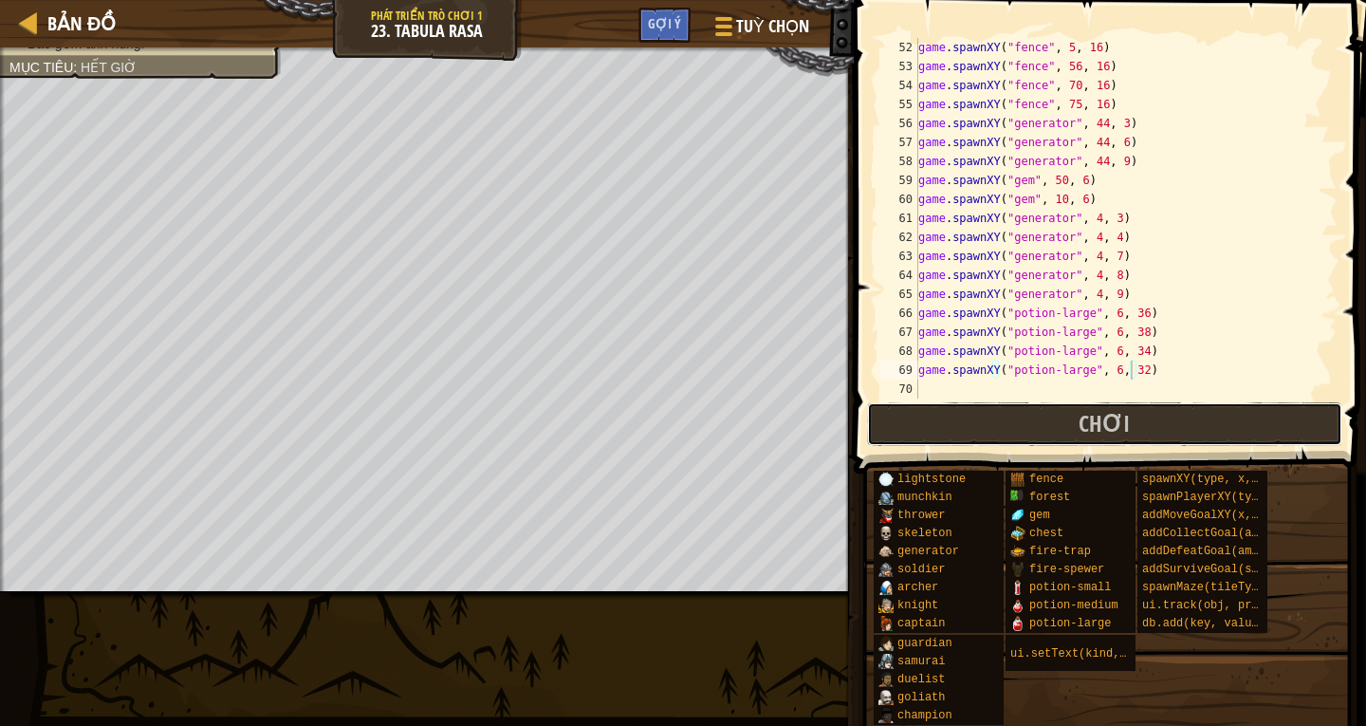
click at [1122, 414] on span "Chơi" at bounding box center [1103, 423] width 51 height 30
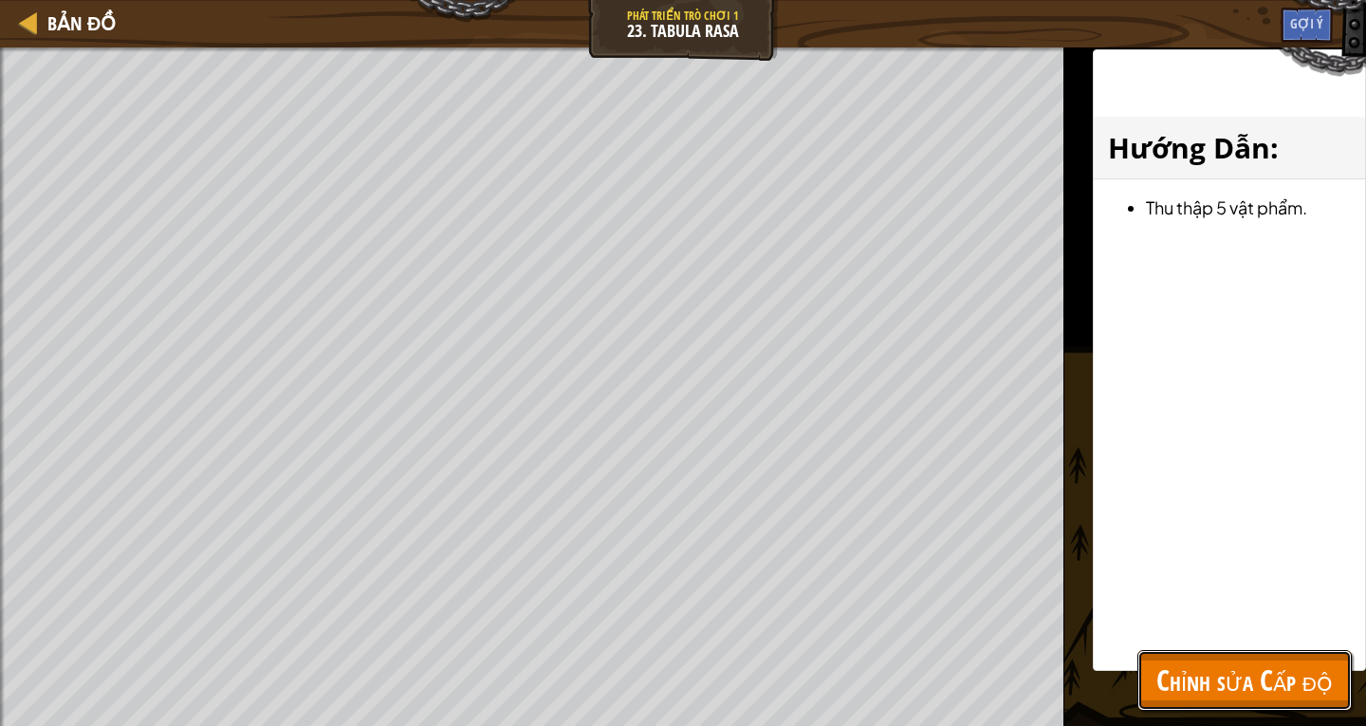
click at [1285, 660] on span "Chỉnh sửa Cấp độ" at bounding box center [1244, 679] width 176 height 39
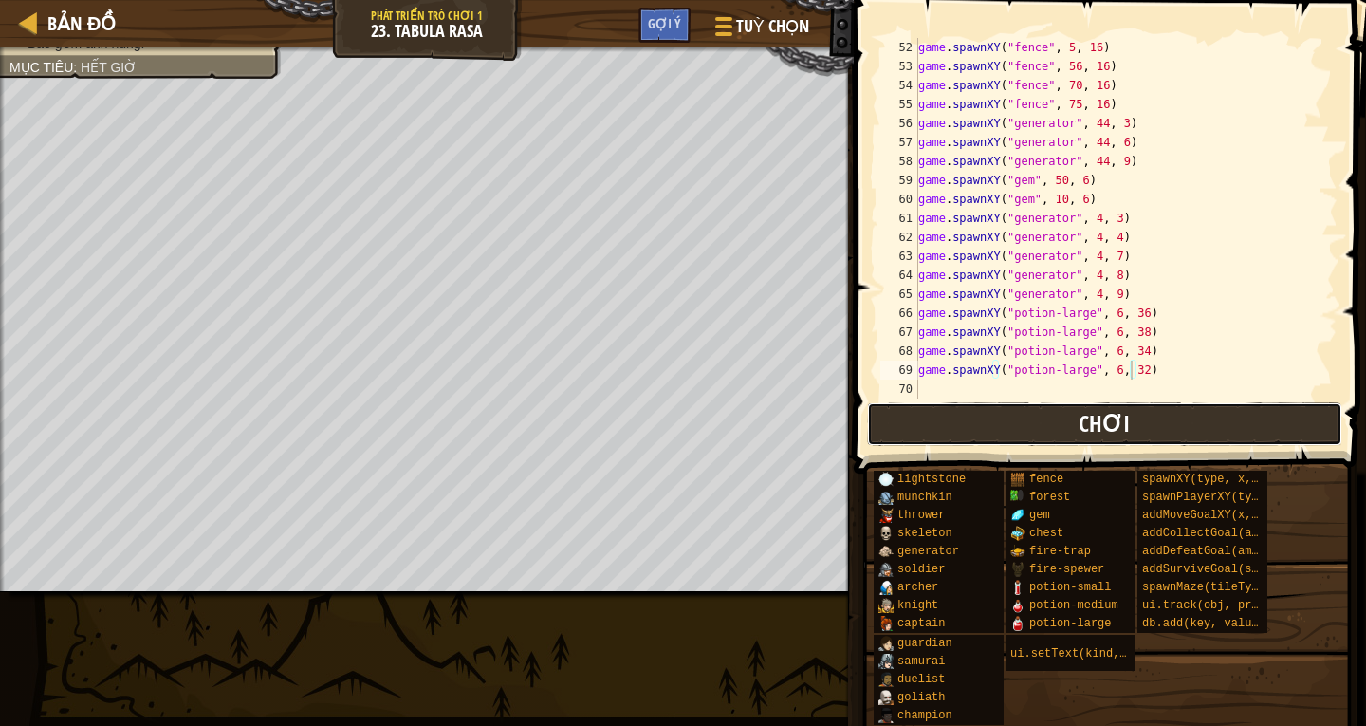
click at [969, 404] on button "Chơi" at bounding box center [1104, 424] width 475 height 44
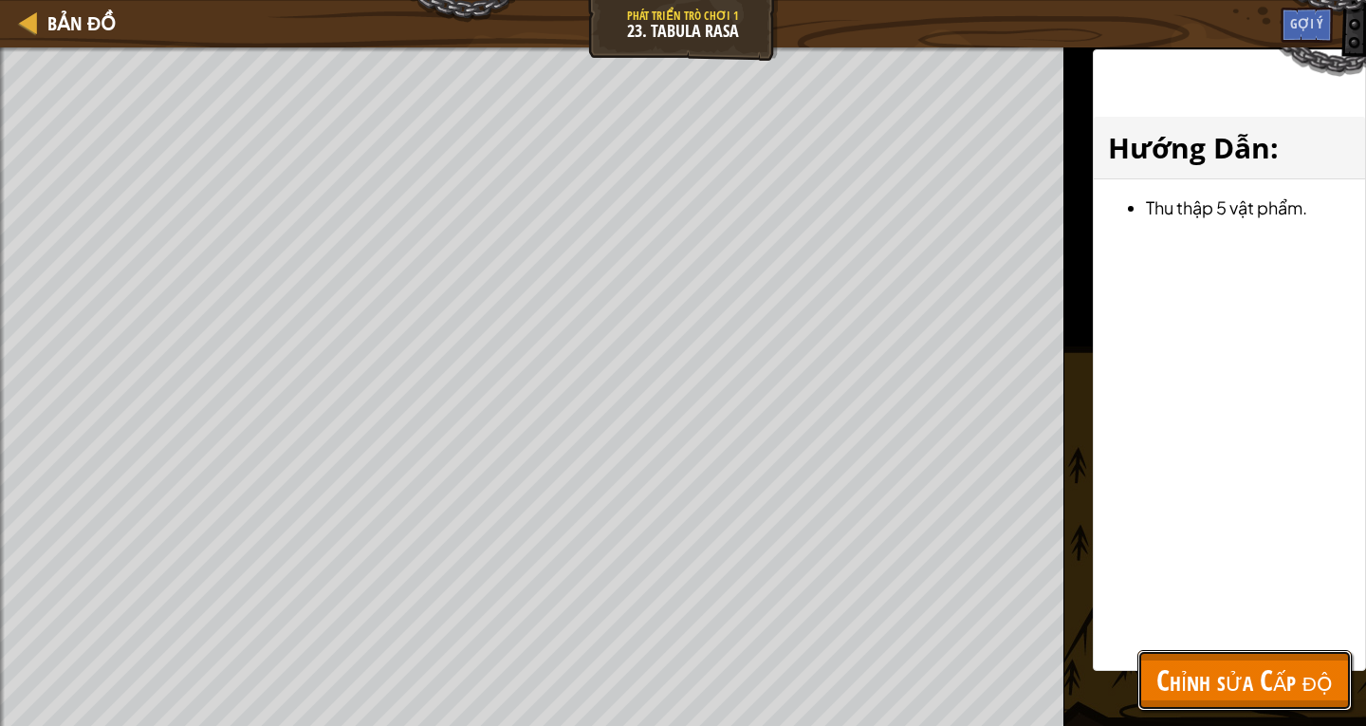
click at [1306, 694] on span "Chỉnh sửa Cấp độ" at bounding box center [1244, 679] width 176 height 39
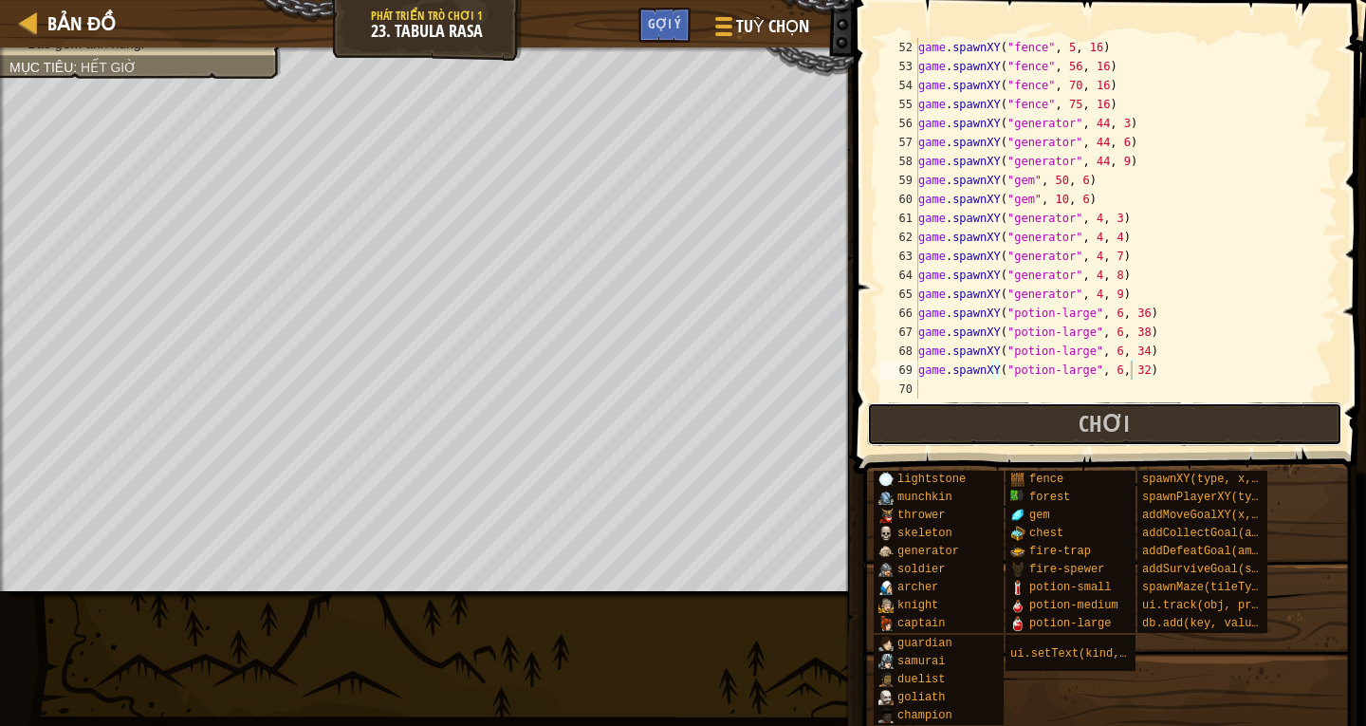
drag, startPoint x: 1057, startPoint y: 419, endPoint x: 1032, endPoint y: 414, distance: 25.1
click at [1057, 419] on button "Chơi" at bounding box center [1104, 424] width 475 height 44
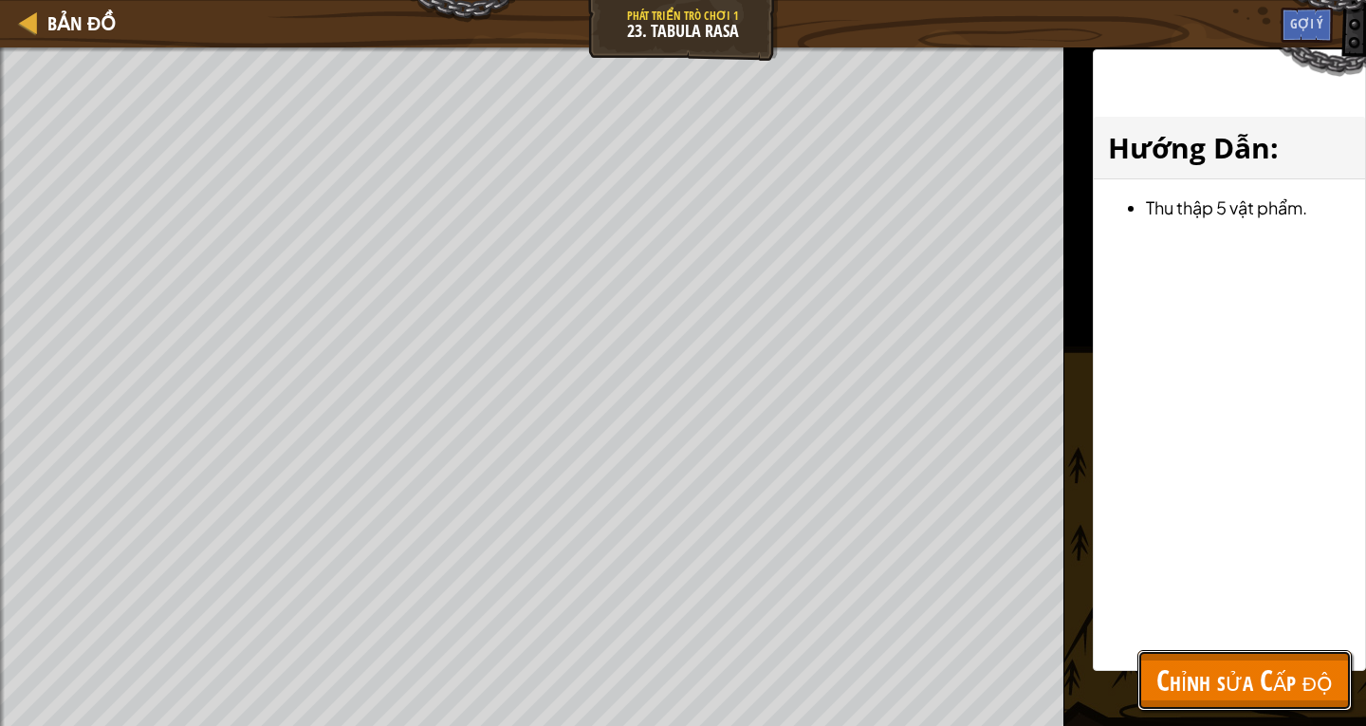
click at [1323, 708] on button "Chỉnh sửa Cấp độ" at bounding box center [1244, 680] width 214 height 61
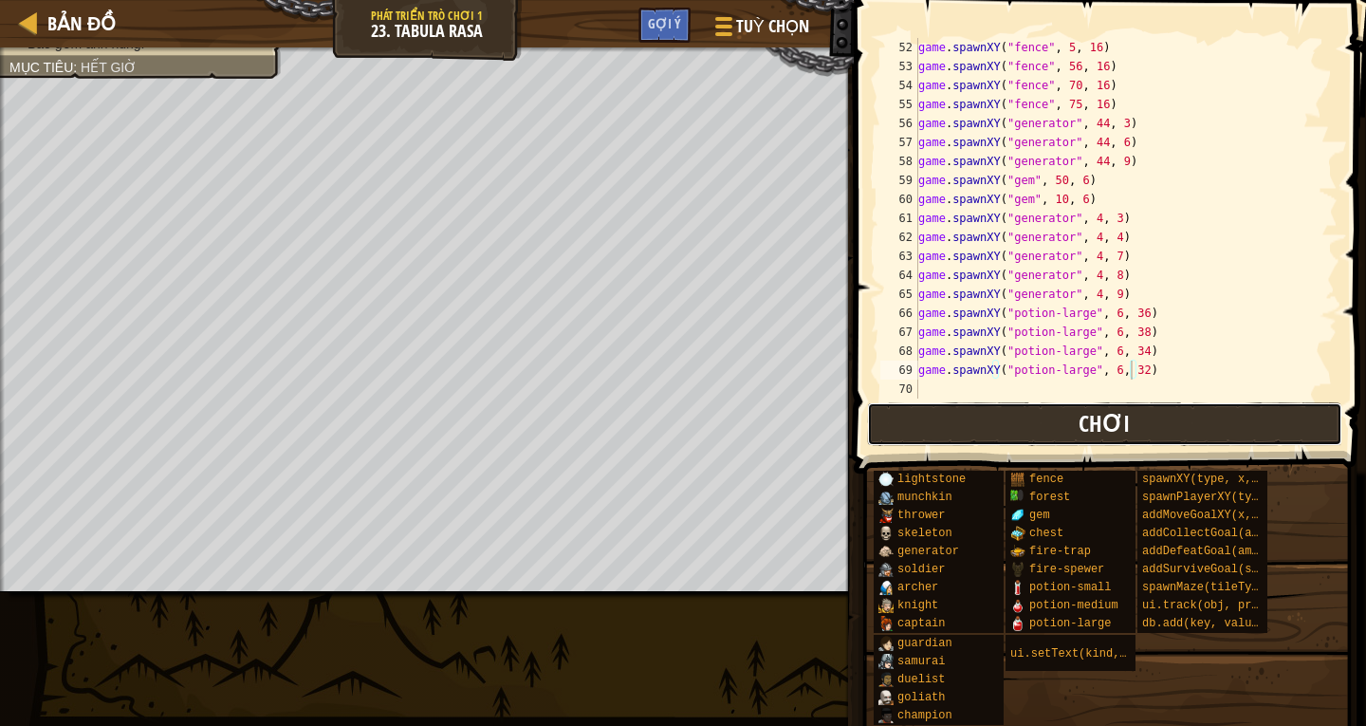
click at [1108, 411] on span "Chơi" at bounding box center [1103, 423] width 51 height 30
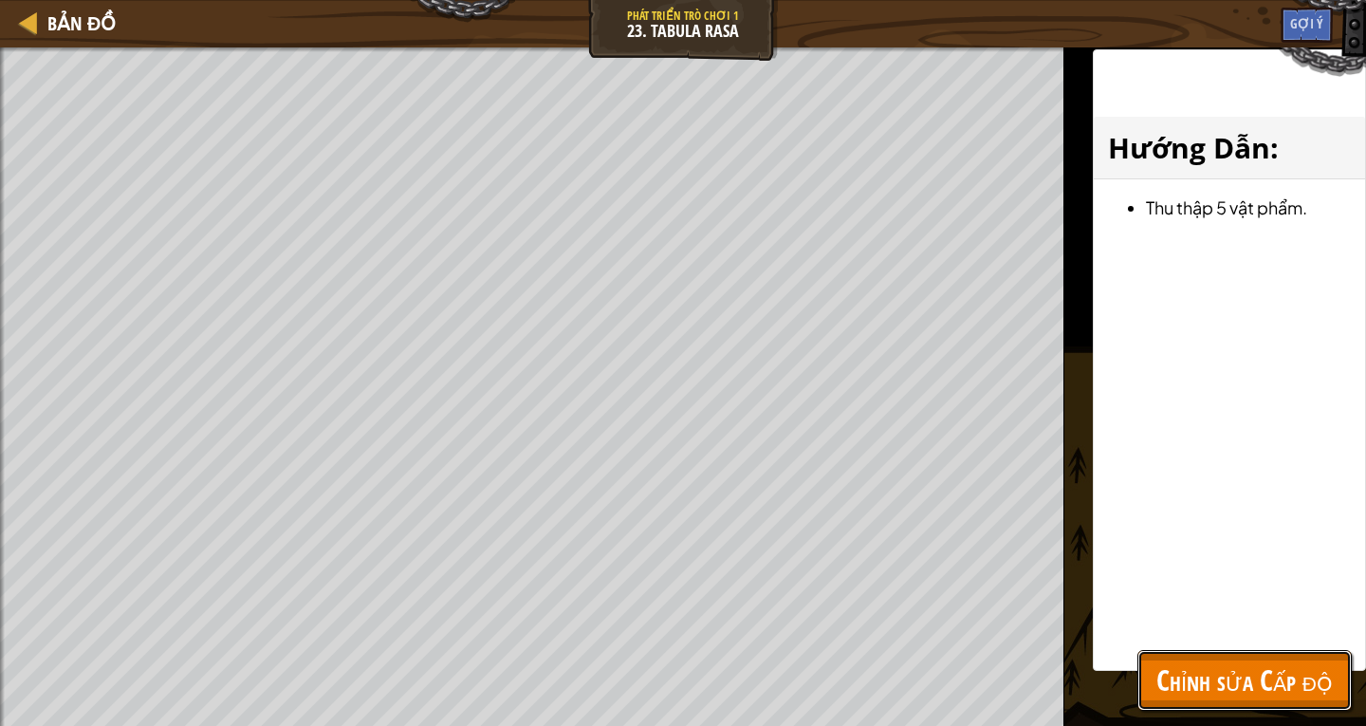
click at [1157, 671] on span "Chỉnh sửa Cấp độ" at bounding box center [1244, 679] width 176 height 39
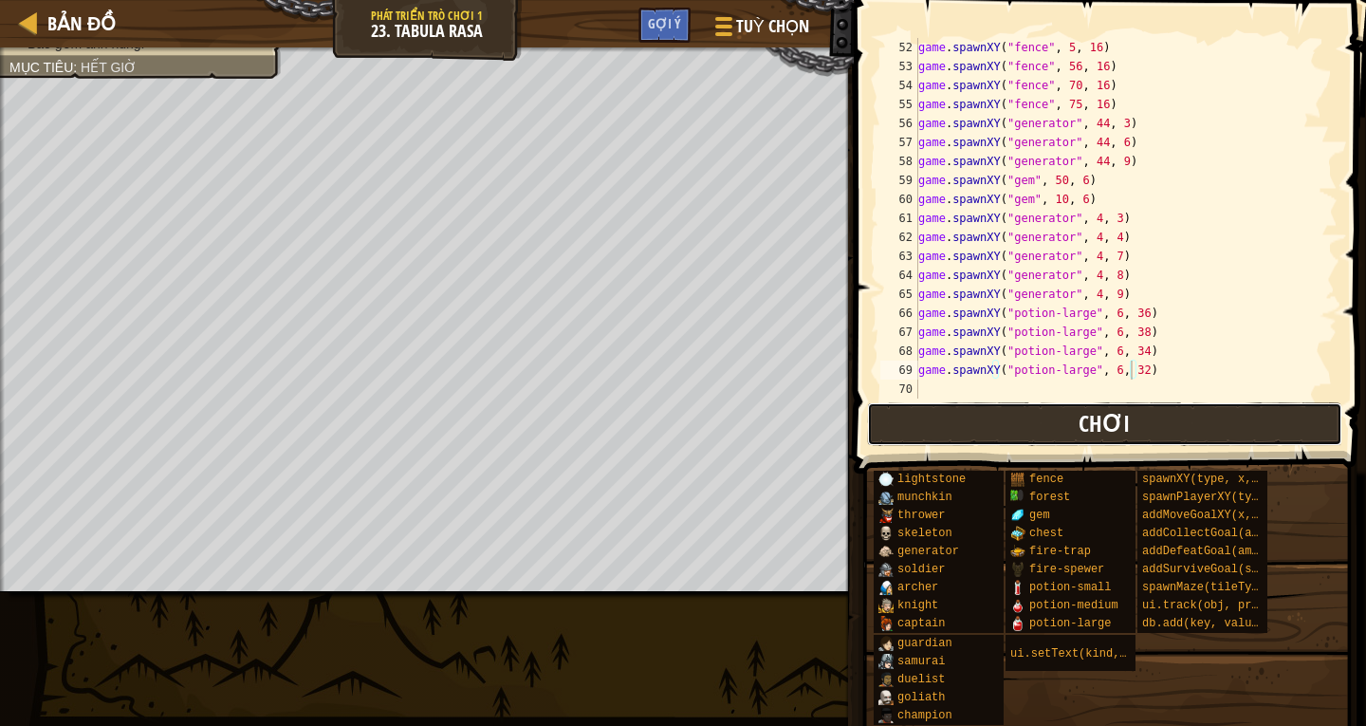
click at [1090, 438] on button "Chơi" at bounding box center [1104, 424] width 475 height 44
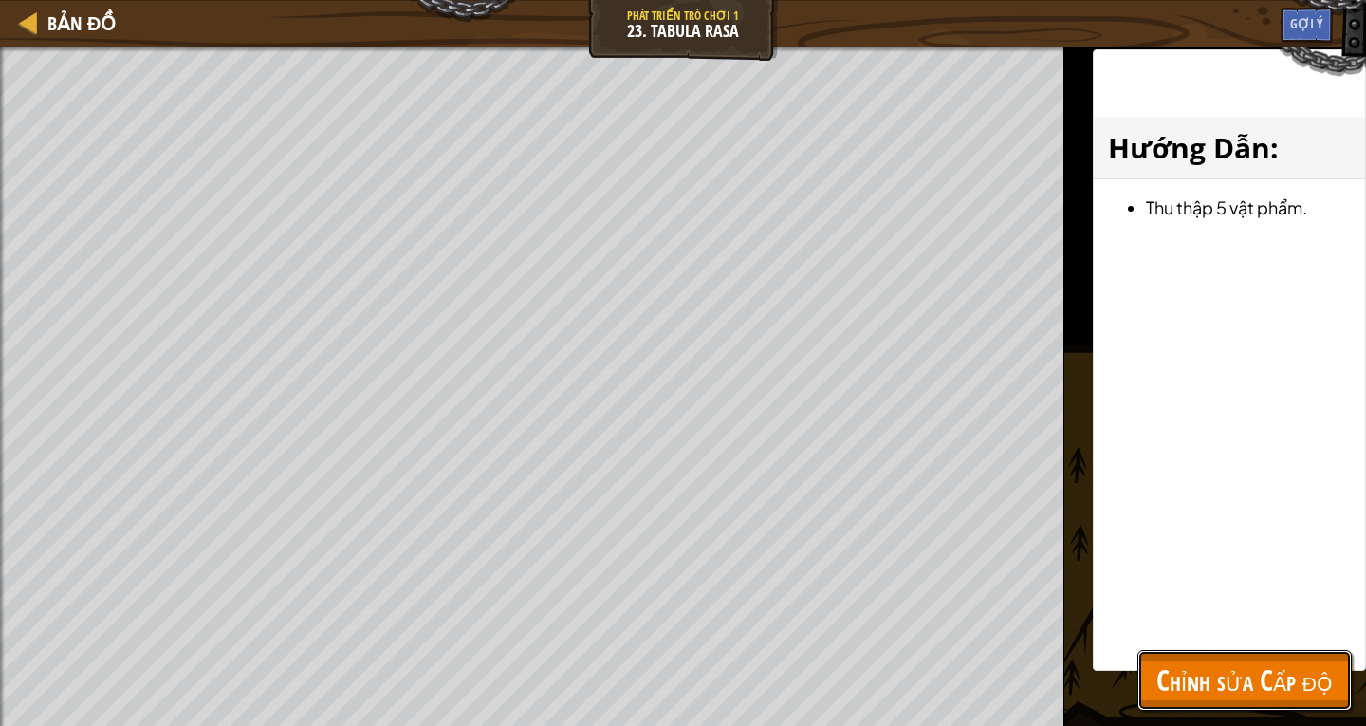
click at [1265, 695] on span "Chỉnh sửa Cấp độ" at bounding box center [1244, 679] width 176 height 39
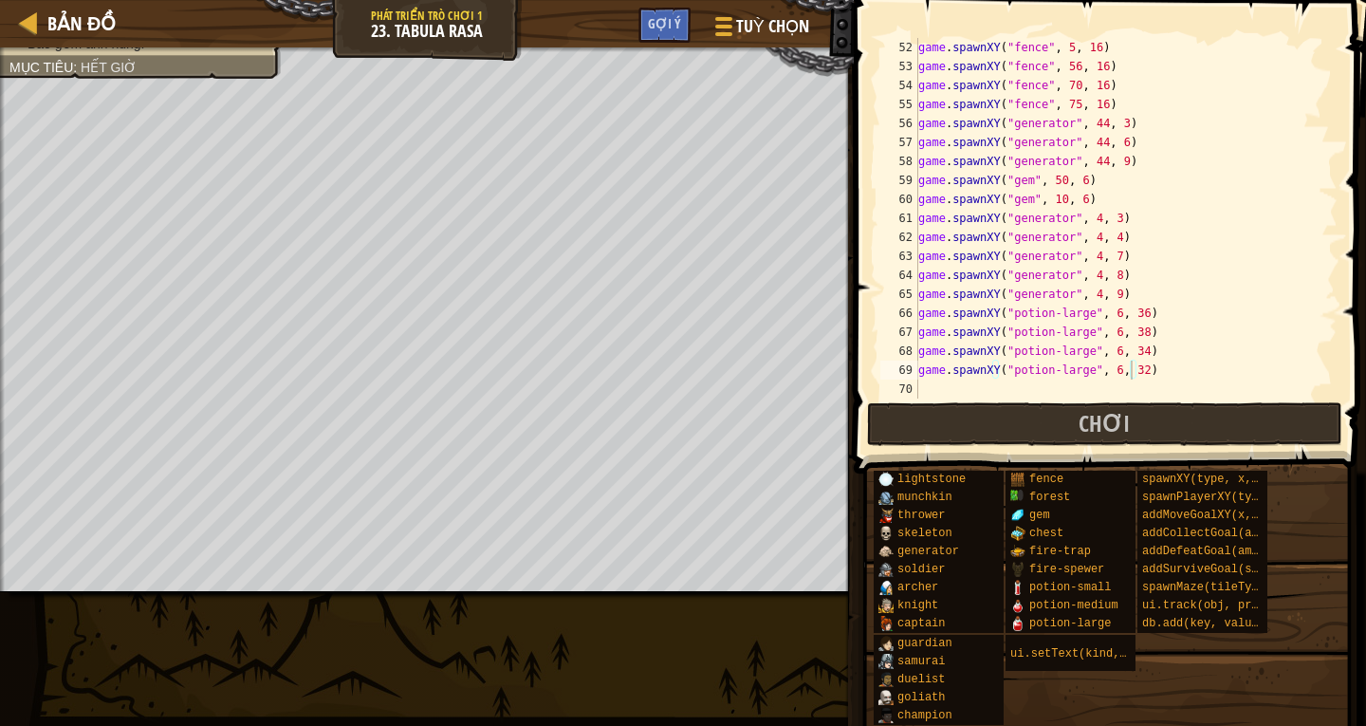
click at [940, 399] on span at bounding box center [1111, 209] width 527 height 529
click at [932, 419] on button "Chơi" at bounding box center [1104, 424] width 475 height 44
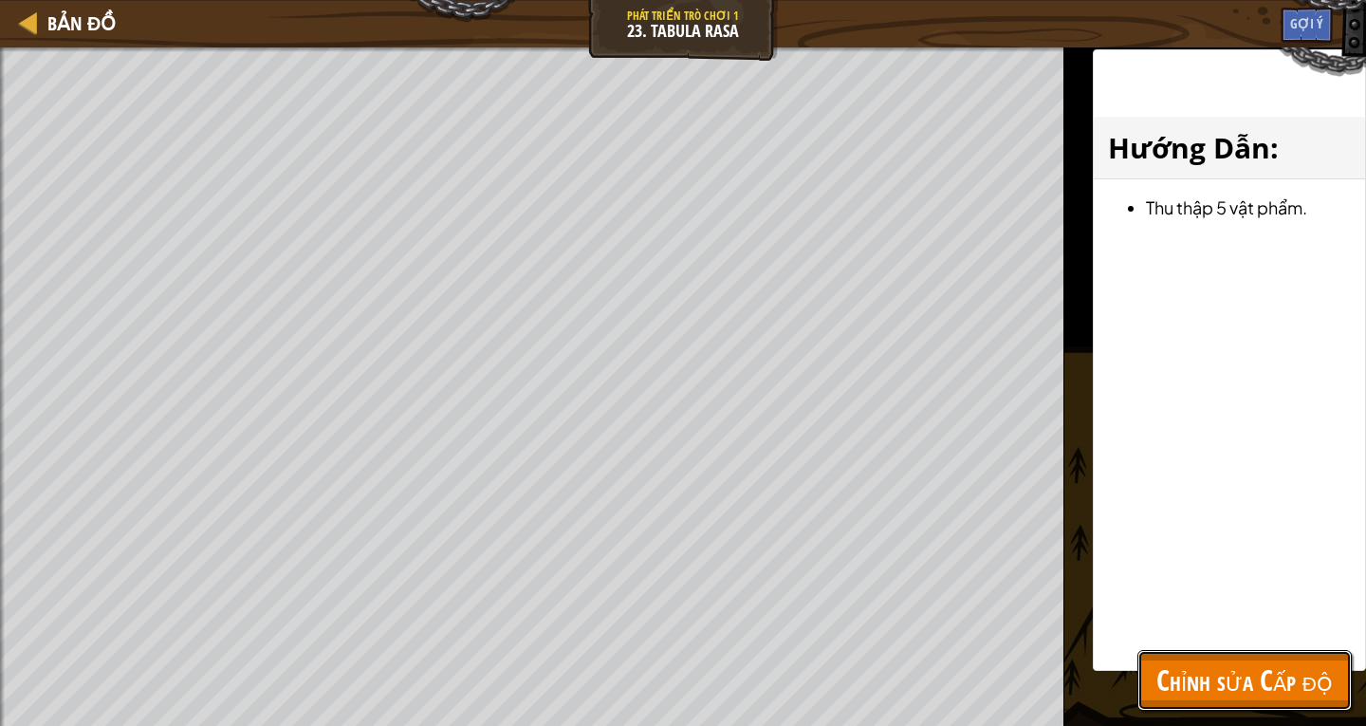
click at [1286, 682] on span "Chỉnh sửa Cấp độ" at bounding box center [1244, 679] width 176 height 39
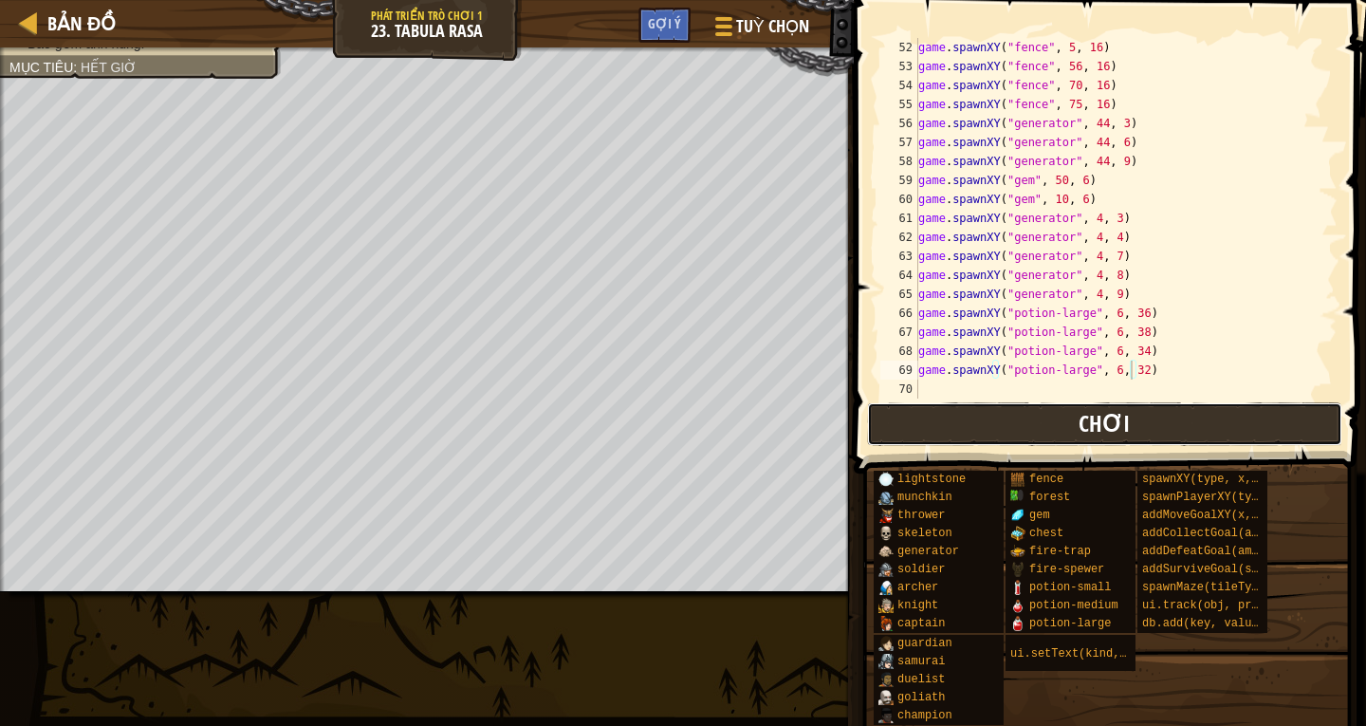
click at [984, 415] on button "Chơi" at bounding box center [1104, 424] width 475 height 44
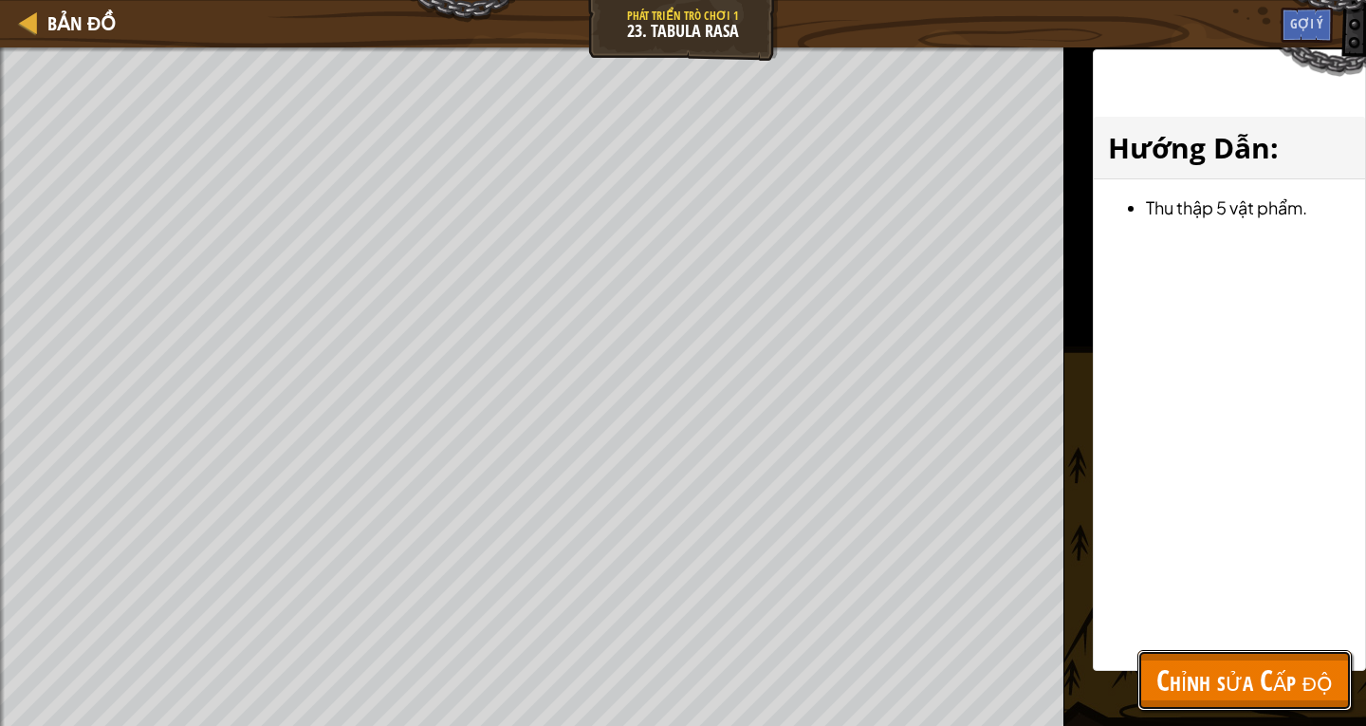
click at [1205, 670] on span "Chỉnh sửa Cấp độ" at bounding box center [1244, 679] width 176 height 39
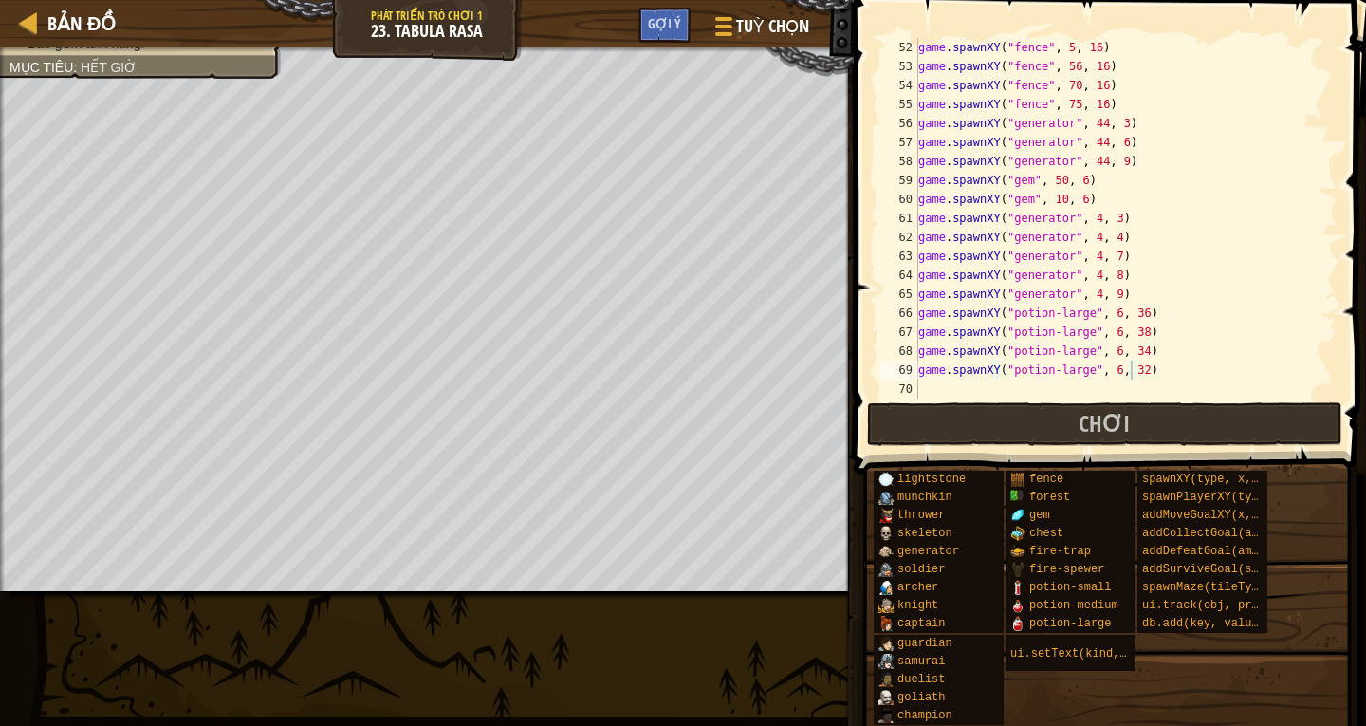
type textarea "game.spawnXY("generator", 4, 9)"
click at [1116, 296] on div "game . spawnXY ( "fence" , 5 , 16 ) game . spawnXY ( "fence" , 56 , 16 ) game .…" at bounding box center [1118, 237] width 409 height 398
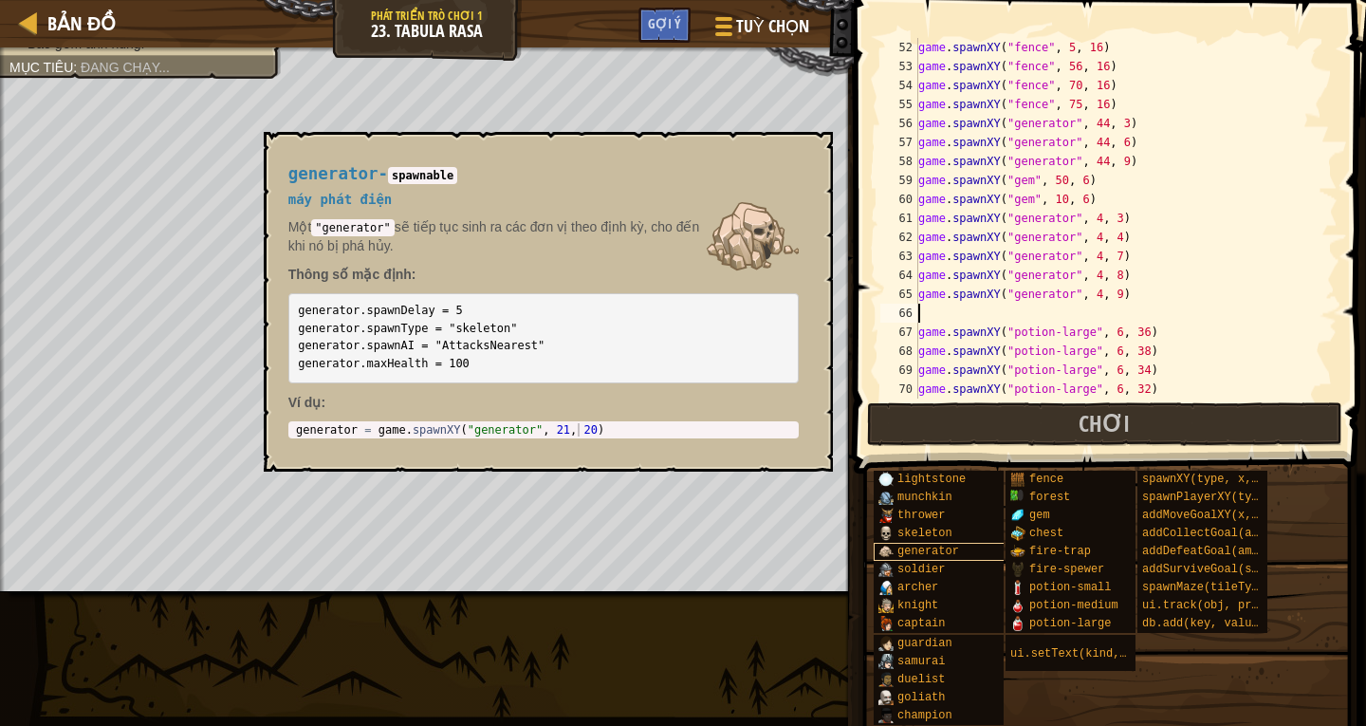
scroll to position [9, 0]
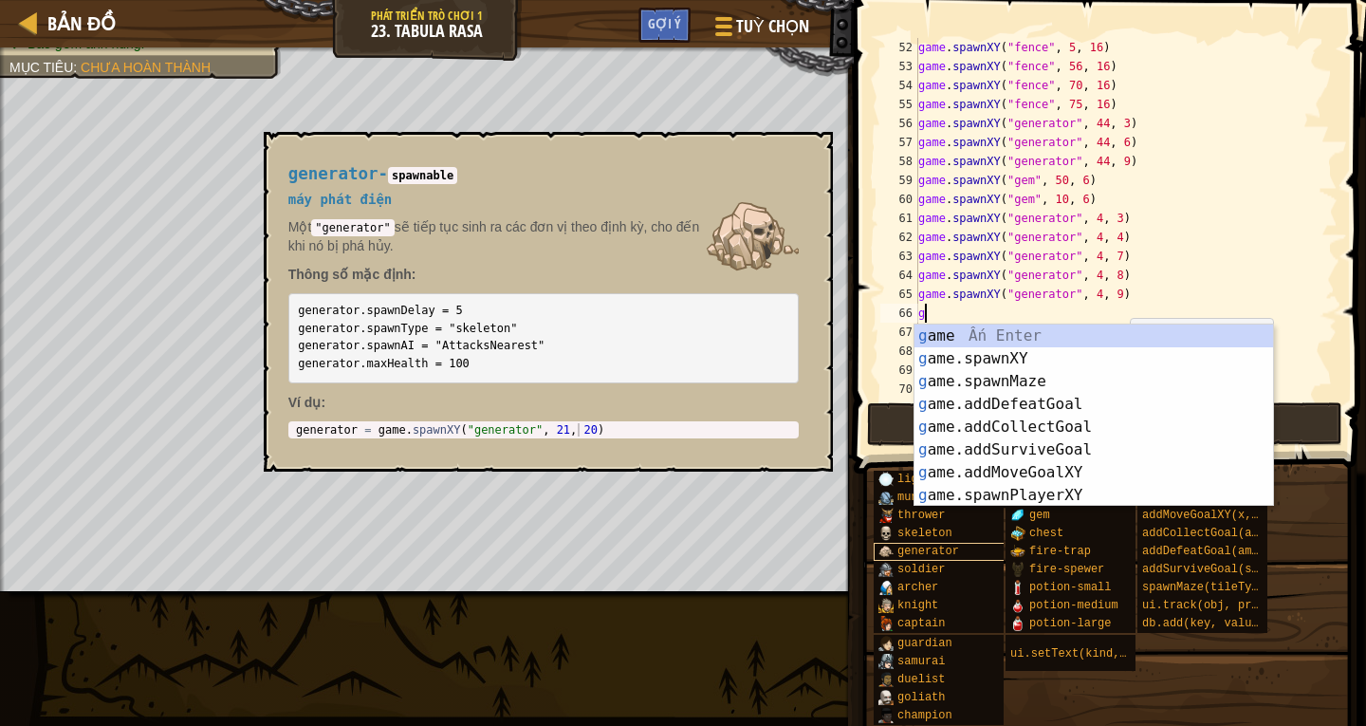
type textarea "g"
click at [940, 547] on span "generator" at bounding box center [928, 550] width 62 height 13
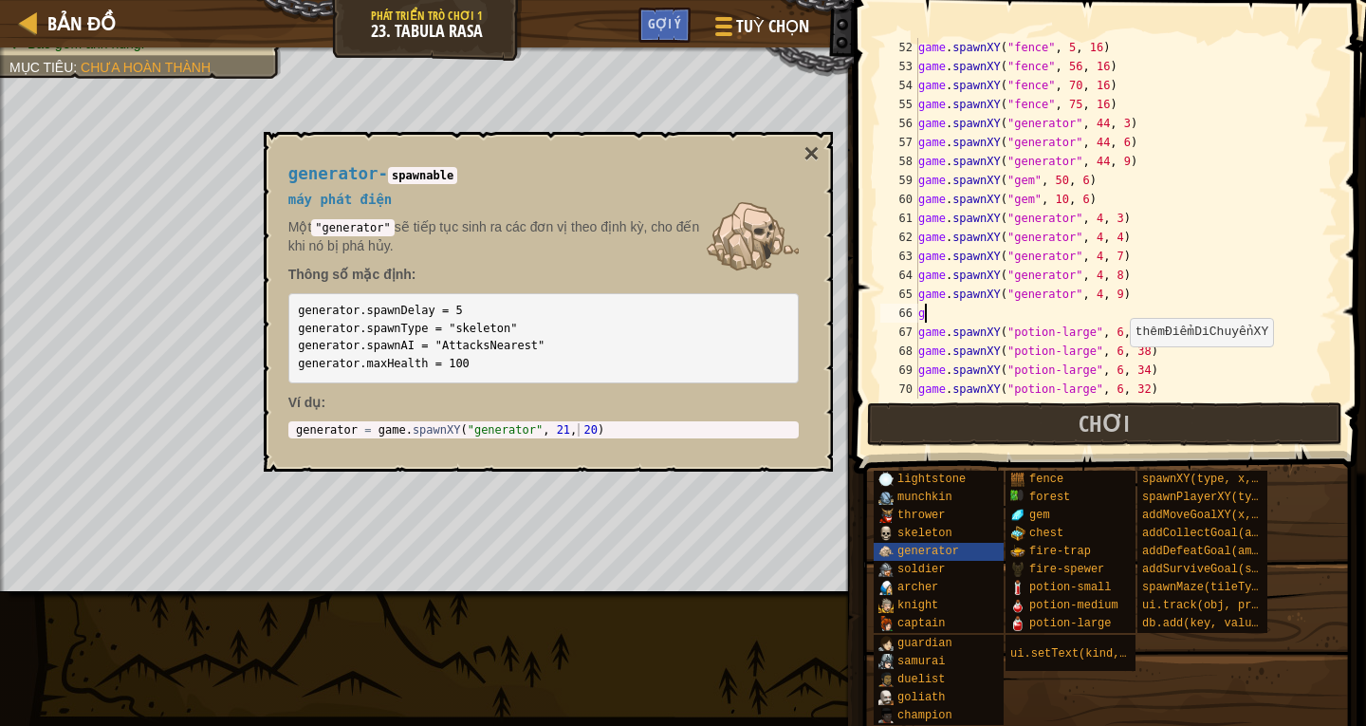
type textarea "generator = game.spawnXY("generator", 21, 20)"
drag, startPoint x: 293, startPoint y: 427, endPoint x: 586, endPoint y: 436, distance: 293.2
click at [586, 436] on div "generator = game.spawnXY("generator", 21, 20) 1 generator = game . spawnXY ( "g…" at bounding box center [543, 429] width 510 height 17
click at [818, 156] on button "×" at bounding box center [810, 153] width 15 height 27
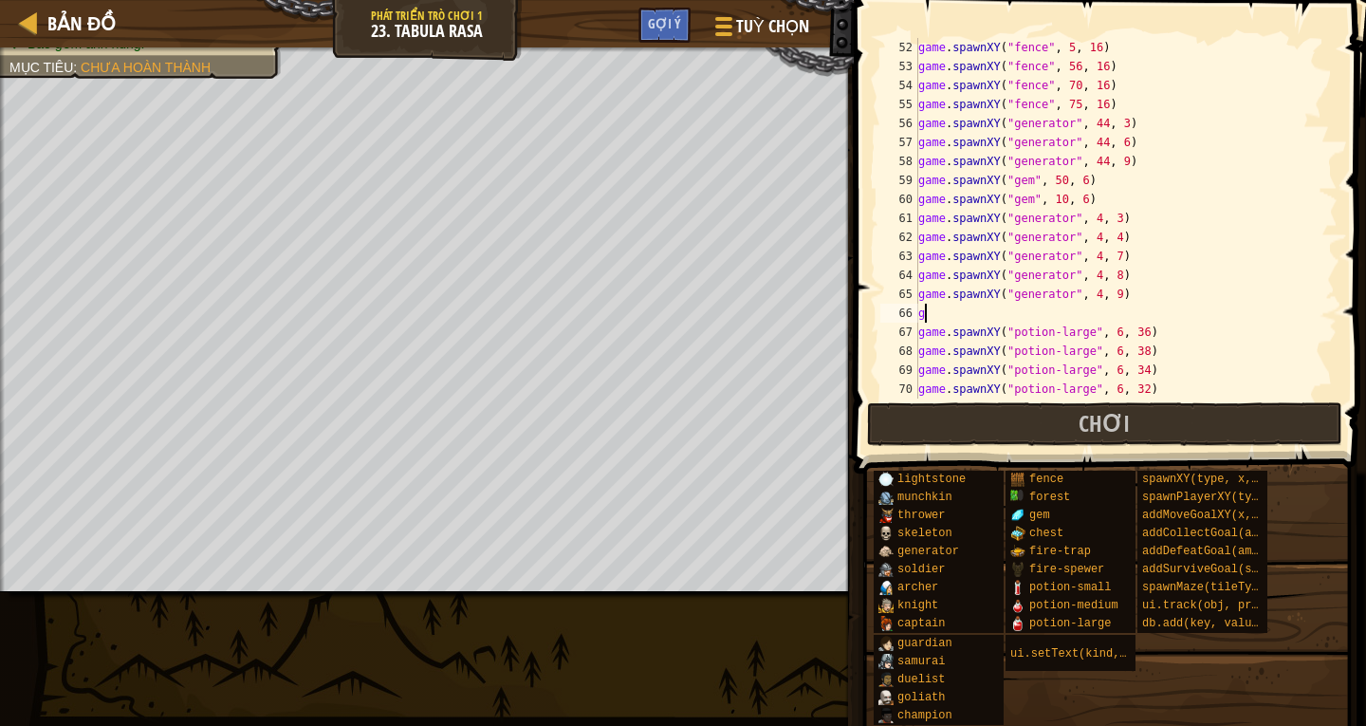
click at [928, 313] on div "game . spawnXY ( "fence" , 5 , 16 ) game . spawnXY ( "fence" , 56 , 16 ) game .…" at bounding box center [1118, 237] width 409 height 398
paste textarea "generator = game.spawnXY("generator", 21, 20)"
click at [1132, 316] on div "game . spawnXY ( "fence" , 5 , 16 ) game . spawnXY ( "fence" , 56 , 16 ) game .…" at bounding box center [1118, 237] width 409 height 398
click at [1135, 315] on div "game . spawnXY ( "fence" , 5 , 16 ) game . spawnXY ( "fence" , 56 , 16 ) game .…" at bounding box center [1118, 237] width 409 height 398
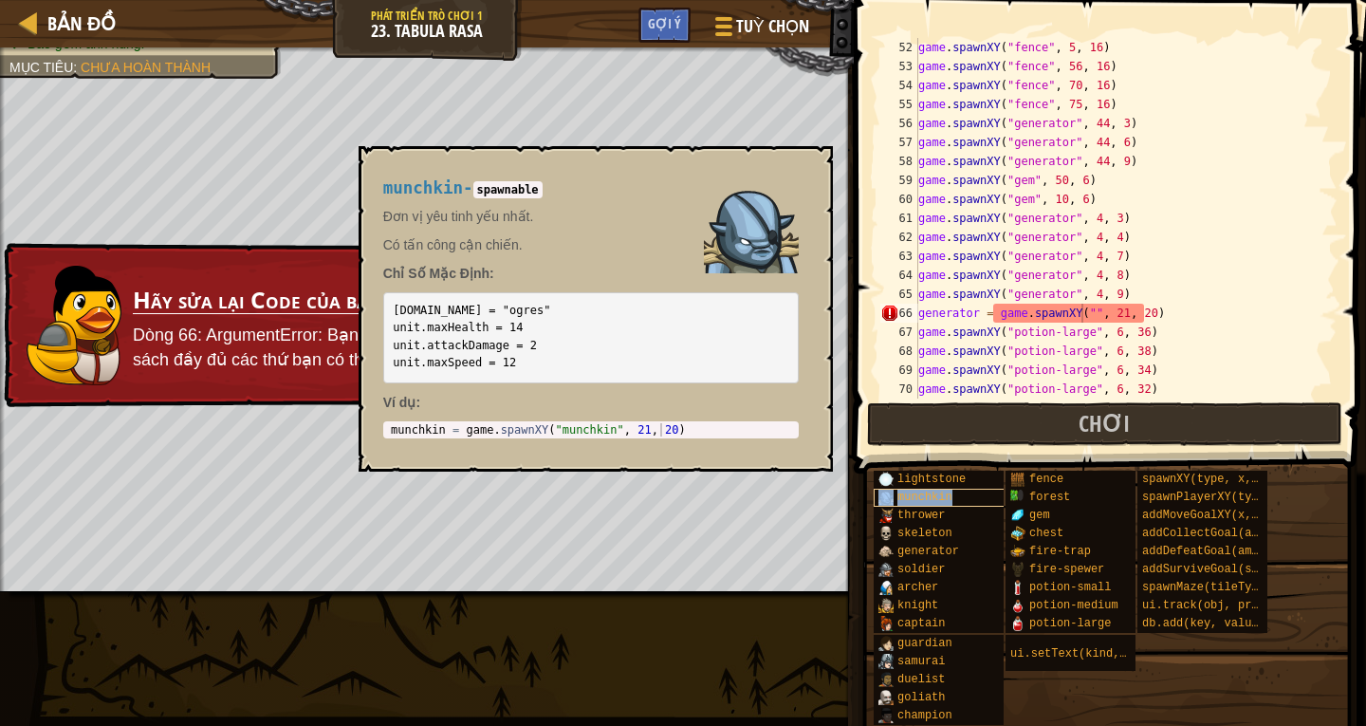
click at [946, 499] on span "munchkin" at bounding box center [924, 496] width 55 height 13
drag, startPoint x: 380, startPoint y: 192, endPoint x: 456, endPoint y: 193, distance: 75.9
click at [456, 193] on div "munchkin - spawnable Đơn vị yêu [PERSON_NAME] nhất. Có tấn công cận chiến. Chỉ …" at bounding box center [591, 308] width 442 height 295
copy span "munchkin"
paste textarea "munchkin"
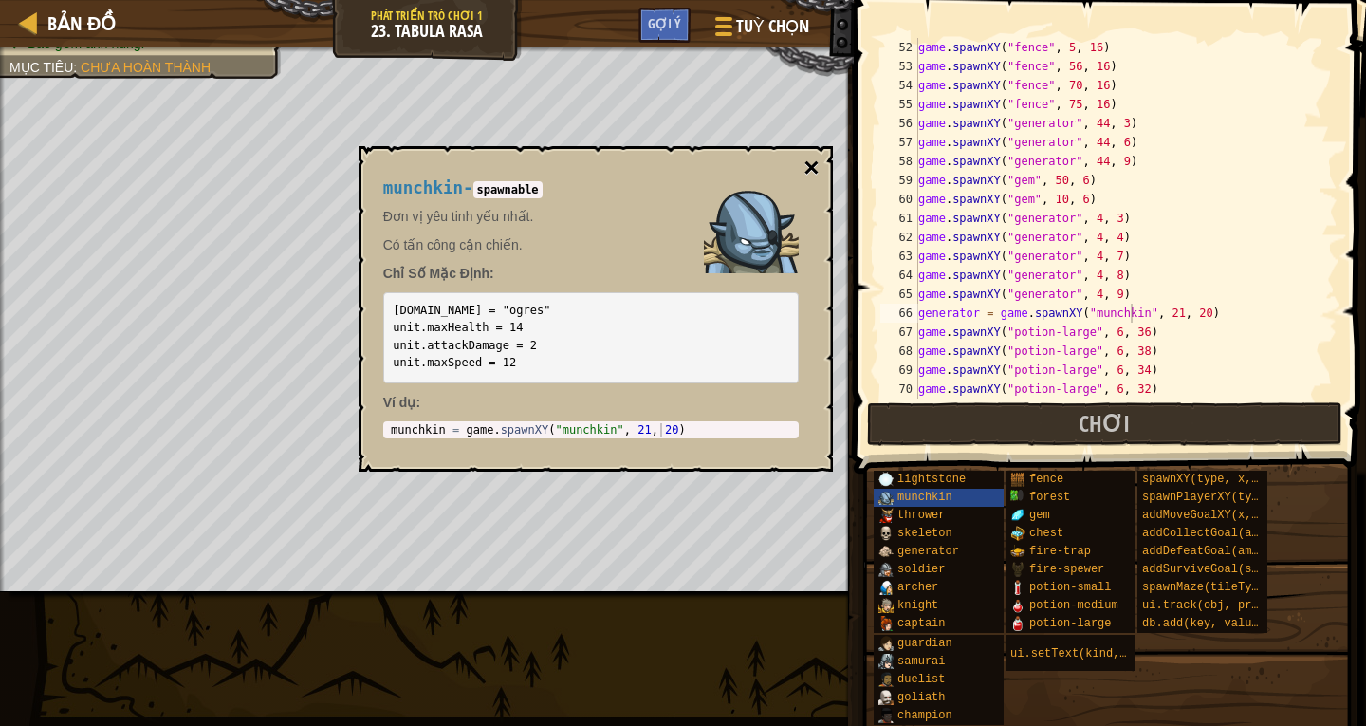
click at [807, 165] on button "×" at bounding box center [810, 168] width 15 height 27
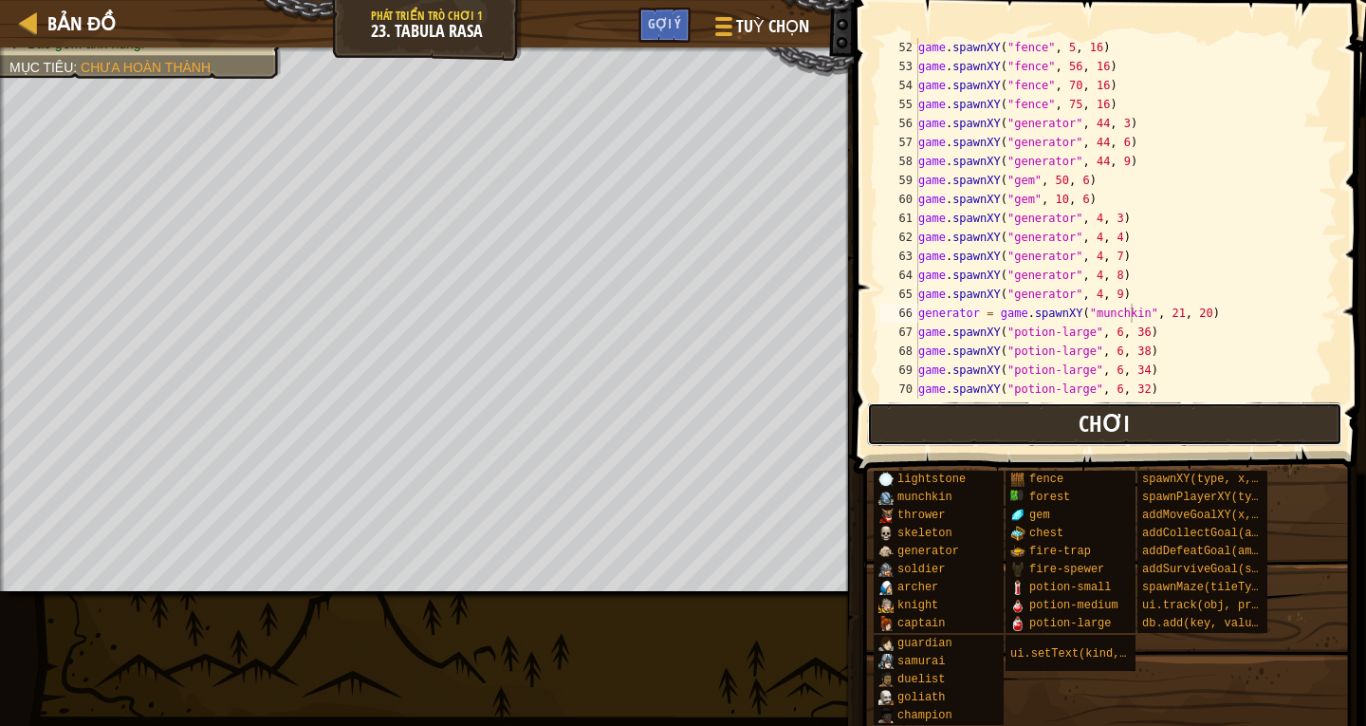
click at [1157, 417] on button "Chơi" at bounding box center [1104, 424] width 475 height 44
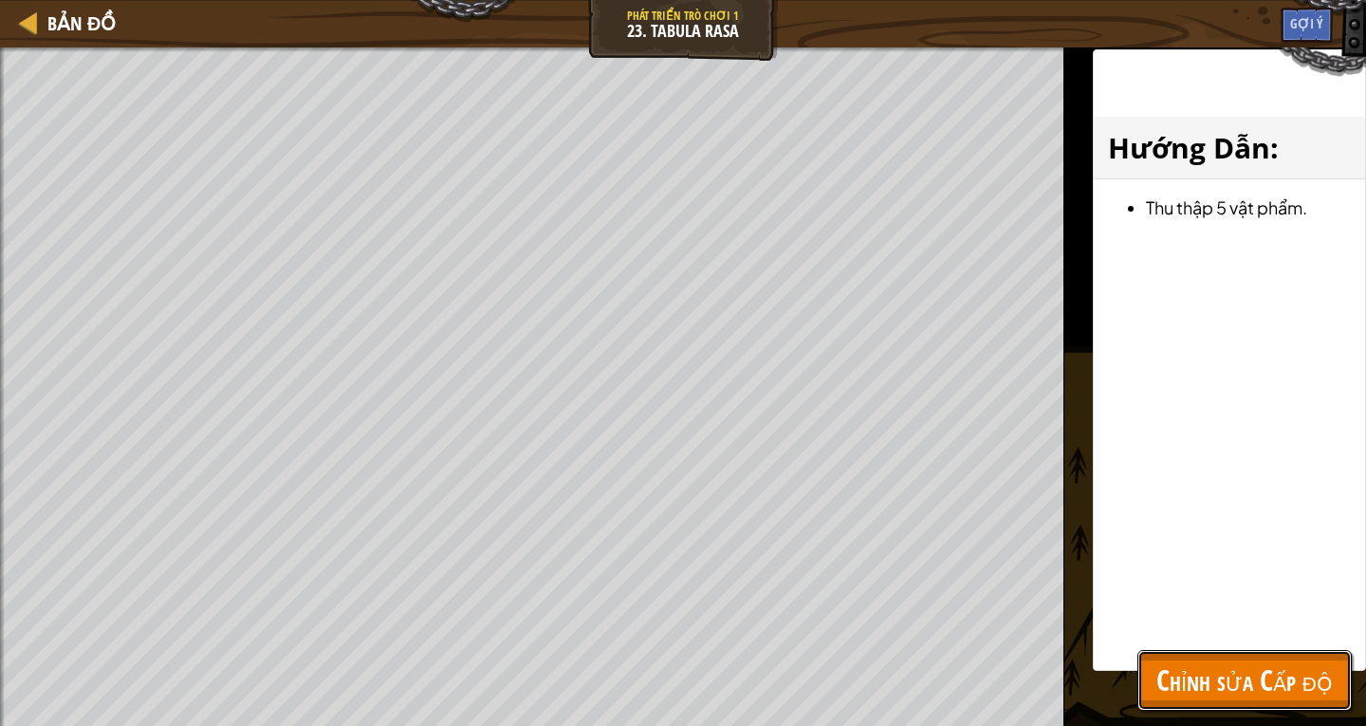
click at [1313, 681] on span "Chỉnh sửa Cấp độ" at bounding box center [1244, 679] width 176 height 39
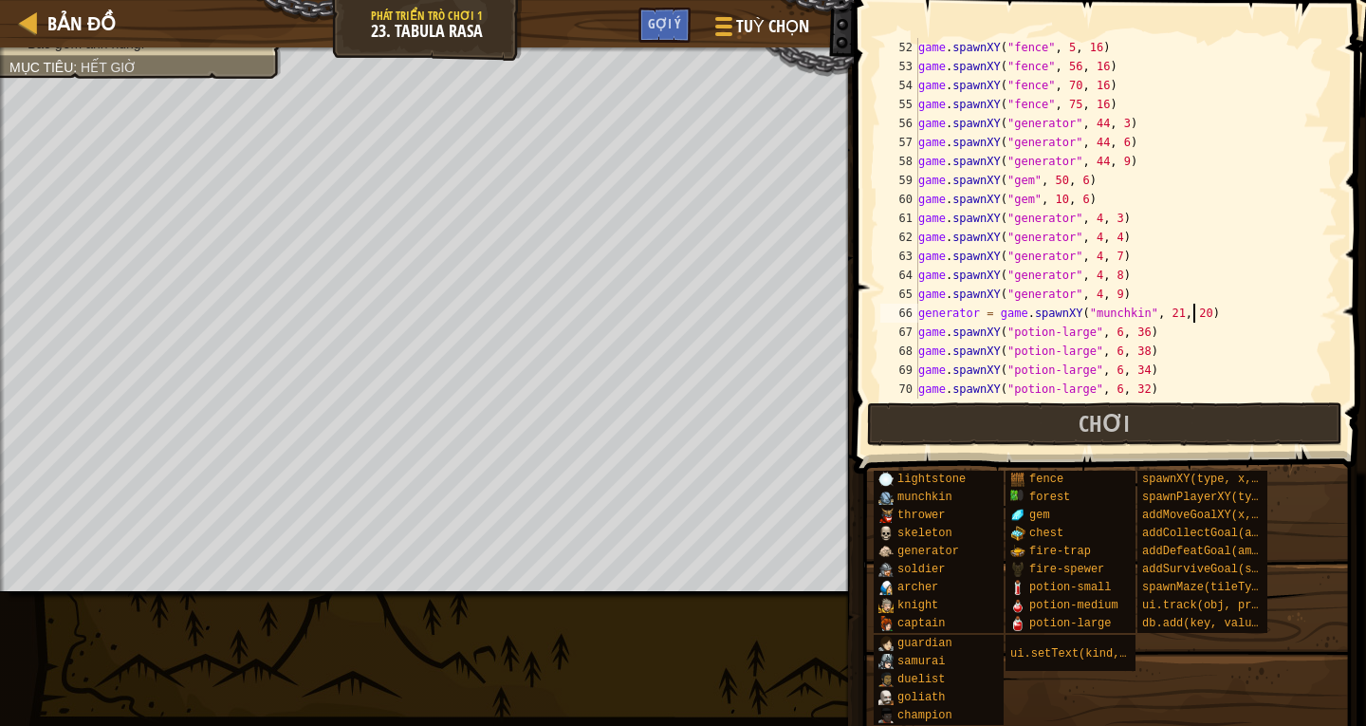
click at [1201, 319] on div "game . spawnXY ( "fence" , 5 , 16 ) game . spawnXY ( "fence" , 56 , 16 ) game .…" at bounding box center [1118, 237] width 409 height 398
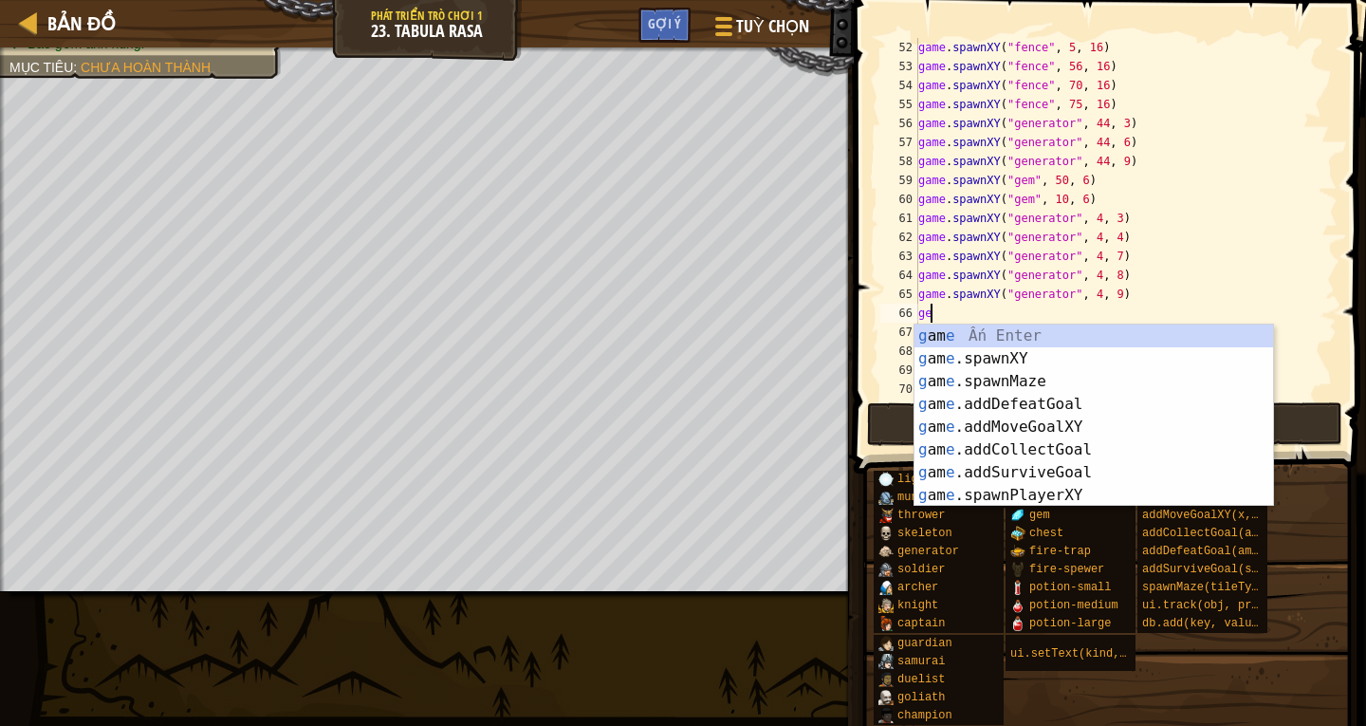
type textarea "g"
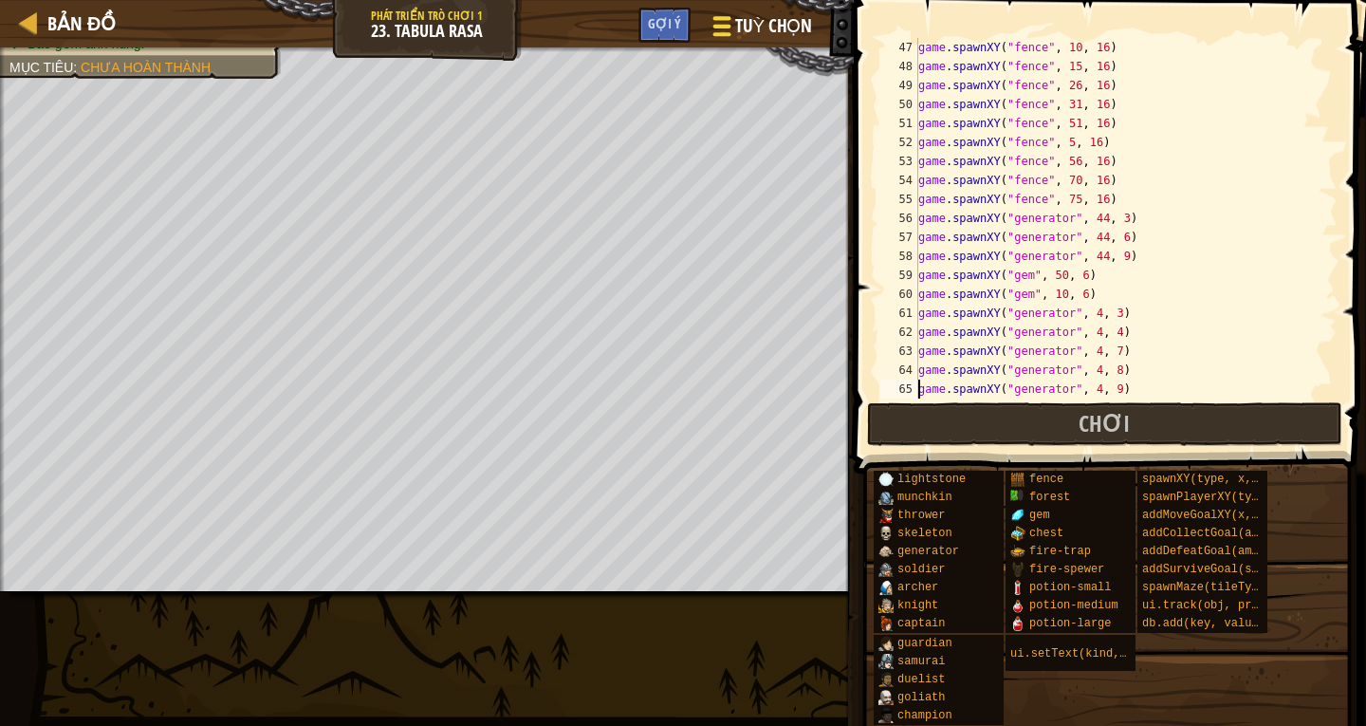
scroll to position [873, 0]
click at [976, 436] on button "Chơi" at bounding box center [1104, 424] width 475 height 44
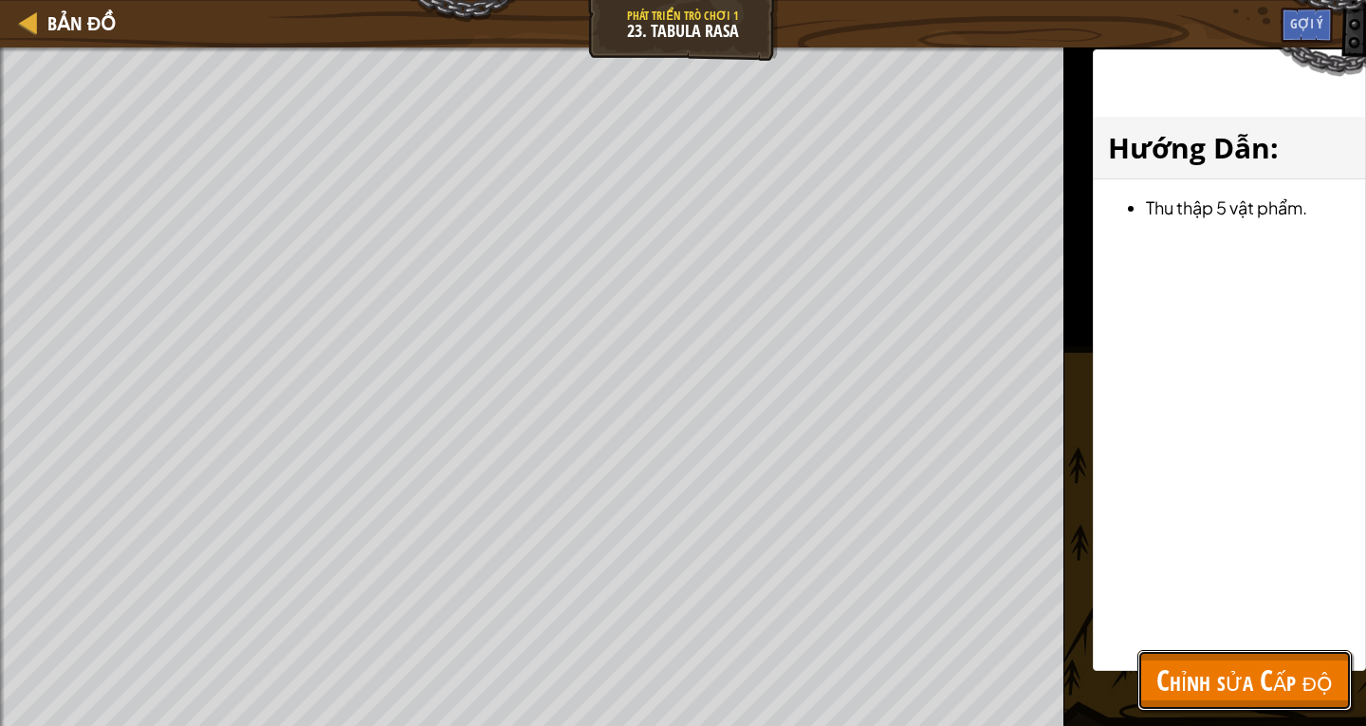
click at [1218, 689] on span "Chỉnh sửa Cấp độ" at bounding box center [1244, 679] width 176 height 39
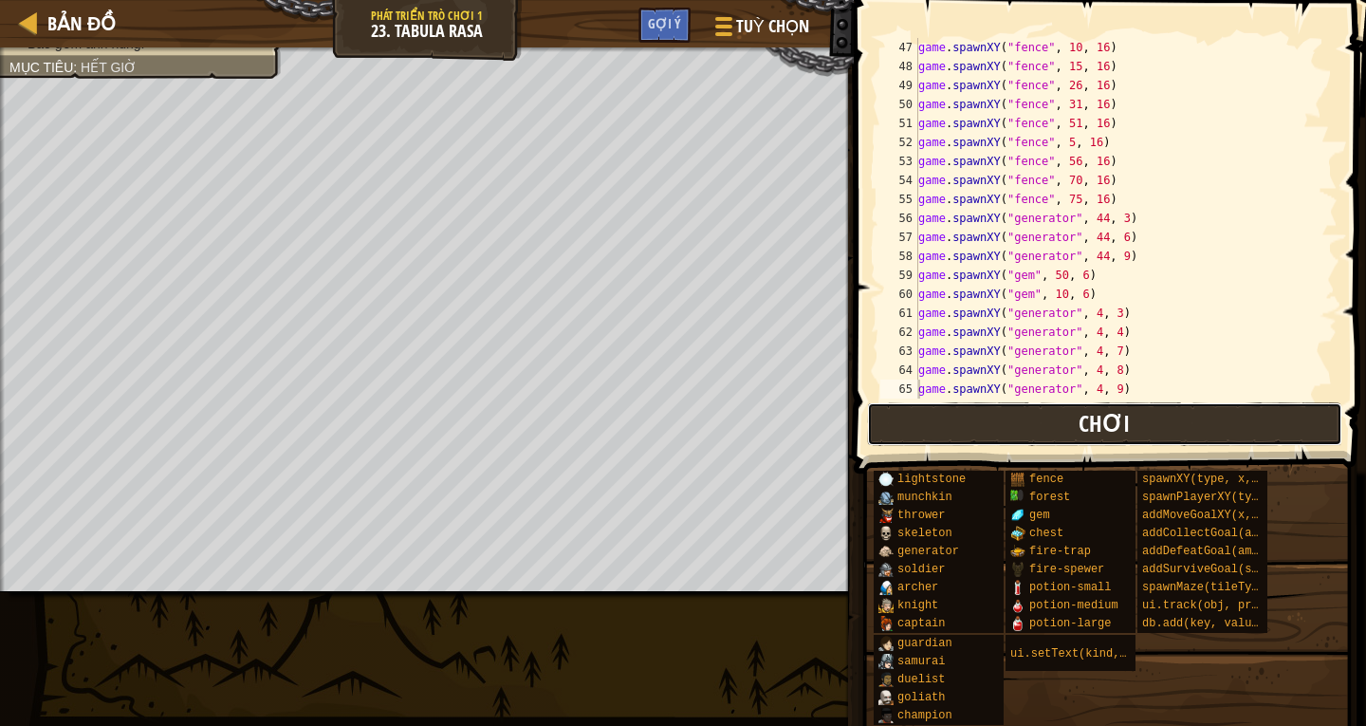
click at [1144, 407] on button "Chơi" at bounding box center [1104, 424] width 475 height 44
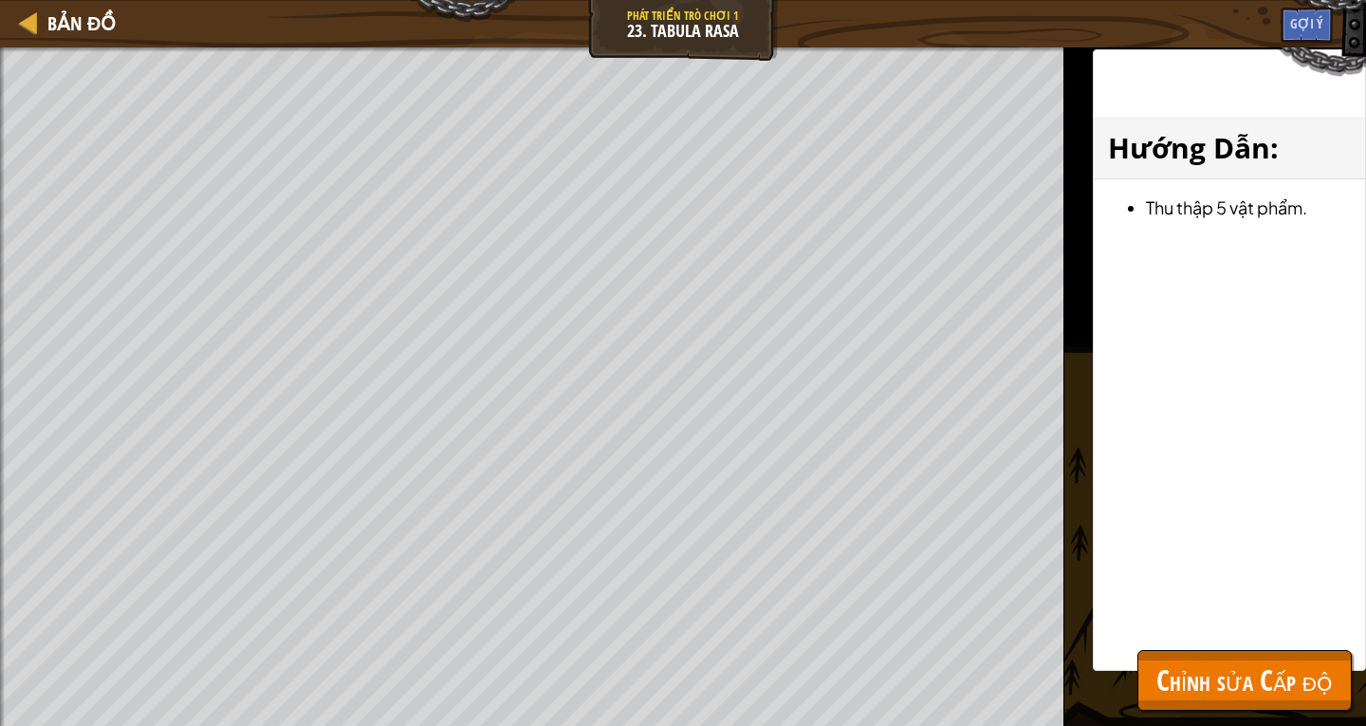
click at [1289, 693] on span "Chỉnh sửa Cấp độ" at bounding box center [1244, 679] width 176 height 39
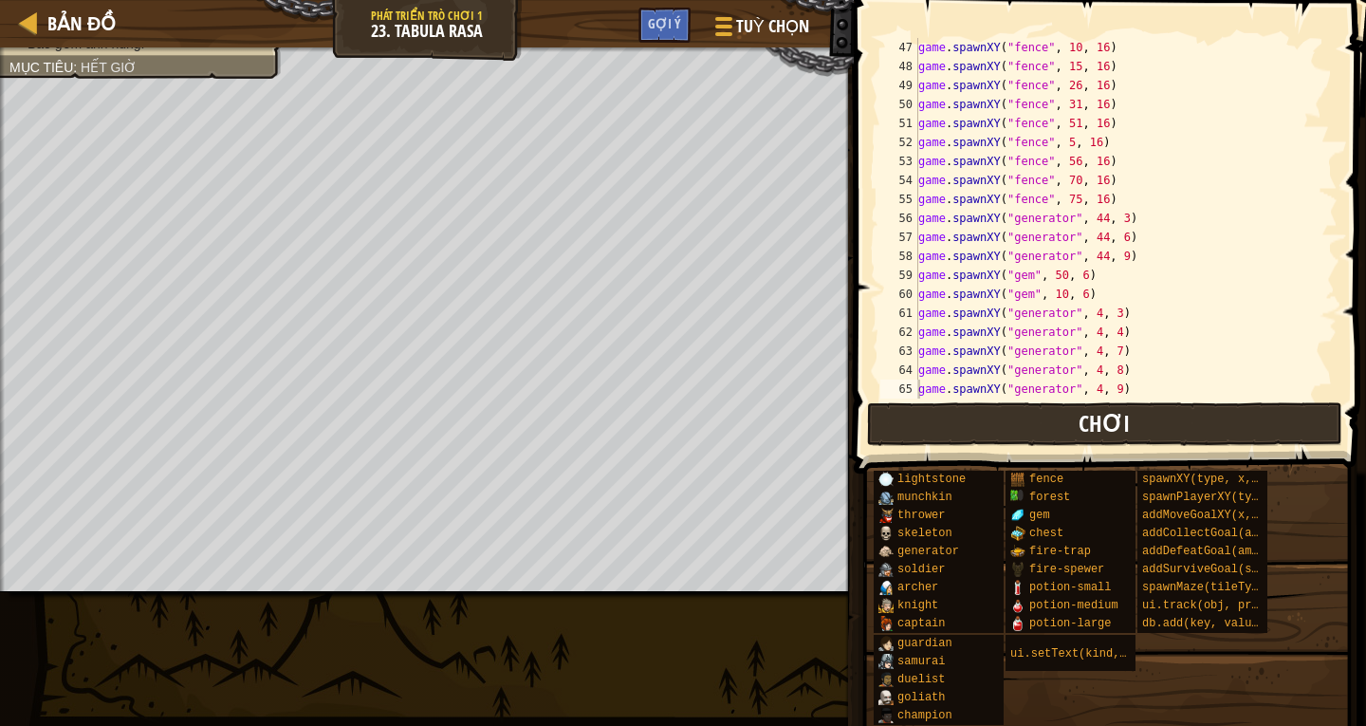
click at [1275, 440] on button "Chơi" at bounding box center [1104, 424] width 475 height 44
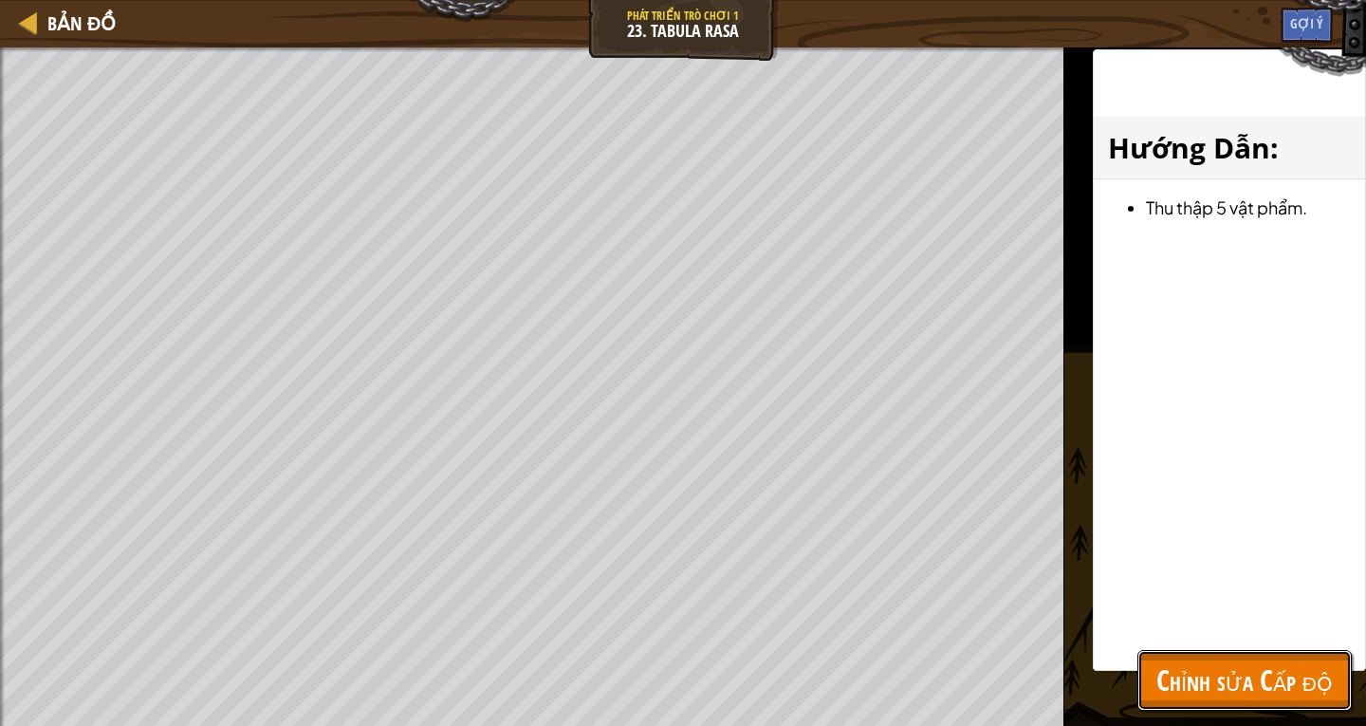
click at [1203, 678] on span "Chỉnh sửa Cấp độ" at bounding box center [1244, 679] width 176 height 39
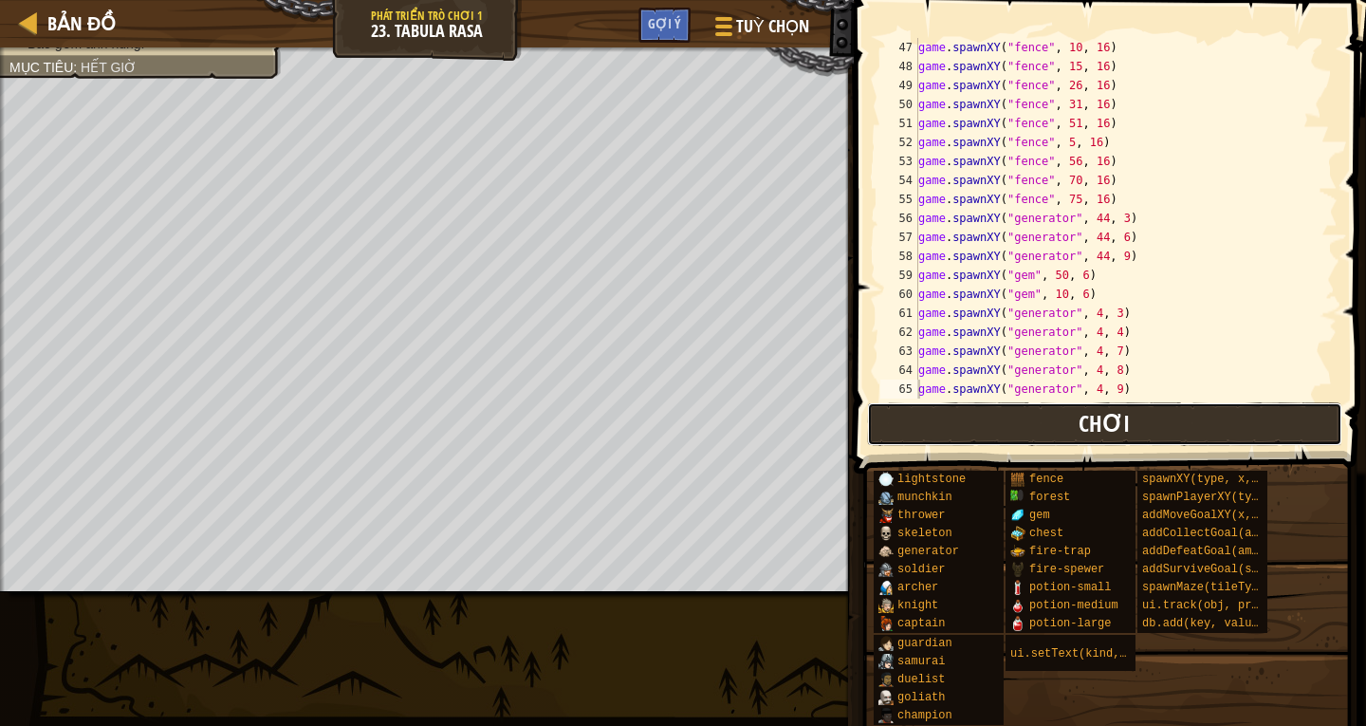
click at [1092, 417] on span "Chơi" at bounding box center [1103, 423] width 51 height 30
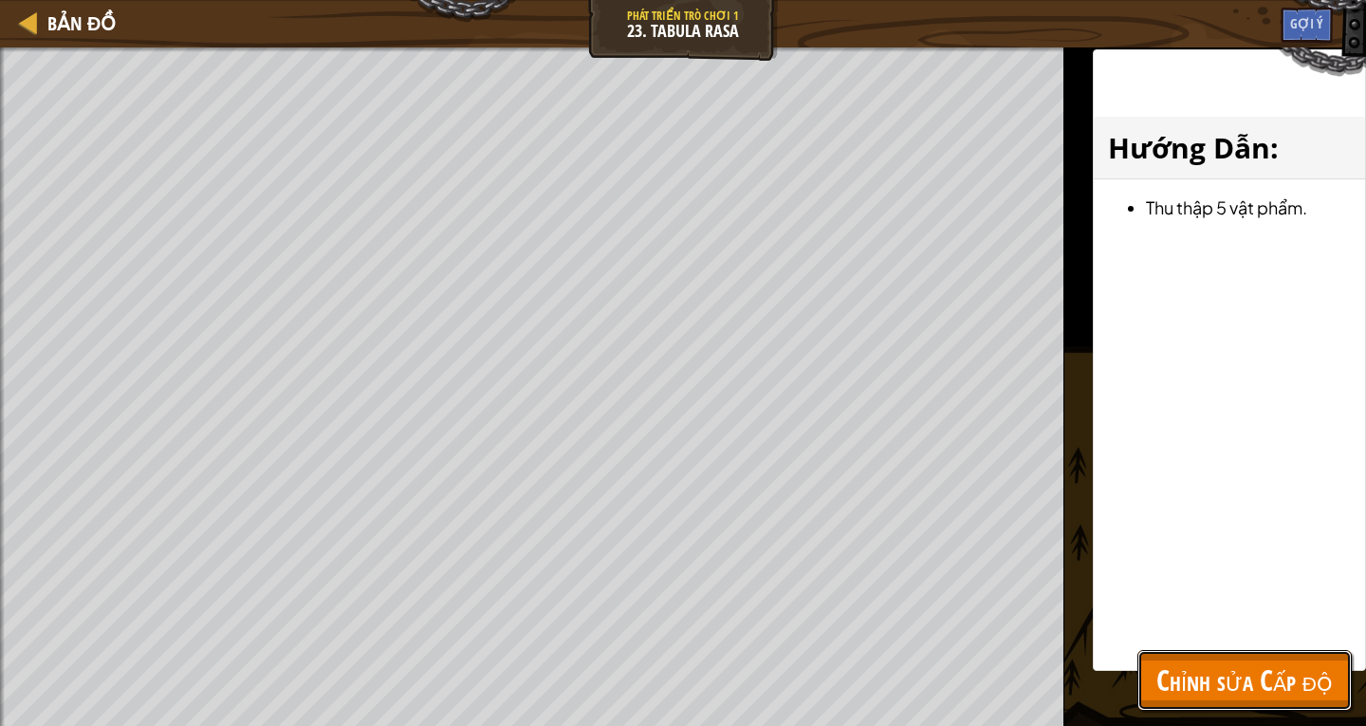
click at [1303, 673] on span "Chỉnh sửa Cấp độ" at bounding box center [1244, 679] width 176 height 39
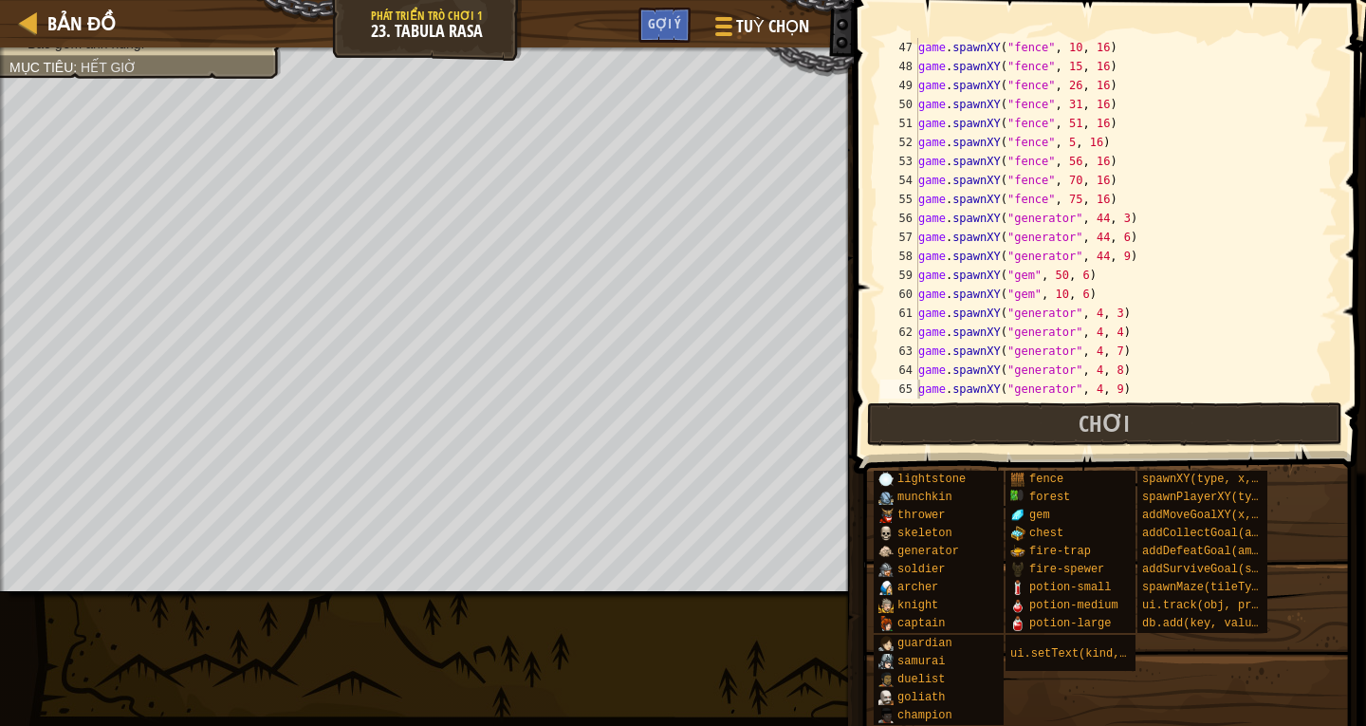
click at [1116, 370] on div "game . spawnXY ( "fence" , 10 , 16 ) game . spawnXY ( "fence" , 15 , 16 ) game …" at bounding box center [1118, 237] width 409 height 398
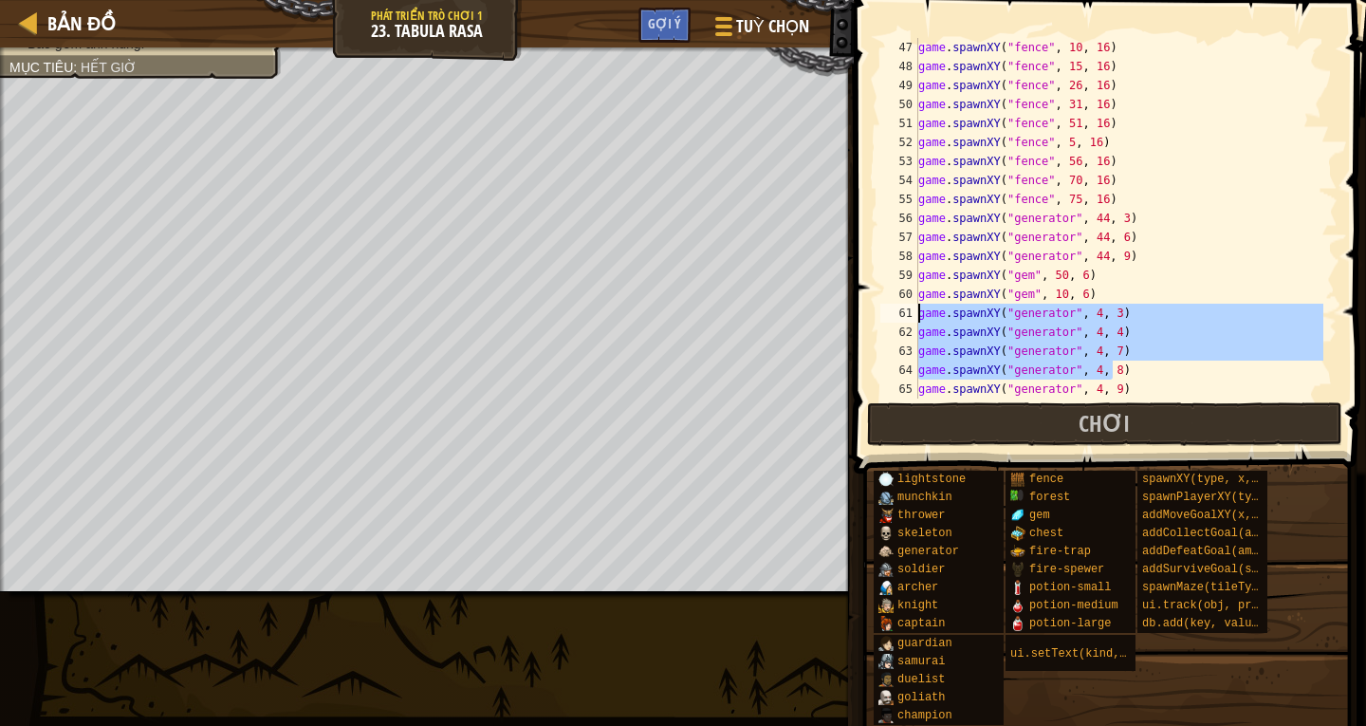
drag, startPoint x: 1113, startPoint y: 376, endPoint x: 904, endPoint y: 311, distance: 218.4
click at [904, 311] on div "game.spawnXY("generator", 4, 8) 47 48 49 50 51 52 53 54 55 56 57 58 59 60 61 62…" at bounding box center [1106, 218] width 461 height 360
type textarea "game.spawnXY("generator", 4, 3) game.spawnXY("generator", 4, 4)"
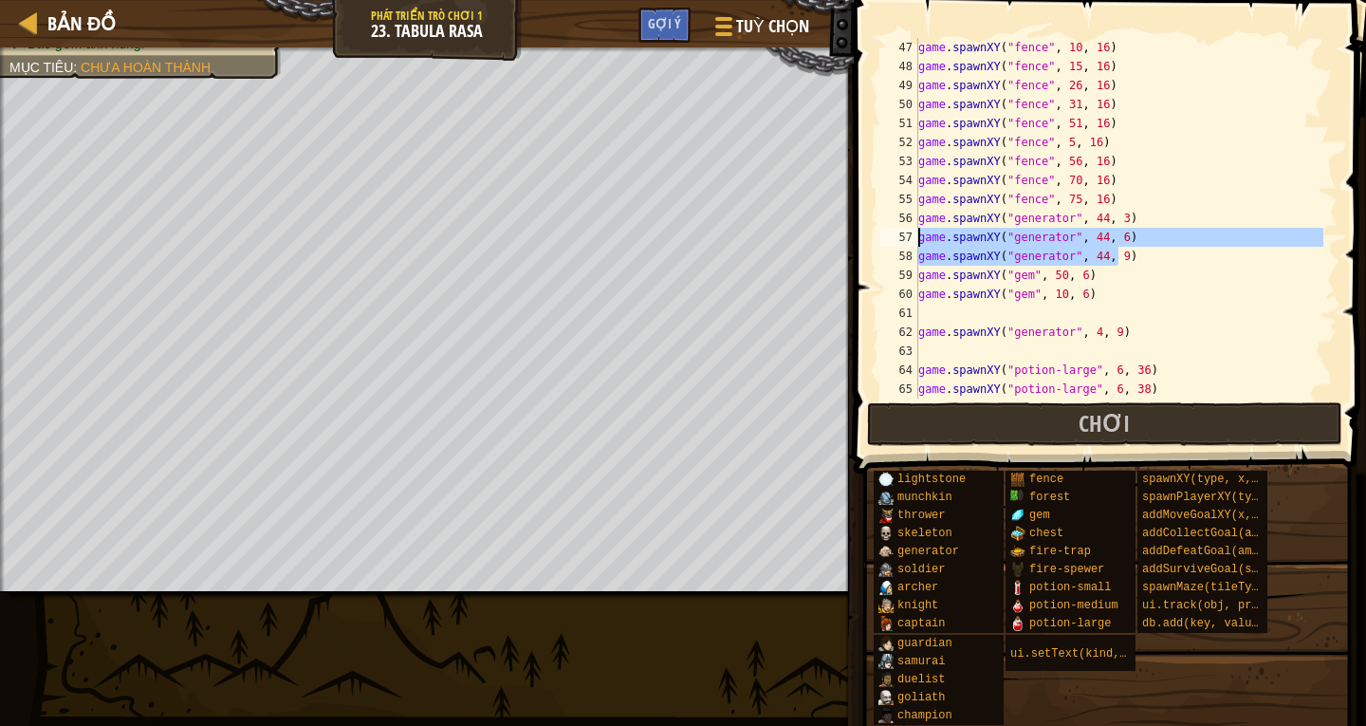
drag, startPoint x: 1119, startPoint y: 251, endPoint x: 909, endPoint y: 233, distance: 211.3
click at [909, 233] on div "47 48 49 50 51 52 53 54 55 56 57 58 59 60 61 62 63 64 65 66 game . spawnXY ( "f…" at bounding box center [1106, 218] width 461 height 360
type textarea "game.spawnXY("generator", 44, 6) game.spawnXY("generator", 44, 9)"
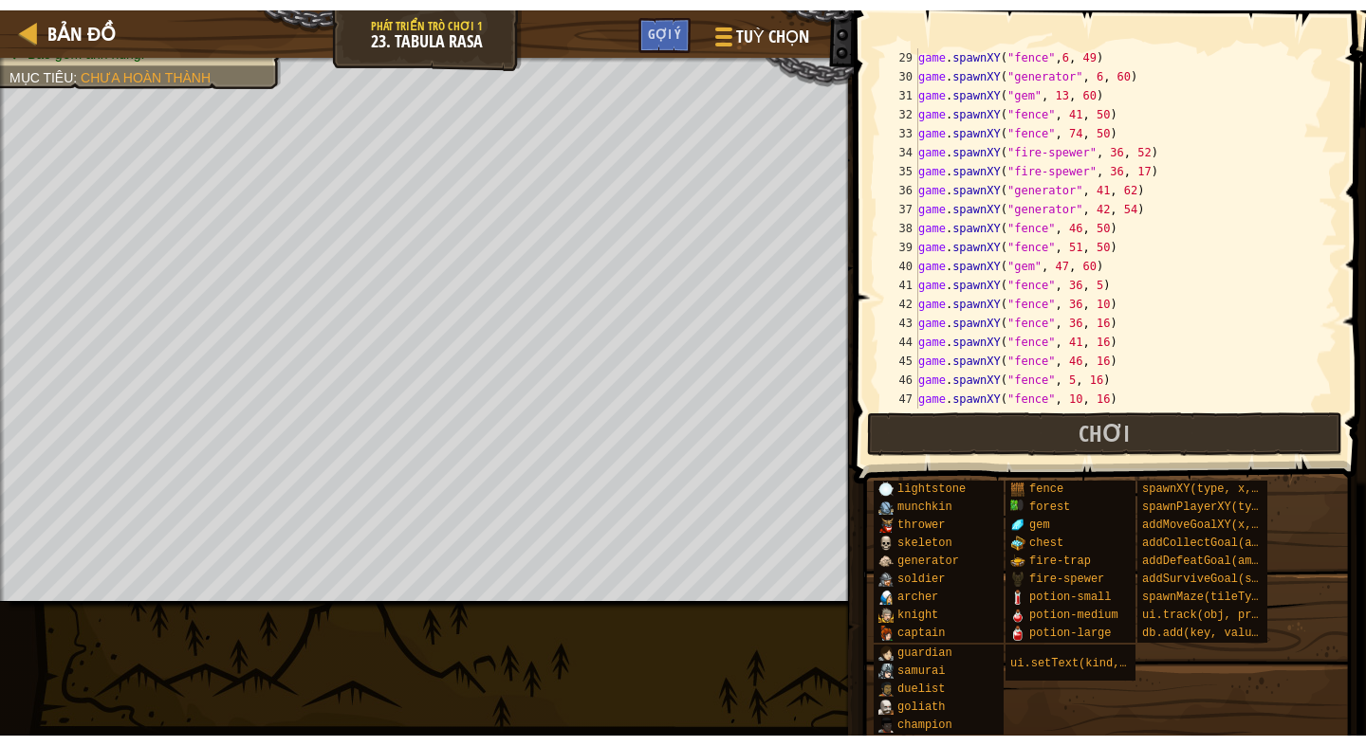
scroll to position [531, 0]
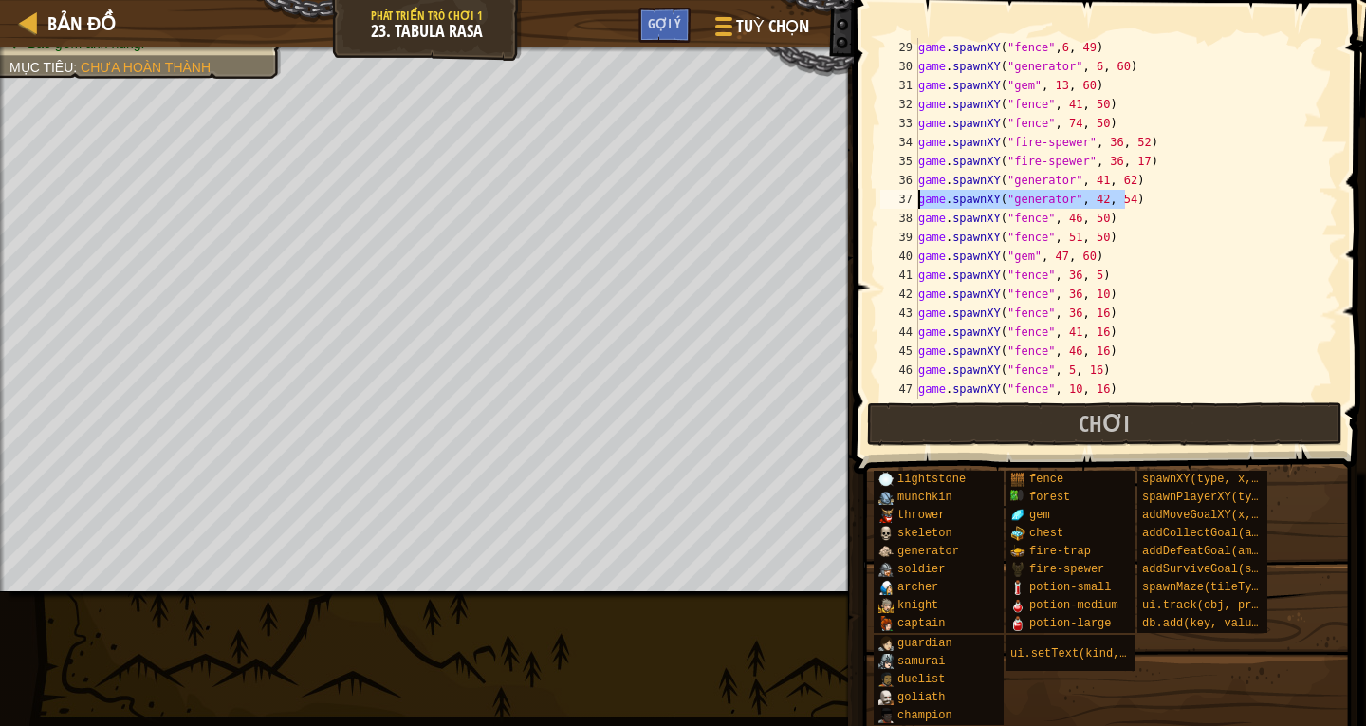
drag, startPoint x: 1126, startPoint y: 206, endPoint x: 882, endPoint y: 204, distance: 243.8
click at [882, 204] on div "29 30 31 32 33 34 35 36 37 38 39 40 41 42 43 44 45 46 47 48 game . spawnXY ( "f…" at bounding box center [1106, 218] width 461 height 360
type textarea "game.spawnXY("generator", 42, 54)"
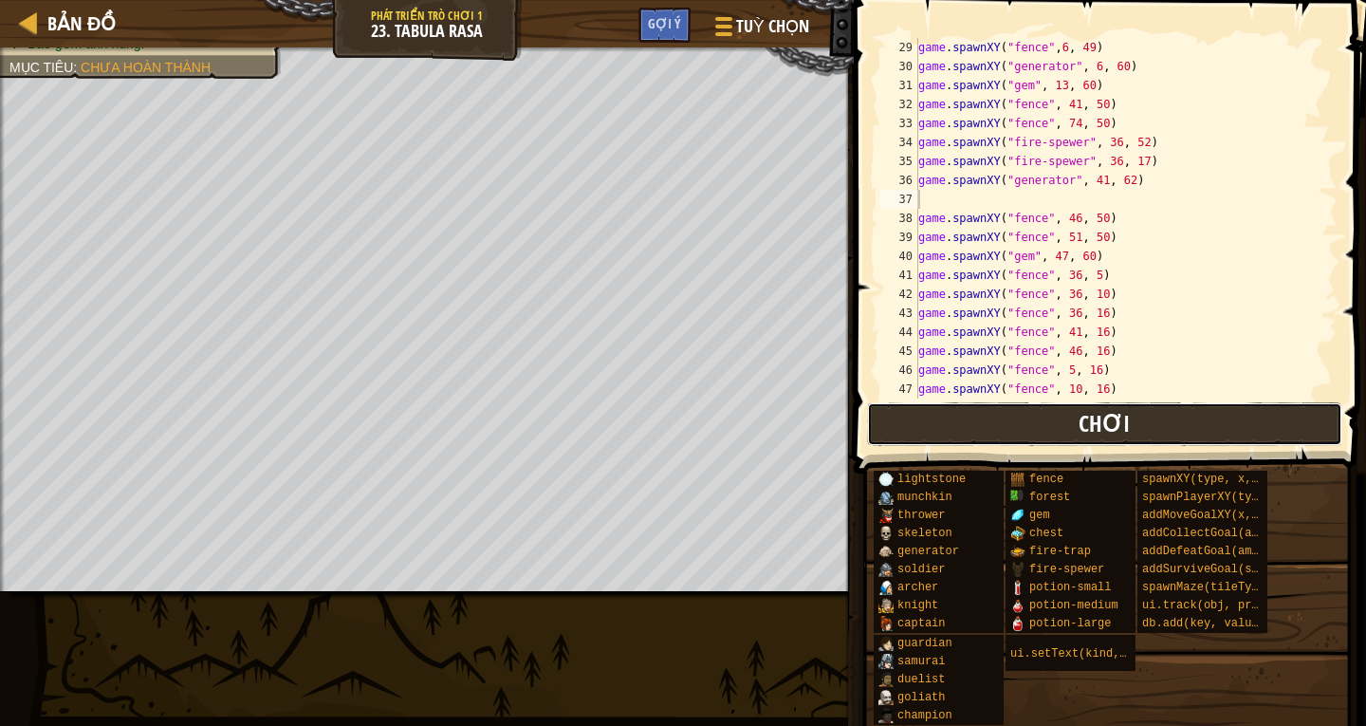
click at [1005, 416] on button "Chơi" at bounding box center [1104, 424] width 475 height 44
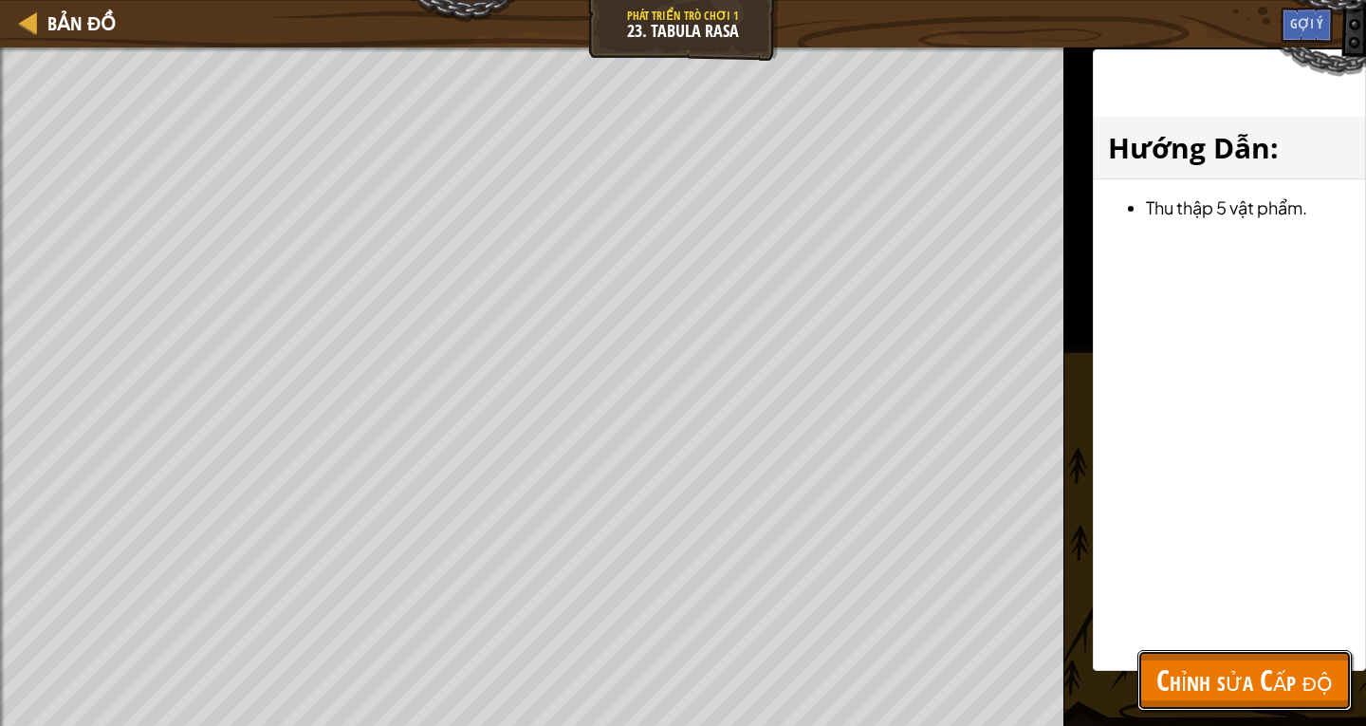
click at [1221, 671] on span "Chỉnh sửa Cấp độ" at bounding box center [1244, 679] width 176 height 39
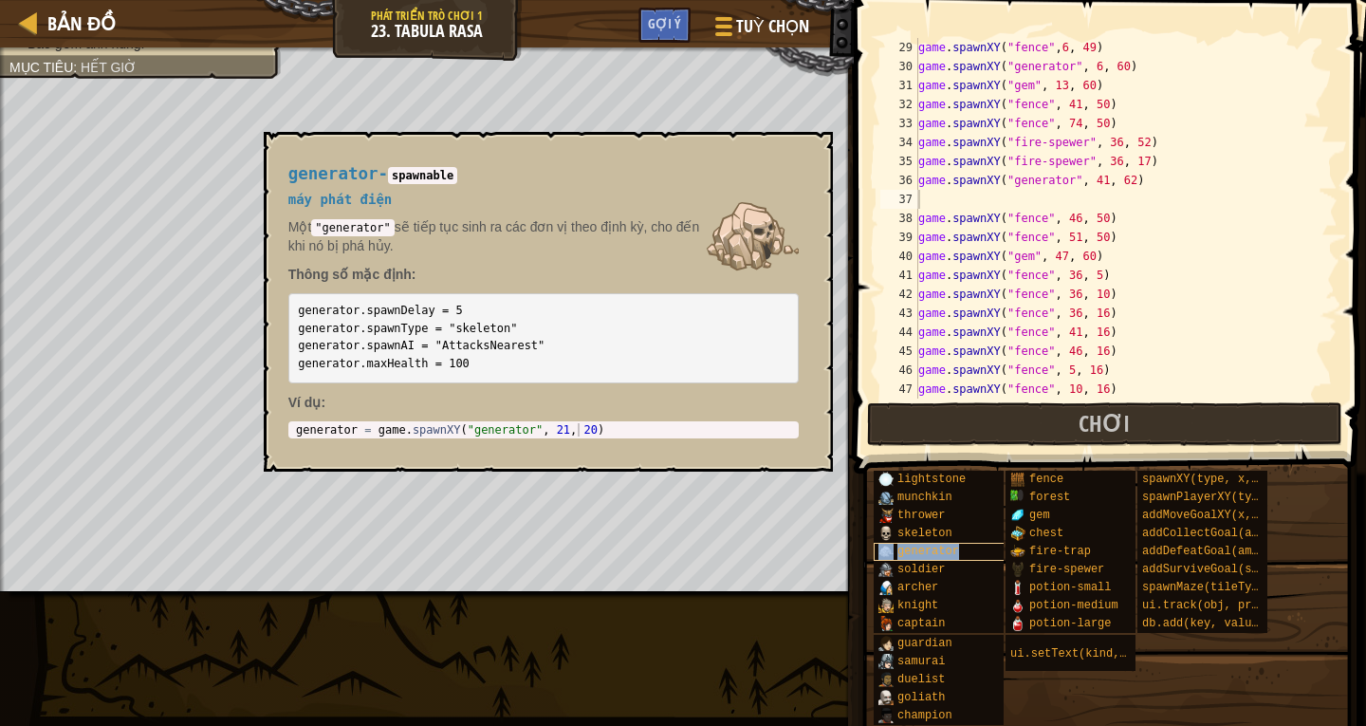
click at [936, 546] on span "generator" at bounding box center [928, 550] width 62 height 13
type textarea "generator = game.spawnXY("generator", 21, 20)"
drag, startPoint x: 300, startPoint y: 427, endPoint x: 371, endPoint y: 419, distance: 71.5
click at [417, 416] on div "generator - spawnable máy phát điện Một "generator" sẽ tiếp tục sinh ra các đơn…" at bounding box center [543, 301] width 537 height 309
drag, startPoint x: 294, startPoint y: 430, endPoint x: 569, endPoint y: 431, distance: 275.0
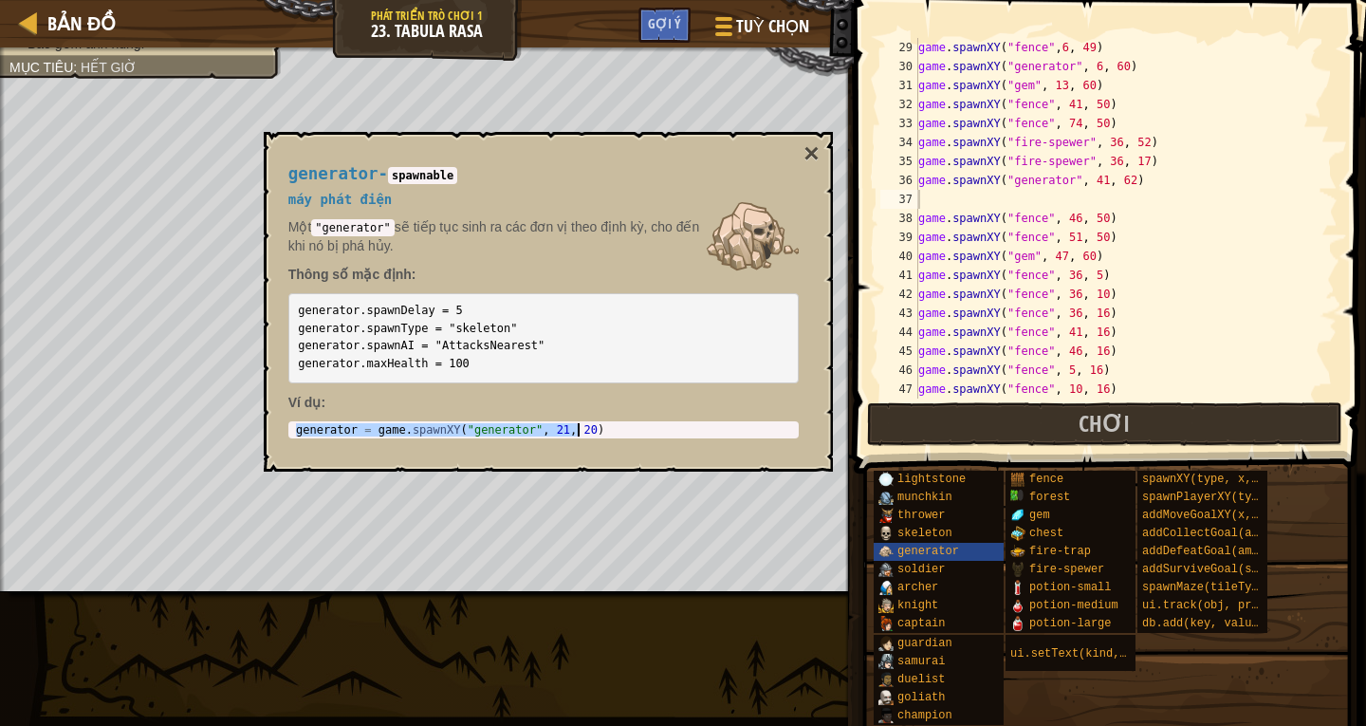
click at [579, 430] on div "generator = game . spawnXY ( "generator" , 21 , 20 )" at bounding box center [543, 443] width 503 height 40
paste textarea "generator = game.spawnXY("generator", 21, 20)"
click at [812, 155] on button "×" at bounding box center [810, 153] width 15 height 27
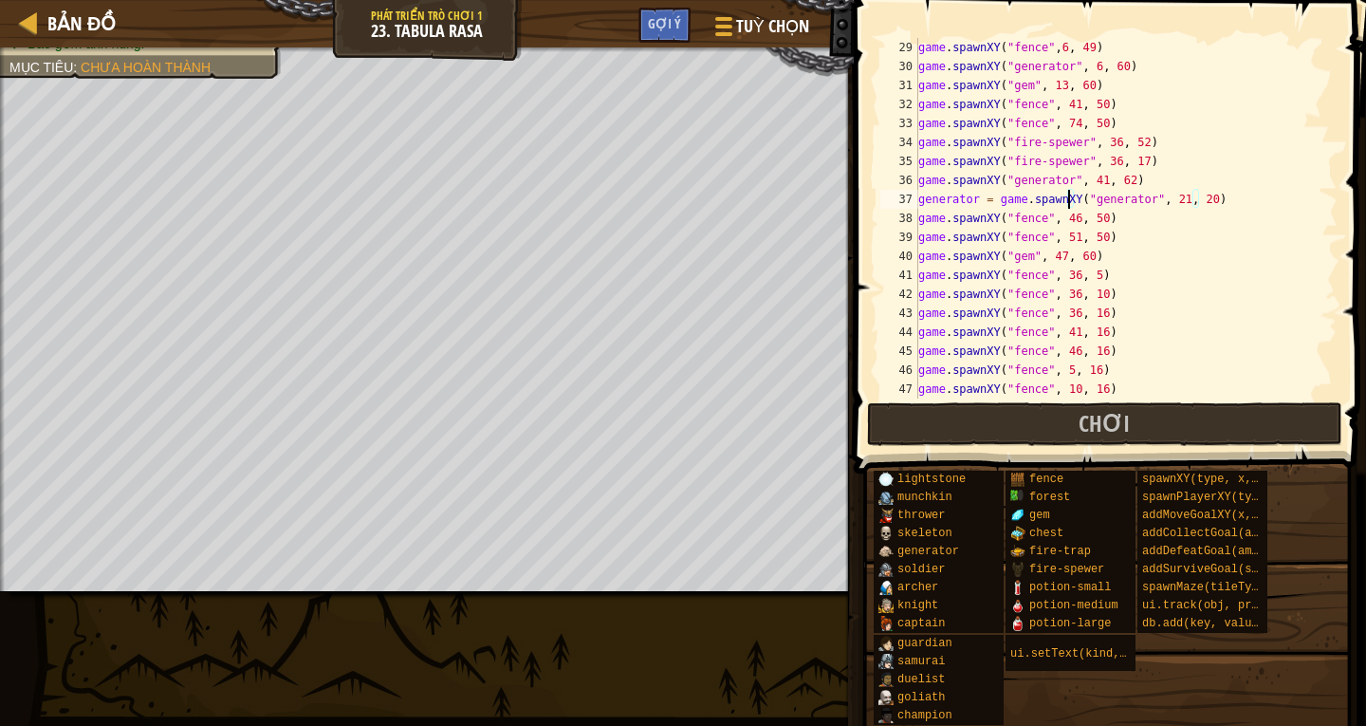
click at [1067, 198] on div "game . spawnXY ( "fence" , 6 , 49 ) game . spawnXY ( "generator" , 6 , 60 ) gam…" at bounding box center [1118, 237] width 409 height 398
click at [997, 201] on div "game . spawnXY ( "fence" , 6 , 49 ) game . spawnXY ( "generator" , 6 , 60 ) gam…" at bounding box center [1118, 237] width 409 height 398
click at [1119, 196] on div "game . spawnXY ( "fence" , 6 , 49 ) game . spawnXY ( "generator" , 6 , 60 ) gam…" at bounding box center [1118, 237] width 409 height 398
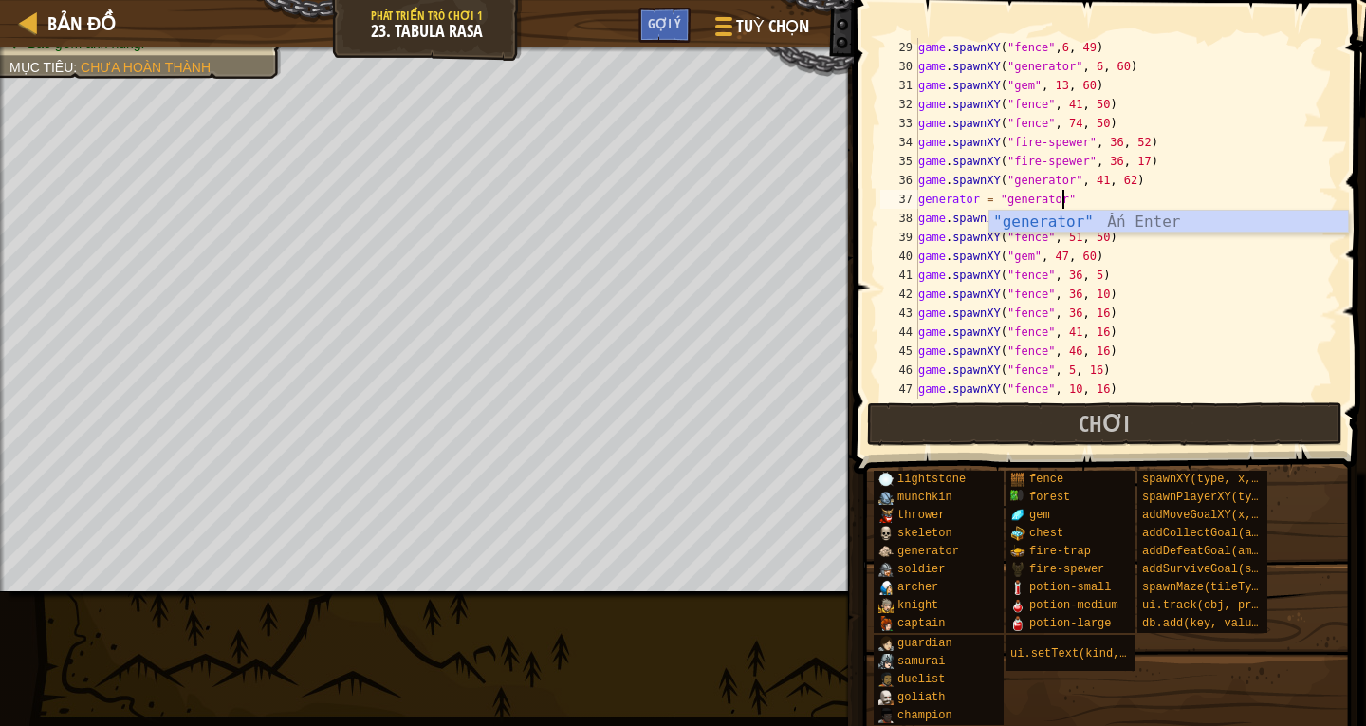
click at [1053, 198] on div "game . spawnXY ( "fence" , 6 , 49 ) game . spawnXY ( "generator" , 6 , 60 ) gam…" at bounding box center [1118, 237] width 409 height 398
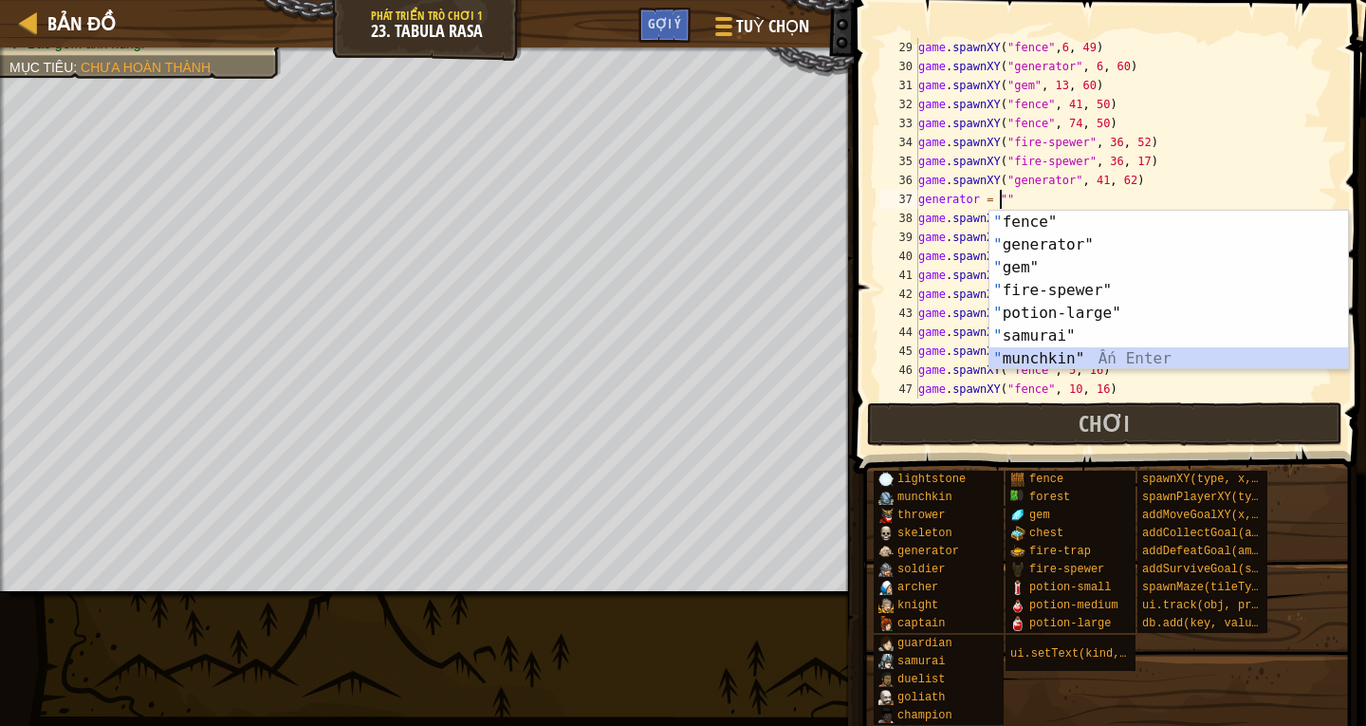
click at [1037, 357] on div "" fence" Ấn Enter " generator" Ấn Enter " gem" Ấn Enter " fire-spewer" Ấn Enter…" at bounding box center [1168, 313] width 359 height 205
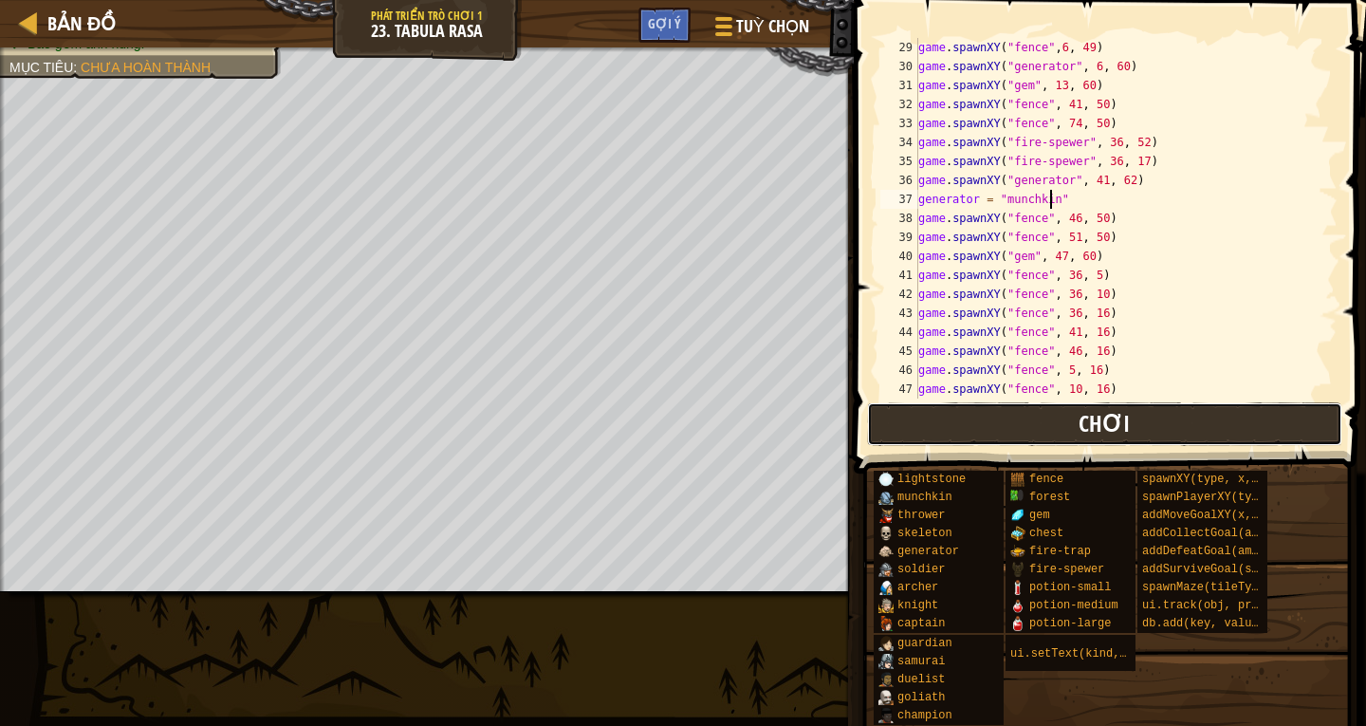
click at [975, 414] on button "Chơi" at bounding box center [1104, 424] width 475 height 44
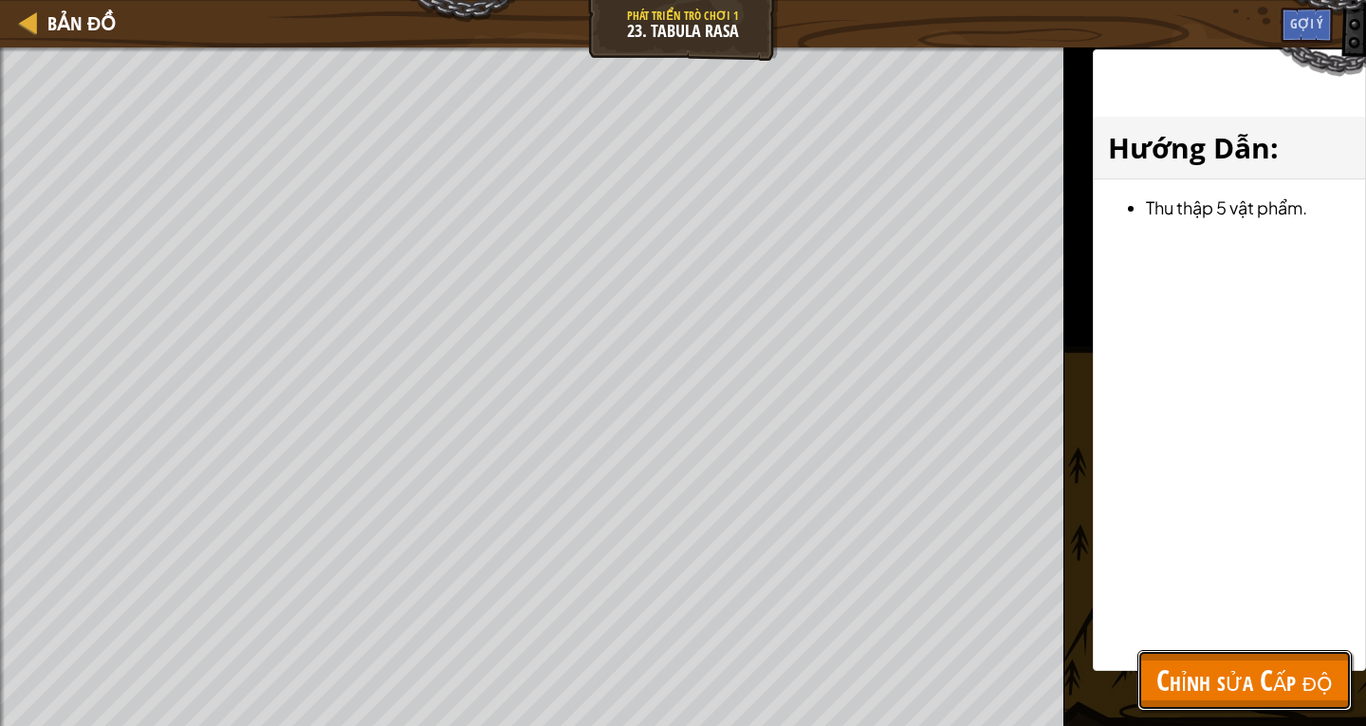
click at [1285, 680] on span "Chỉnh sửa Cấp độ" at bounding box center [1244, 679] width 176 height 39
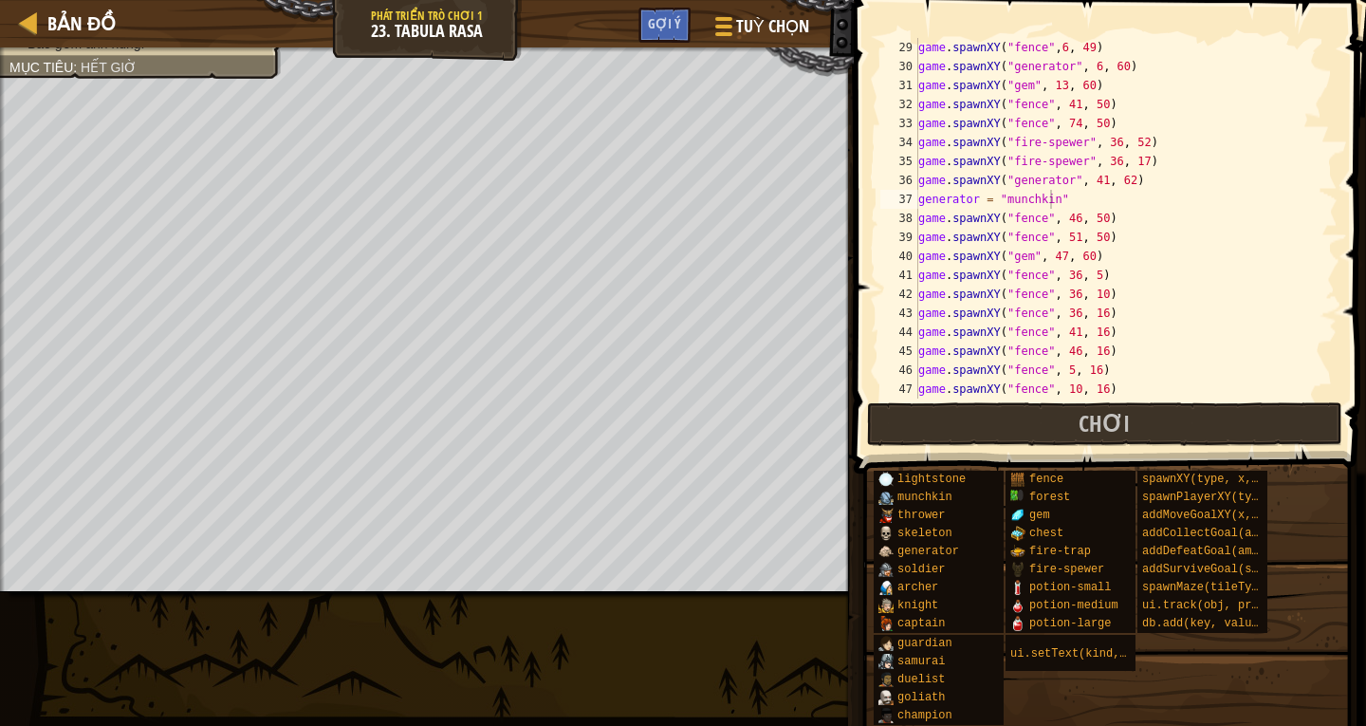
click at [1058, 199] on div "game . spawnXY ( "fence" , 6 , 49 ) game . spawnXY ( "generator" , 6 , 60 ) gam…" at bounding box center [1118, 237] width 409 height 398
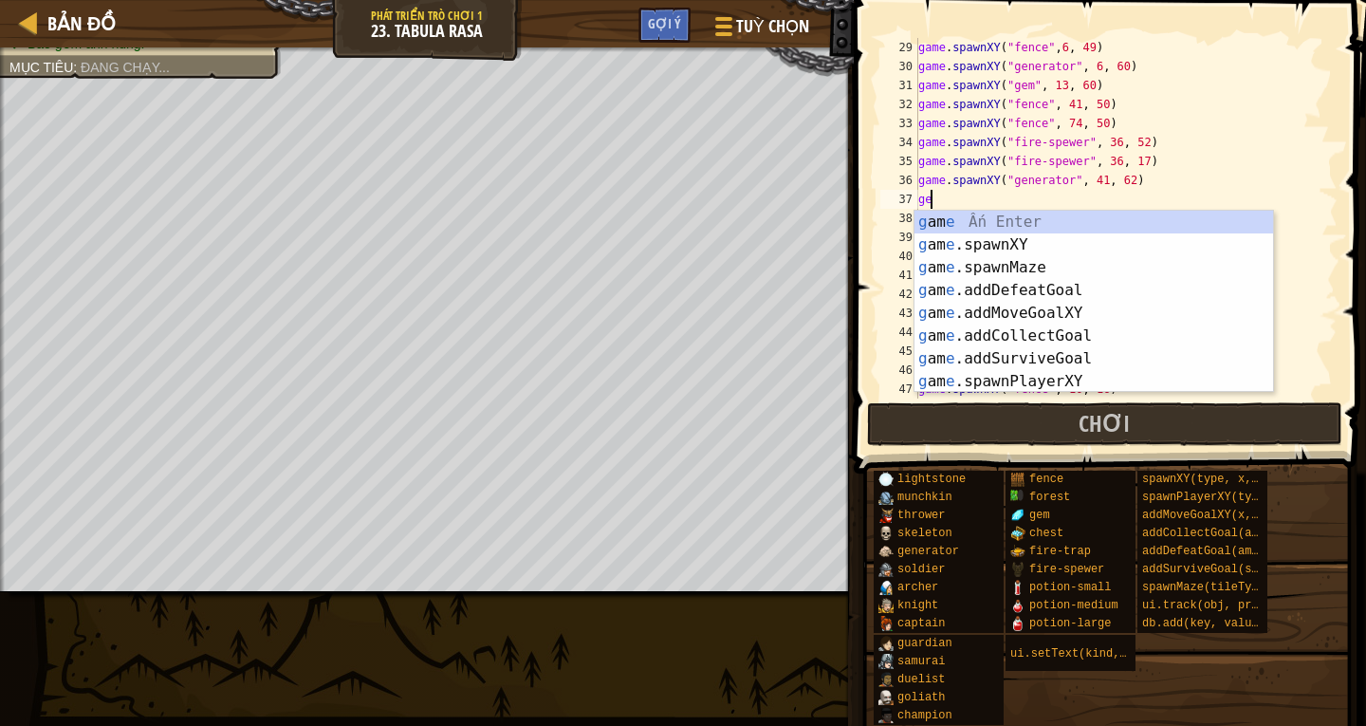
type textarea "g"
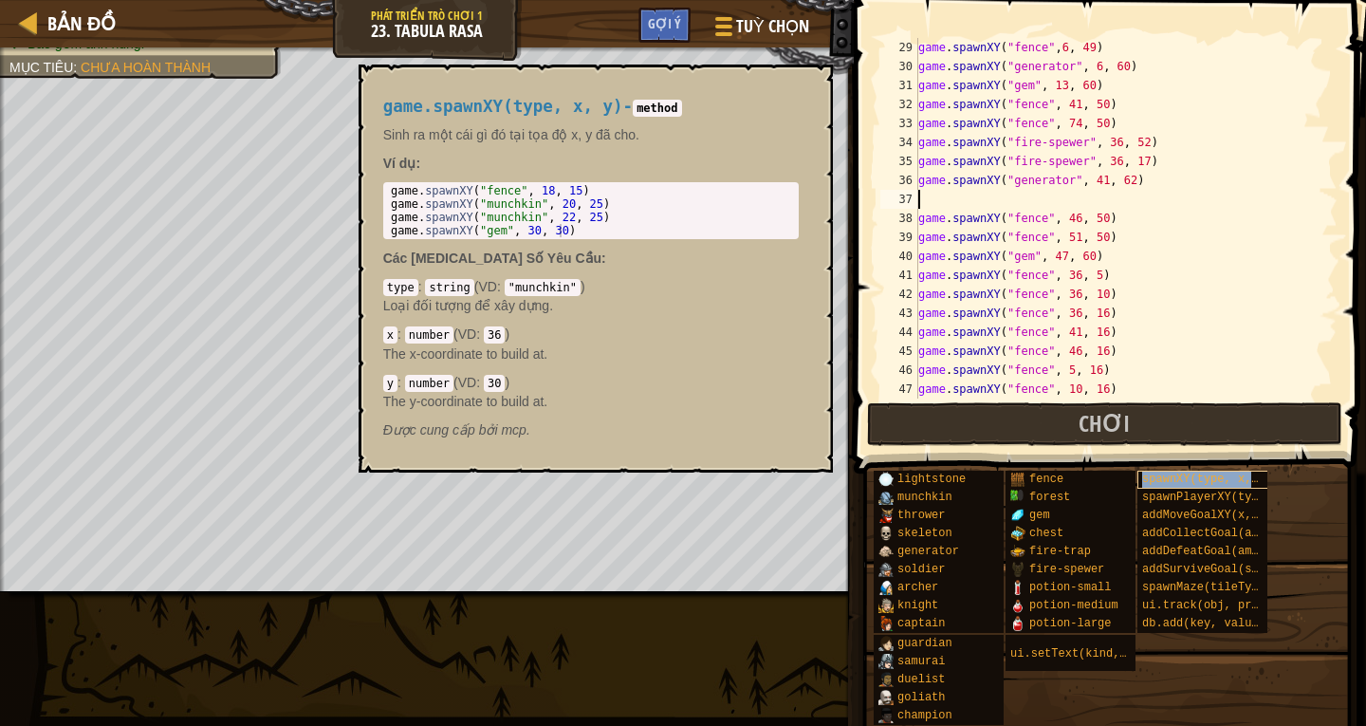
click at [1161, 475] on span "spawnXY(type, x, y)" at bounding box center [1207, 478] width 130 height 13
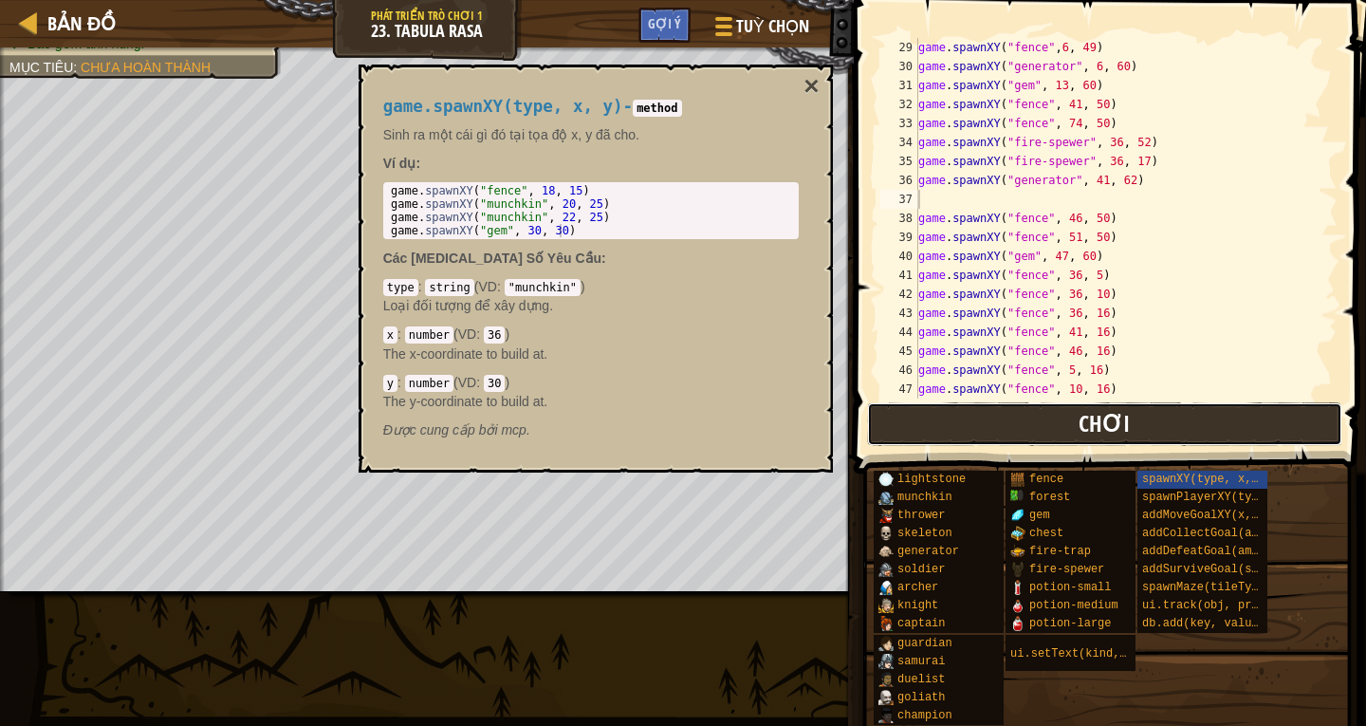
click at [1151, 415] on button "Chơi" at bounding box center [1104, 424] width 475 height 44
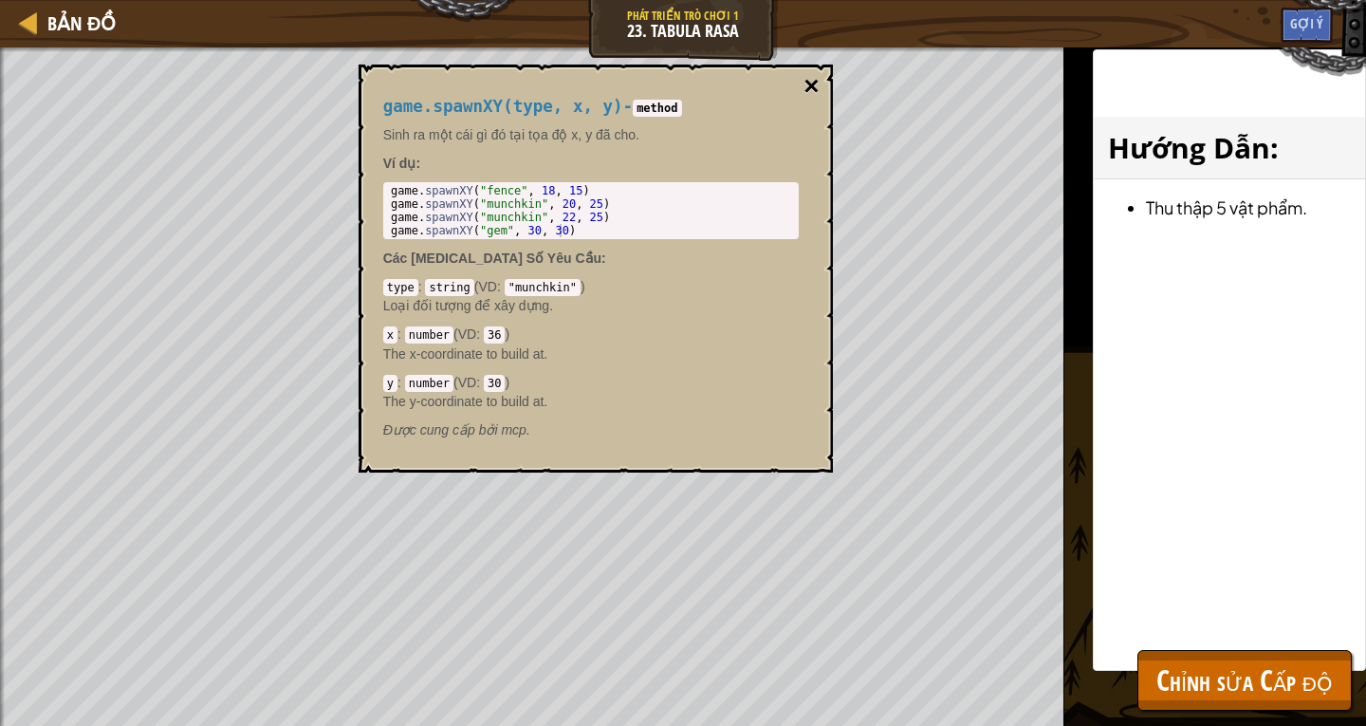
click at [813, 79] on button "×" at bounding box center [810, 86] width 15 height 27
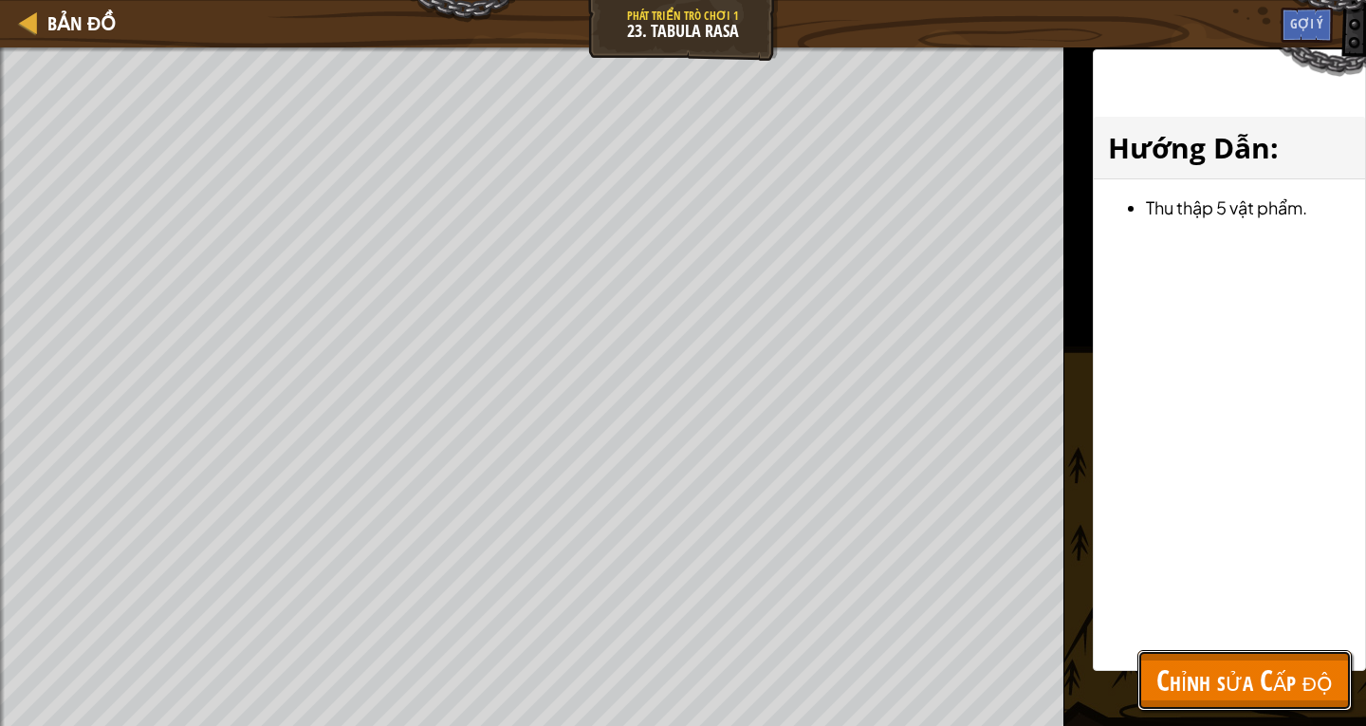
click at [1268, 665] on span "Chỉnh sửa Cấp độ" at bounding box center [1244, 679] width 176 height 39
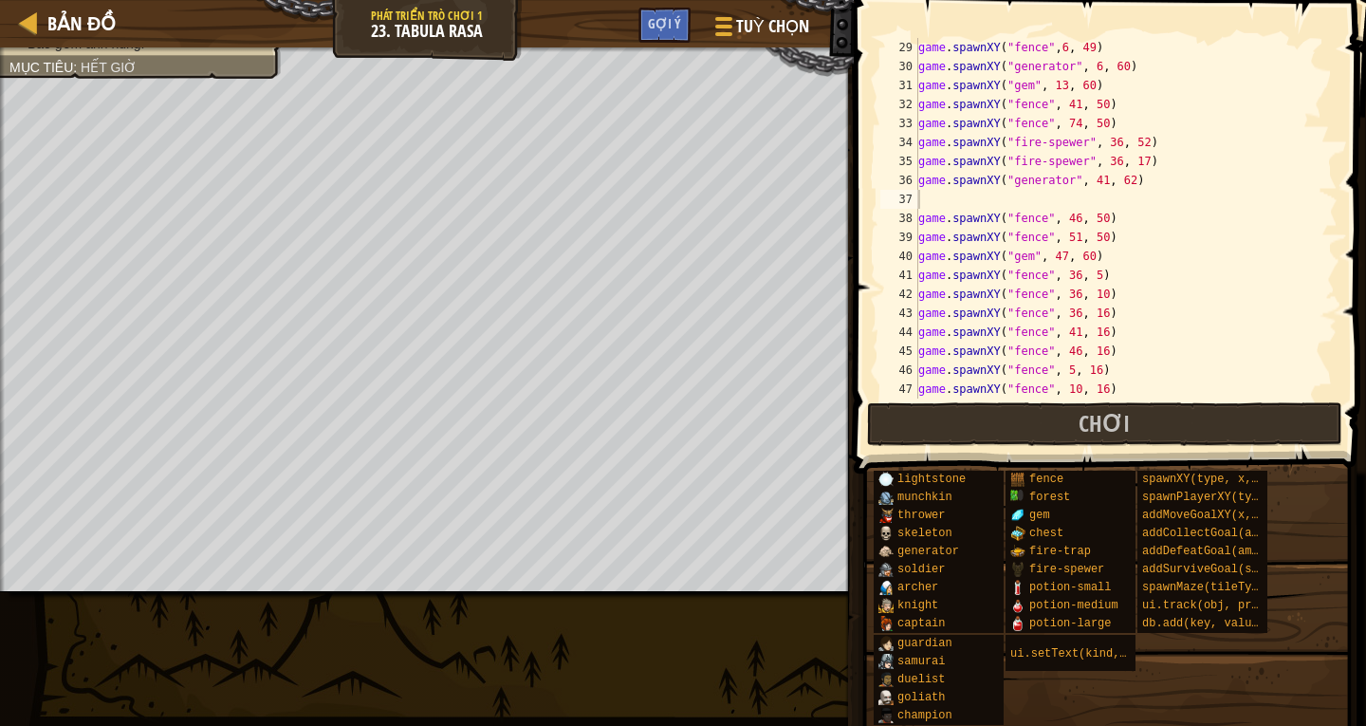
type textarea "game.spawnXY("fence", 36, 16)"
click at [1135, 320] on div "game . spawnXY ( "fence" , 6 , 49 ) game . spawnXY ( "generator" , 6 , 60 ) gam…" at bounding box center [1118, 237] width 409 height 398
click at [1137, 410] on button "Chơi" at bounding box center [1104, 424] width 475 height 44
